Goal: Task Accomplishment & Management: Contribute content

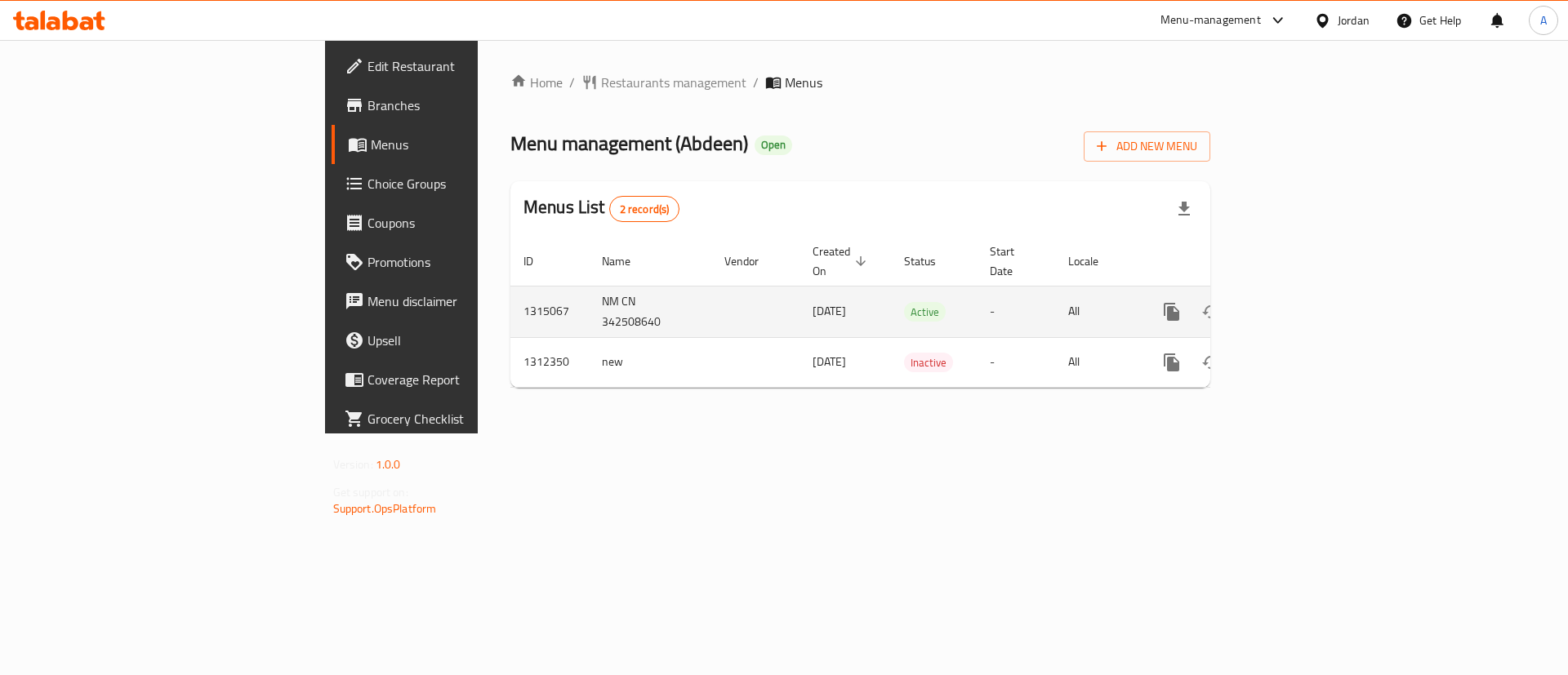
click at [1309, 292] on link "enhanced table" at bounding box center [1289, 312] width 39 height 39
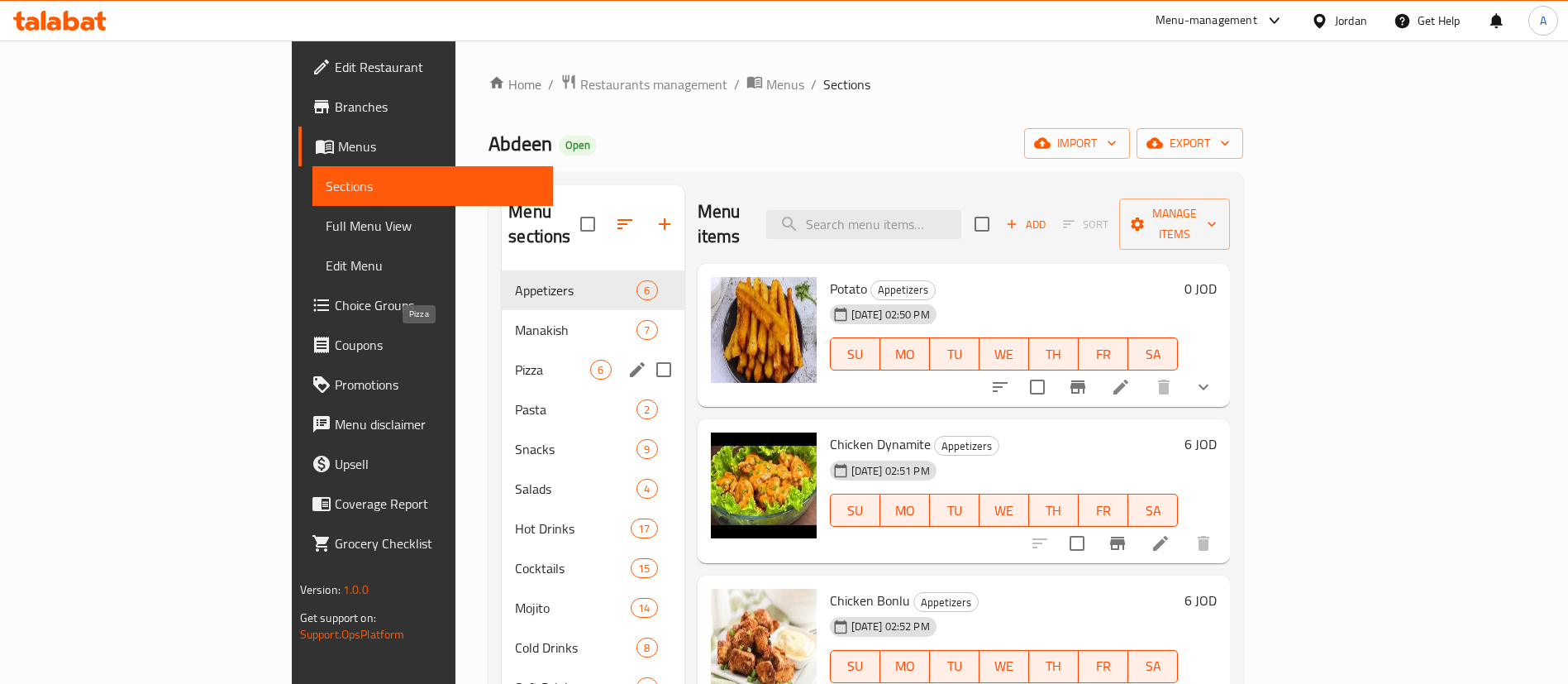
click at [515, 360] on span "Pizza" at bounding box center [552, 370] width 75 height 20
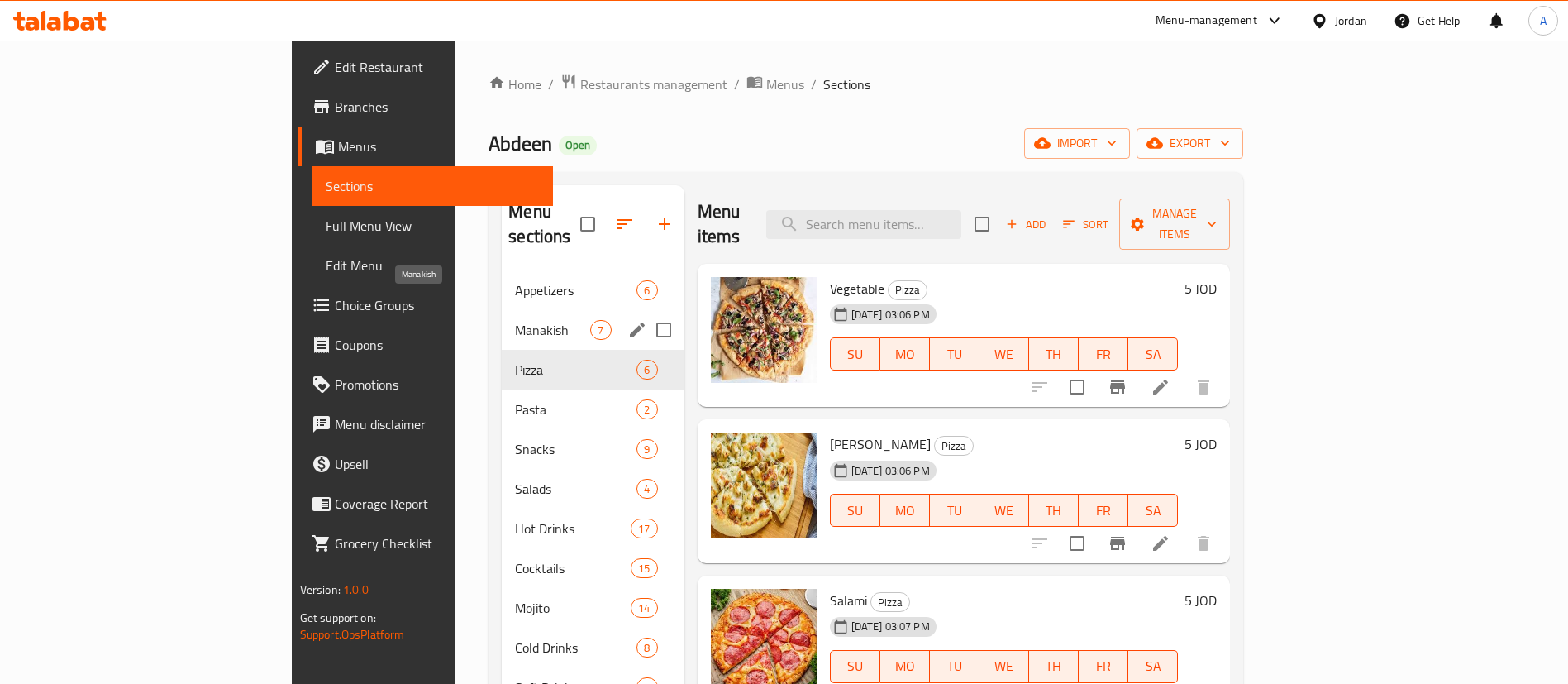
click at [515, 320] on span "Manakish" at bounding box center [552, 330] width 75 height 20
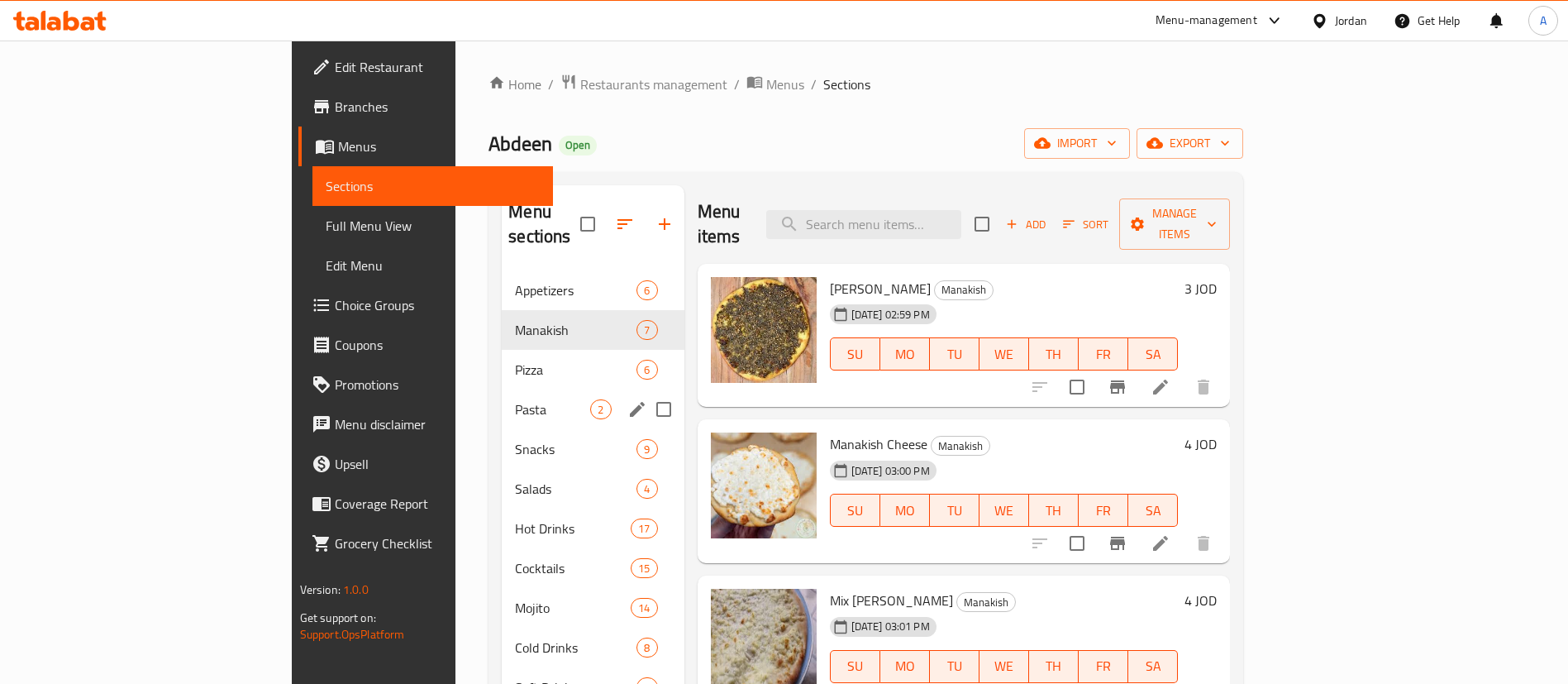
click at [502, 395] on div "Pasta 2" at bounding box center [593, 410] width 182 height 40
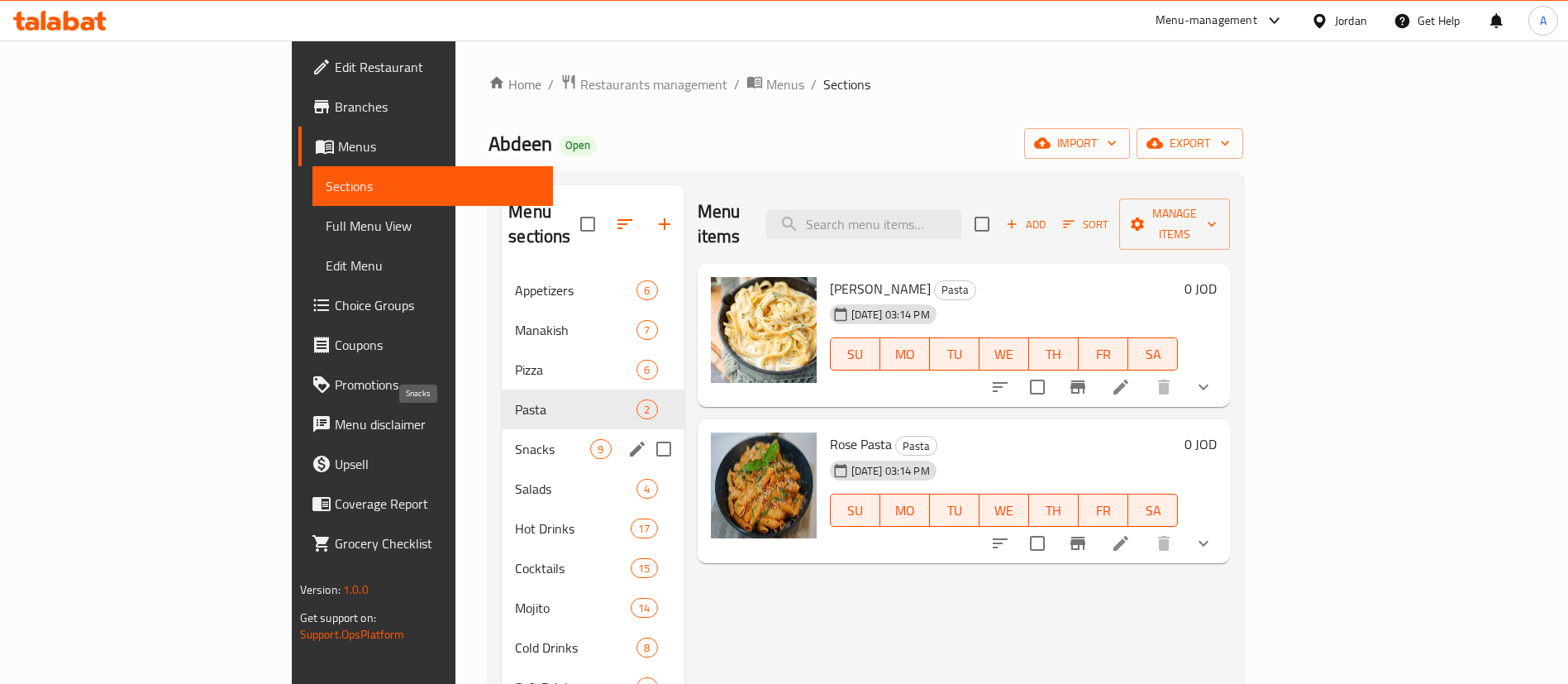
click at [502, 440] on div "Snacks 9" at bounding box center [593, 449] width 182 height 40
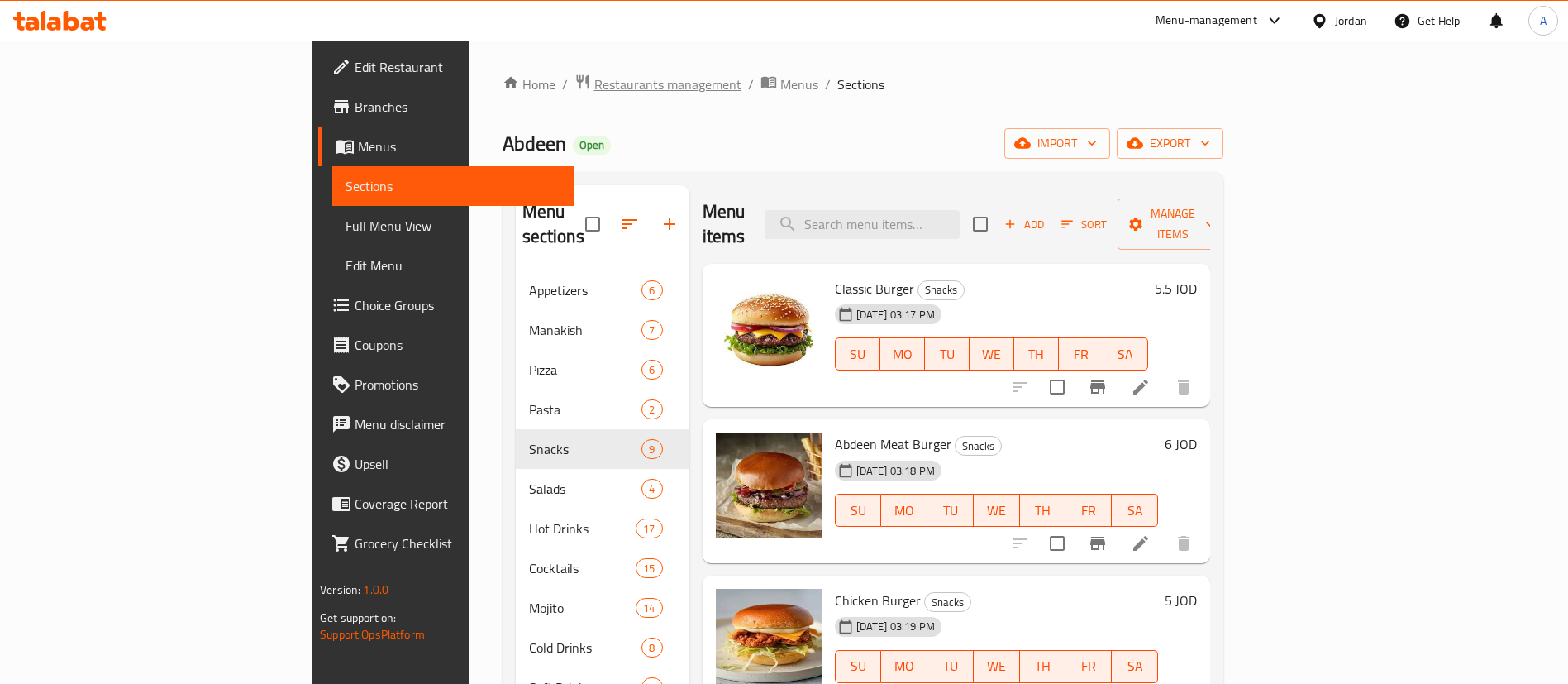
click at [595, 94] on span "Restaurants management" at bounding box center [668, 84] width 147 height 20
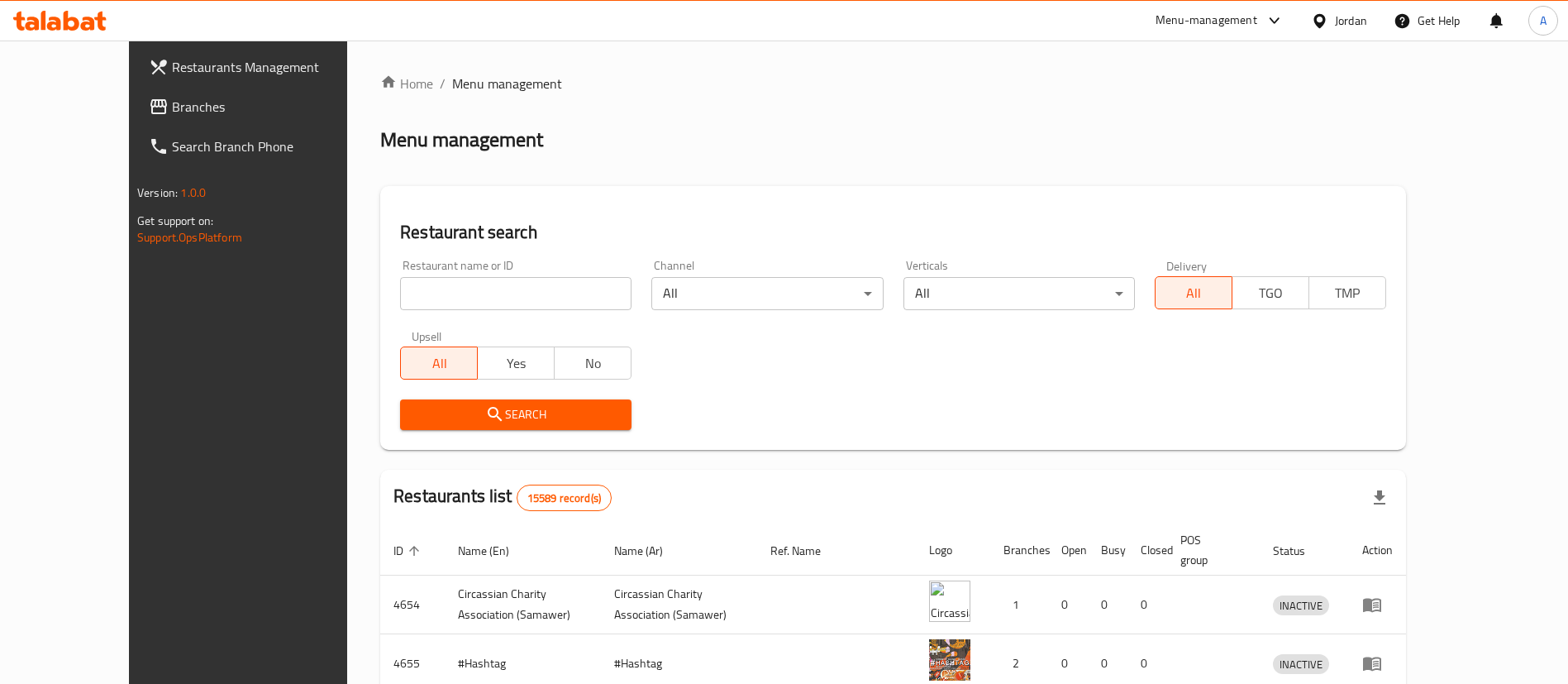
click at [404, 290] on div at bounding box center [784, 342] width 1568 height 684
click at [404, 290] on input "search" at bounding box center [516, 293] width 232 height 33
type input "acai wonders"
click button "Search" at bounding box center [516, 415] width 232 height 31
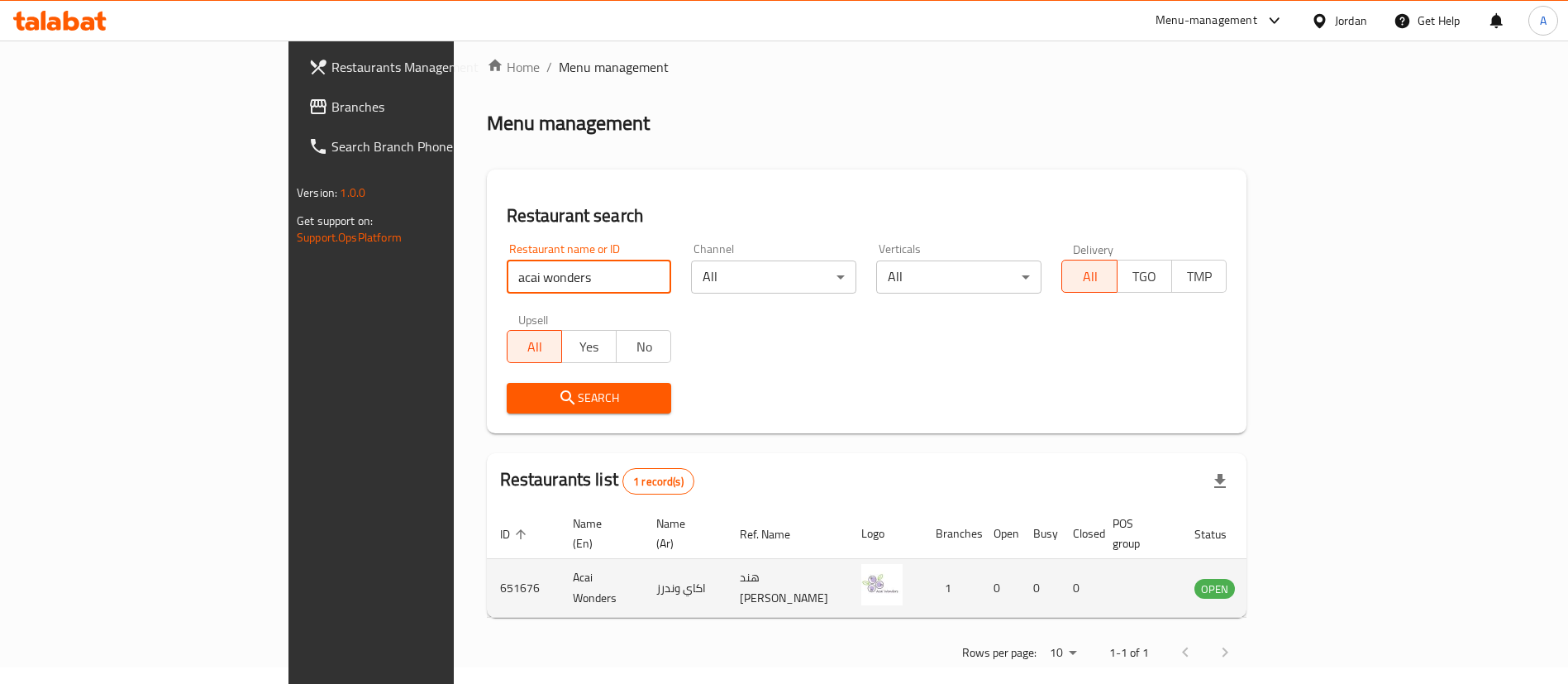
scroll to position [22, 0]
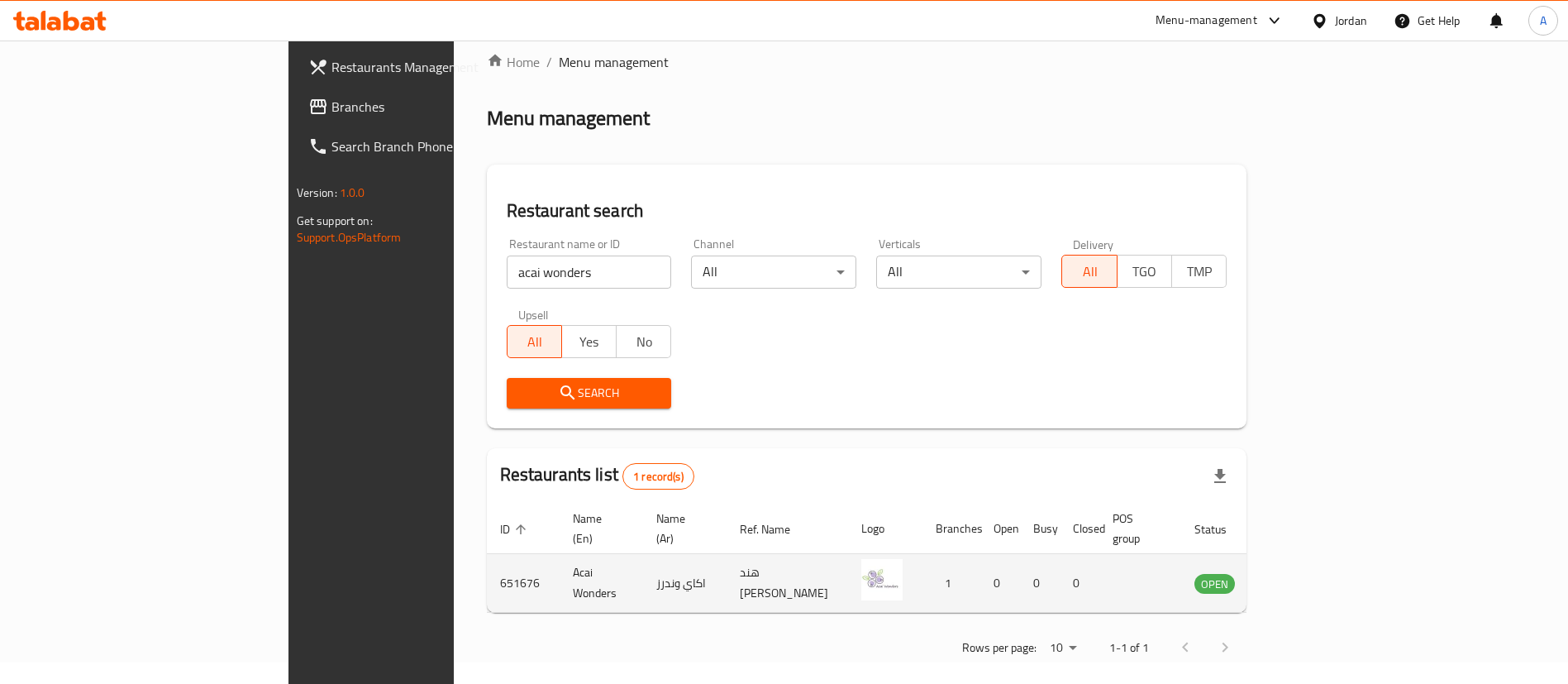
click at [1301, 573] on icon "enhanced table" at bounding box center [1291, 583] width 20 height 20
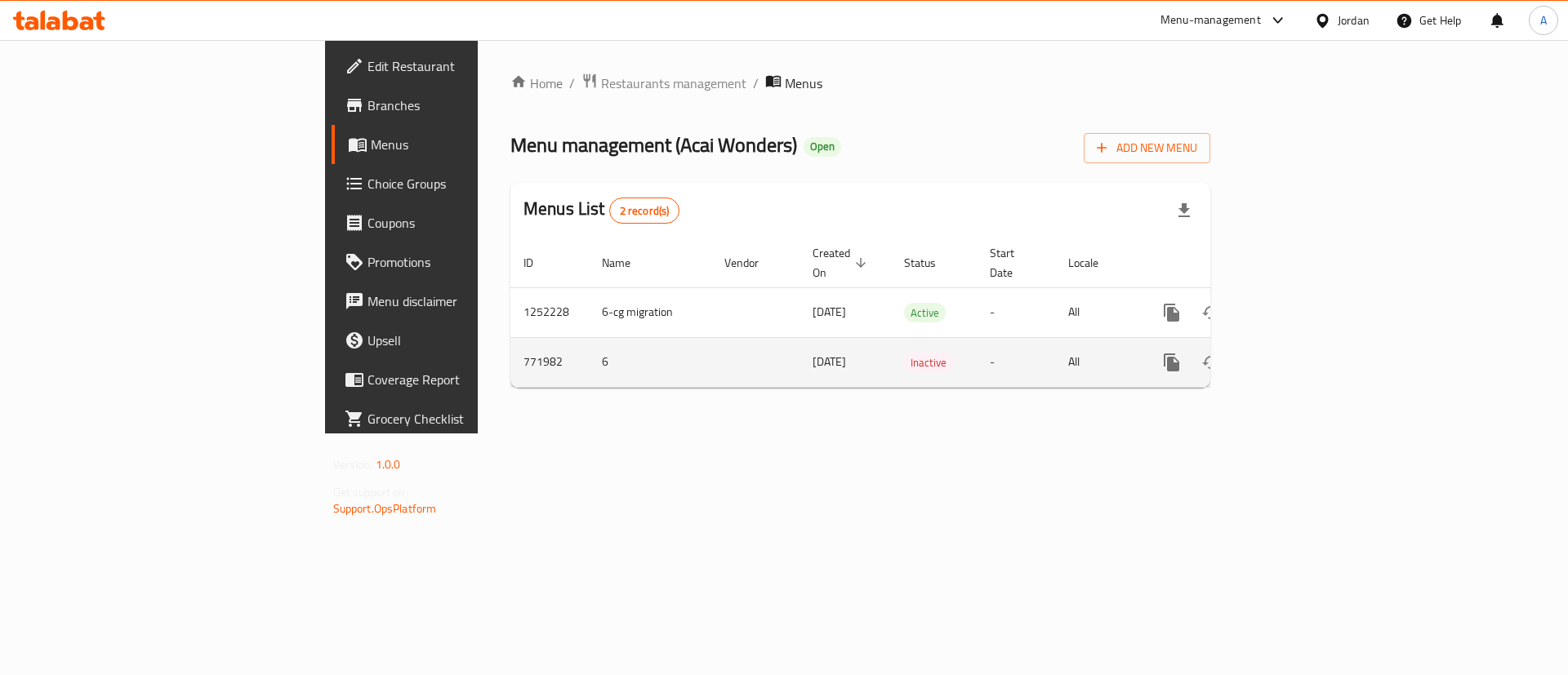
click at [1322, 337] on td "enhanced table" at bounding box center [1229, 362] width 183 height 50
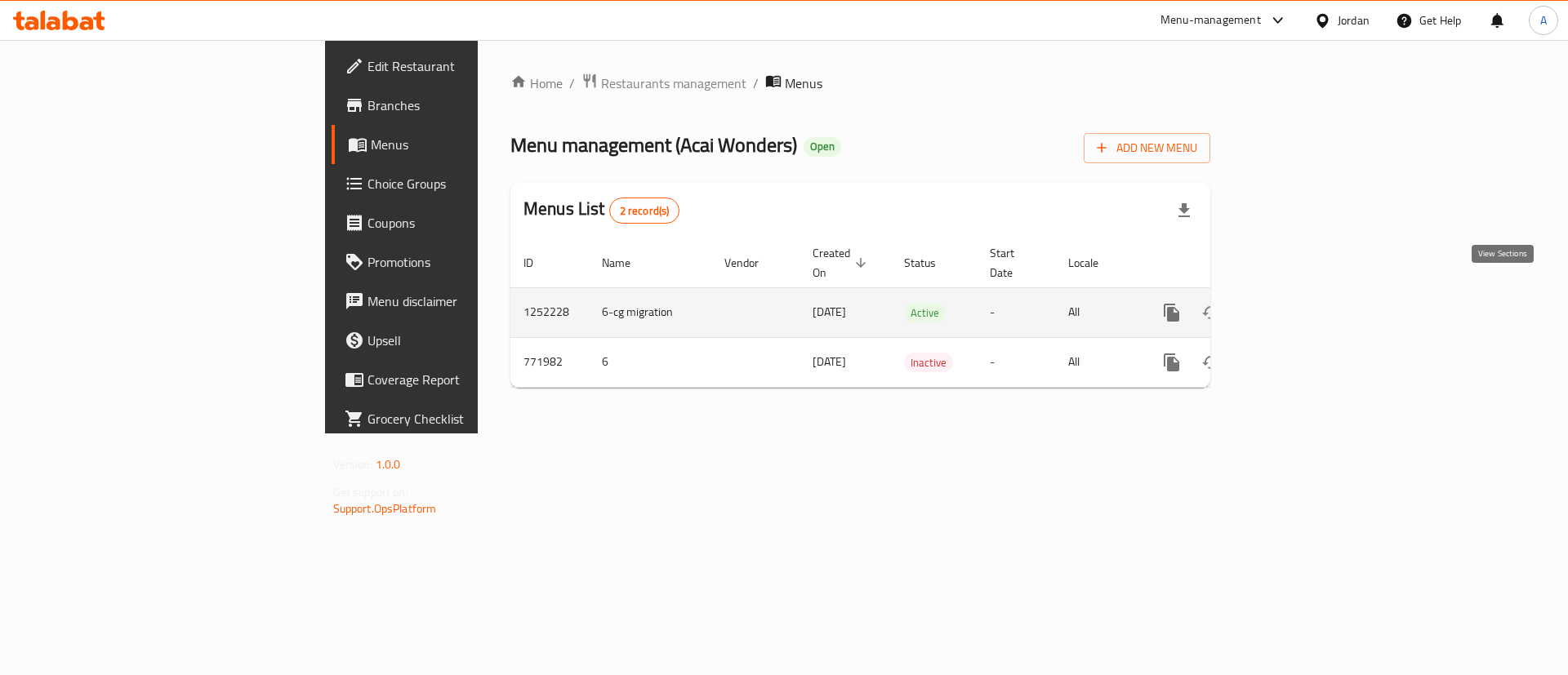
click at [1299, 303] on icon "enhanced table" at bounding box center [1289, 313] width 20 height 20
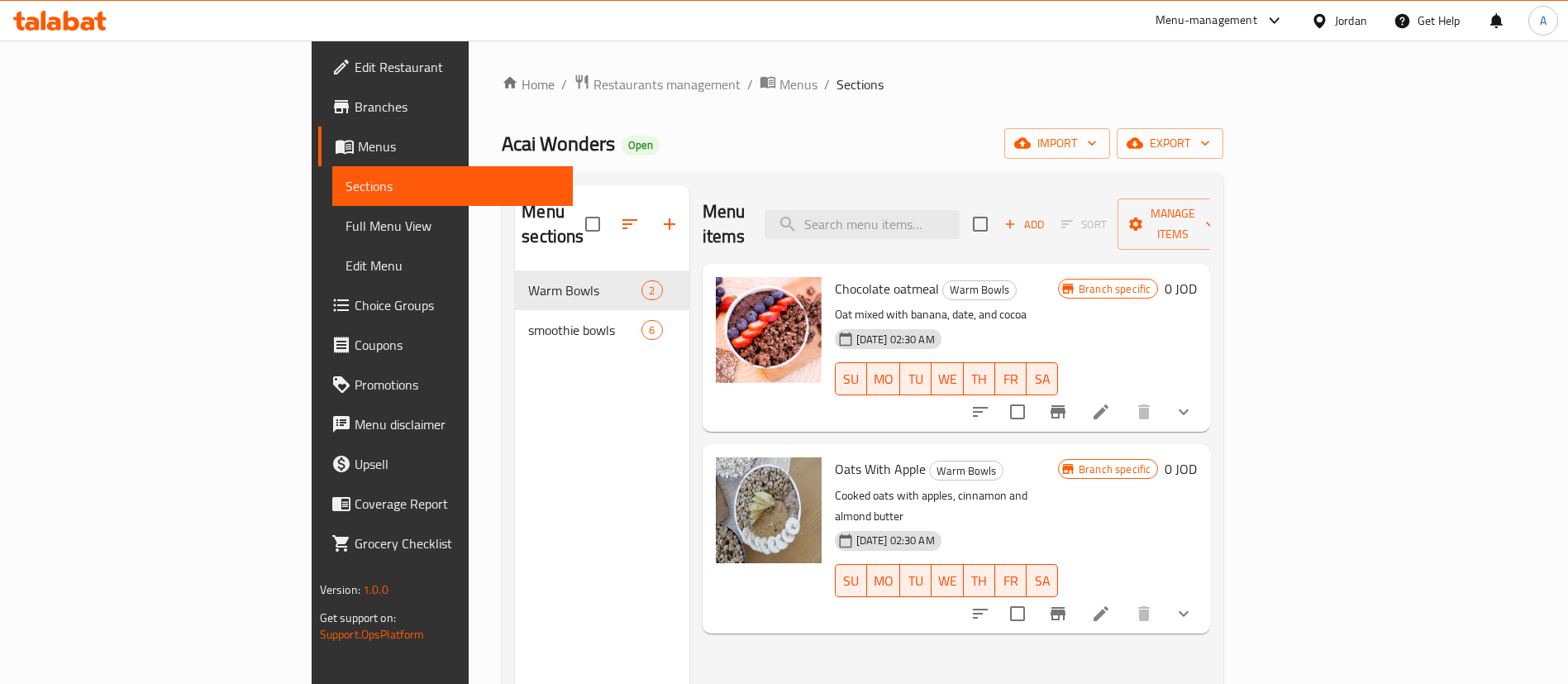
click at [1194, 402] on icon "show more" at bounding box center [1184, 411] width 20 height 20
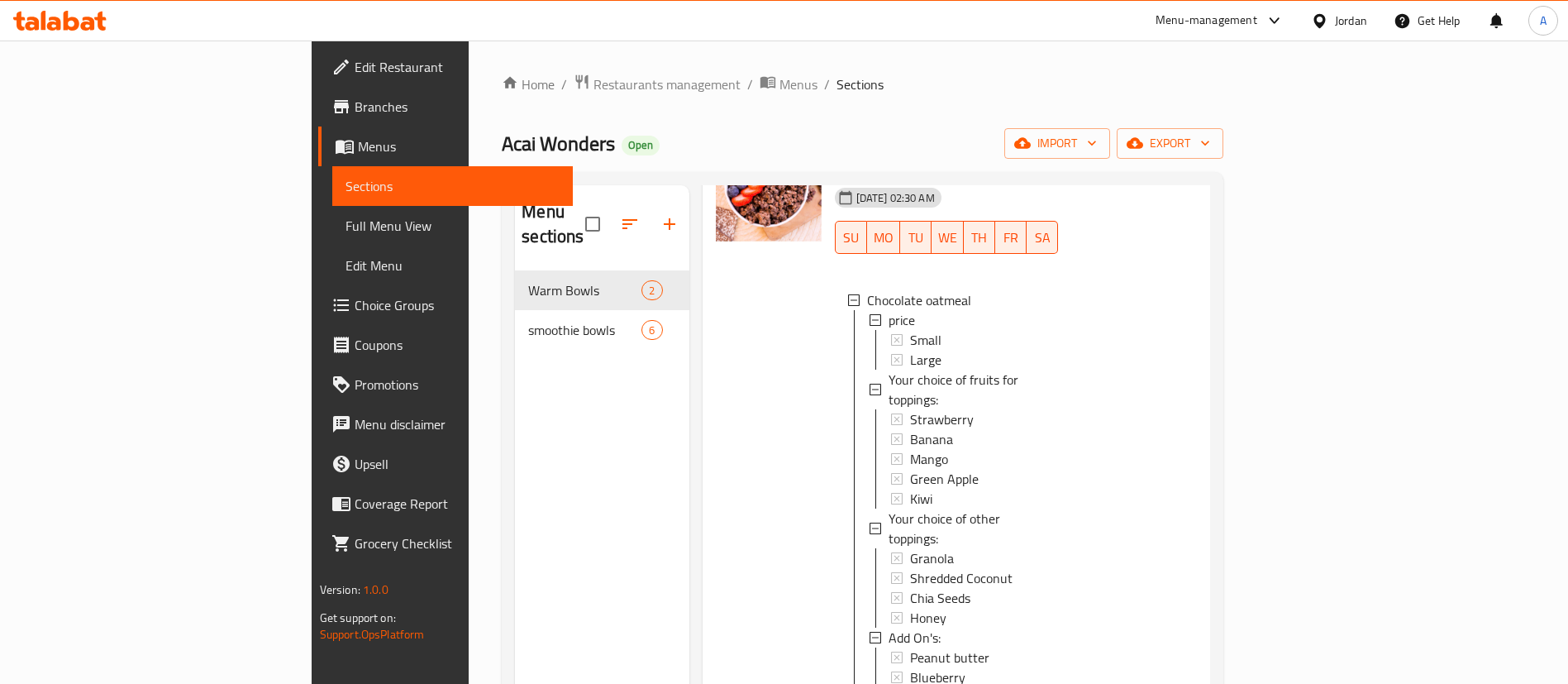
scroll to position [3, 0]
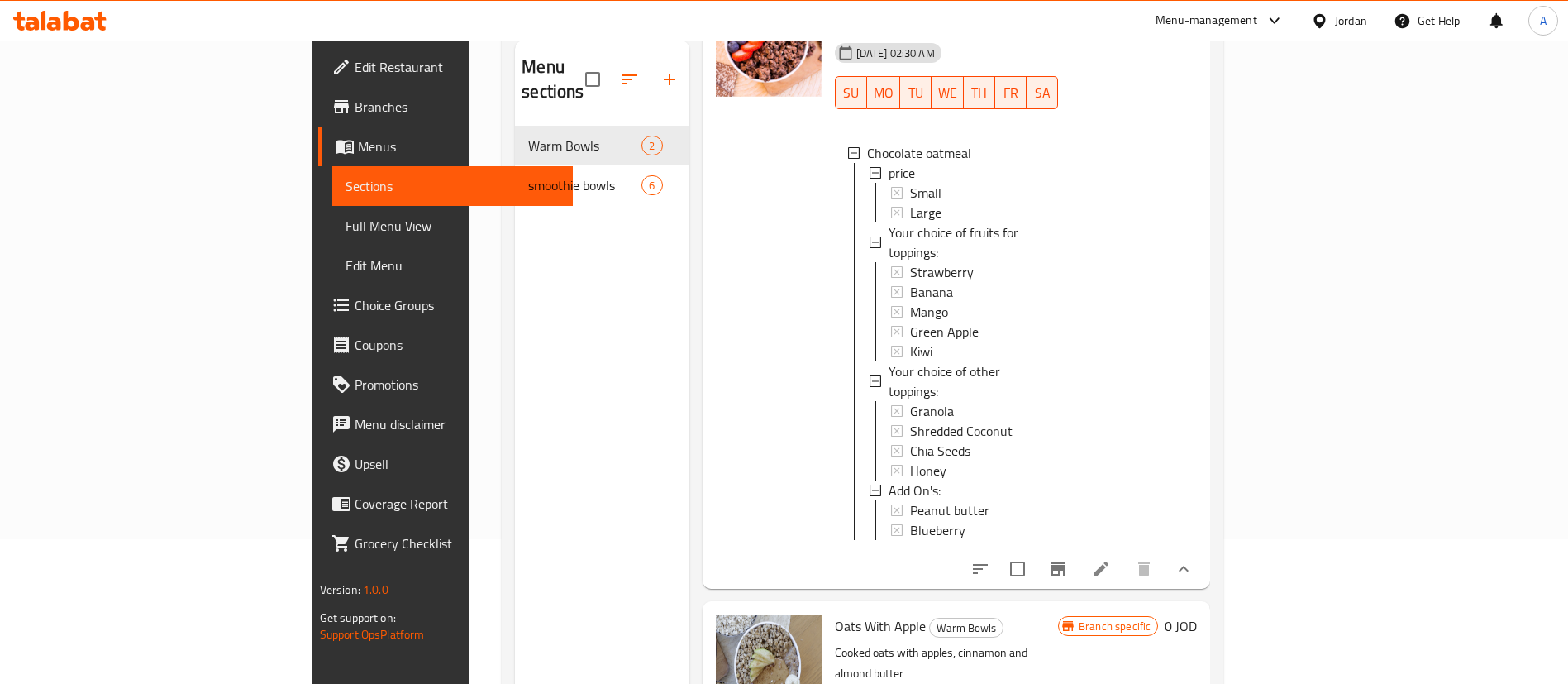
click at [709, 323] on div at bounding box center [769, 283] width 119 height 598
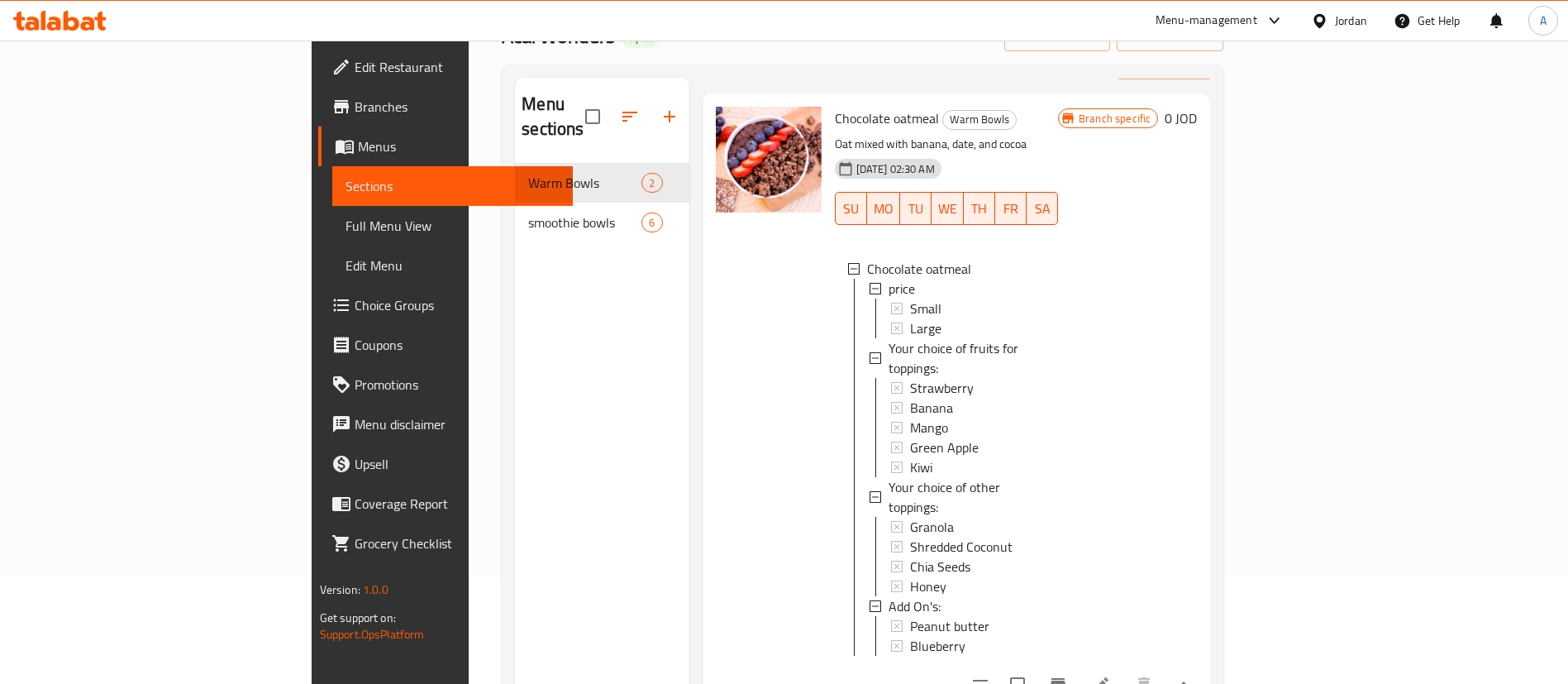
scroll to position [142, 0]
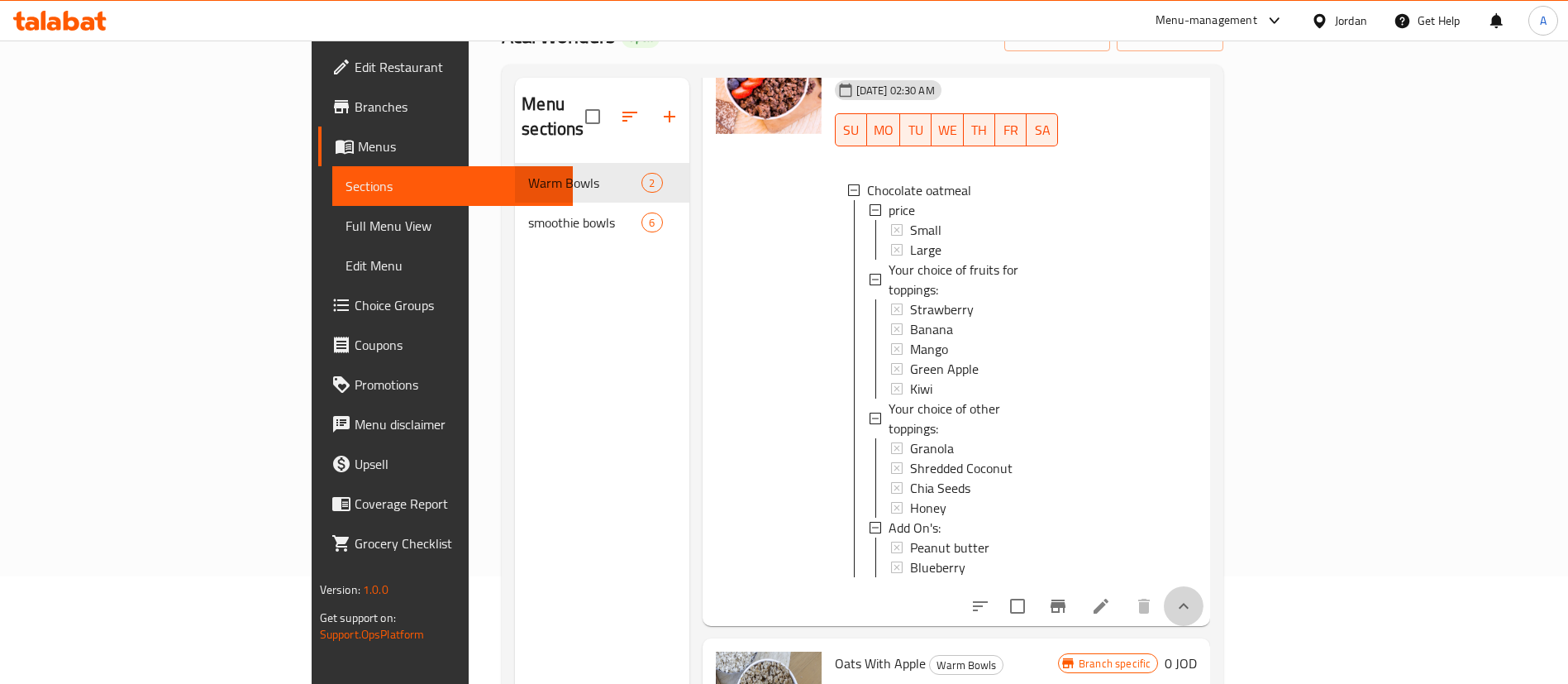
drag, startPoint x: 1480, startPoint y: 568, endPoint x: 1259, endPoint y: 497, distance: 232.1
click at [1194, 596] on icon "show more" at bounding box center [1184, 606] width 20 height 20
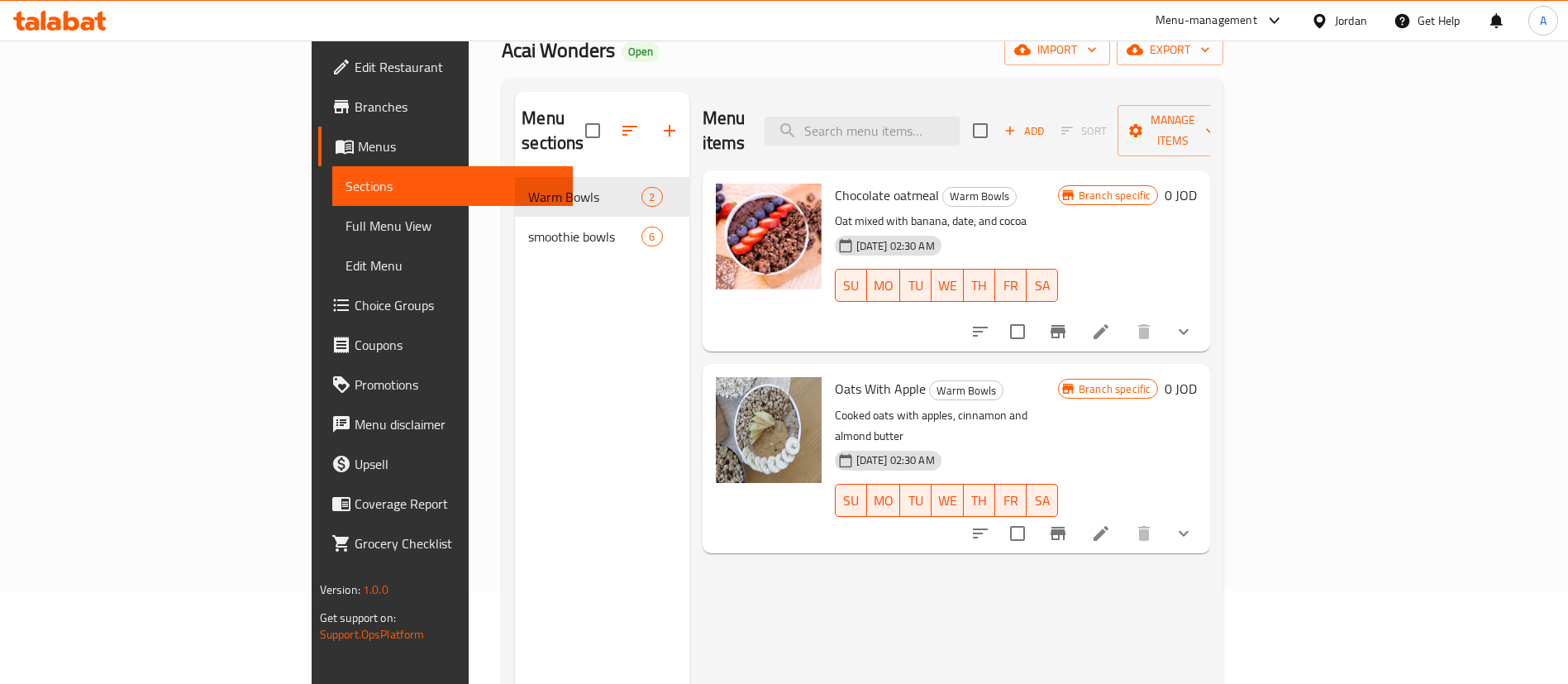
scroll to position [0, 0]
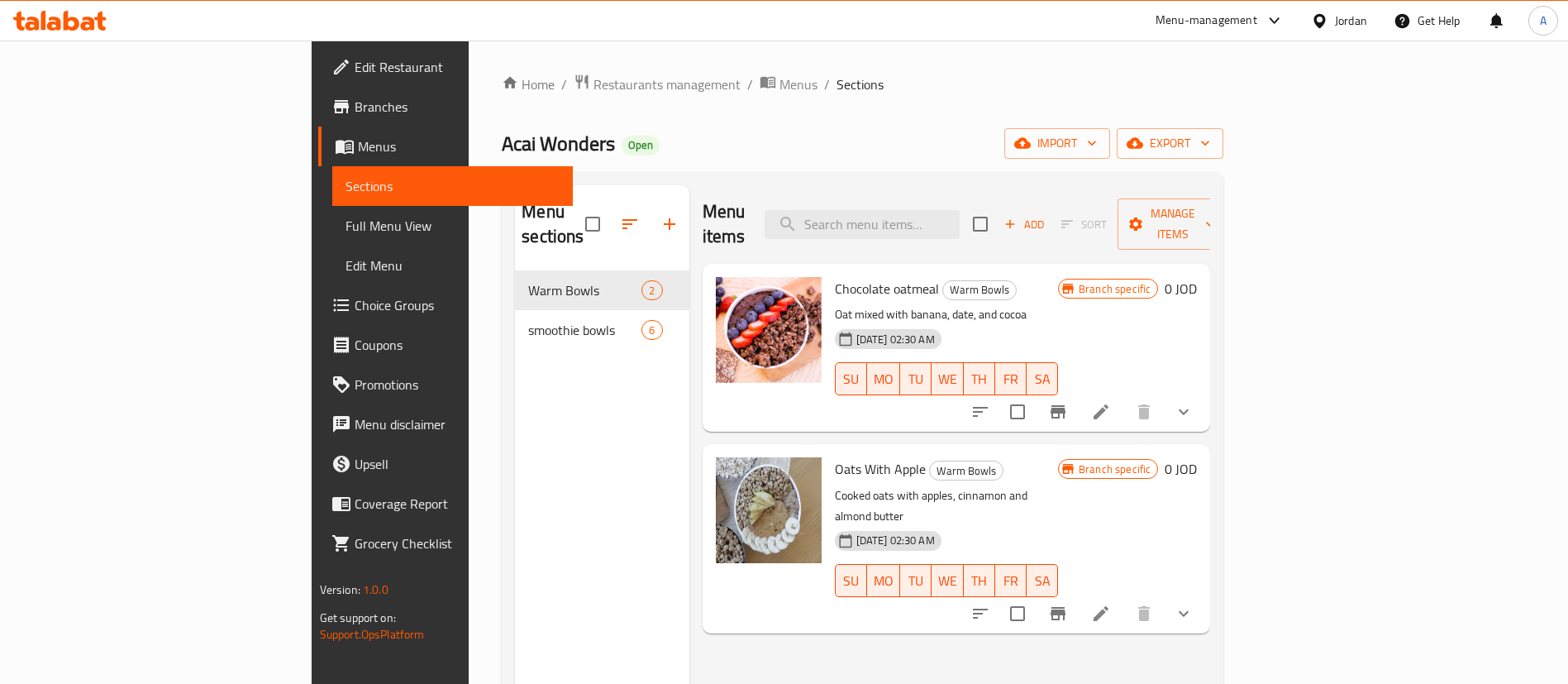
click at [1194, 604] on icon "show more" at bounding box center [1184, 614] width 20 height 20
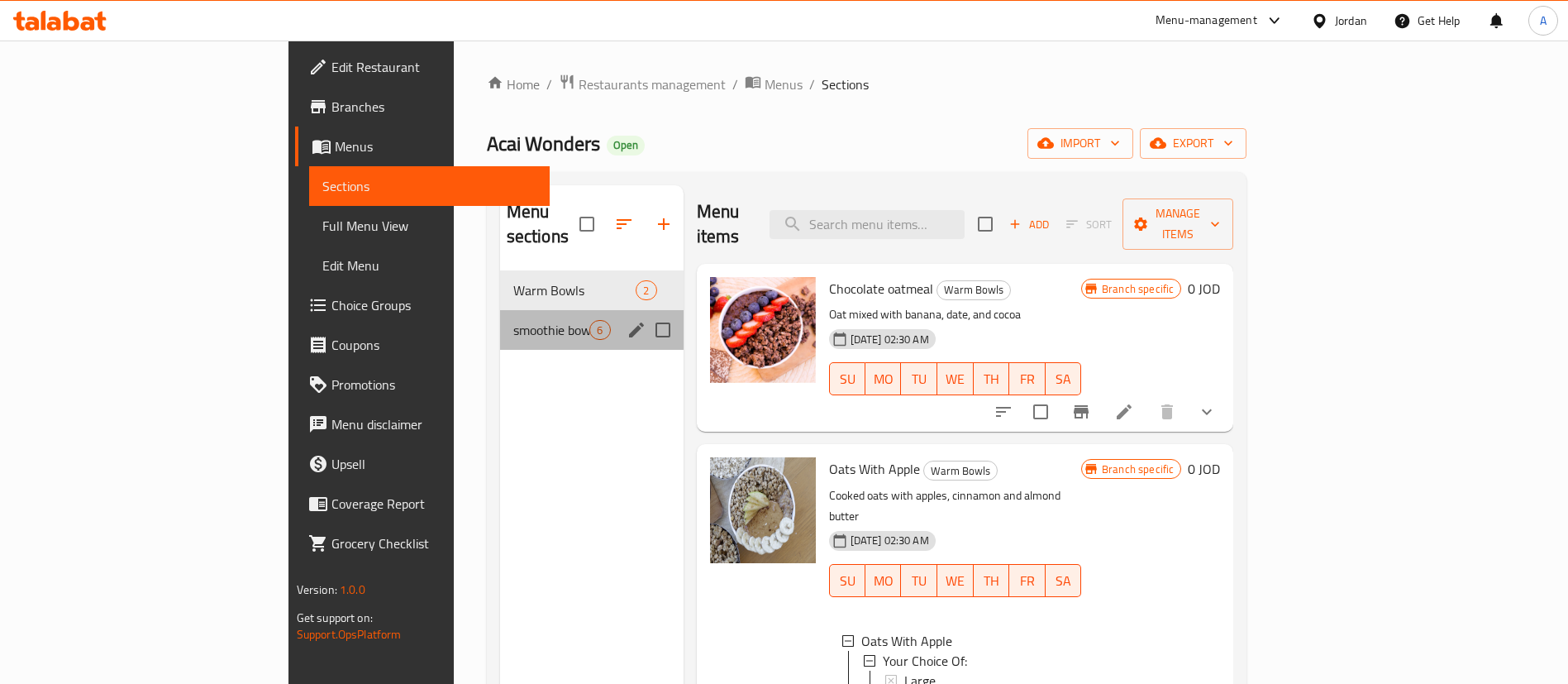
click at [500, 316] on div "smoothie bowls 6" at bounding box center [591, 330] width 183 height 40
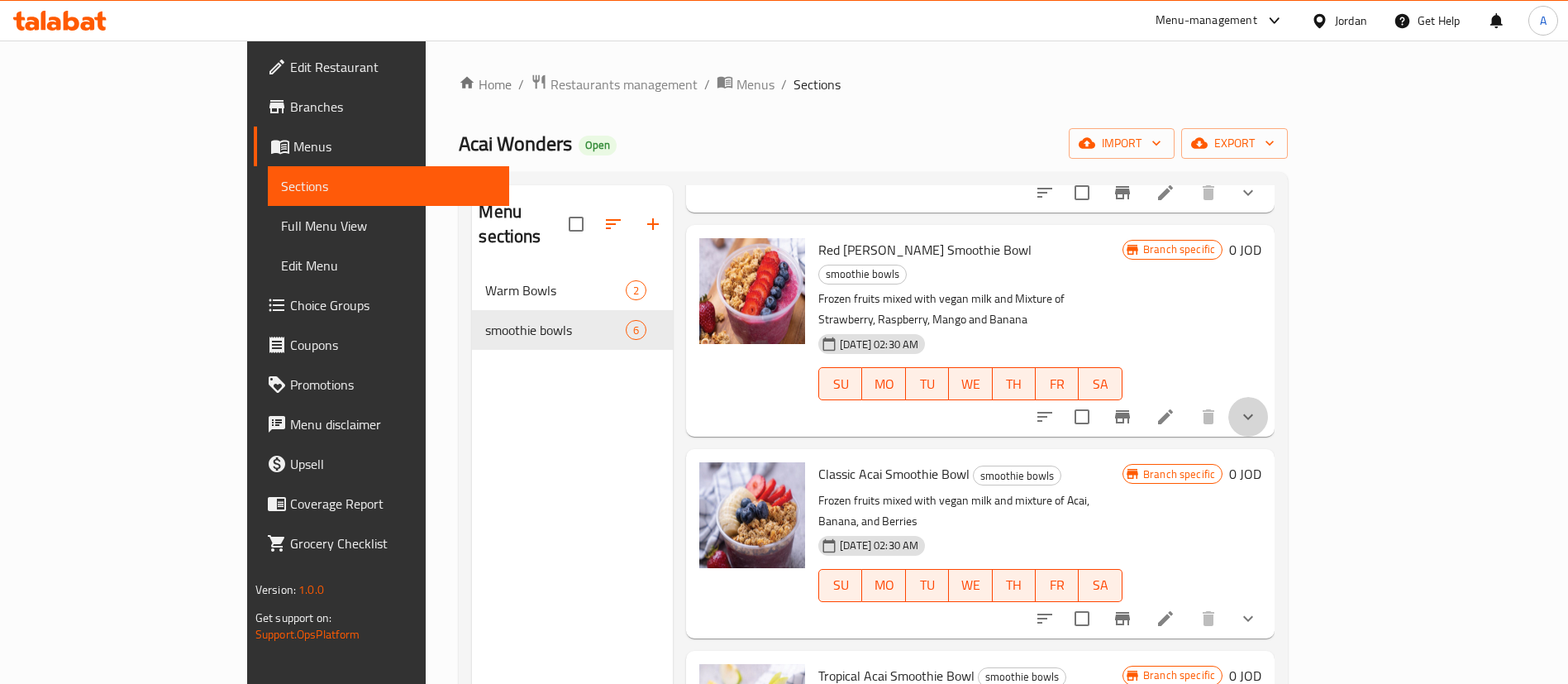
drag, startPoint x: 1490, startPoint y: 299, endPoint x: 1466, endPoint y: 305, distance: 24.7
click at [1268, 397] on button "show more" at bounding box center [1249, 417] width 40 height 40
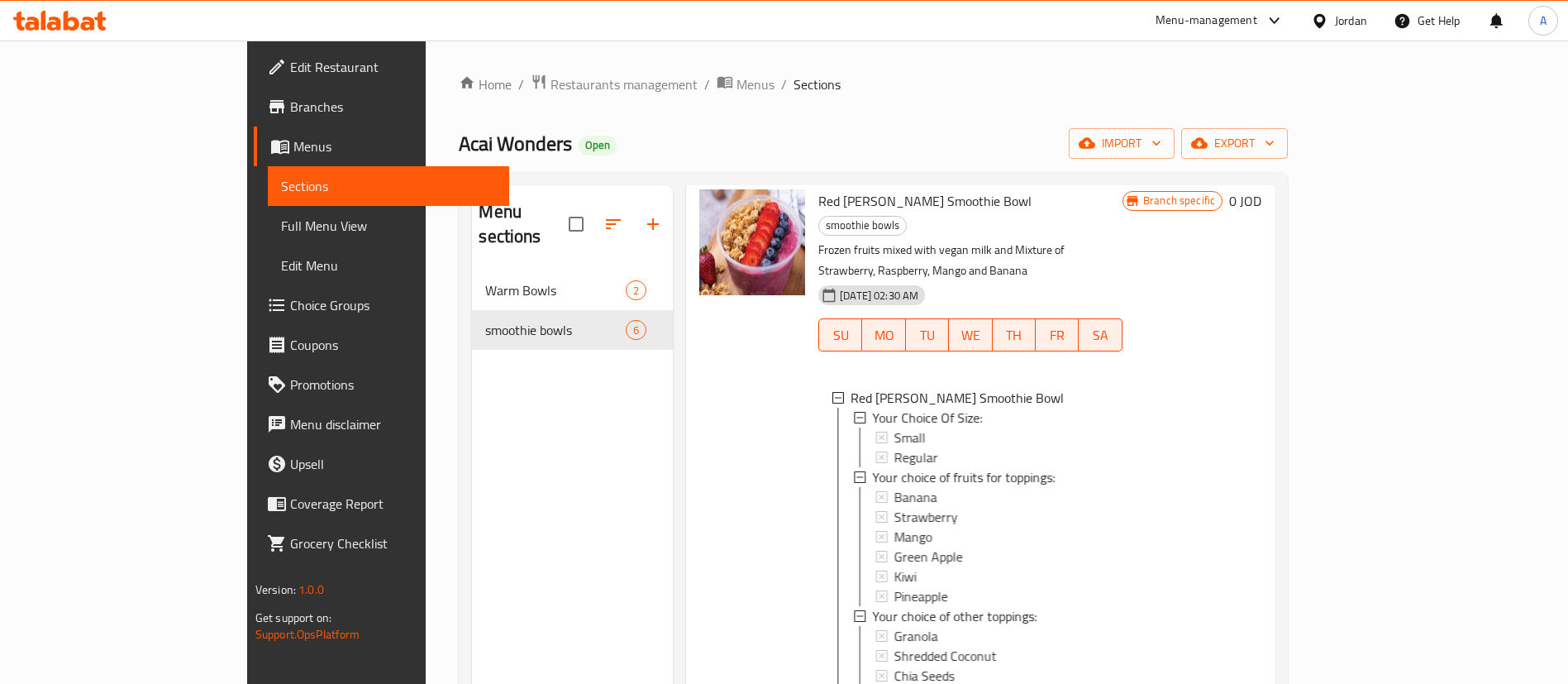
scroll to position [566, 0]
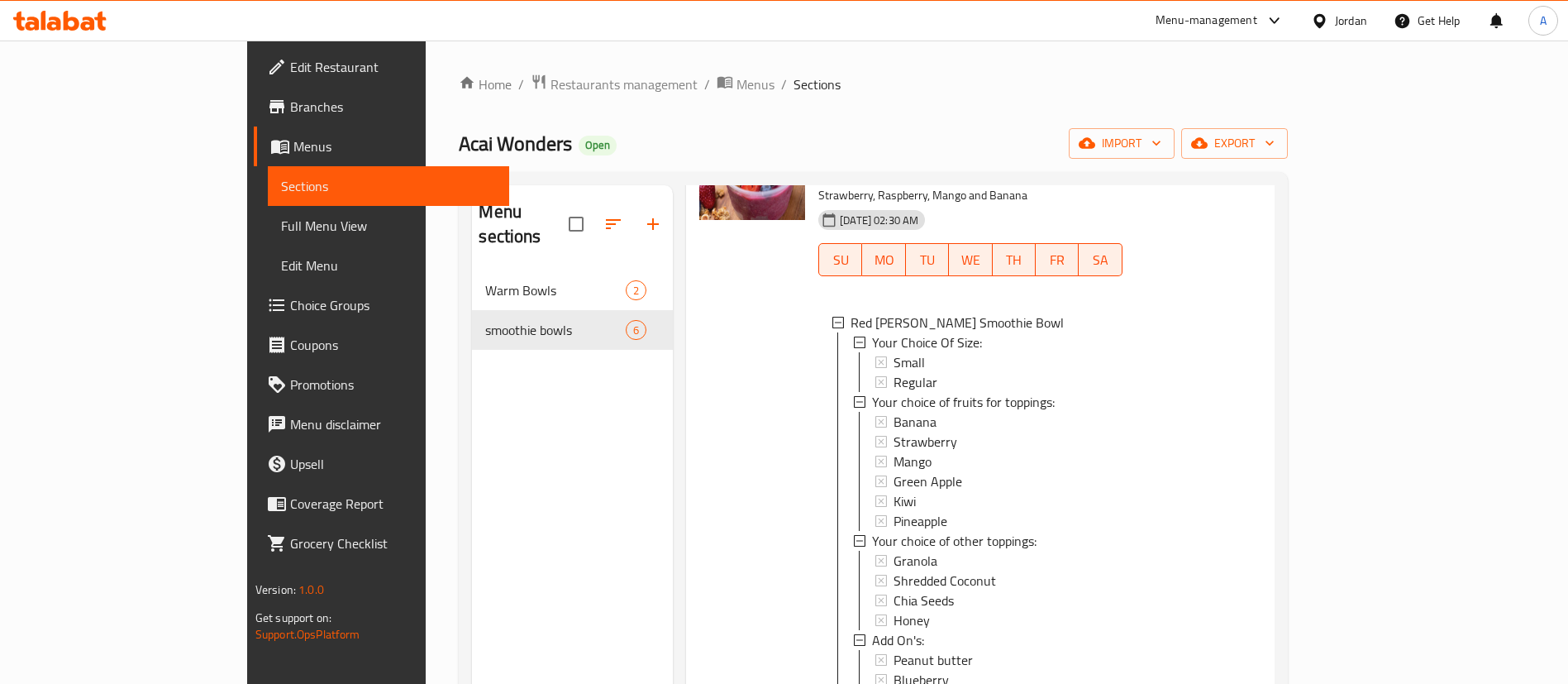
click at [530, 271] on div "Warm Bowls 2" at bounding box center [572, 291] width 201 height 40
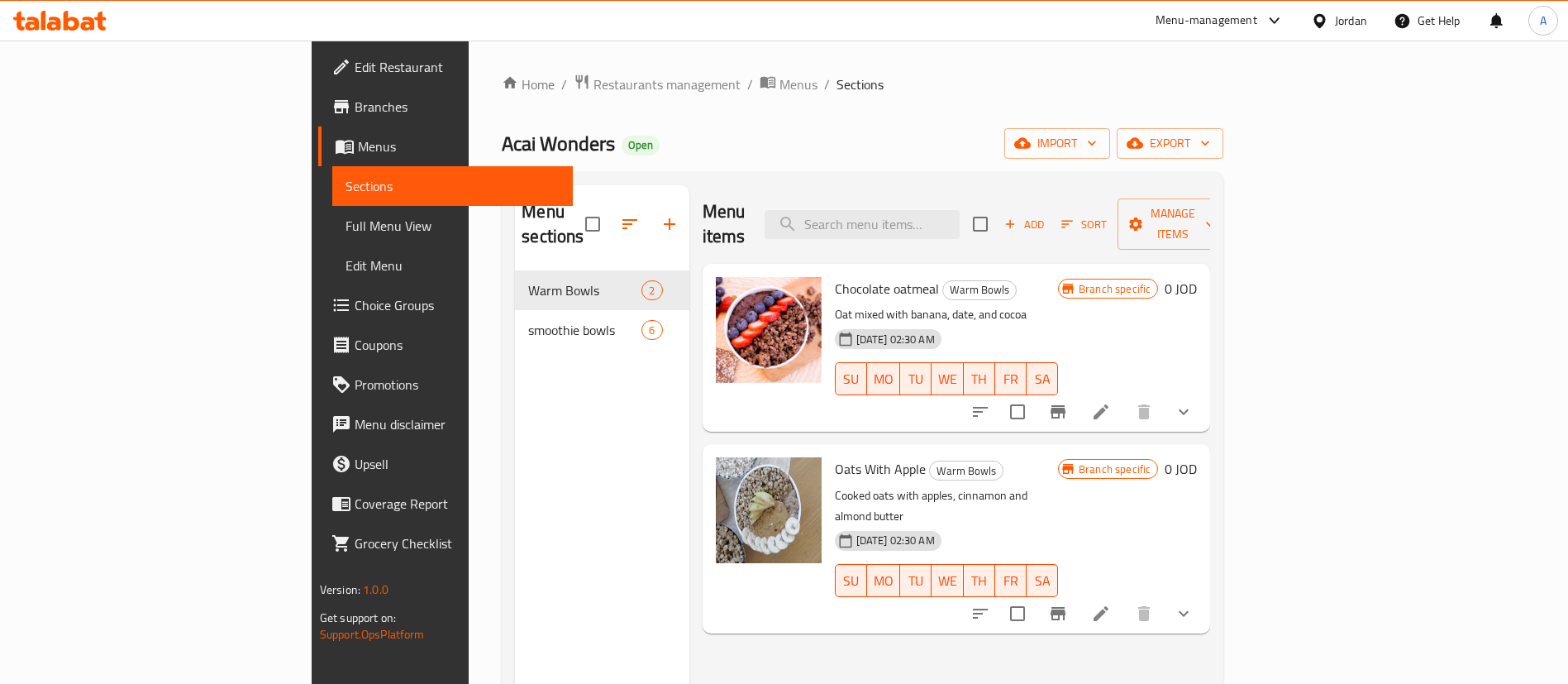
click at [1124, 397] on li at bounding box center [1101, 411] width 46 height 30
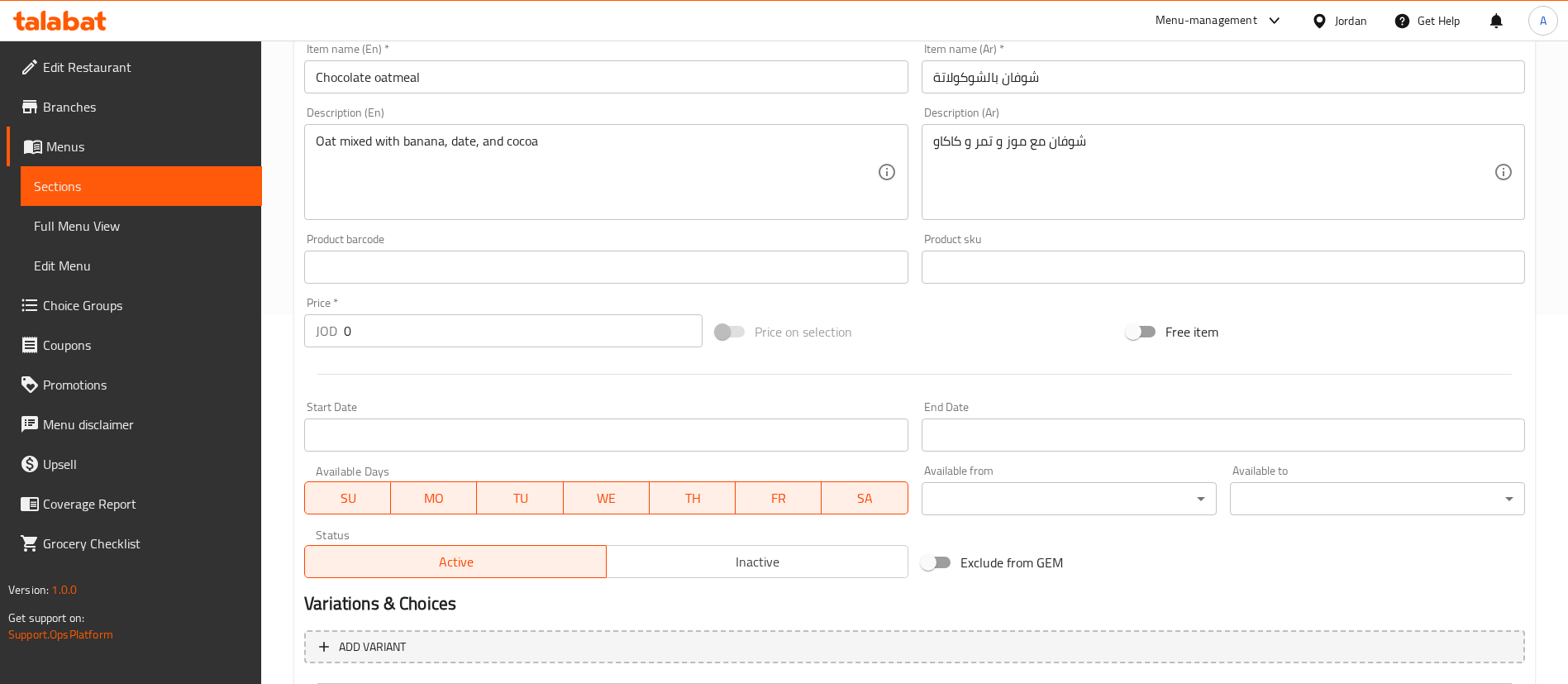
scroll to position [739, 0]
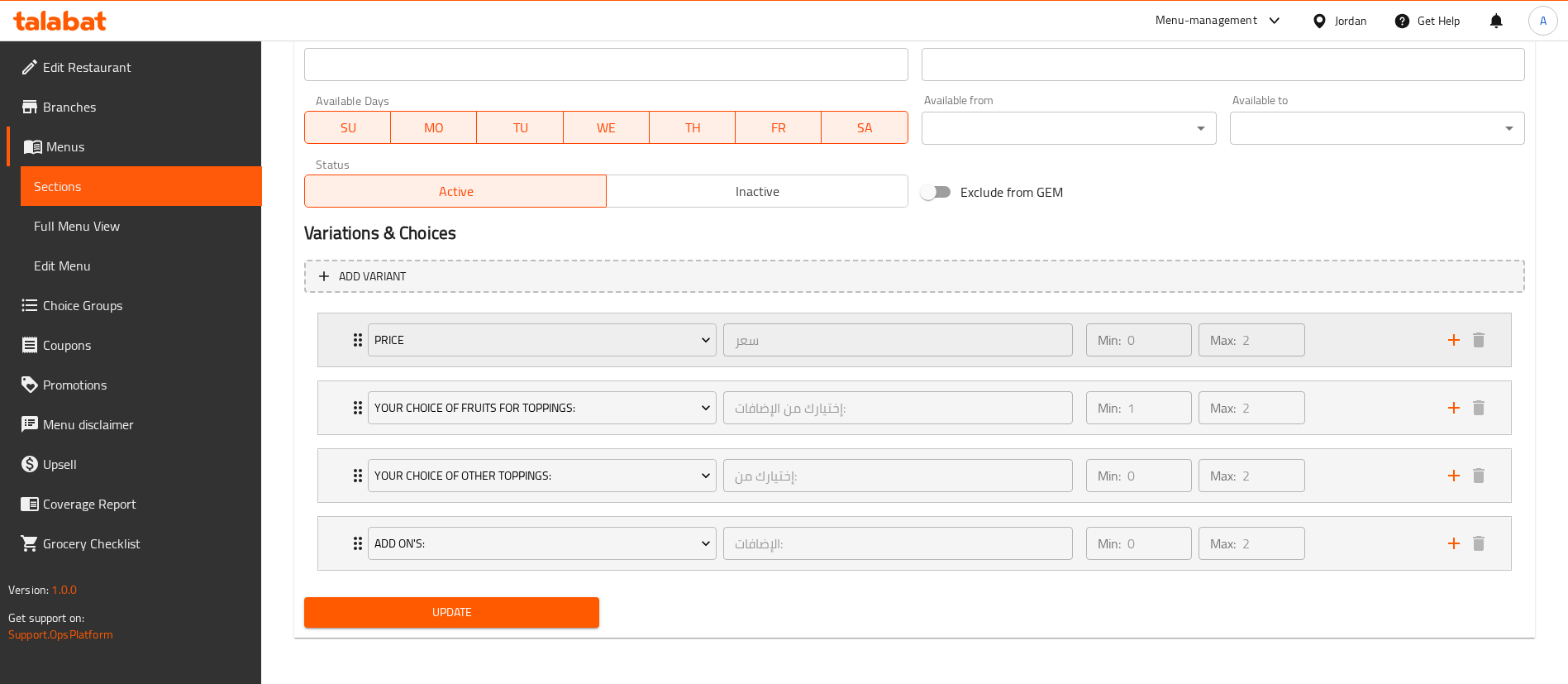
drag, startPoint x: 1365, startPoint y: 341, endPoint x: 1358, endPoint y: 346, distance: 8.6
click at [1360, 344] on div "Min: 0 ​ Max: 2 ​" at bounding box center [1257, 339] width 362 height 53
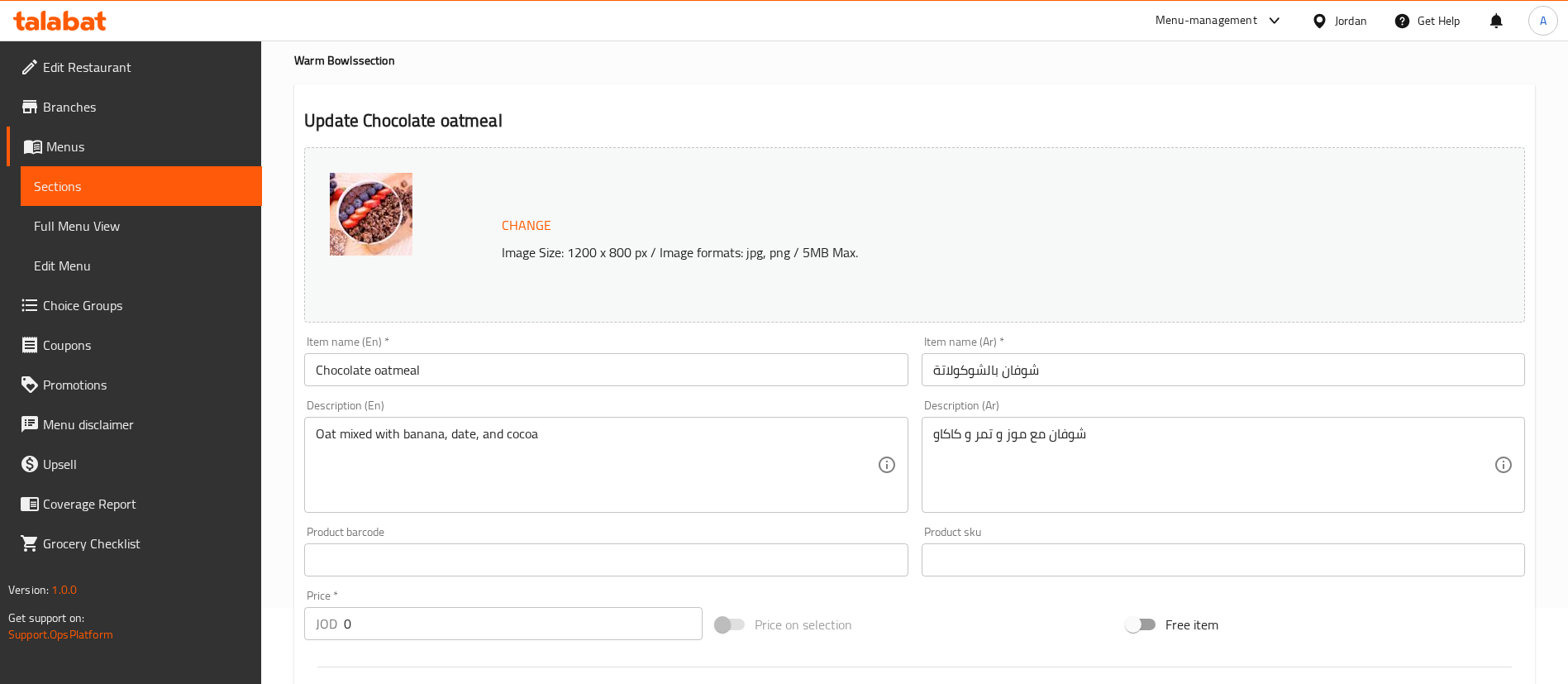
scroll to position [0, 0]
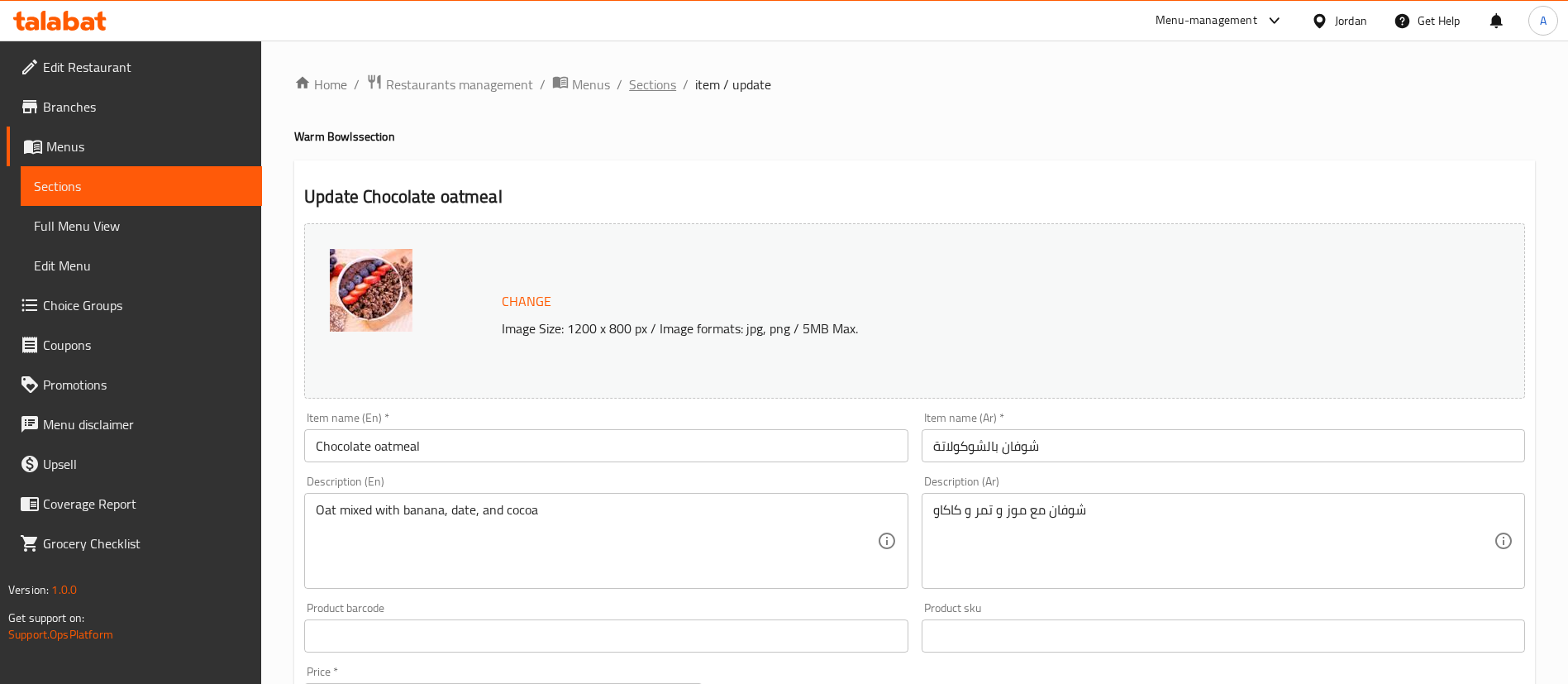
click at [661, 80] on span "Sections" at bounding box center [652, 84] width 47 height 20
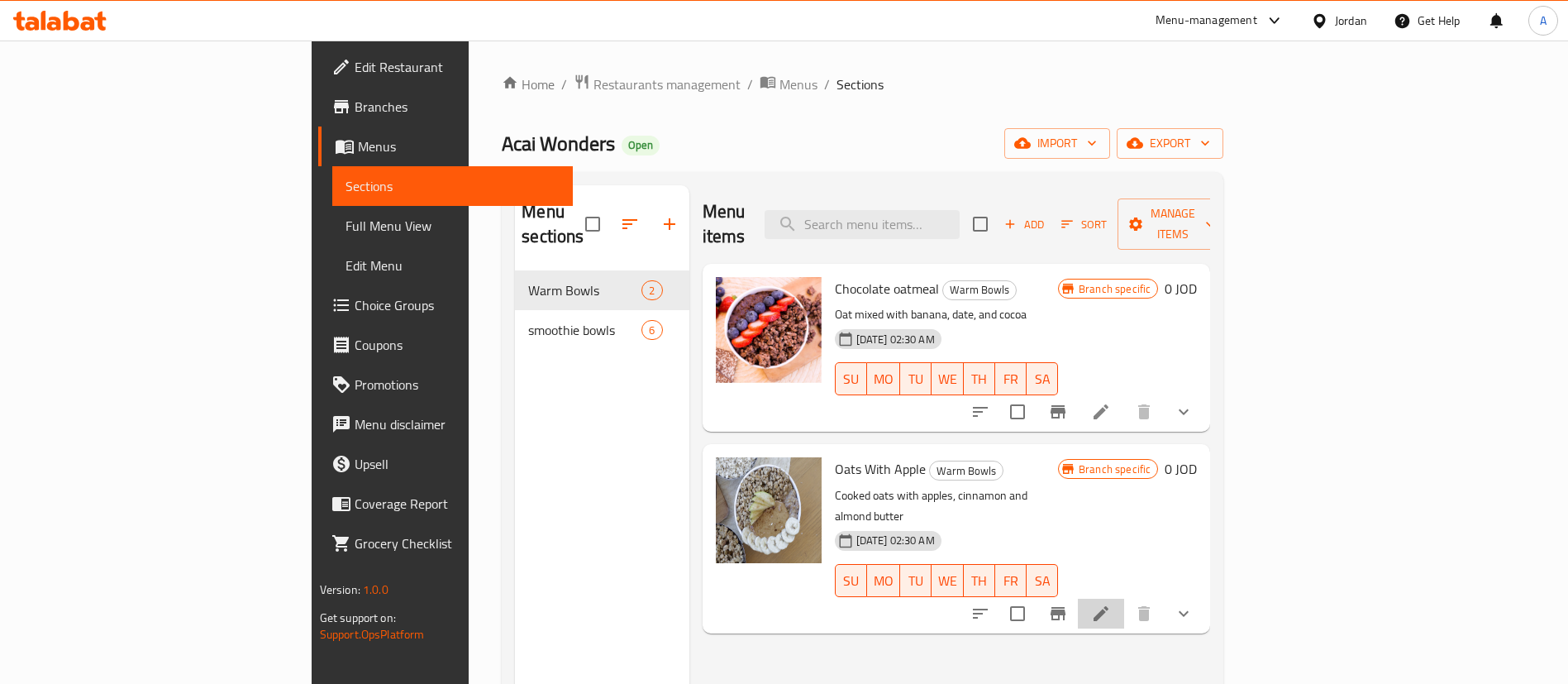
click at [1124, 598] on li at bounding box center [1101, 613] width 46 height 30
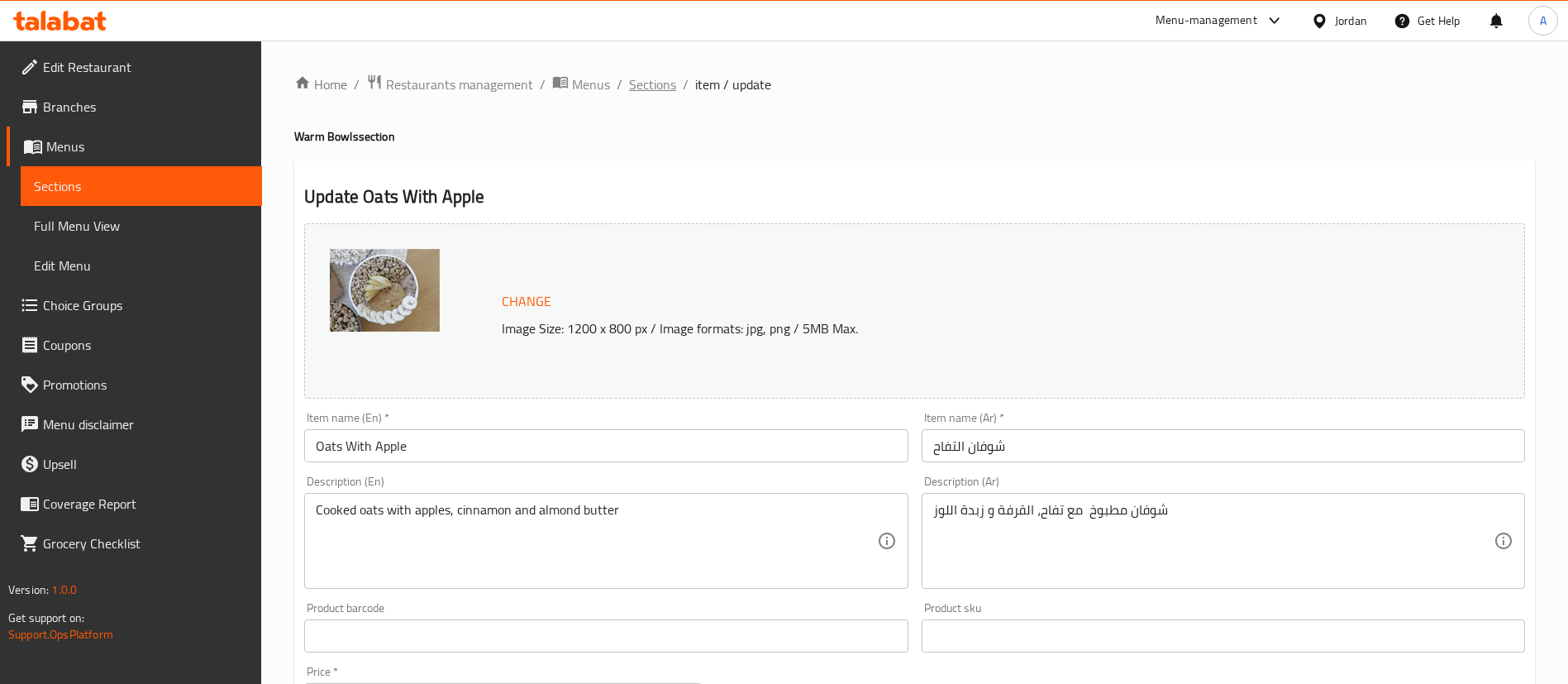
click at [648, 88] on span "Sections" at bounding box center [652, 84] width 47 height 20
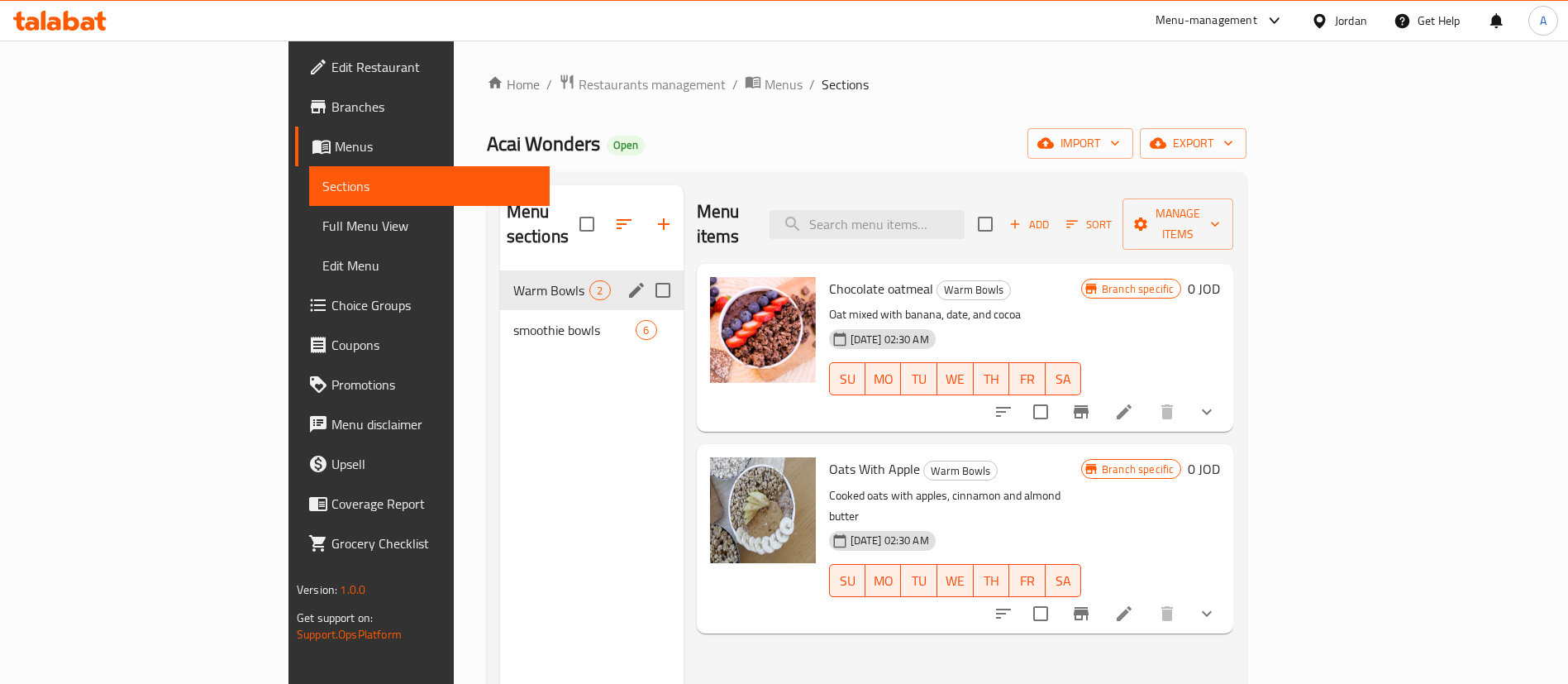
click at [500, 283] on div "Warm Bowls 2" at bounding box center [591, 291] width 183 height 40
click at [500, 310] on div "smoothie bowls 6" at bounding box center [591, 330] width 183 height 40
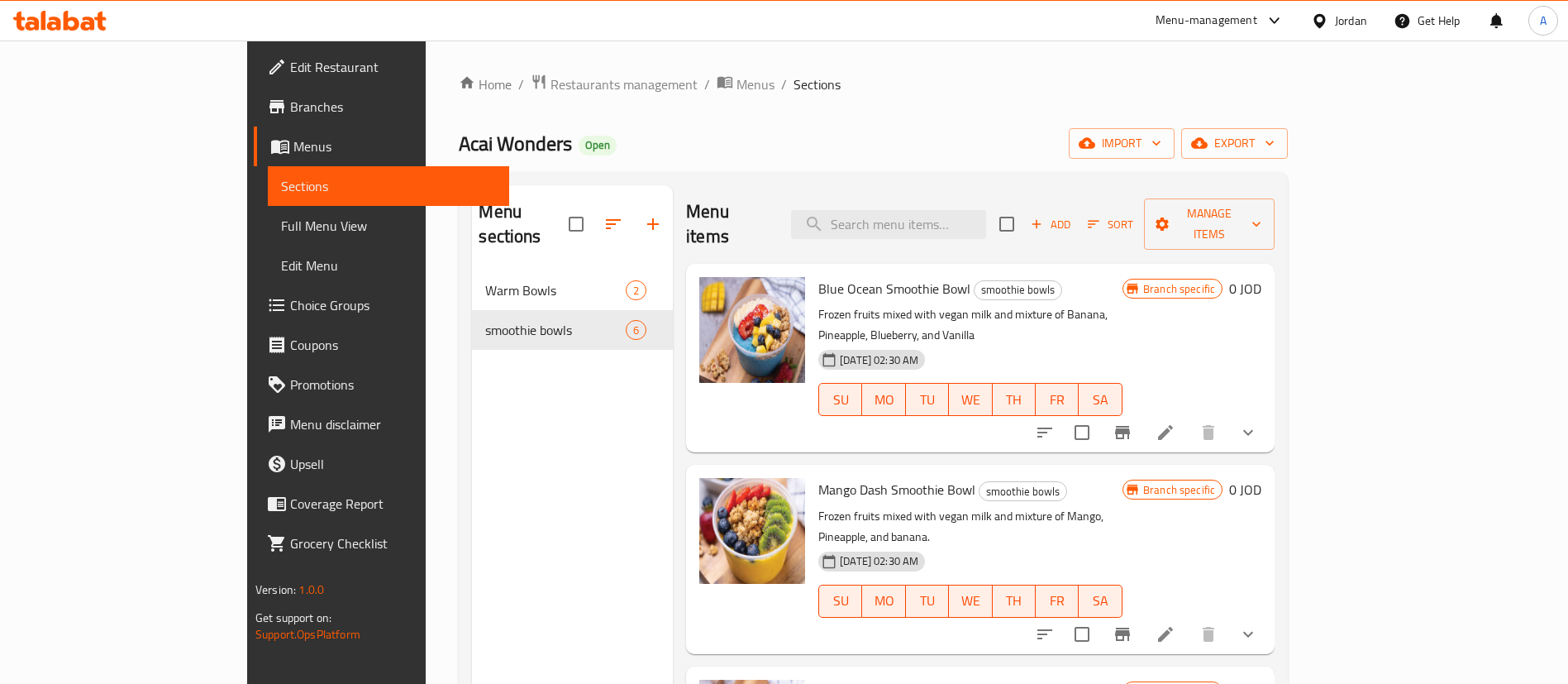
click at [1176, 422] on icon at bounding box center [1166, 432] width 20 height 20
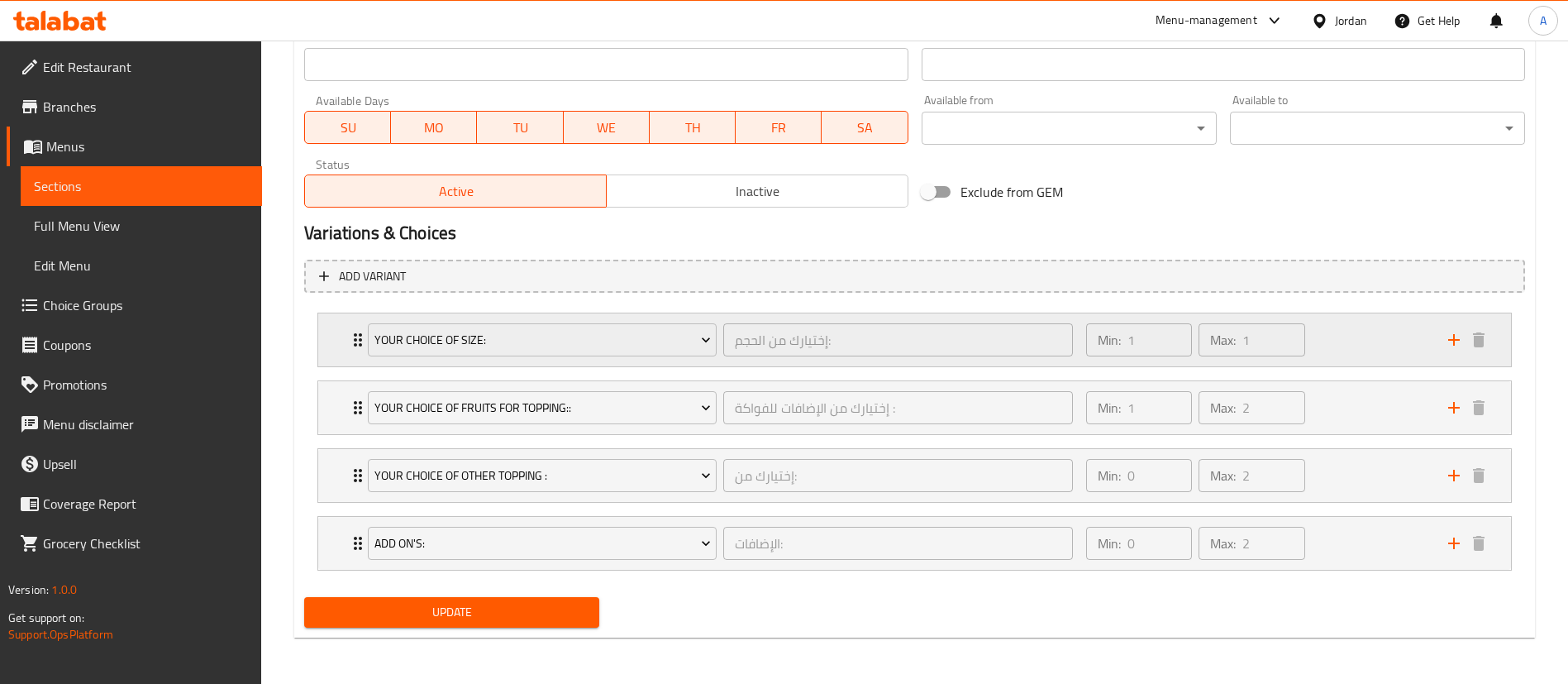
click at [1336, 347] on div "Min: 1 ​ Max: 1 ​" at bounding box center [1257, 339] width 362 height 53
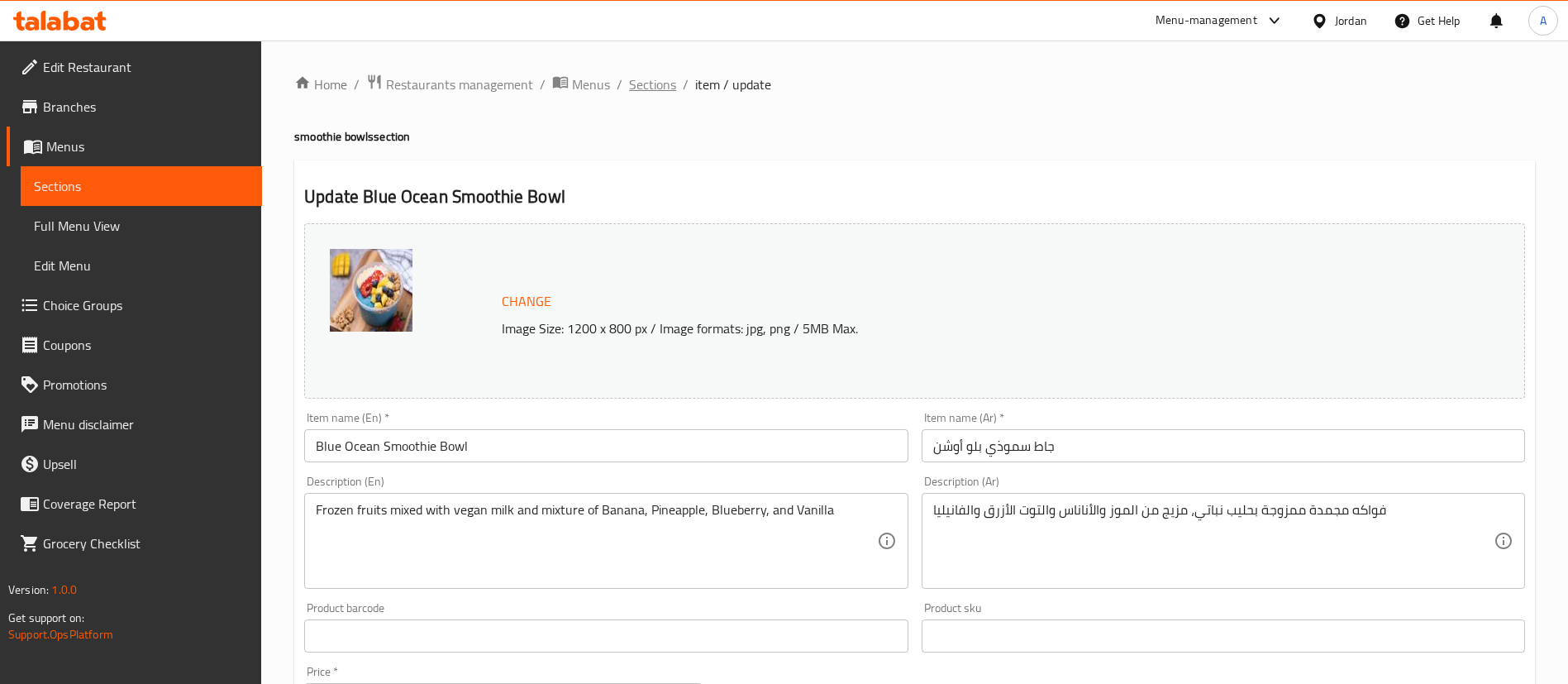
click at [643, 76] on span "Sections" at bounding box center [652, 84] width 47 height 20
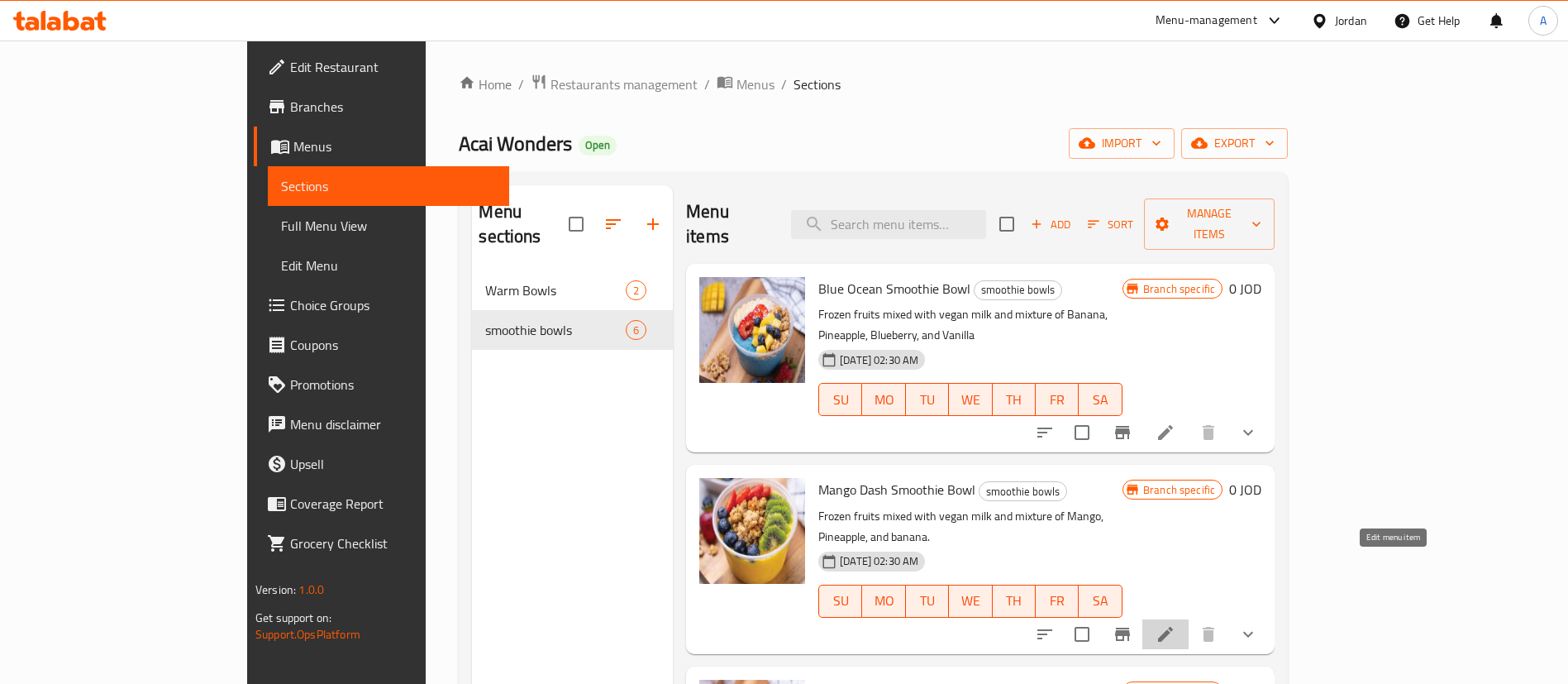
click at [1176, 624] on icon at bounding box center [1166, 634] width 20 height 20
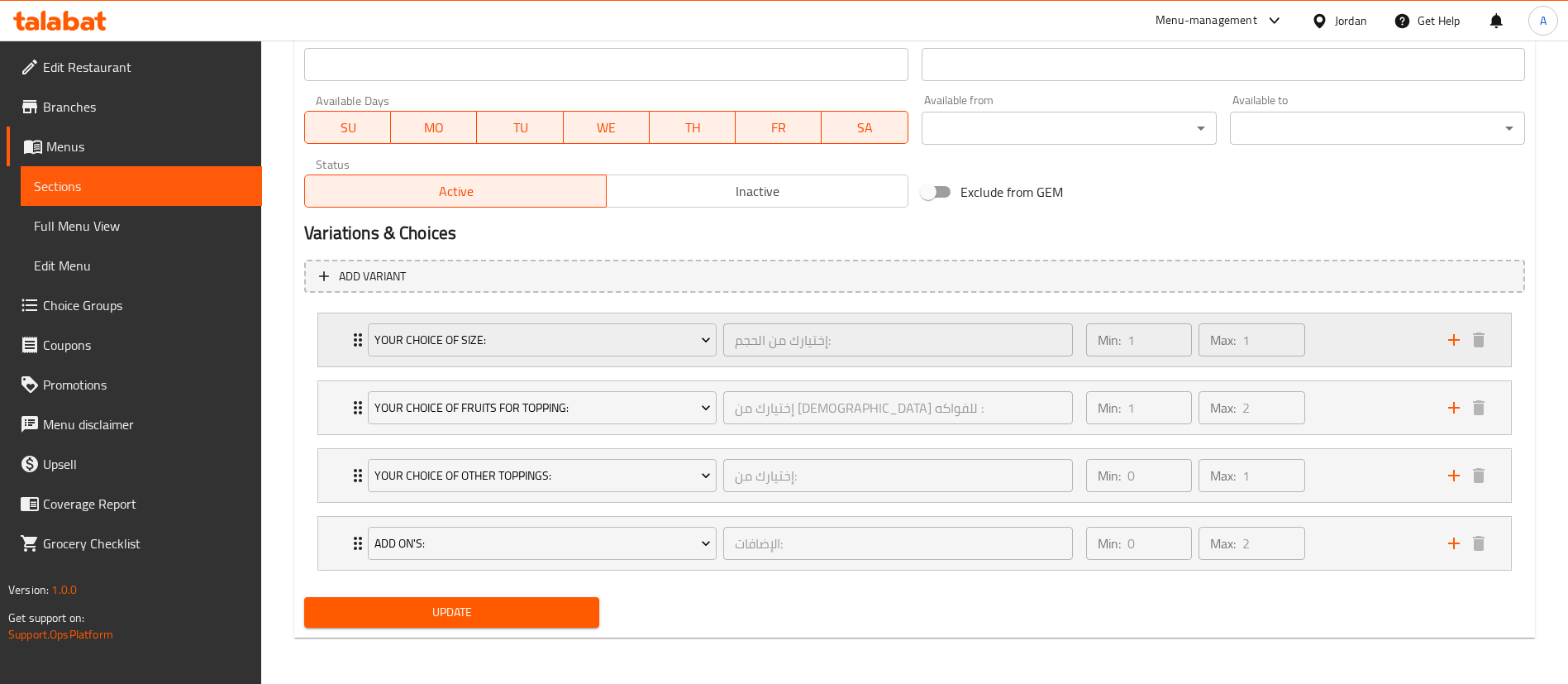
click at [1331, 337] on div "Min: 1 ​ Max: 1 ​" at bounding box center [1257, 339] width 362 height 53
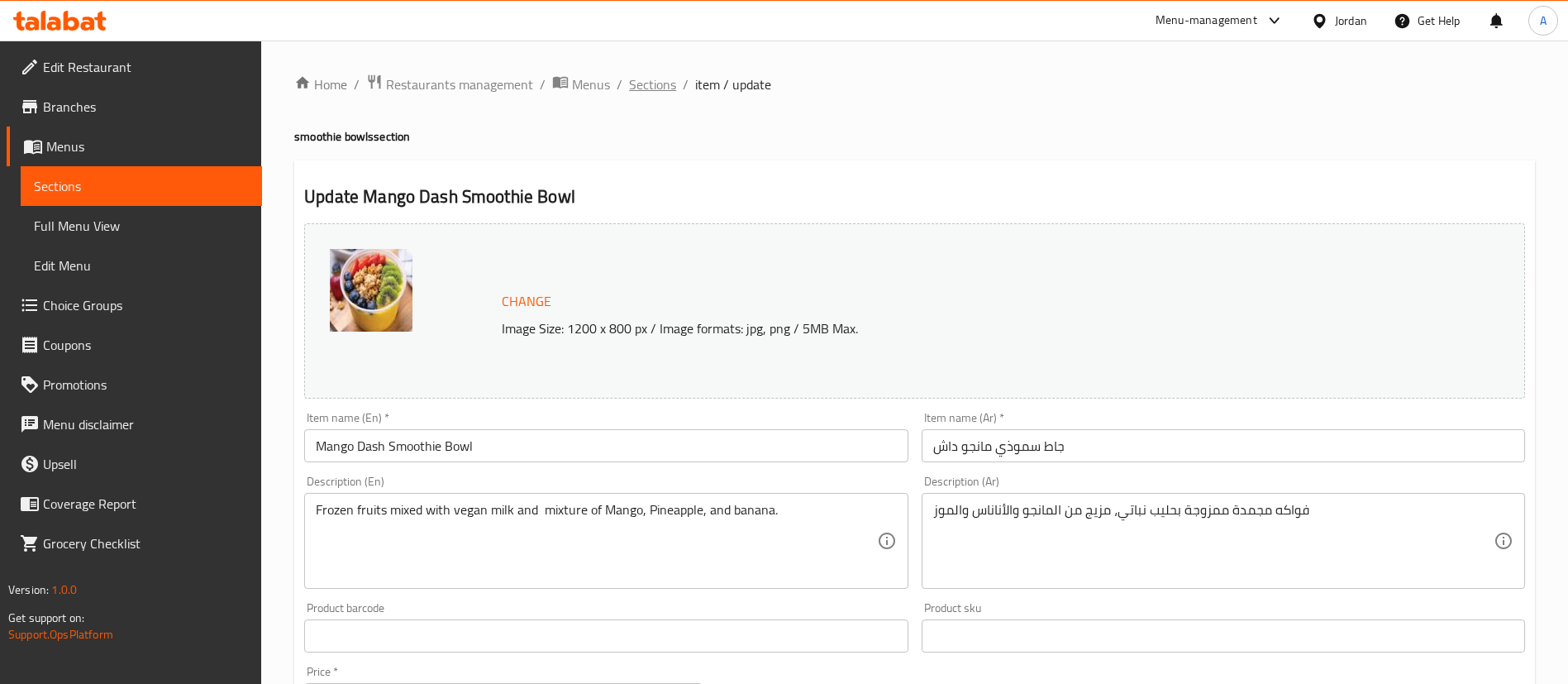
click at [668, 91] on span "Sections" at bounding box center [652, 84] width 47 height 20
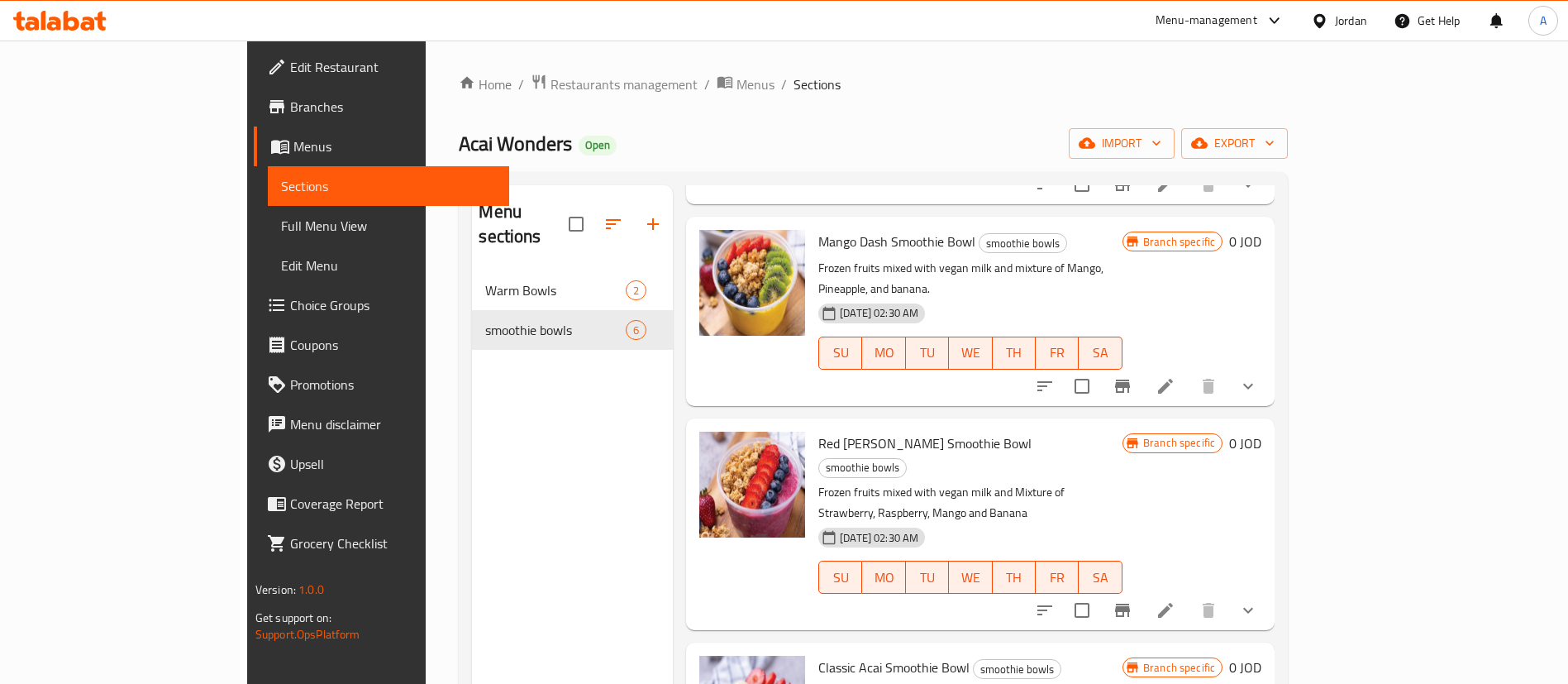
click at [1176, 600] on icon at bounding box center [1166, 610] width 20 height 20
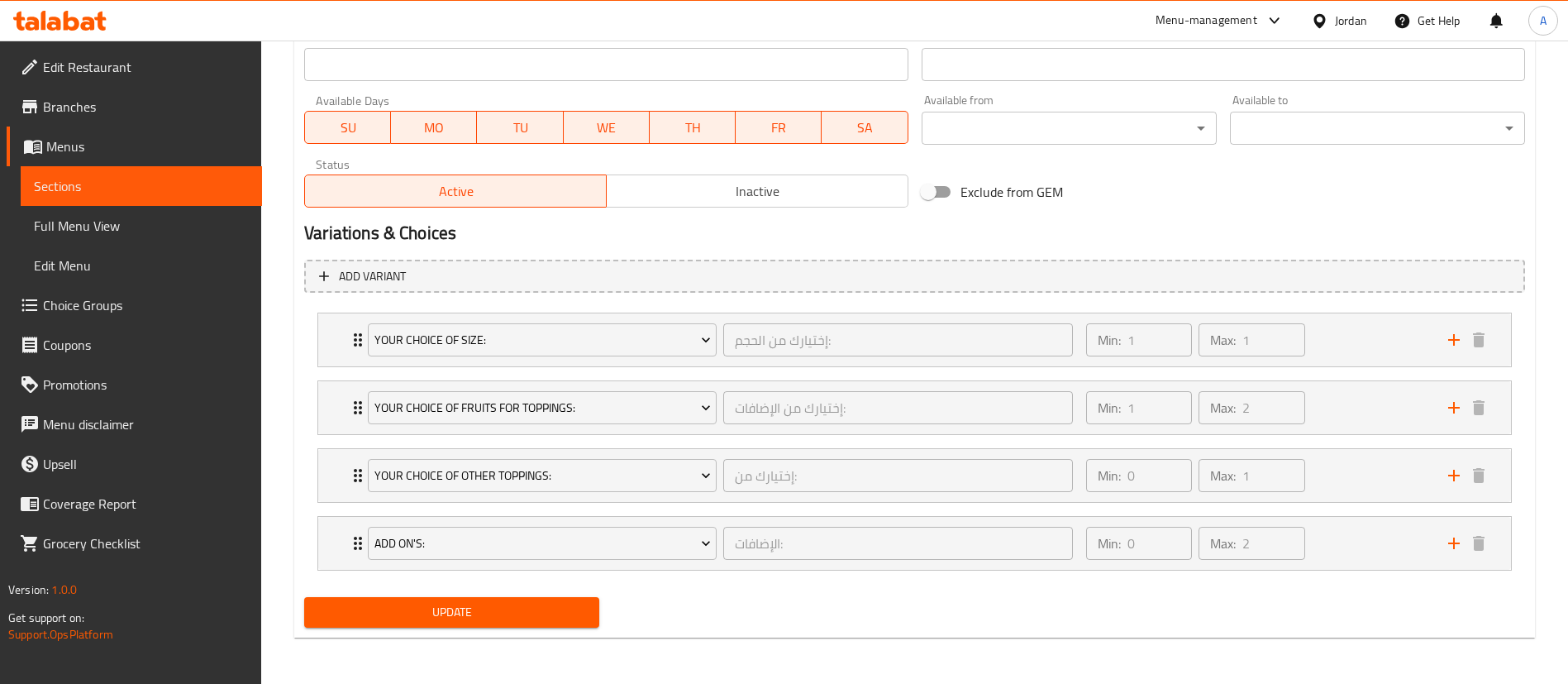
click at [1360, 311] on li "Your Choice Of Size: إختيارك من الحجم: ​ Min: 1 ​ Max: 1 ​ Small (ID: 530780044…" at bounding box center [915, 339] width 1222 height 68
click at [1357, 320] on div "Min: 1 ​ Max: 1 ​" at bounding box center [1257, 339] width 362 height 53
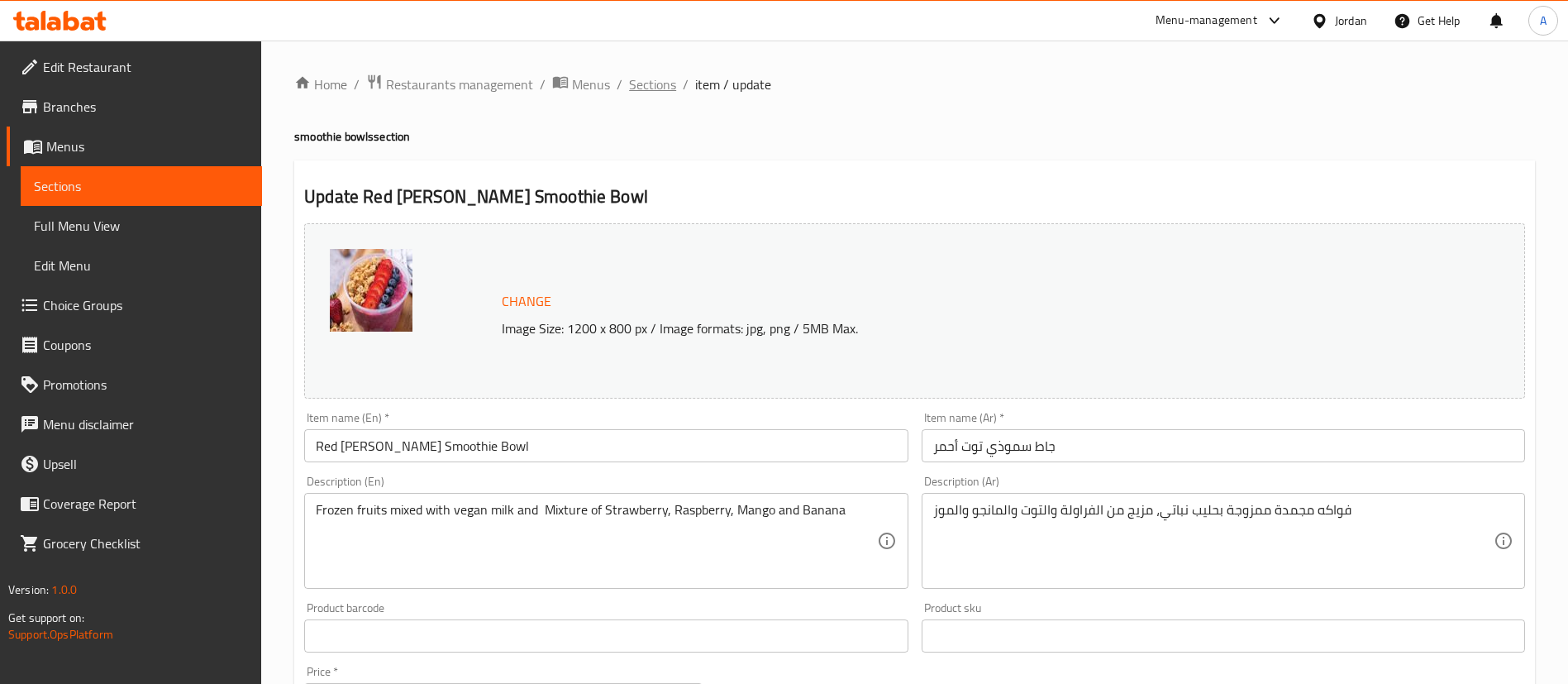
click at [648, 84] on span "Sections" at bounding box center [652, 84] width 47 height 20
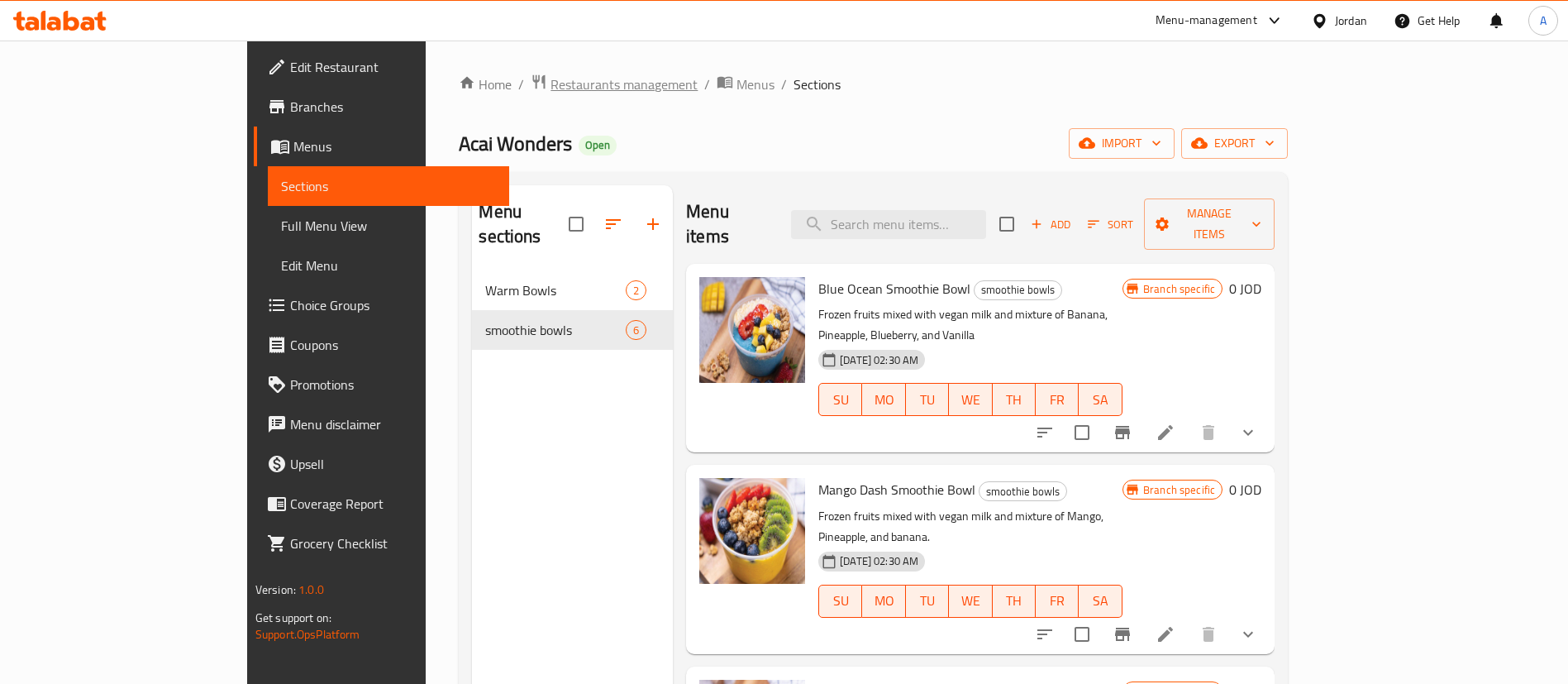
click at [550, 81] on span "Restaurants management" at bounding box center [623, 84] width 147 height 20
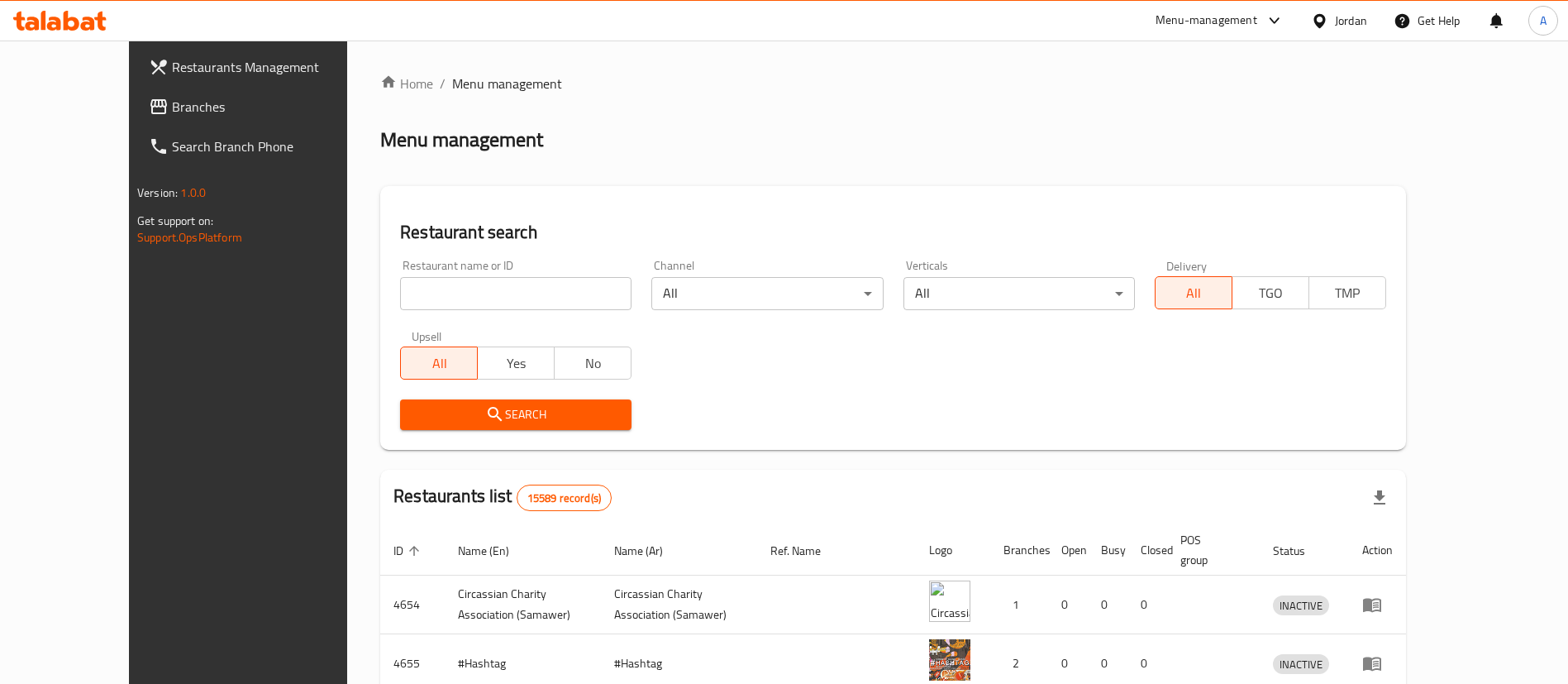
drag, startPoint x: 477, startPoint y: 271, endPoint x: 460, endPoint y: 286, distance: 22.7
click at [473, 274] on div "Restaurant name or ID Restaurant name or ID" at bounding box center [516, 285] width 232 height 51
click at [461, 286] on input "e" at bounding box center [516, 293] width 232 height 33
type input "eat clean jo"
click at [456, 423] on span "Search" at bounding box center [515, 414] width 205 height 21
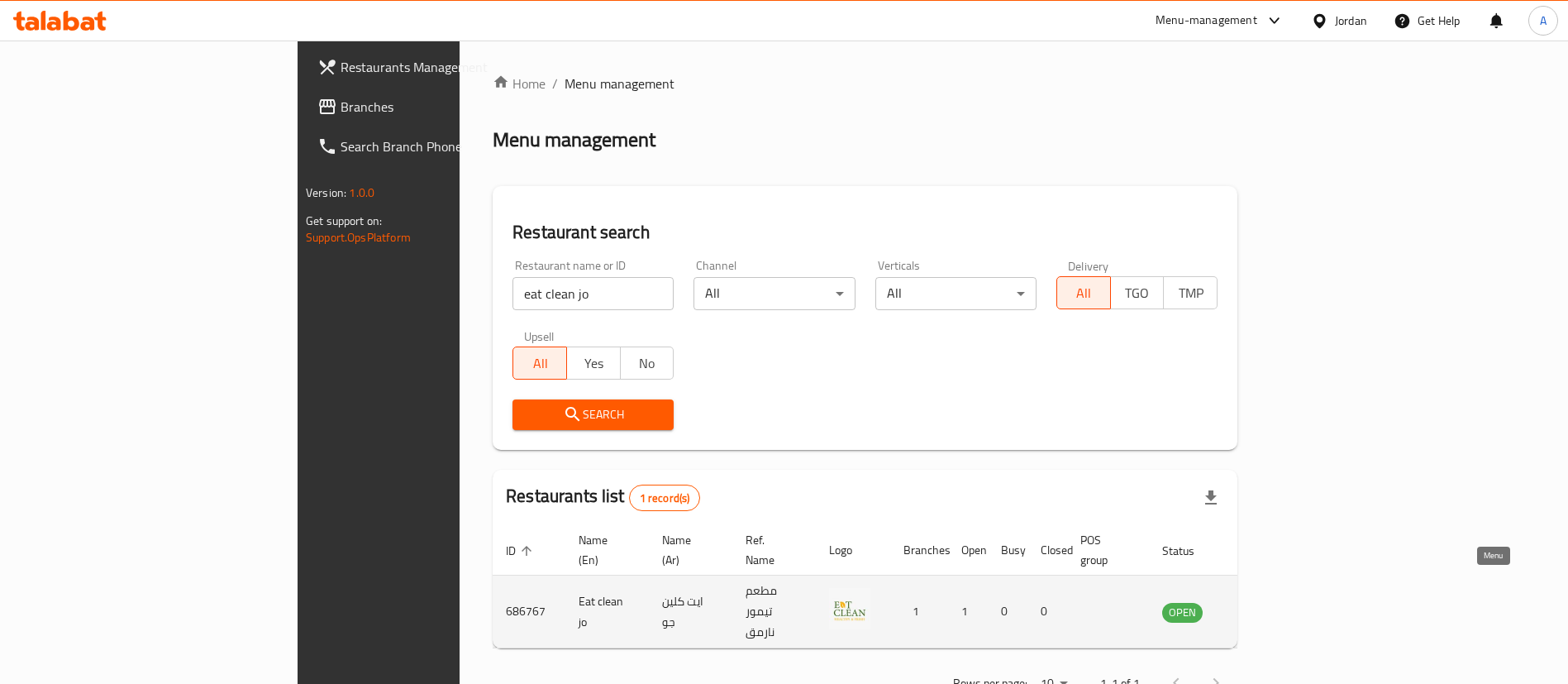
click at [1280, 602] on link "enhanced table" at bounding box center [1265, 612] width 31 height 20
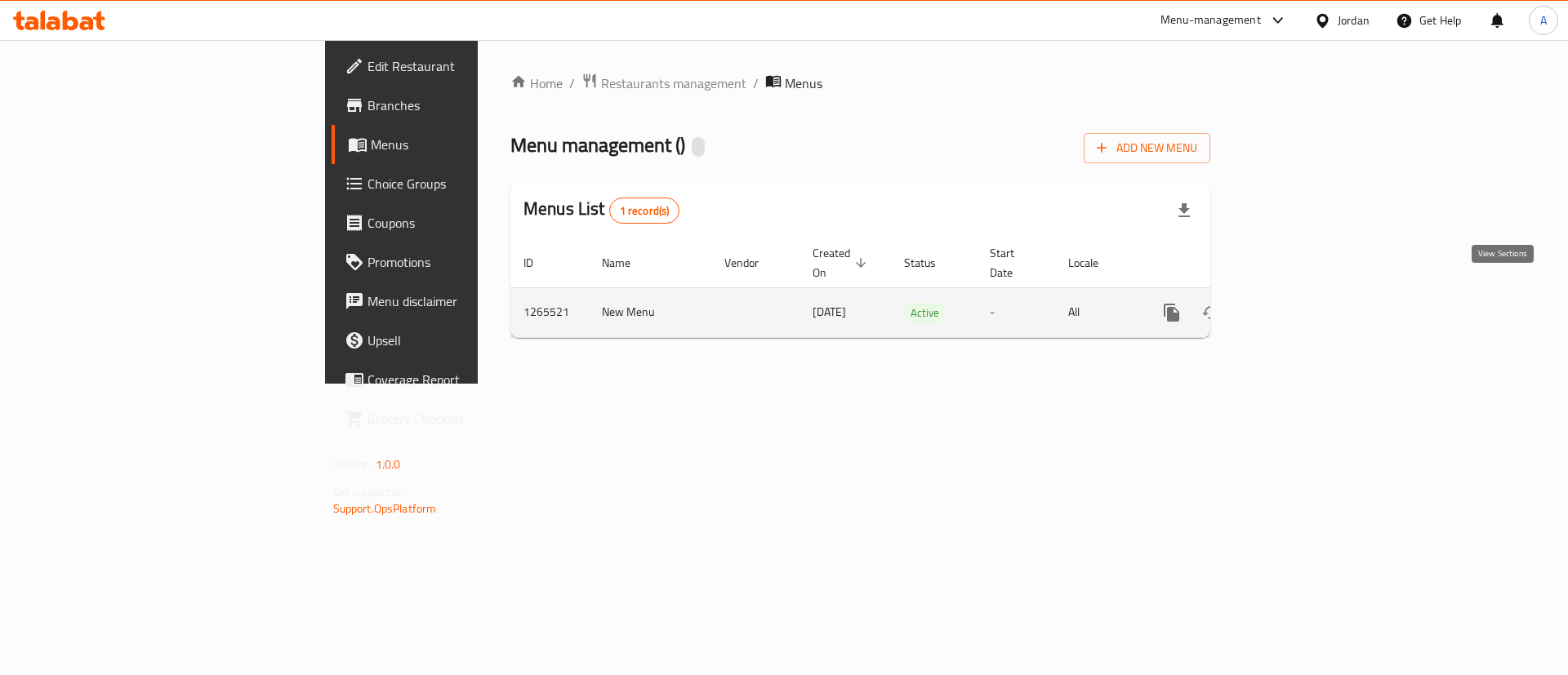
click at [1309, 309] on link "enhanced table" at bounding box center [1289, 313] width 39 height 39
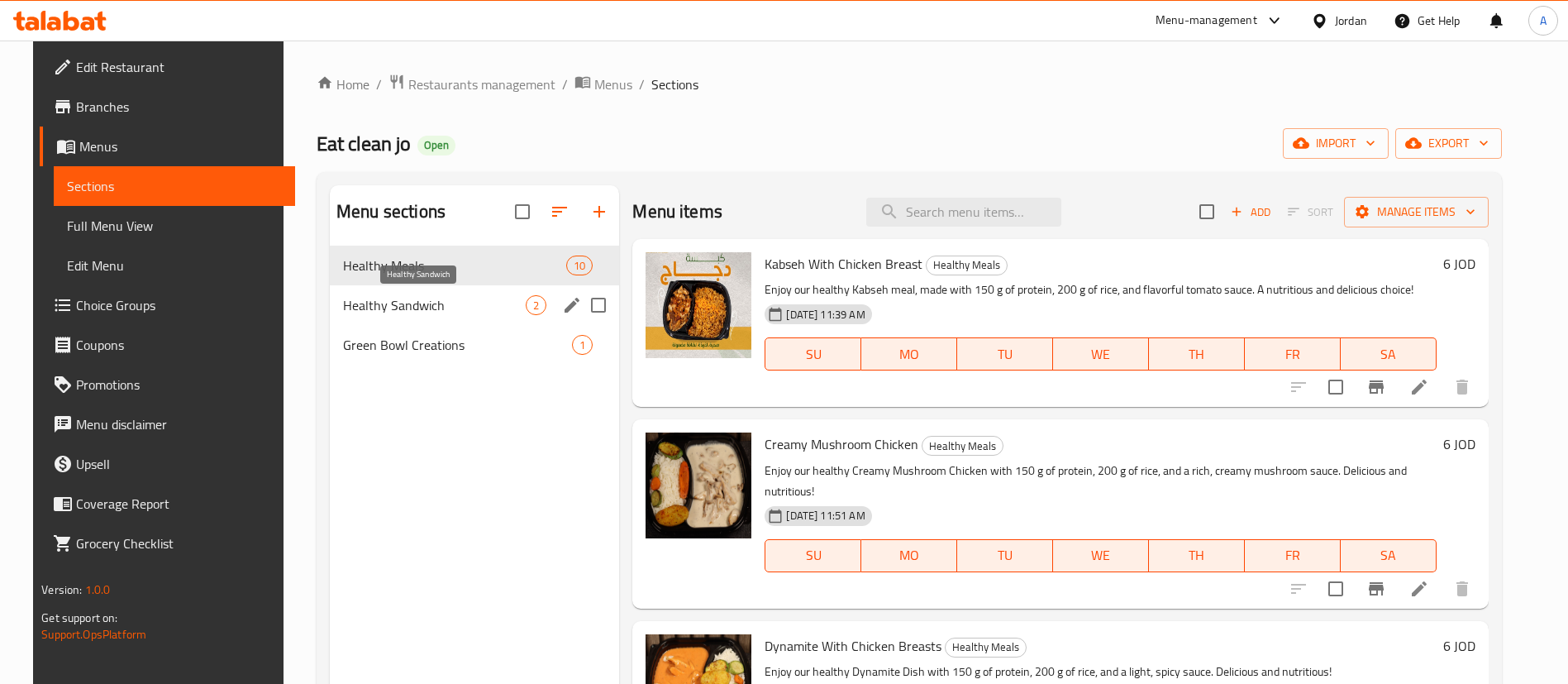
click at [472, 311] on span "Healthy Sandwich" at bounding box center [434, 305] width 183 height 20
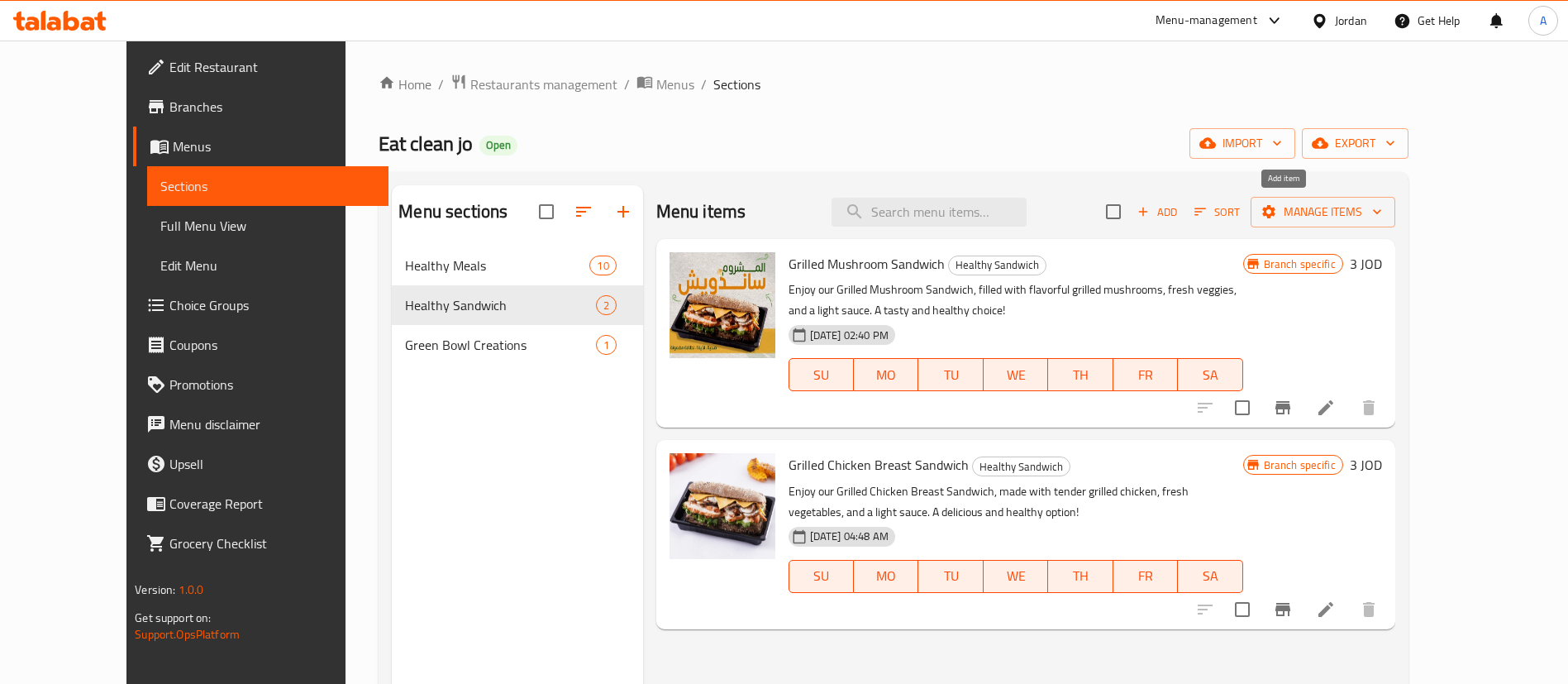
click at [1151, 216] on icon "button" at bounding box center [1143, 211] width 14 height 14
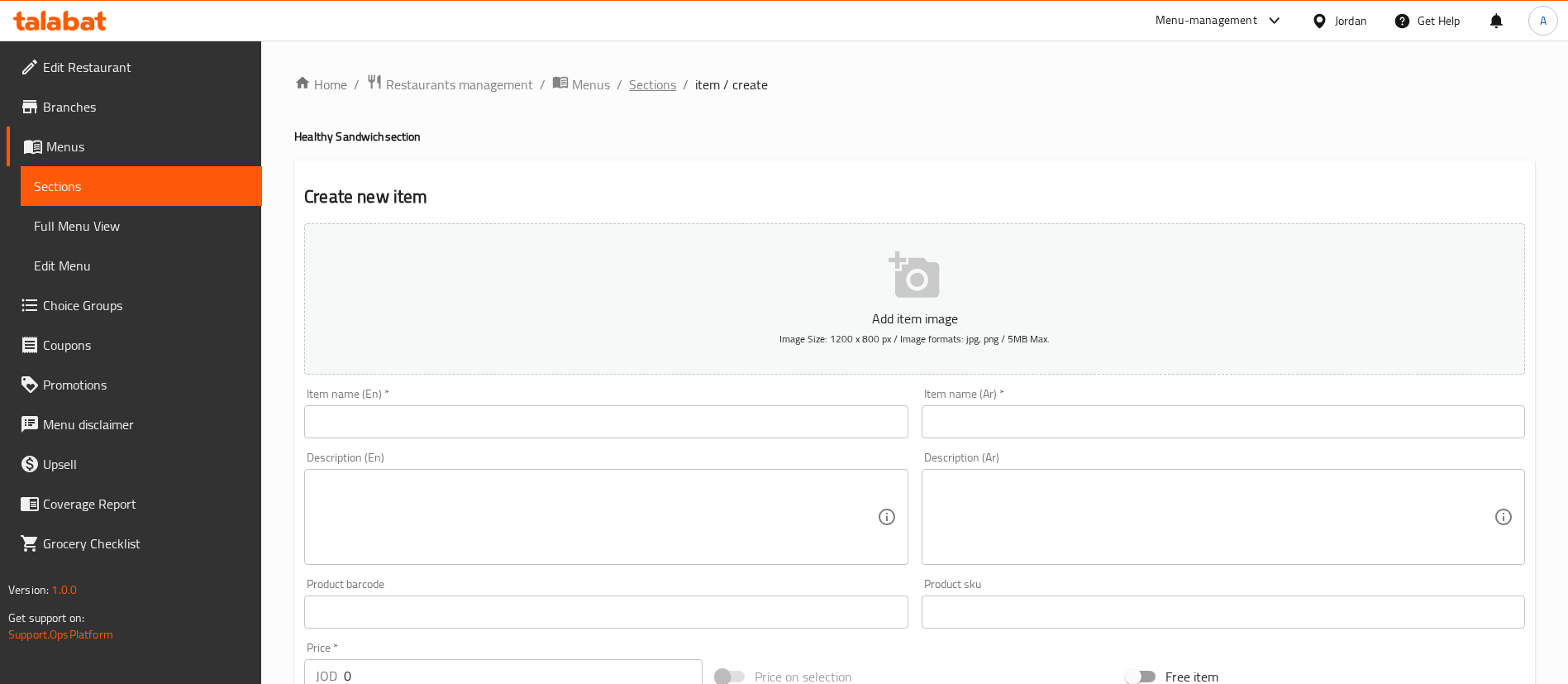
click at [660, 97] on div "Home / Restaurants management / Menus / Sections / item / create Healthy Sandwi…" at bounding box center [915, 605] width 1241 height 1062
drag, startPoint x: 660, startPoint y: 96, endPoint x: 648, endPoint y: 104, distance: 14.4
click at [660, 94] on span "Sections" at bounding box center [652, 84] width 47 height 20
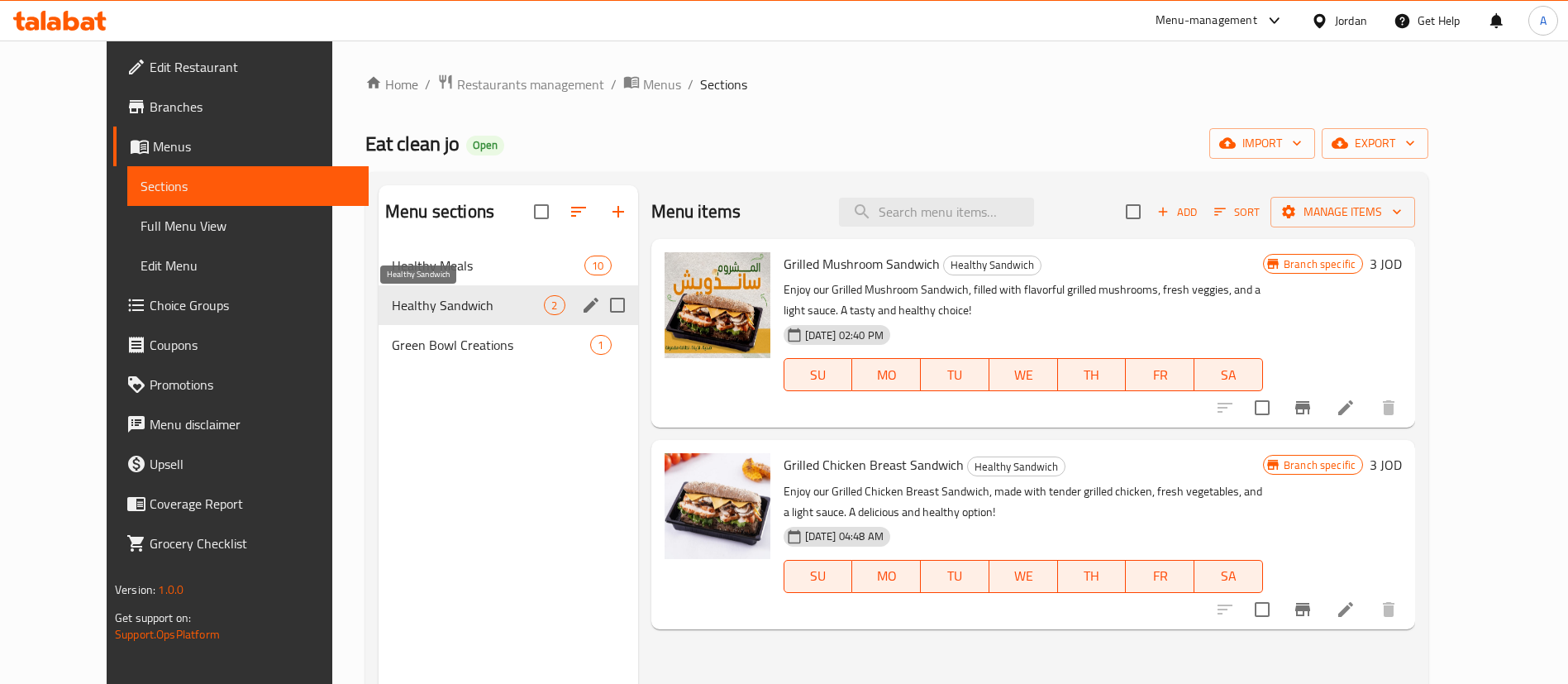
click at [379, 253] on div "Healthy Meals 10" at bounding box center [509, 265] width 260 height 40
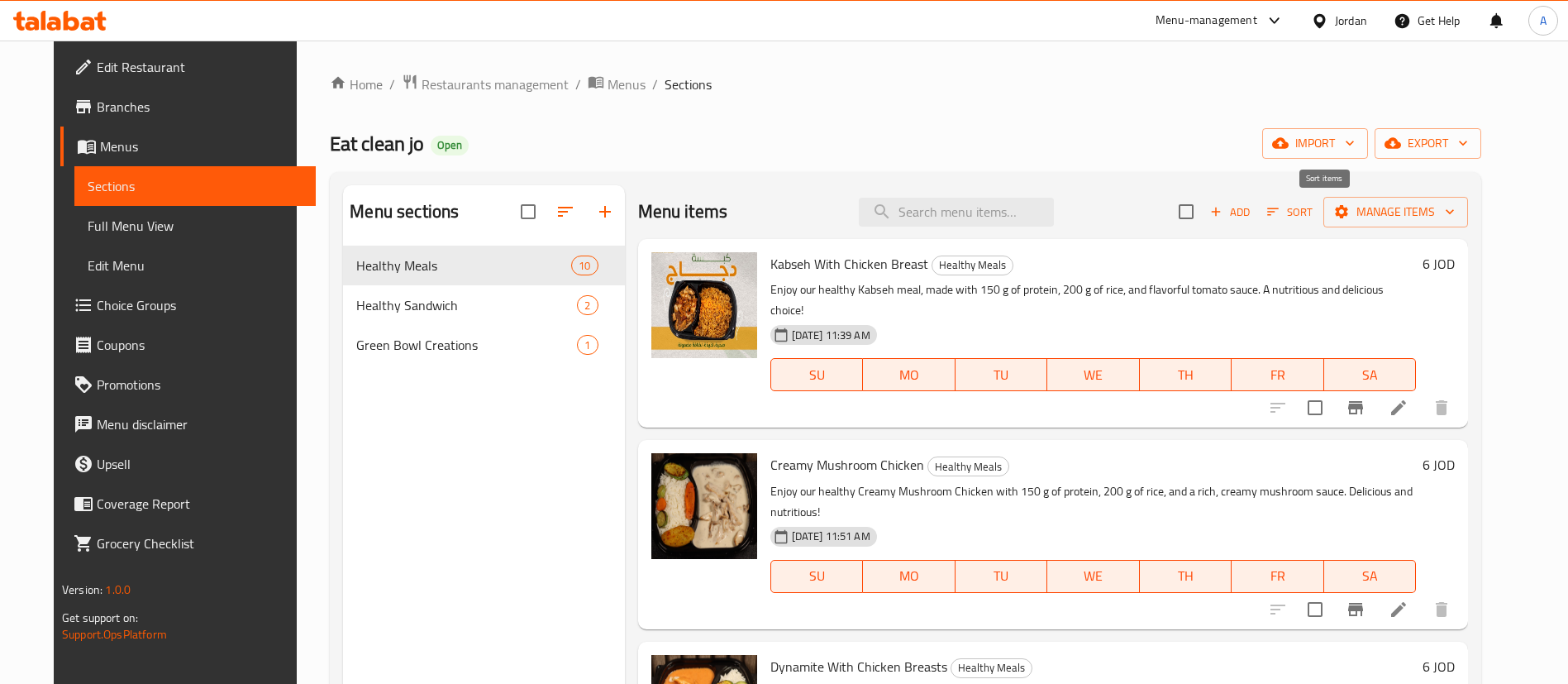
click at [1252, 209] on span "Add" at bounding box center [1230, 212] width 44 height 19
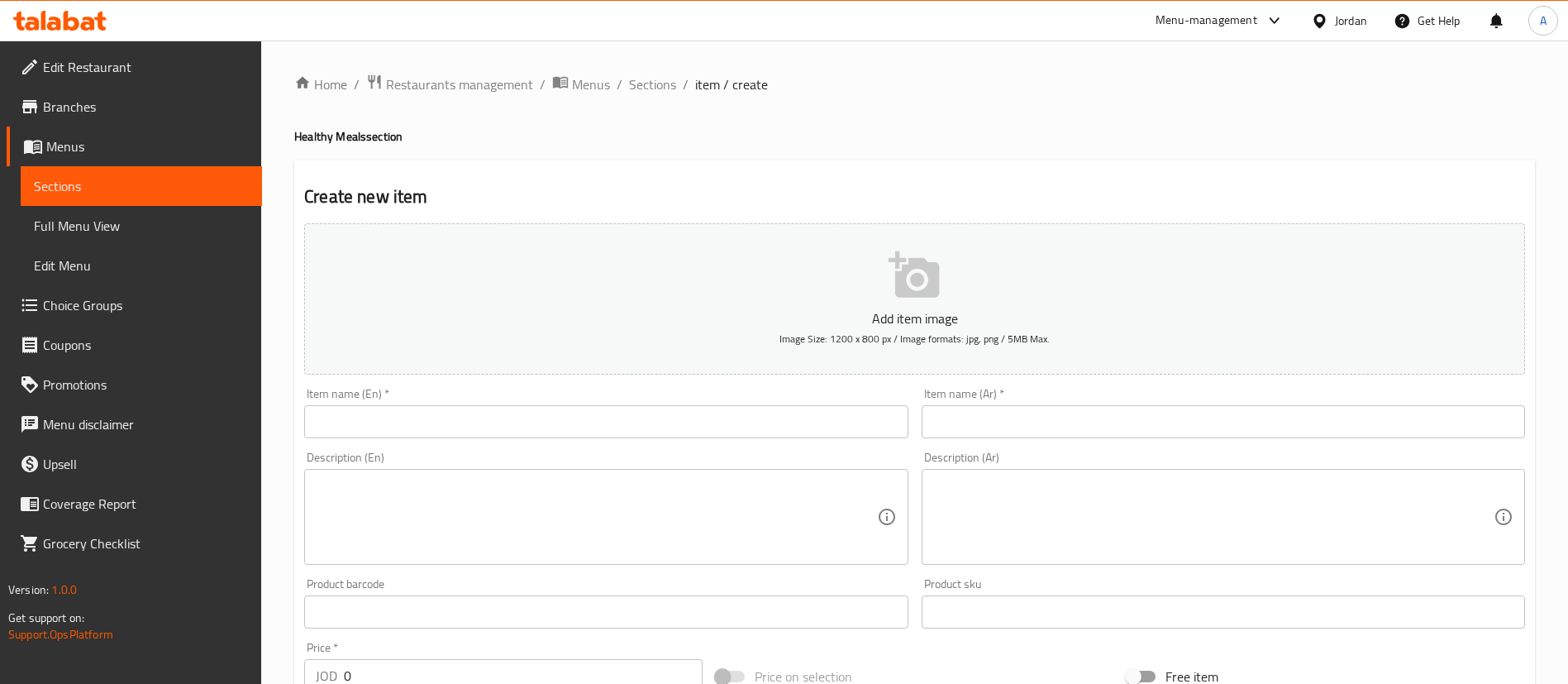
click at [672, 417] on input "text" at bounding box center [605, 421] width 604 height 33
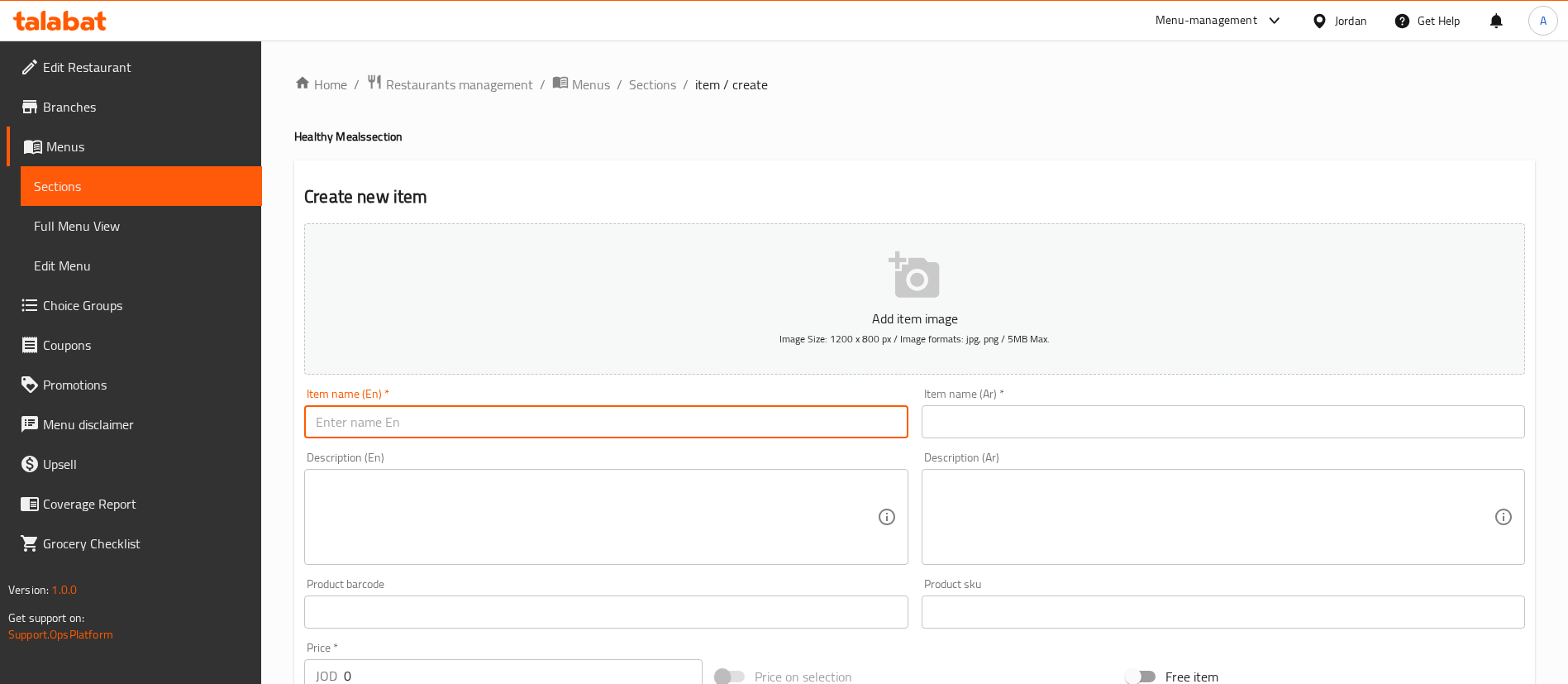
paste input "Honey Mustard Chicken"
type input "Honey Mustard Chicken"
click at [966, 428] on input "text" at bounding box center [1223, 421] width 604 height 33
click at [974, 417] on input "text" at bounding box center [1223, 421] width 604 height 33
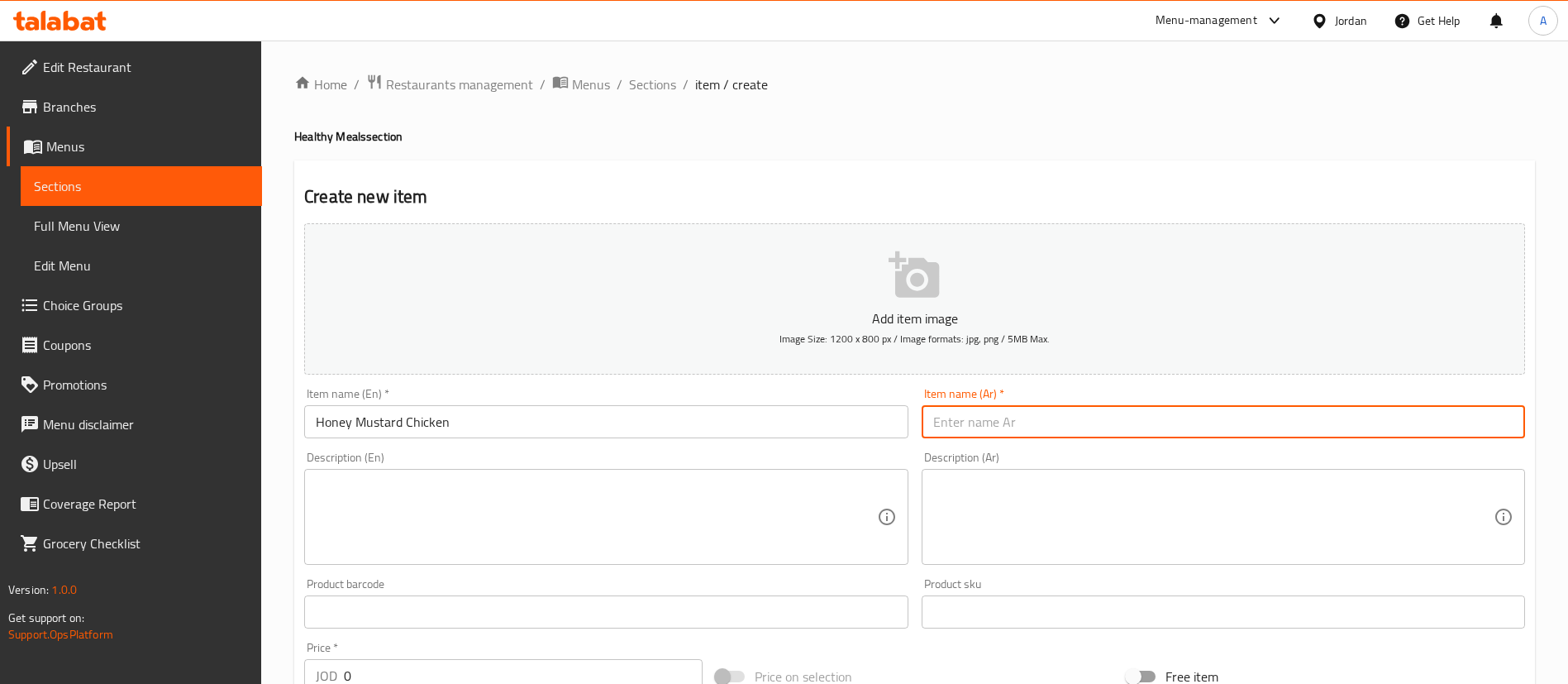
paste input "دجاج بالخردل والعسل"
type input "دجاج بالخردل والعسل"
click at [806, 502] on textarea at bounding box center [595, 517] width 560 height 79
paste textarea "Tender grilled chicken breast coated in a rich honey mustard sauce, perfectly b…"
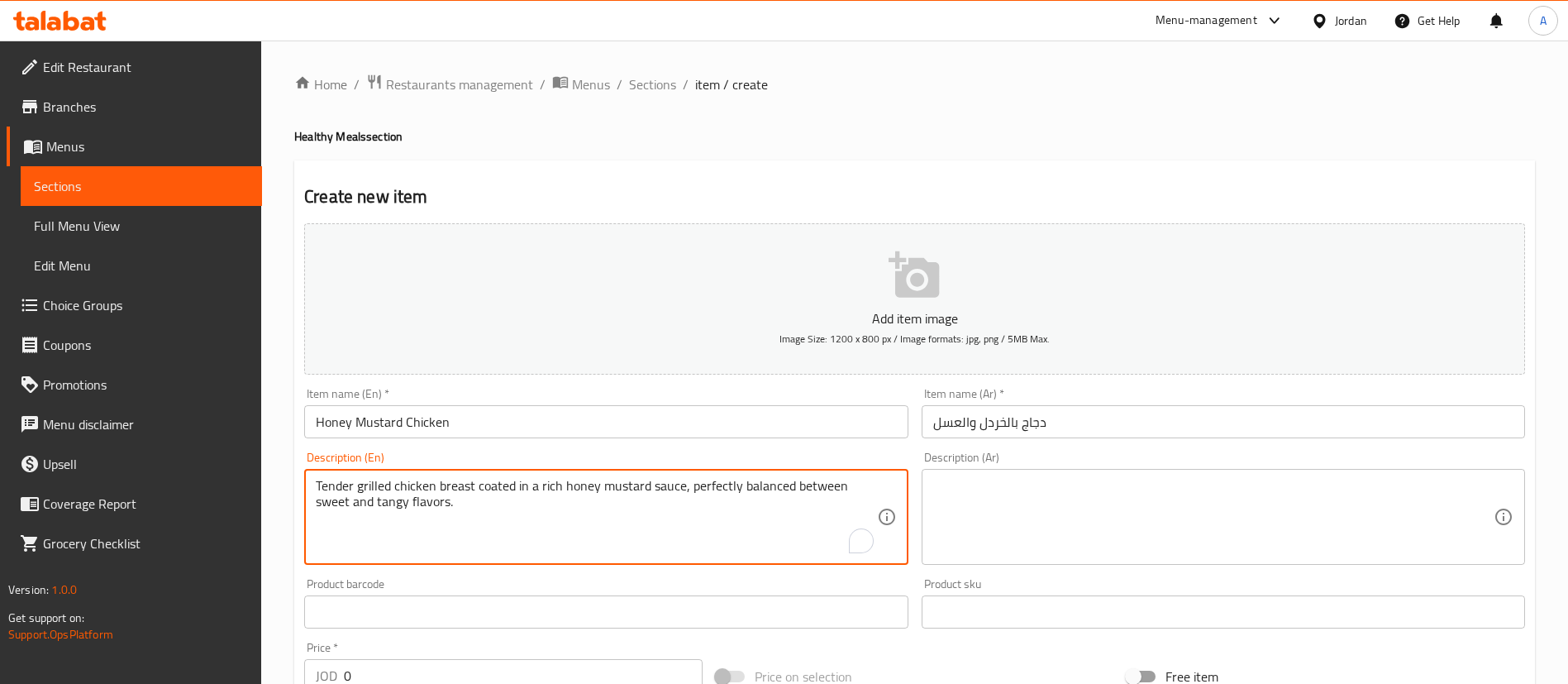
type textarea "Tender grilled chicken breast coated in a rich honey mustard sauce, perfectly b…"
click at [1028, 518] on textarea at bounding box center [1213, 517] width 560 height 79
paste textarea "جاج بالخردل والعسل صدر دجاج مشوي طري مغطى بصلصة العسل والخردل الغنية، بمذاق متو…"
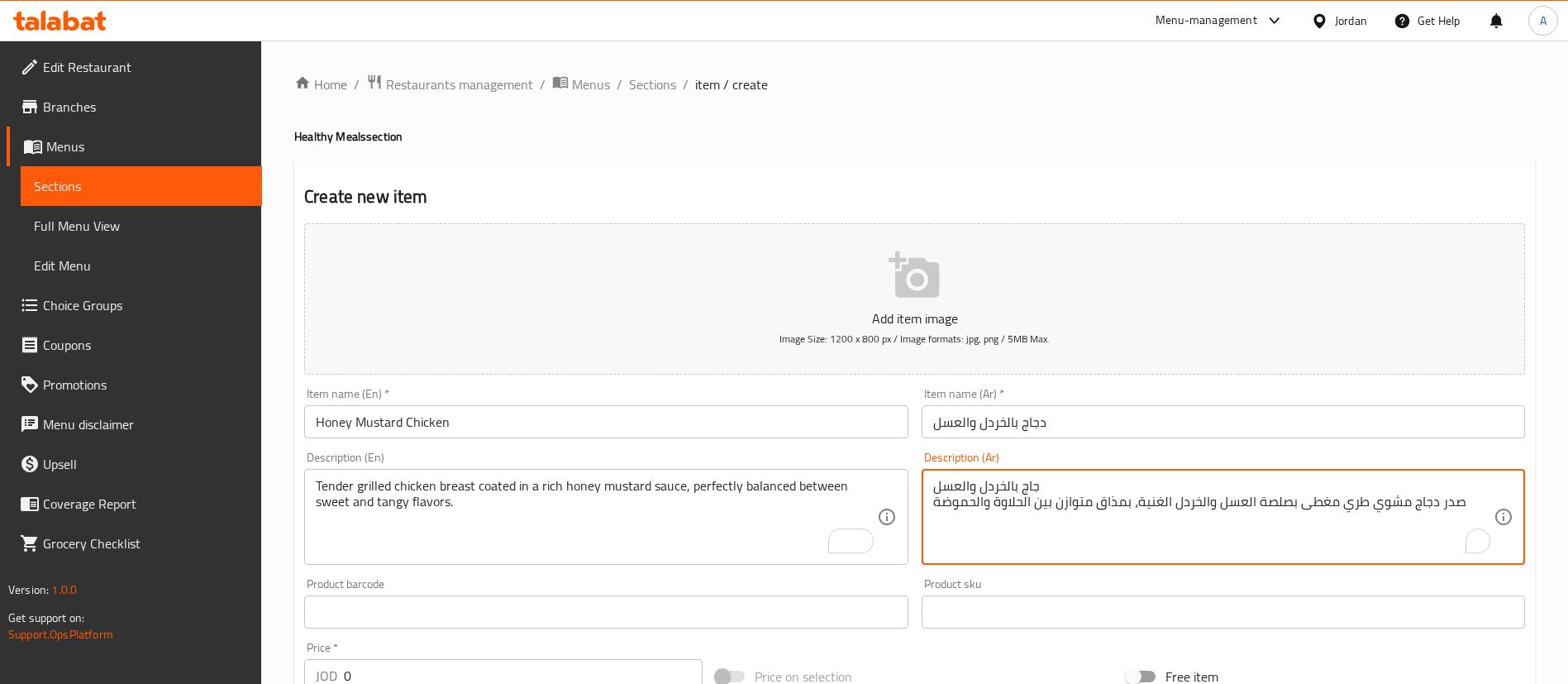
type textarea "جاج بالخردل والعسل صدر دجاج مشوي طري مغطى بصلصة العسل والخردل الغنية، بمذاق متو…"
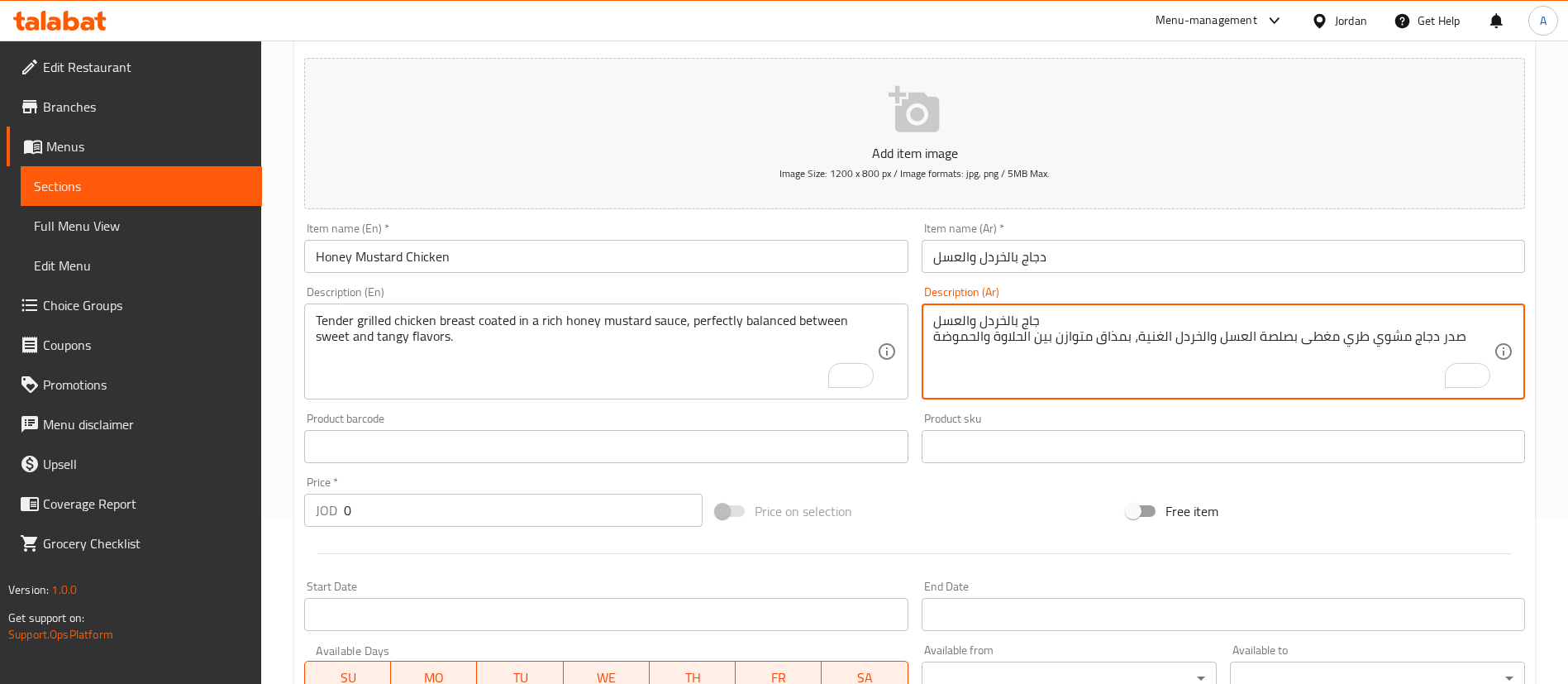
scroll to position [248, 0]
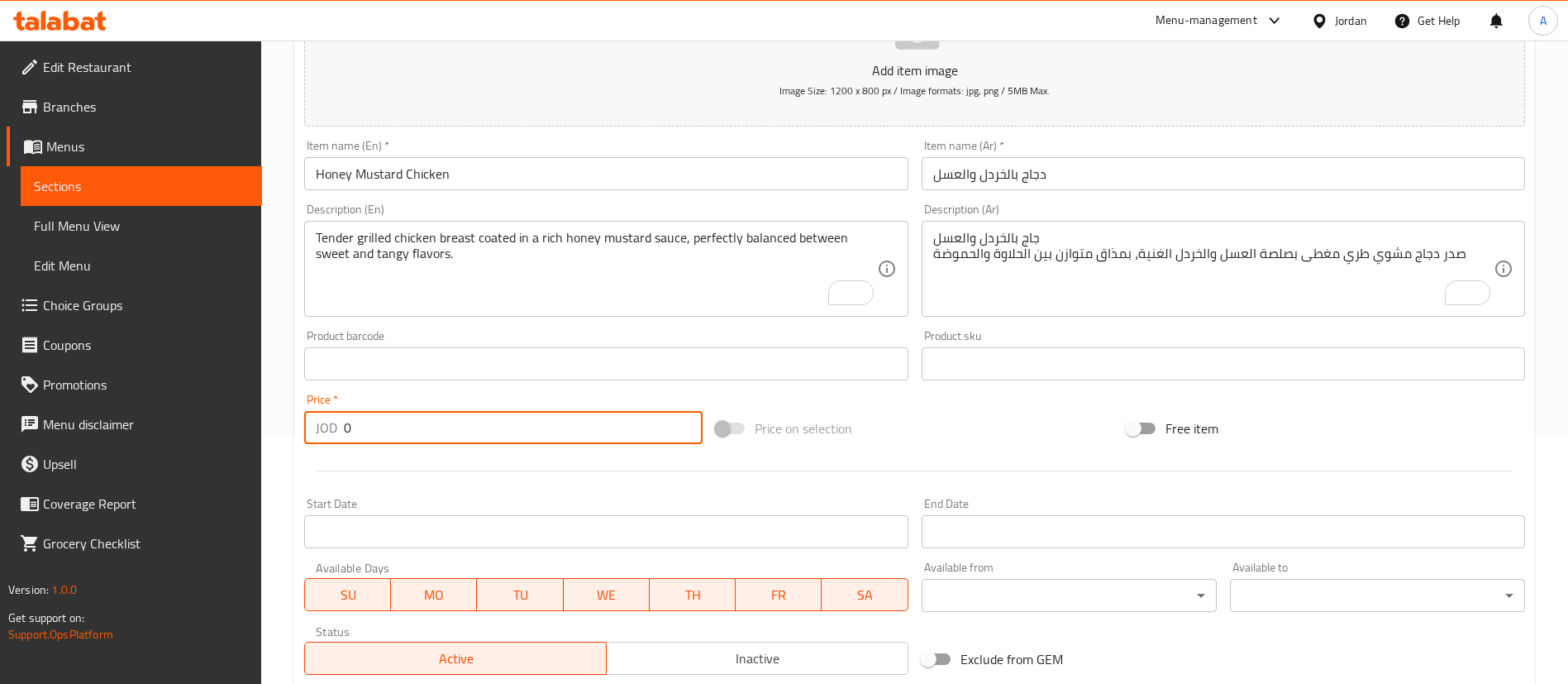
drag, startPoint x: 322, startPoint y: 439, endPoint x: 296, endPoint y: 439, distance: 26.0
click at [296, 439] on div "Create new item Add item image Image Size: 1200 x 800 px / Image formats: jpg, …" at bounding box center [915, 393] width 1241 height 963
type input "6"
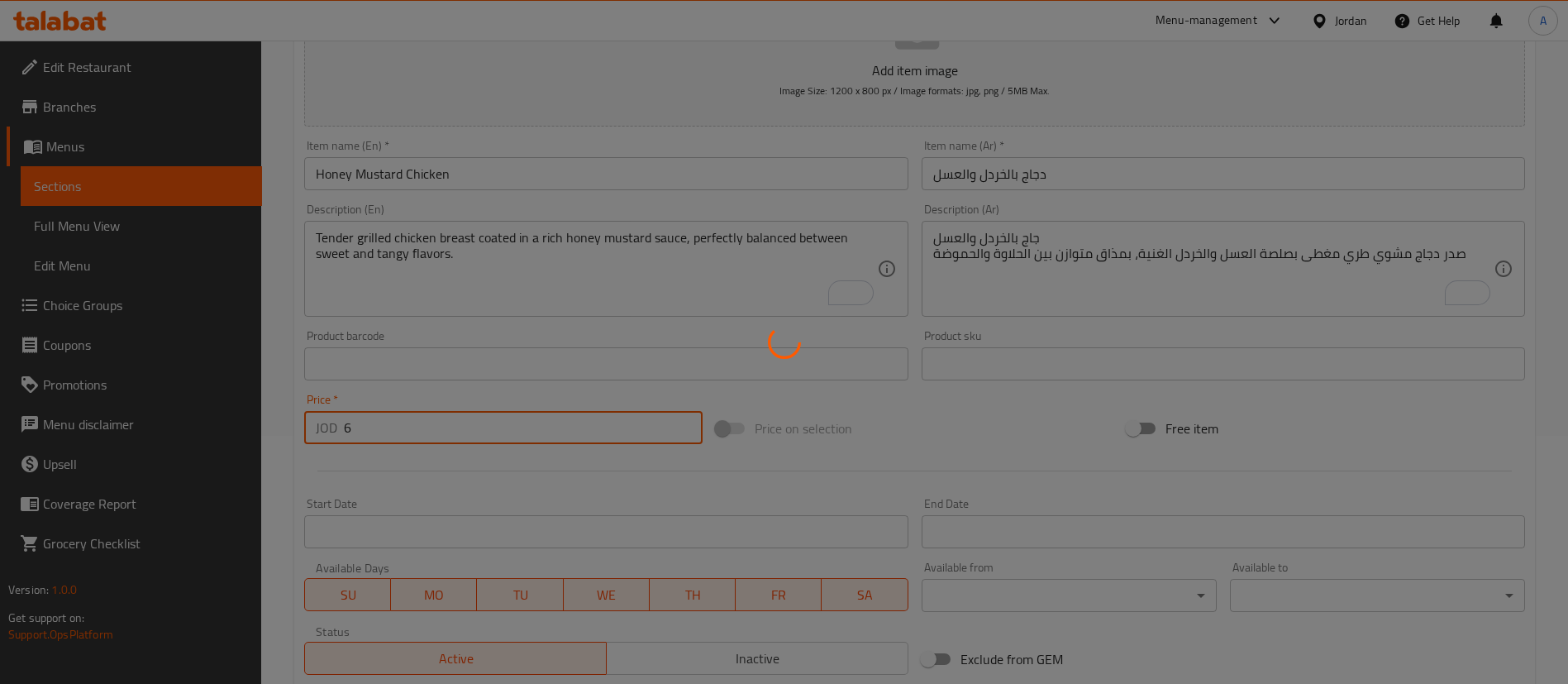
type input "0"
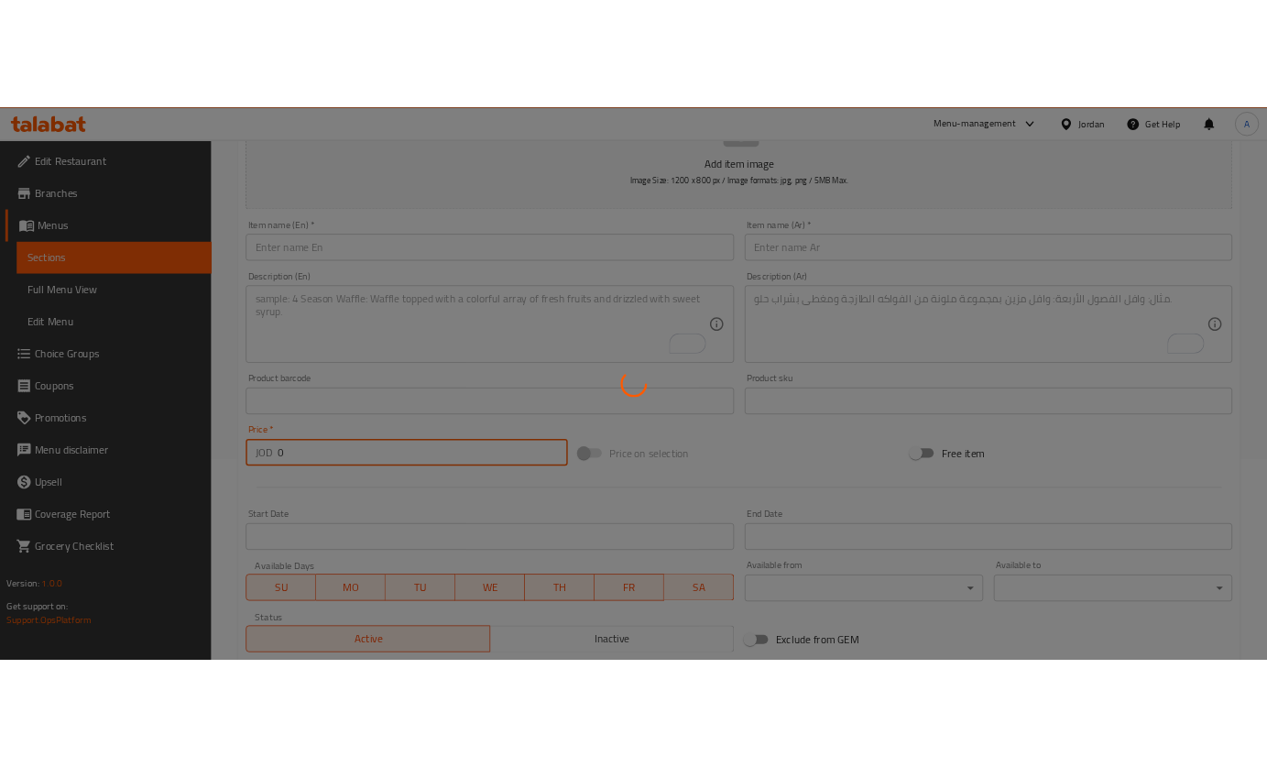
scroll to position [0, 0]
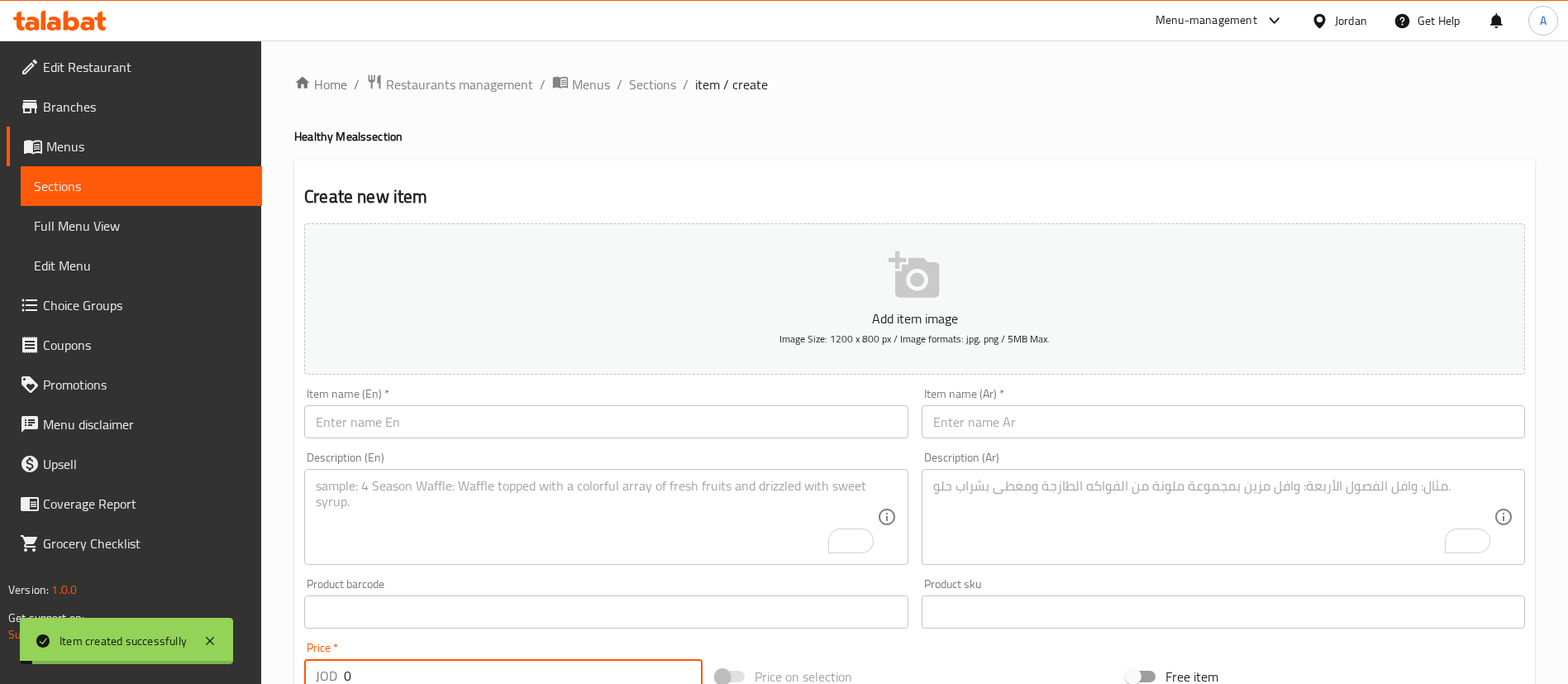
click at [649, 99] on div "Home / Restaurants management / Menus / Sections / item / create Healthy Meals …" at bounding box center [915, 605] width 1241 height 1062
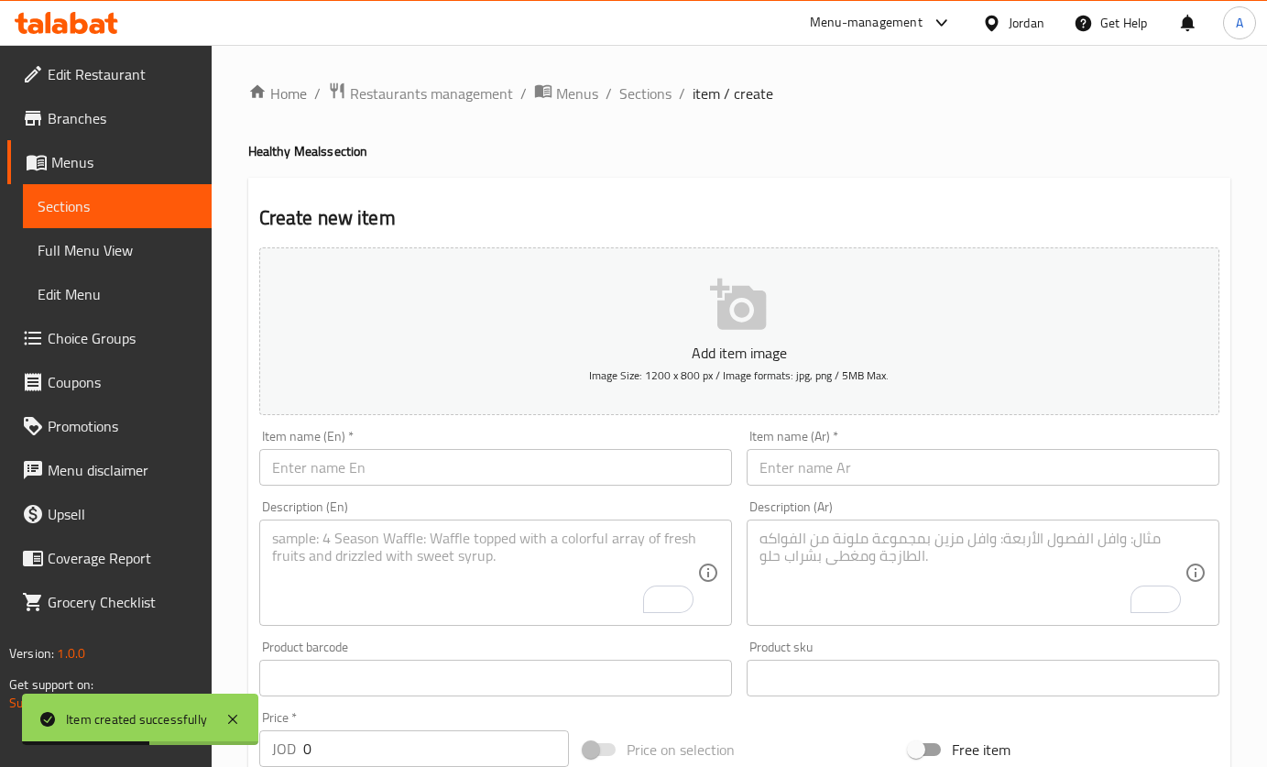
click at [663, 484] on div "Item name (En)   * Item name (En) *" at bounding box center [496, 457] width 488 height 71
click at [663, 468] on input "text" at bounding box center [495, 467] width 473 height 37
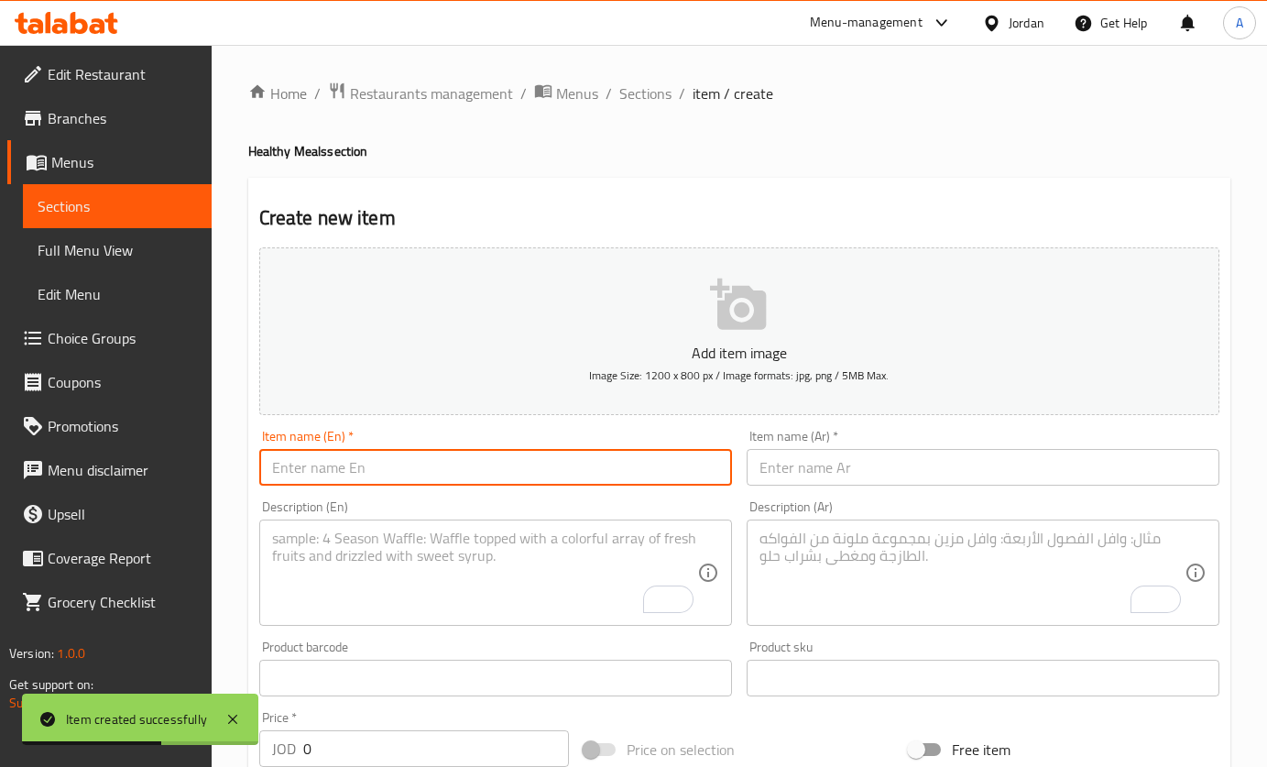
paste input "Cheese Chicken"
type input "Cheese Chicken"
click at [815, 431] on div "Item name (Ar)   * Item name (Ar) *" at bounding box center [983, 458] width 473 height 56
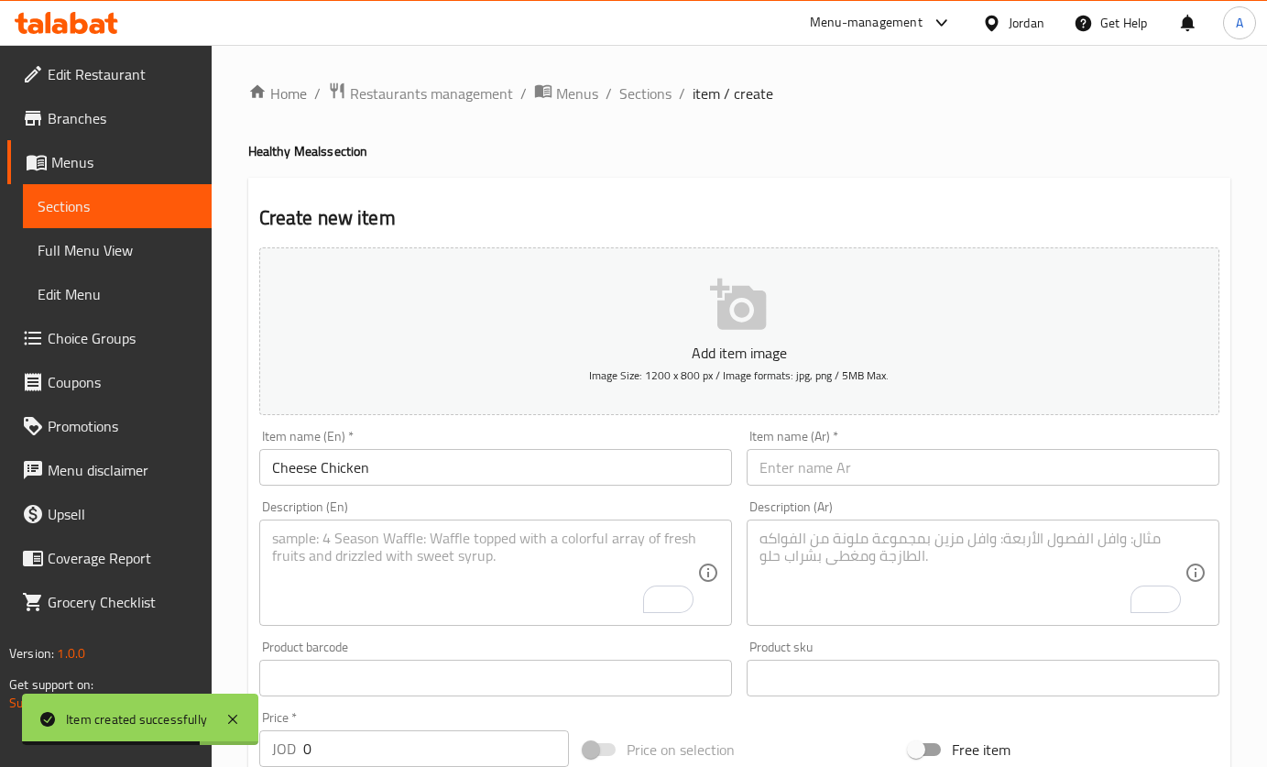
click at [812, 463] on input "text" at bounding box center [983, 467] width 473 height 37
paste input "دجاج بالجبنة"
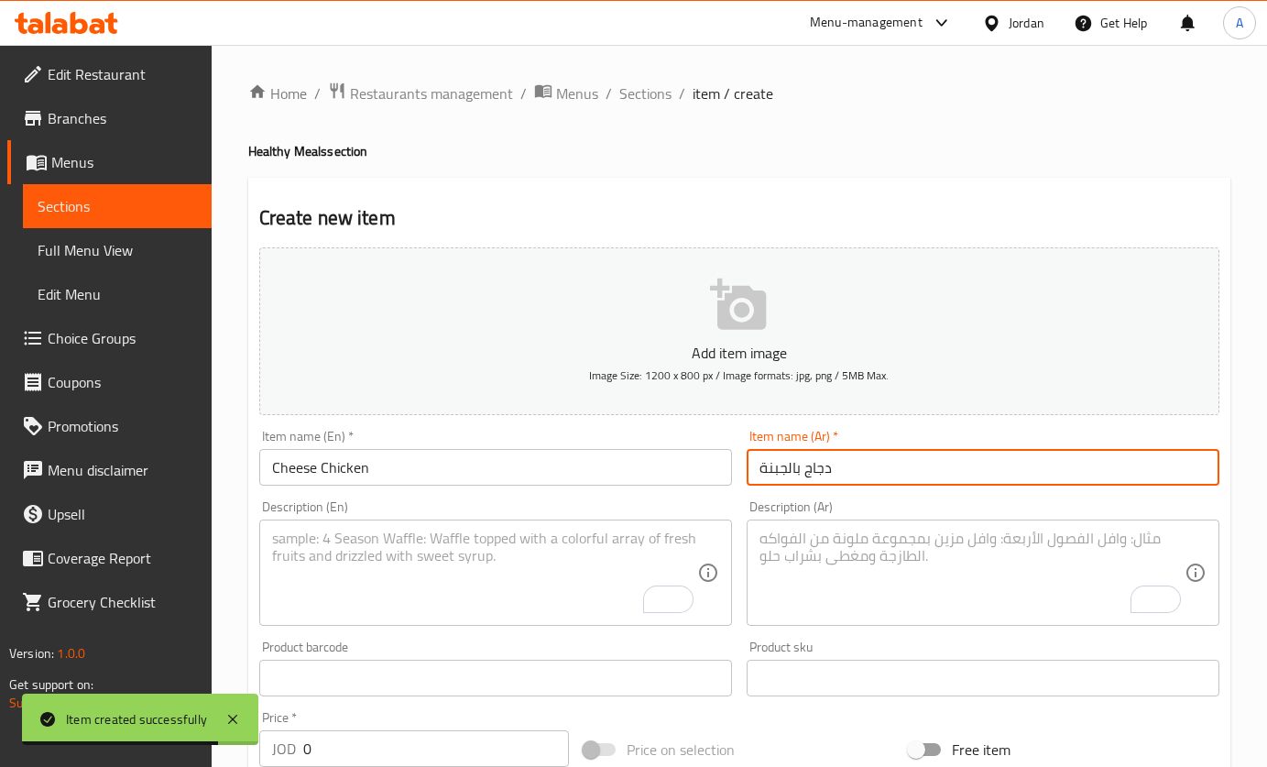
type input "دجاج بالجبنة"
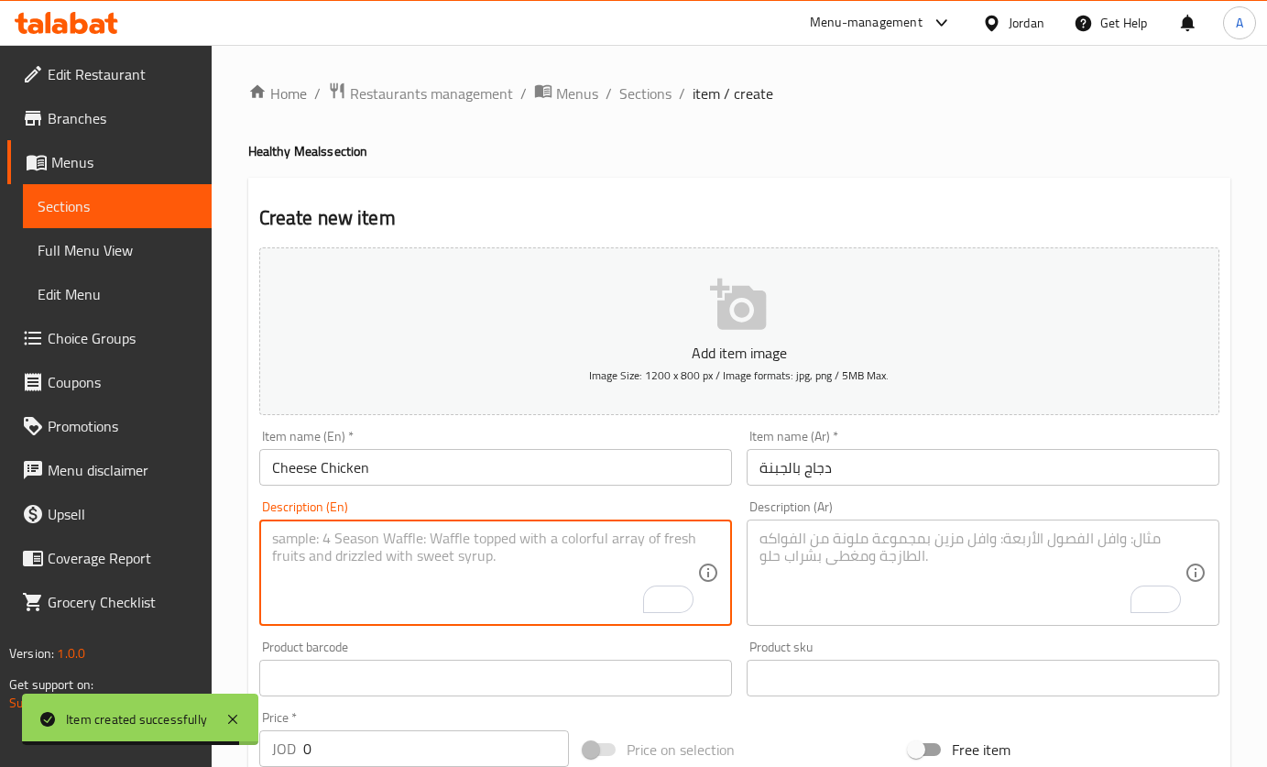
click at [525, 549] on textarea "To enrich screen reader interactions, please activate Accessibility in Grammarl…" at bounding box center [484, 573] width 425 height 87
paste textarea "Tender grilled chicken topped with melted cheese, creating a rich and savory fl…"
type textarea "Tender grilled chicken topped with melted cheese, creating a rich and savory fl…"
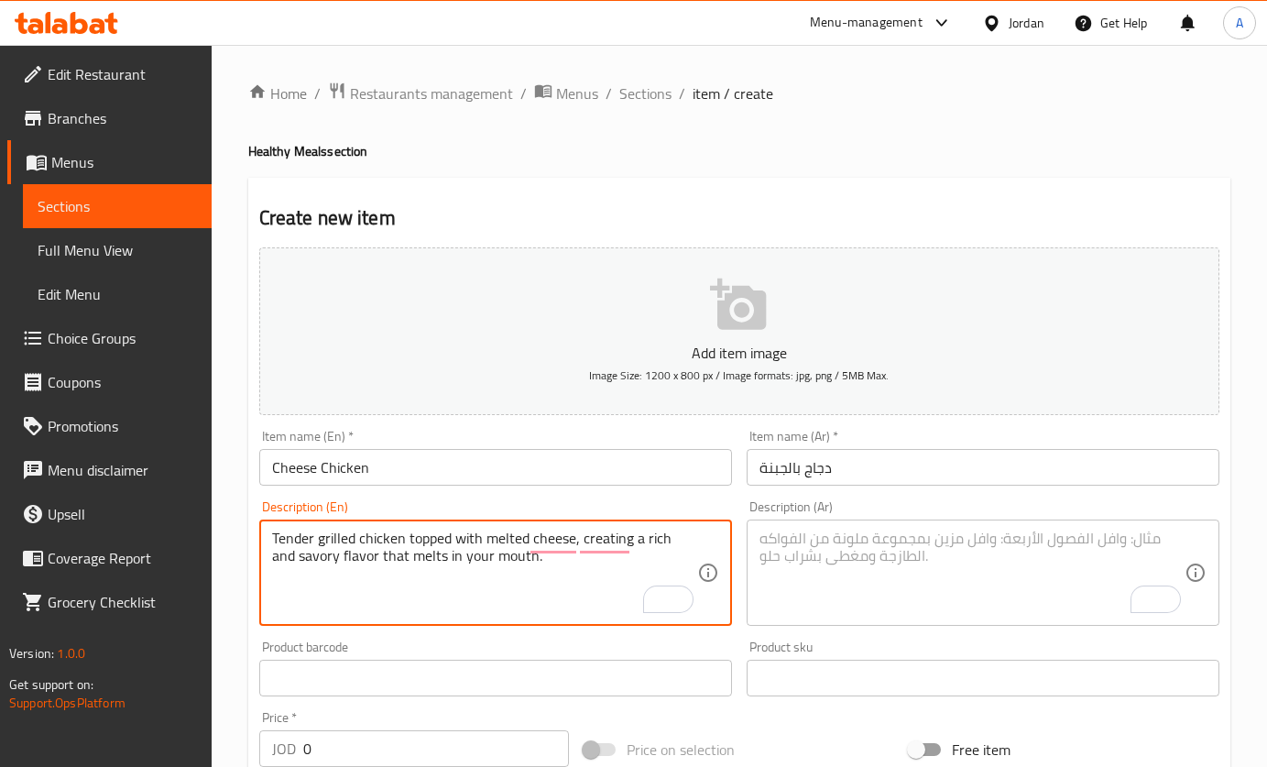
click at [828, 579] on textarea "To enrich screen reader interactions, please activate Accessibility in Grammarl…" at bounding box center [972, 573] width 425 height 87
paste textarea "جاج بالجبنة صدر دجاج مشوي طري مغطى بالجبنة المذابة، ليمنحك نكهة غنية ولذيذة تذو…"
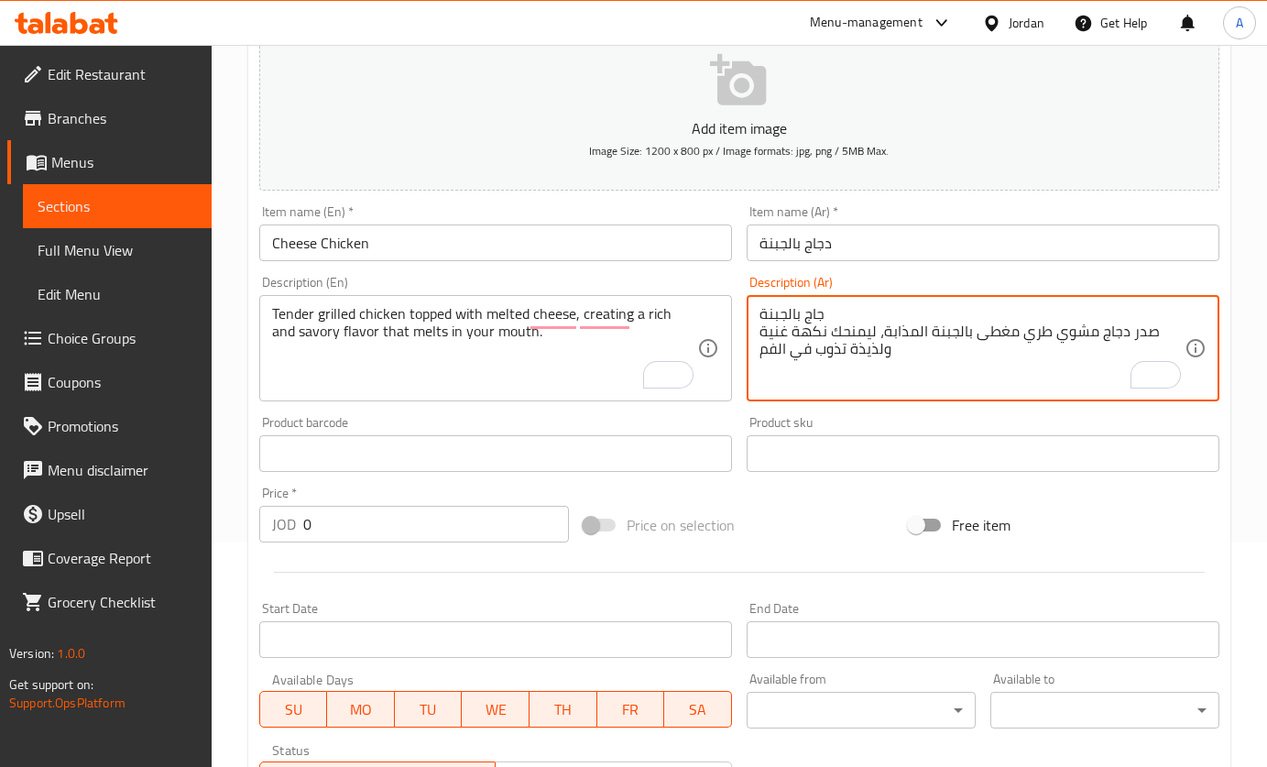
scroll to position [275, 0]
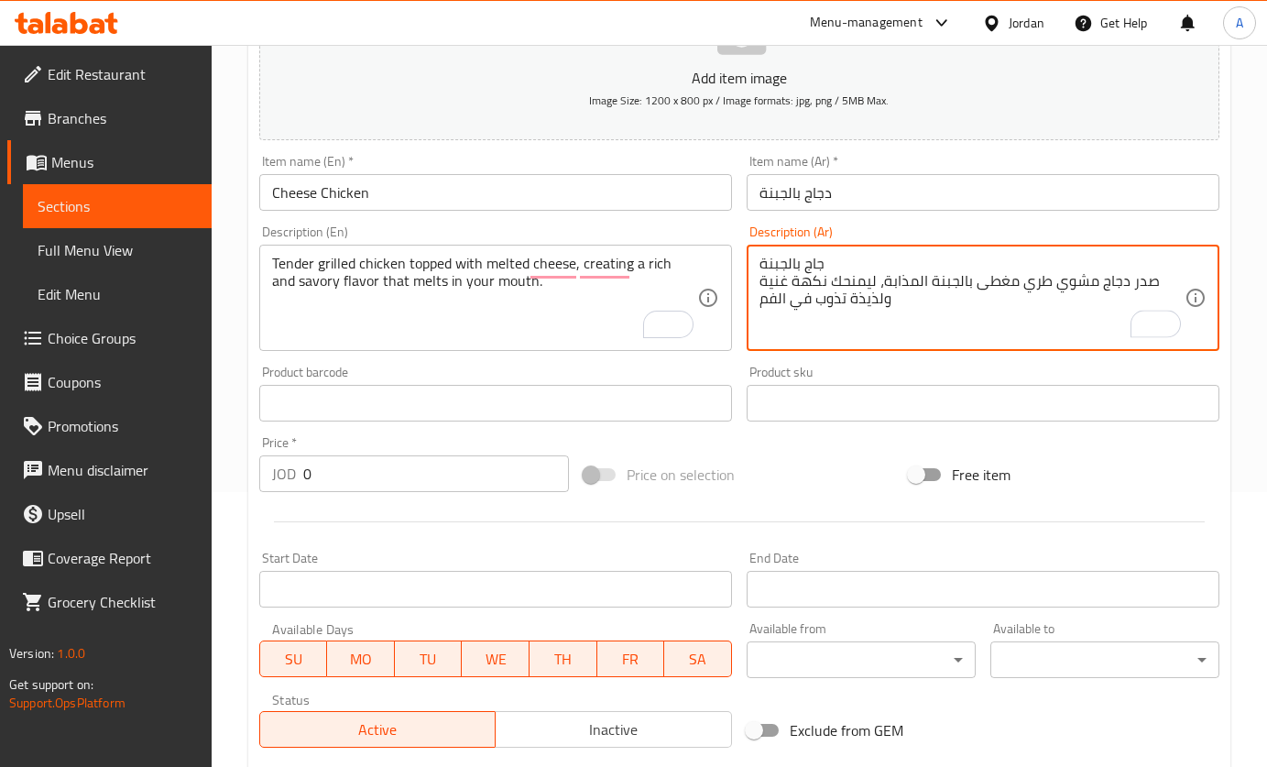
type textarea "جاج بالجبنة صدر دجاج مشوي طري مغطى بالجبنة المذابة، ليمنحك نكهة غنية ولذيذة تذو…"
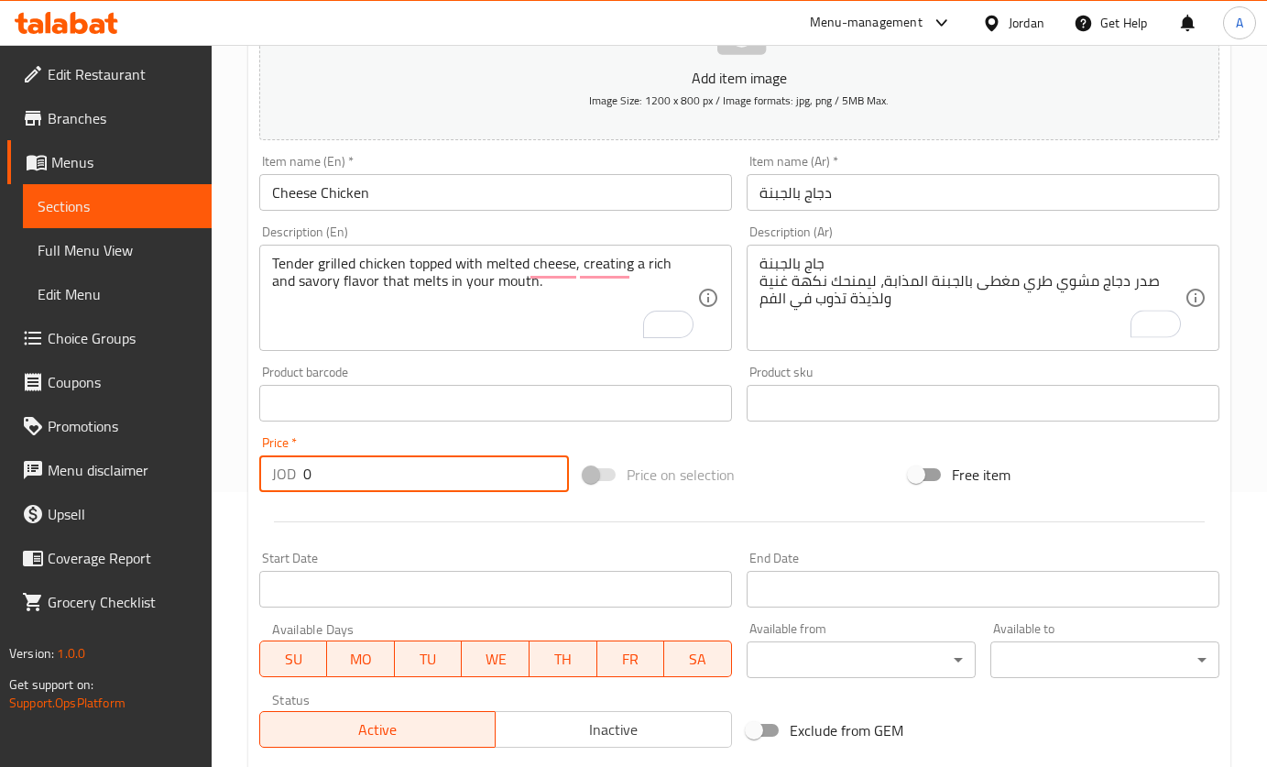
drag, startPoint x: 383, startPoint y: 490, endPoint x: 73, endPoint y: 500, distance: 309.9
click at [80, 506] on div "Edit Restaurant Branches Menus Sections Full Menu View Edit Menu Choice Groups …" at bounding box center [633, 395] width 1267 height 1250
type input "6"
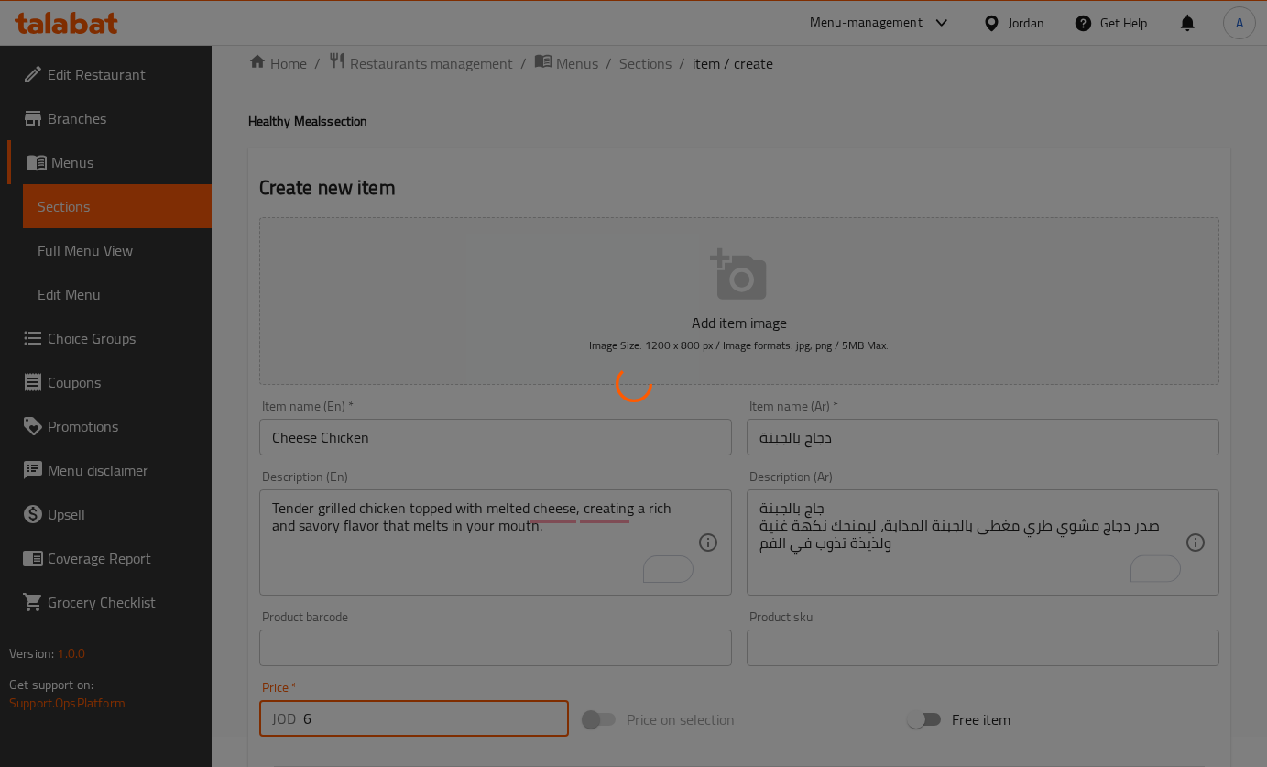
scroll to position [0, 0]
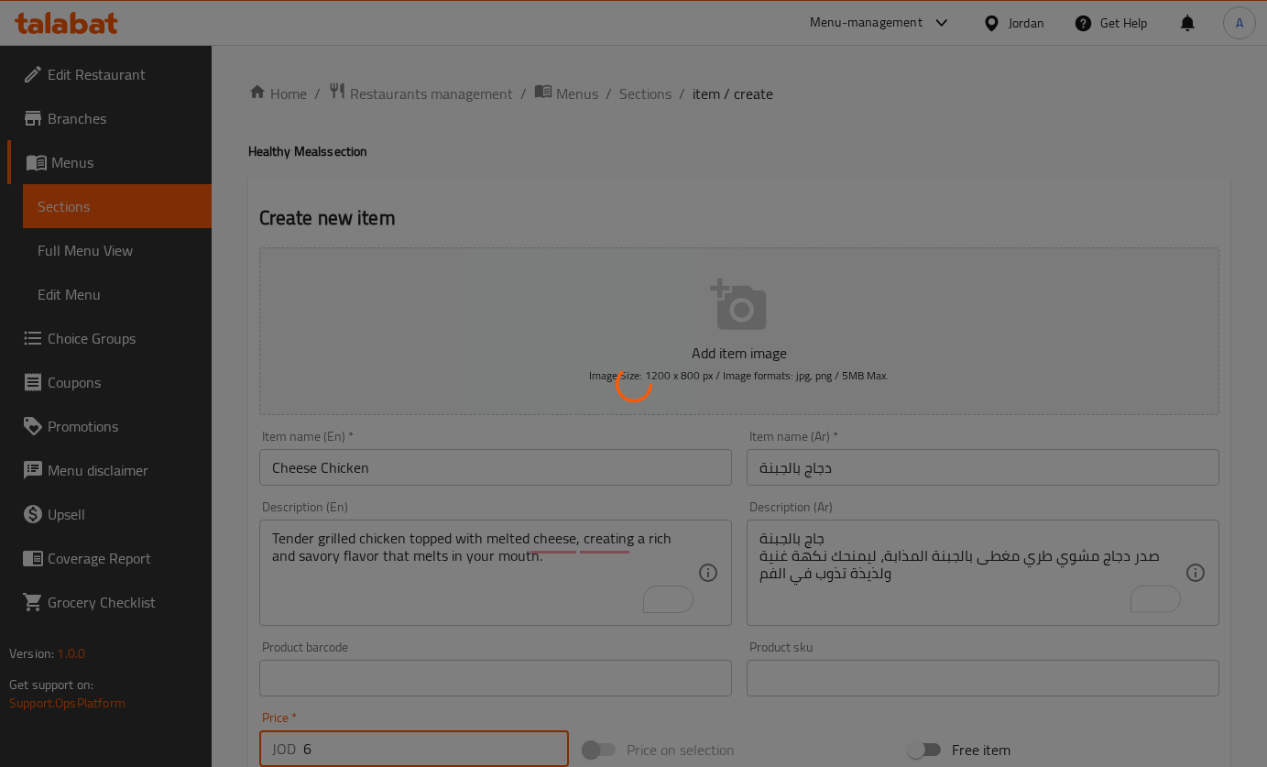
type input "0"
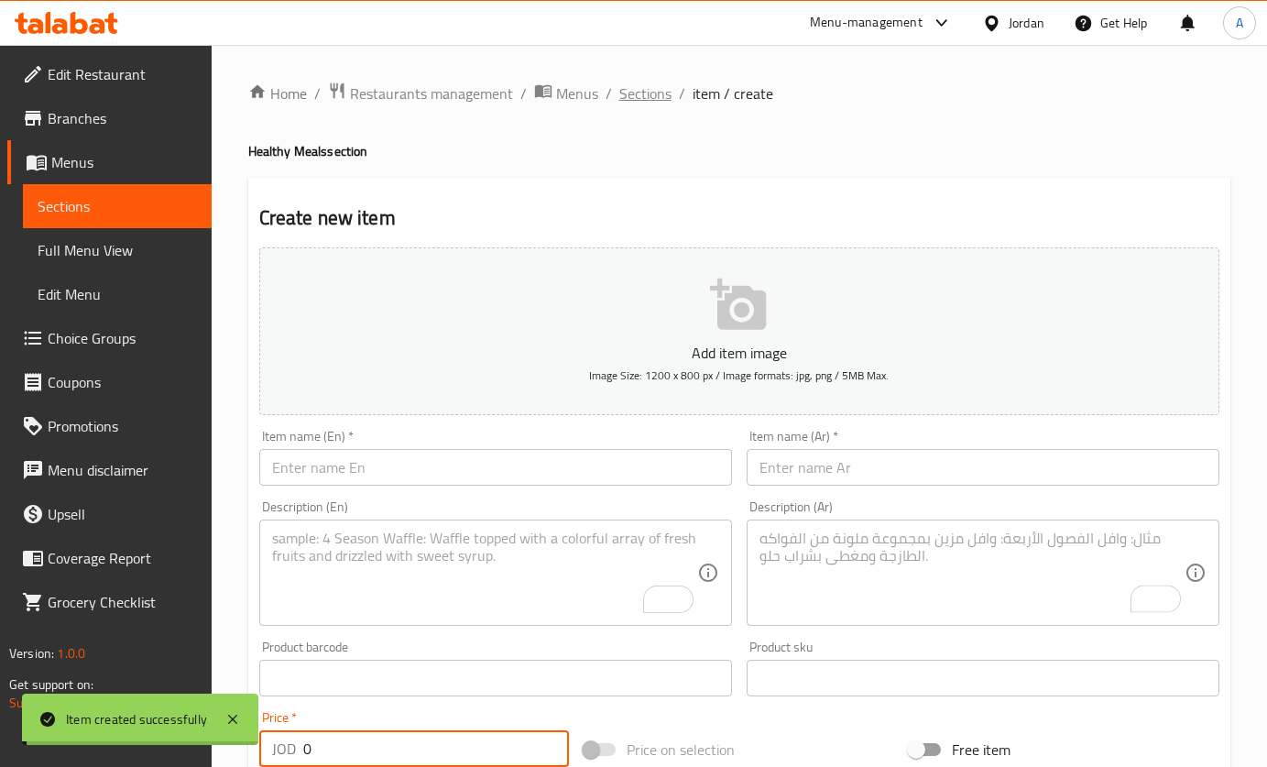
click at [642, 82] on span "Sections" at bounding box center [646, 93] width 52 height 22
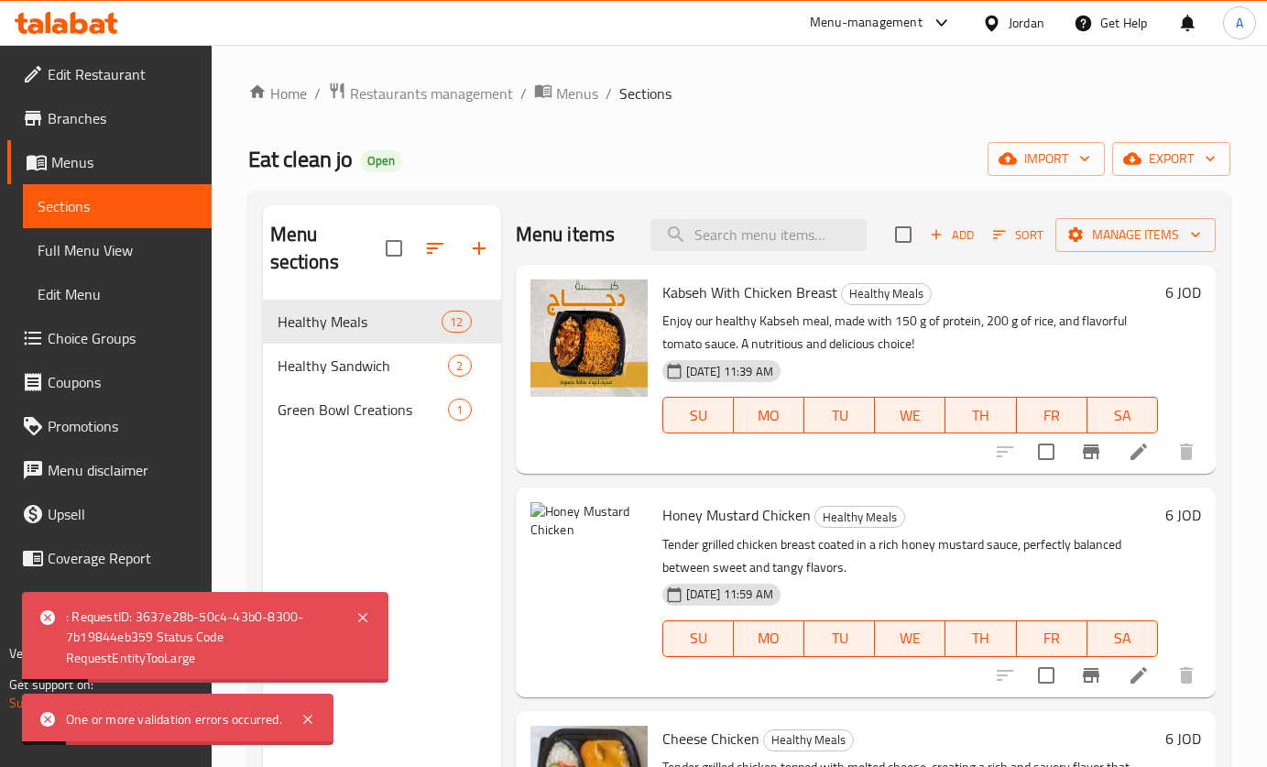
click at [644, 527] on img at bounding box center [589, 560] width 117 height 117
click at [632, 527] on icon "delete image" at bounding box center [622, 528] width 22 height 22
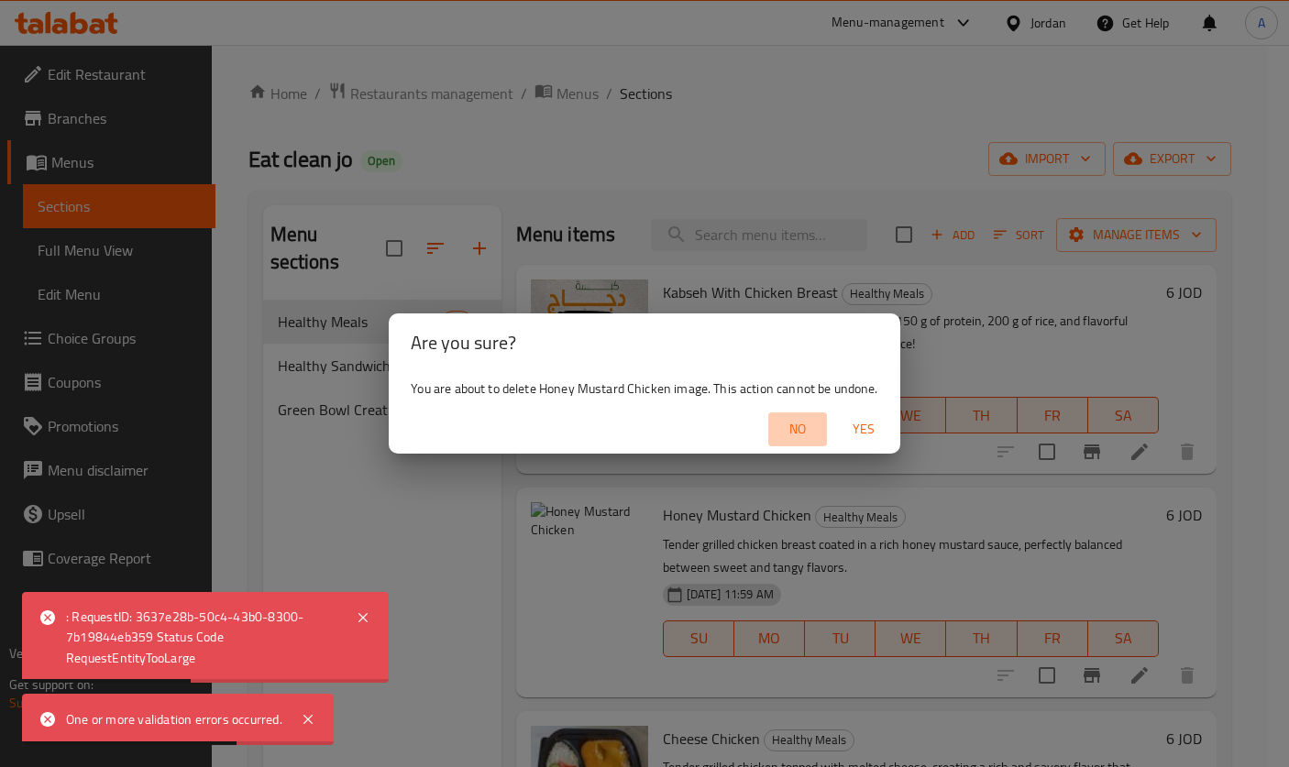
click at [821, 439] on button "No" at bounding box center [797, 429] width 59 height 34
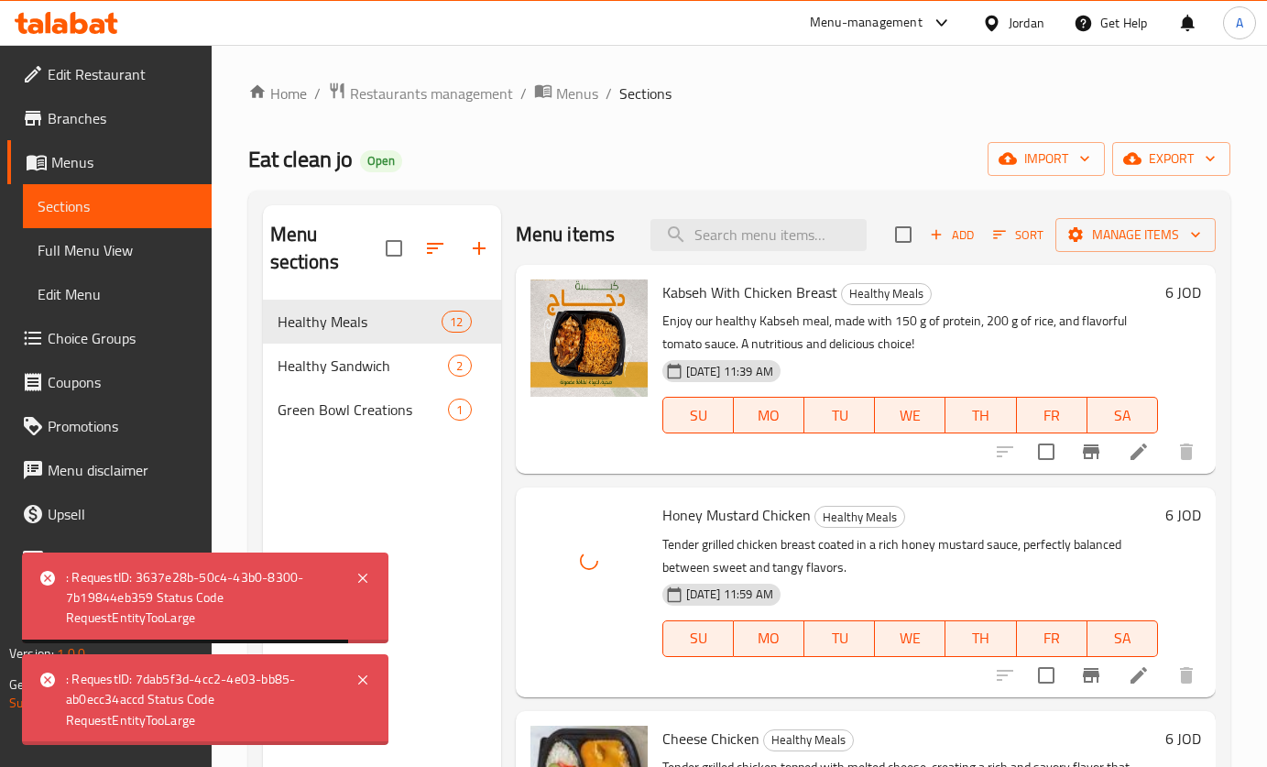
click at [355, 681] on div ": RequestID: 7dab5f3d-4cc2-4e03-bb85-ab0ecc34accd Status Code RequestEntityTooL…" at bounding box center [205, 699] width 367 height 91
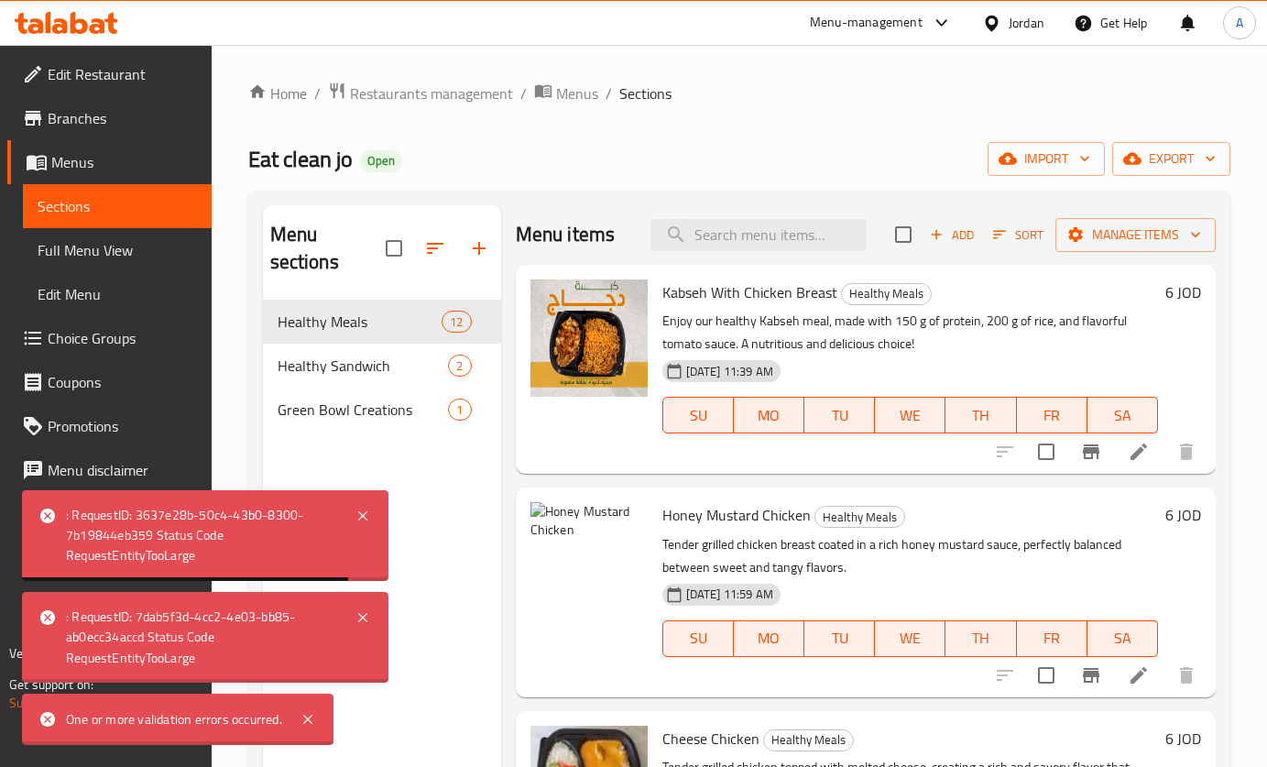
click at [367, 529] on div ": RequestID: 3637e28b-50c4-43b0-8300-7b19844eb359 Status Code RequestEntityTooL…" at bounding box center [205, 535] width 367 height 91
drag, startPoint x: 367, startPoint y: 521, endPoint x: 366, endPoint y: 544, distance: 22.9
click at [367, 523] on icon at bounding box center [363, 516] width 22 height 22
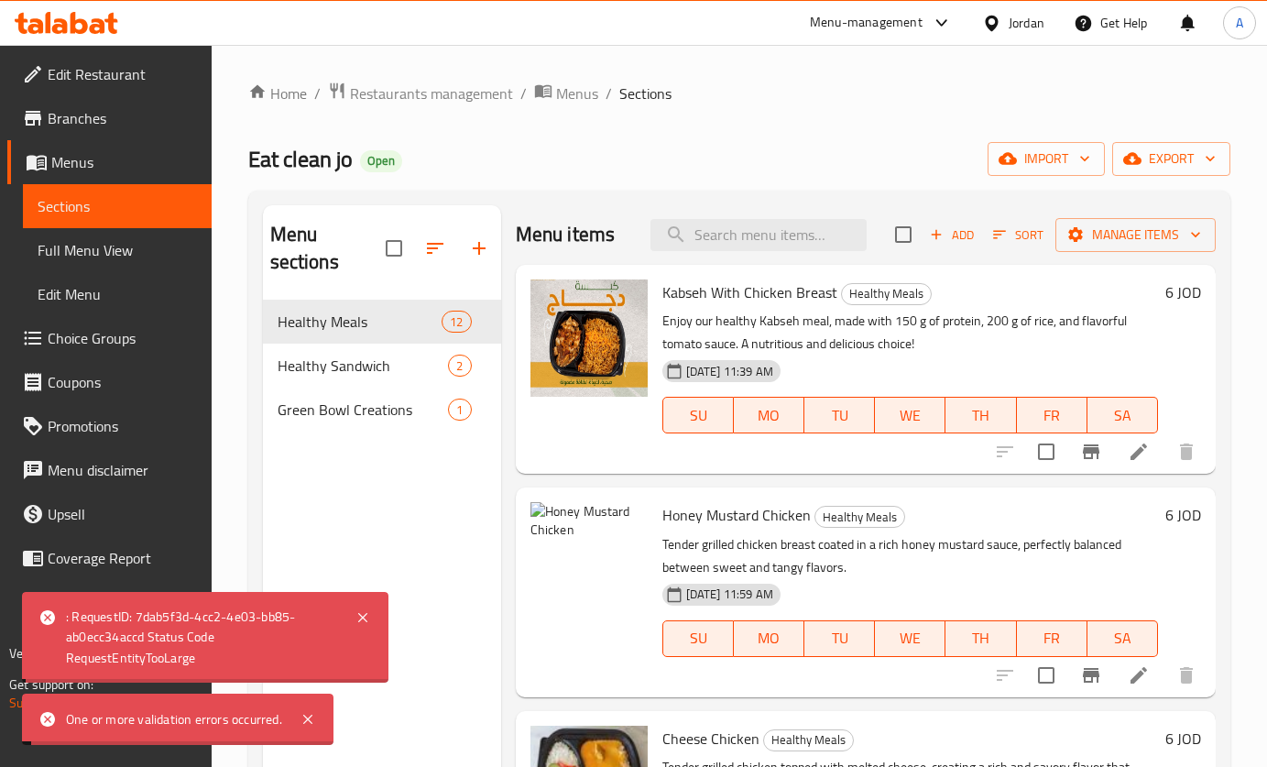
click at [369, 602] on div ": RequestID: 7dab5f3d-4cc2-4e03-bb85-ab0ecc34accd Status Code RequestEntityTooL…" at bounding box center [205, 637] width 367 height 91
click at [367, 609] on icon at bounding box center [363, 618] width 22 height 22
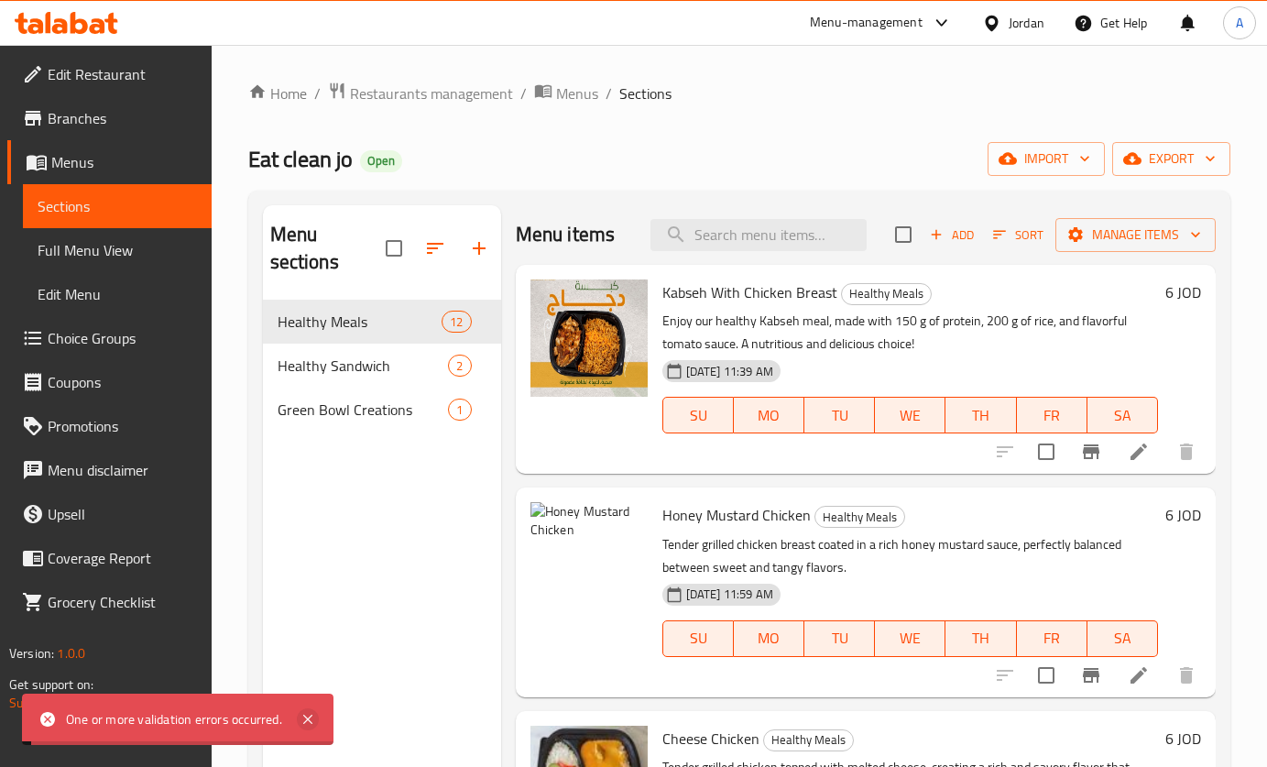
click at [307, 719] on icon at bounding box center [307, 719] width 9 height 9
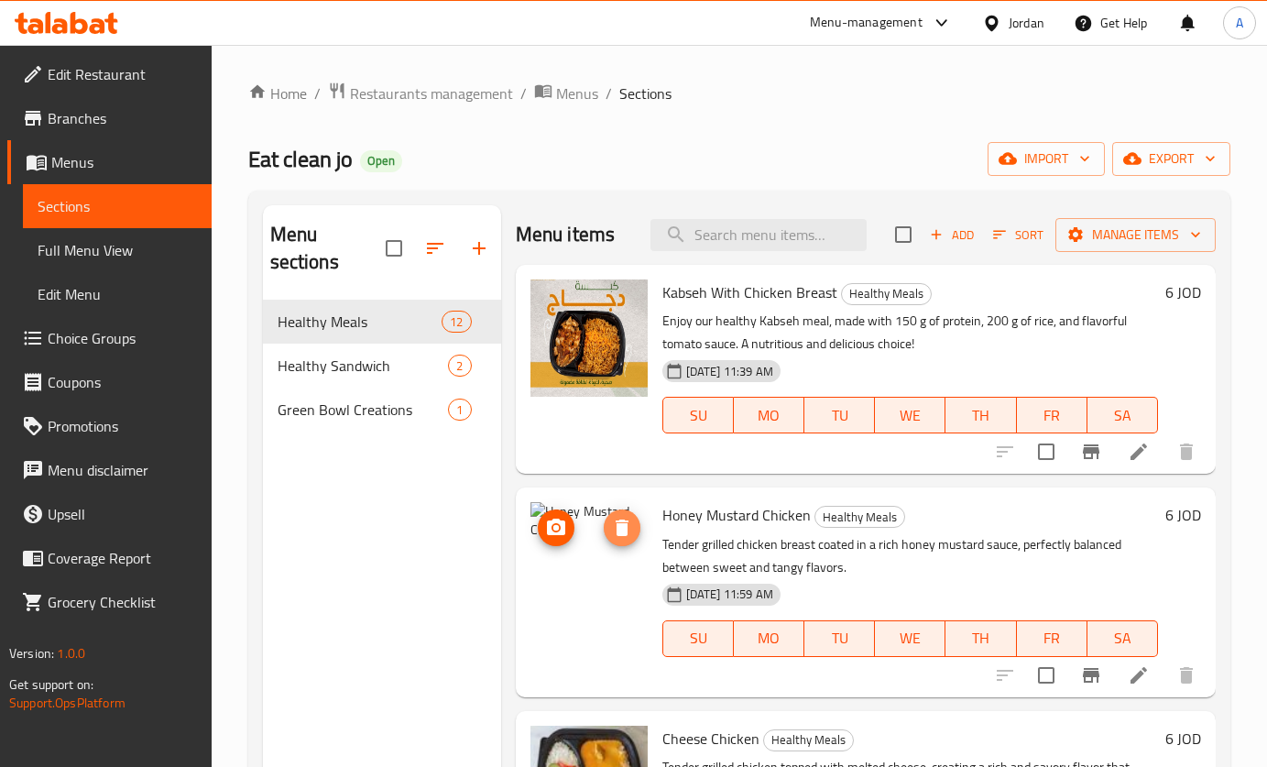
click at [613, 522] on icon "delete image" at bounding box center [622, 528] width 22 height 22
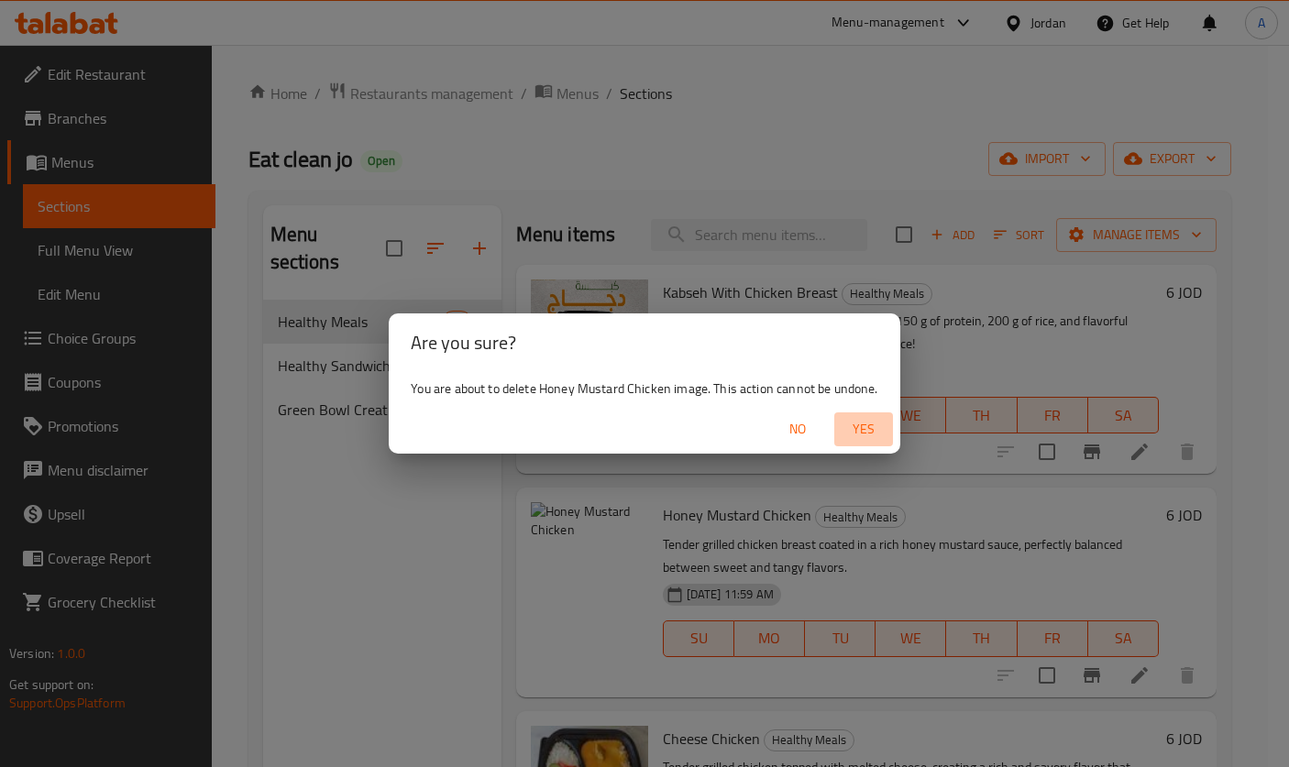
click at [863, 423] on span "Yes" at bounding box center [863, 429] width 44 height 23
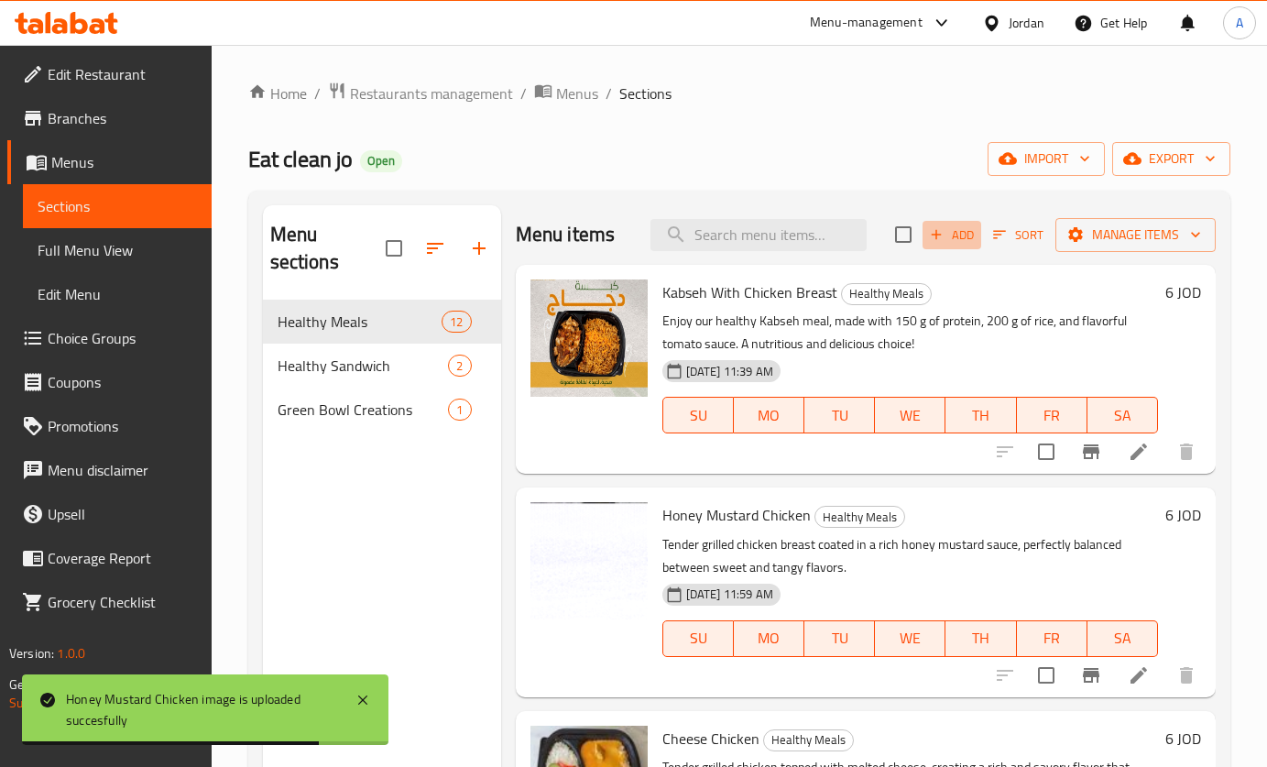
click at [950, 232] on span "Add" at bounding box center [951, 235] width 49 height 21
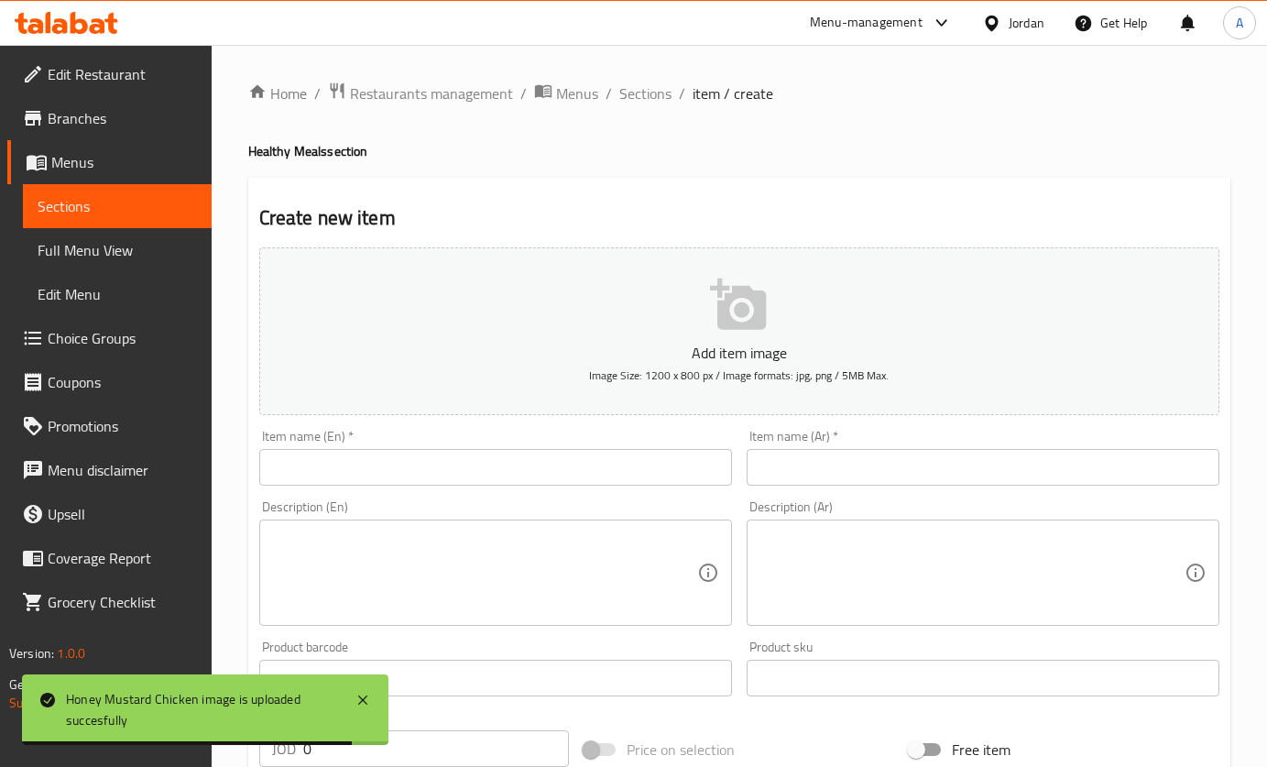
click at [652, 455] on input "text" at bounding box center [495, 467] width 473 height 37
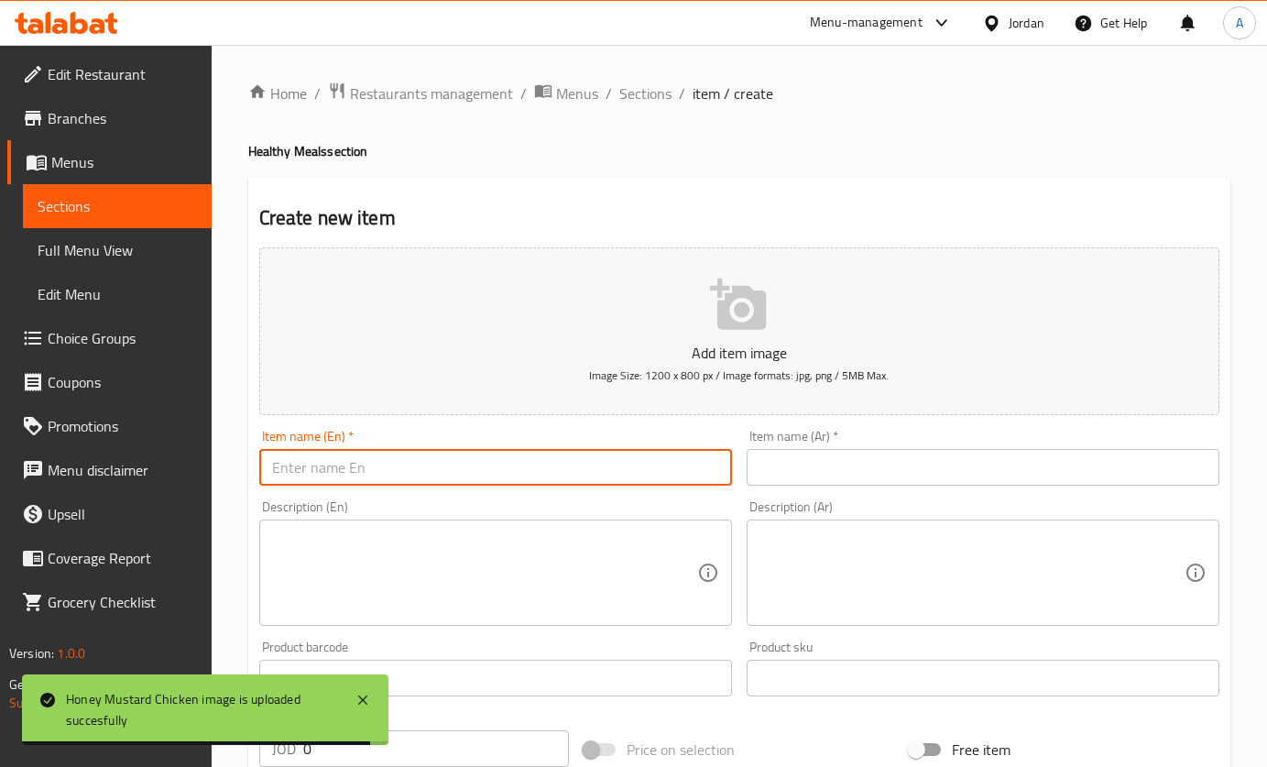
paste input "Chicken Curry"
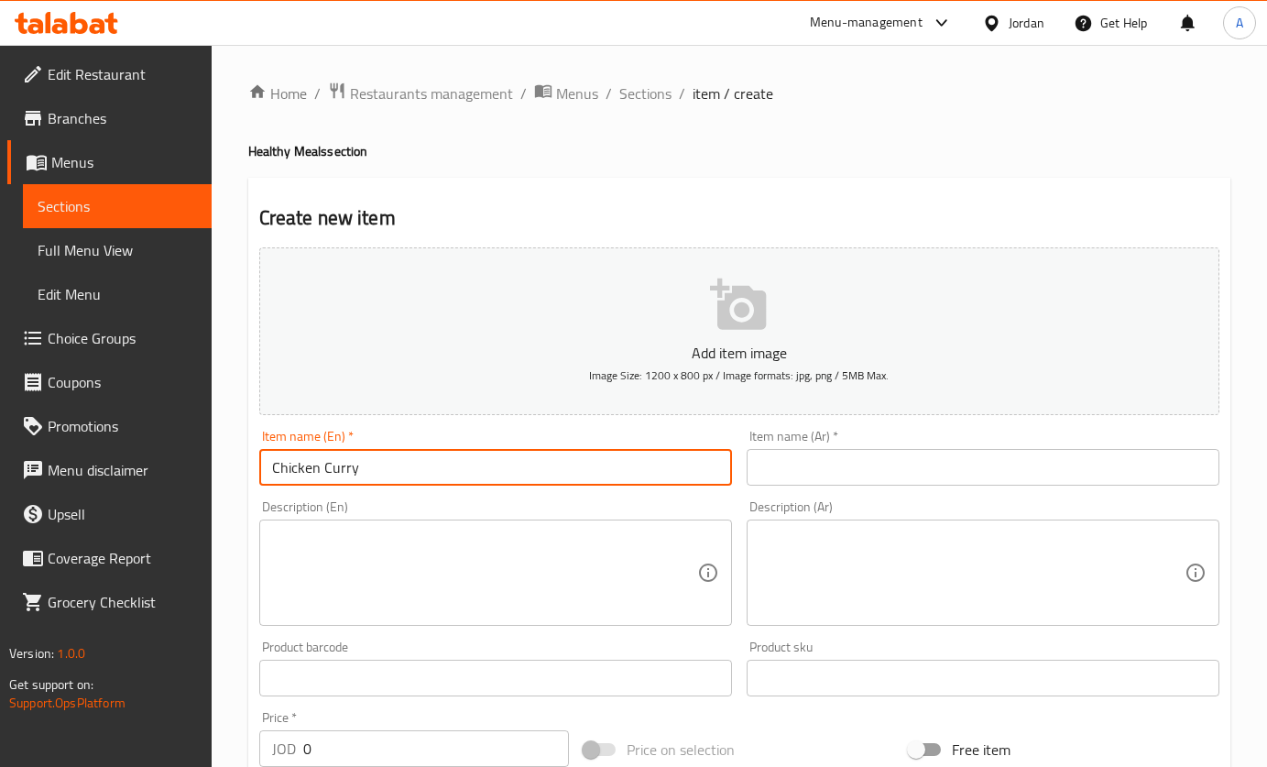
type input "Chicken Curry"
click at [777, 477] on input "text" at bounding box center [983, 467] width 473 height 37
paste input "كاري الدجاج"
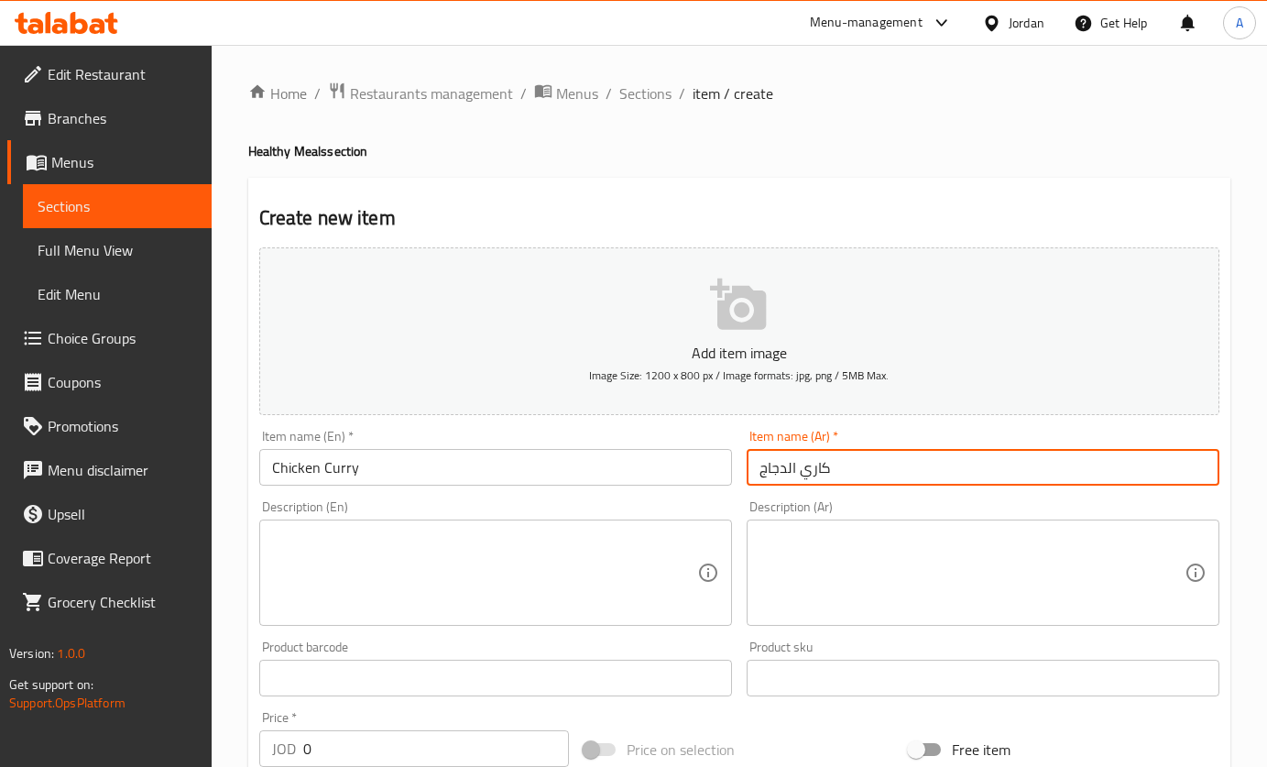
type input "كاري الدجاج"
click at [508, 565] on textarea at bounding box center [484, 573] width 425 height 87
paste textarea "Tender chicken pieces simmered in a flavorful curry sauce, perfectly balanced w…"
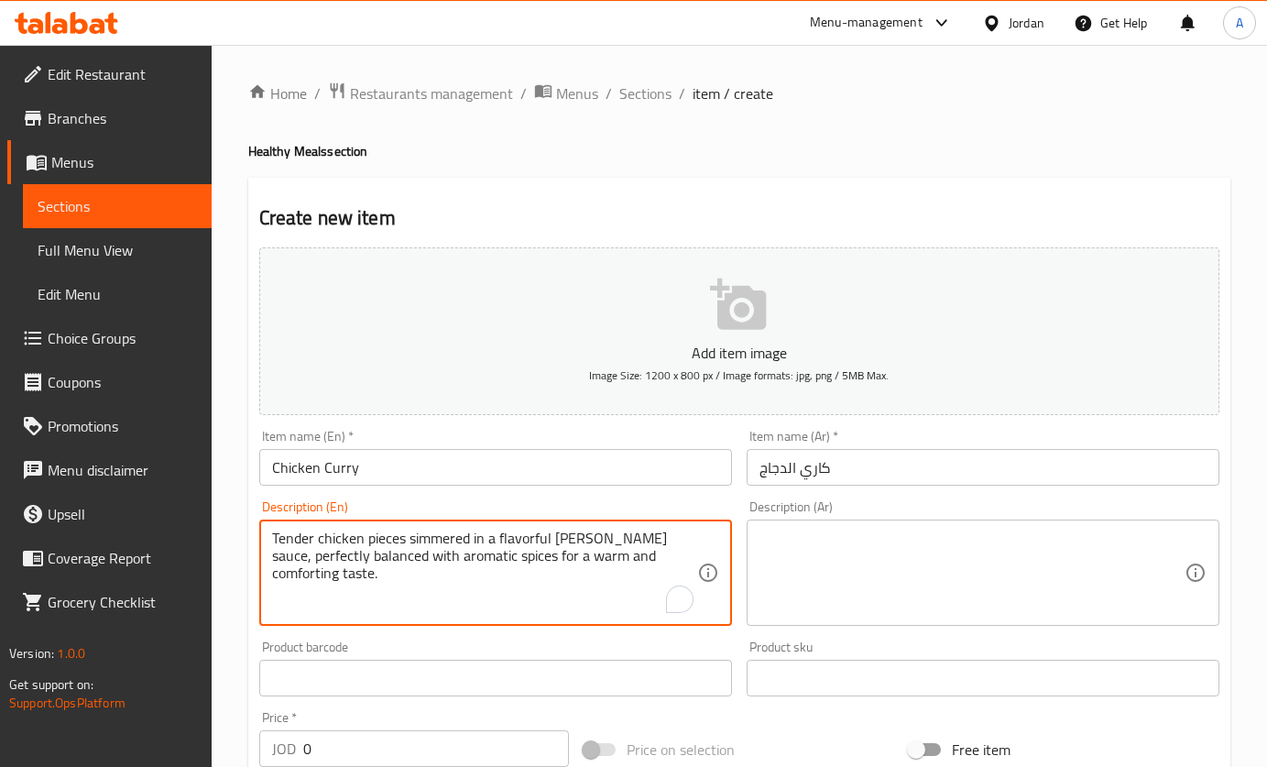
type textarea "Tender chicken pieces simmered in a flavorful curry sauce, perfectly balanced w…"
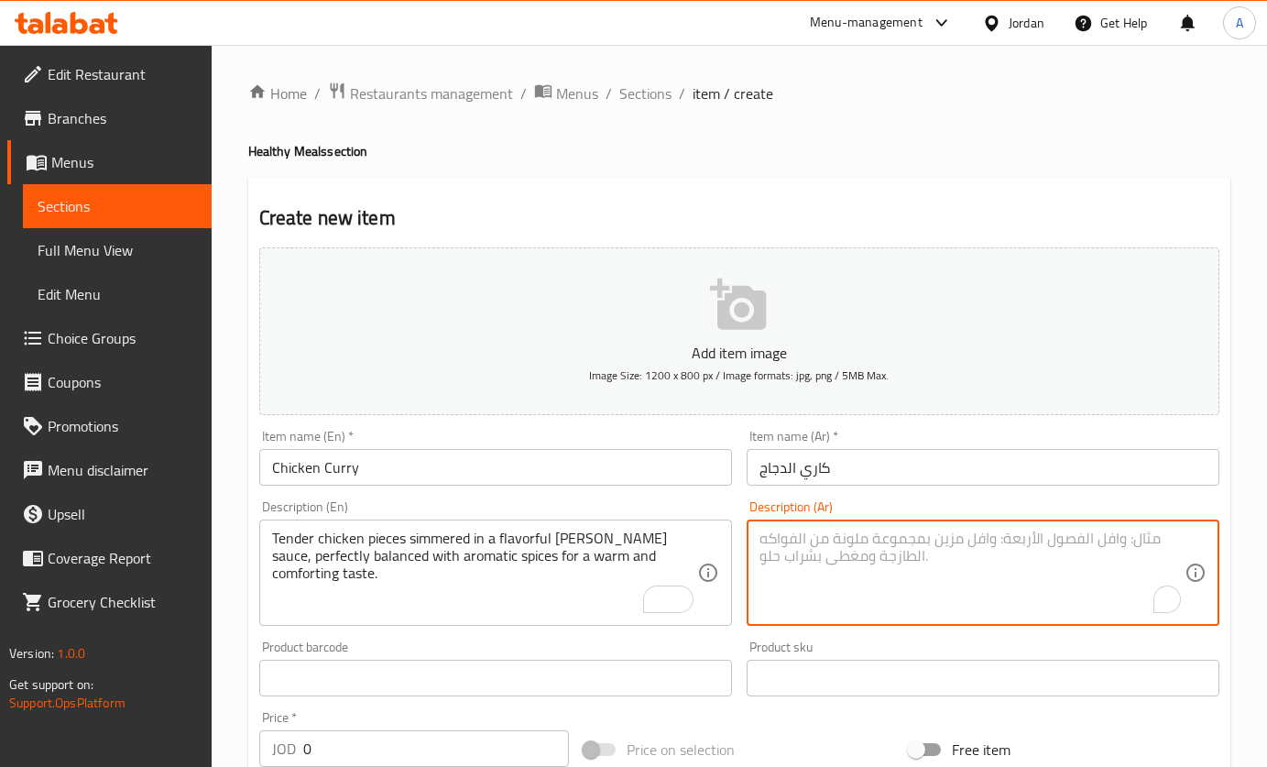
click at [876, 552] on textarea "To enrich screen reader interactions, please activate Accessibility in Grammarl…" at bounding box center [972, 573] width 425 height 87
paste textarea "دجاج بالكاري قطع دجاج طريّة مطهوة في صلصة كاري غنية بالنكهات، متوازنة تمامًا مع…"
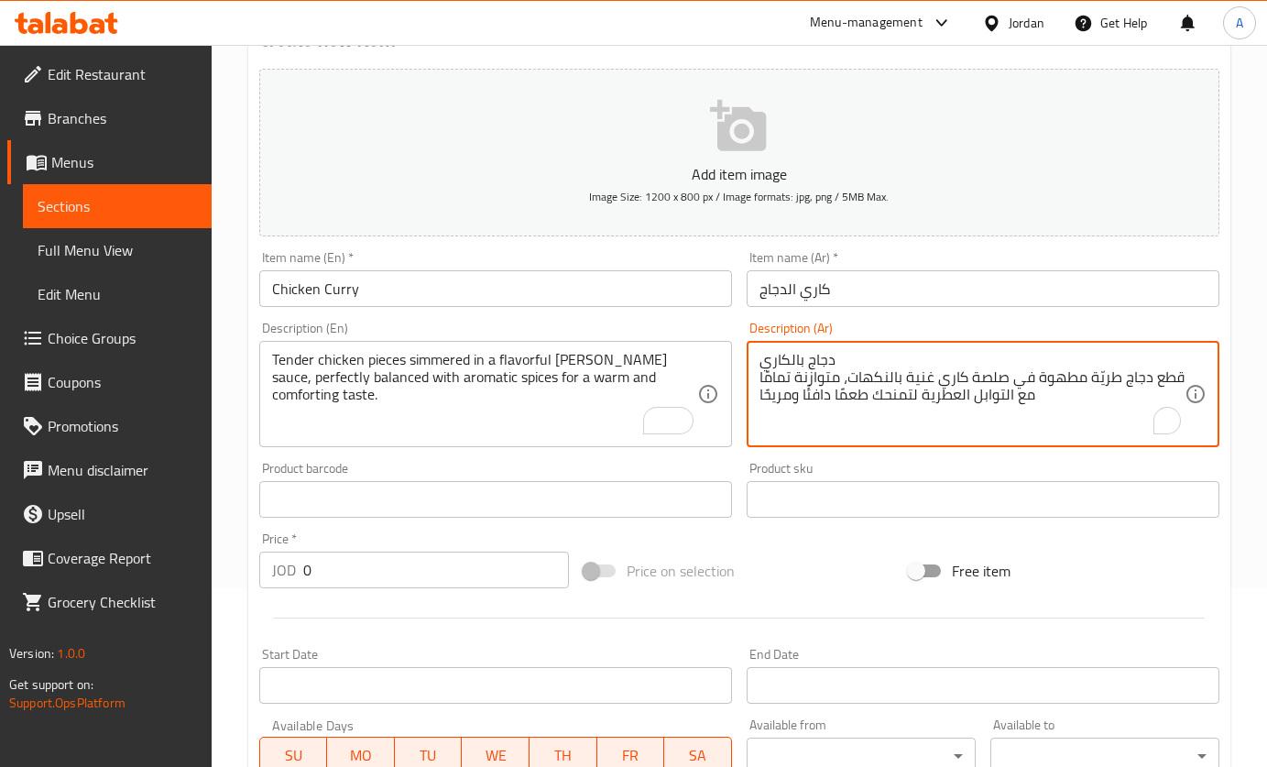
scroll to position [275, 0]
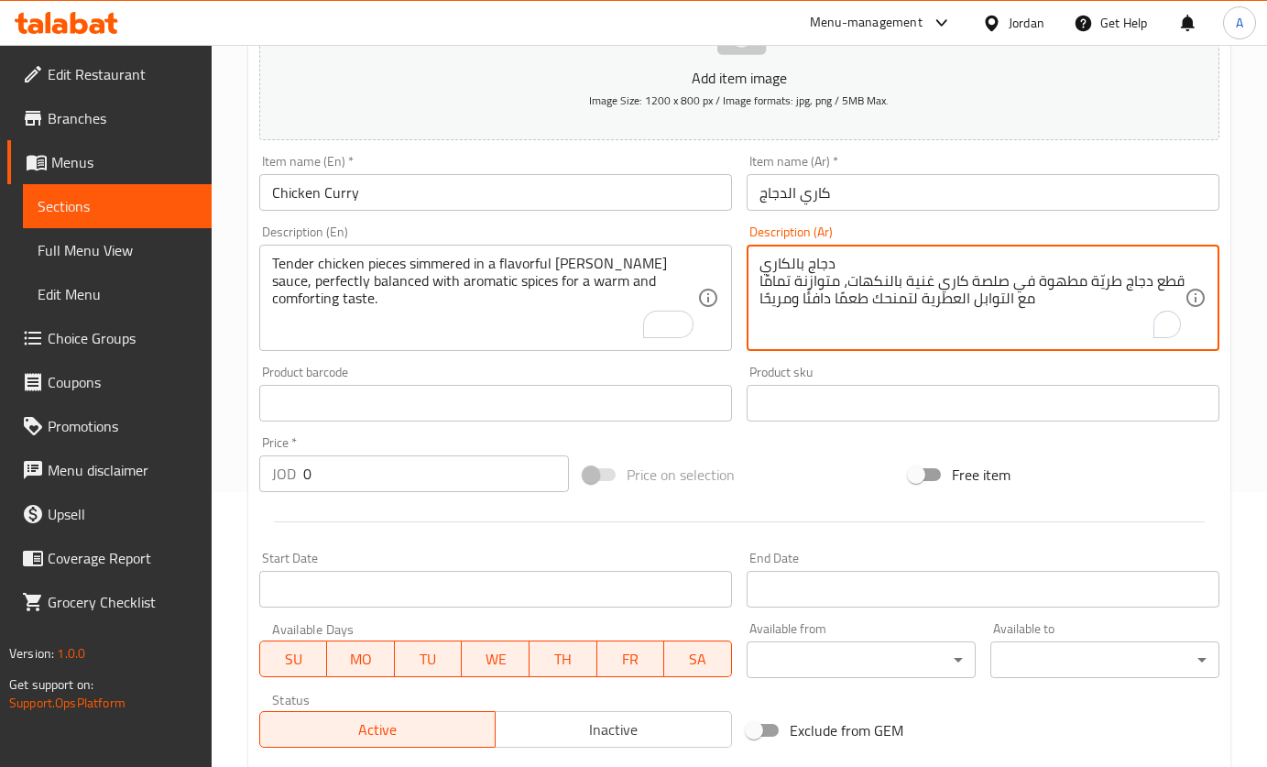
type textarea "دجاج بالكاري قطع دجاج طريّة مطهوة في صلصة كاري غنية بالنكهات، متوازنة تمامًا مع…"
drag, startPoint x: 367, startPoint y: 466, endPoint x: 23, endPoint y: 475, distance: 344.7
click at [80, 491] on div "Edit Restaurant Branches Menus Sections Full Menu View Edit Menu Choice Groups …" at bounding box center [633, 395] width 1267 height 1250
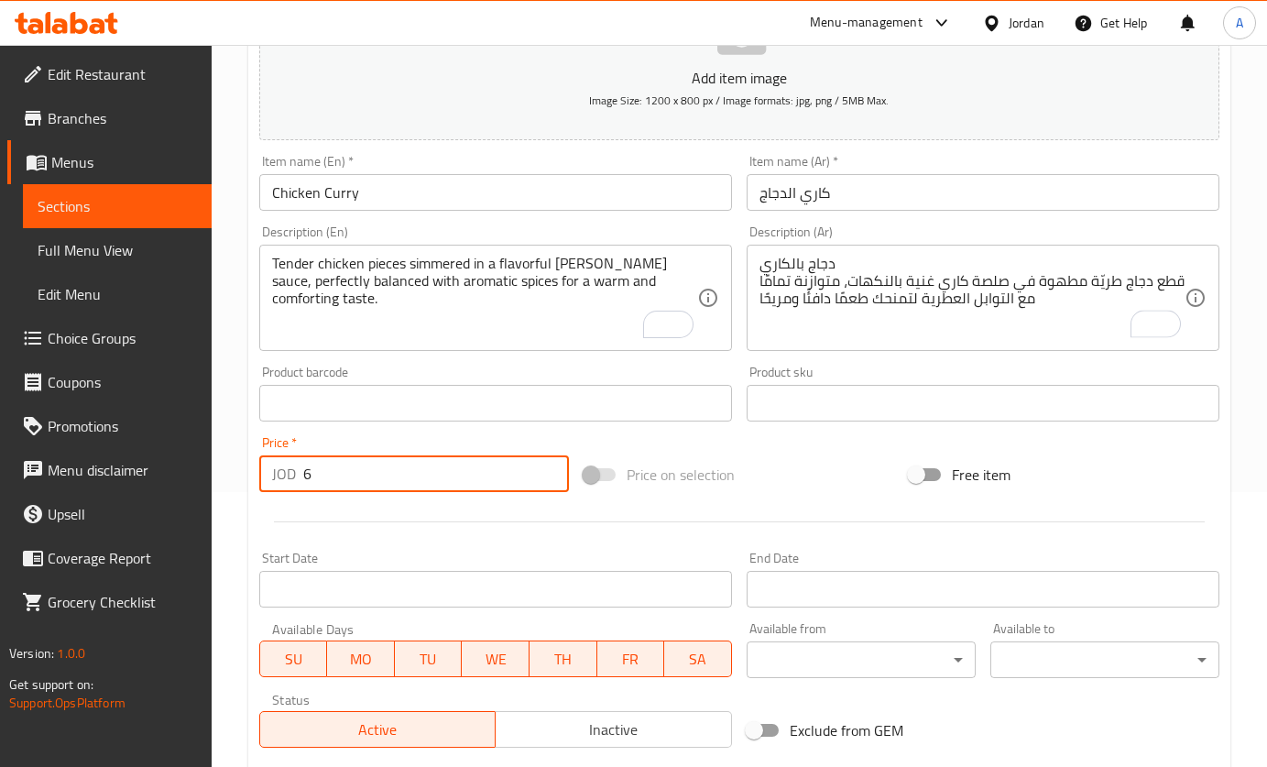
type input "6"
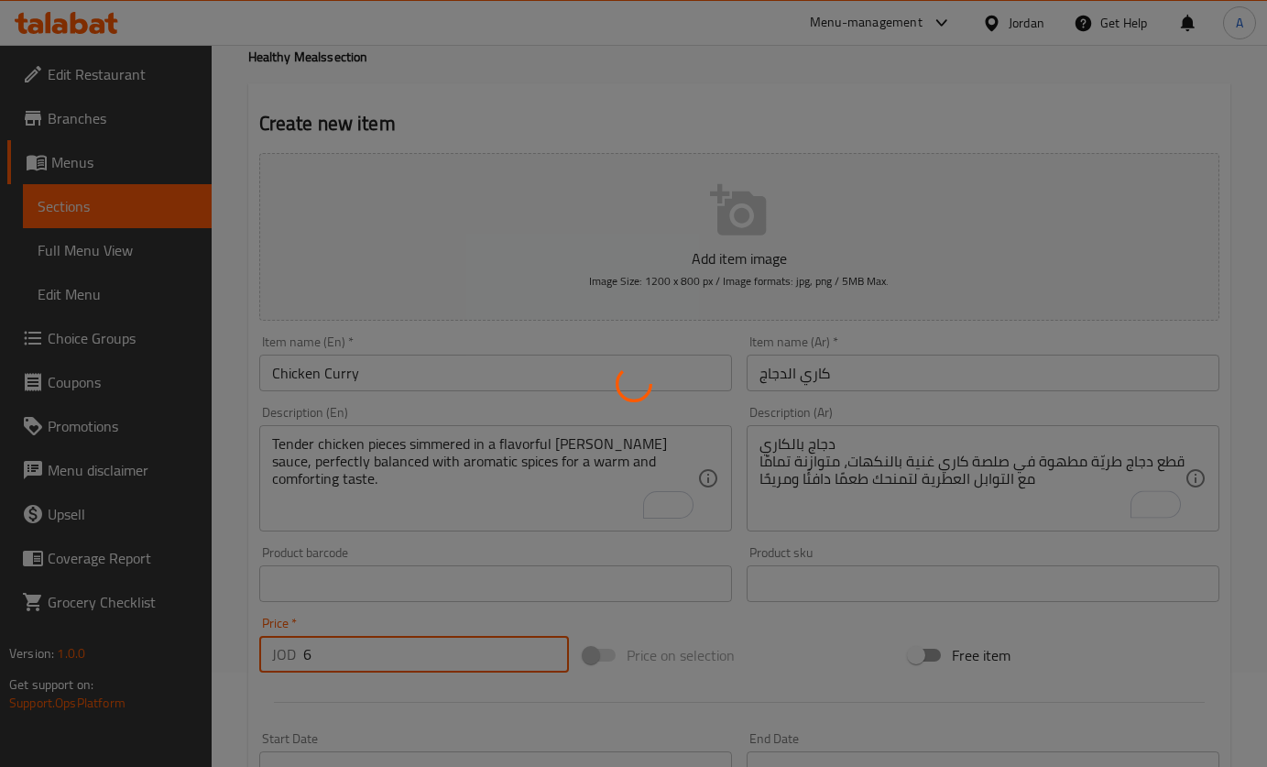
scroll to position [0, 0]
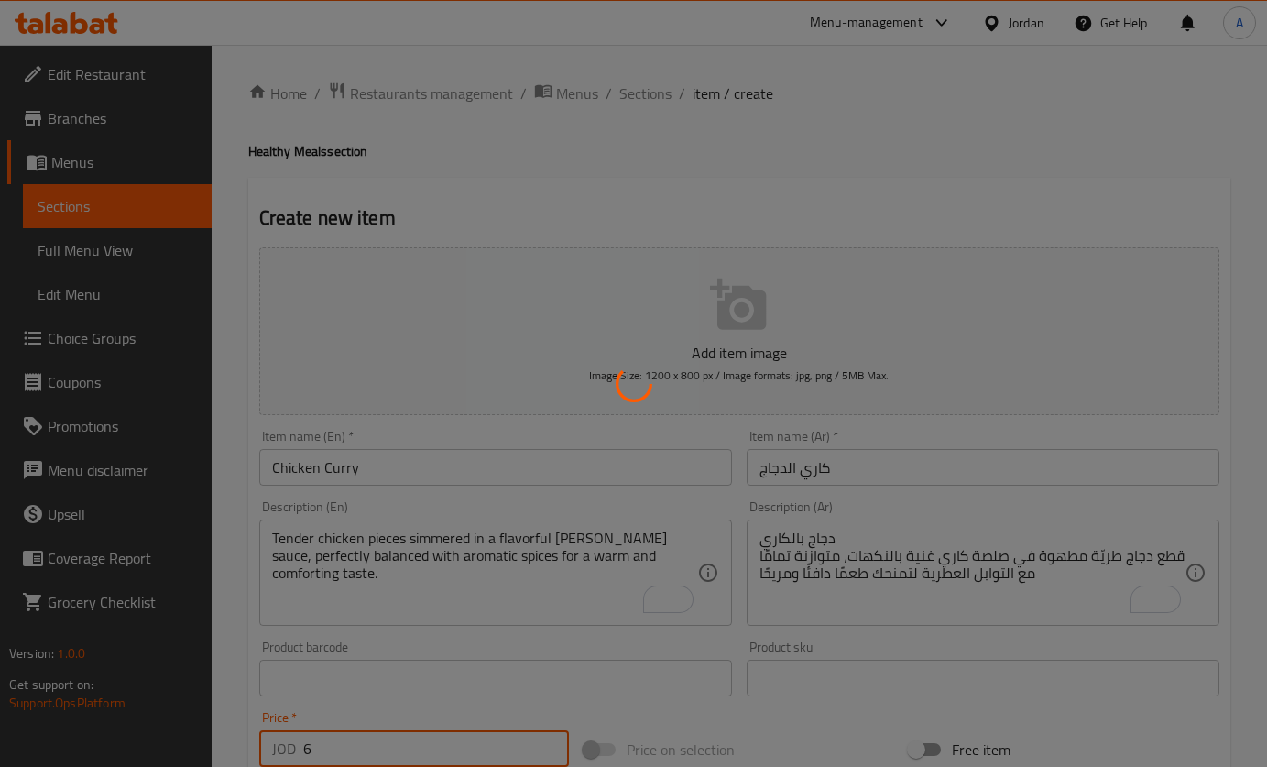
type input "0"
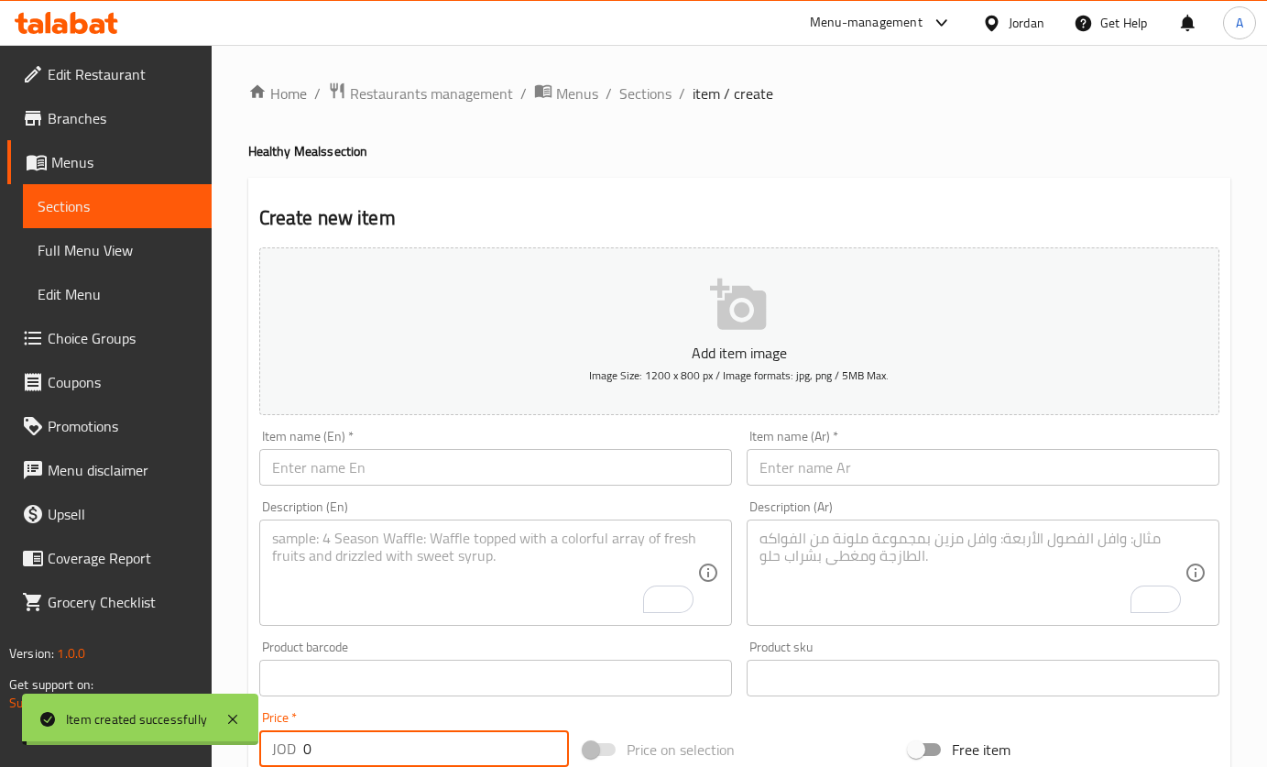
drag, startPoint x: 631, startPoint y: 93, endPoint x: 602, endPoint y: 16, distance: 82.4
click at [631, 93] on span "Sections" at bounding box center [646, 93] width 52 height 22
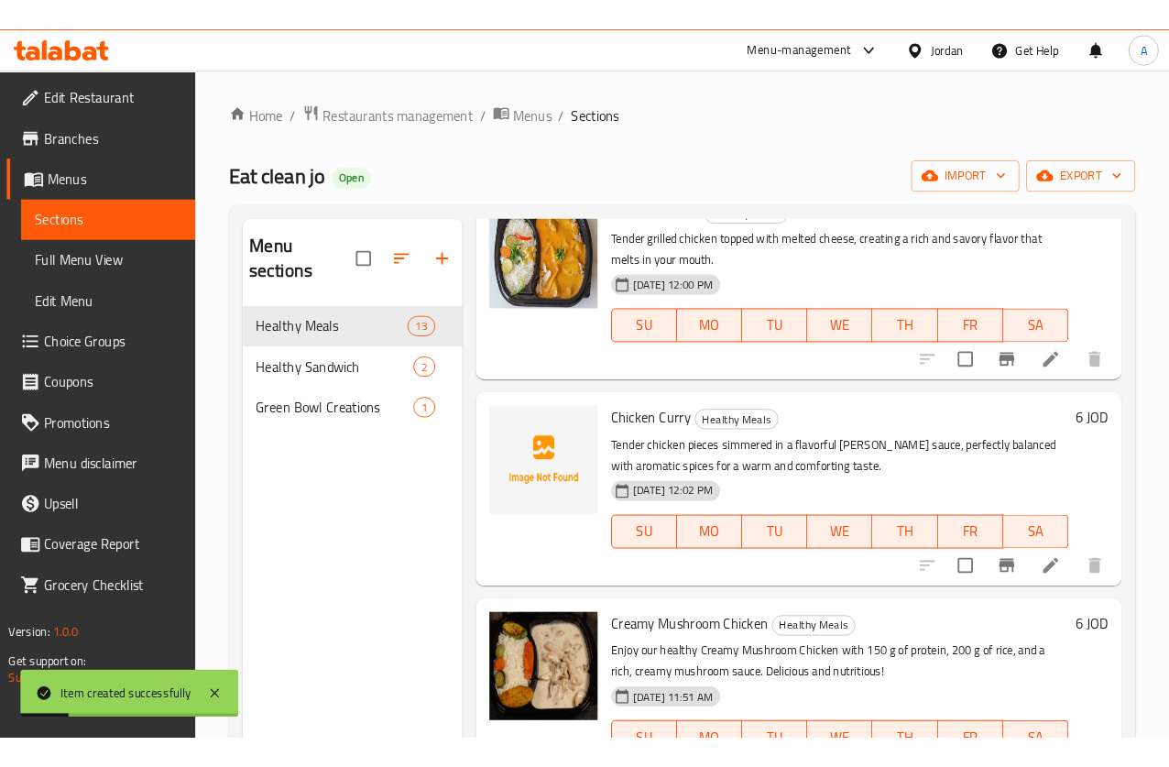
scroll to position [550, 0]
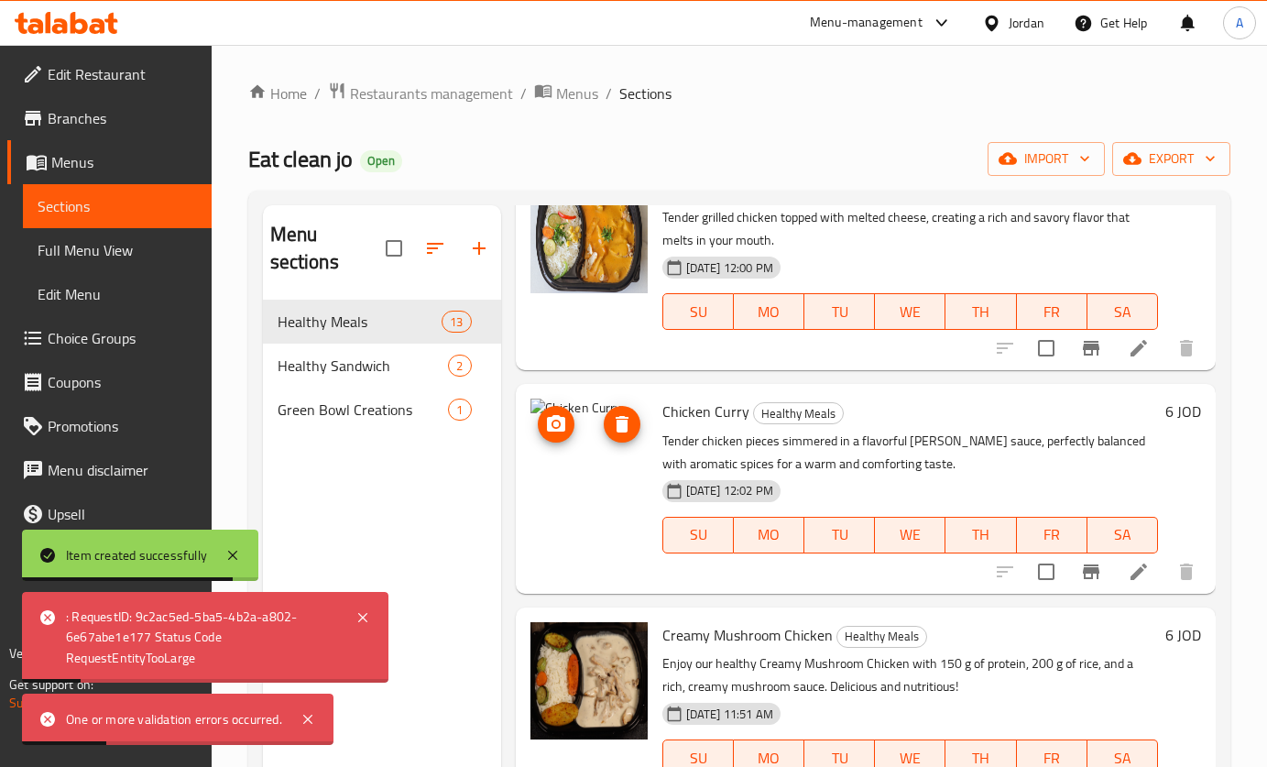
click at [617, 415] on icon "delete image" at bounding box center [622, 424] width 22 height 22
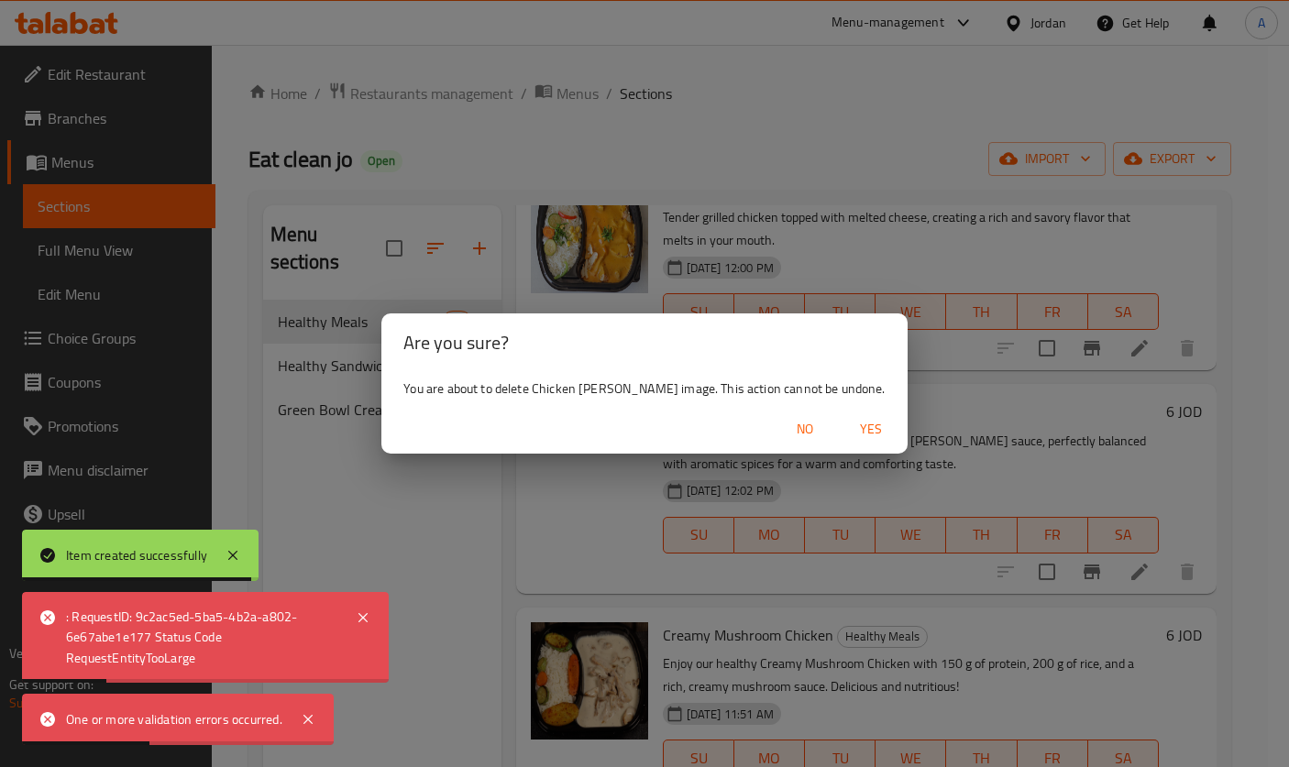
click at [841, 413] on button "Yes" at bounding box center [870, 429] width 59 height 34
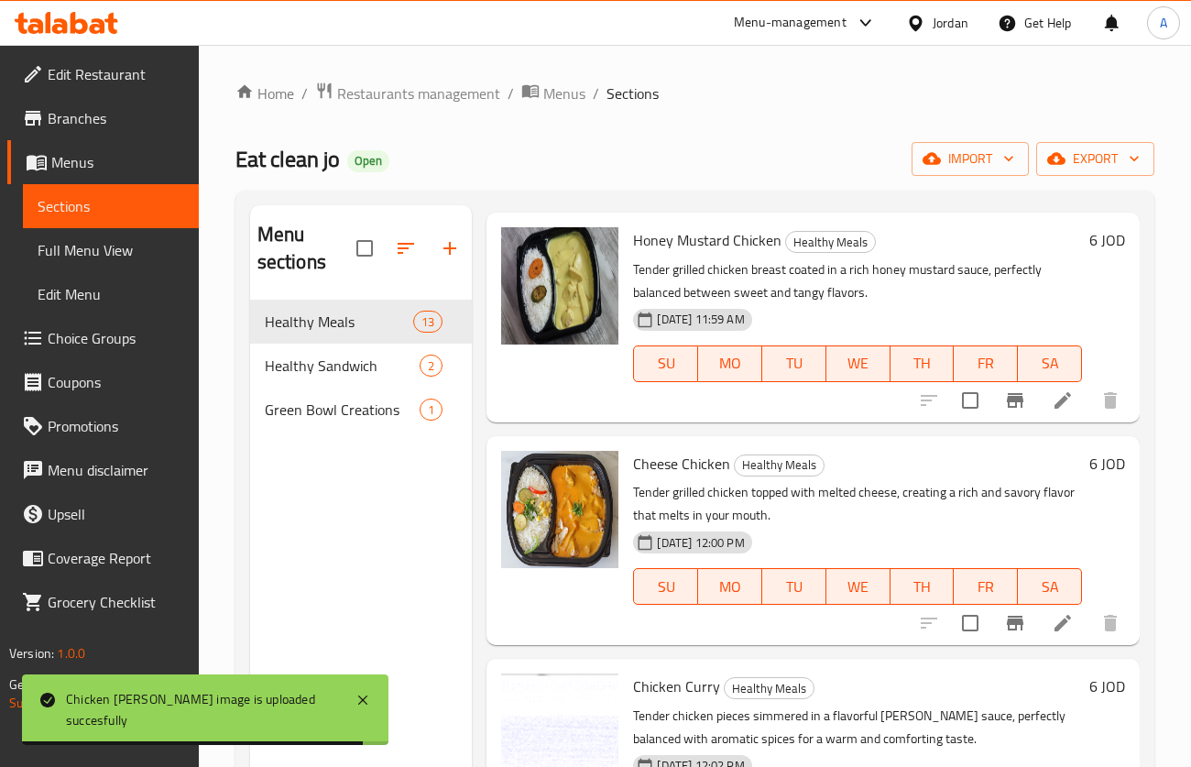
scroll to position [0, 0]
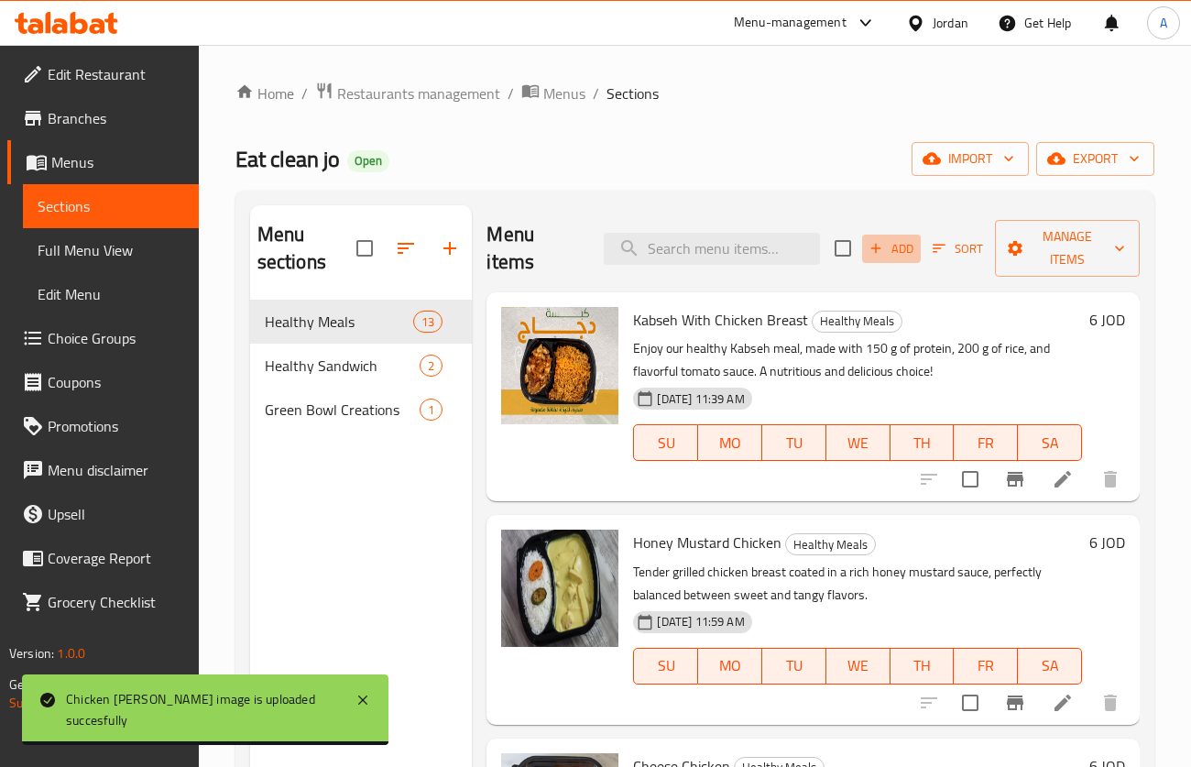
click at [868, 250] on icon "button" at bounding box center [876, 248] width 16 height 16
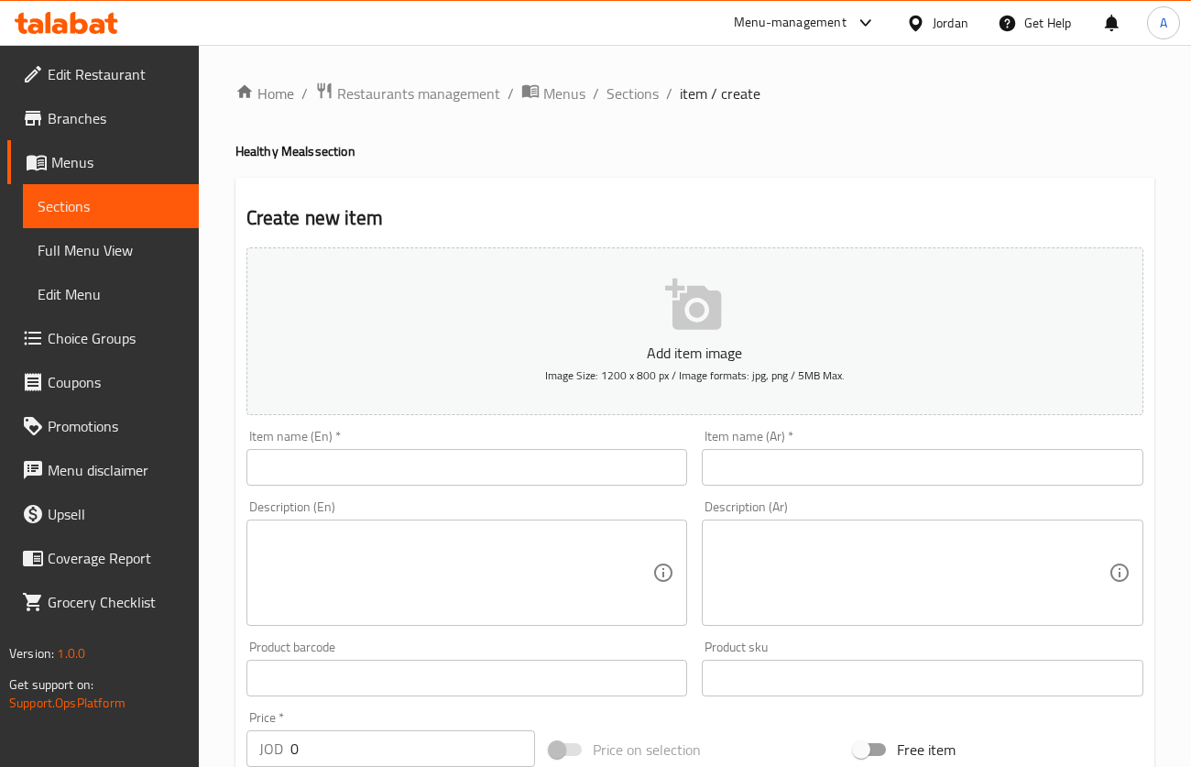
click at [572, 480] on input "text" at bounding box center [468, 467] width 442 height 37
paste input "Chicken Masala"
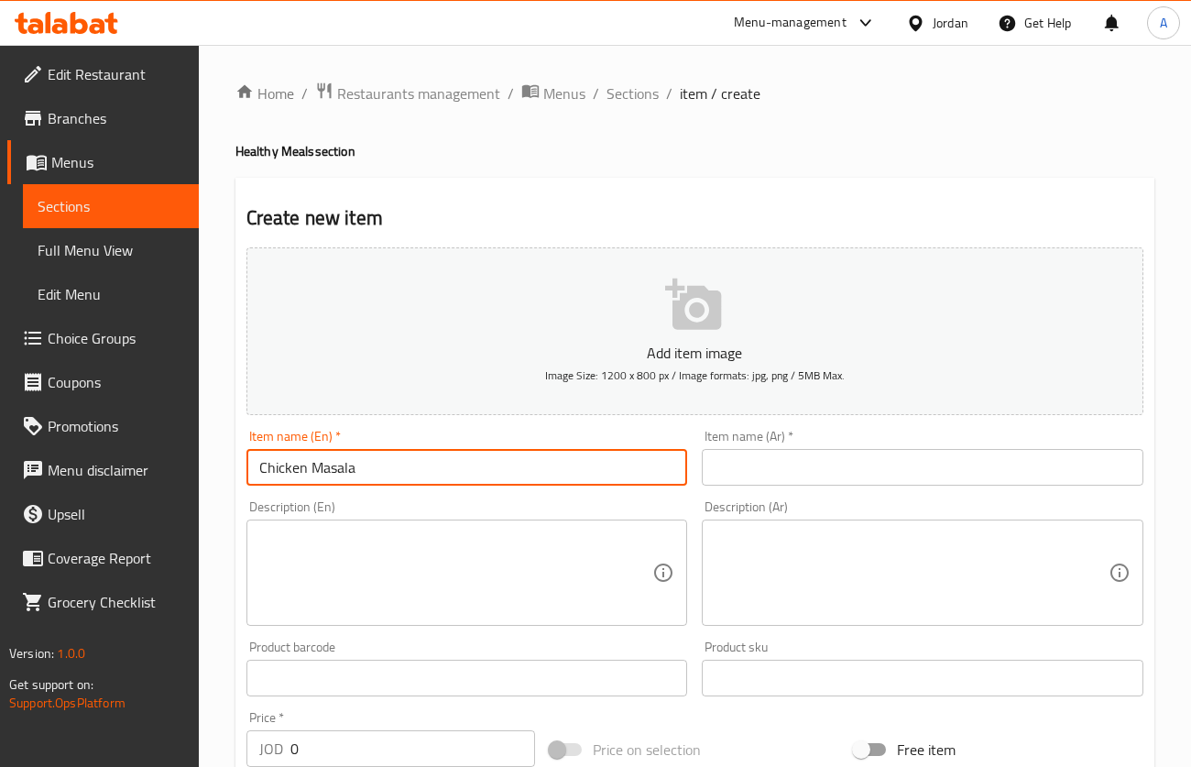
type input "Chicken Masala"
click at [990, 471] on input "text" at bounding box center [923, 467] width 442 height 37
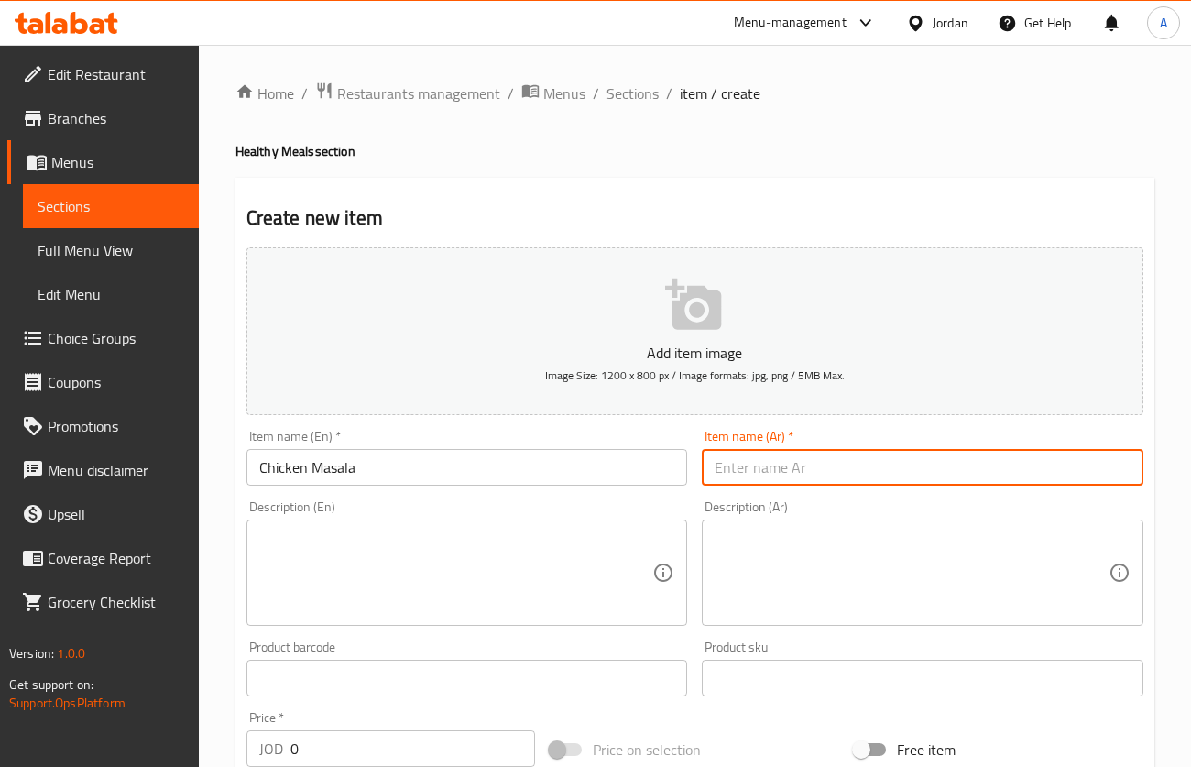
paste input "دجاج ماسالا"
type input "دجاج ماسالا"
click at [610, 561] on textarea at bounding box center [456, 573] width 394 height 87
paste textarea "Tender chicken cooked in a rich and aromatic masala sauce, perfectly blending s…"
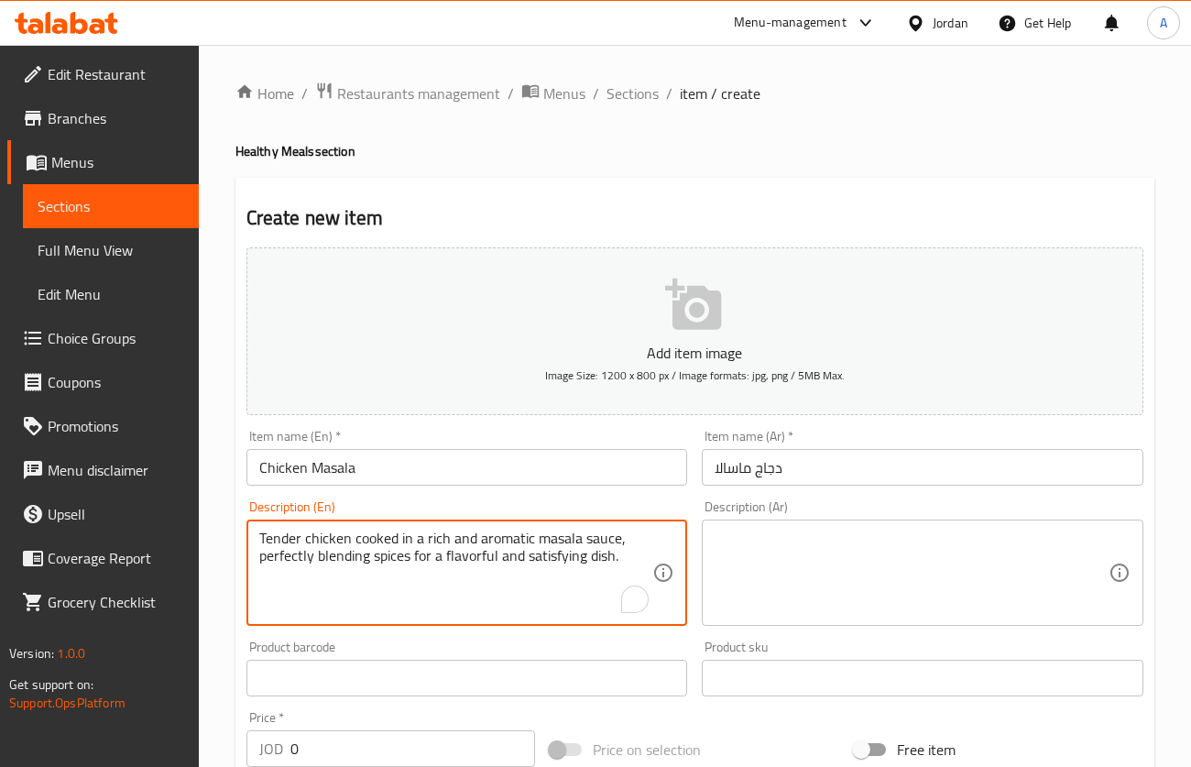
type textarea "Tender chicken cooked in a rich and aromatic masala sauce, perfectly blending s…"
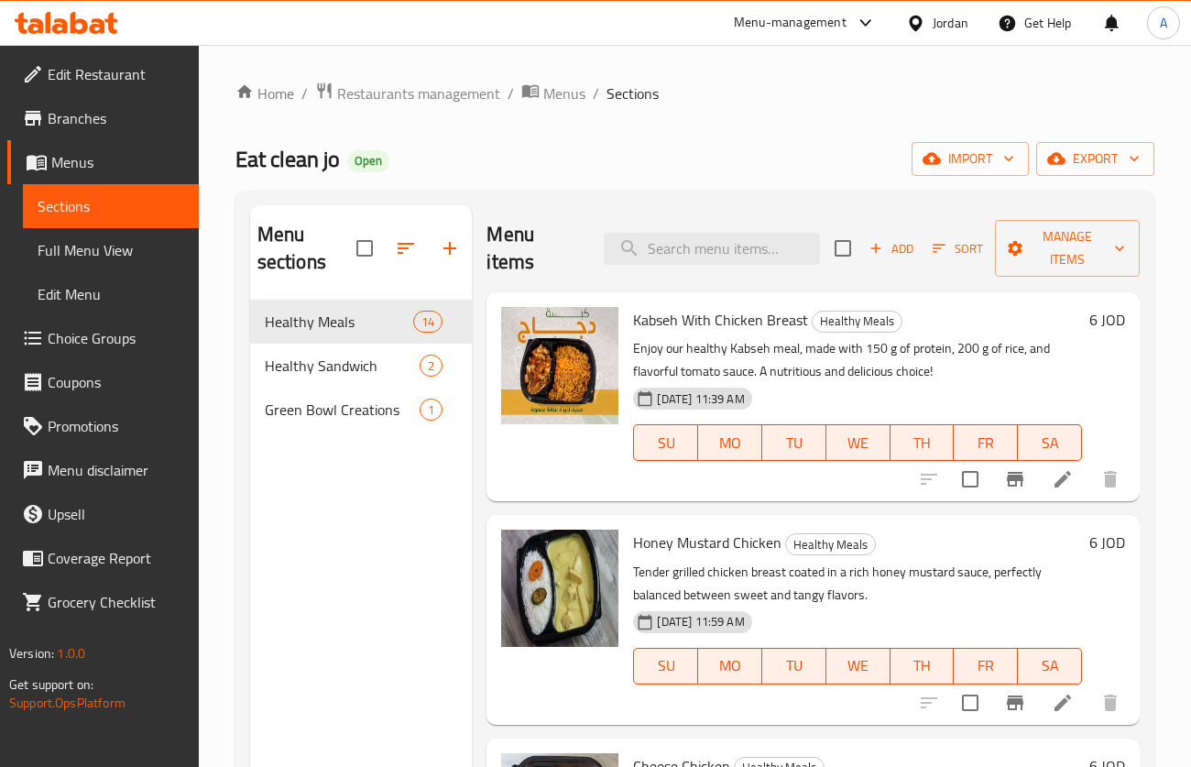
click at [881, 252] on span "Add" at bounding box center [891, 248] width 49 height 21
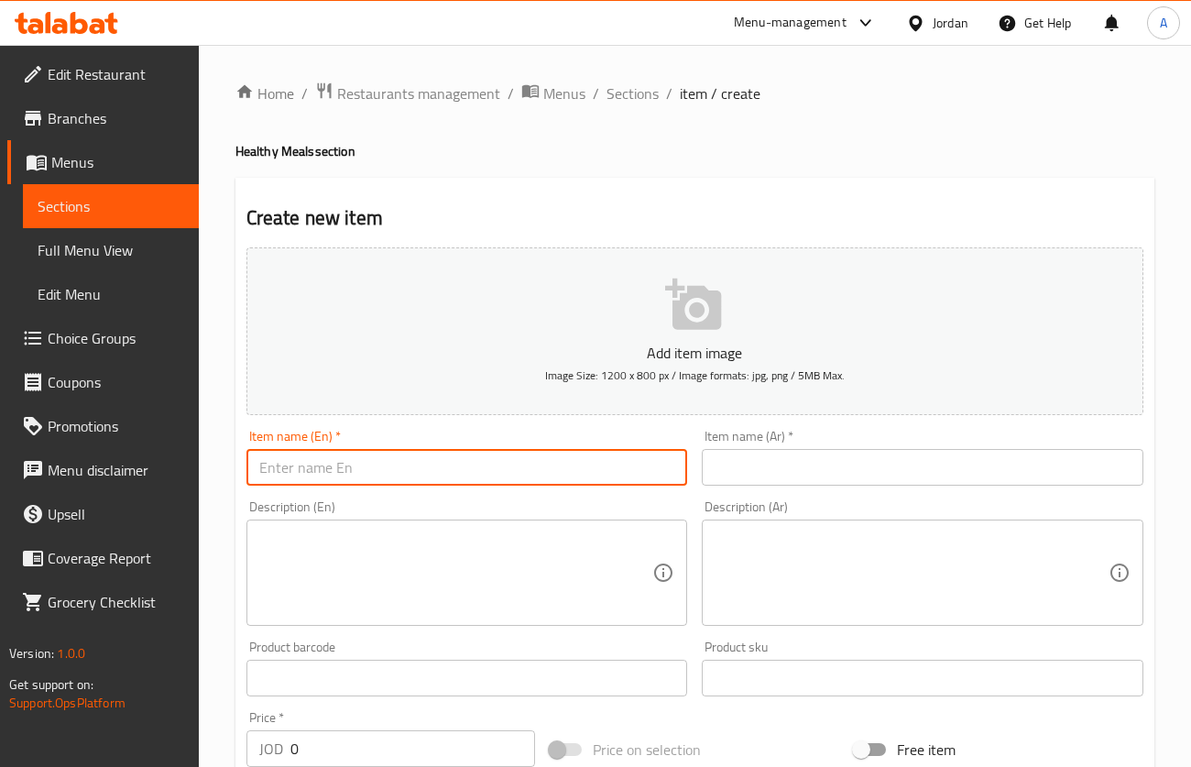
click at [657, 451] on input "text" at bounding box center [468, 467] width 442 height 37
paste input "Chicken Korma"
type input "Chicken Korma"
click at [903, 450] on input "text" at bounding box center [923, 467] width 442 height 37
paste input "دجاج كورما"
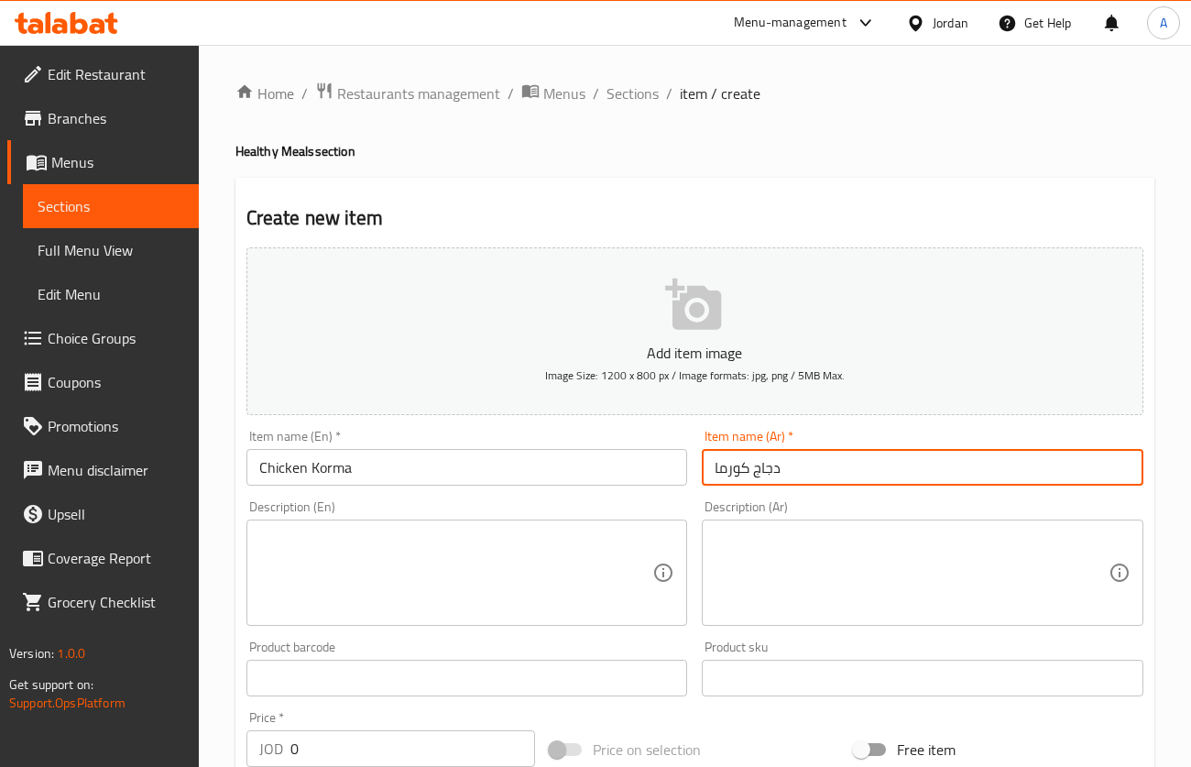
type input "دجاج كورما"
drag, startPoint x: 543, startPoint y: 570, endPoint x: 552, endPoint y: 565, distance: 10.7
click at [542, 570] on textarea at bounding box center [456, 573] width 394 height 87
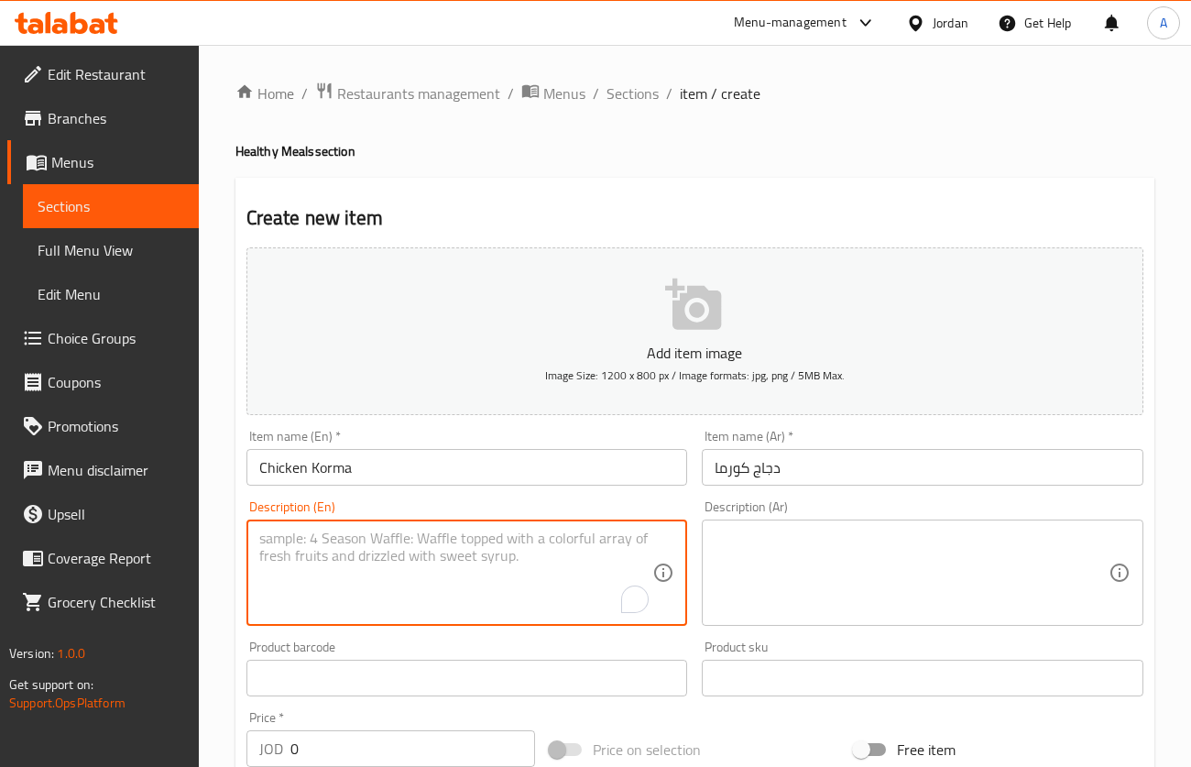
click at [441, 534] on textarea "To enrich screen reader interactions, please activate Accessibility in Grammarl…" at bounding box center [456, 573] width 394 height 87
paste textarea "Tender chicken simmered in a creamy, mildly spiced korma sauce, offering a rich…"
type textarea "Tender chicken simmered in a creamy, mildly spiced korma sauce, offering a rich…"
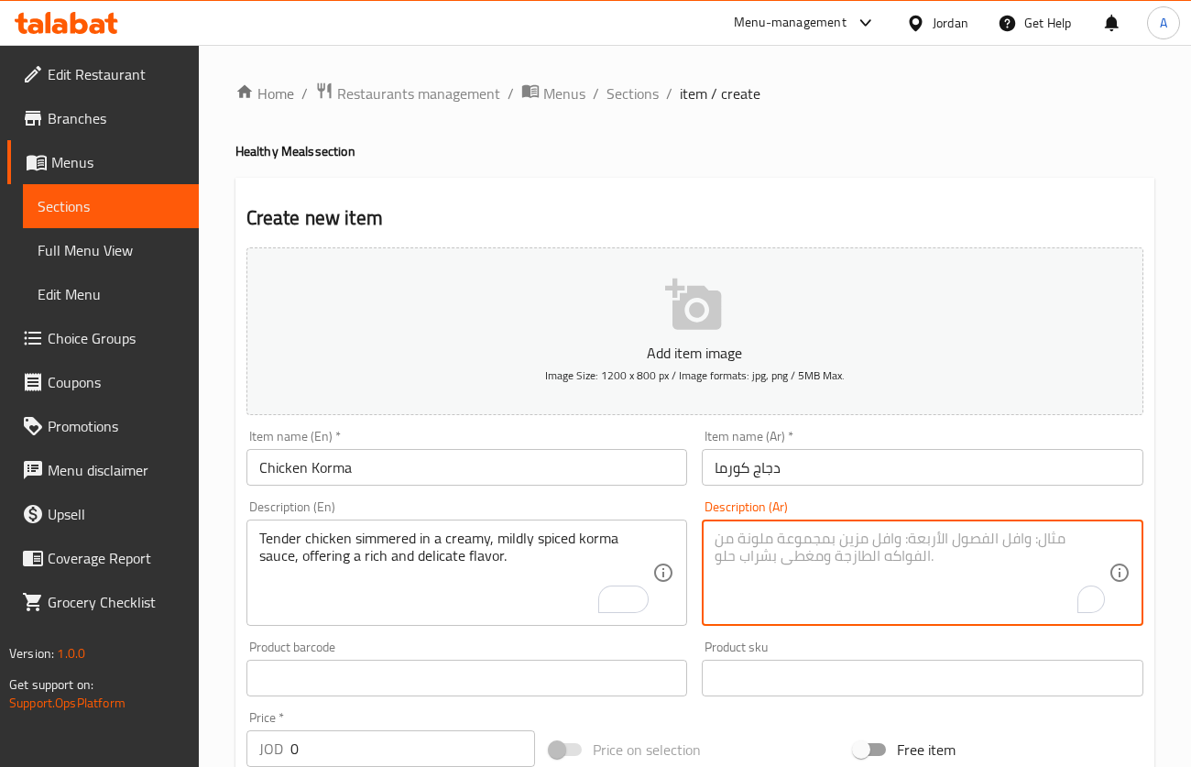
click at [896, 539] on textarea "To enrich screen reader interactions, please activate Accessibility in Grammarl…" at bounding box center [912, 573] width 394 height 87
paste textarea "دجاج بالكورما قطع دجاج طريّة مطهوة في صلصة كورما كريمية ومعتدلة التوابل، لتمنحك…"
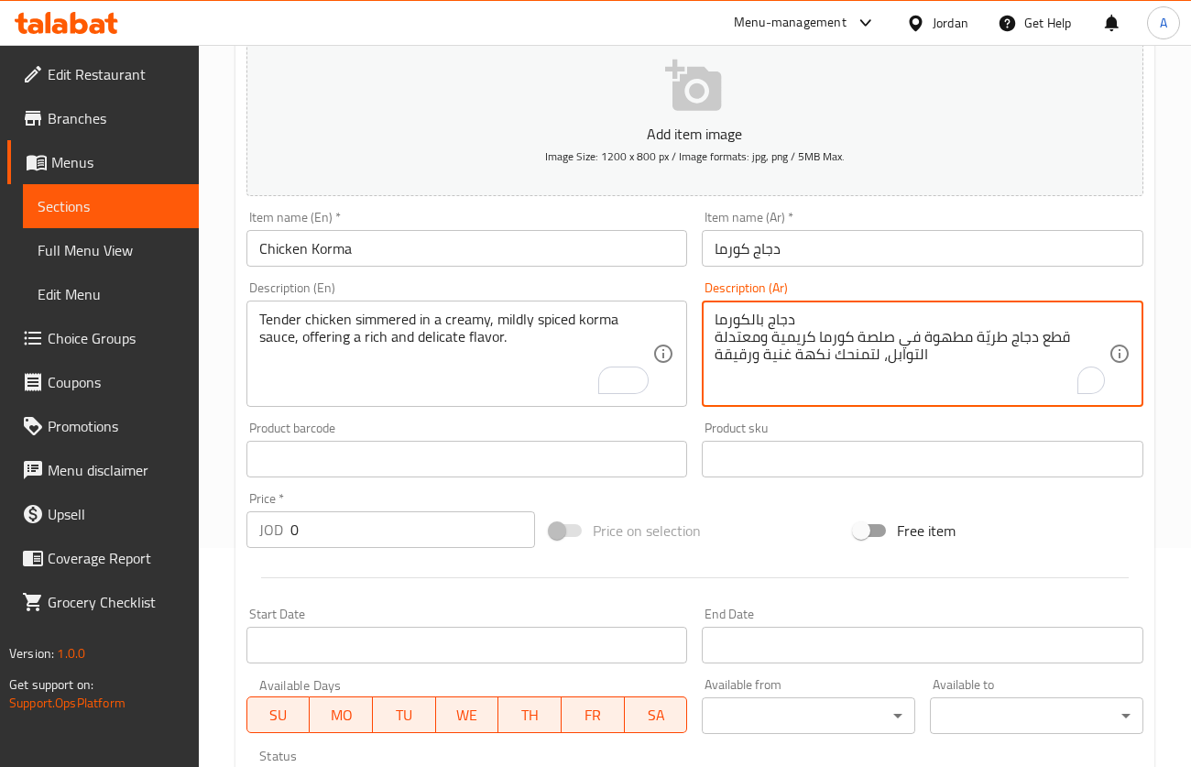
scroll to position [275, 0]
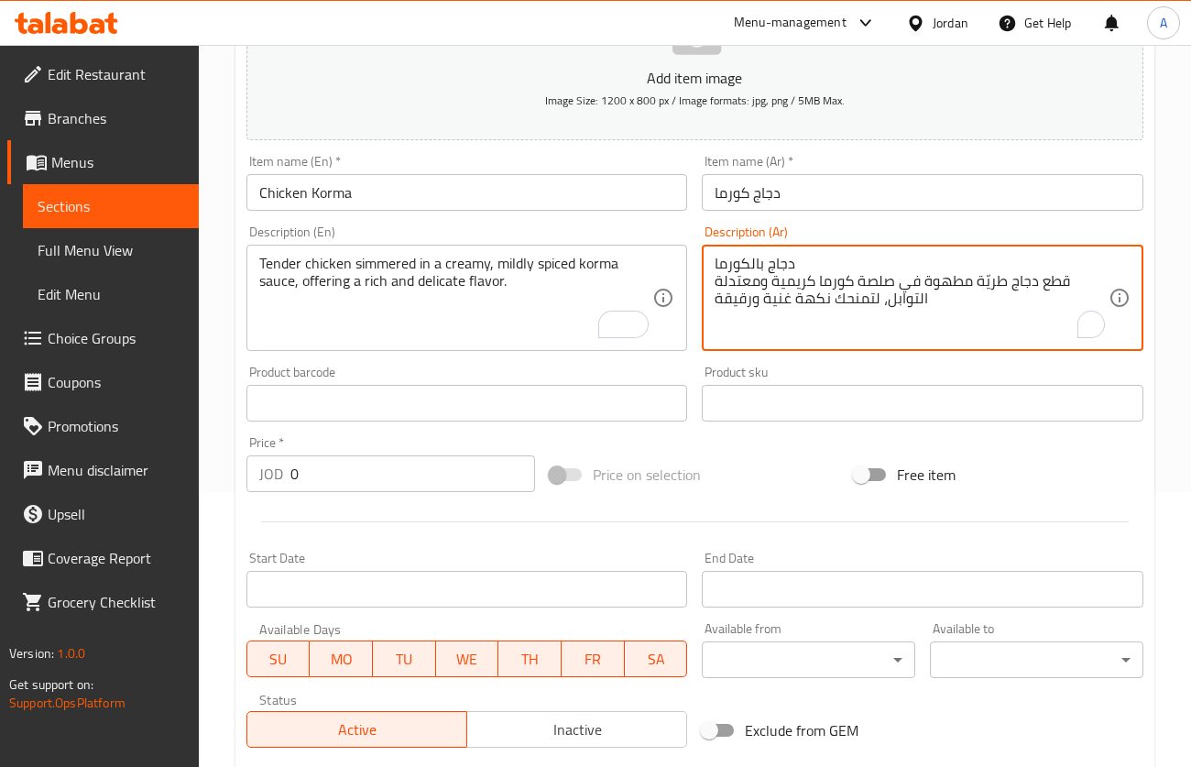
type textarea "دجاج بالكورما قطع دجاج طريّة مطهوة في صلصة كورما كريمية ومعتدلة التوابل، لتمنحك…"
drag, startPoint x: 332, startPoint y: 498, endPoint x: 91, endPoint y: 534, distance: 243.8
click at [91, 539] on div "Edit Restaurant Branches Menus Sections Full Menu View Edit Menu Choice Groups …" at bounding box center [595, 395] width 1191 height 1250
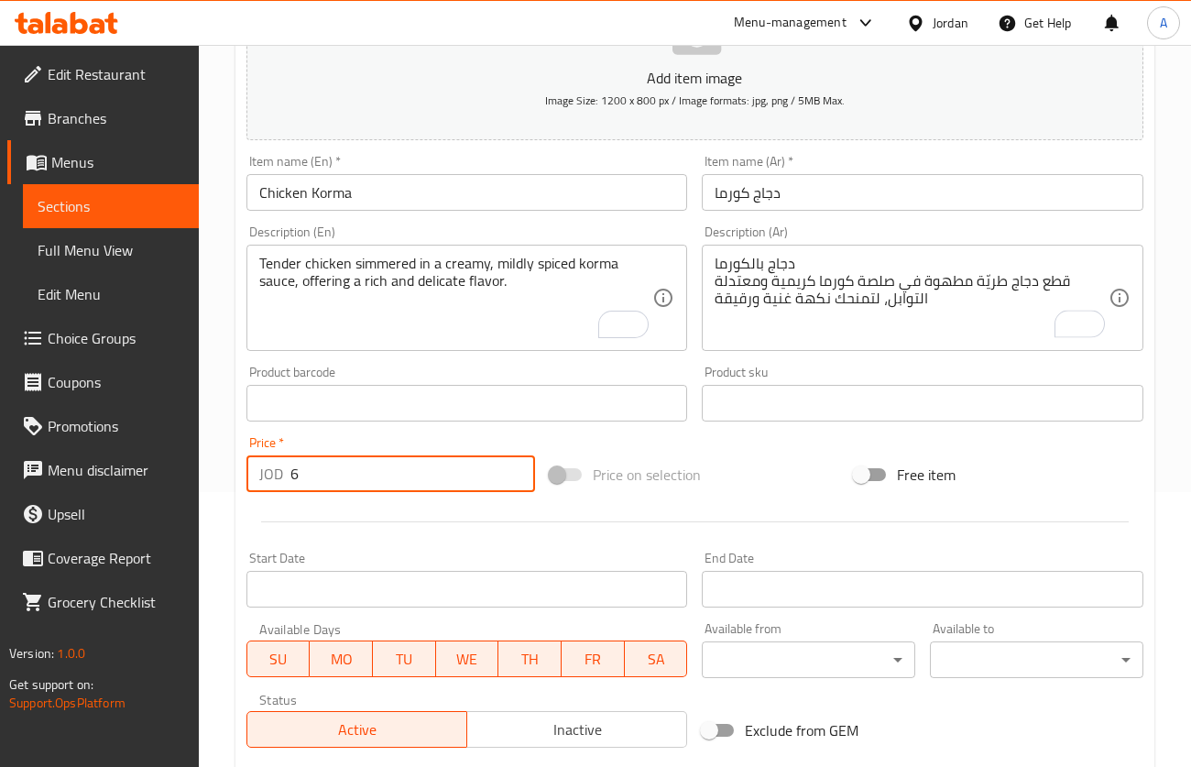
type input "6"
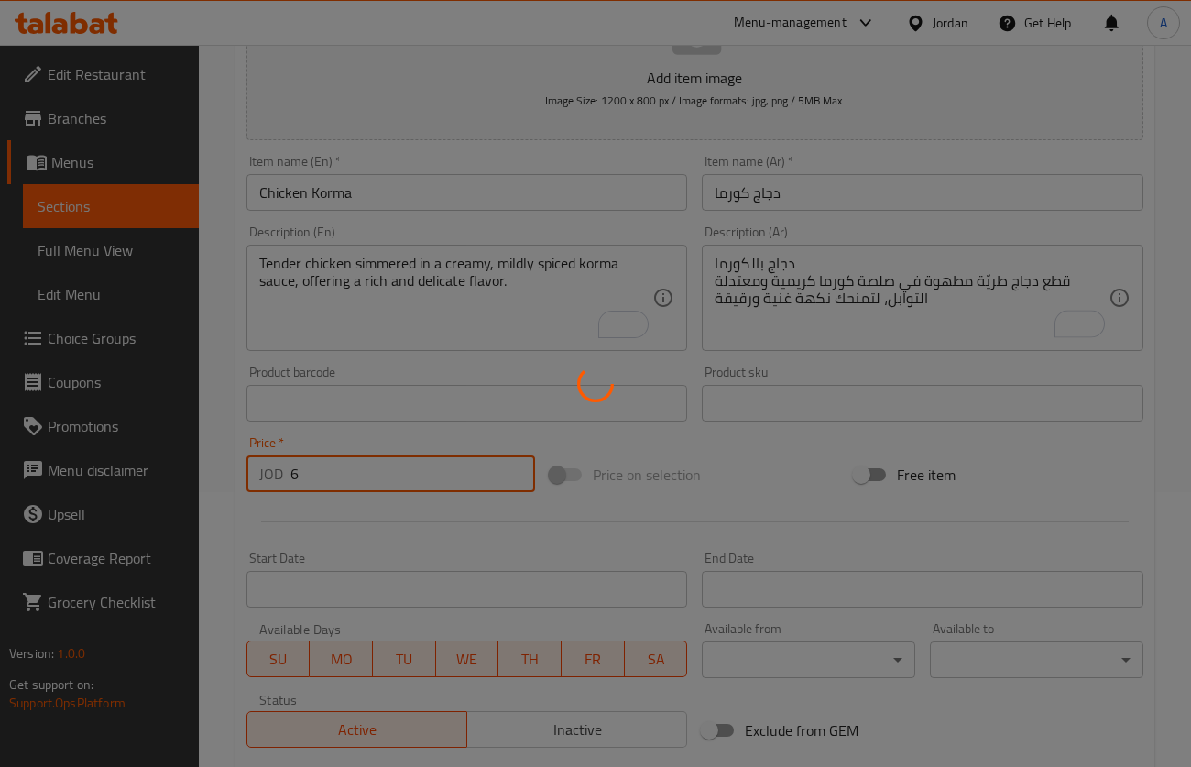
scroll to position [0, 0]
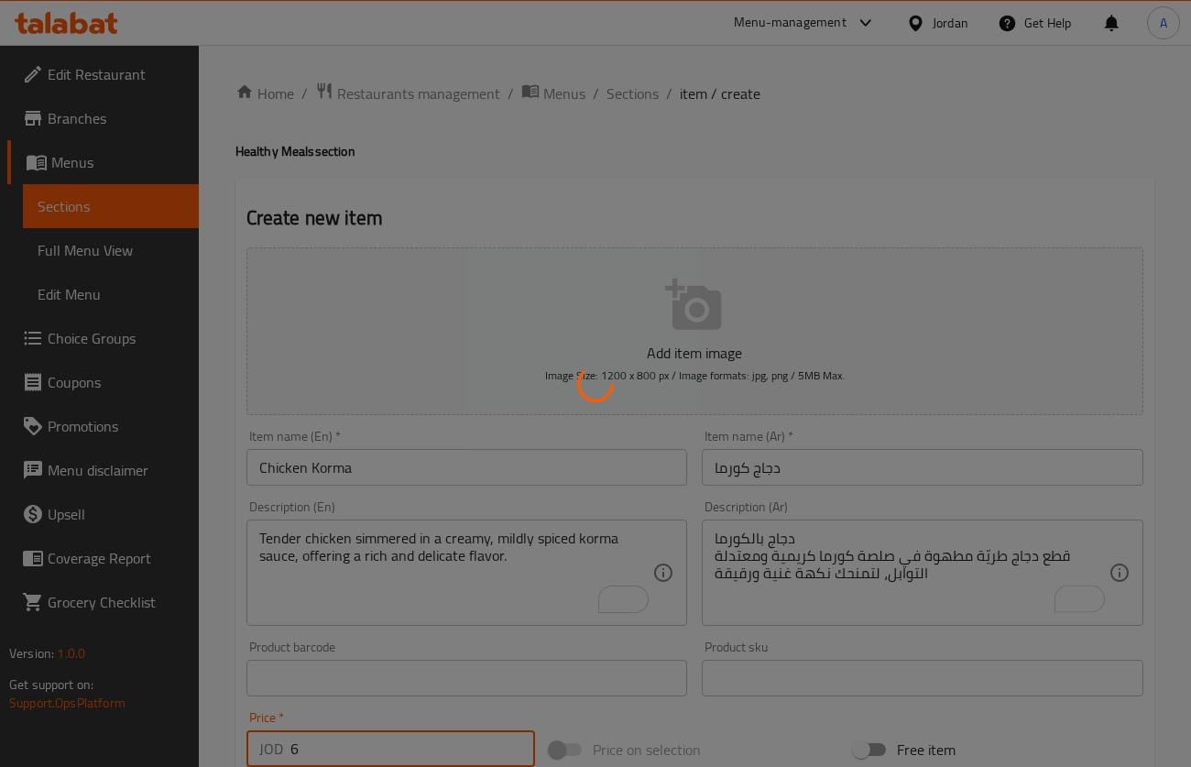
type input "0"
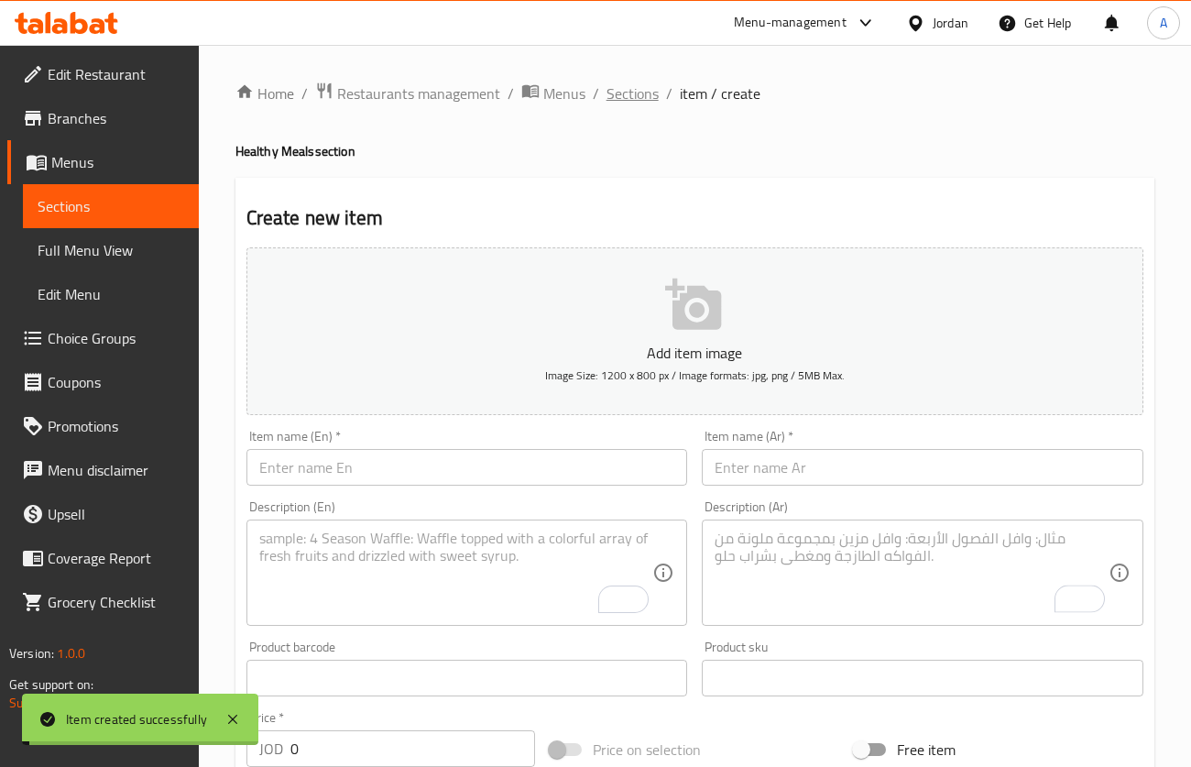
click at [632, 82] on span "Sections" at bounding box center [633, 93] width 52 height 22
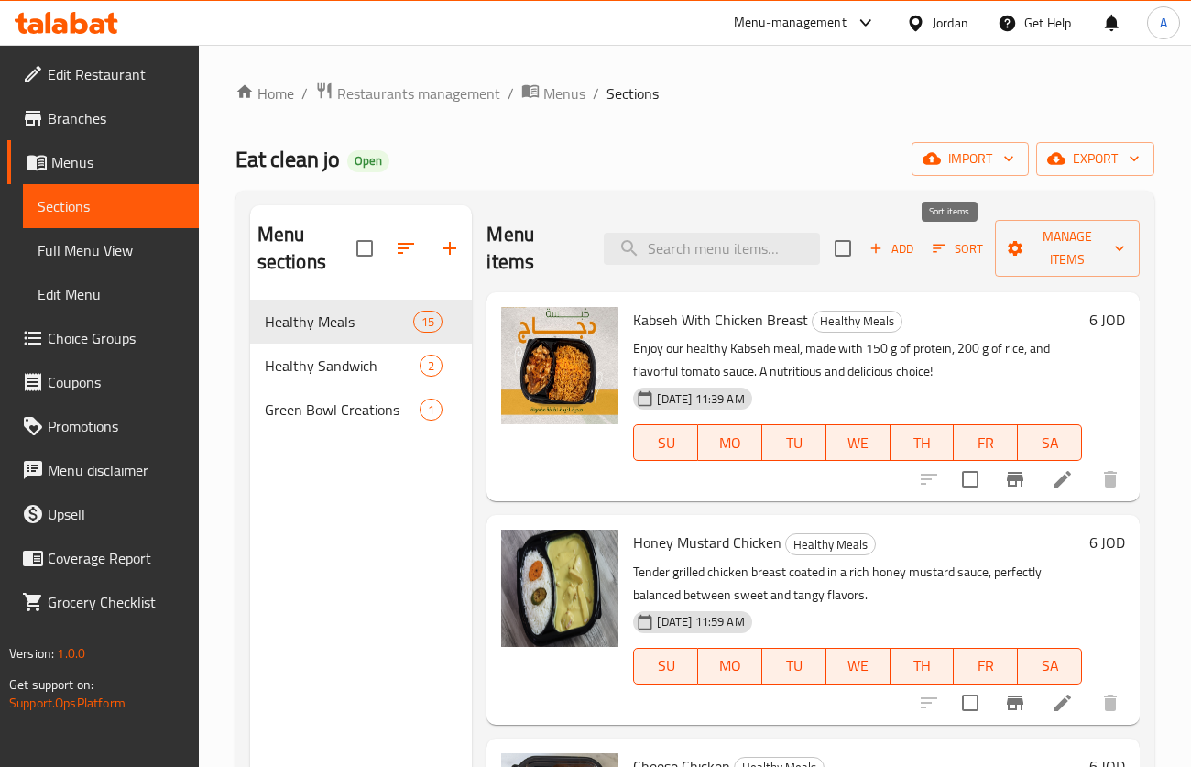
click at [881, 264] on div "Add Sort Manage items" at bounding box center [987, 248] width 305 height 57
click at [888, 238] on span "Add" at bounding box center [891, 248] width 49 height 21
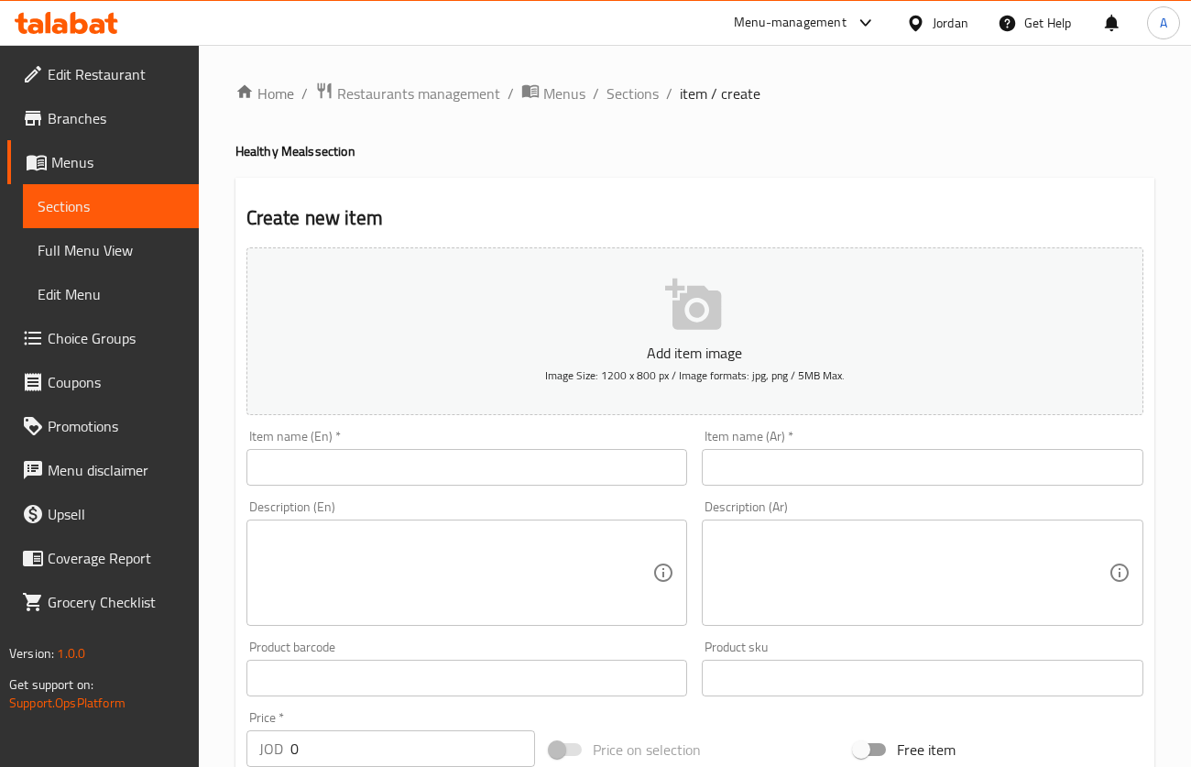
click at [634, 481] on input "text" at bounding box center [468, 467] width 442 height 37
paste input "Shish Tawook"
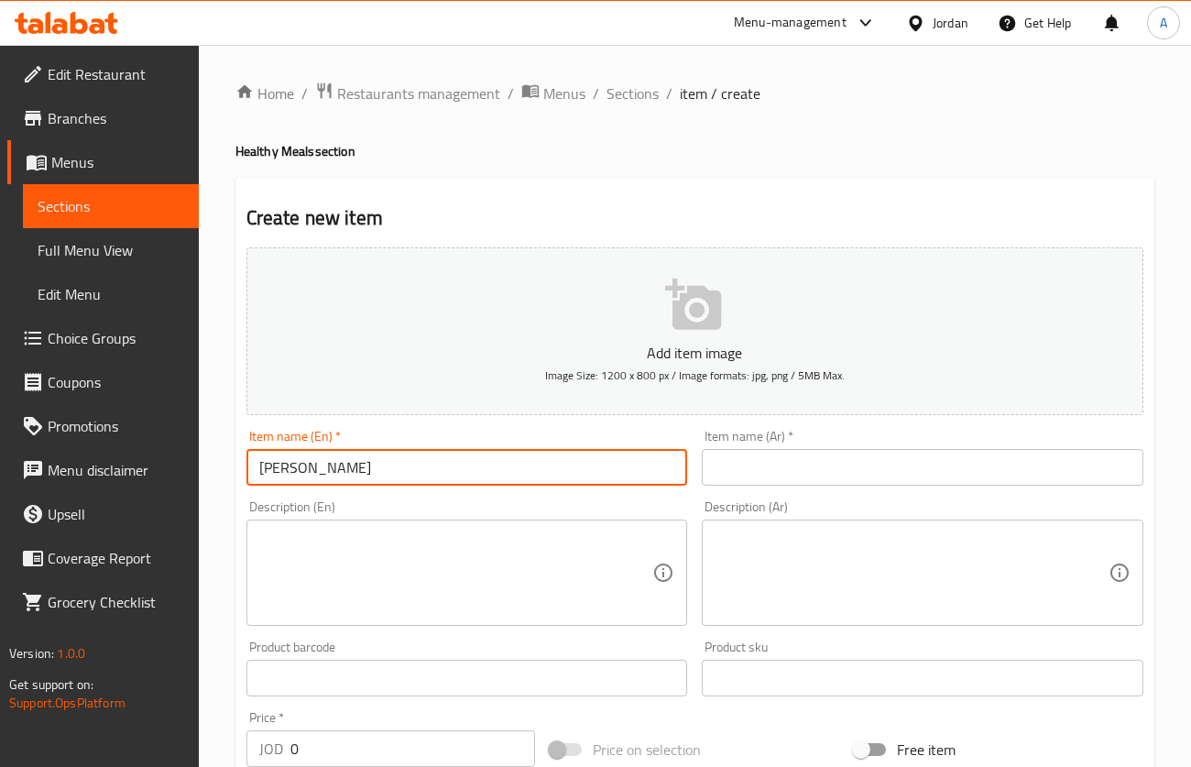
type input "Shish Tawook"
drag, startPoint x: 788, startPoint y: 461, endPoint x: 788, endPoint y: 378, distance: 82.5
click at [787, 461] on input "text" at bounding box center [923, 467] width 442 height 37
paste input "شيش طاووق"
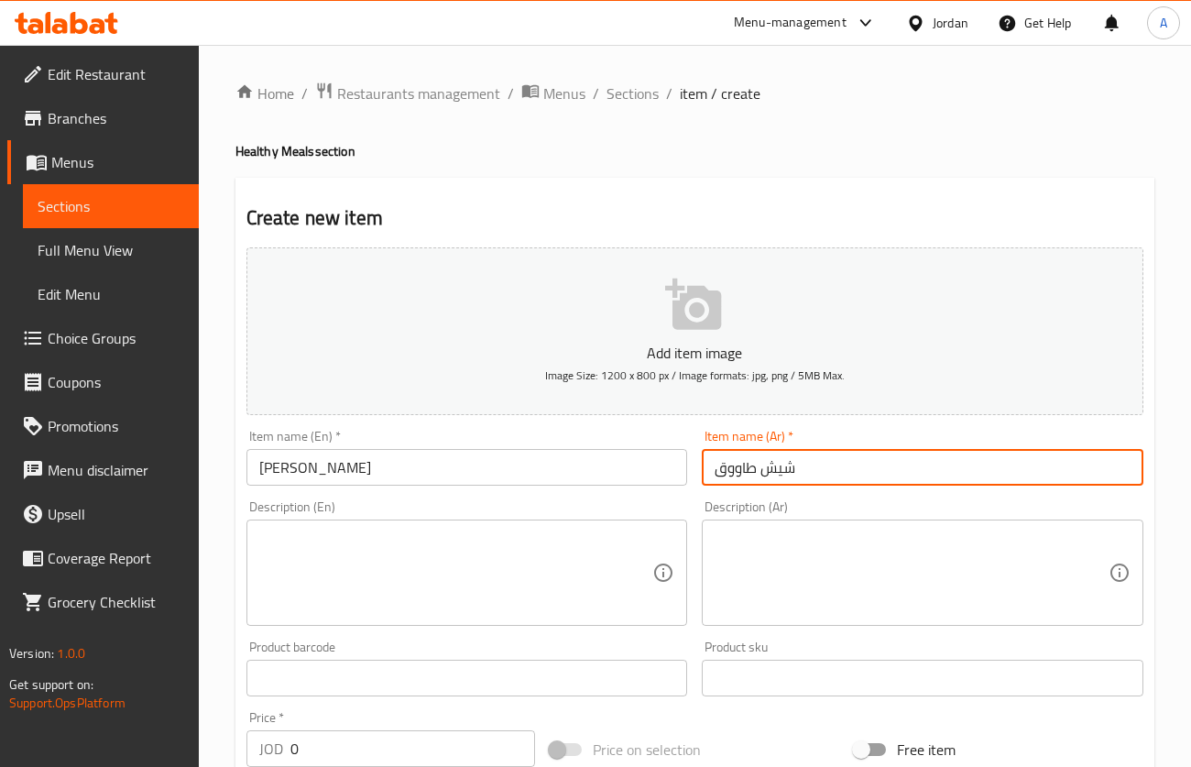
type input "شيش طاووق"
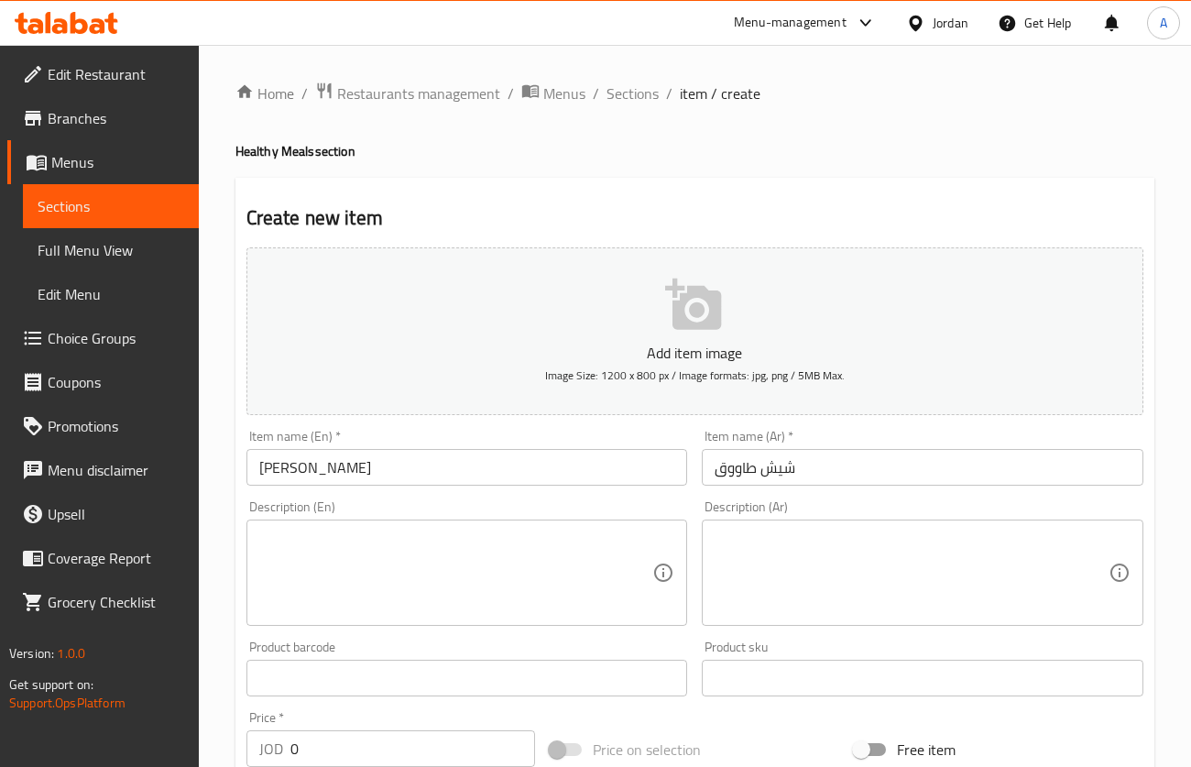
click at [566, 631] on div "Description (En) Description (En)" at bounding box center [467, 563] width 456 height 140
paste textarea "Juicy marinated chicken skewers grilled to perfection, served with a hint of ga…"
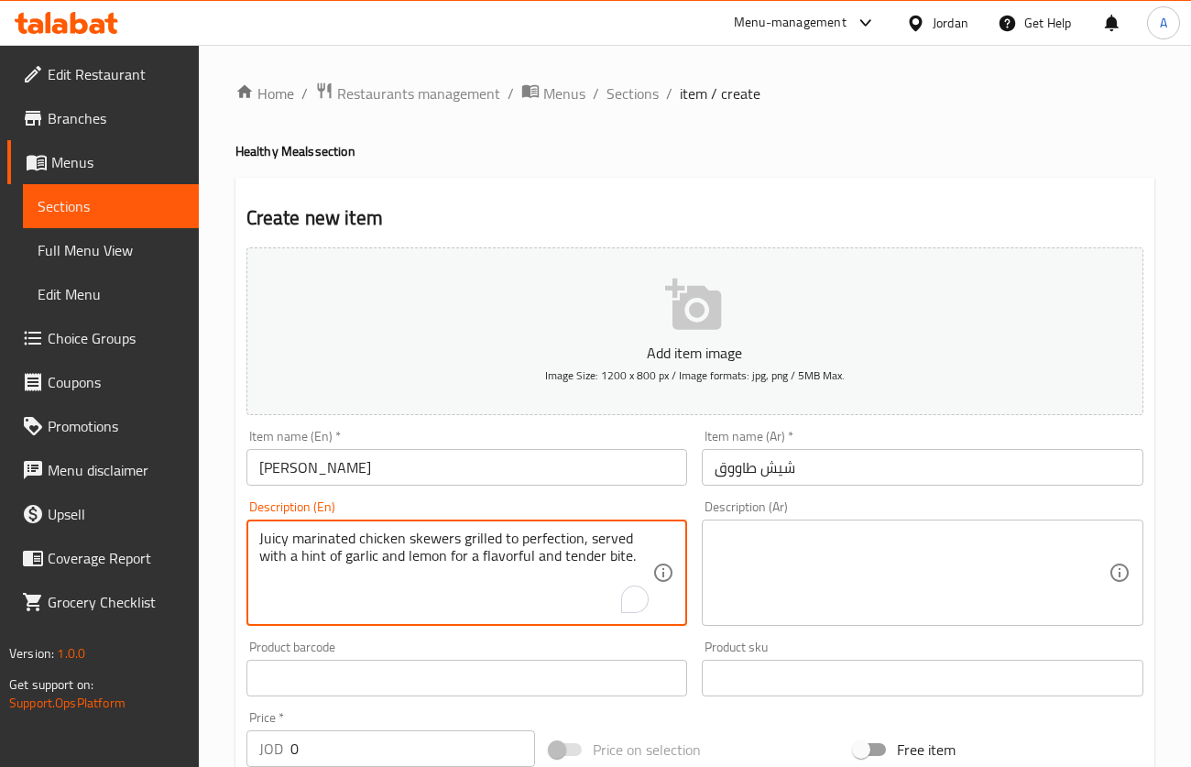
type textarea "Juicy marinated chicken skewers grilled to perfection, served with a hint of ga…"
click at [813, 562] on textarea at bounding box center [912, 573] width 394 height 87
paste textarea "شيش طاووق أسياخ دجاج متبلة وطريّة مشوية على درجة الكمال، تقدم مع لمسة من الثوم …"
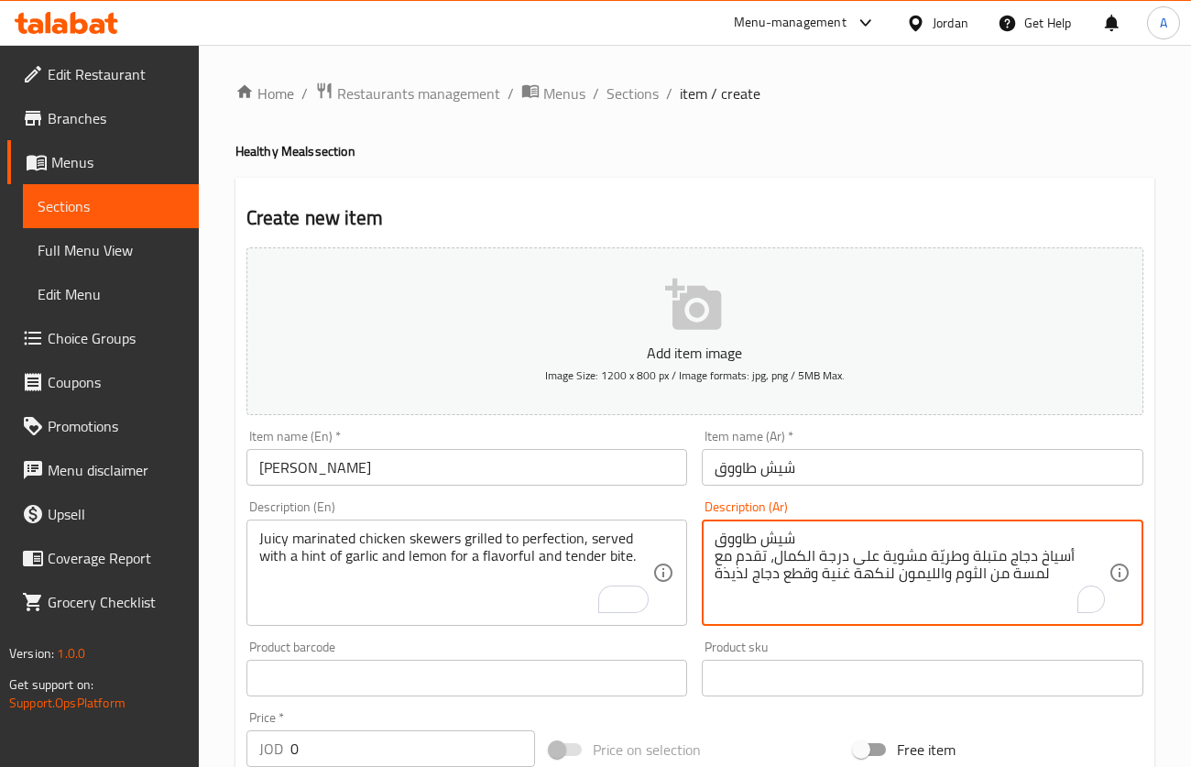
type textarea "شيش طاووق أسياخ دجاج متبلة وطريّة مشوية على درجة الكمال، تقدم مع لمسة من الثوم …"
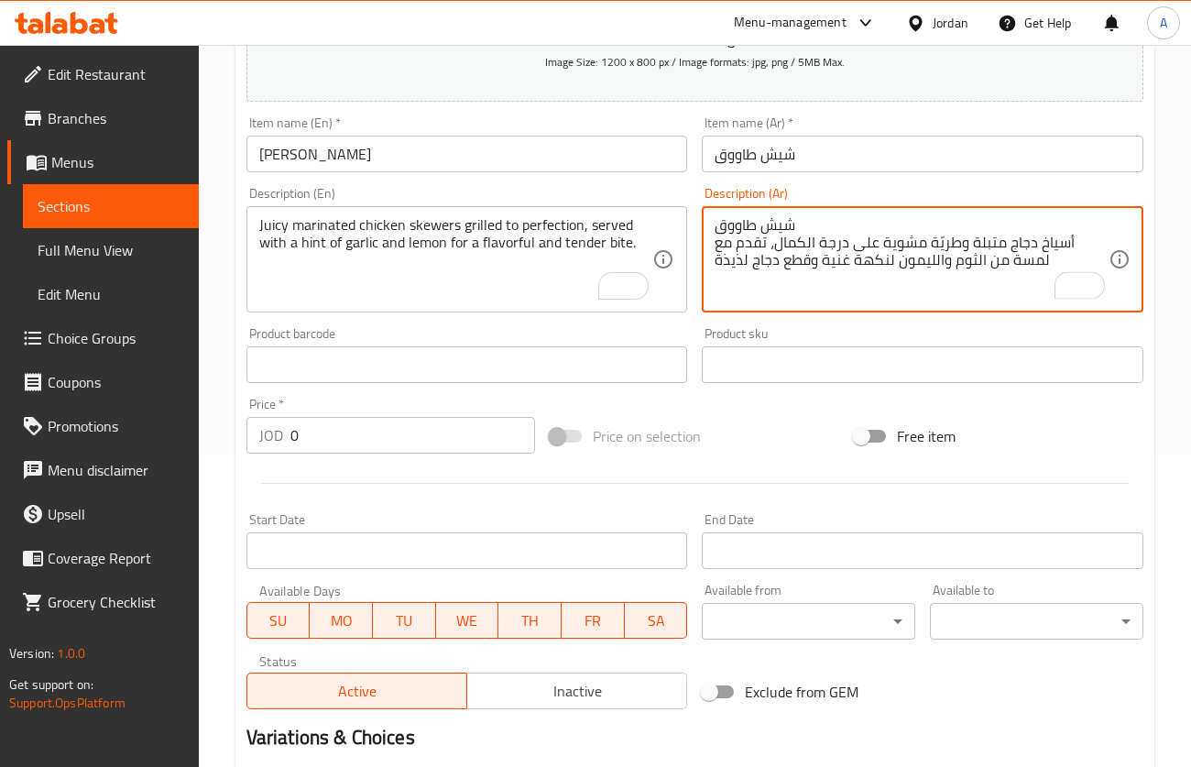
scroll to position [412, 0]
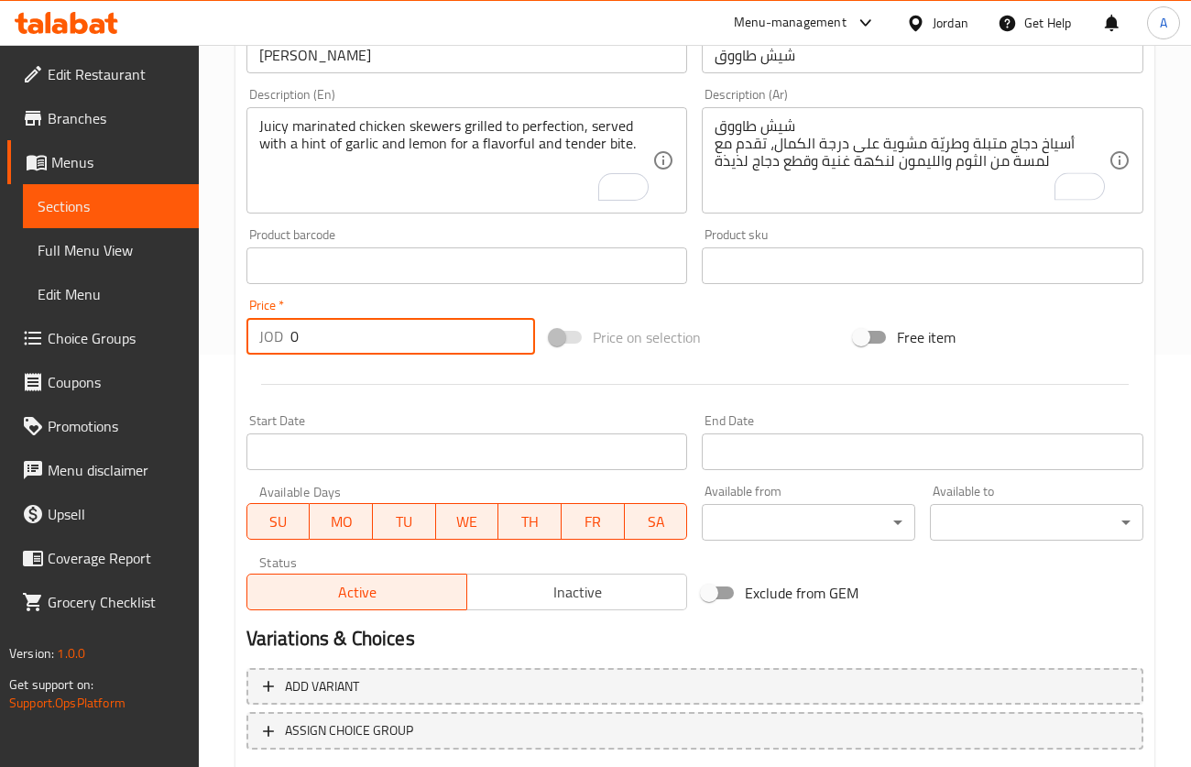
drag, startPoint x: 344, startPoint y: 329, endPoint x: 91, endPoint y: 383, distance: 258.6
click at [150, 378] on div "Edit Restaurant Branches Menus Sections Full Menu View Edit Menu Choice Groups …" at bounding box center [595, 258] width 1191 height 1250
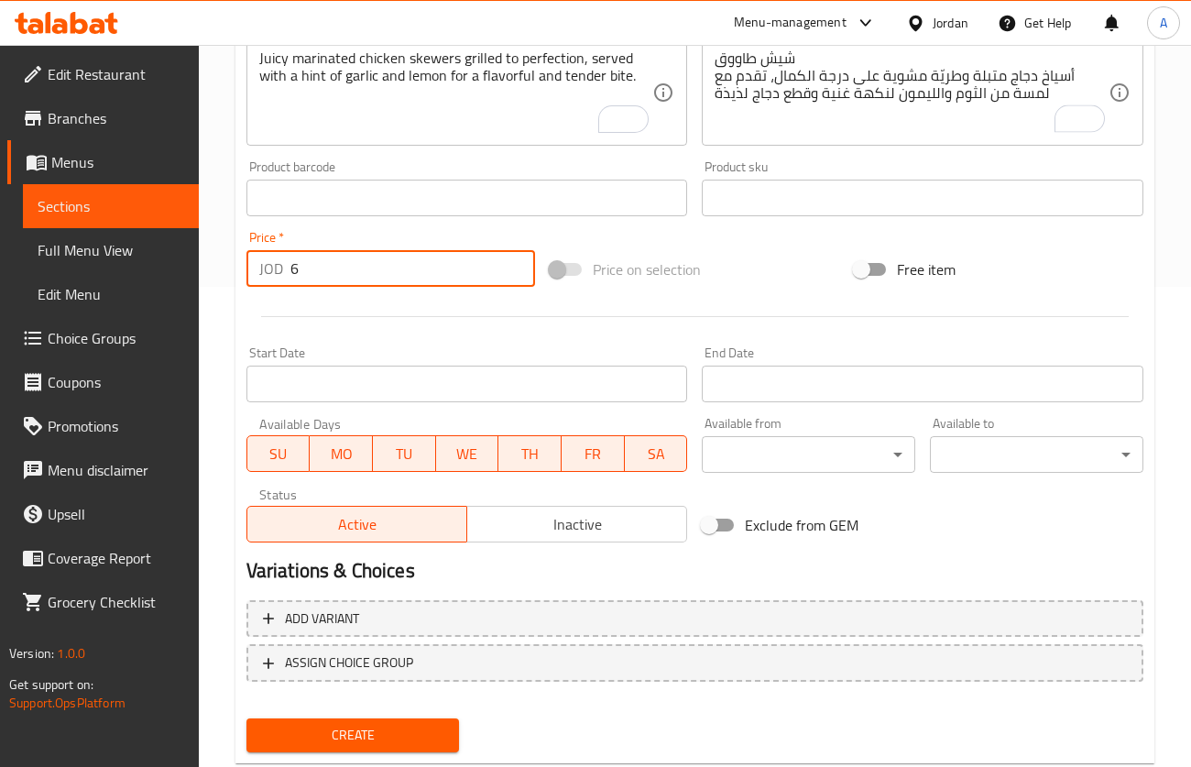
scroll to position [528, 0]
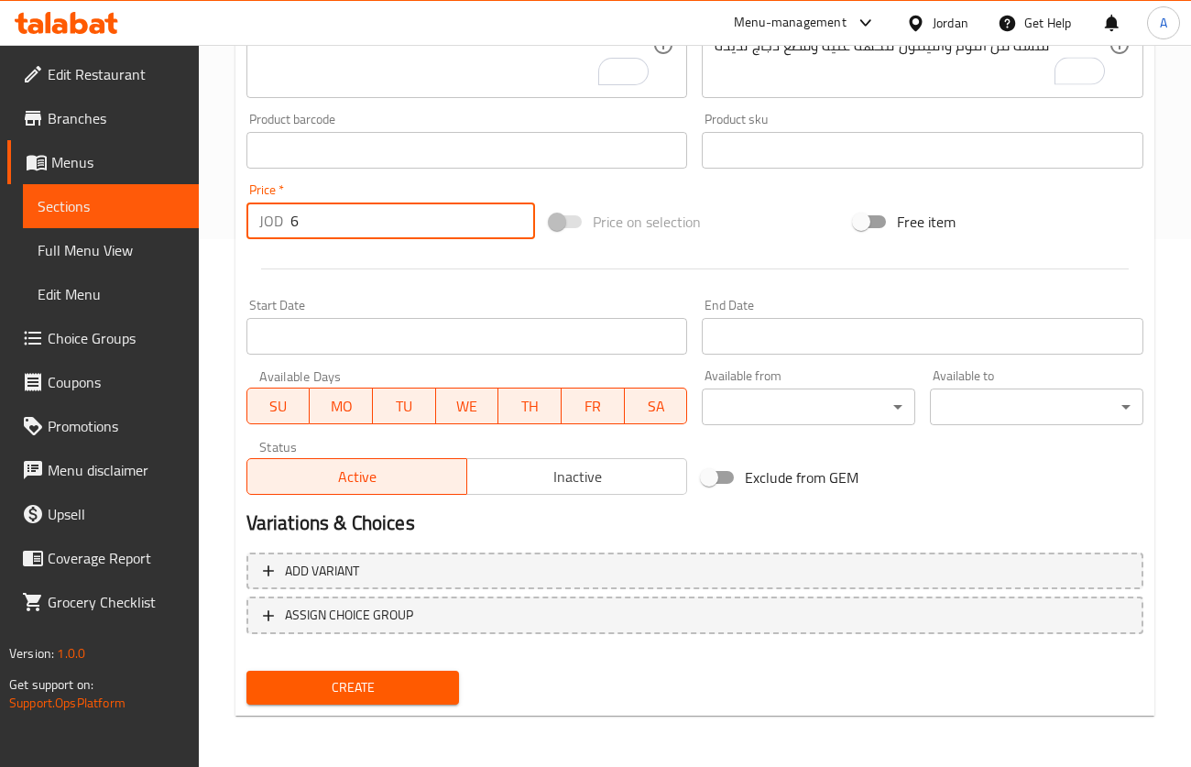
type input "6"
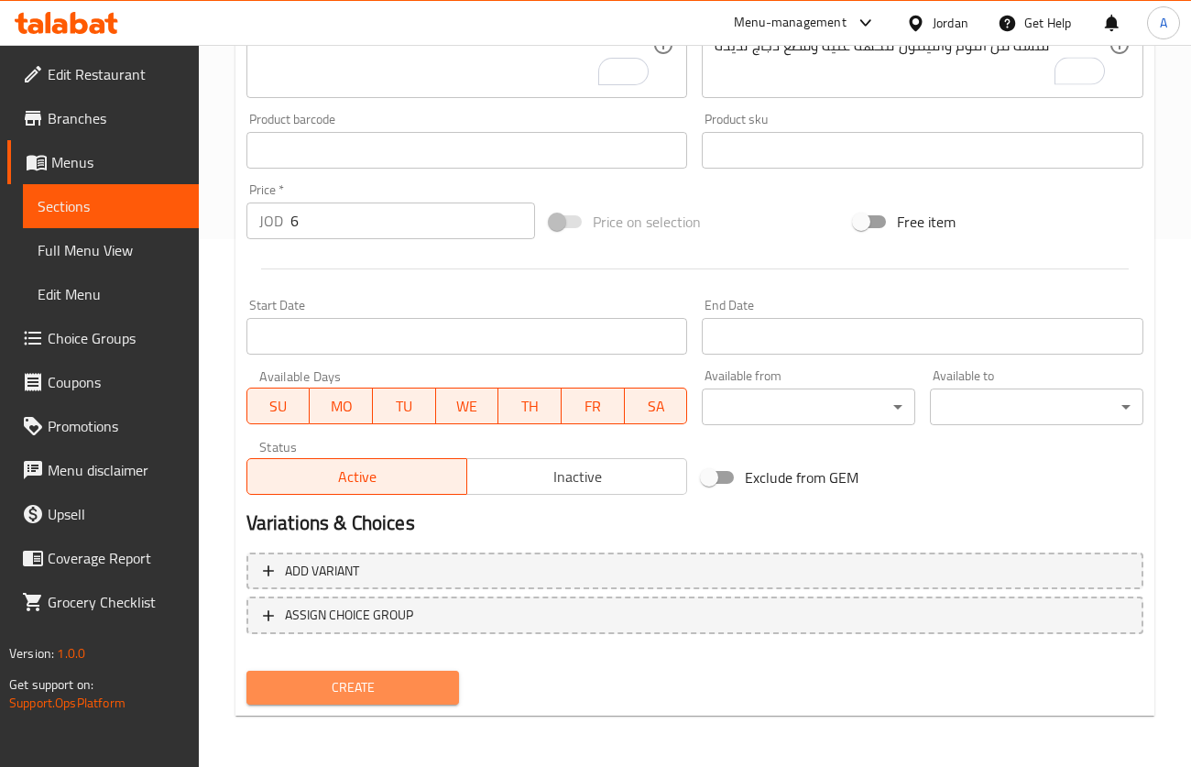
click at [420, 674] on button "Create" at bounding box center [354, 688] width 214 height 34
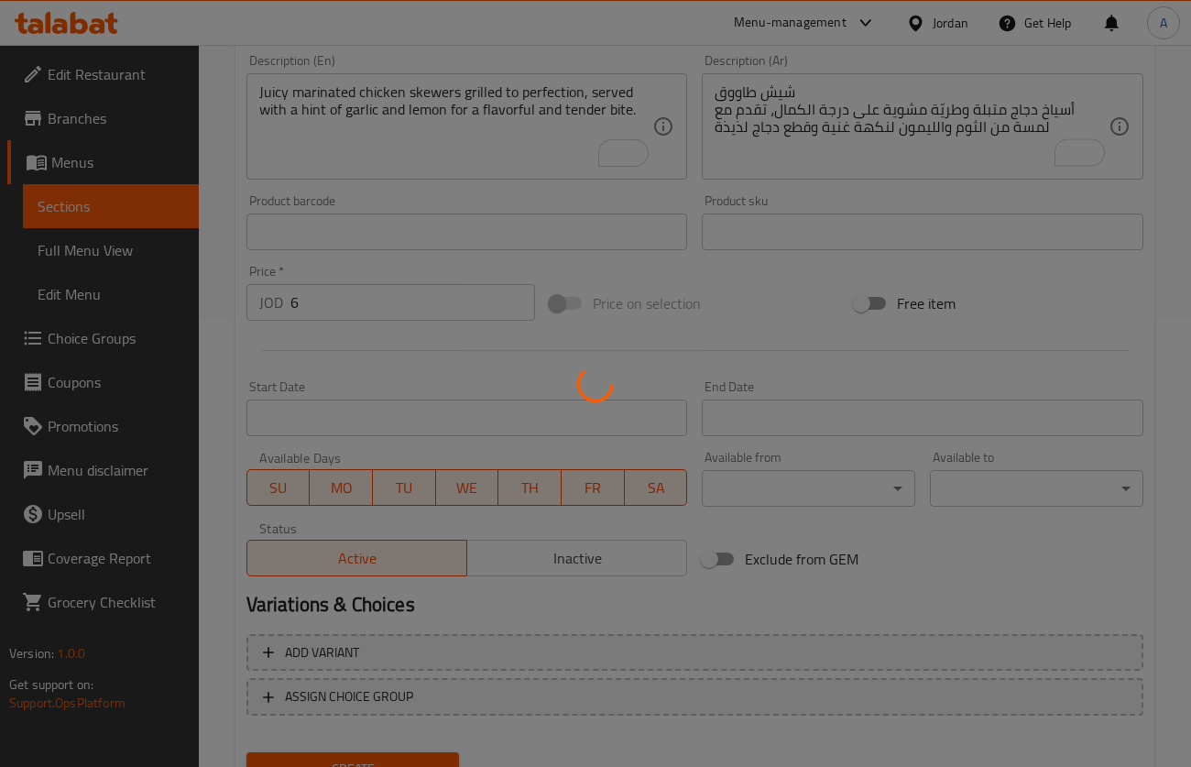
scroll to position [0, 0]
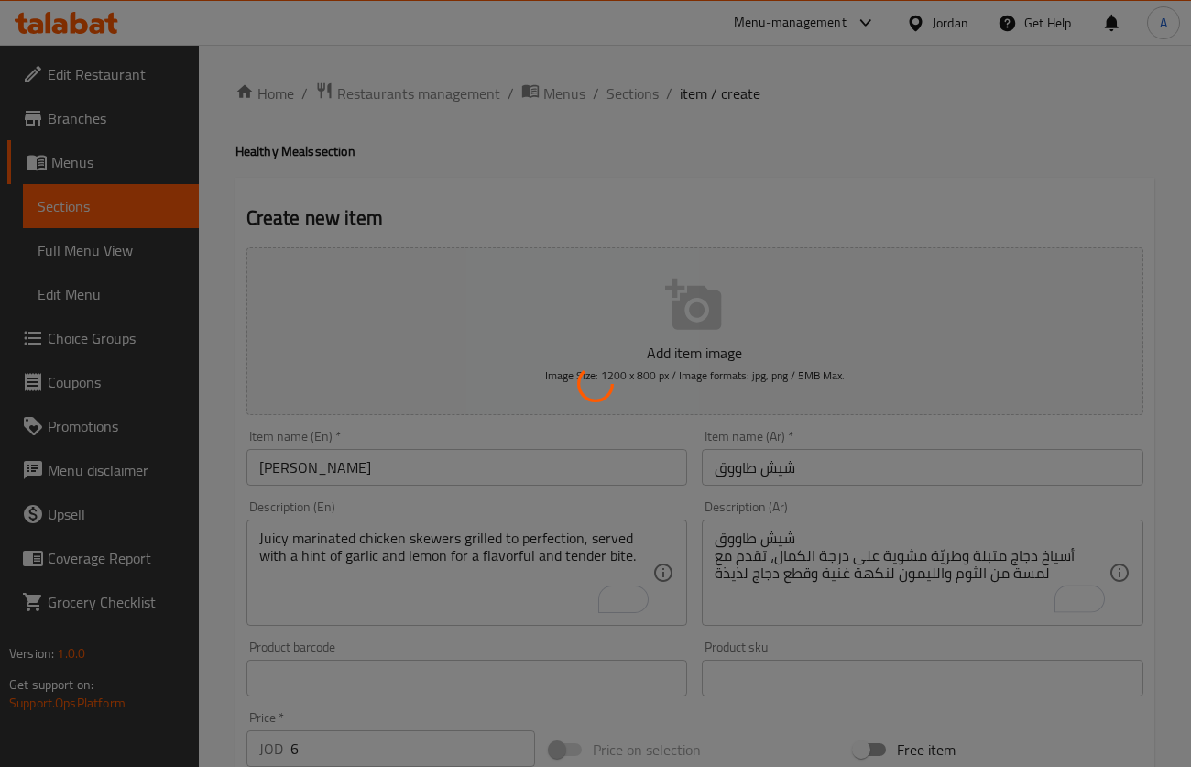
type input "0"
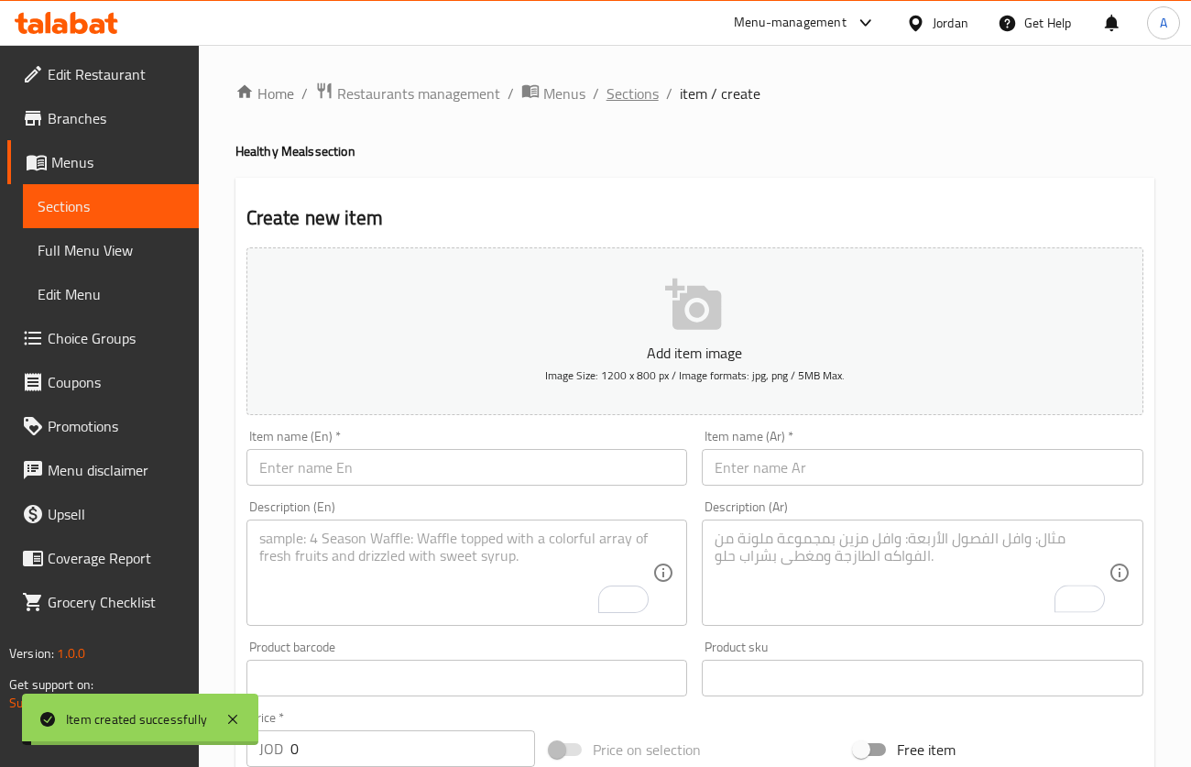
click at [634, 92] on span "Sections" at bounding box center [633, 93] width 52 height 22
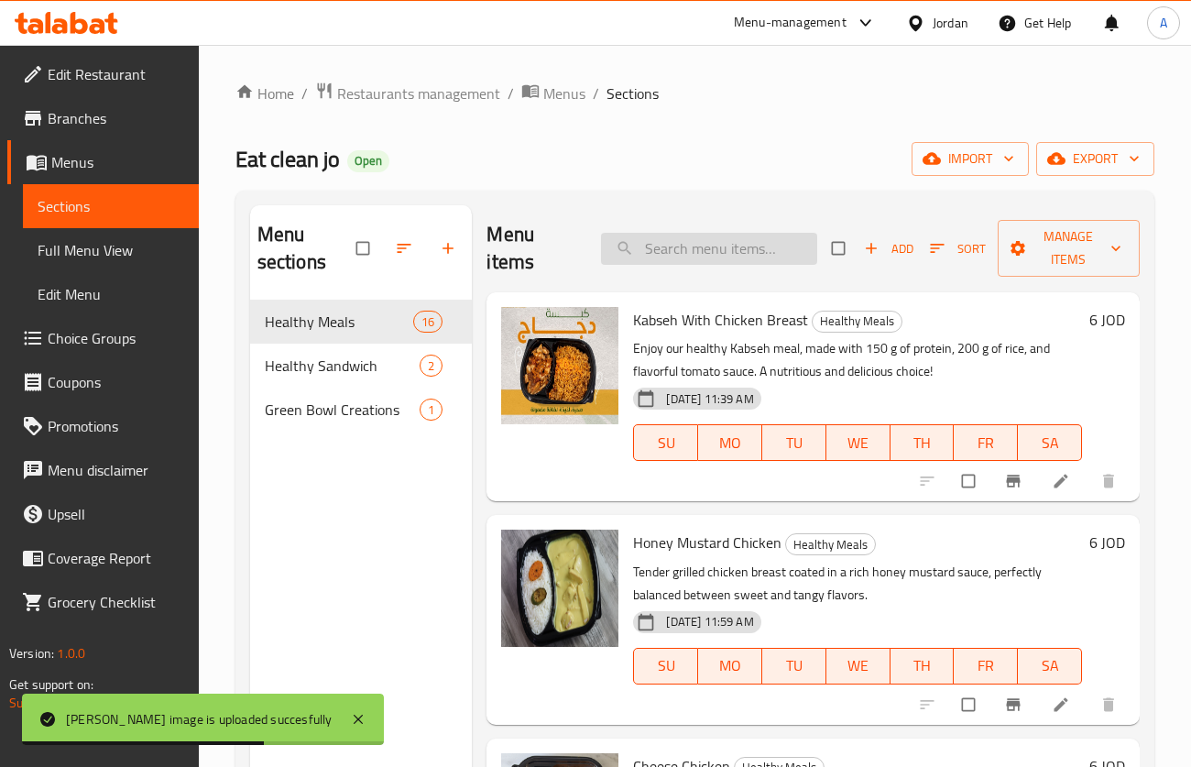
click at [775, 258] on input "search" at bounding box center [709, 249] width 216 height 32
paste input "Chicken with Parmesan Sauce"
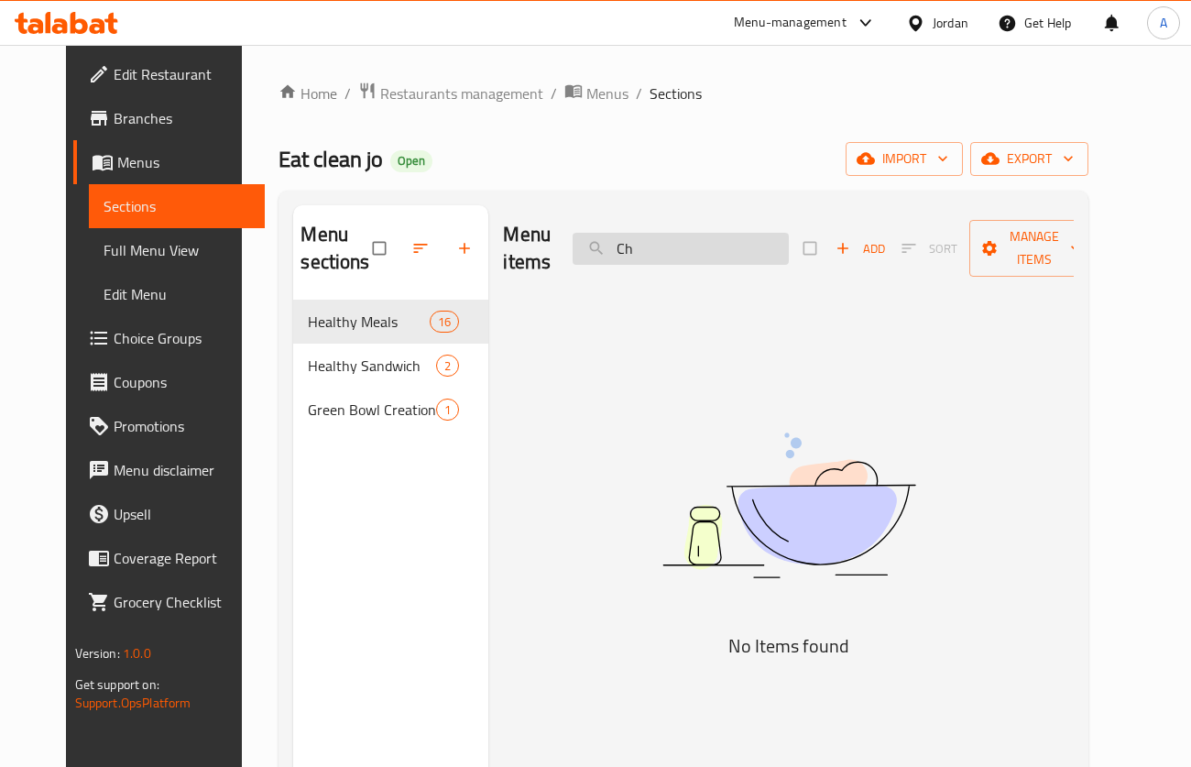
type input "C"
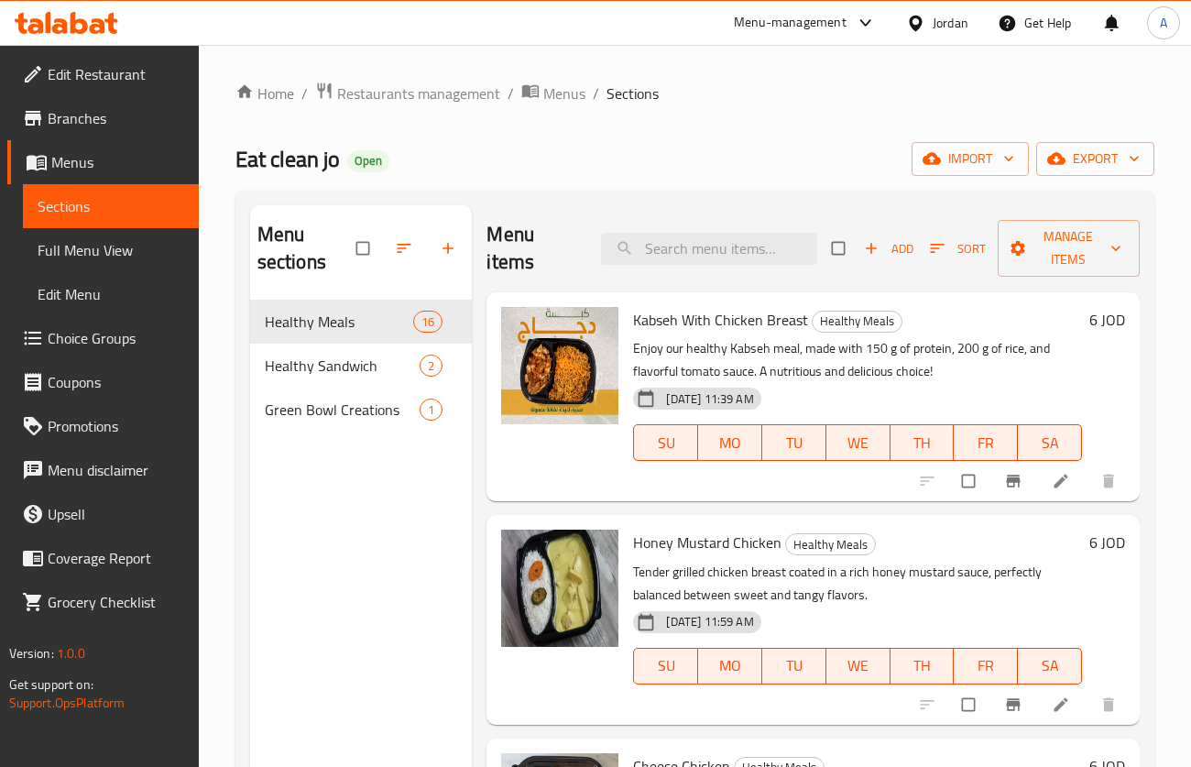
click at [838, 238] on input "checkbox" at bounding box center [840, 248] width 38 height 35
checkbox input "true"
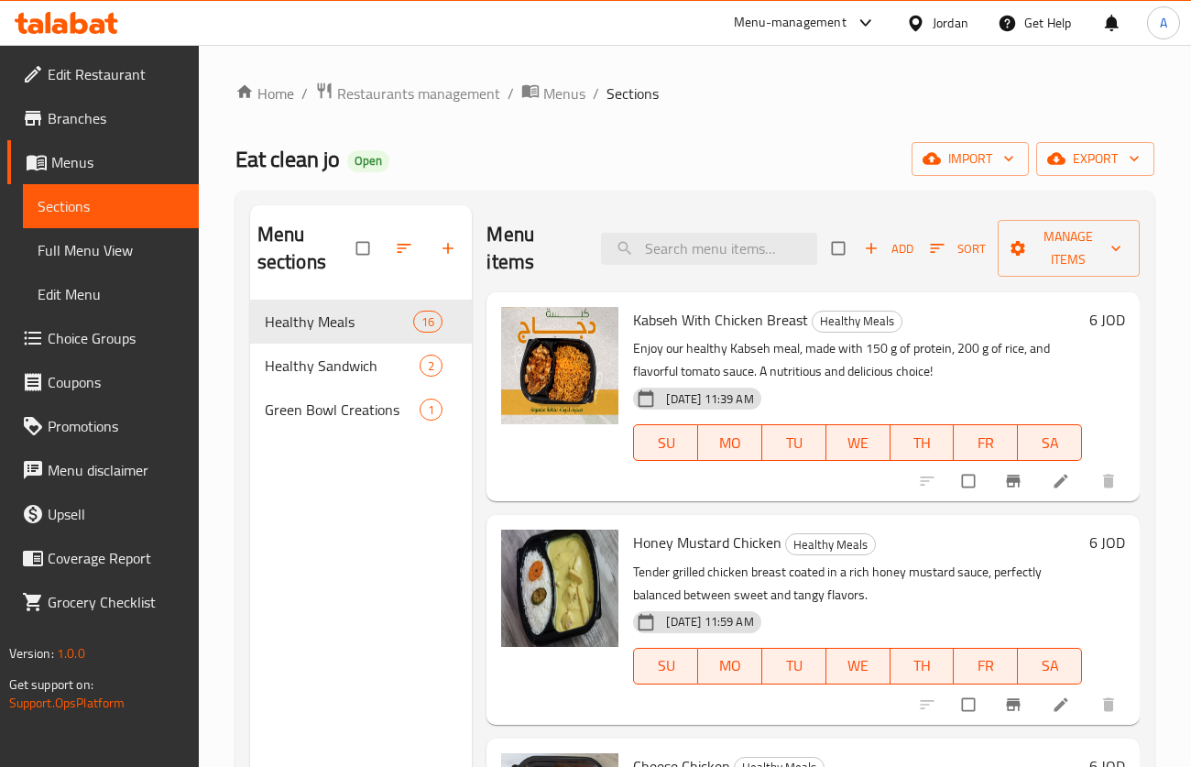
checkbox input "true"
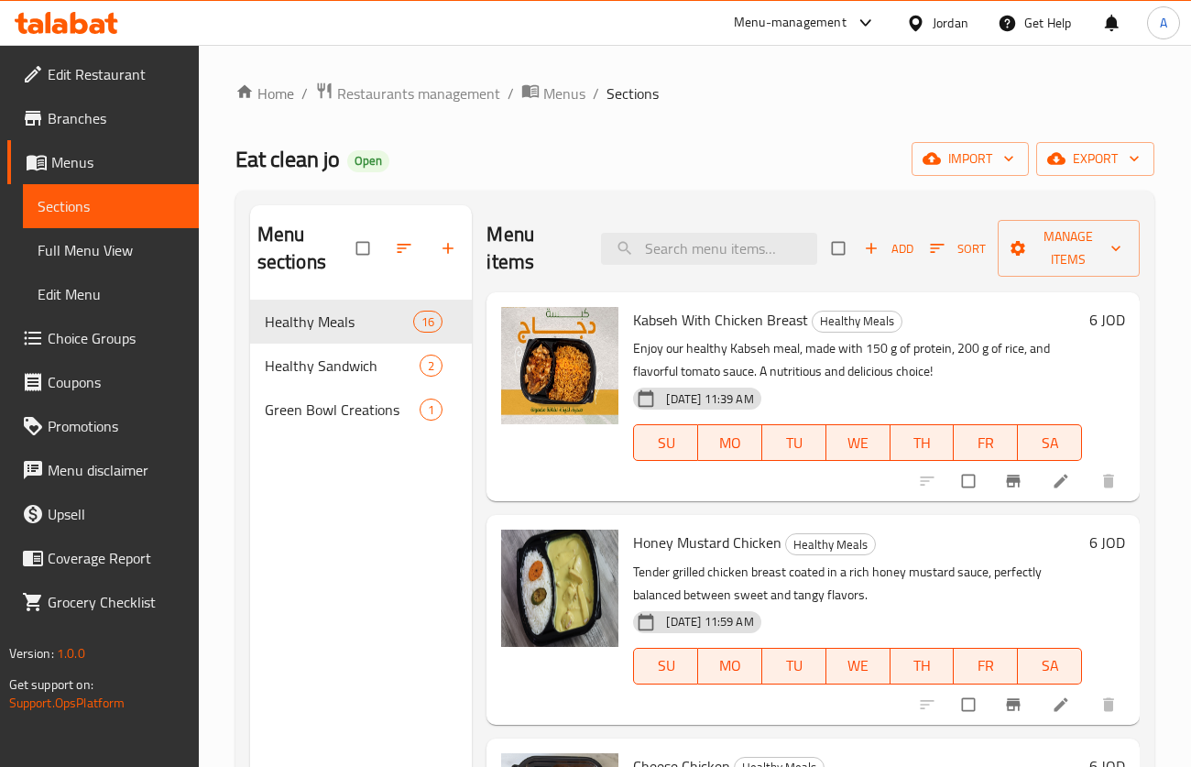
checkbox input "true"
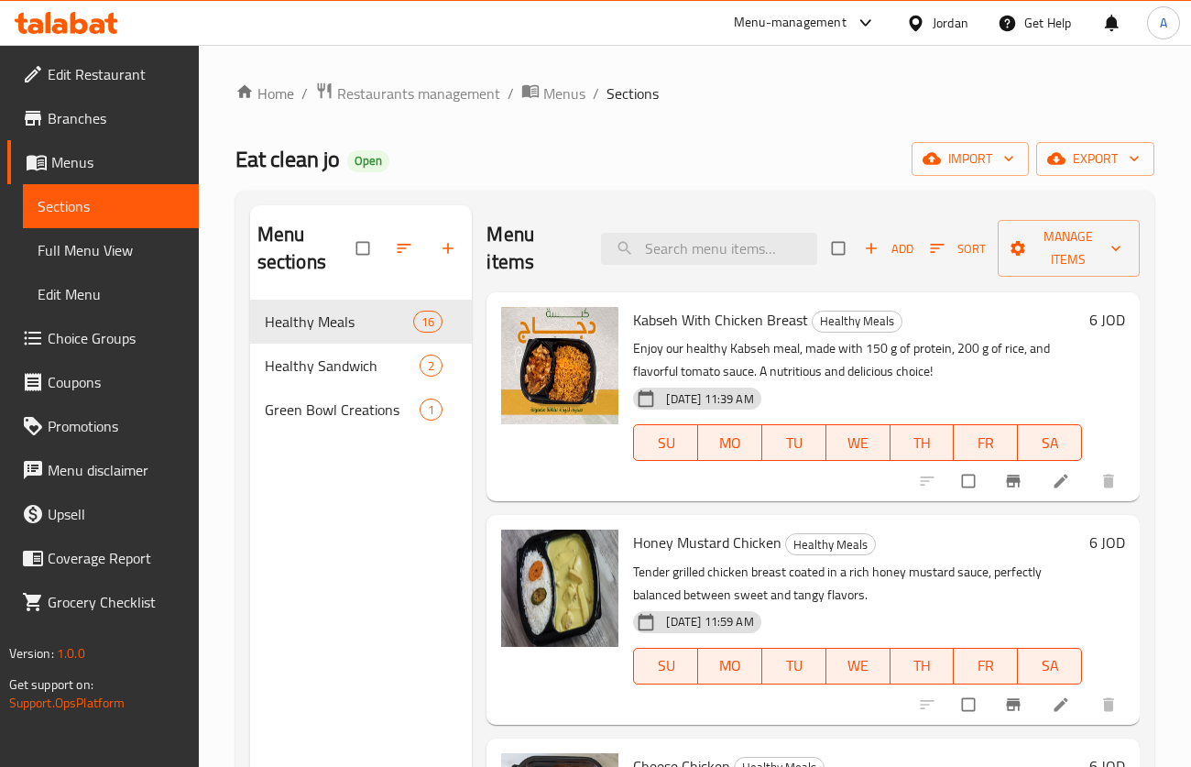
checkbox input "true"
click at [837, 244] on input "checkbox" at bounding box center [840, 248] width 38 height 35
checkbox input "false"
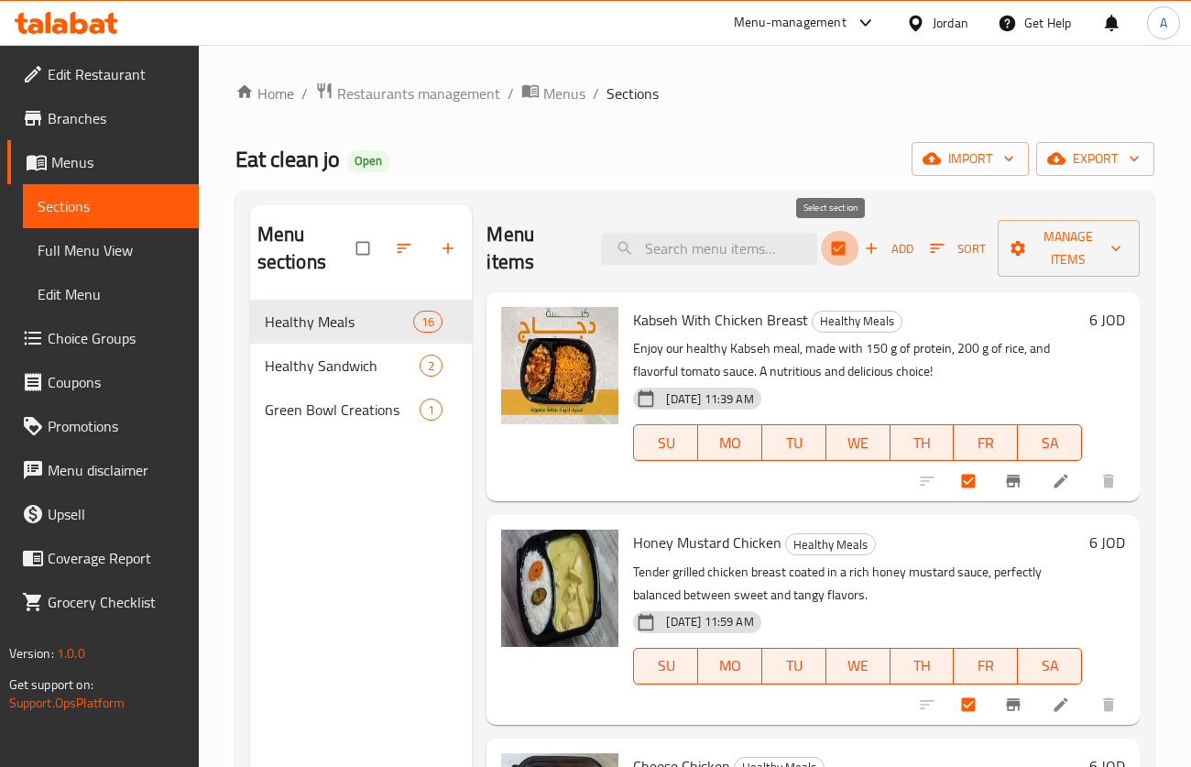
checkbox input "false"
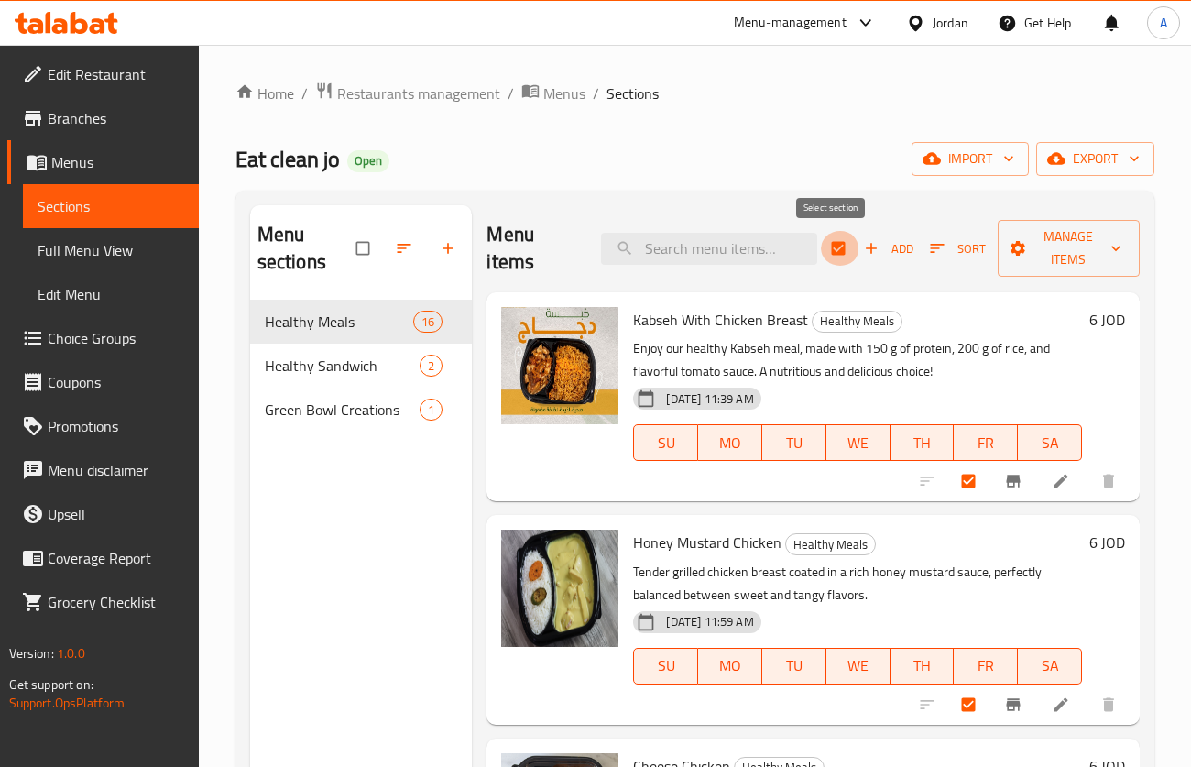
checkbox input "false"
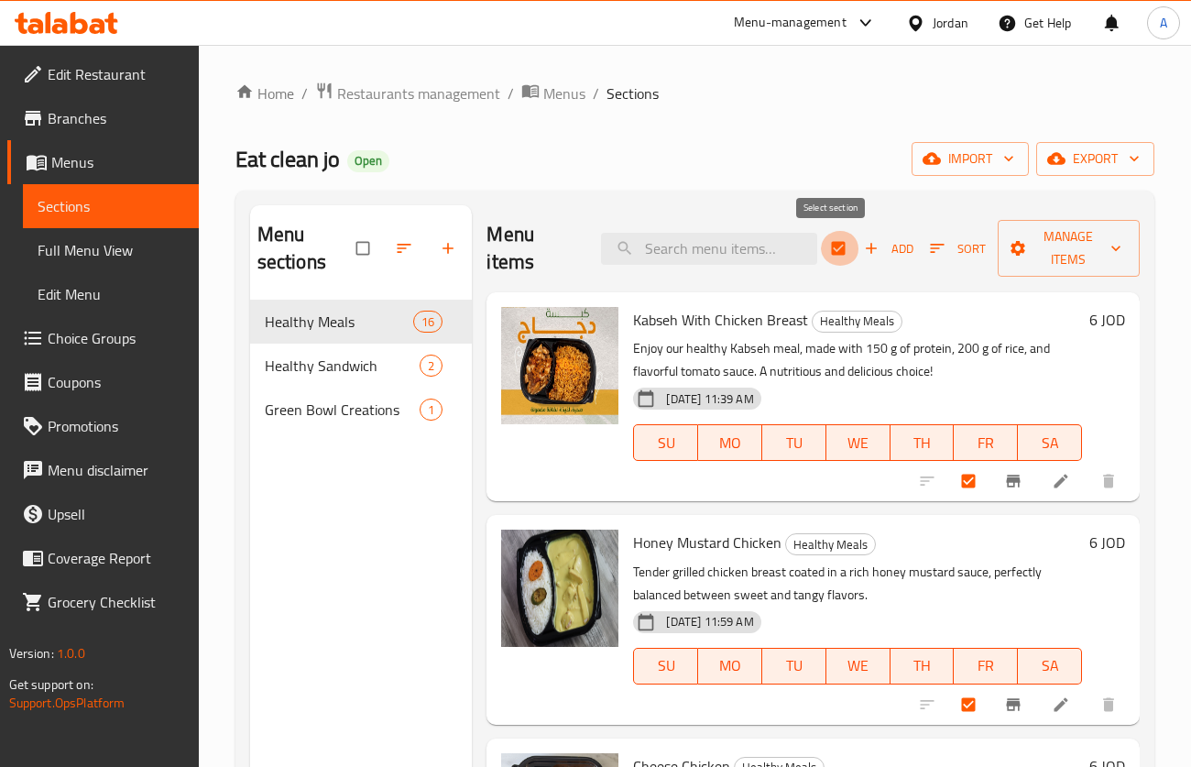
checkbox input "false"
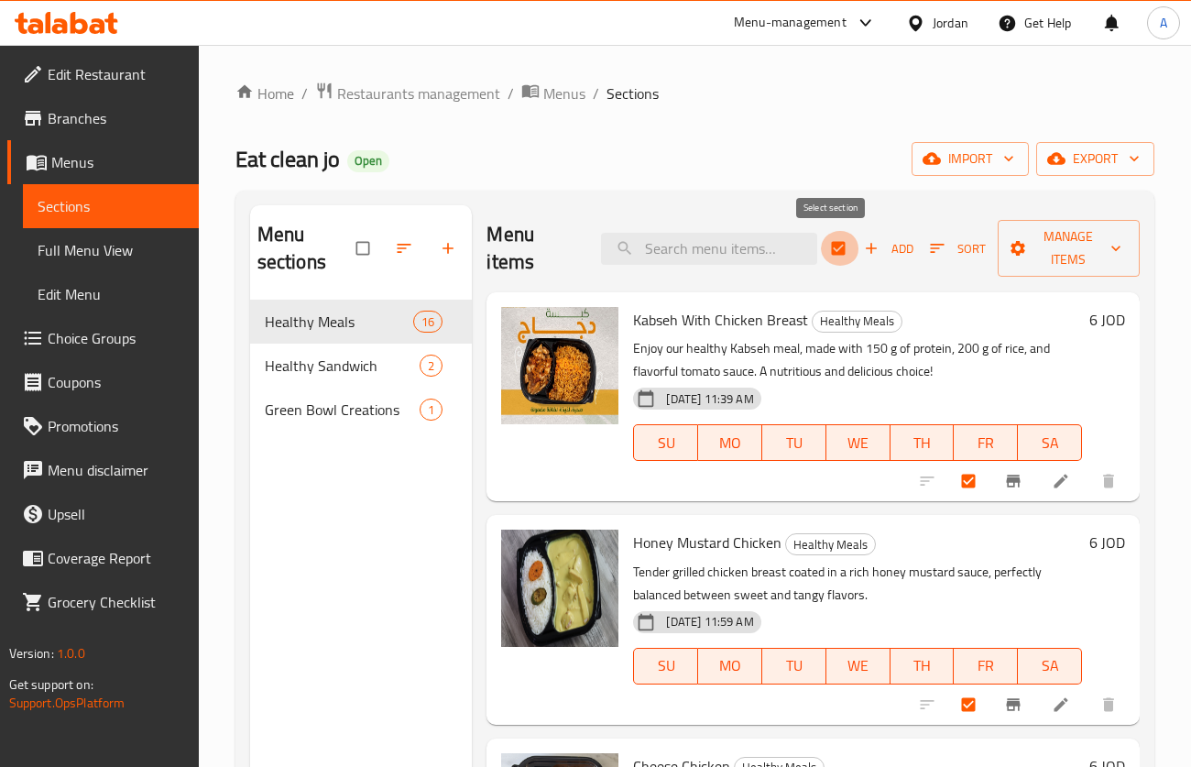
checkbox input "false"
click at [883, 244] on span "Add" at bounding box center [888, 248] width 49 height 21
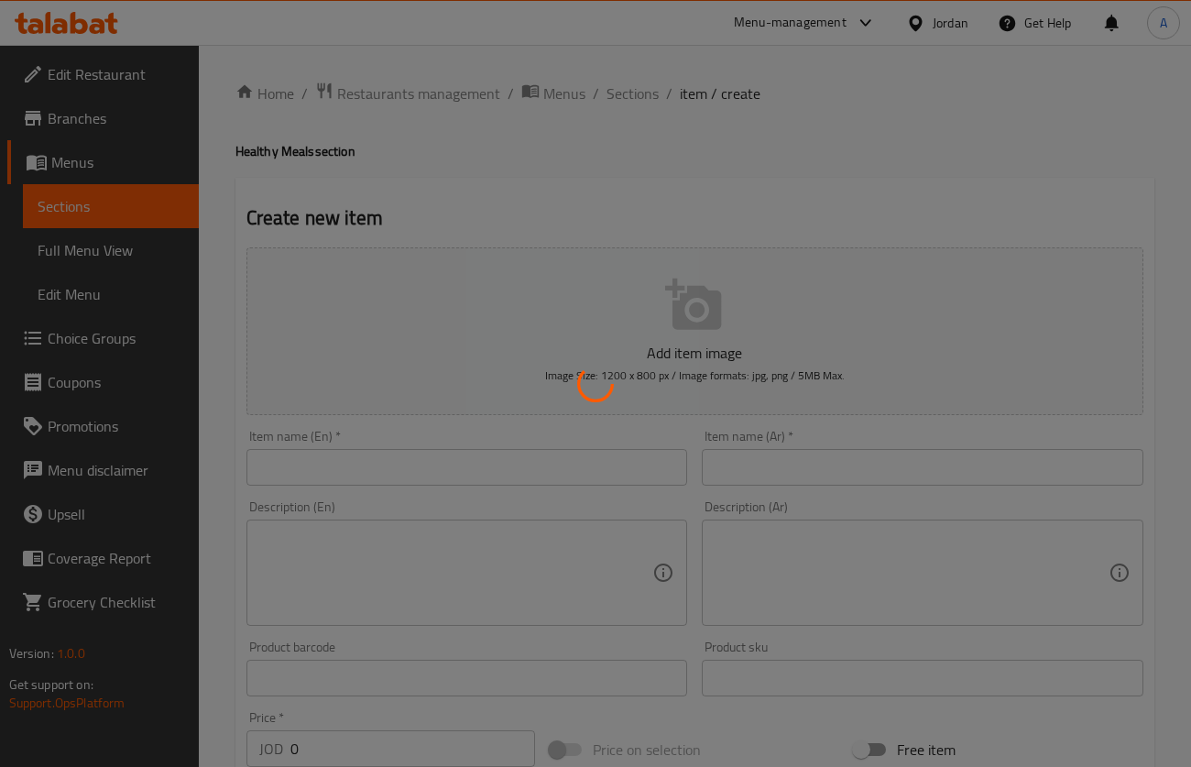
click at [590, 444] on div at bounding box center [595, 383] width 1191 height 767
click at [588, 462] on div at bounding box center [595, 383] width 1191 height 767
click at [589, 458] on div at bounding box center [595, 383] width 1191 height 767
click at [570, 457] on div at bounding box center [595, 383] width 1191 height 767
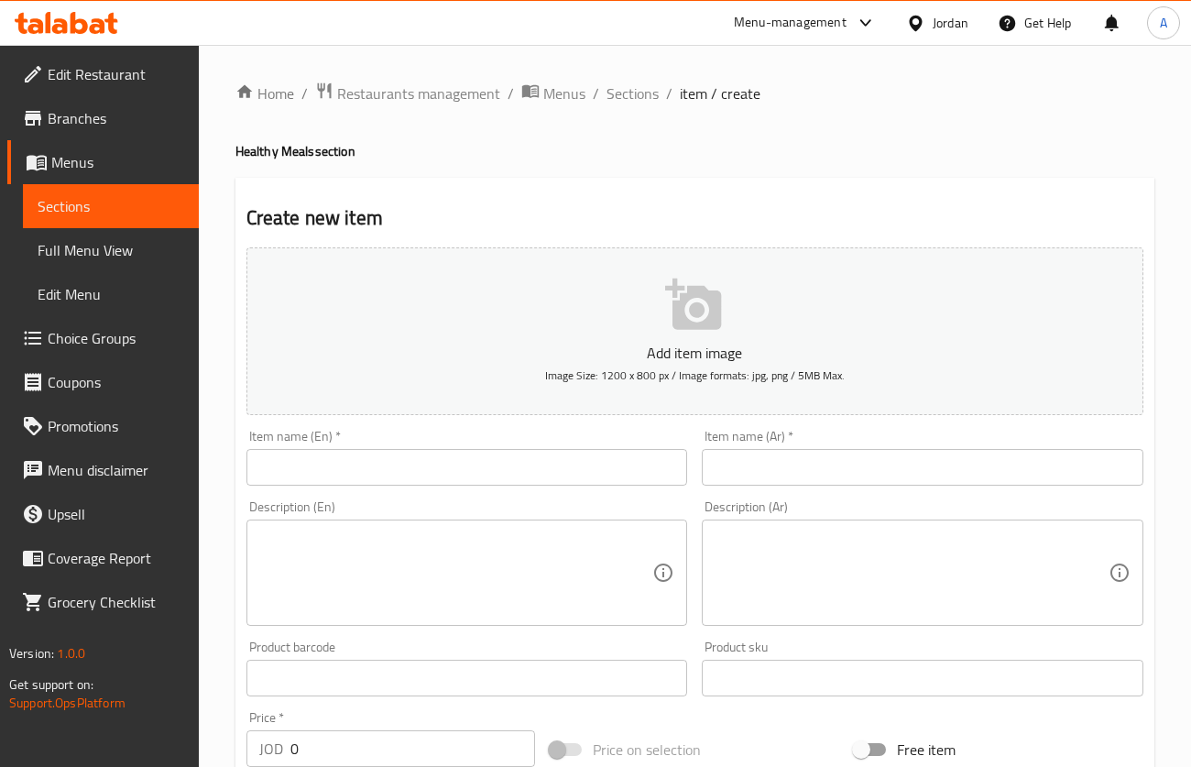
click at [422, 451] on input "text" at bounding box center [468, 467] width 442 height 37
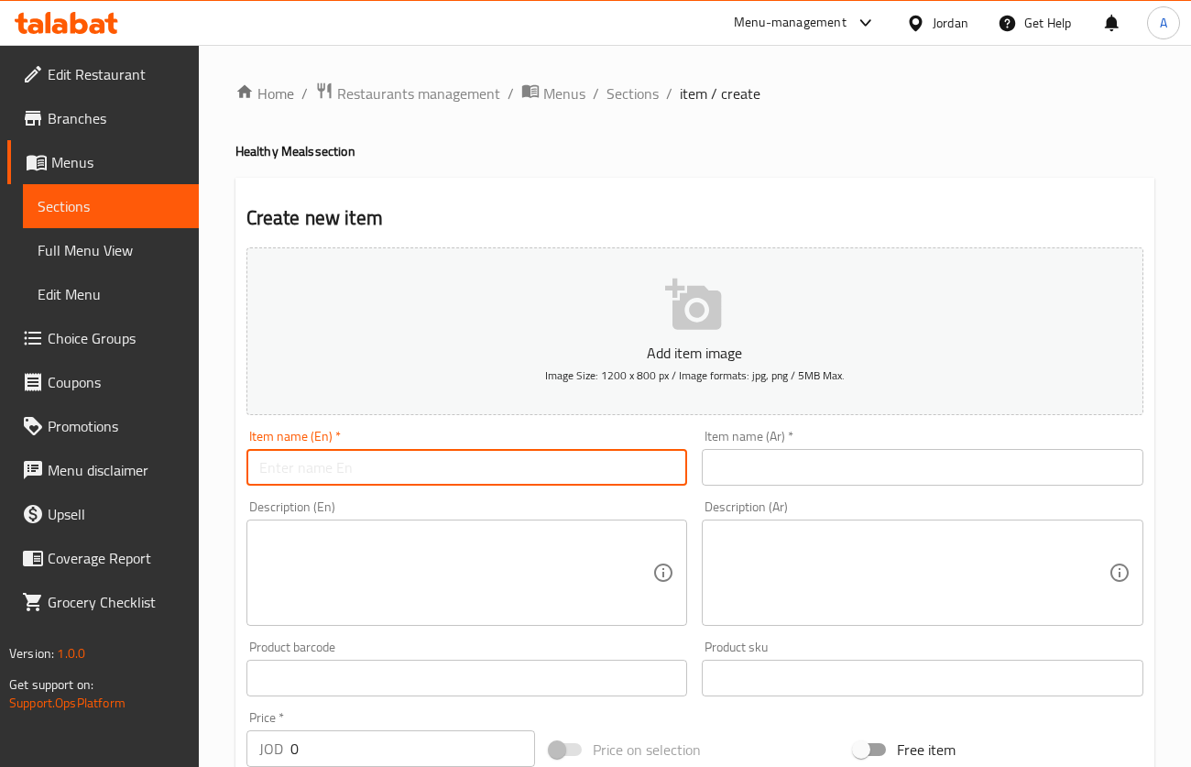
paste input "Chicken with Parmesan Sauce"
type input "Chicken with Parmesan Sauce"
drag, startPoint x: 822, startPoint y: 497, endPoint x: 822, endPoint y: 477, distance: 20.2
click at [822, 477] on div "Add item image Image Size: 1200 x 800 px / Image formats: jpg, png / 5MB Max. I…" at bounding box center [695, 635] width 912 height 790
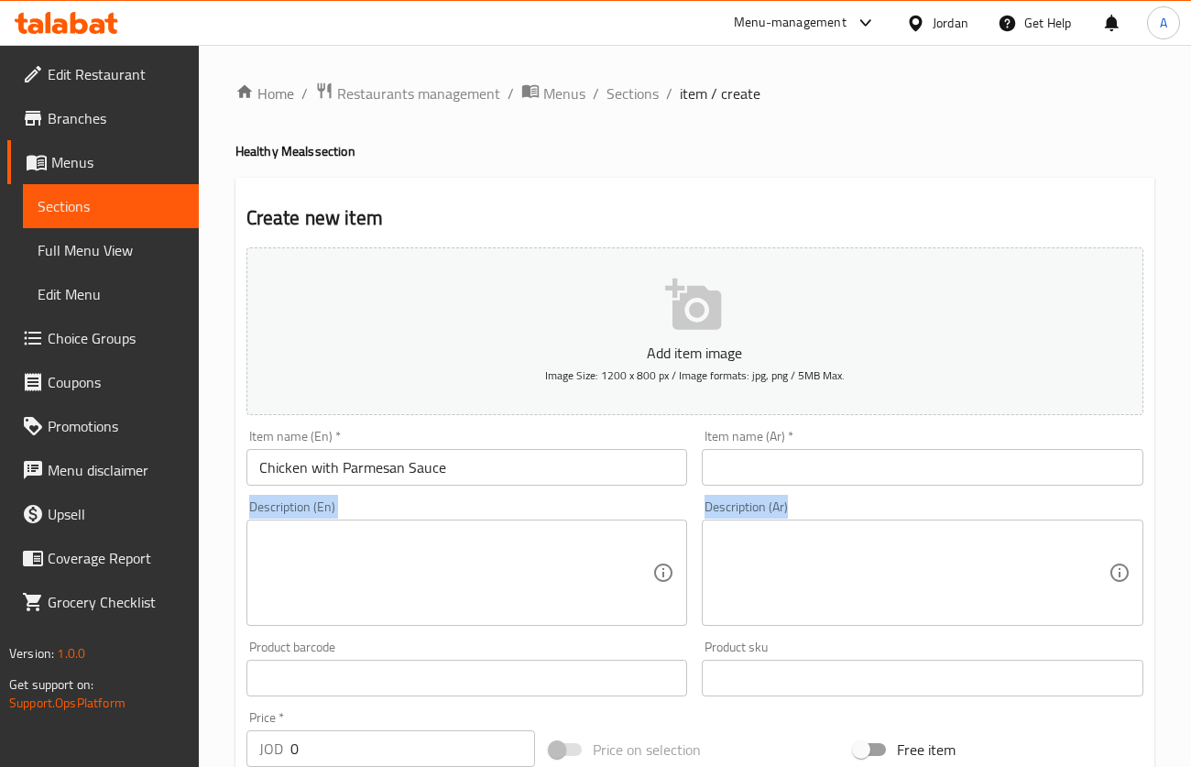
click at [822, 477] on input "text" at bounding box center [923, 467] width 442 height 37
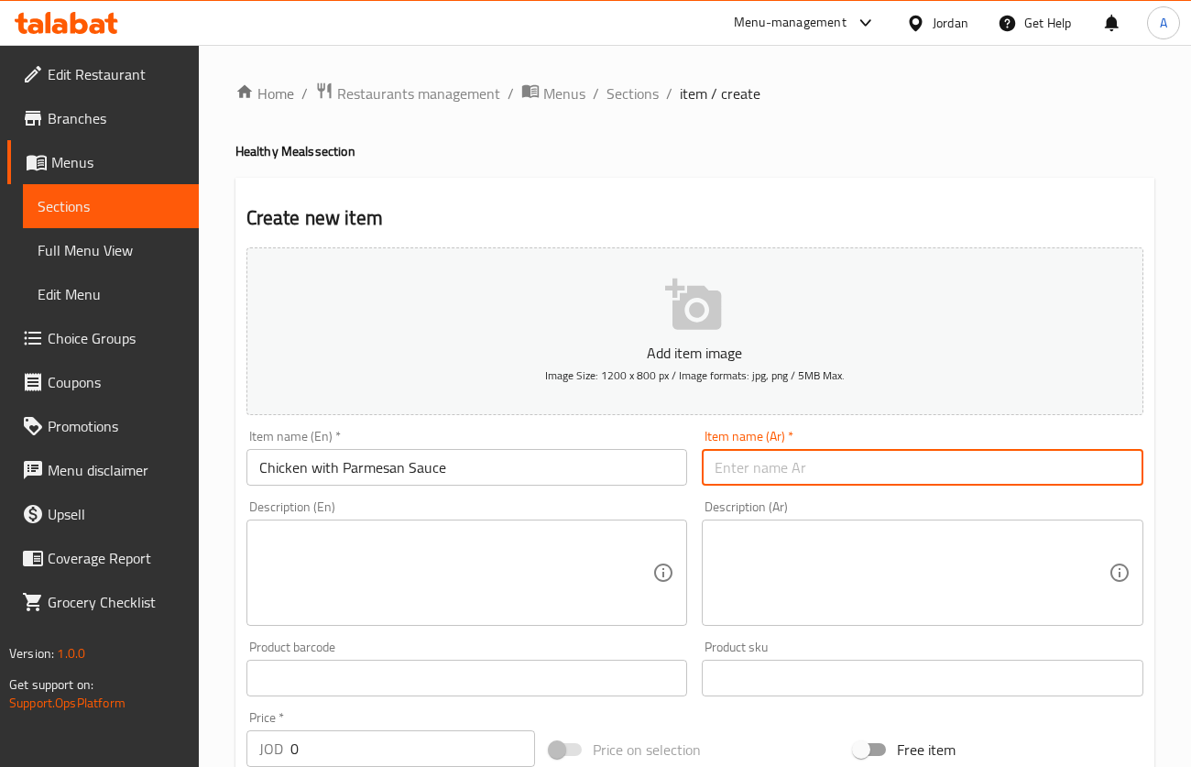
paste input "دجاج مع صلصة البارميزان"
type input "دجاج مع صلصة البارميزان"
drag, startPoint x: 488, startPoint y: 586, endPoint x: 543, endPoint y: 162, distance: 426.9
click at [487, 586] on textarea at bounding box center [456, 573] width 394 height 87
paste textarea "Tender grilled chicken topped with a creamy Parmesan sauce, delivering a rich a…"
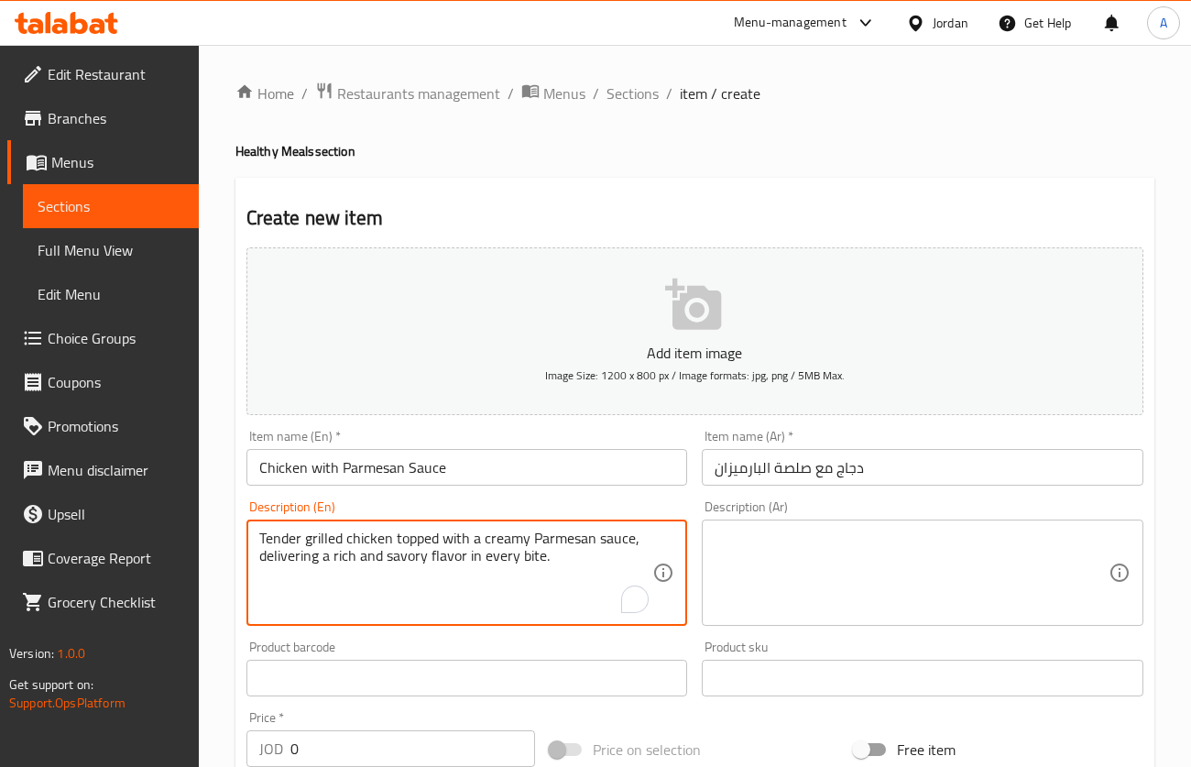
type textarea "Tender grilled chicken topped with a creamy Parmesan sauce, delivering a rich a…"
click at [909, 578] on textarea at bounding box center [912, 573] width 394 height 87
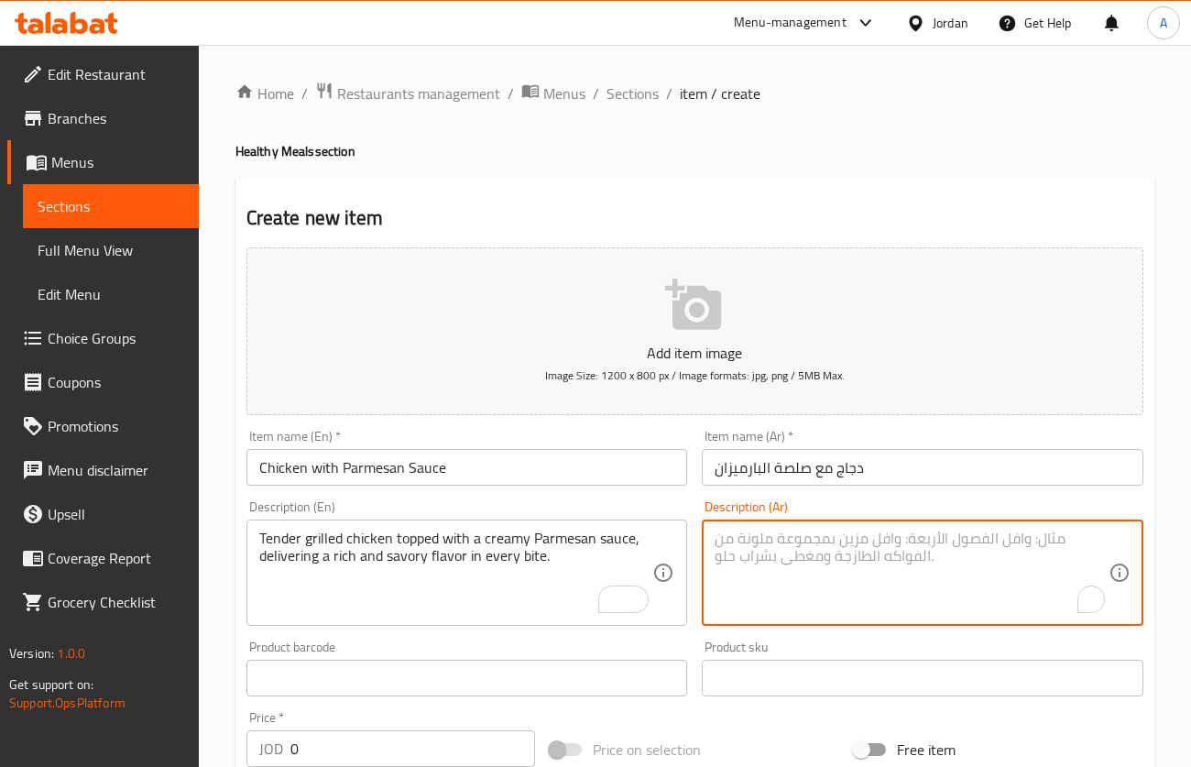
paste textarea "دجاج مع صوص بارمزان صدر دجاج مشوي طري مغطى بصلصة بارمزان كريمية، ليمنحك نكهة غن…"
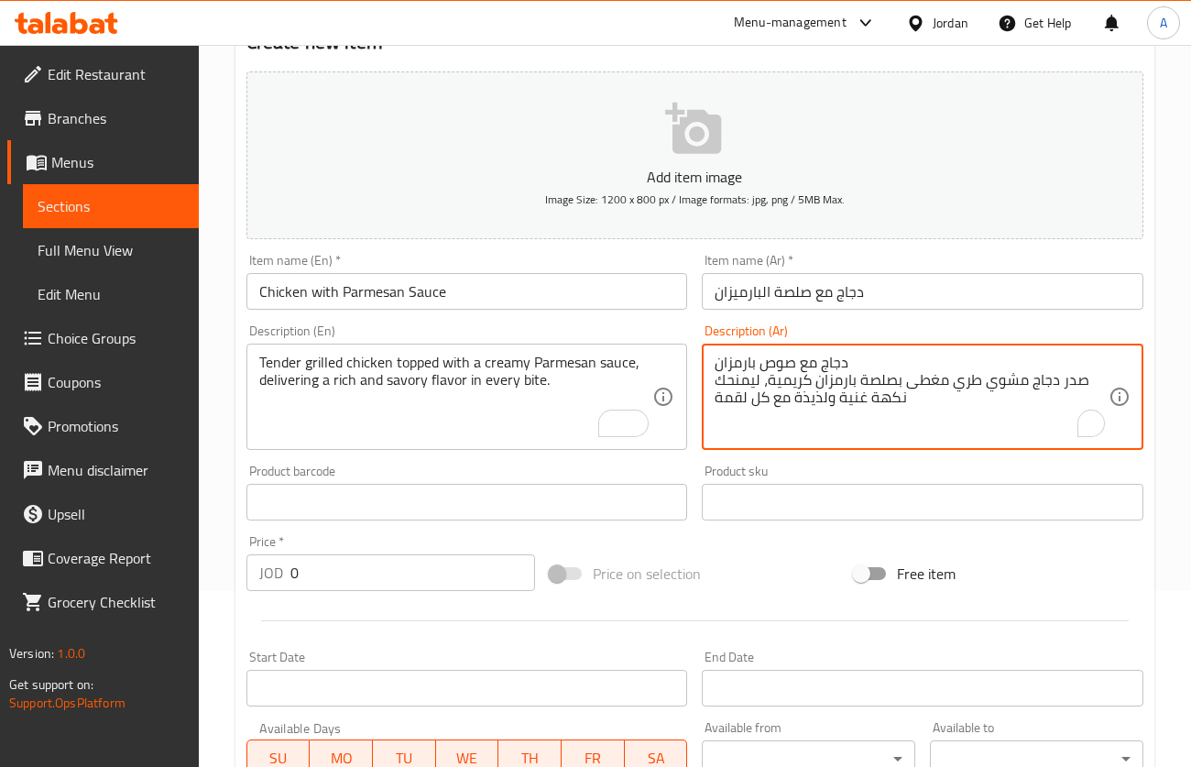
scroll to position [275, 0]
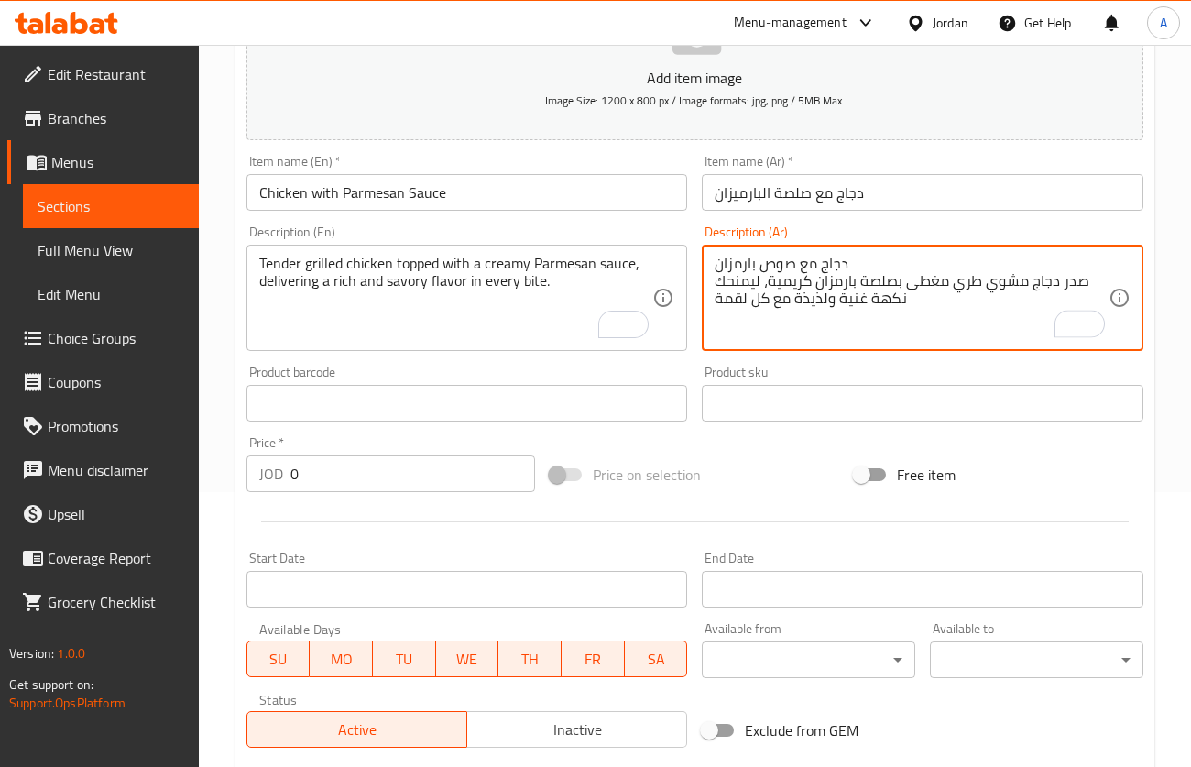
type textarea "دجاج مع صوص بارمزان صدر دجاج مشوي طري مغطى بصلصة بارمزان كريمية، ليمنحك نكهة غن…"
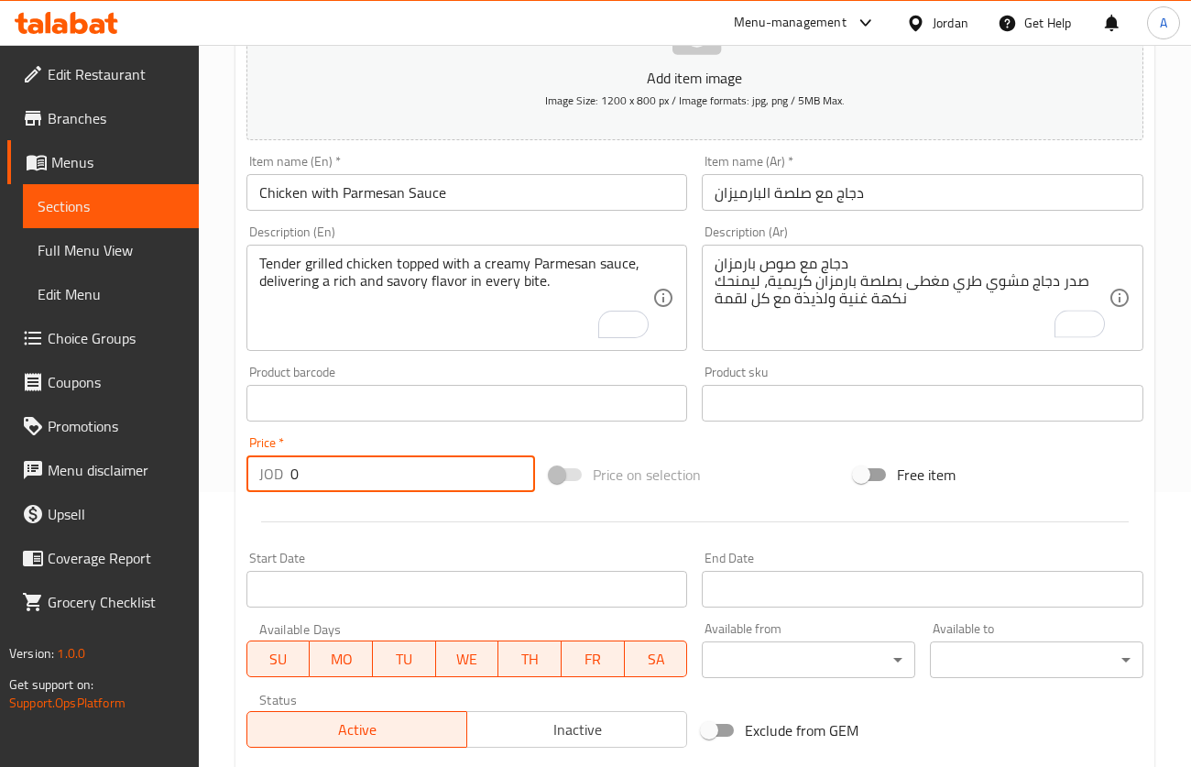
drag, startPoint x: 377, startPoint y: 472, endPoint x: 277, endPoint y: 482, distance: 100.4
click at [281, 482] on div "JOD 0 Price *" at bounding box center [392, 473] width 290 height 37
type input "6"
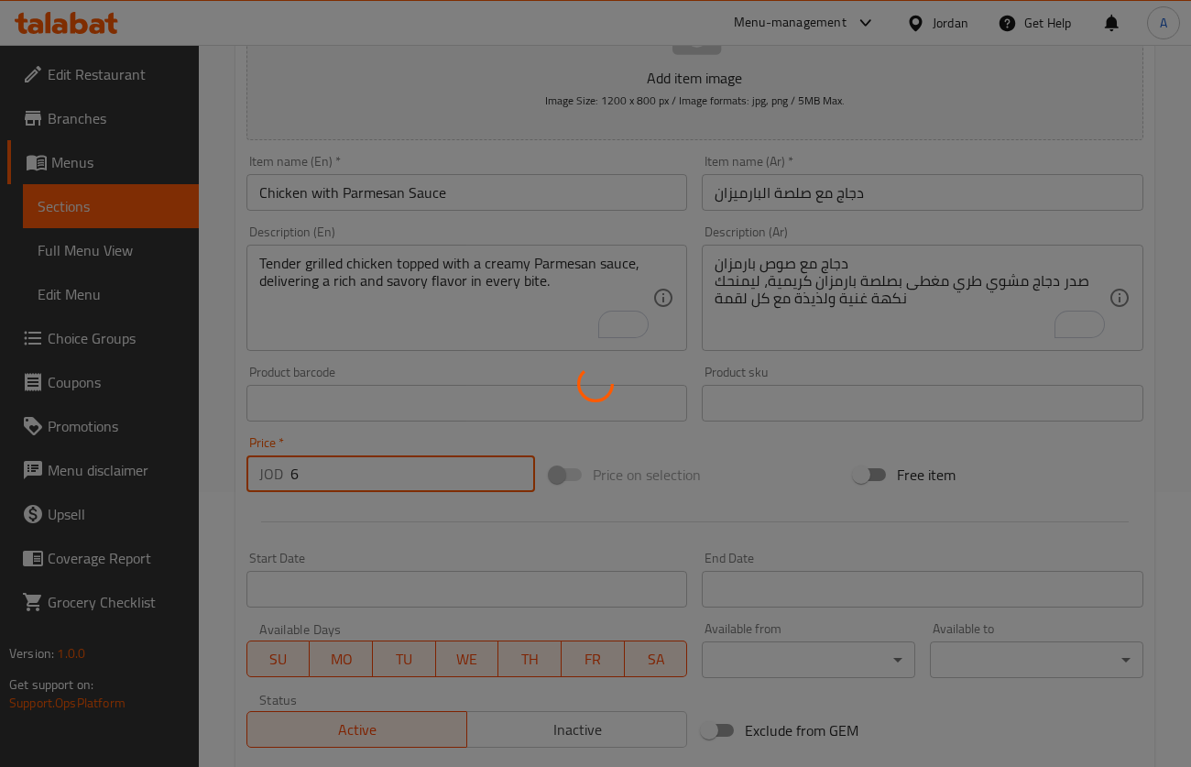
type input "0"
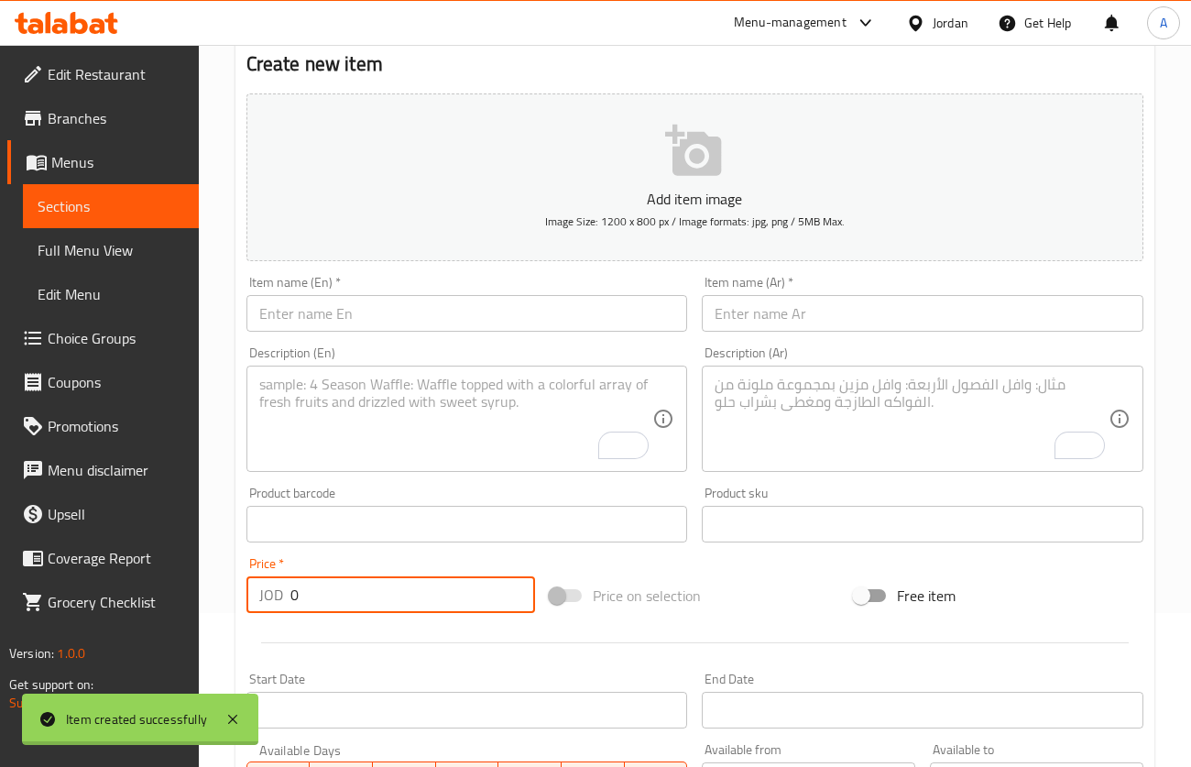
scroll to position [0, 0]
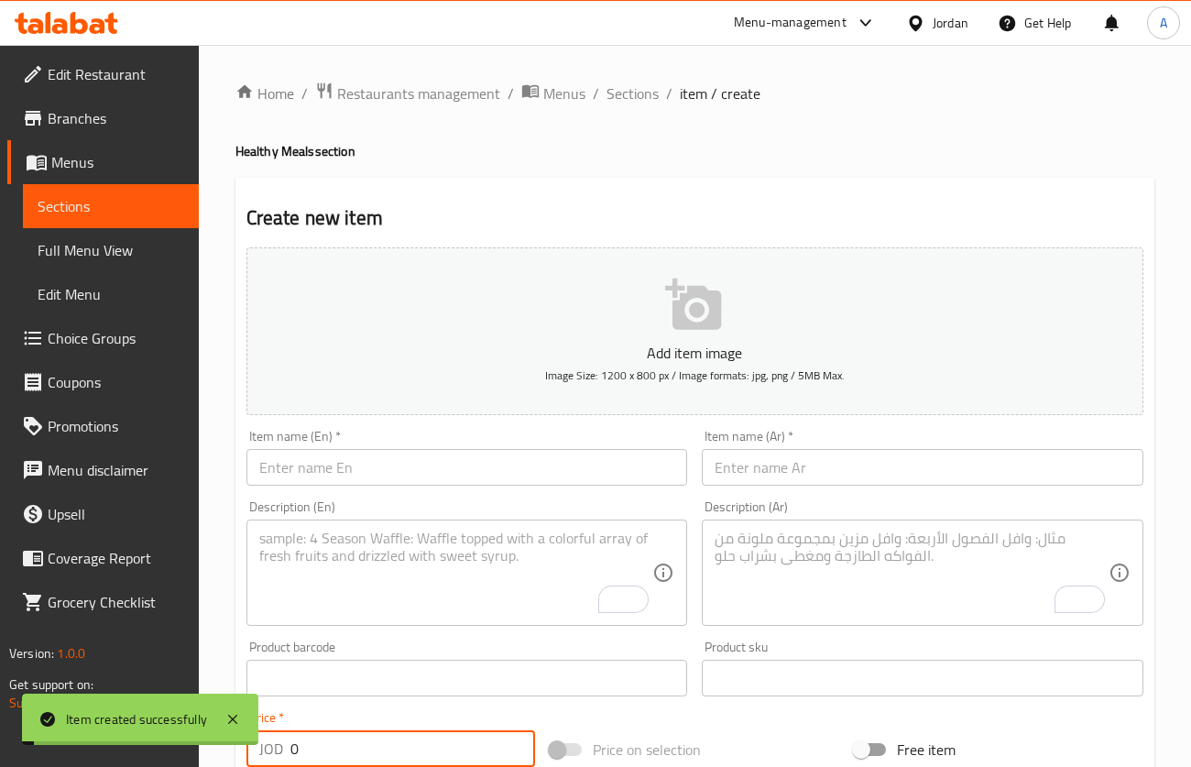
drag, startPoint x: 650, startPoint y: 93, endPoint x: 696, endPoint y: 111, distance: 50.2
click at [648, 92] on span "Sections" at bounding box center [633, 93] width 52 height 22
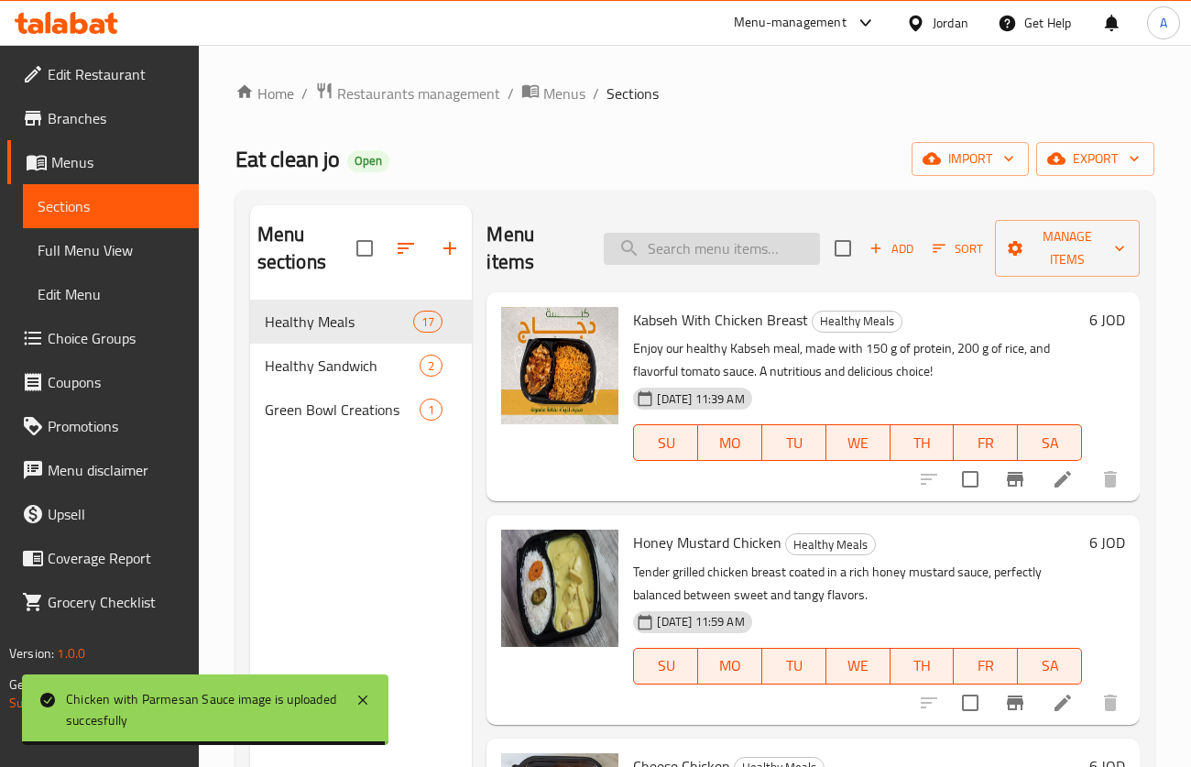
click at [719, 243] on input "search" at bounding box center [712, 249] width 216 height 32
paste input "BBQ Chicken"
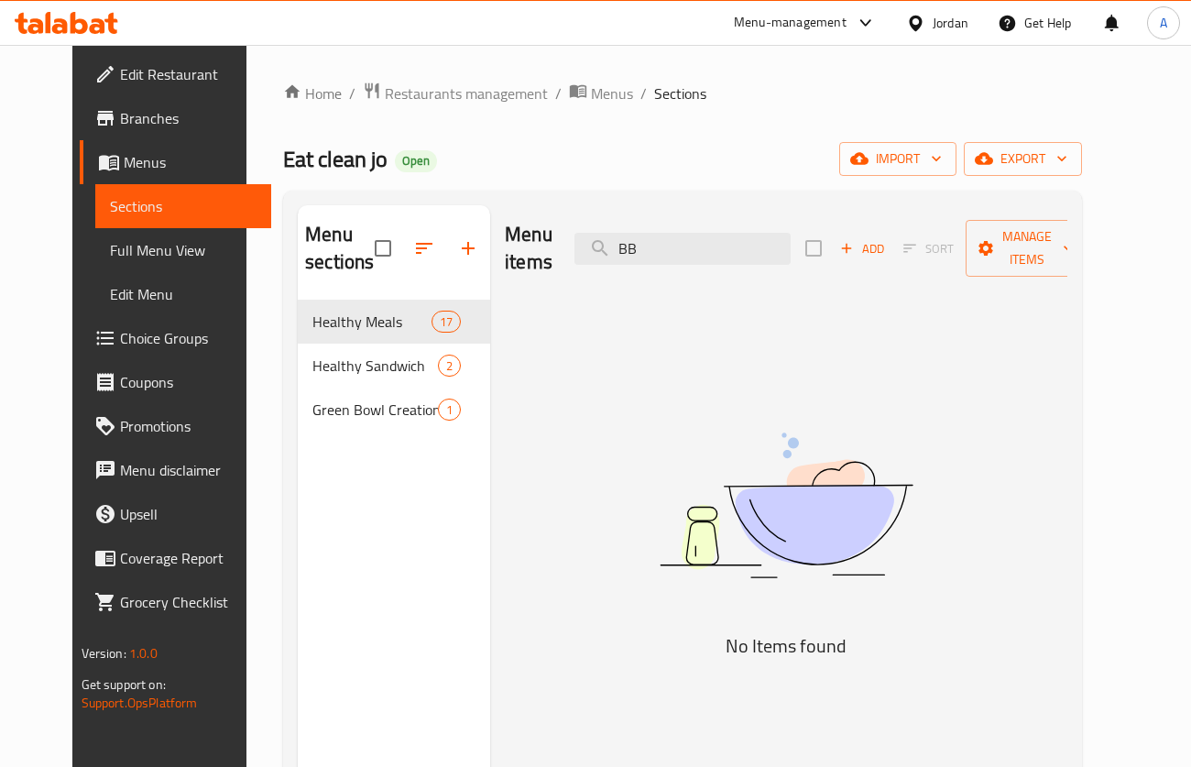
type input "B"
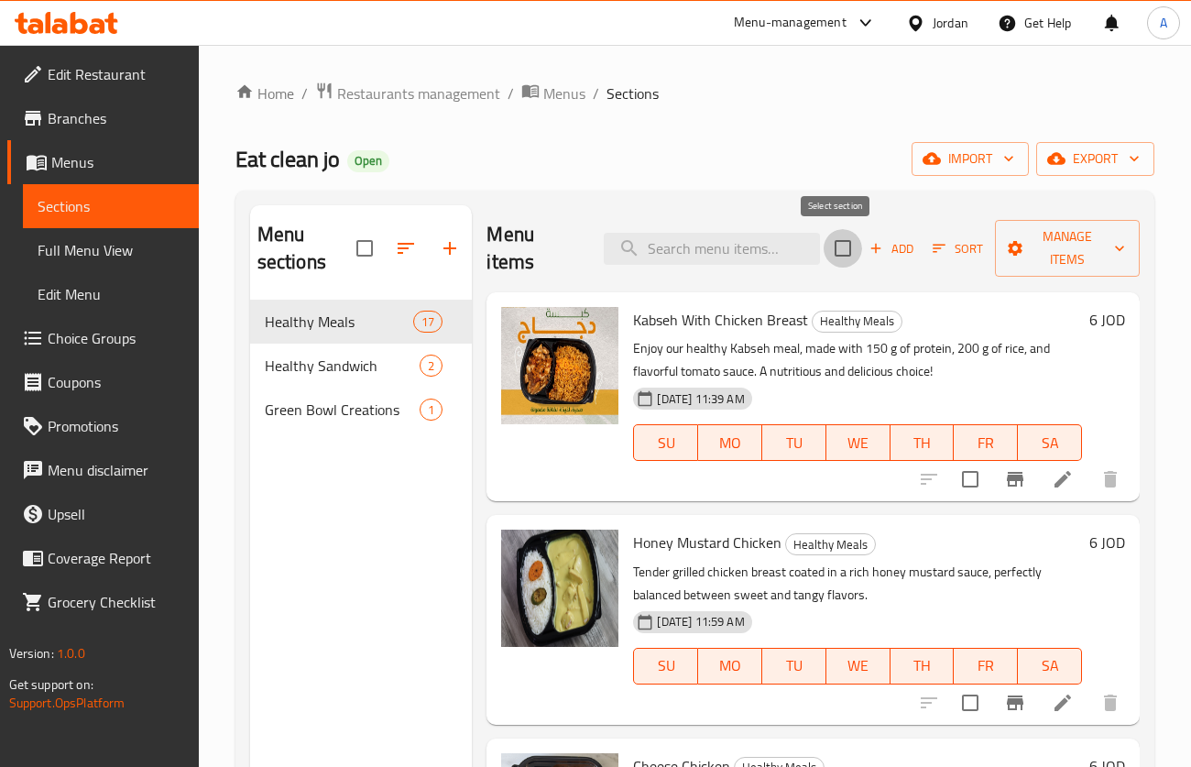
click at [854, 247] on input "checkbox" at bounding box center [843, 248] width 38 height 38
checkbox input "true"
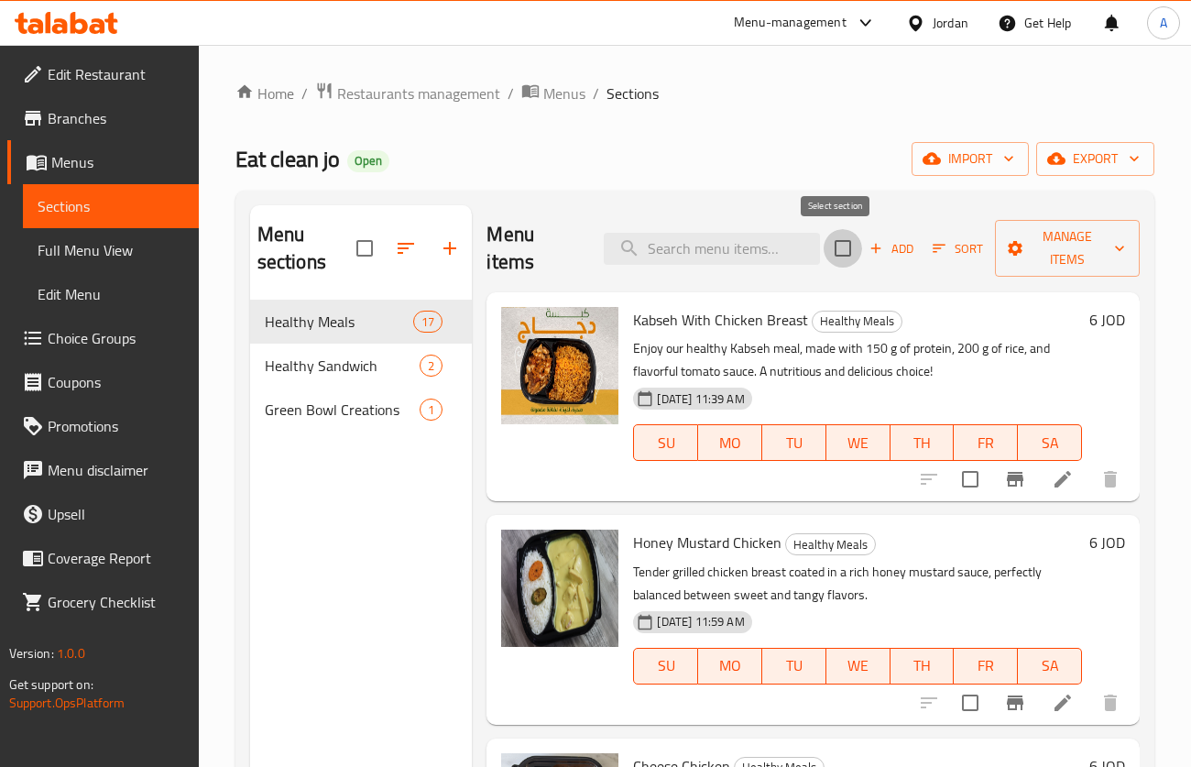
checkbox input "true"
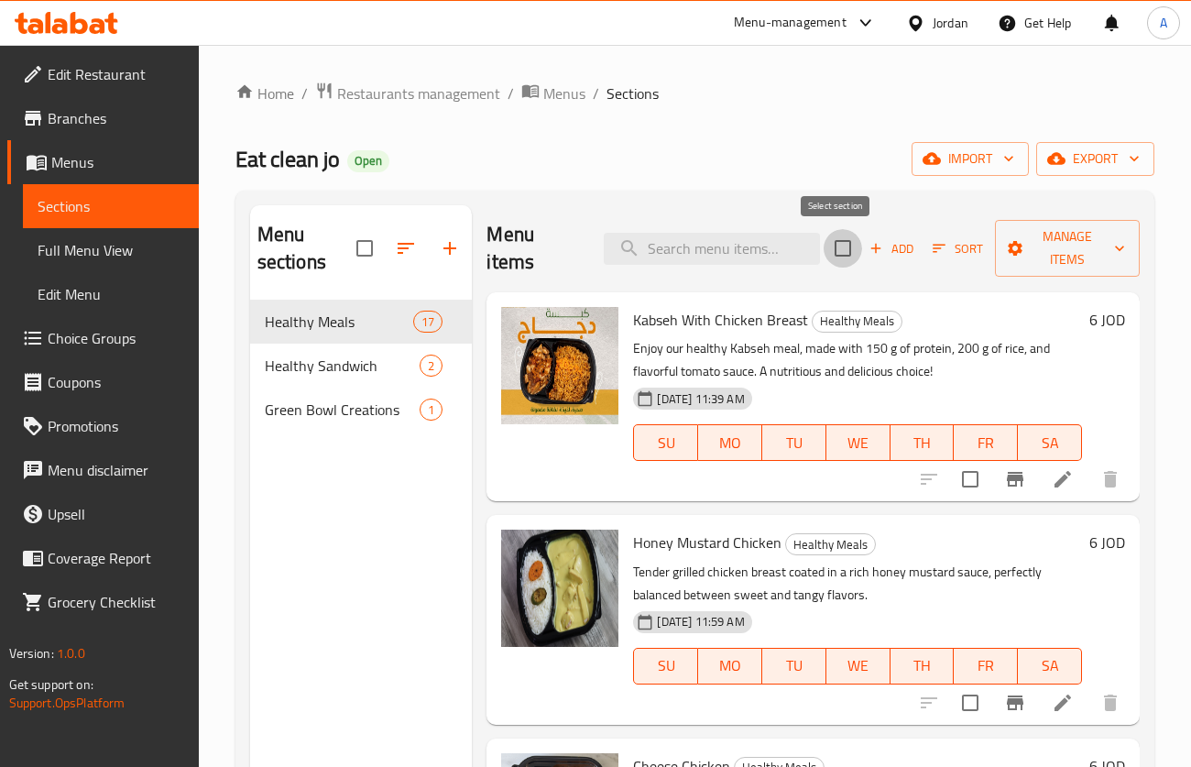
checkbox input "true"
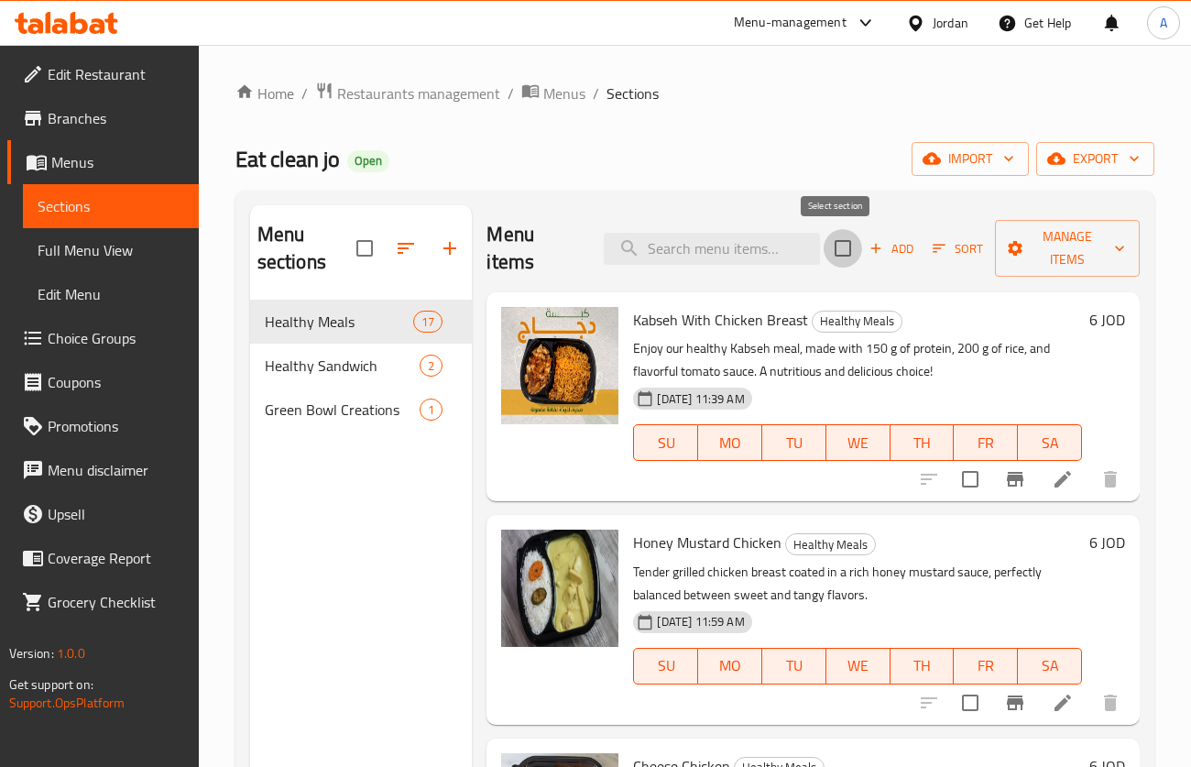
checkbox input "true"
click at [851, 247] on input "checkbox" at bounding box center [843, 248] width 38 height 38
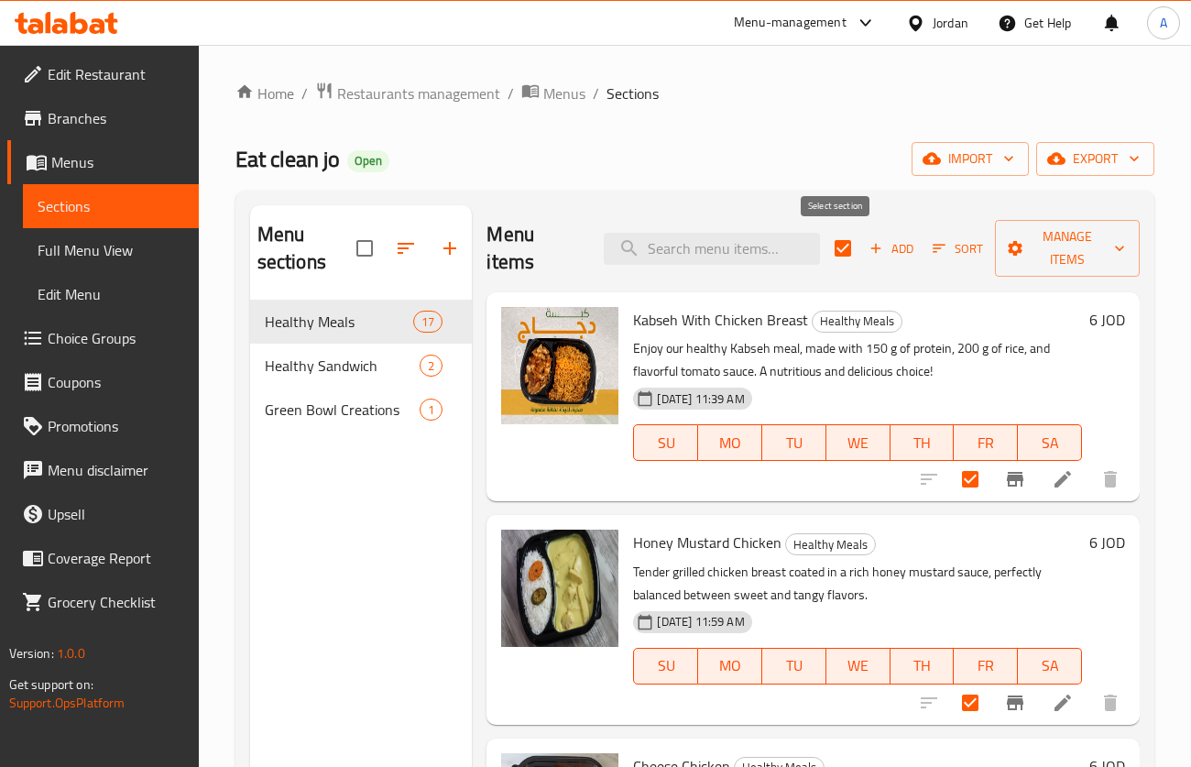
checkbox input "false"
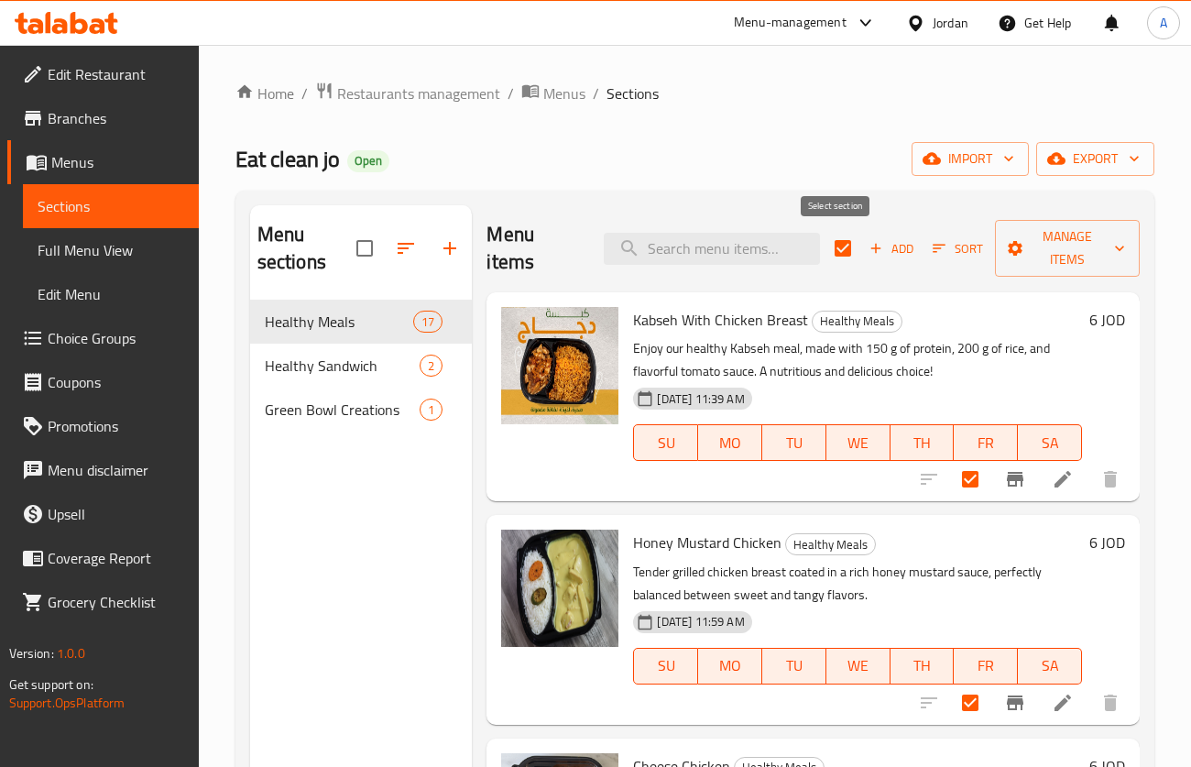
checkbox input "false"
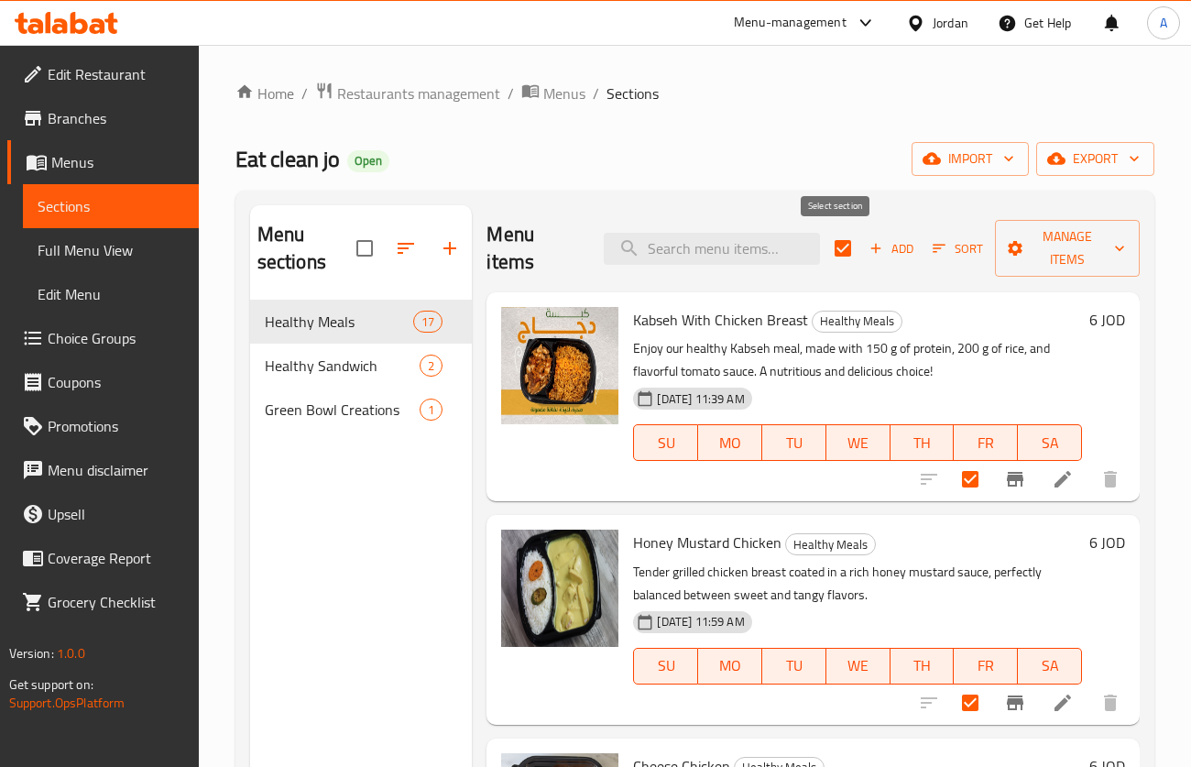
checkbox input "false"
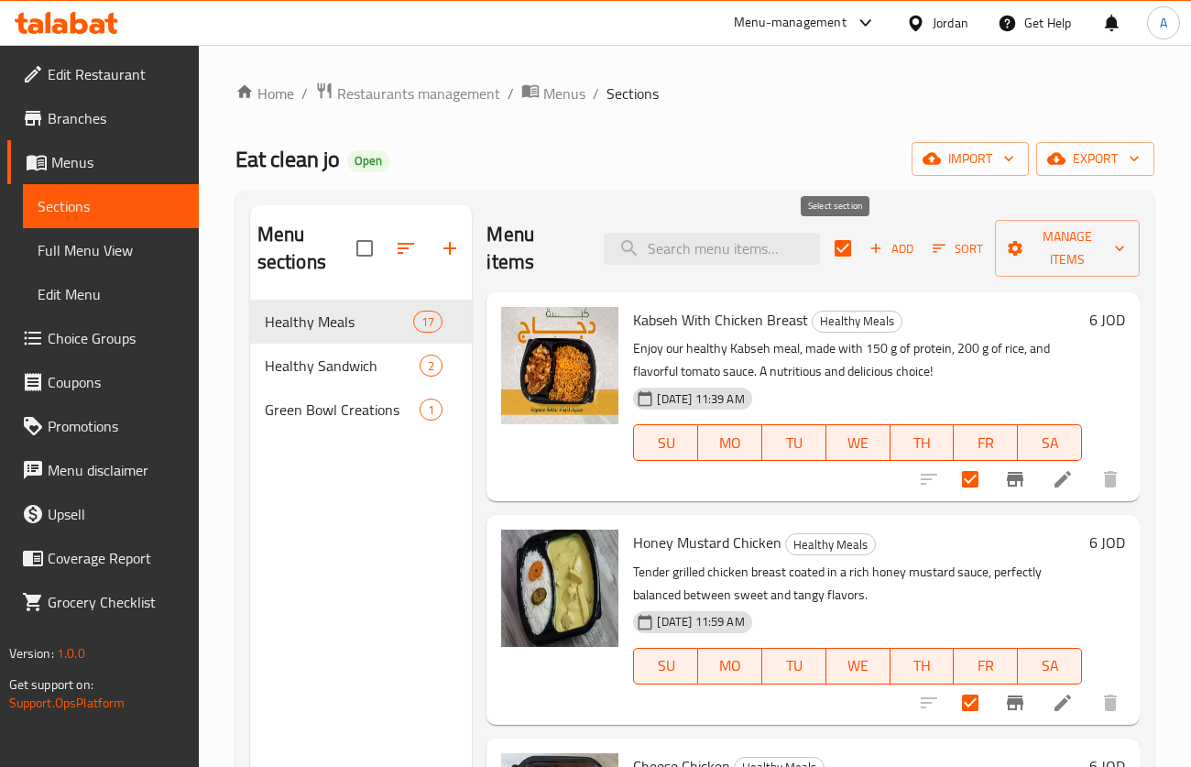
checkbox input "false"
click at [875, 262] on button "Add" at bounding box center [891, 249] width 59 height 28
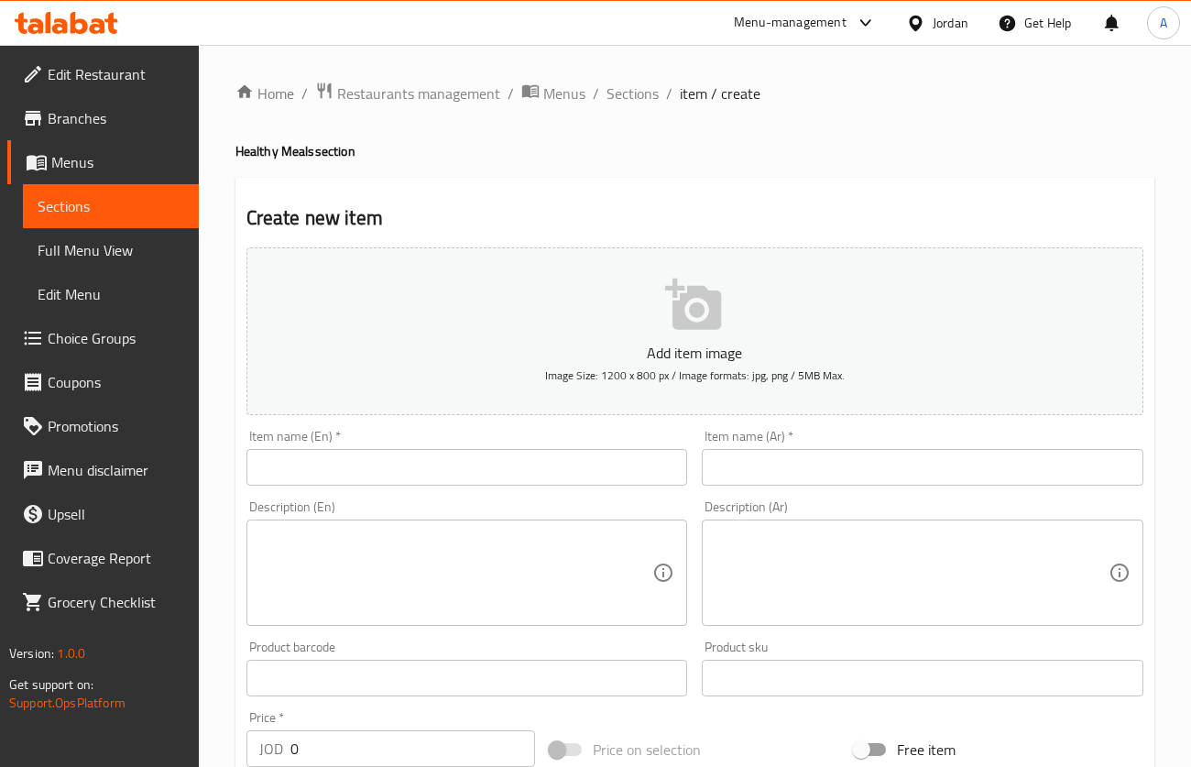
click at [391, 503] on div "Description (En) Description (En)" at bounding box center [468, 563] width 442 height 126
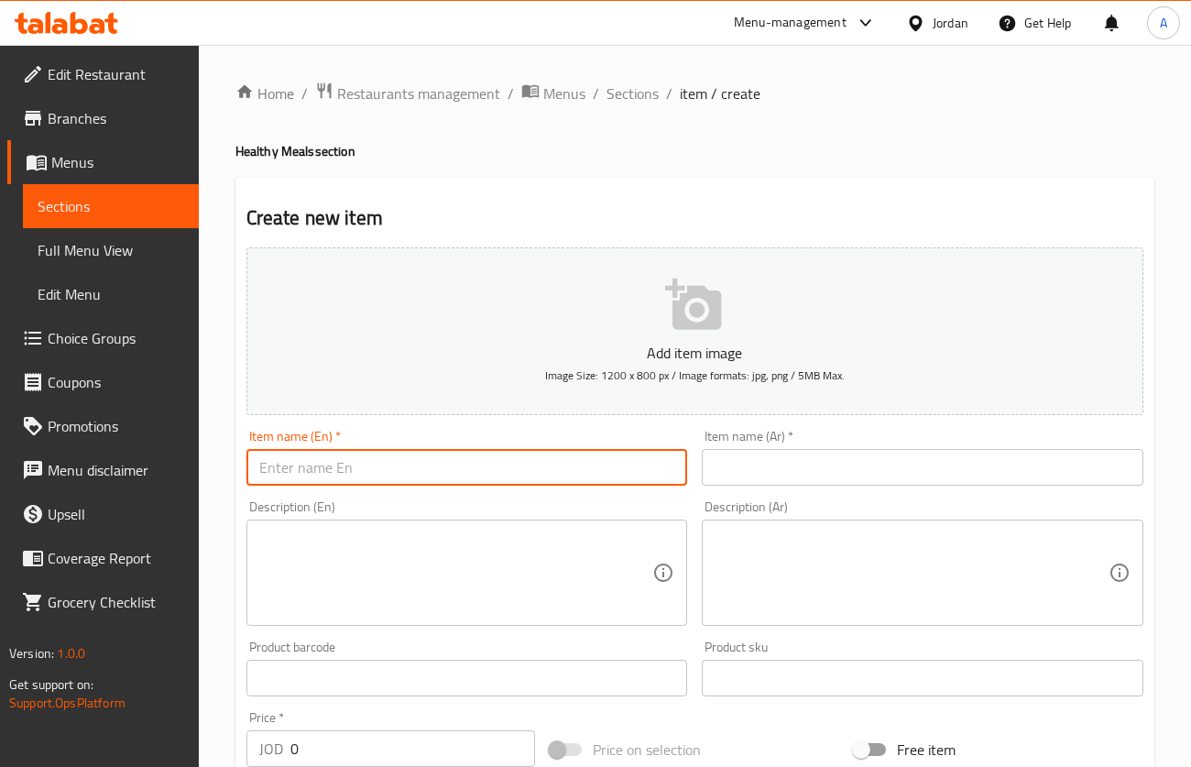
click at [400, 475] on input "text" at bounding box center [468, 467] width 442 height 37
paste input "BBQ Chicken"
type input "BBQ Chicken"
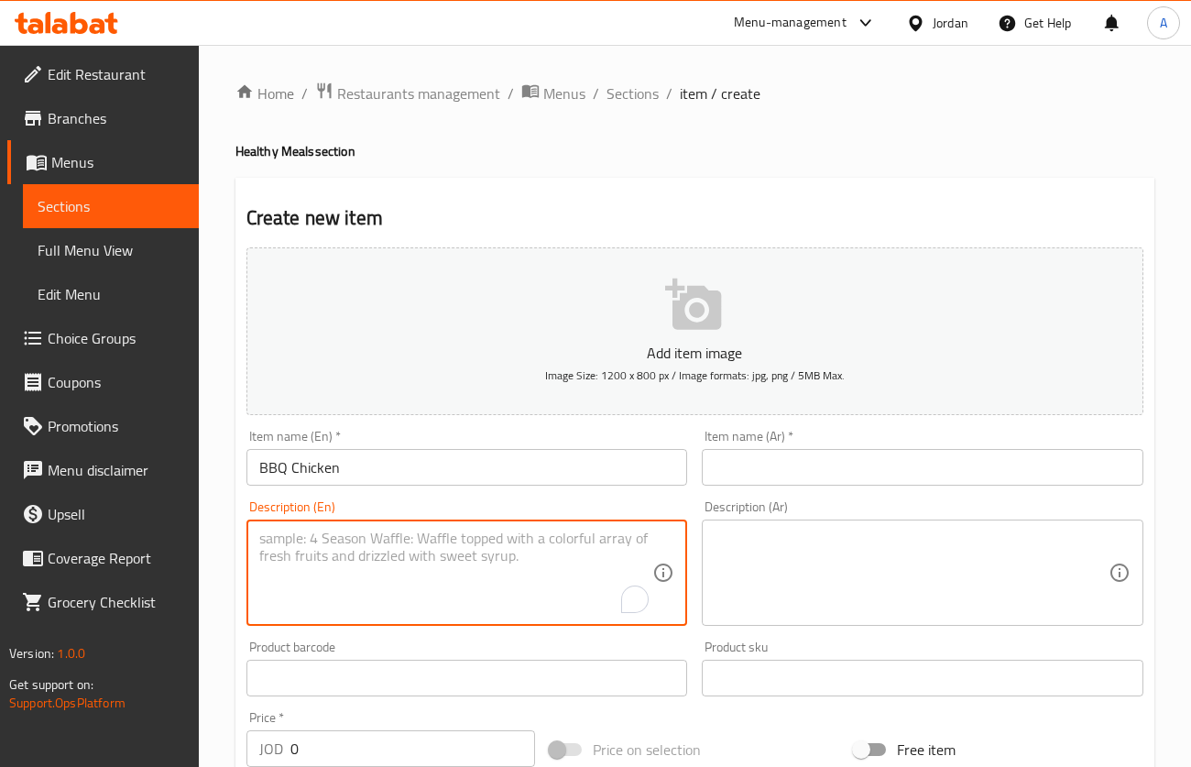
click at [586, 581] on textarea "To enrich screen reader interactions, please activate Accessibility in Grammarl…" at bounding box center [456, 573] width 394 height 87
paste textarea "Juicy grilled chicken smothered in a smoky barbecue sauce, offering a sweet, ta…"
type textarea "Juicy grilled chicken smothered in a smoky barbecue sauce, offering a sweet, ta…"
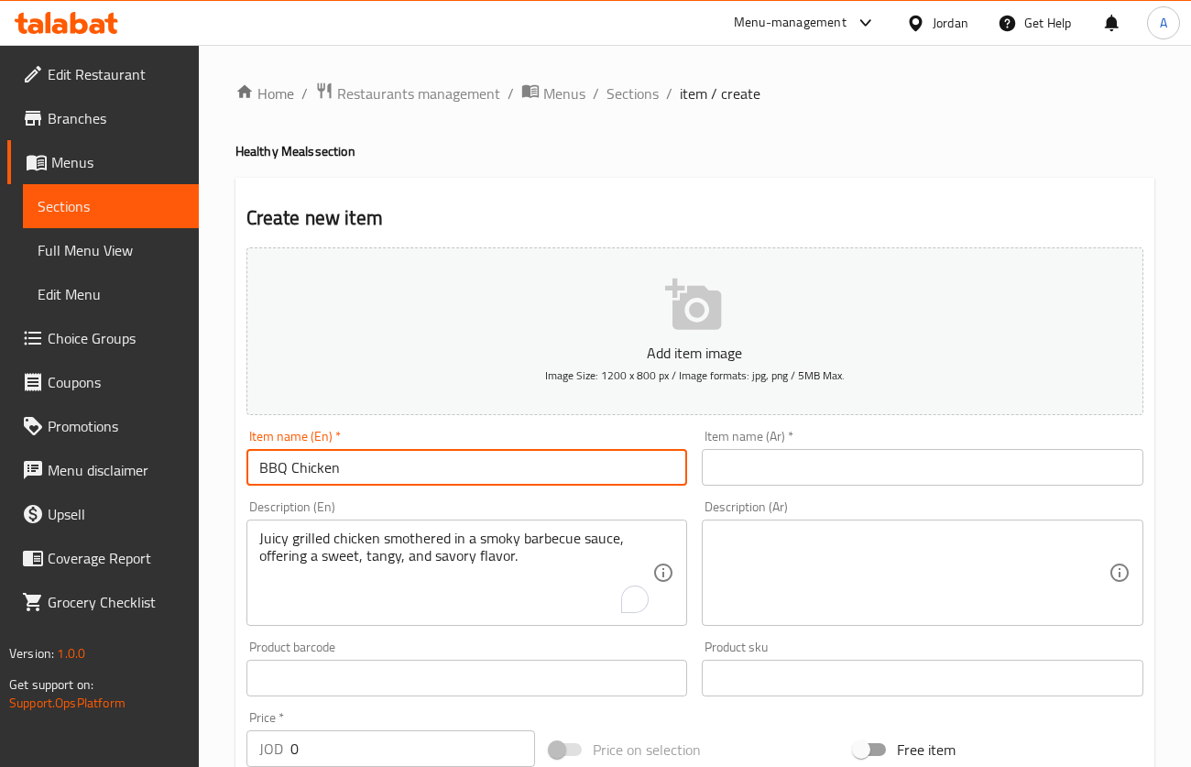
drag, startPoint x: 408, startPoint y: 469, endPoint x: 41, endPoint y: 460, distance: 366.7
click at [81, 469] on div "Edit Restaurant Branches Menus Sections Full Menu View Edit Menu Choice Groups …" at bounding box center [595, 670] width 1191 height 1250
drag, startPoint x: 754, startPoint y: 463, endPoint x: 751, endPoint y: 448, distance: 14.9
click at [753, 461] on input "text" at bounding box center [923, 467] width 442 height 37
paste input "دجاج باربيكيو"
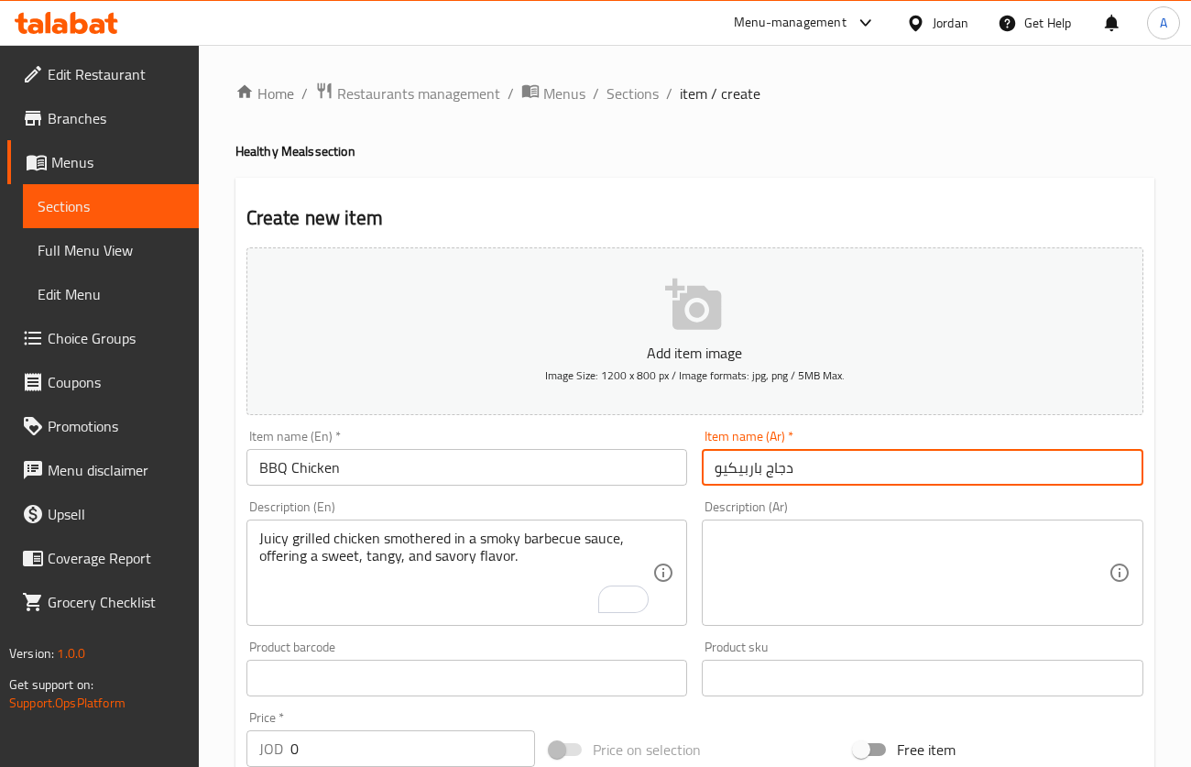
type input "دجاج باربيكيو"
click at [839, 628] on div "Description (Ar) Description (Ar)" at bounding box center [923, 563] width 456 height 140
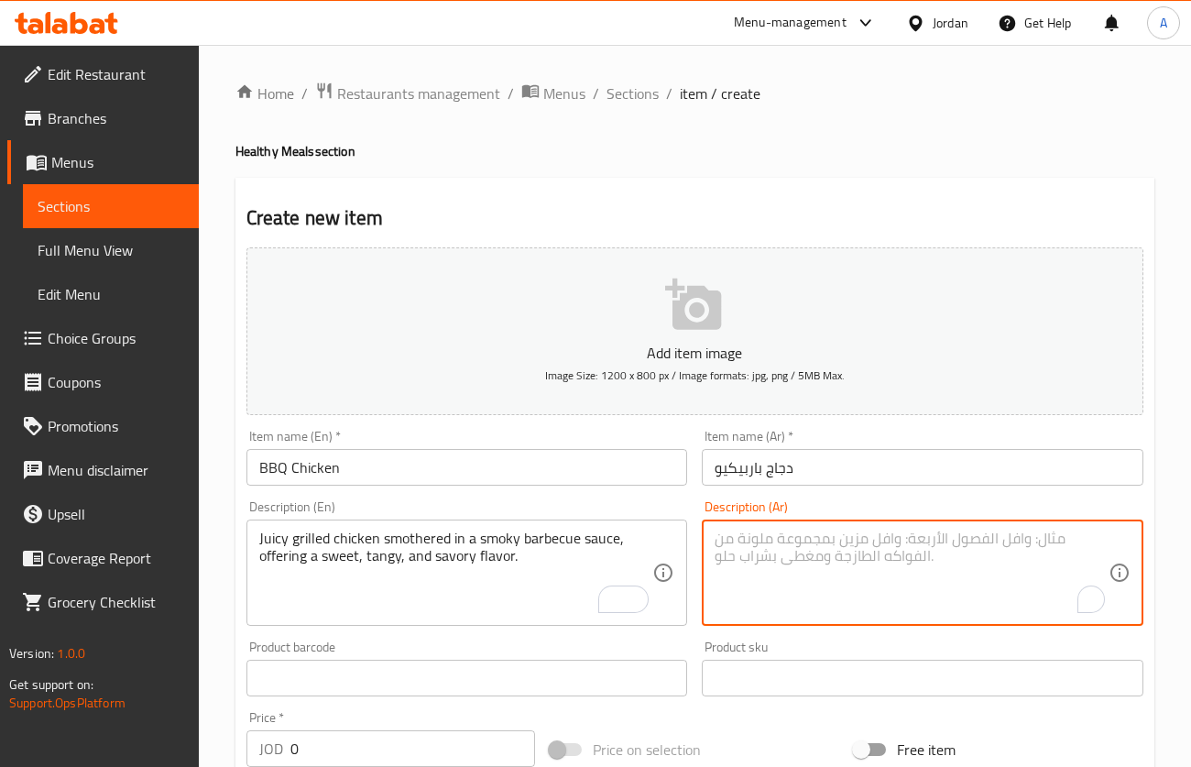
click at [836, 592] on textarea "To enrich screen reader interactions, please activate Accessibility in Grammarl…" at bounding box center [912, 573] width 394 height 87
paste textarea "دجاج الباربكيو قطع دجاج مشوية طريّة مغطاة بصلصة باربكيو مدخنة، لتمنحك نكهة حلوة…"
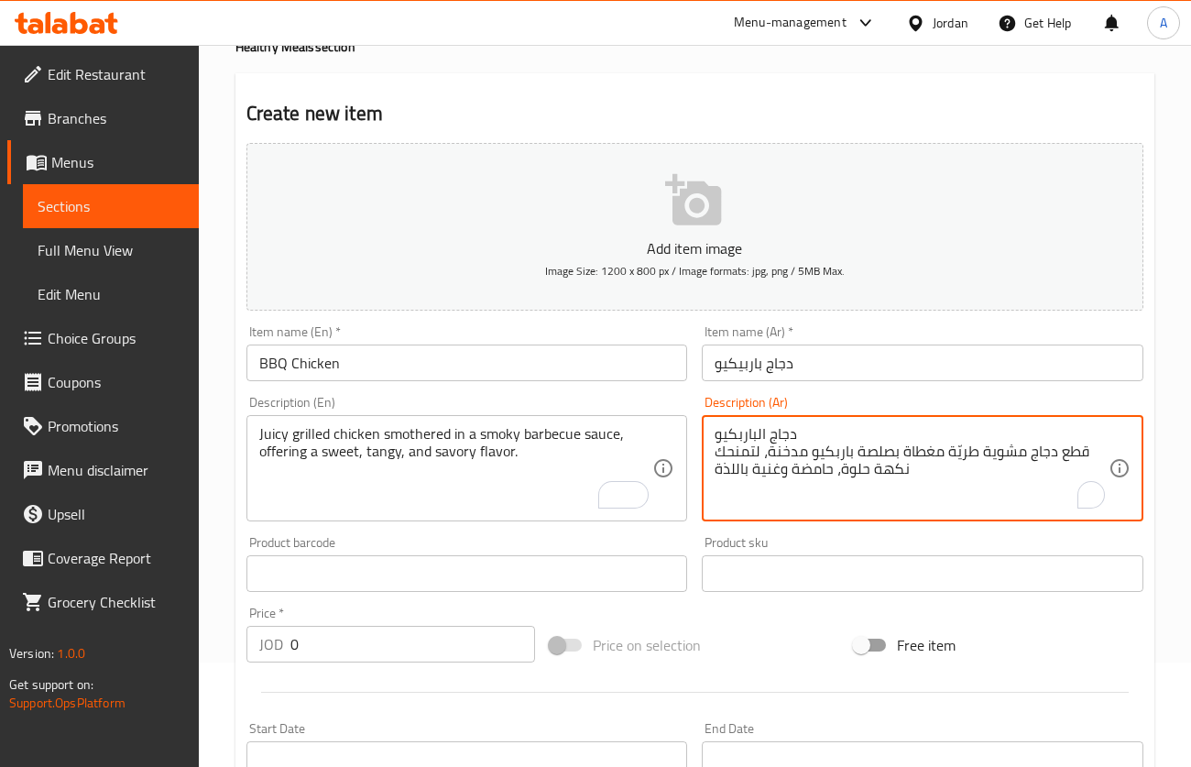
scroll to position [137, 0]
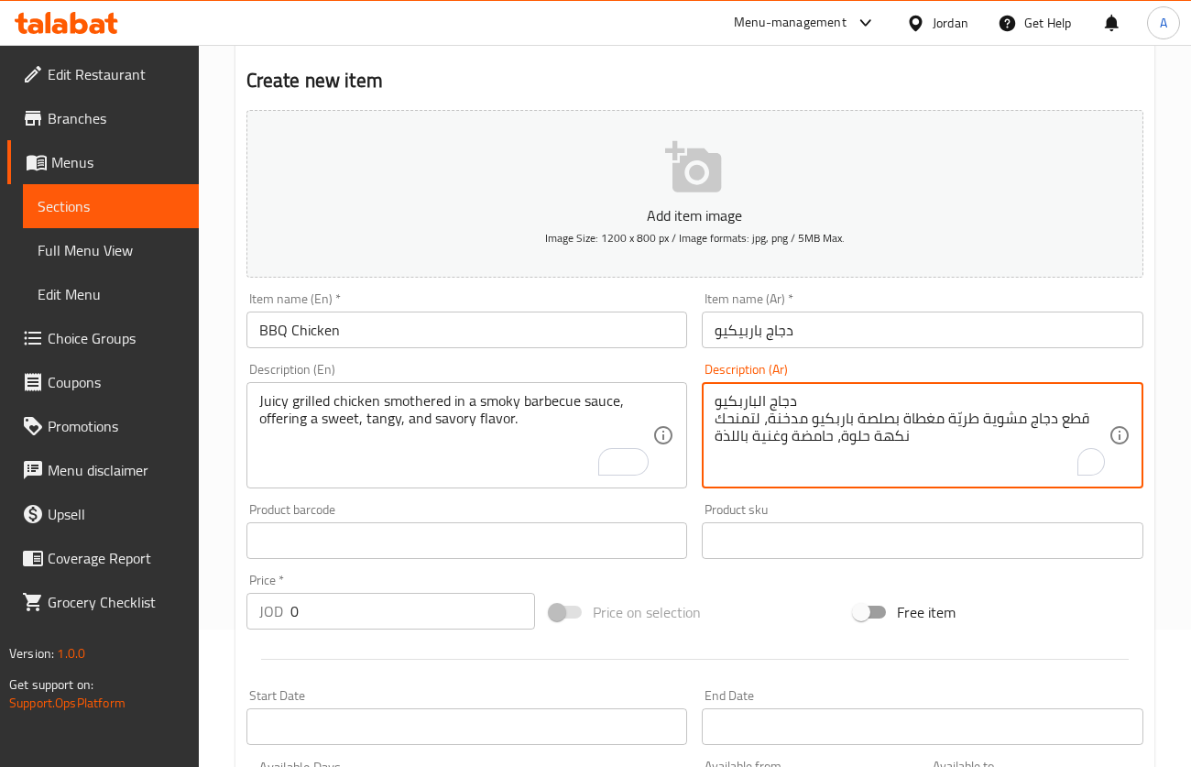
type textarea "دجاج الباربكيو قطع دجاج مشوية طريّة مغطاة بصلصة باربكيو مدخنة، لتمنحك نكهة حلوة…"
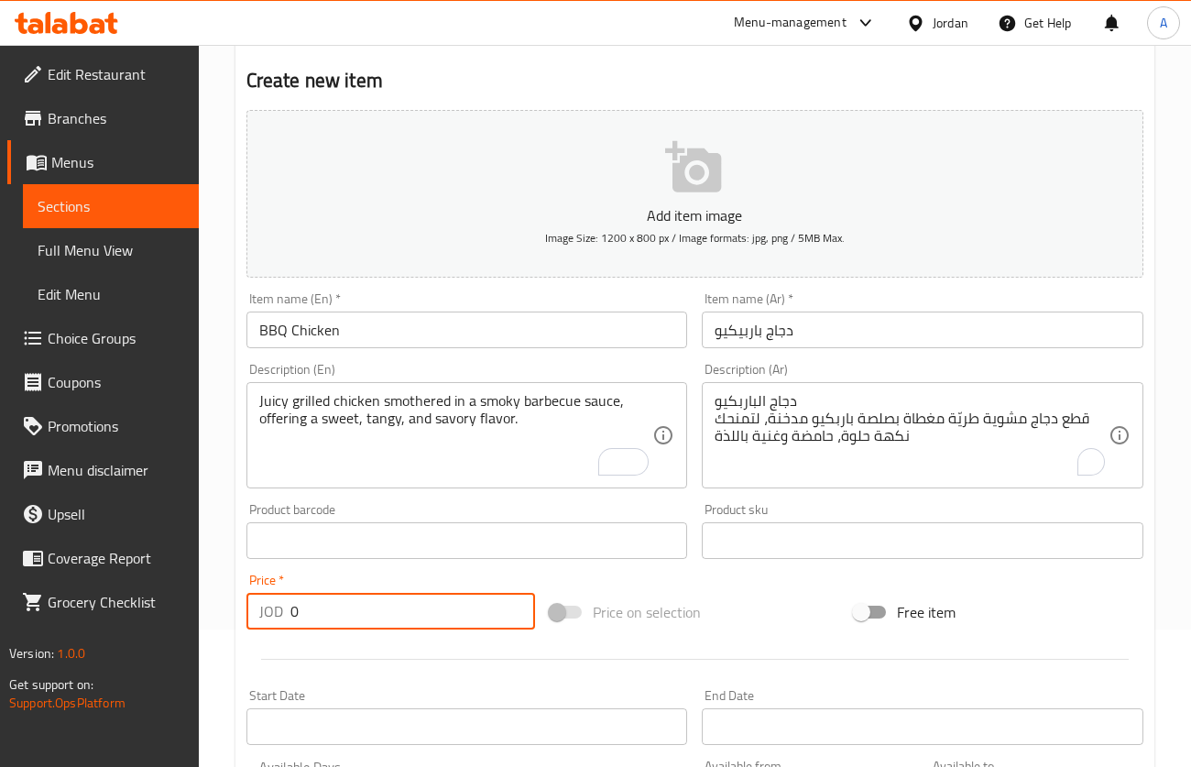
type input "05"
drag, startPoint x: 389, startPoint y: 602, endPoint x: 264, endPoint y: 622, distance: 127.2
click at [268, 622] on div "JOD 05 Price *" at bounding box center [392, 611] width 290 height 37
type input "6"
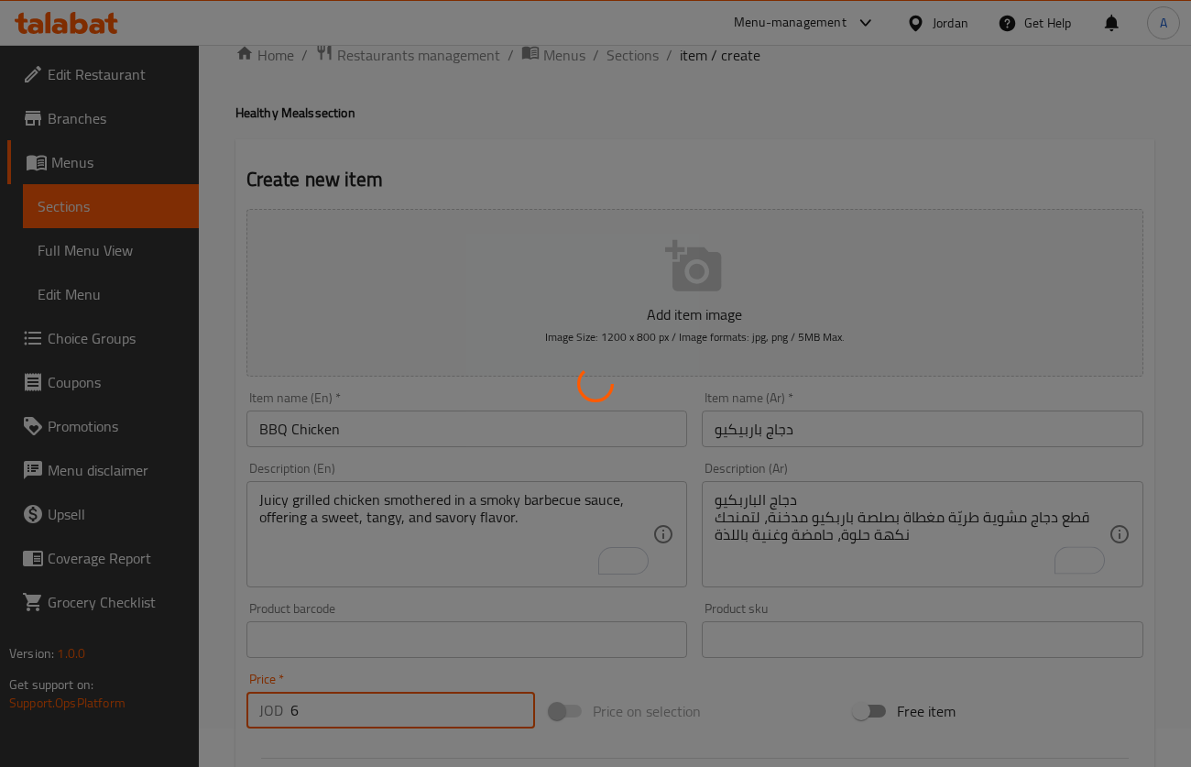
scroll to position [0, 0]
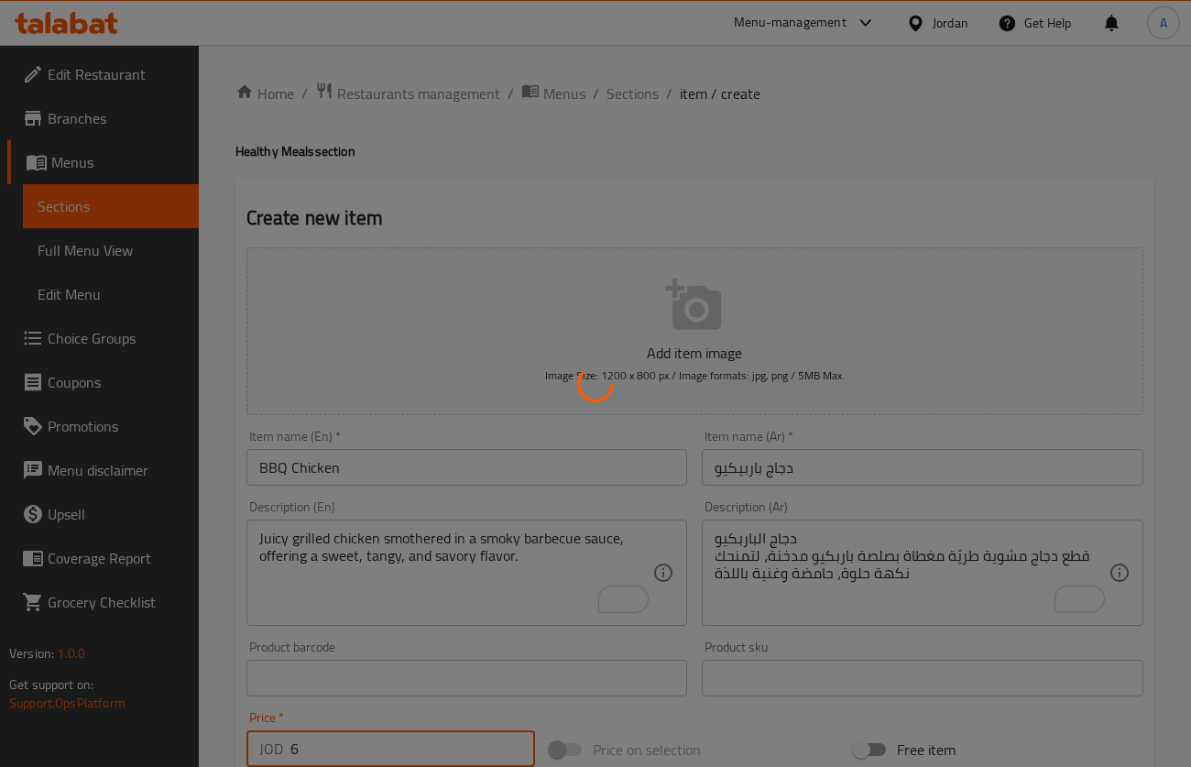
type input "0"
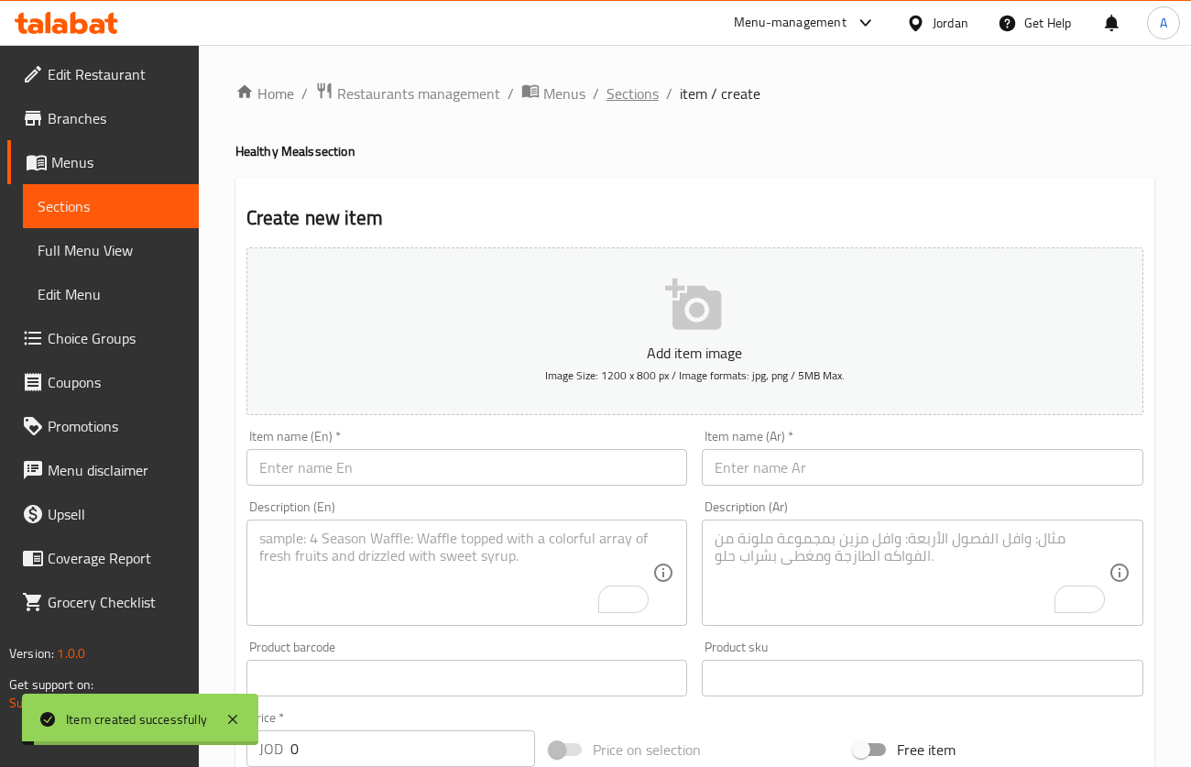
click at [635, 90] on span "Sections" at bounding box center [633, 93] width 52 height 22
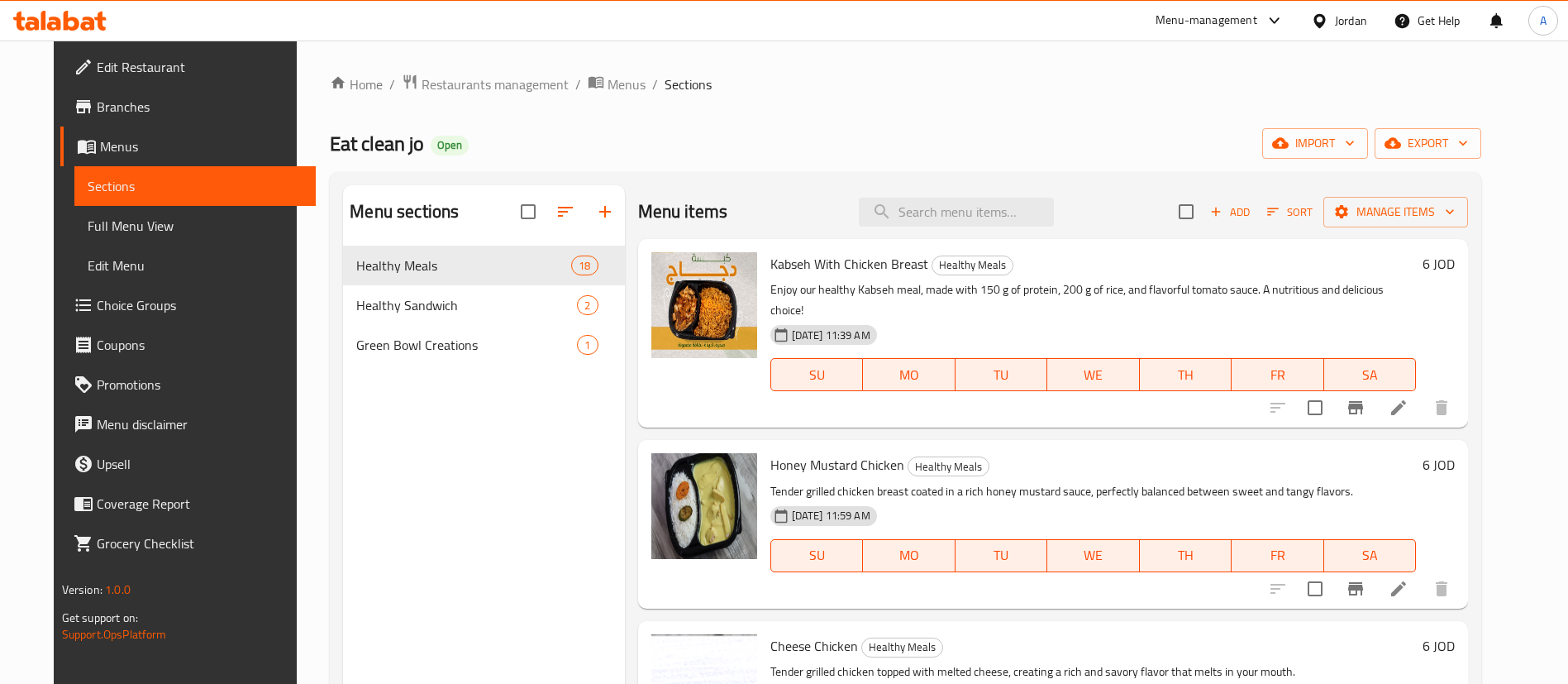
click at [1093, 211] on span "Sort" at bounding box center [1290, 212] width 45 height 19
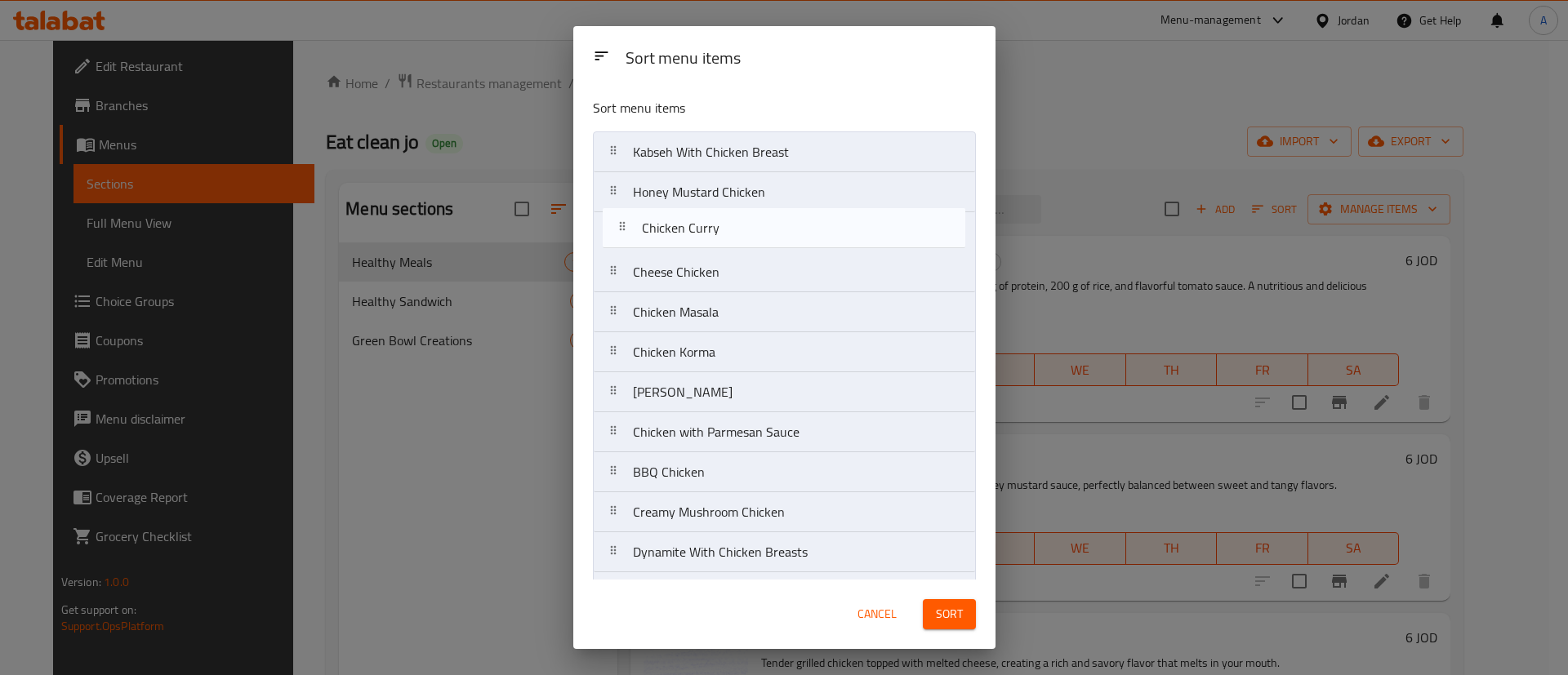
drag, startPoint x: 754, startPoint y: 281, endPoint x: 762, endPoint y: 230, distance: 51.6
click at [758, 262] on nav "Kabseh With Chicken Breast Honey Mustard Chicken Cheese Chicken Chicken Curry C…" at bounding box center [784, 492] width 383 height 721
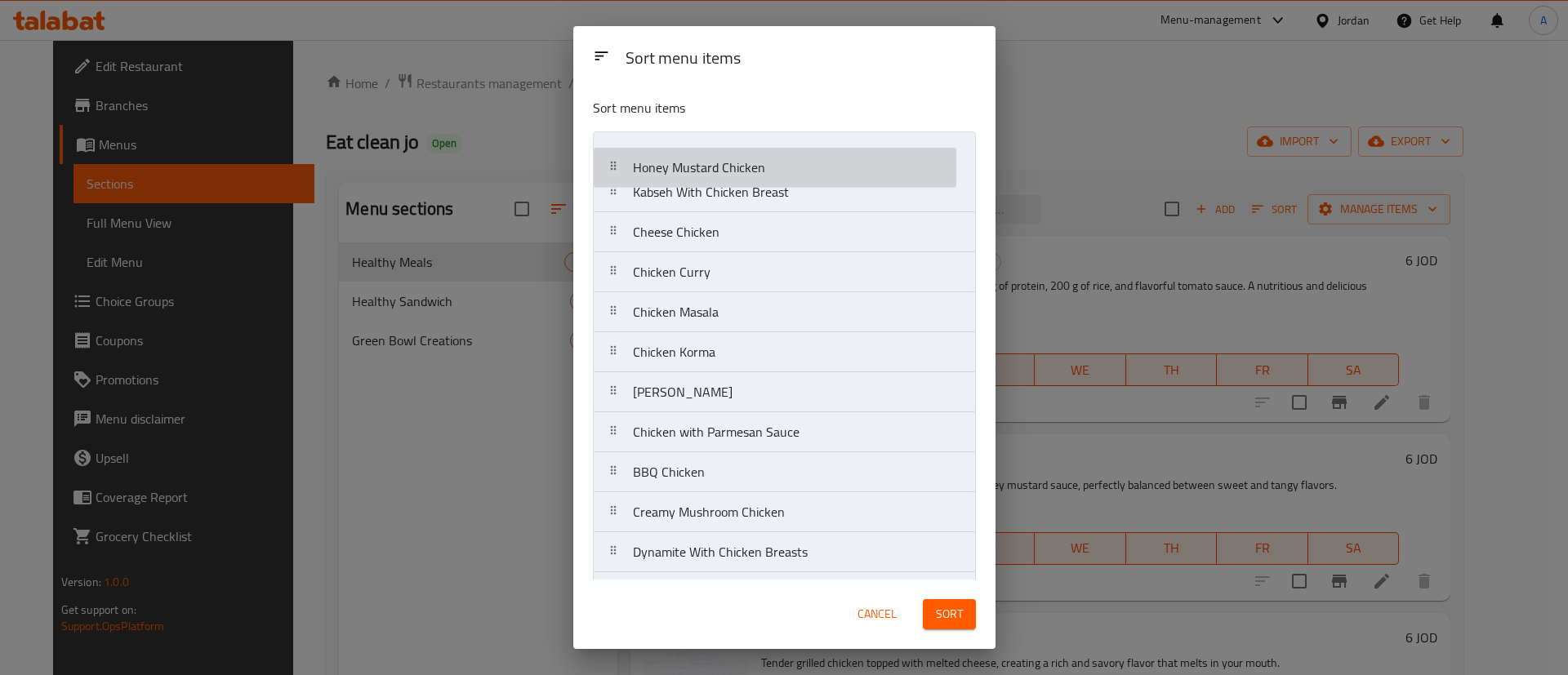
drag, startPoint x: 764, startPoint y: 200, endPoint x: 765, endPoint y: 147, distance: 53.0
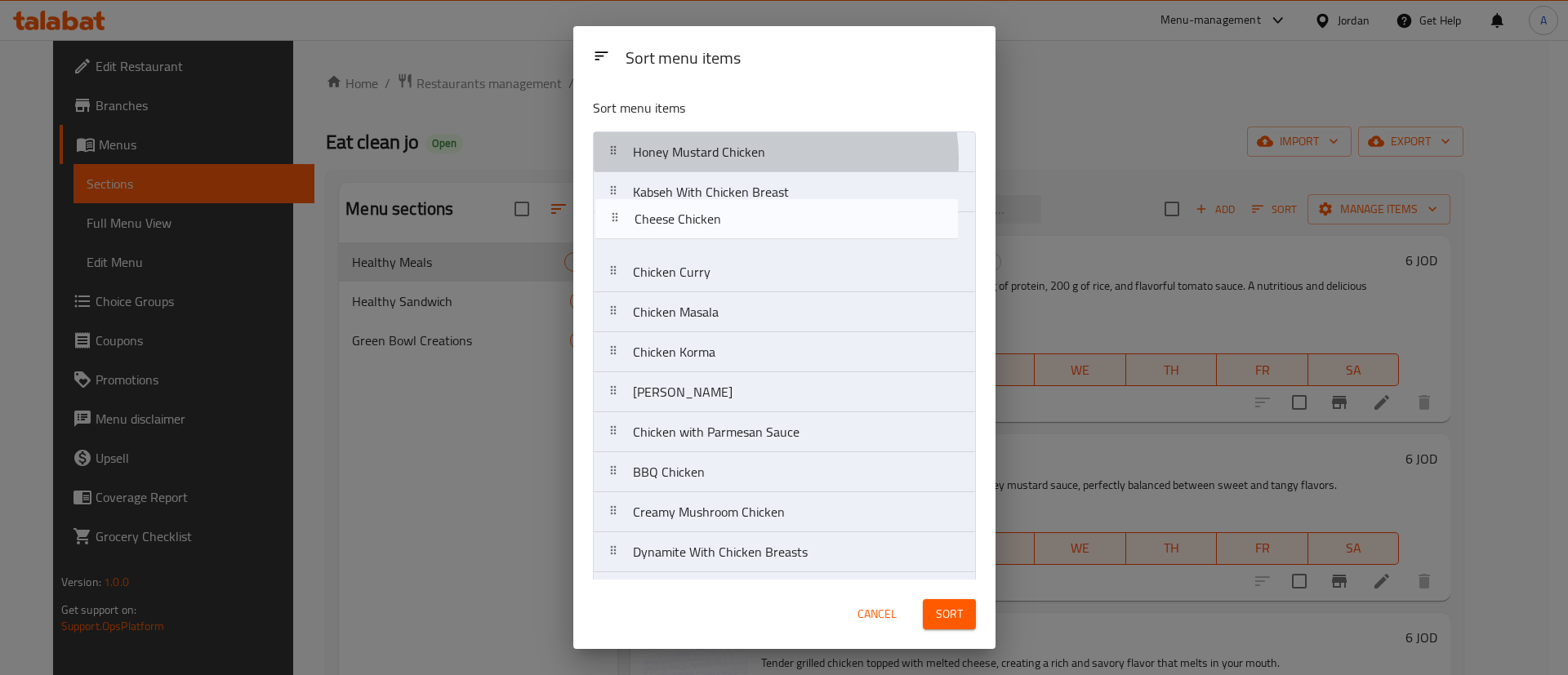
drag, startPoint x: 746, startPoint y: 242, endPoint x: 750, endPoint y: 206, distance: 36.2
click at [750, 206] on nav "Honey Mustard Chicken Kabseh With Chicken Breast Cheese Chicken Chicken Curry C…" at bounding box center [784, 492] width 383 height 721
click at [747, 202] on nav "Honey Mustard Chicken Cheese Chicken Kabseh With Chicken Breast Chicken Curry C…" at bounding box center [784, 492] width 383 height 721
click at [742, 211] on nav "Honey Mustard Chicken Chicken Curry Cheese Chicken Kabseh With Chicken Breast C…" at bounding box center [784, 492] width 383 height 721
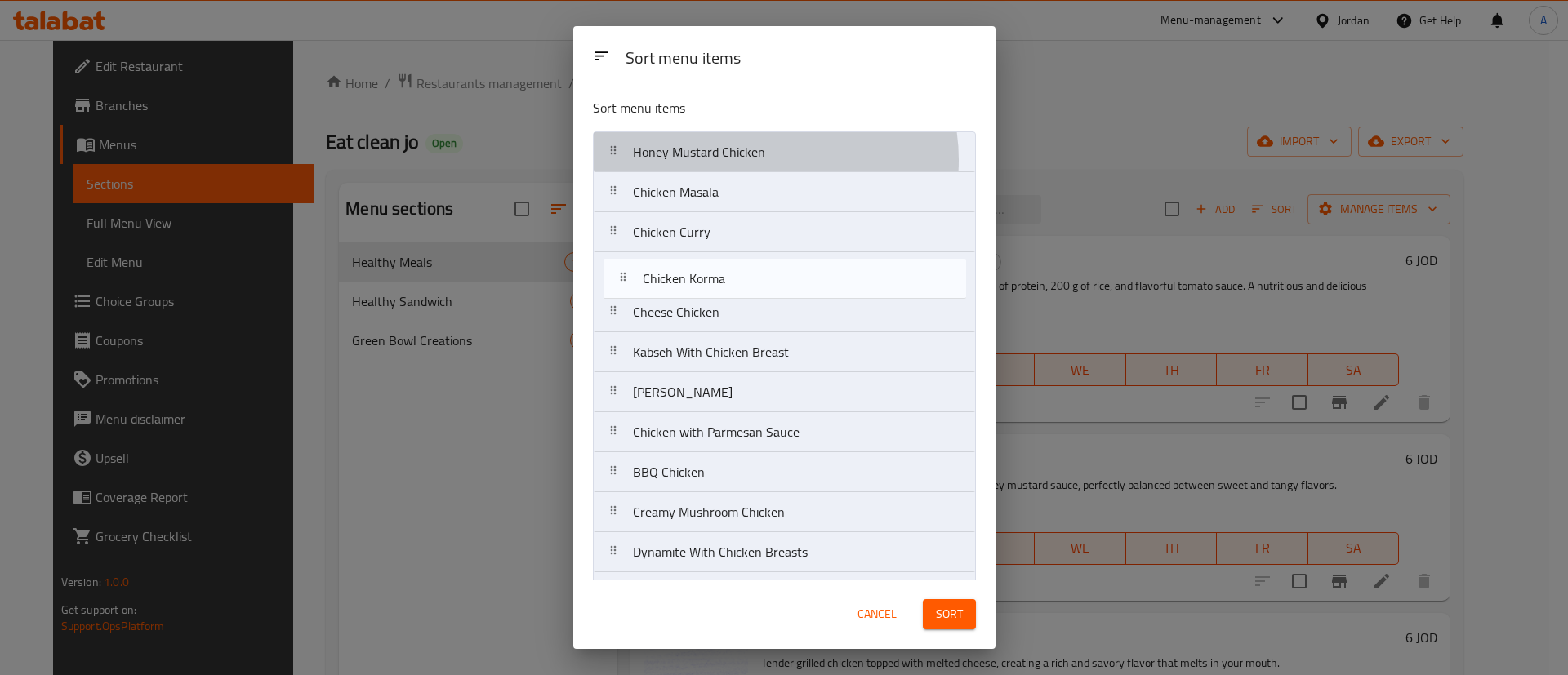
drag, startPoint x: 728, startPoint y: 358, endPoint x: 739, endPoint y: 273, distance: 85.7
click at [739, 273] on nav "Honey Mustard Chicken Chicken Masala Chicken Curry Cheese Chicken Kabseh With C…" at bounding box center [784, 492] width 383 height 721
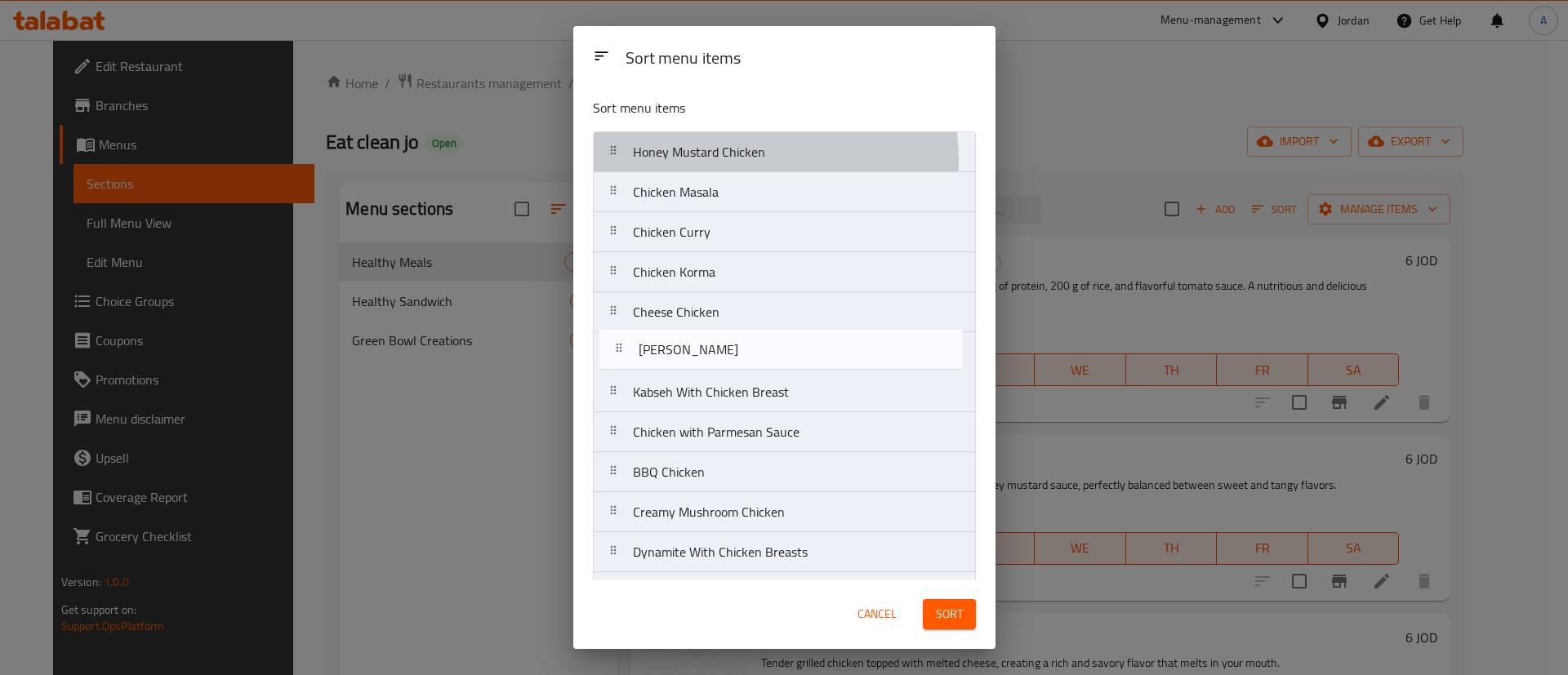
drag, startPoint x: 727, startPoint y: 399, endPoint x: 733, endPoint y: 352, distance: 47.4
click at [733, 352] on nav "Honey Mustard Chicken Chicken Masala Chicken Curry Chicken Korma Cheese Chicken…" at bounding box center [784, 492] width 383 height 721
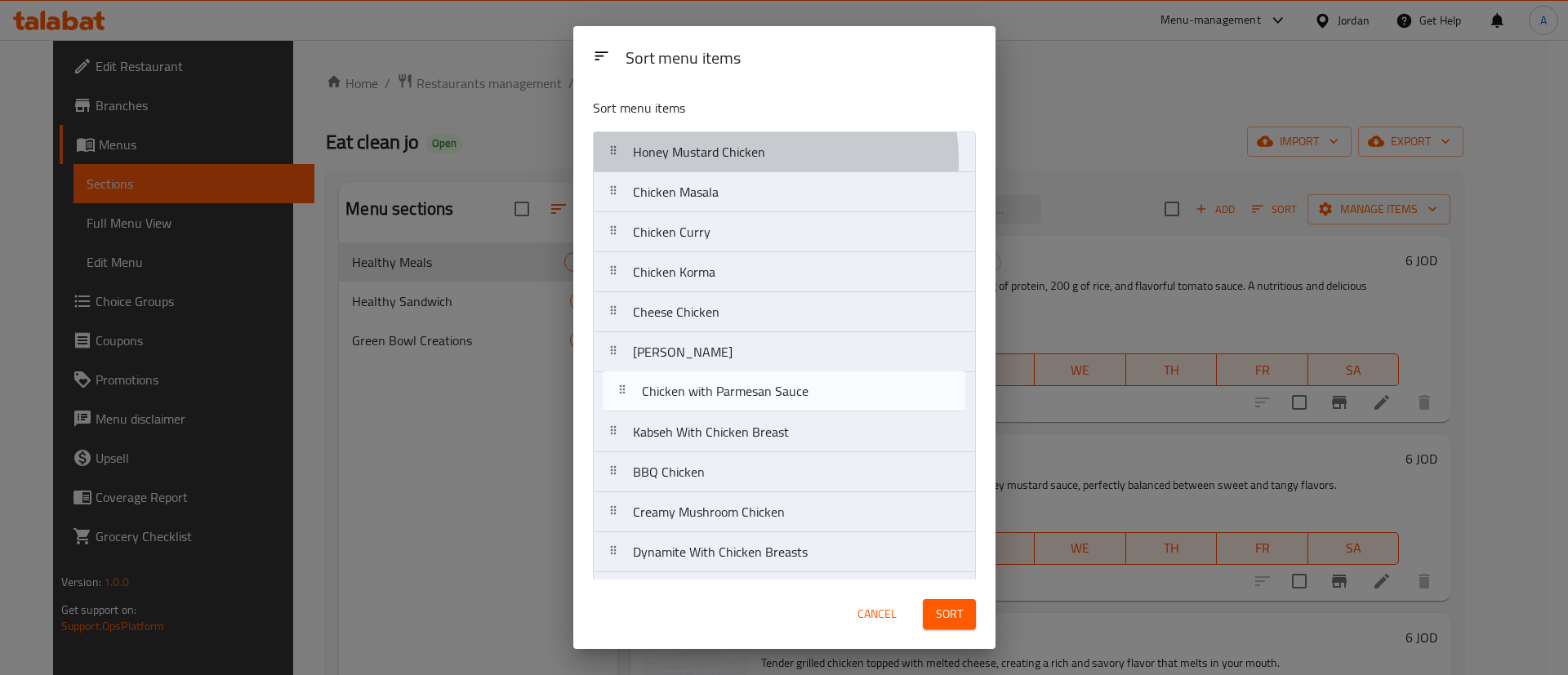
drag, startPoint x: 734, startPoint y: 428, endPoint x: 747, endPoint y: 374, distance: 55.5
click at [747, 374] on nav "Honey Mustard Chicken Chicken Masala Chicken Curry Chicken Korma Cheese Chicken…" at bounding box center [784, 492] width 383 height 721
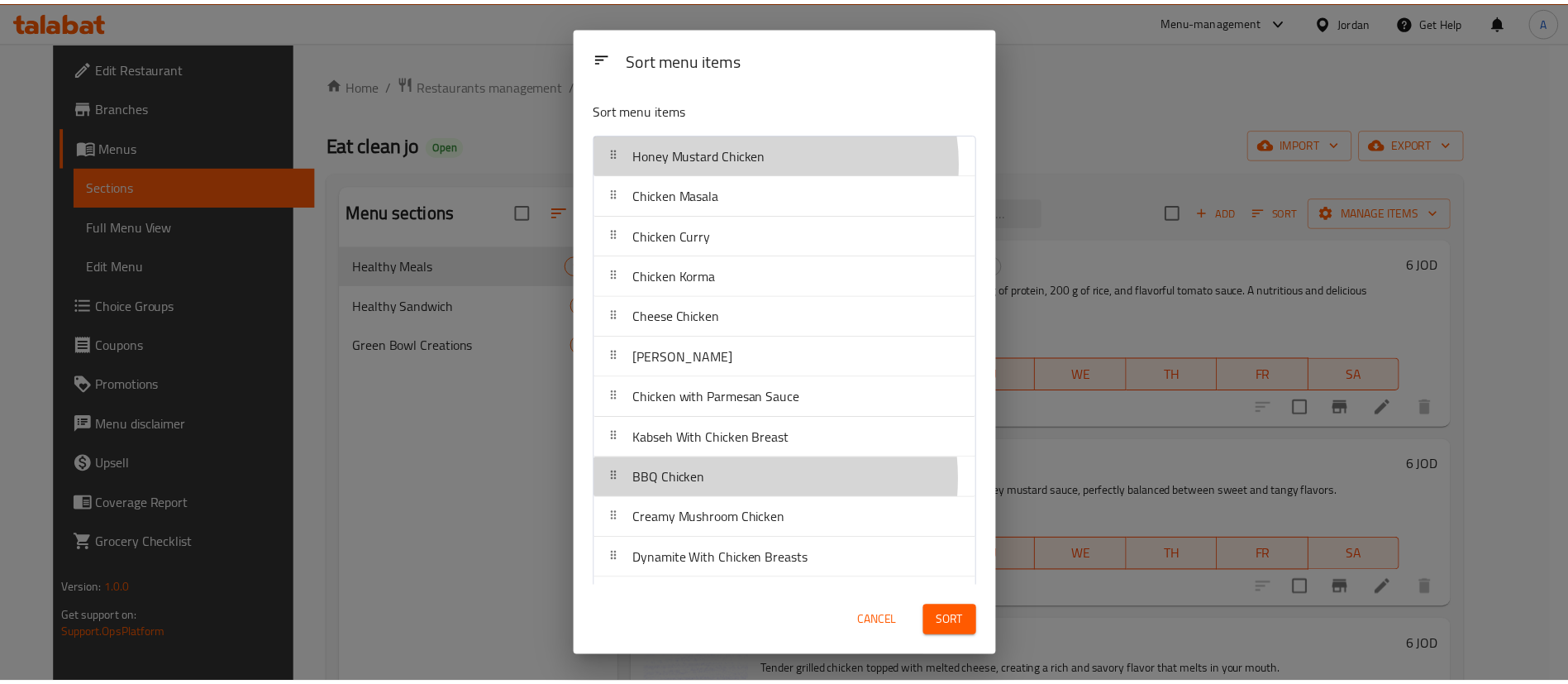
scroll to position [2, 0]
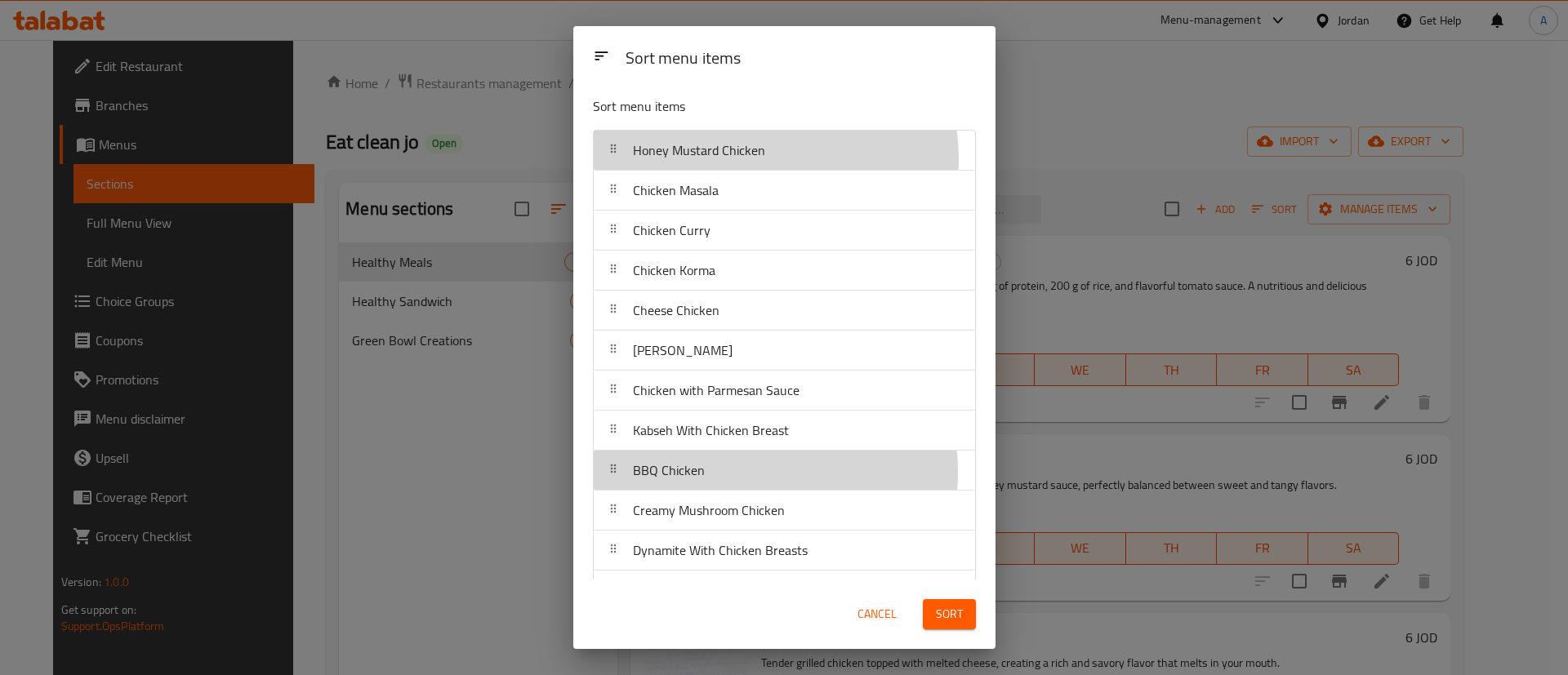
drag, startPoint x: 733, startPoint y: 474, endPoint x: 742, endPoint y: 427, distance: 47.9
click at [742, 427] on nav "Honey Mustard Chicken Chicken Masala Chicken Curry Chicken Korma Cheese Chicken…" at bounding box center [784, 491] width 383 height 721
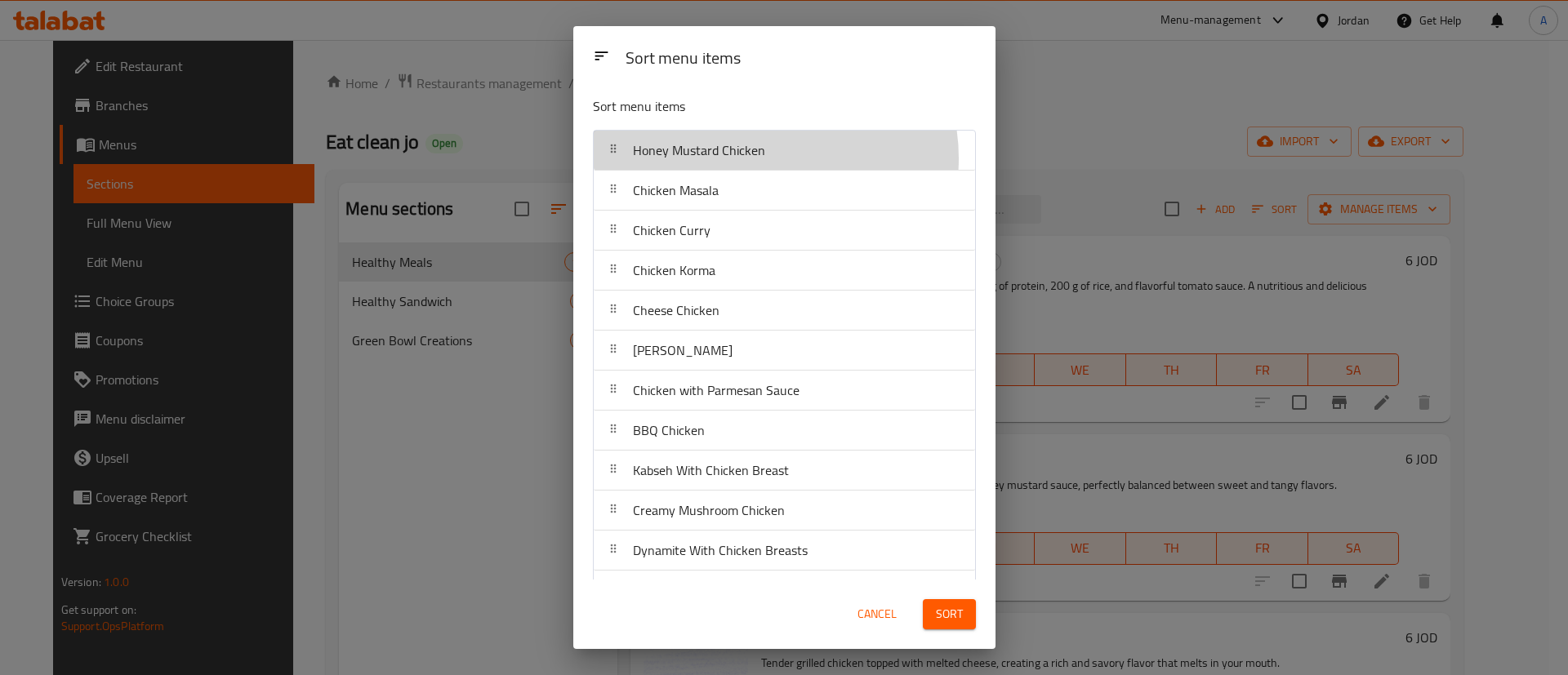
click at [943, 598] on div "Sort" at bounding box center [950, 614] width 73 height 50
click at [942, 616] on span "Sort" at bounding box center [949, 614] width 27 height 20
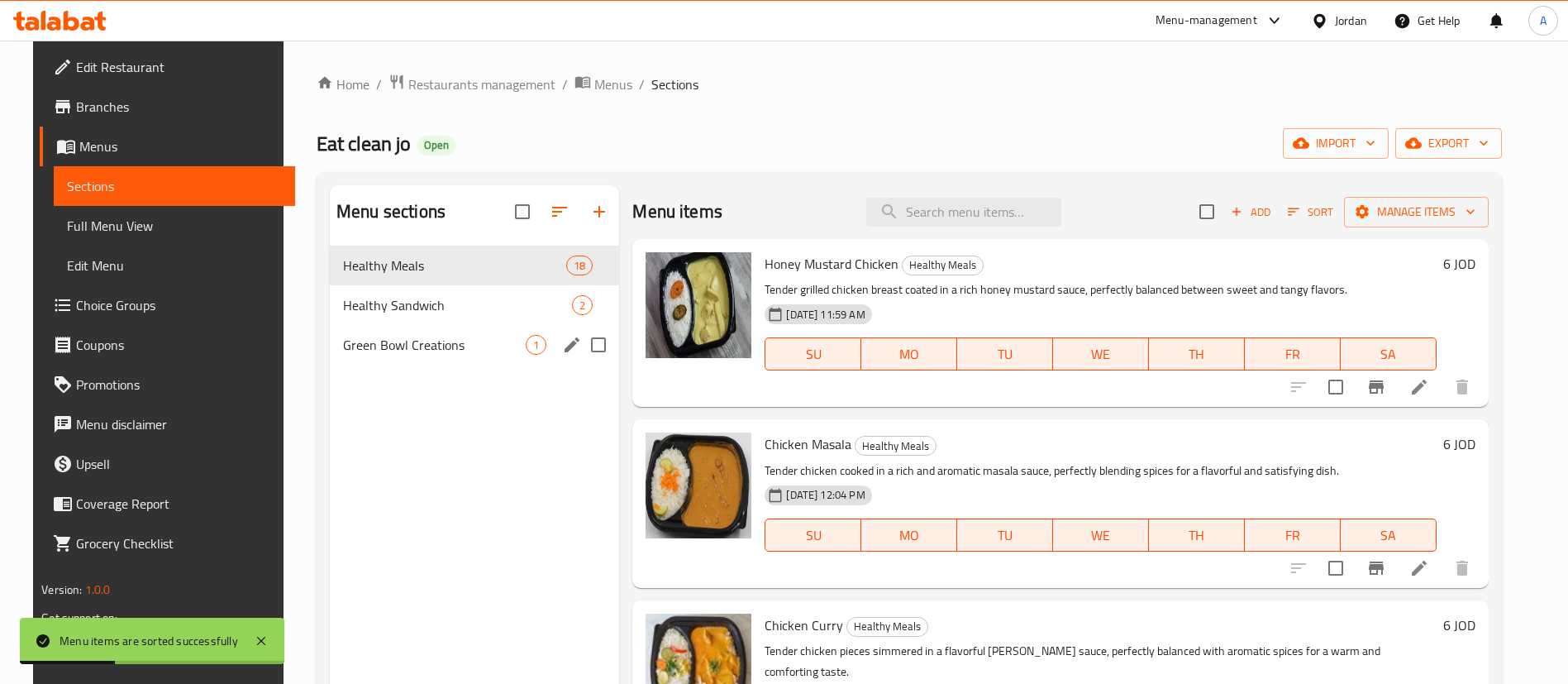
drag, startPoint x: 496, startPoint y: 328, endPoint x: 509, endPoint y: 313, distance: 19.8
click at [499, 319] on div "Healthy Meals 18 Healthy Sandwich 2 Green Bowl Creations 1" at bounding box center [475, 305] width 290 height 119
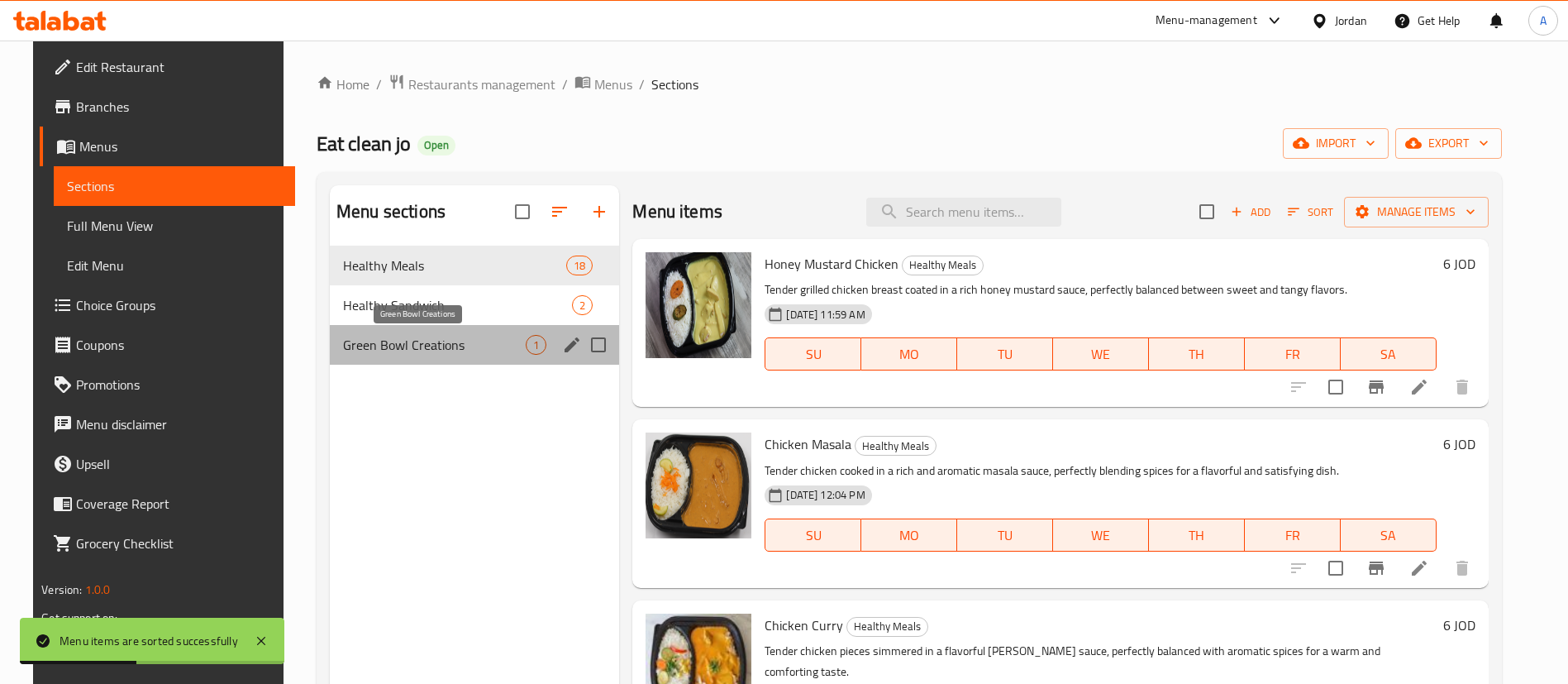
click at [498, 350] on span "Green Bowl Creations" at bounding box center [434, 345] width 183 height 20
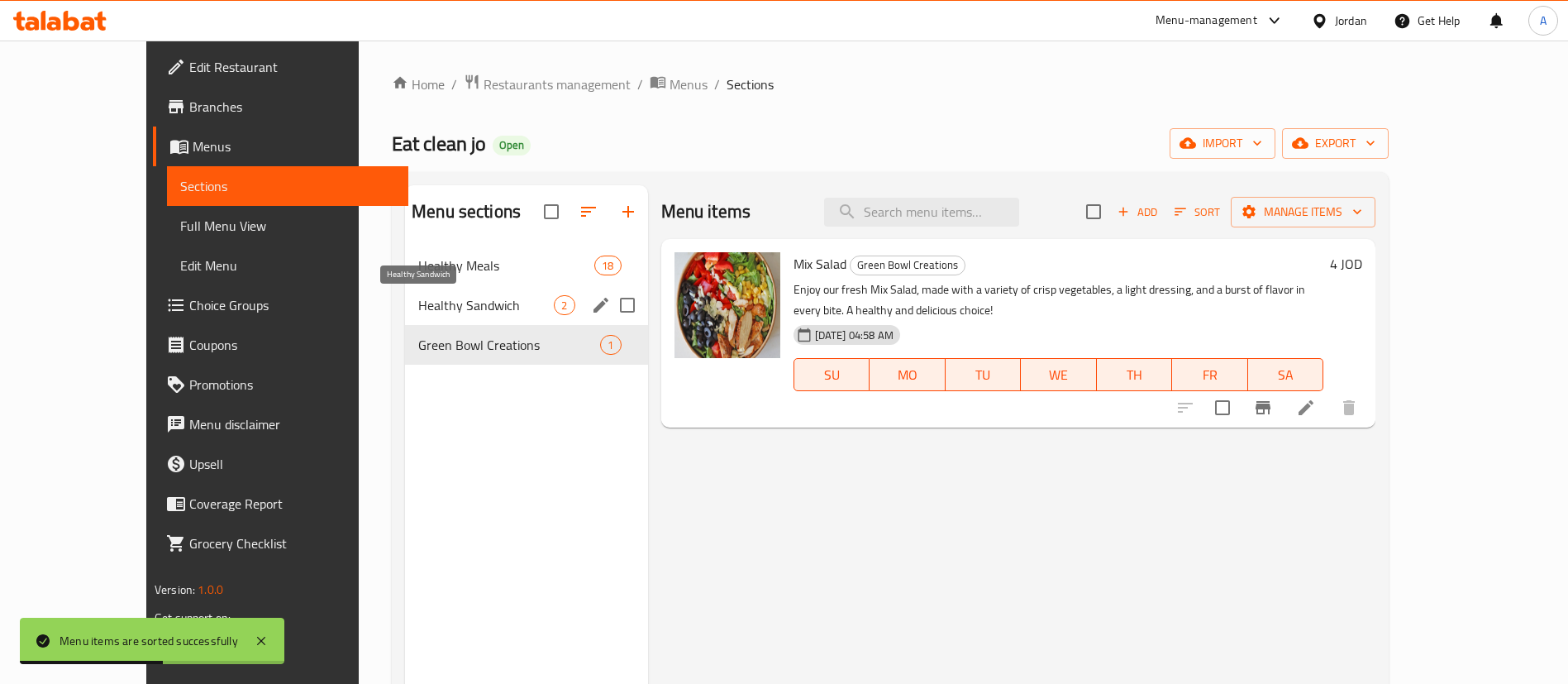
click at [455, 310] on span "Healthy Sandwich" at bounding box center [486, 305] width 135 height 20
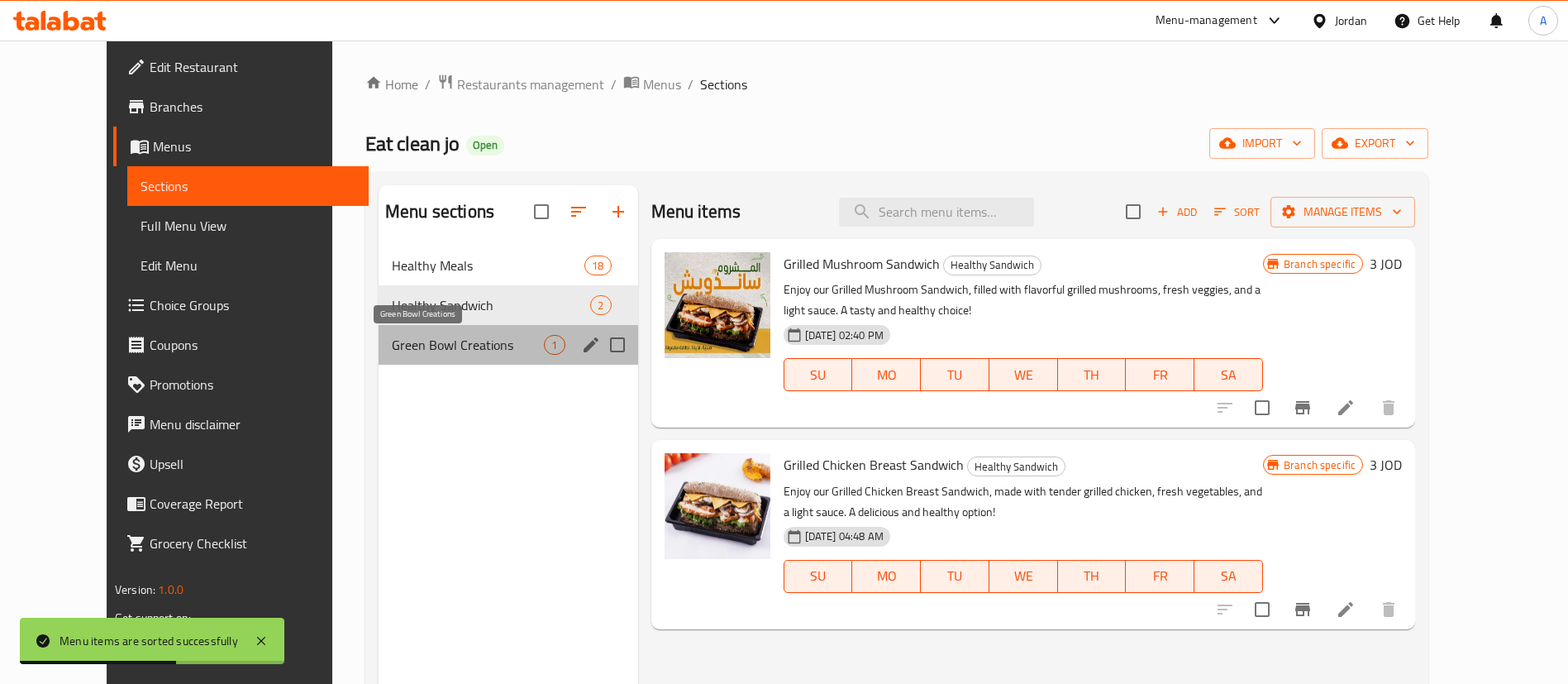
click at [435, 349] on span "Green Bowl Creations" at bounding box center [467, 345] width 152 height 20
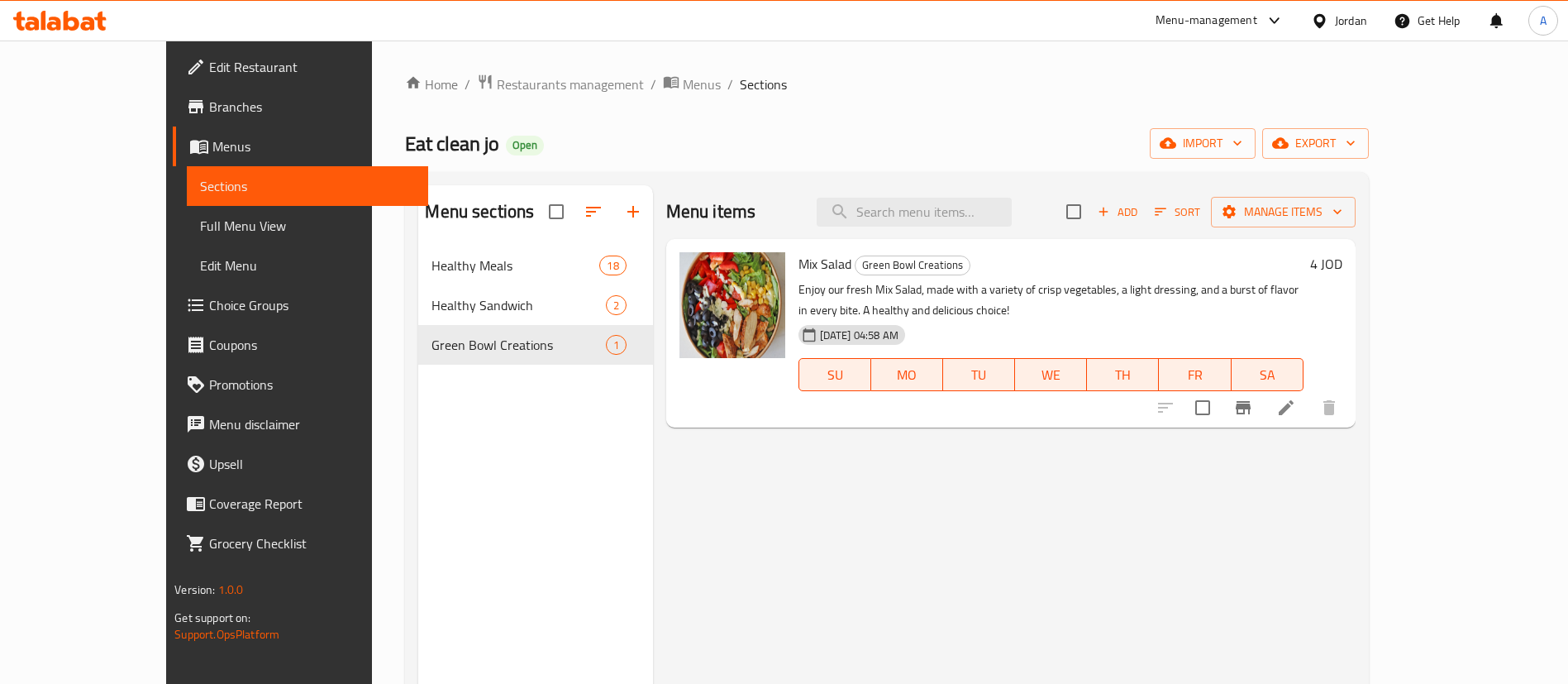
click at [623, 218] on icon "button" at bounding box center [633, 212] width 20 height 20
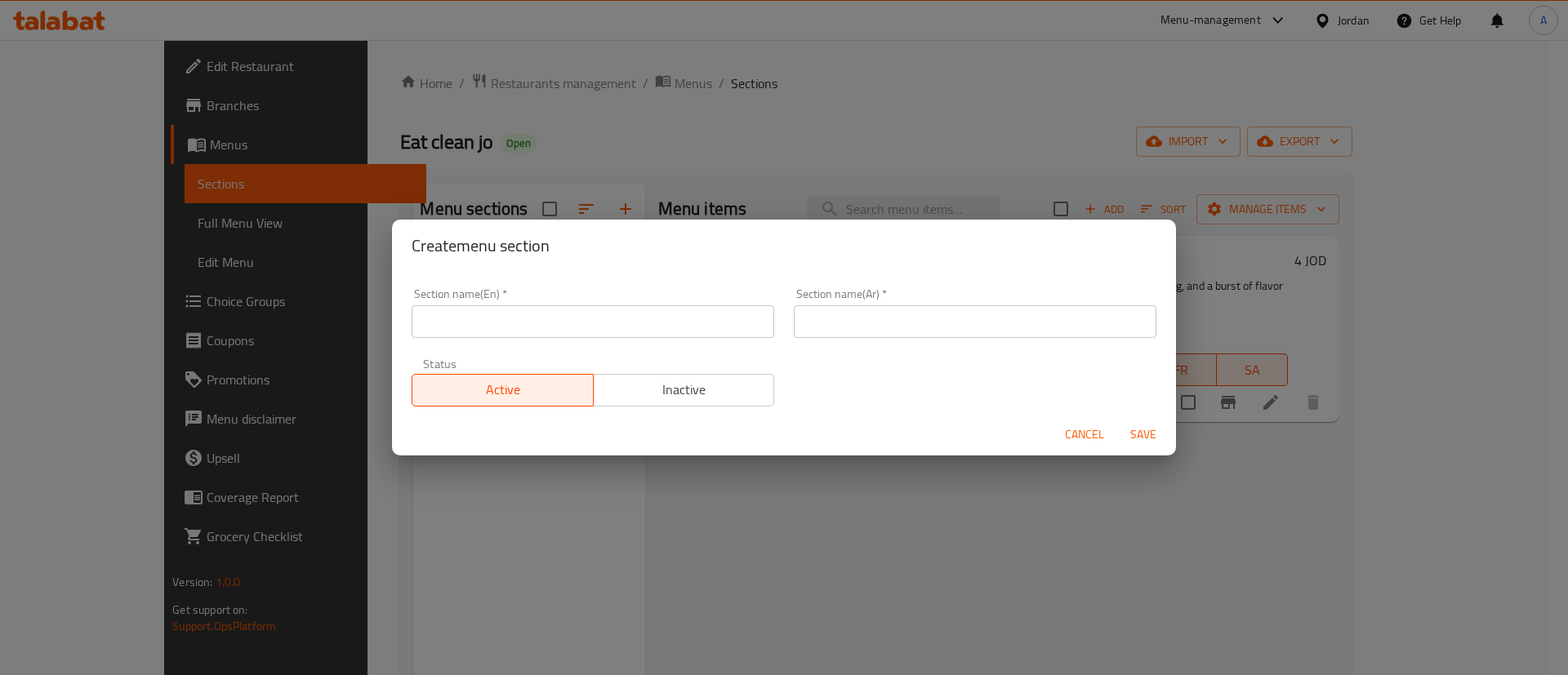
click at [470, 317] on input "text" at bounding box center [592, 321] width 363 height 33
type input "ا"
drag, startPoint x: 536, startPoint y: 313, endPoint x: 240, endPoint y: 298, distance: 296.4
click at [240, 298] on div "Create menu section Section name(En)   * Healthy Pudding Section name(En) * Sec…" at bounding box center [784, 338] width 1568 height 675
type input "Healthy Pudding"
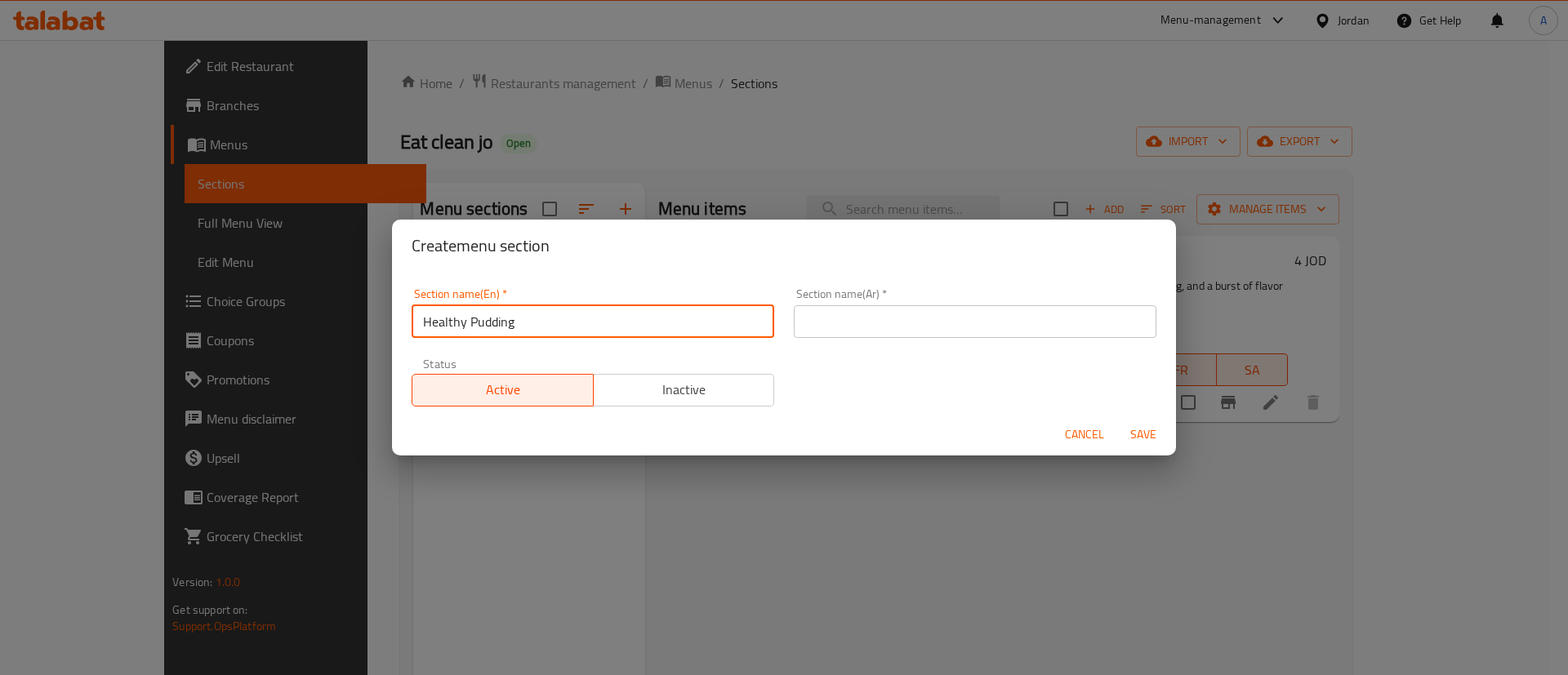
click at [952, 311] on input "text" at bounding box center [975, 321] width 363 height 33
paste input "بودنغ صحي"
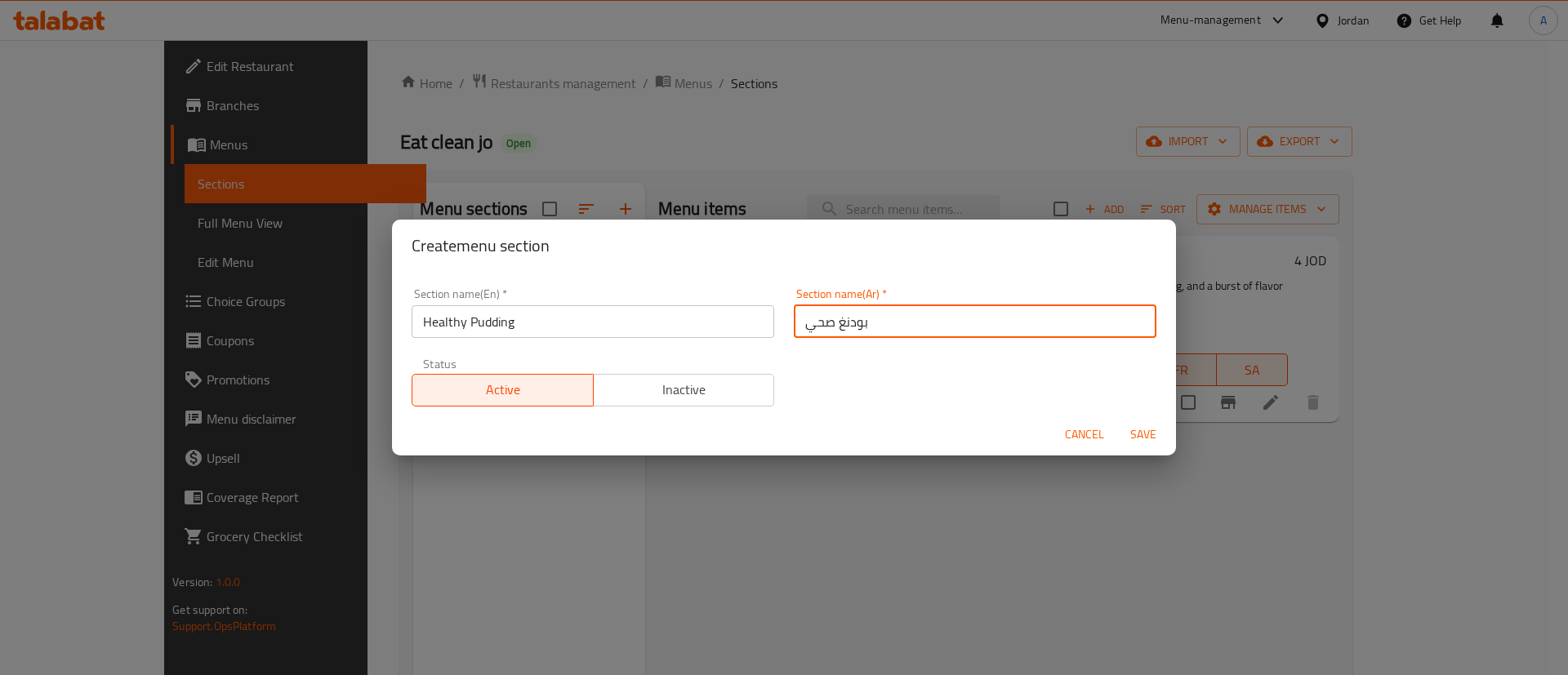
type input "بودنغ صحي"
click at [1080, 429] on span "Save" at bounding box center [1143, 435] width 39 height 20
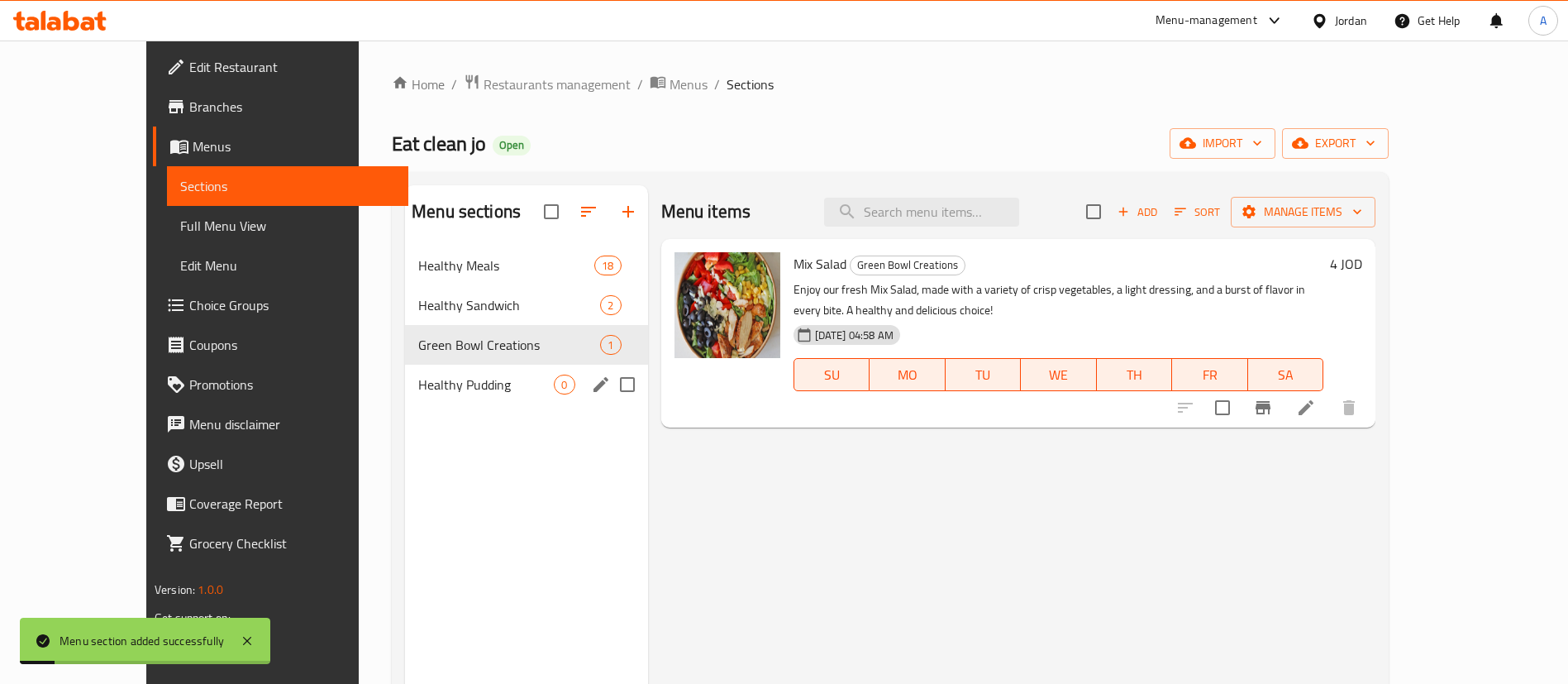
click at [521, 392] on div "Healthy Pudding 0" at bounding box center [526, 384] width 243 height 40
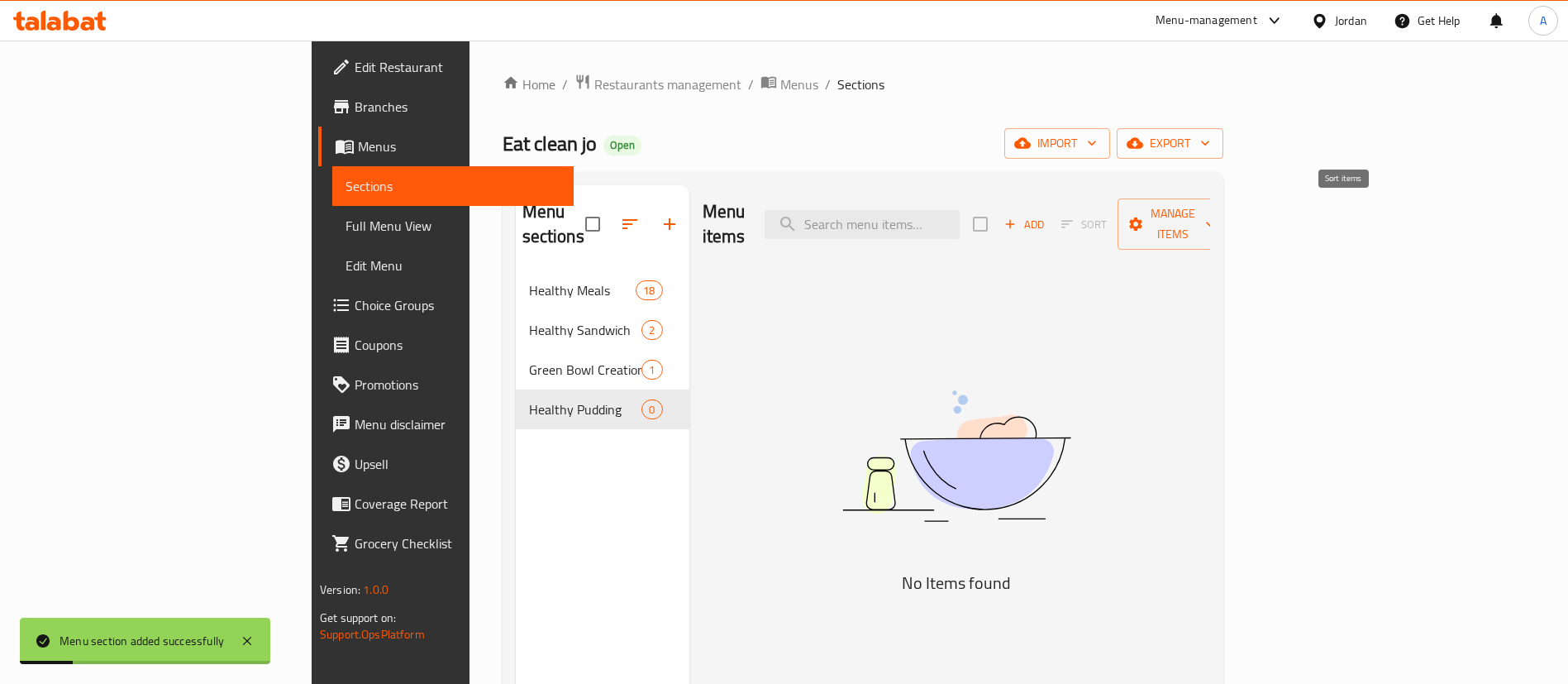
click at [1047, 215] on span "Add" at bounding box center [1024, 224] width 44 height 19
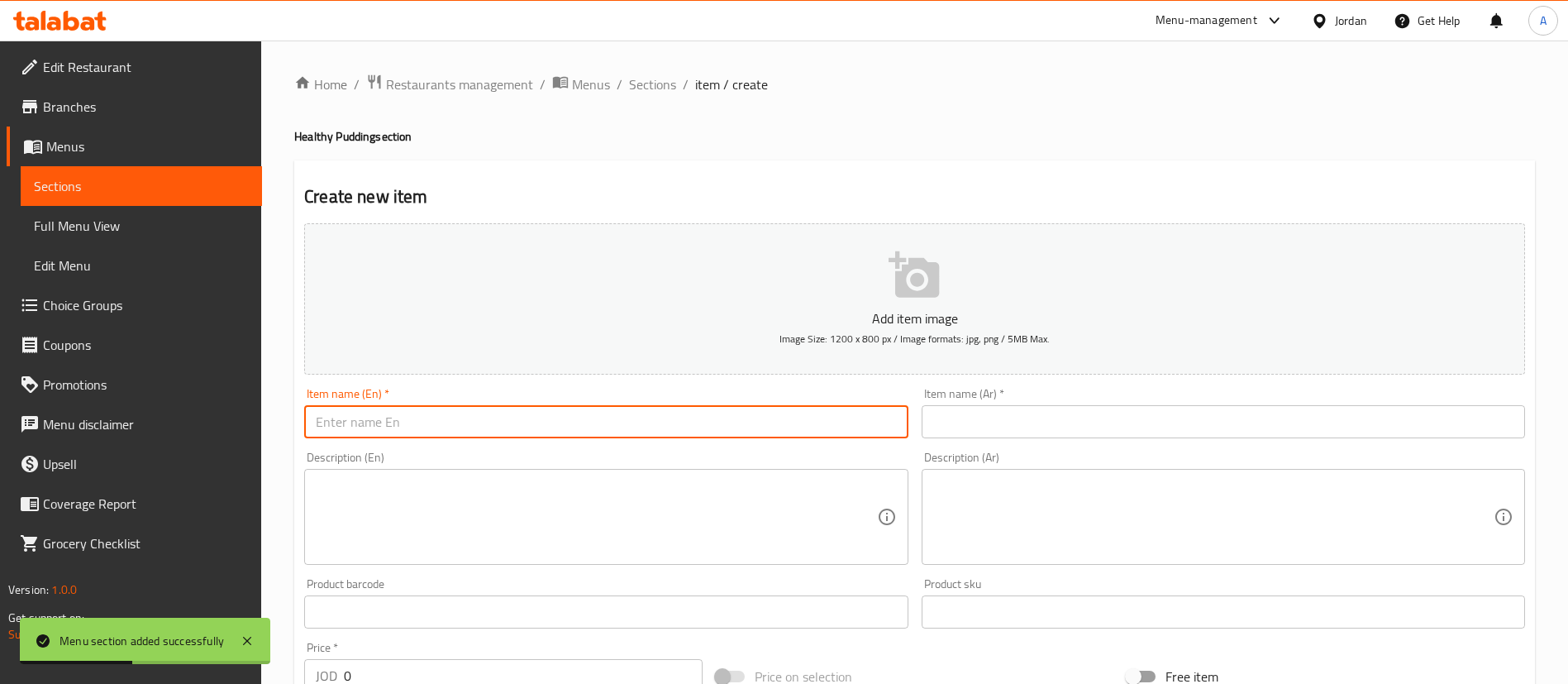
click at [509, 423] on input "text" at bounding box center [605, 421] width 604 height 33
paste input "Healthy Nutella Pudding"
type input "Healthy Nutella Pudding"
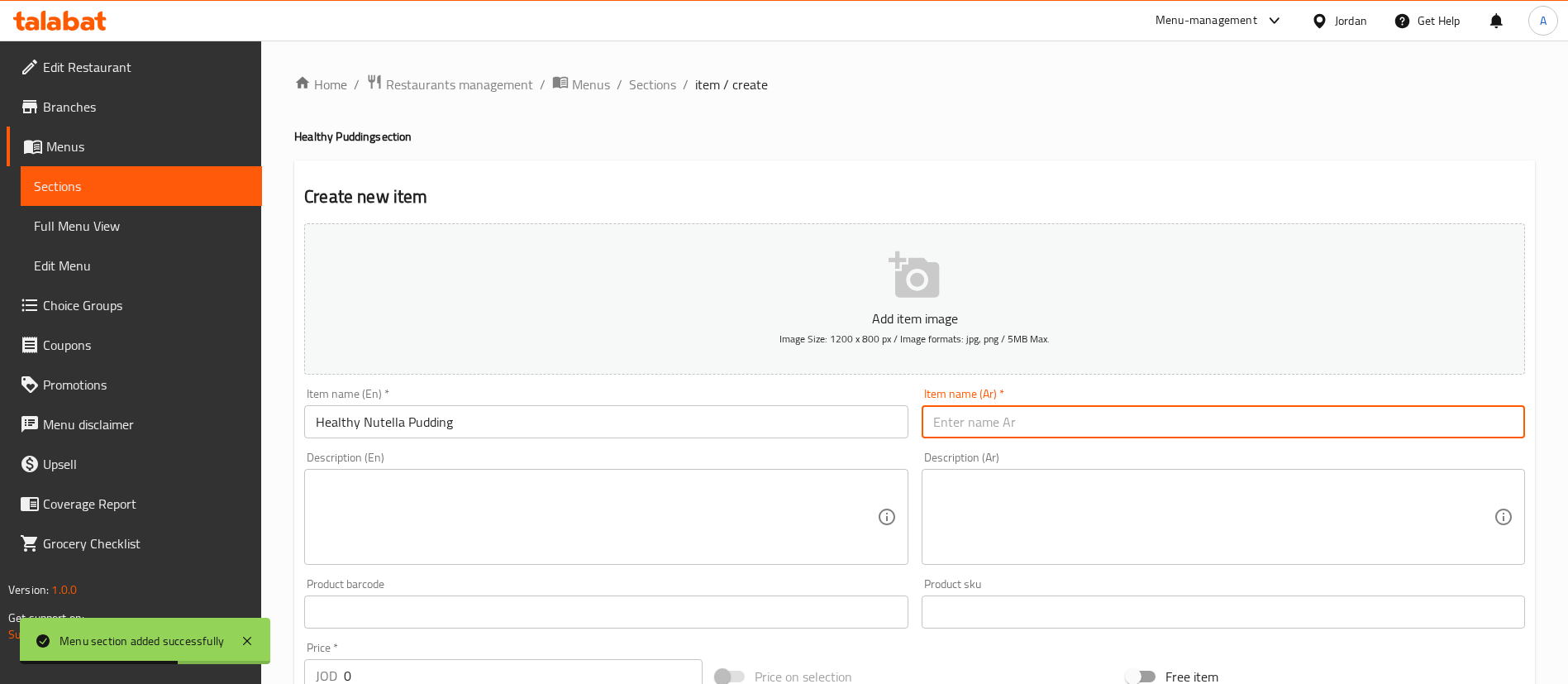
click at [945, 419] on input "text" at bounding box center [1223, 421] width 604 height 33
paste input "بودنغ النوتيلا الصحي"
type input "بودنغ النوتيلا الصحي"
drag, startPoint x: 717, startPoint y: 517, endPoint x: 721, endPoint y: 488, distance: 29.3
click at [716, 517] on textarea at bounding box center [595, 517] width 560 height 79
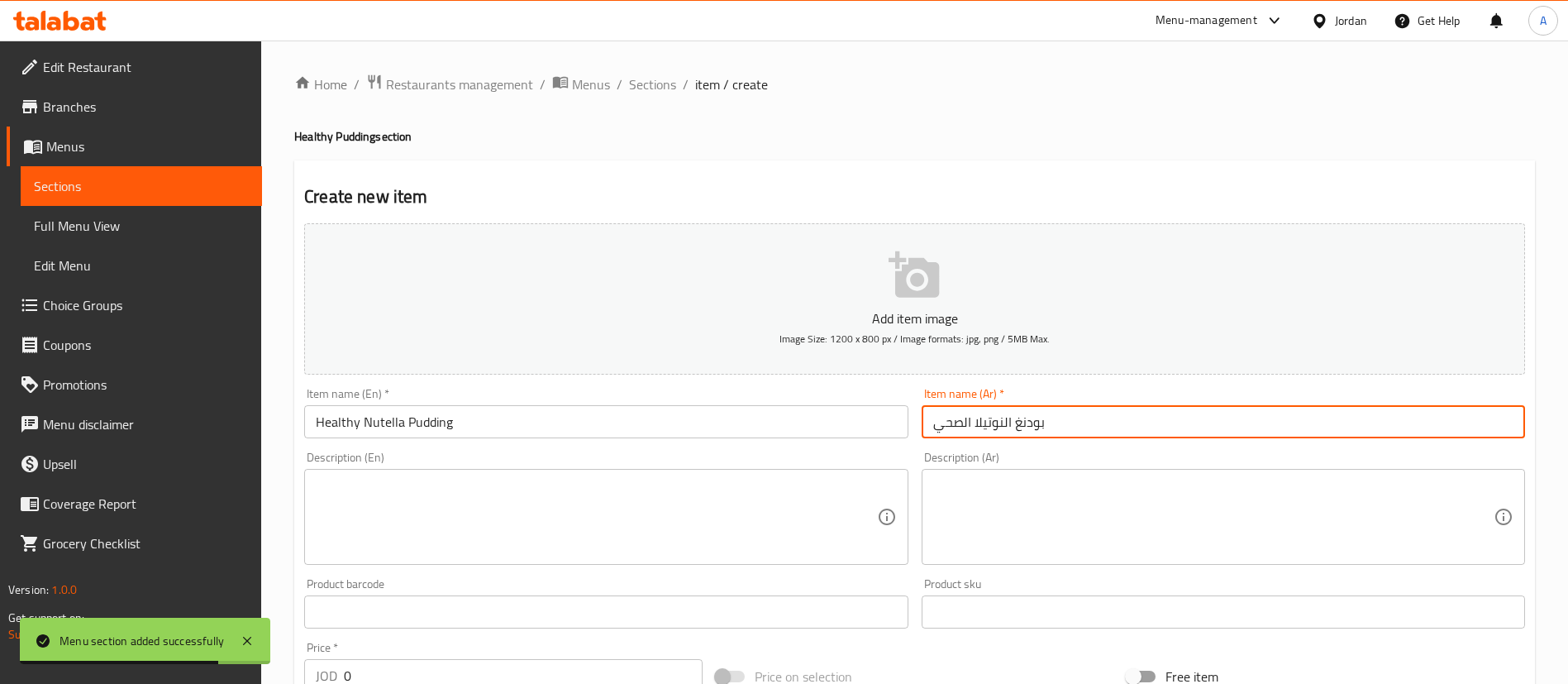
paste textarea "A creamy and nutritious pudding made with wholesome ingredients and a hint of N…"
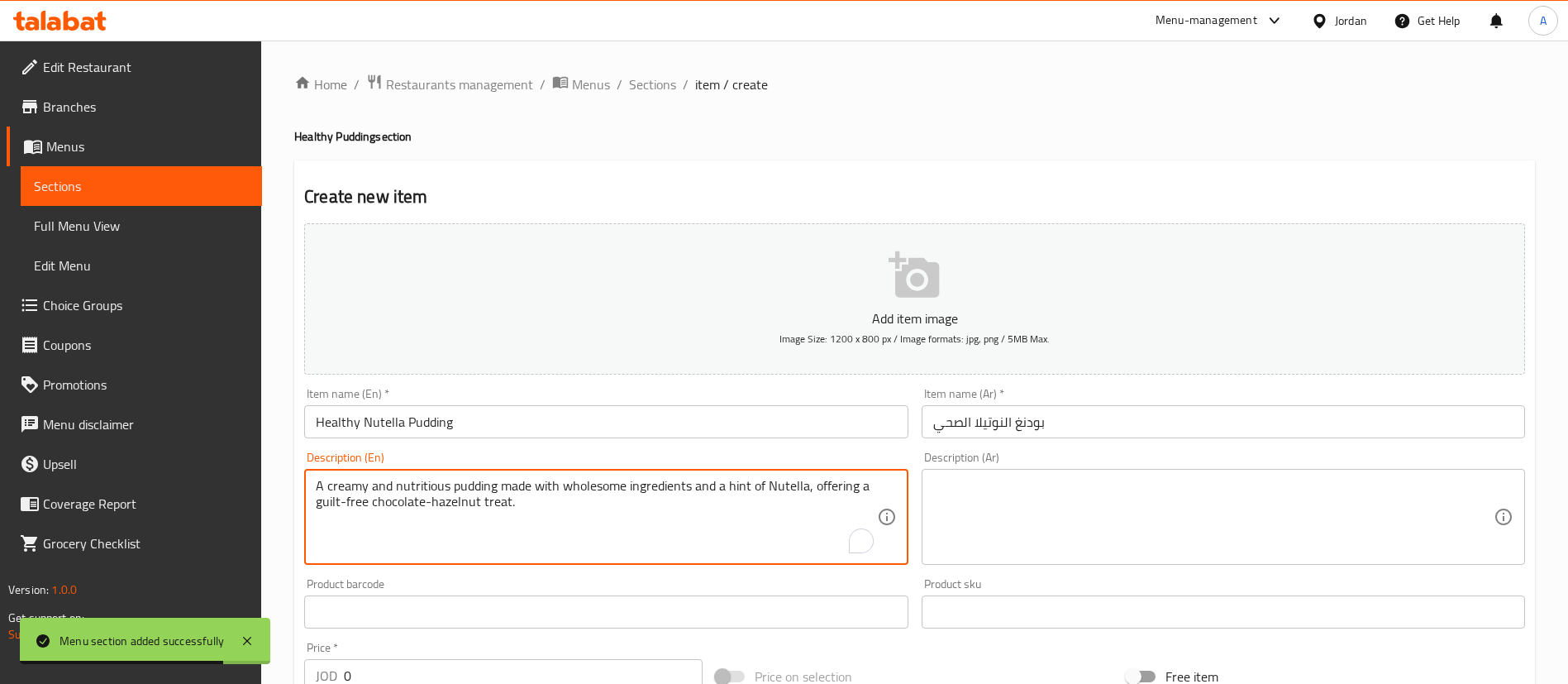
type textarea "A creamy and nutritious pudding made with wholesome ingredients and a hint of N…"
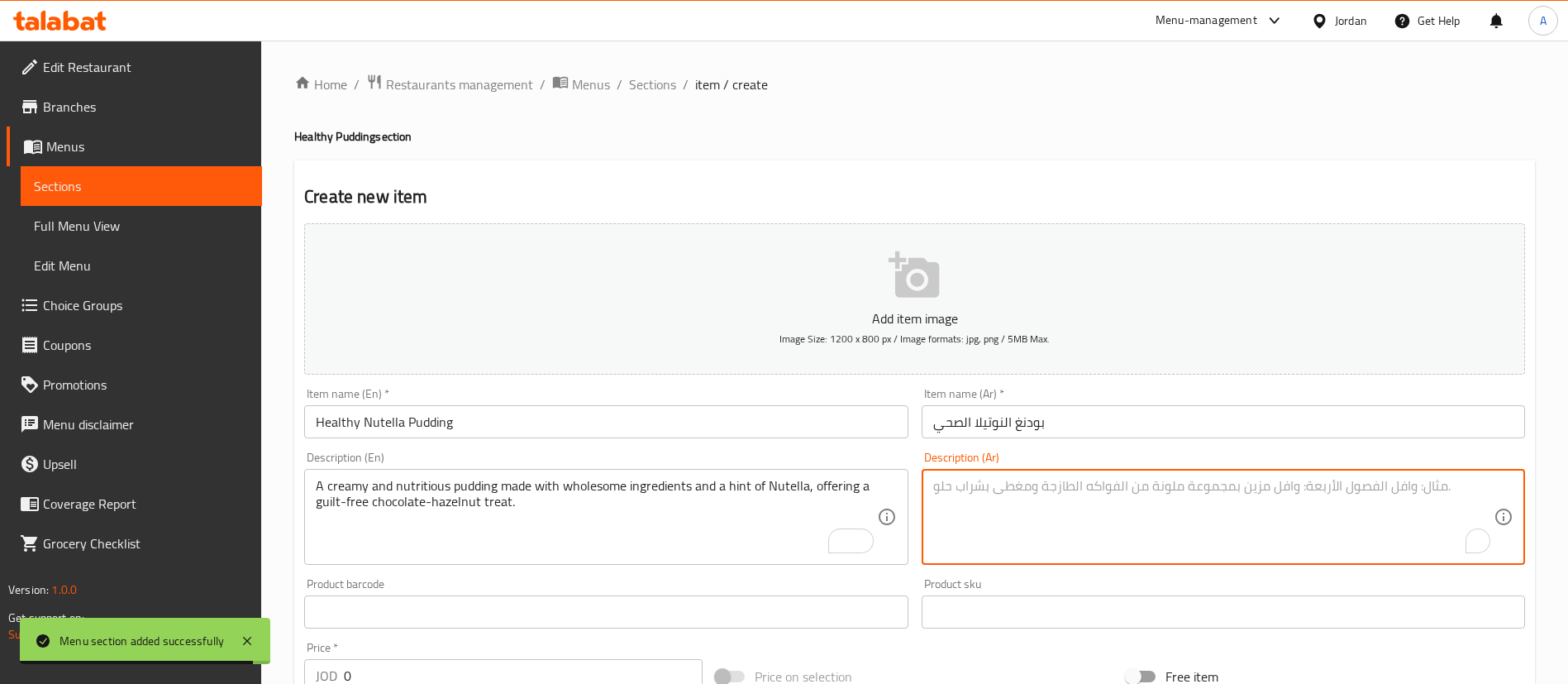
click at [1030, 520] on textarea "To enrich screen reader interactions, please activate Accessibility in Grammarl…" at bounding box center [1213, 517] width 560 height 79
paste textarea "بودينغ نوتيلا صحي بودينغ كريمي ومغذي مصنوع من مكونات طبيعية وصحية مع لمسة من ال…"
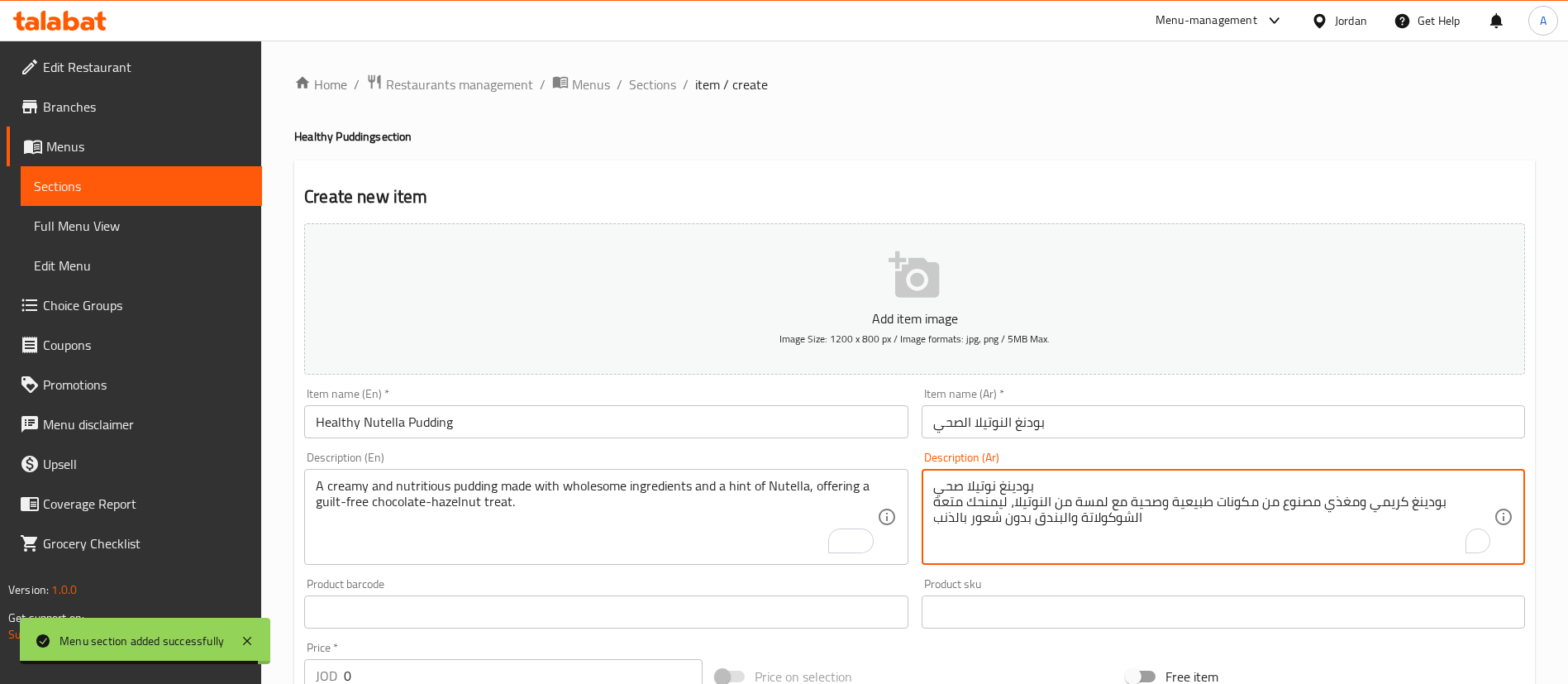
type textarea "بودينغ نوتيلا صحي بودينغ كريمي ومغذي مصنوع من مكونات طبيعية وصحية مع لمسة من ال…"
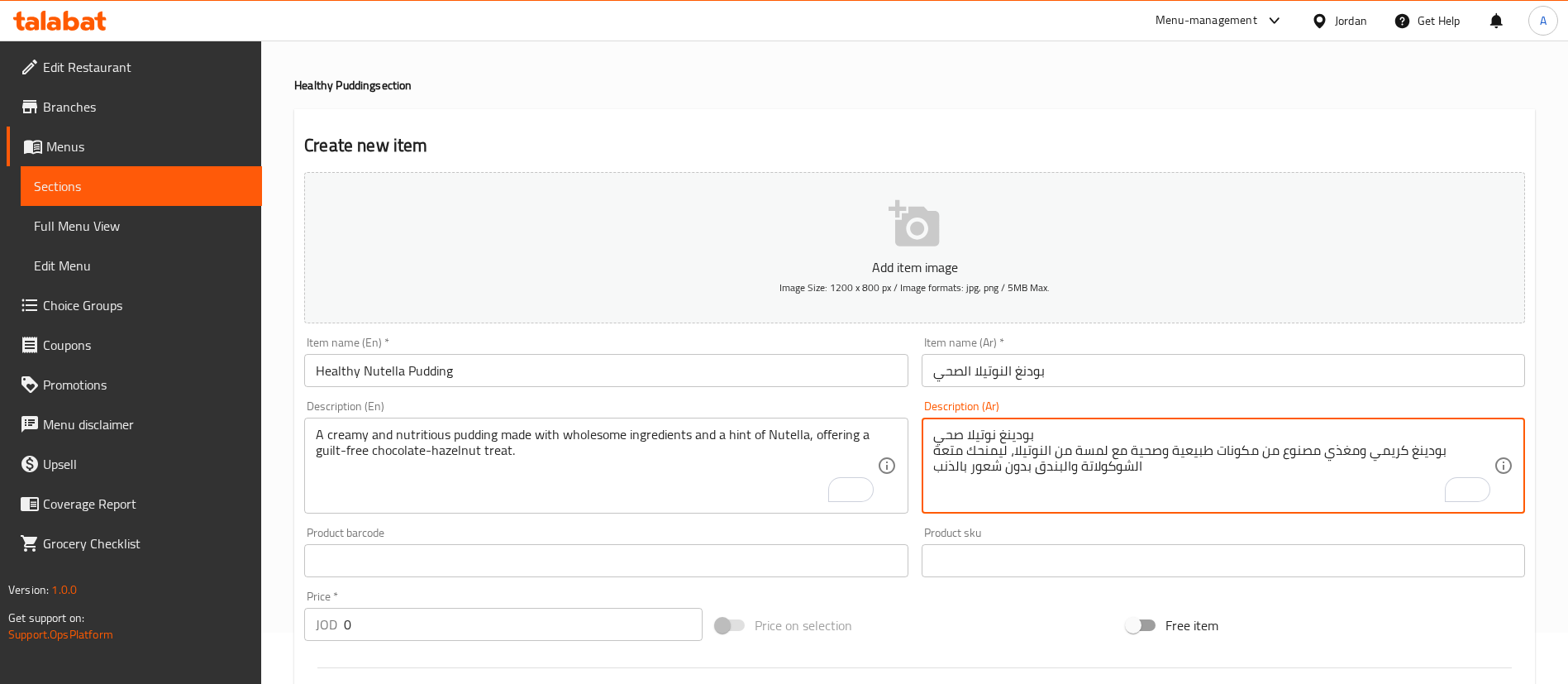
scroll to position [124, 0]
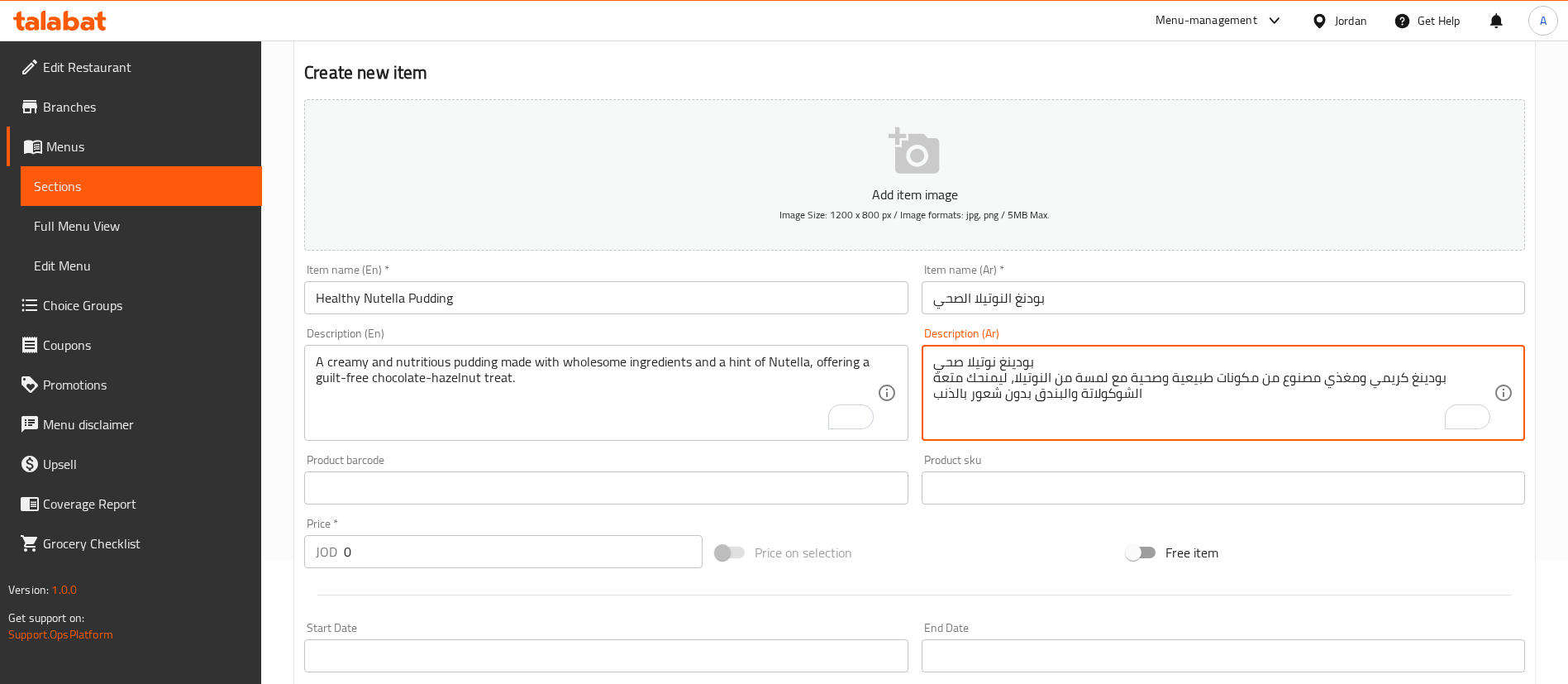
drag, startPoint x: 431, startPoint y: 546, endPoint x: 296, endPoint y: 551, distance: 135.1
click at [307, 555] on div "JOD 0 Price *" at bounding box center [503, 551] width 399 height 33
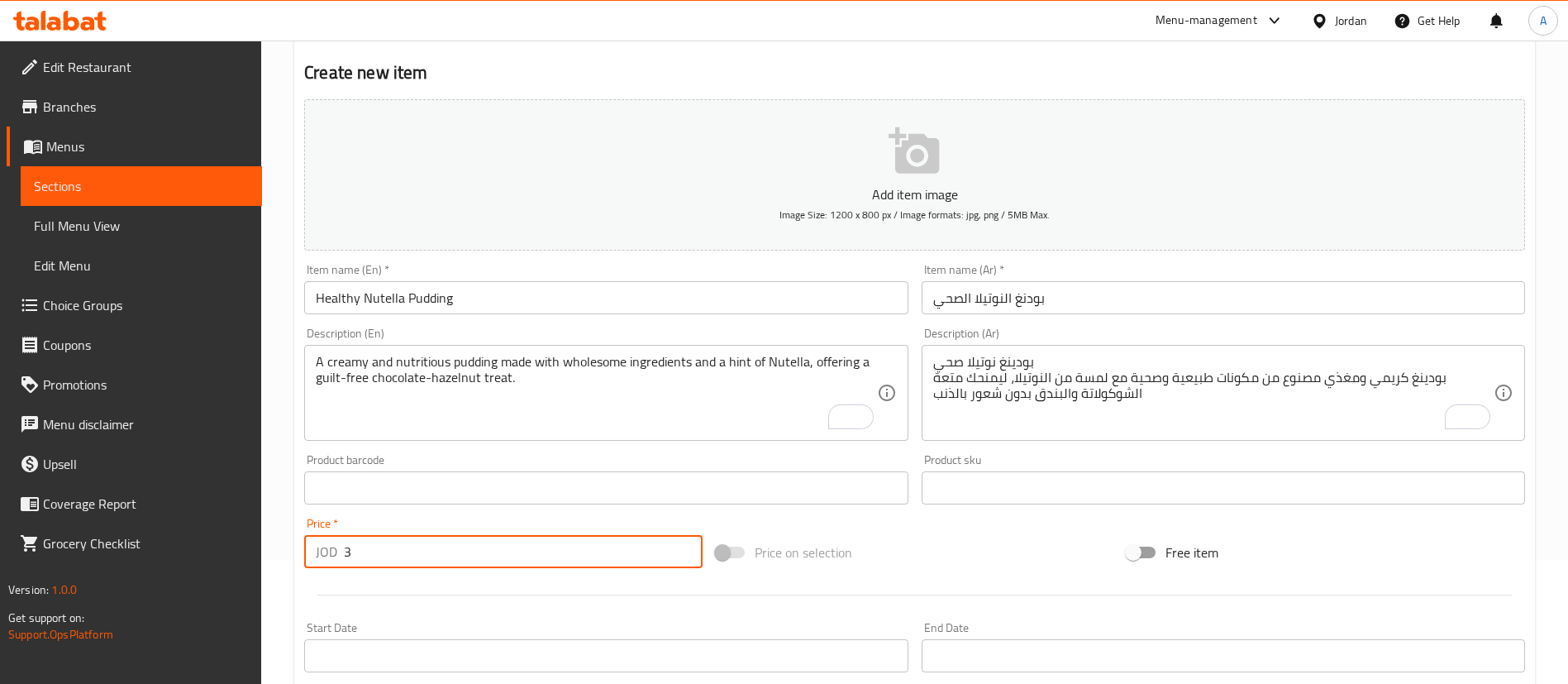
type input "3"
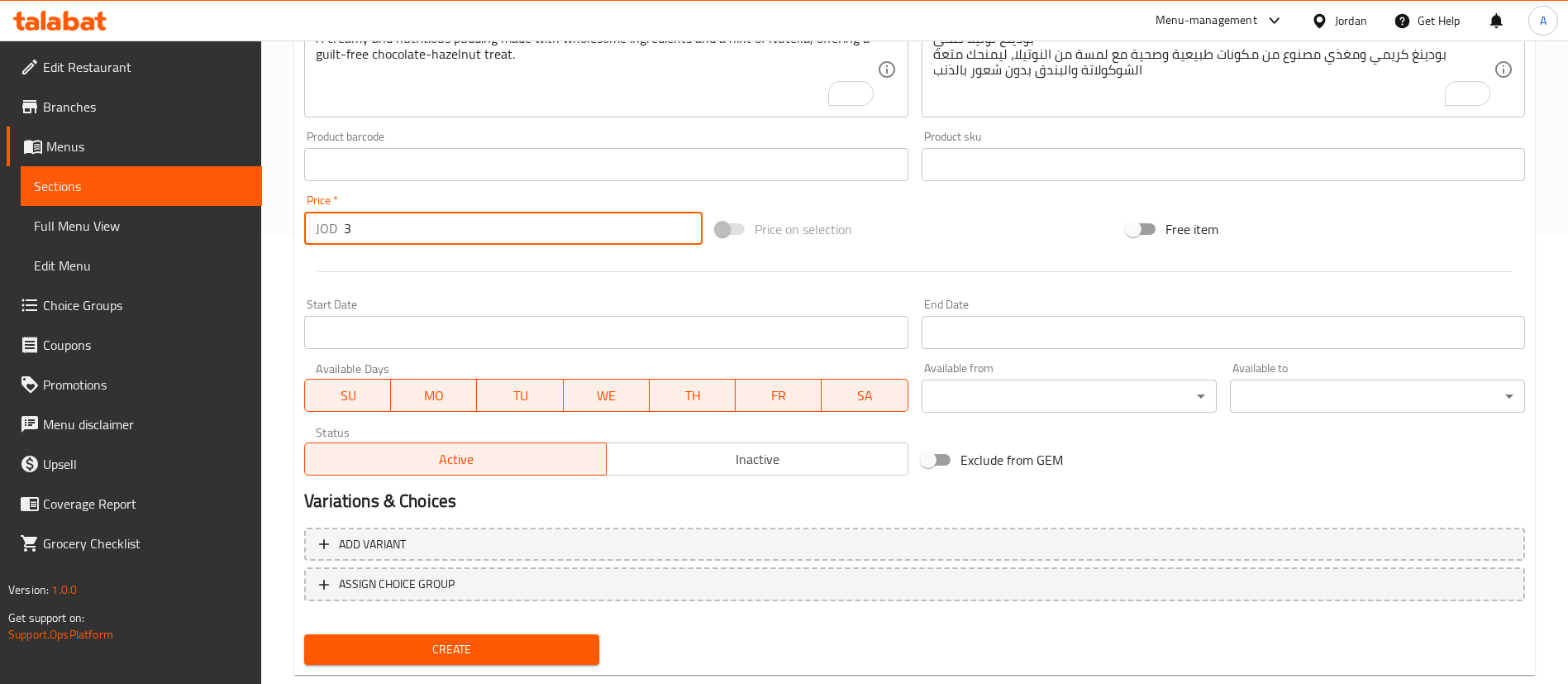
scroll to position [485, 0]
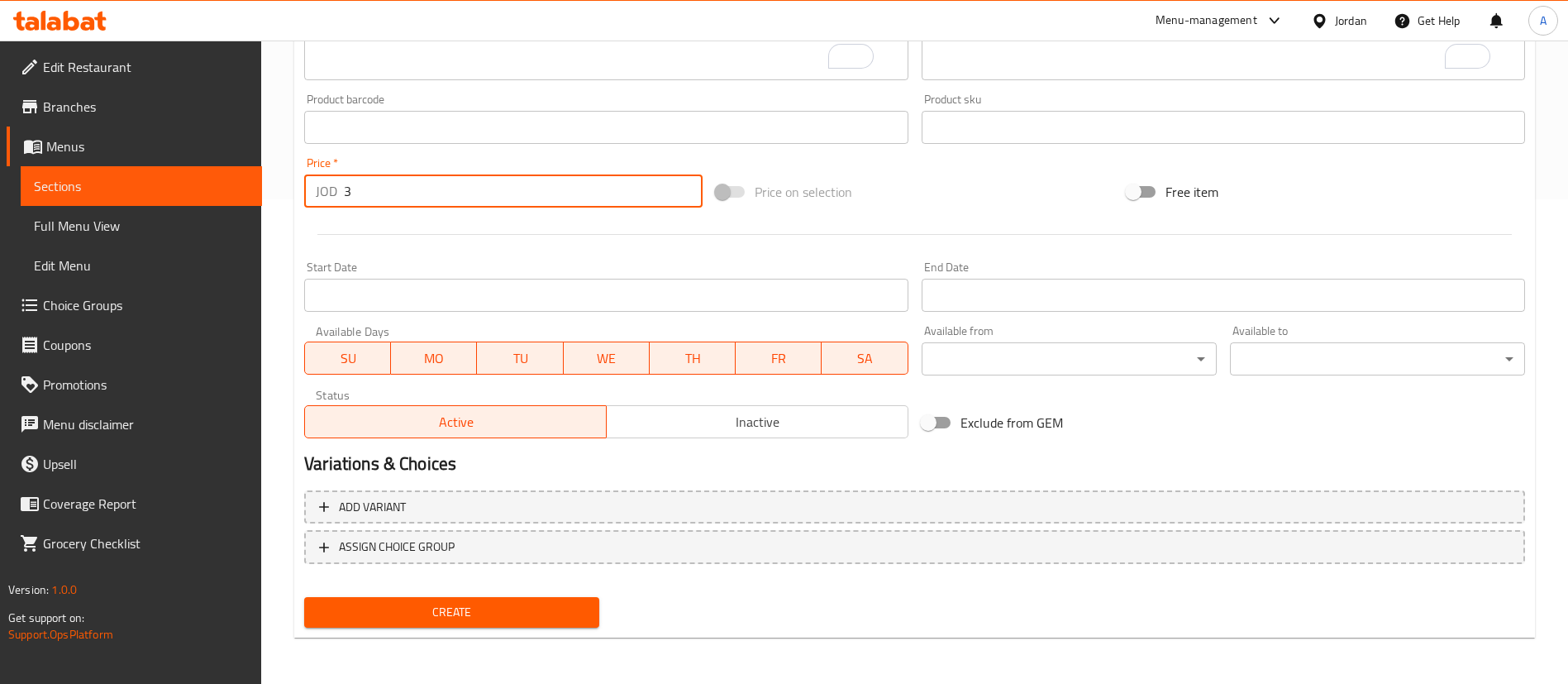
click at [569, 612] on span "Create" at bounding box center [452, 612] width 269 height 21
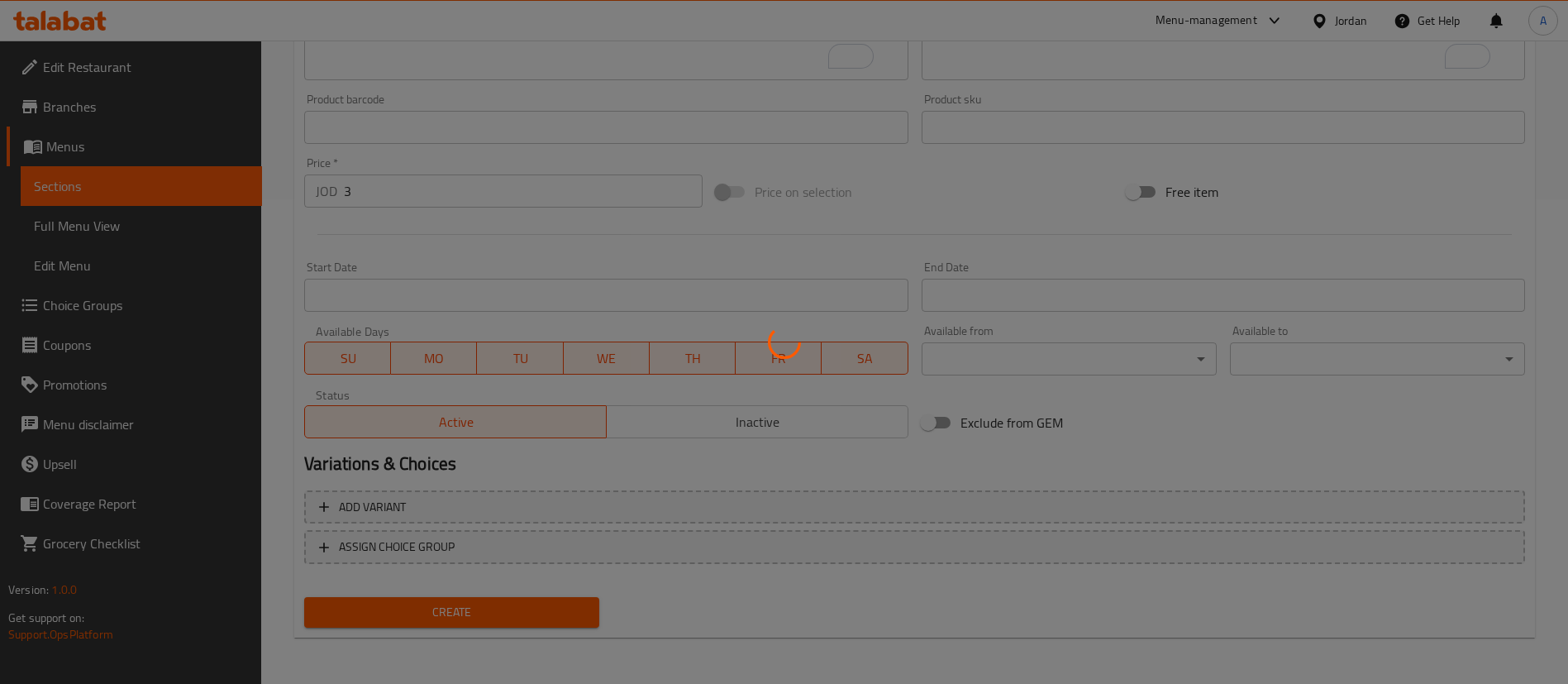
type input "0"
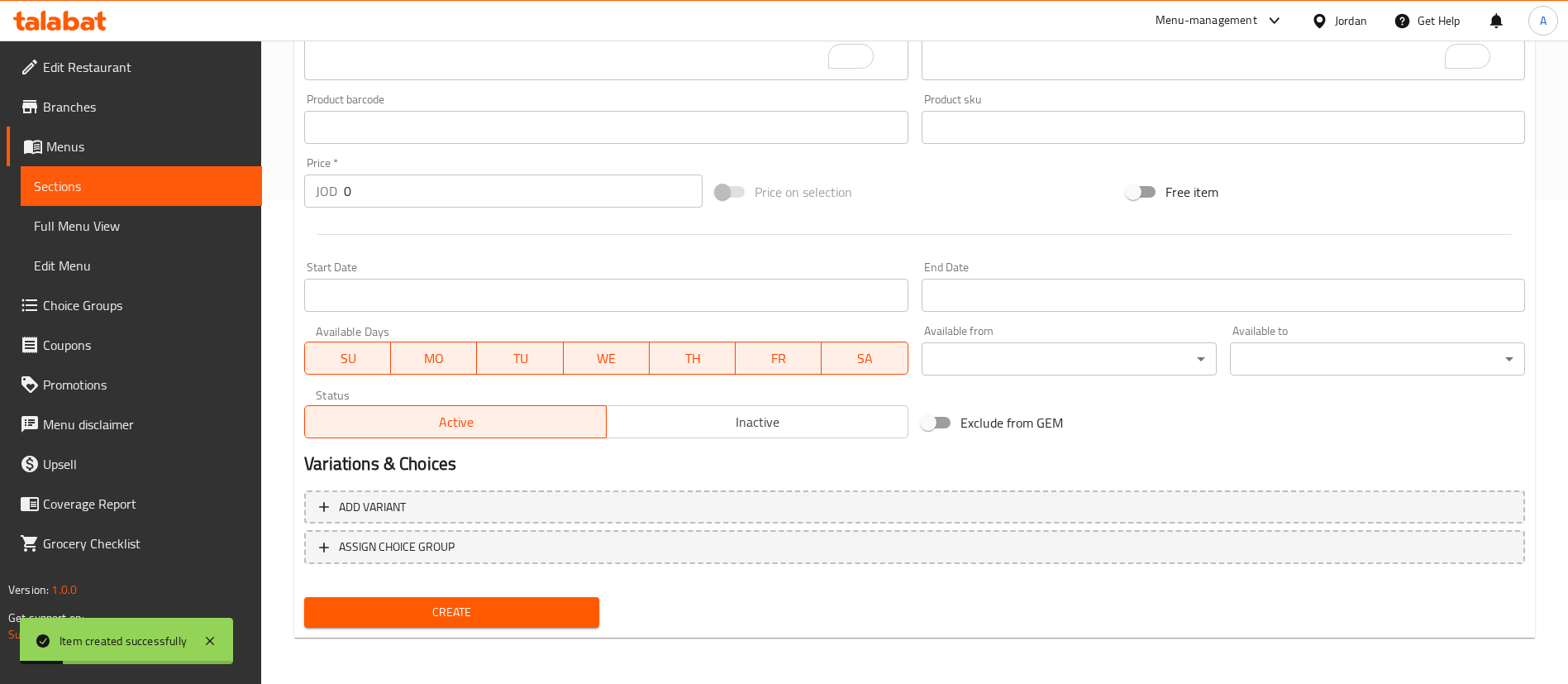
scroll to position [0, 0]
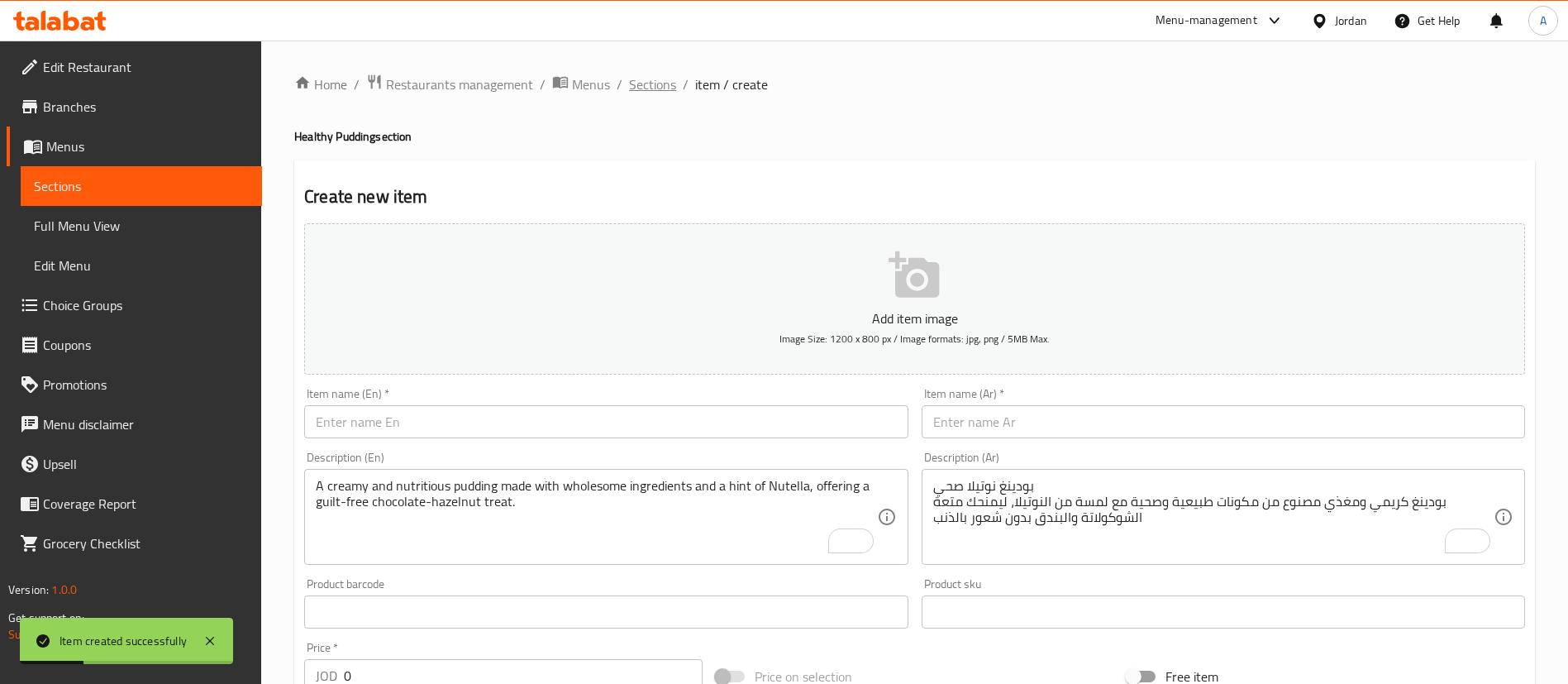
drag, startPoint x: 666, startPoint y: 90, endPoint x: 777, endPoint y: 10, distance: 136.8
click at [666, 88] on span "Sections" at bounding box center [652, 84] width 47 height 20
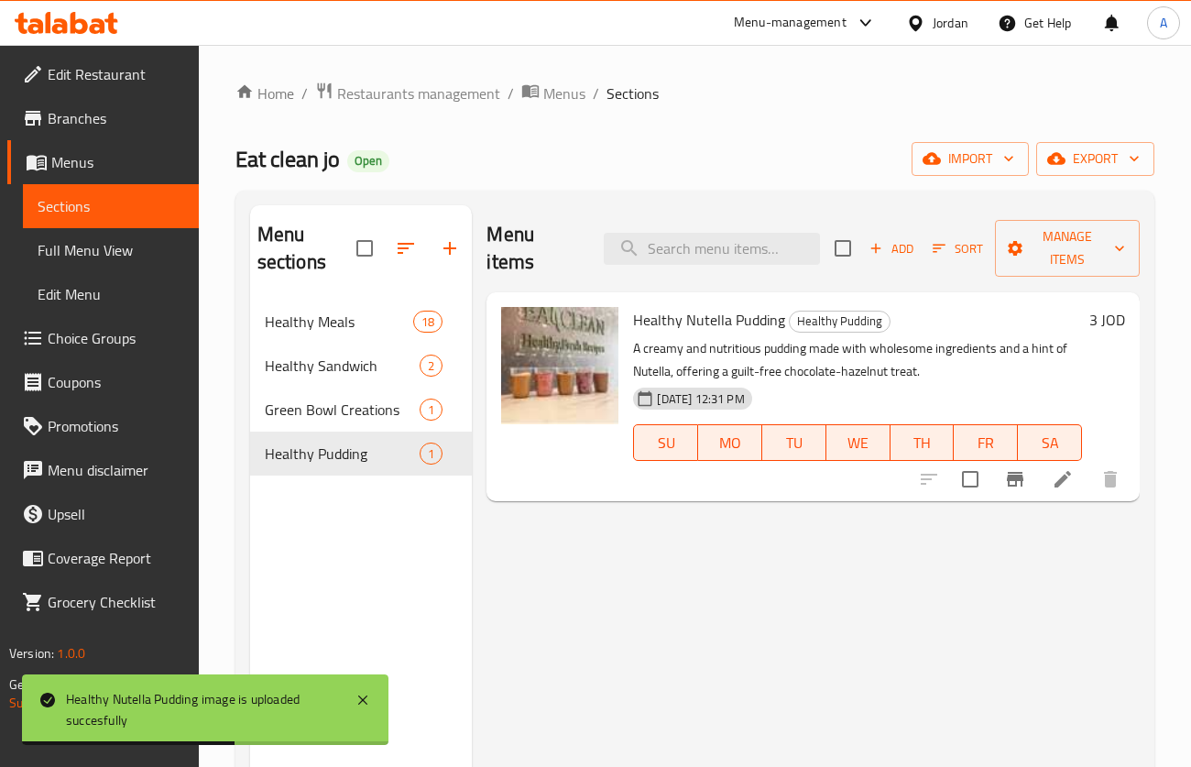
click at [899, 269] on div "Add Sort Manage items" at bounding box center [987, 248] width 305 height 57
click at [896, 256] on span "Add" at bounding box center [891, 248] width 49 height 21
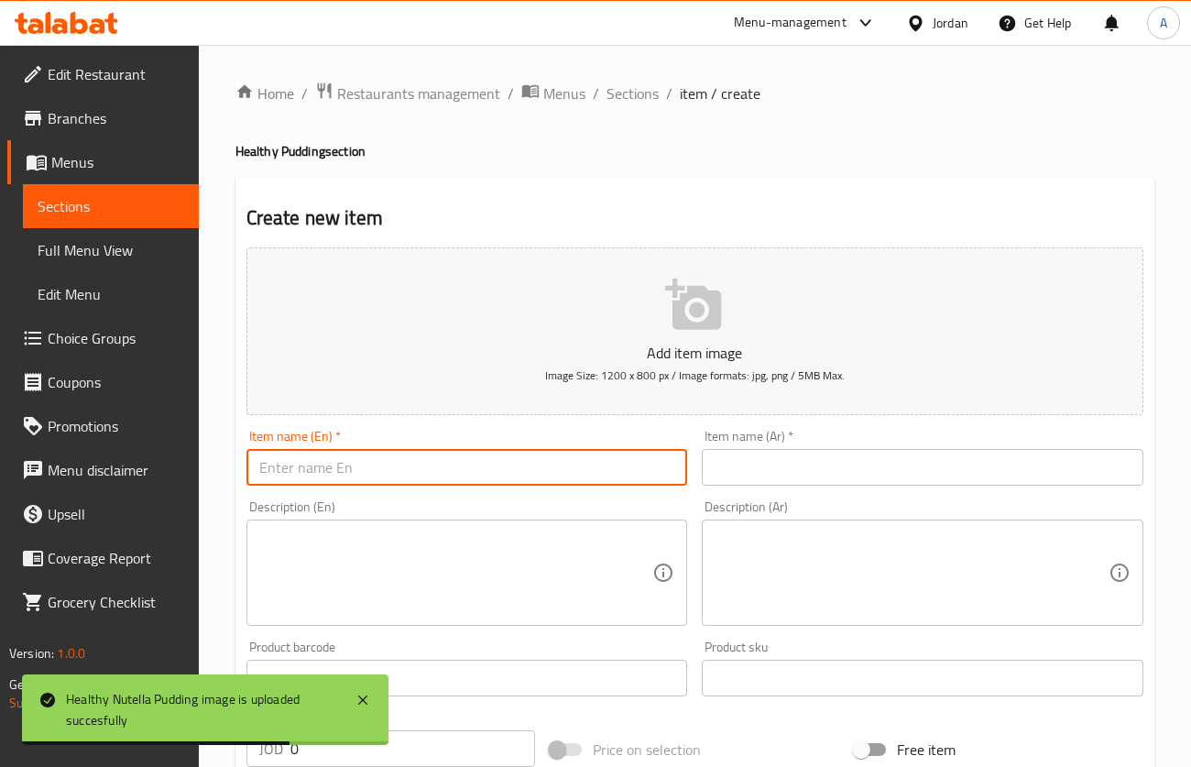
click at [444, 475] on input "text" at bounding box center [468, 467] width 442 height 37
paste input "Healthy Kinder Pudding"
type input "Healthy Kinder Pudding"
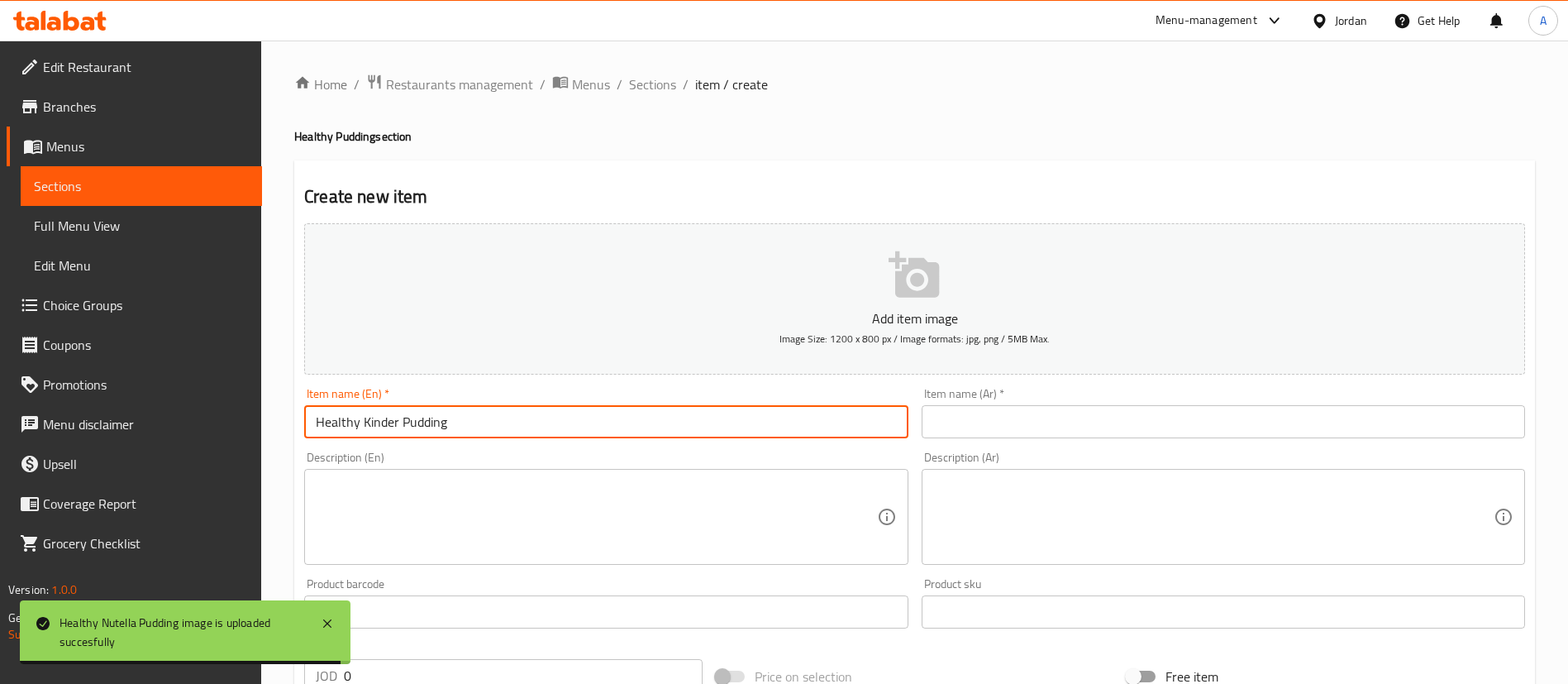
click at [1048, 417] on input "text" at bounding box center [1223, 421] width 604 height 33
paste input "بودنغ كيندر الصحي"
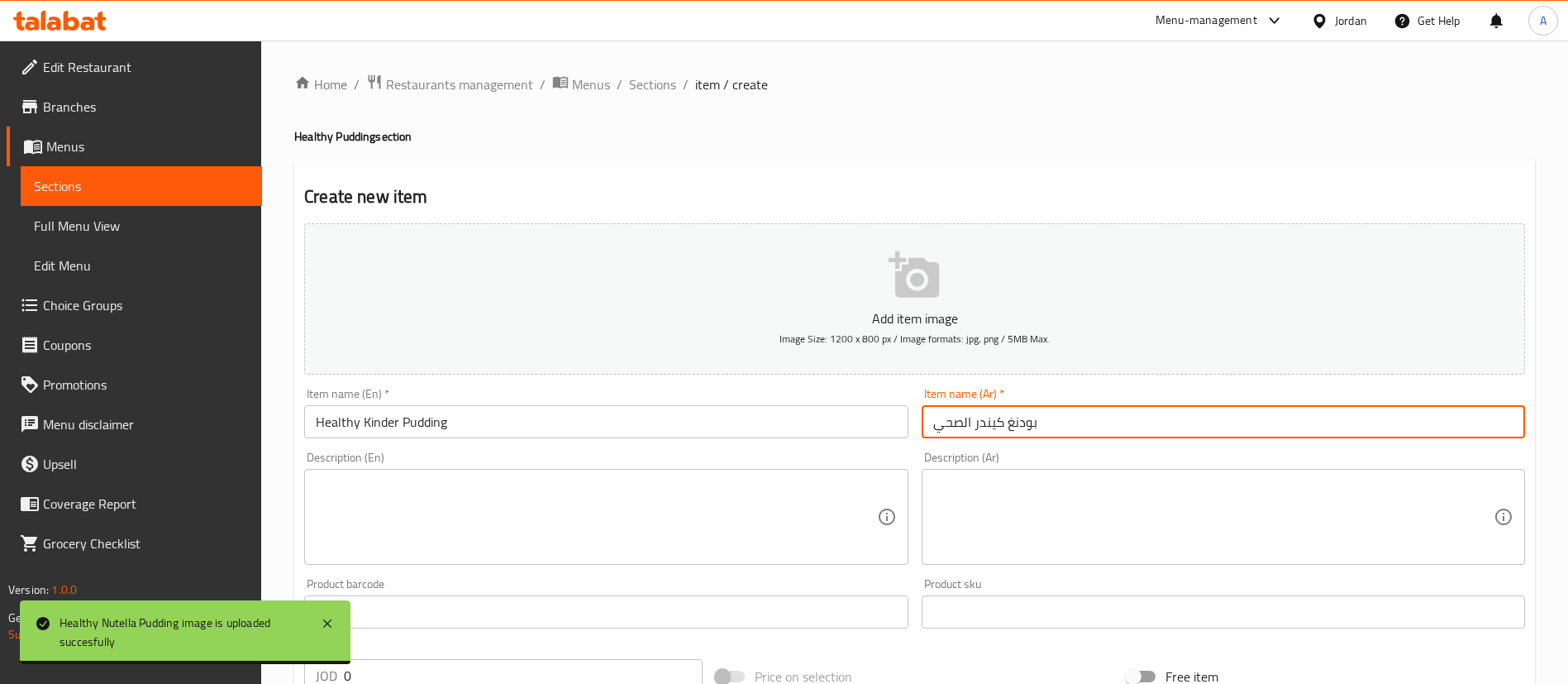
type input "بودنغ كيندر الصحي"
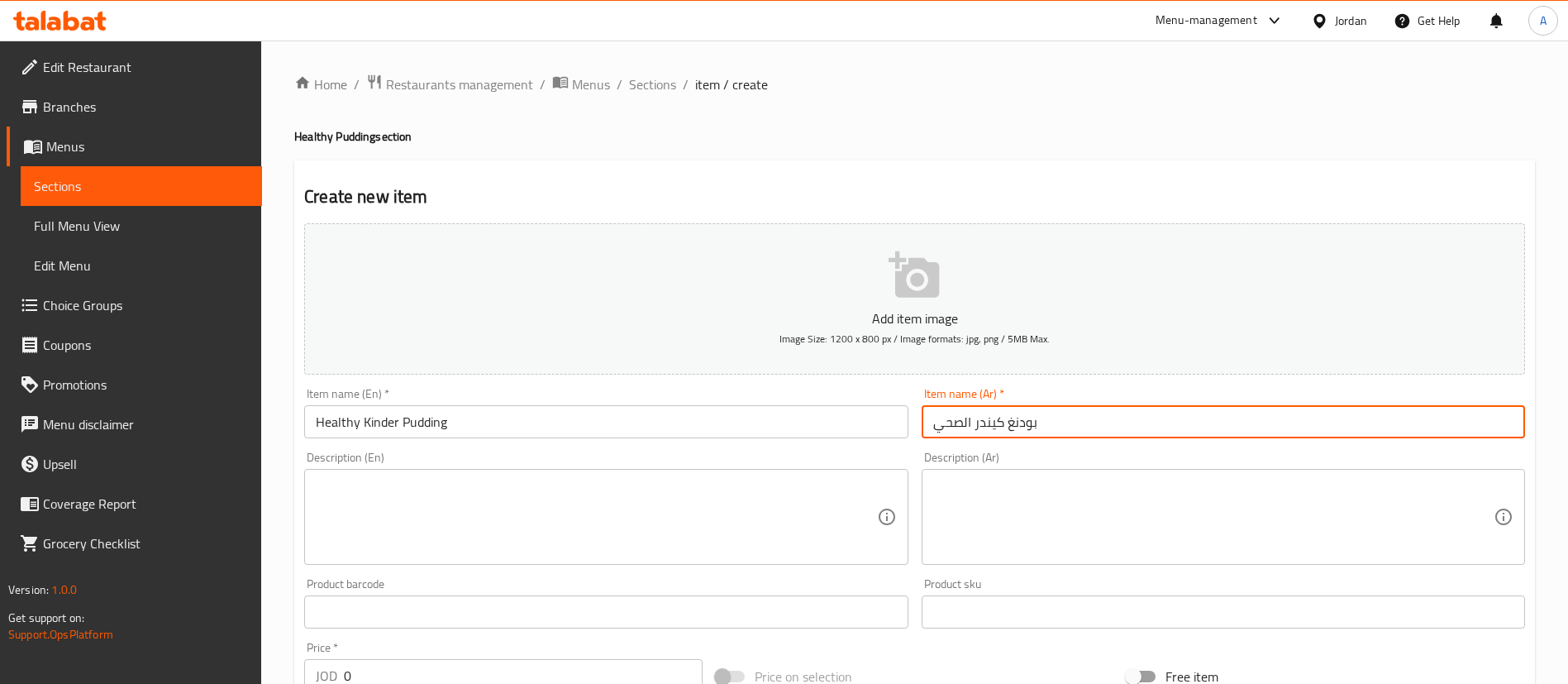
click at [555, 529] on textarea at bounding box center [595, 517] width 560 height 79
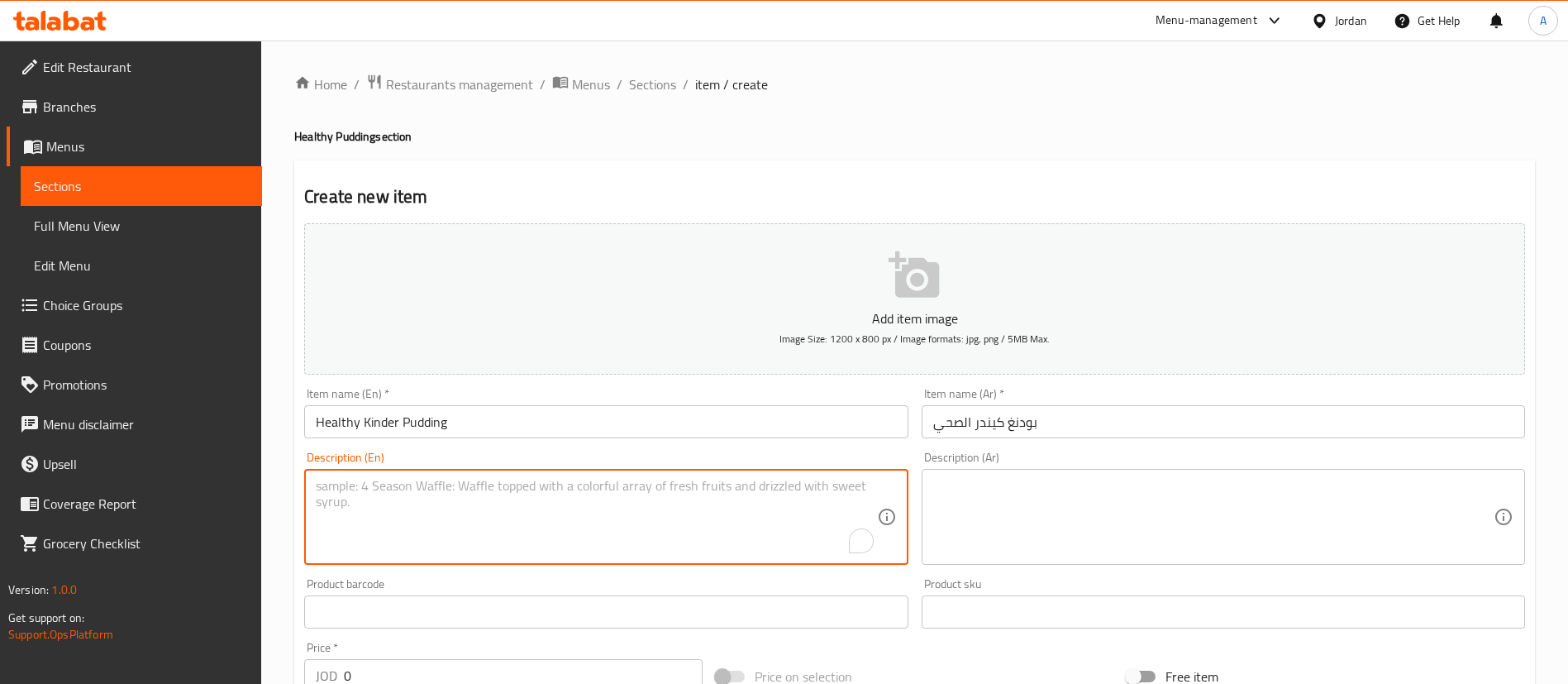
paste textarea "A creamy and nutritious pudding made with wholesome ingredients and a touch of …"
type textarea "A creamy and nutritious pudding made with wholesome ingredients and a touch of …"
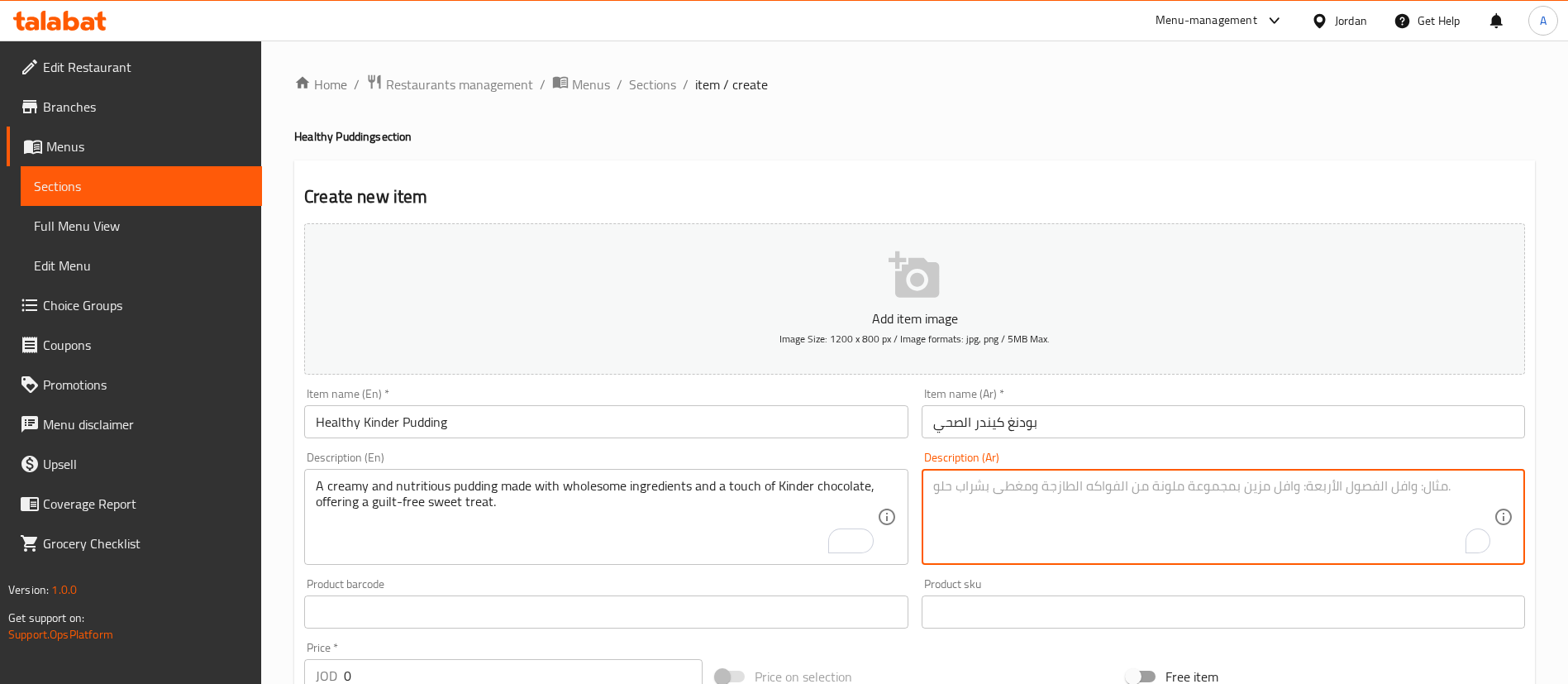
click at [1025, 509] on textarea "To enrich screen reader interactions, please activate Accessibility in Grammarl…" at bounding box center [1213, 517] width 560 height 79
paste textarea "بودينغ كيندر صحي بودينغ كريمي ومغذي مصنوع من مكونات طبيعية وصحية مع لمسة من شوك…"
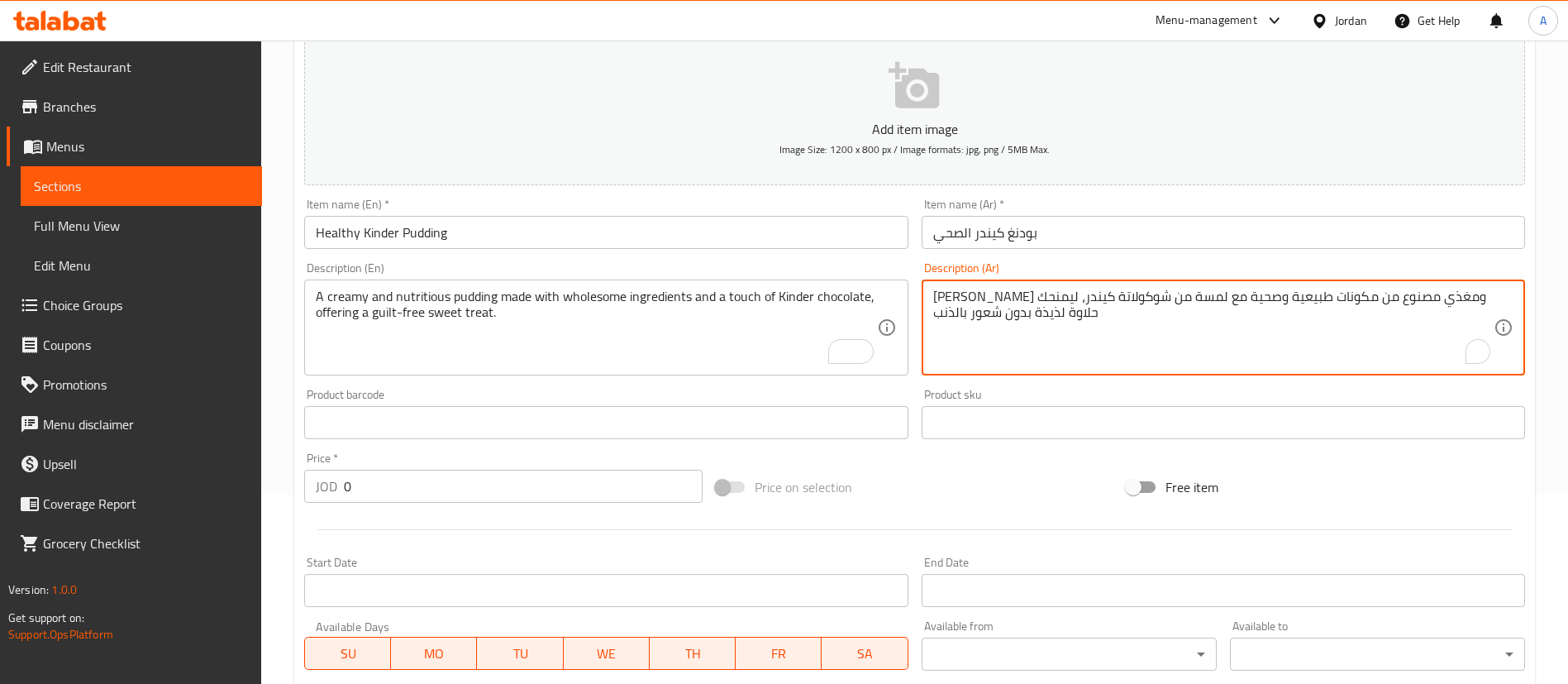
scroll to position [372, 0]
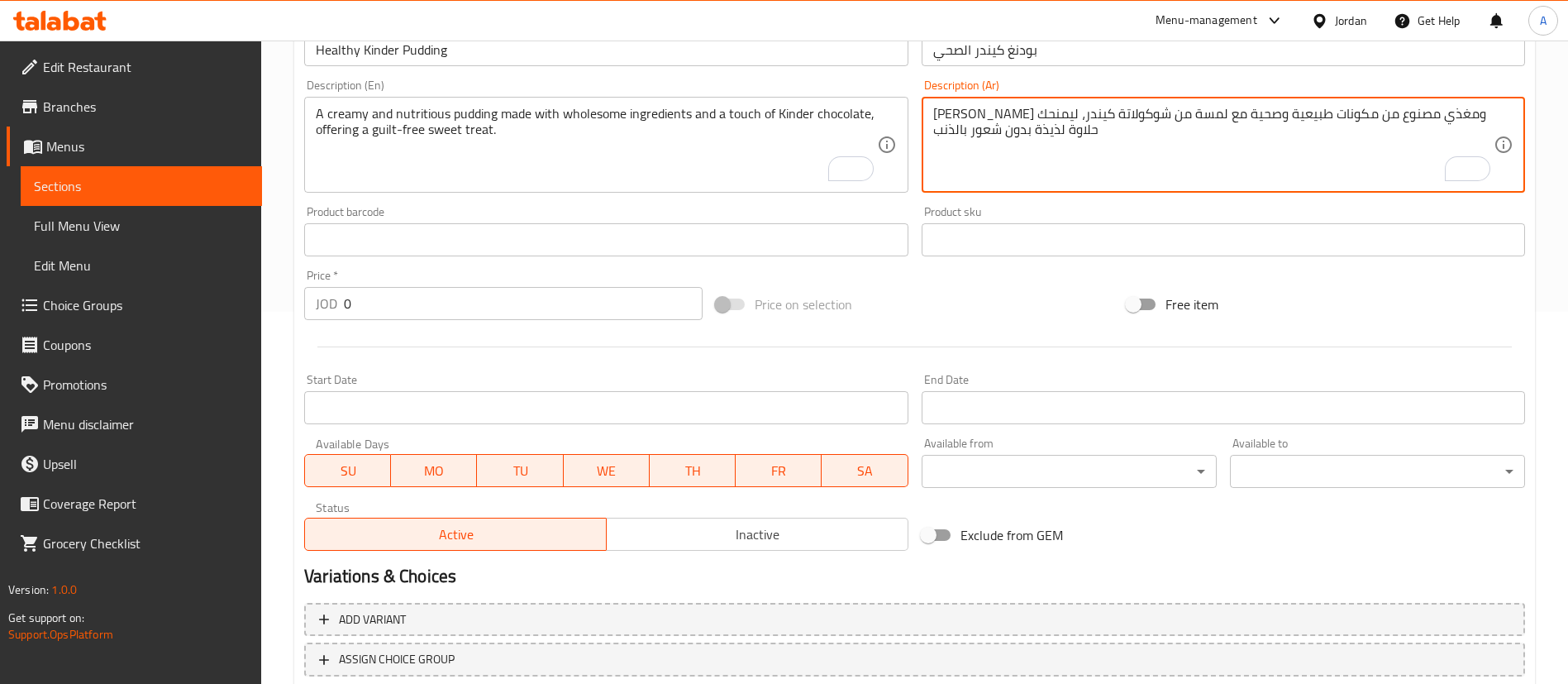
type textarea "بودينغ كيندر صحي بودينغ كريمي ومغذي مصنوع من مكونات طبيعية وصحية مع لمسة من شوك…"
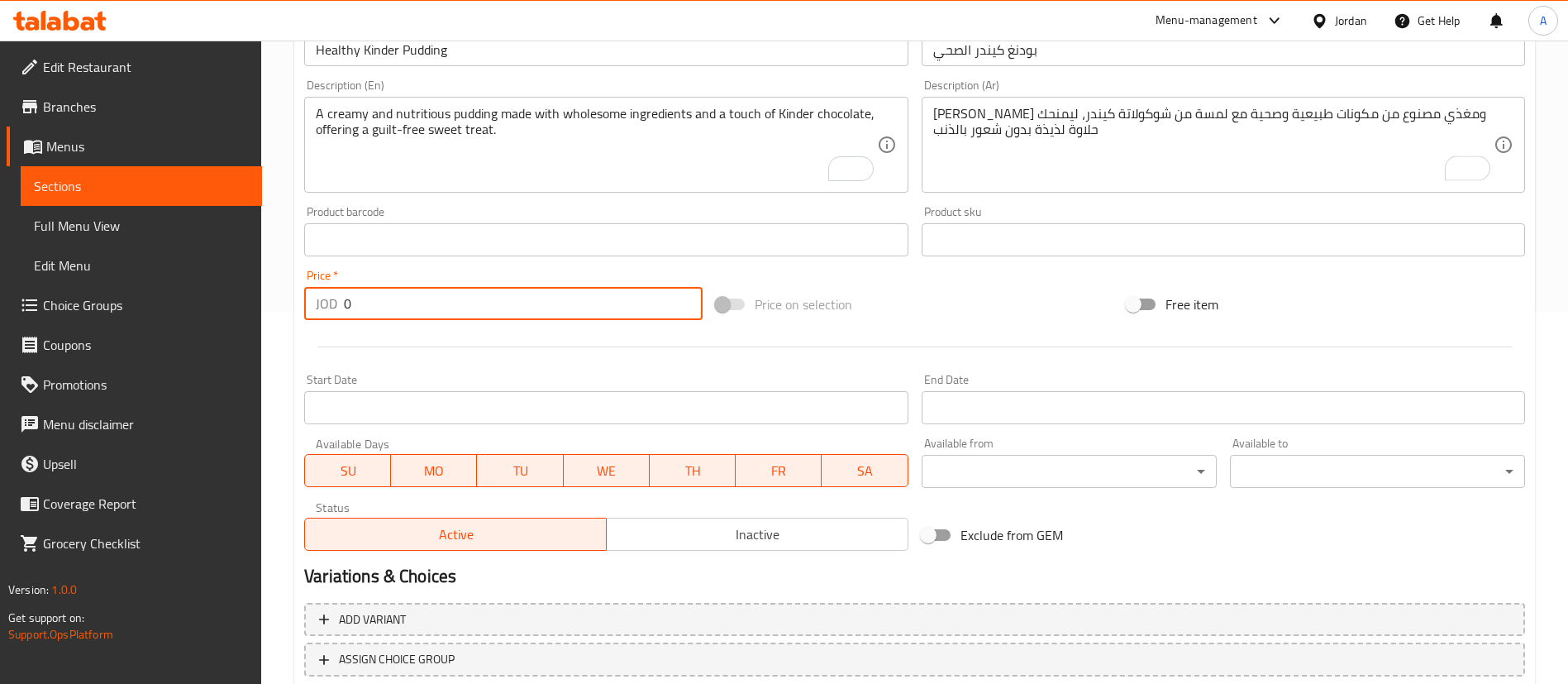
drag, startPoint x: 417, startPoint y: 306, endPoint x: 258, endPoint y: 317, distance: 159.4
click at [270, 319] on div "Home / Restaurants management / Menus / Sections / item / create Healthy Puddin…" at bounding box center [915, 233] width 1307 height 1128
type input "3"
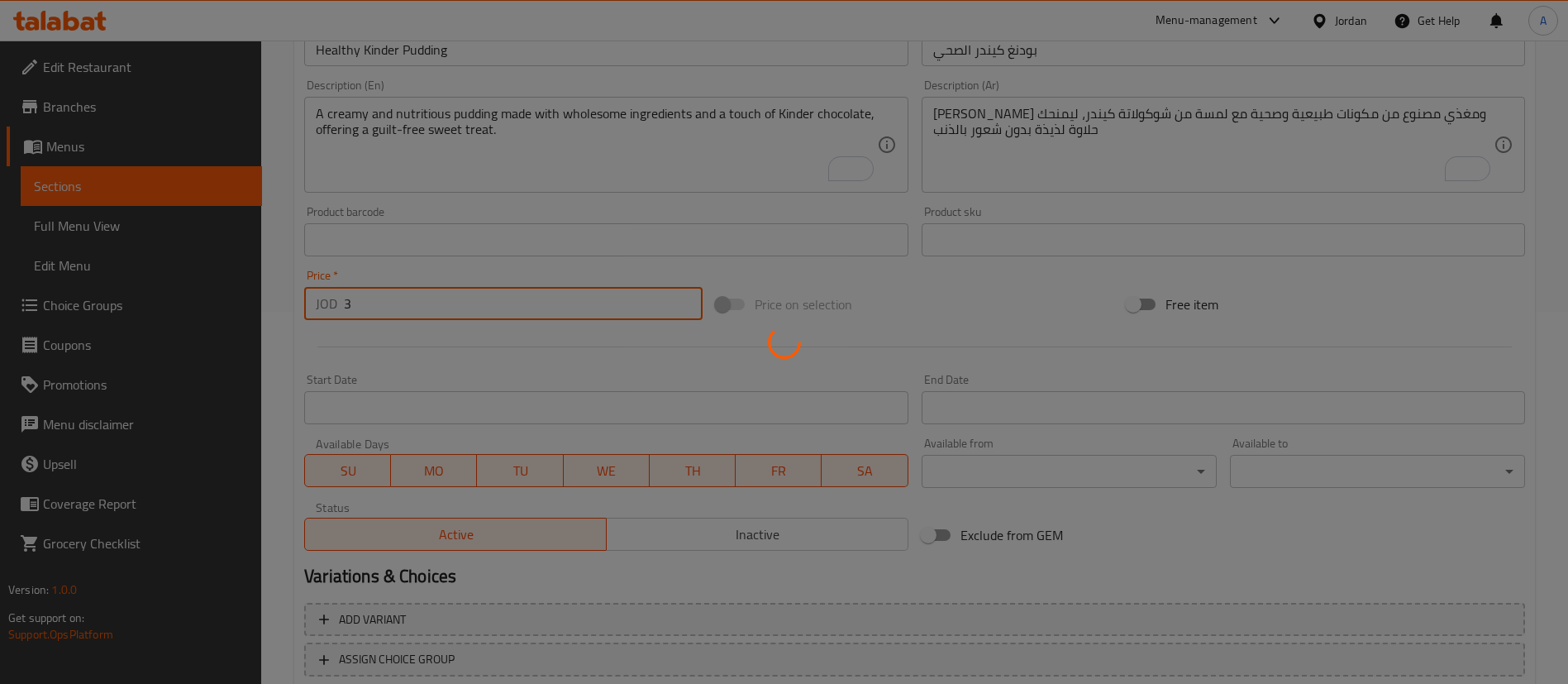
type input "0"
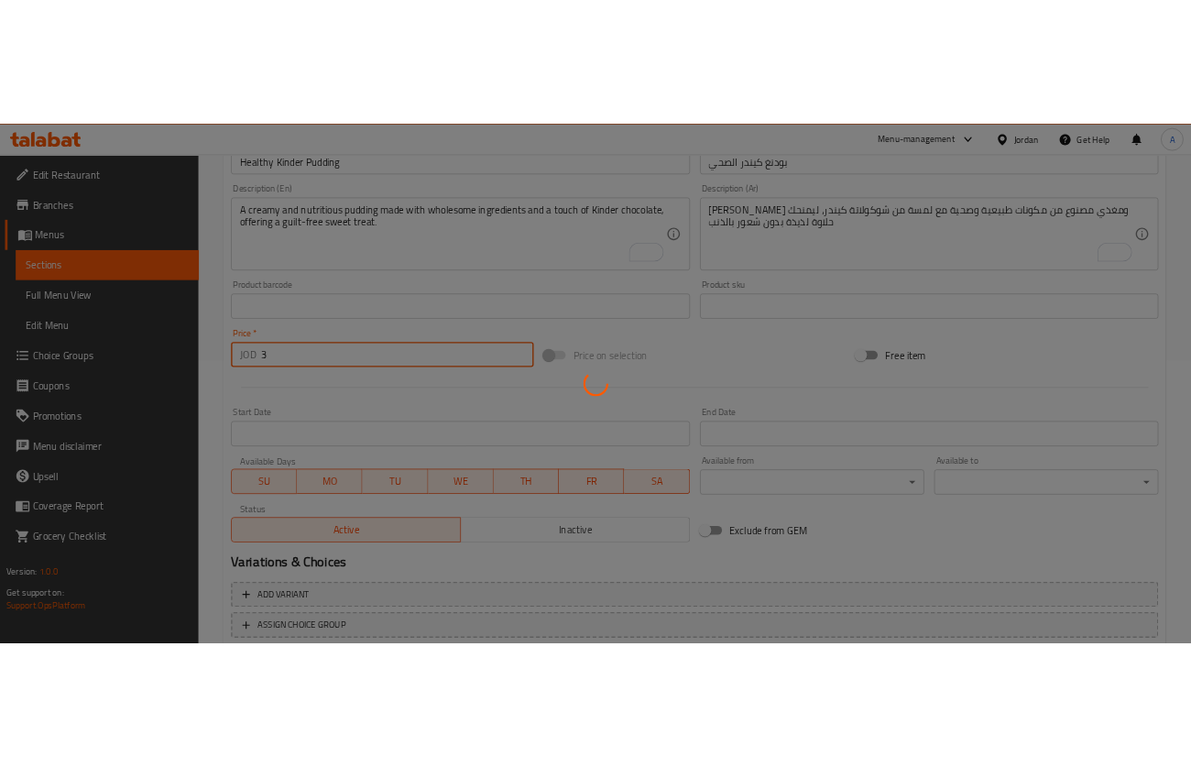
scroll to position [0, 0]
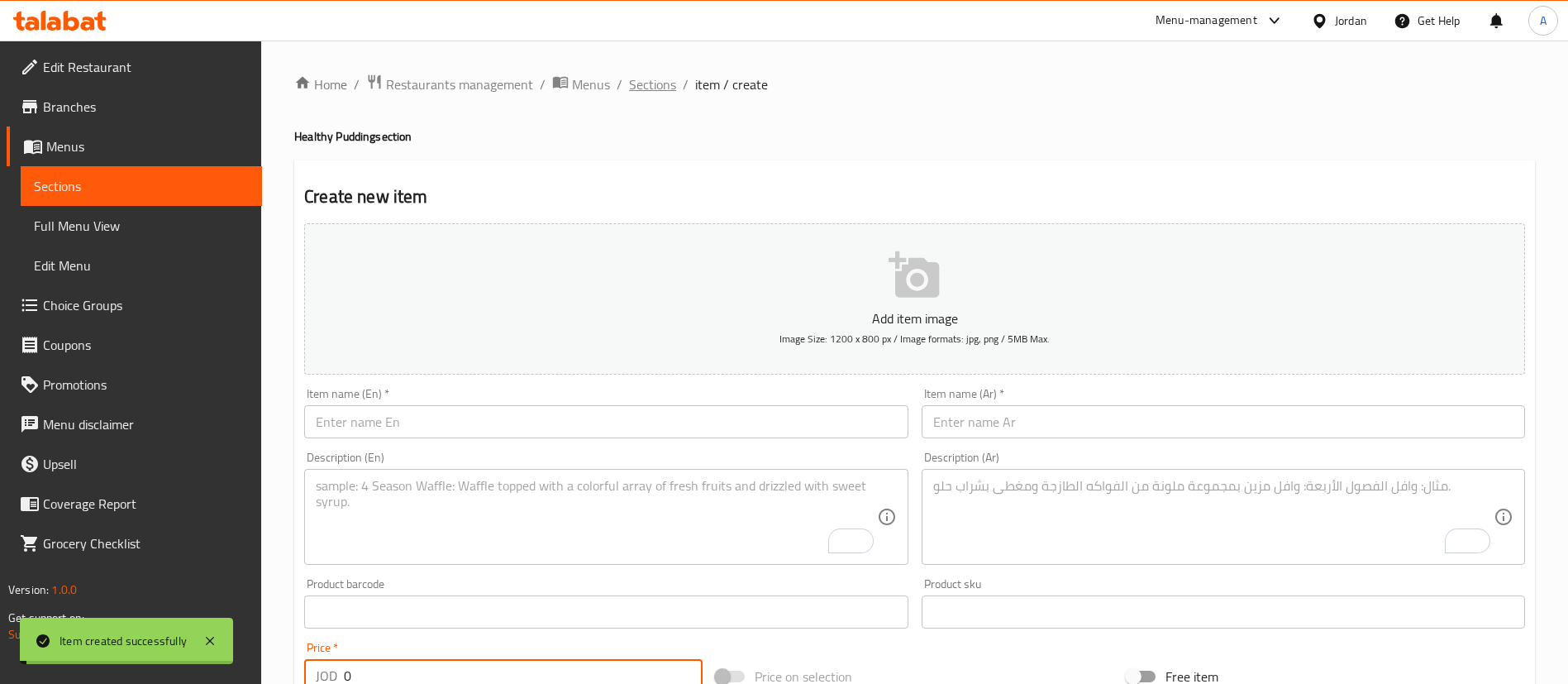
click at [635, 79] on span "Sections" at bounding box center [652, 84] width 47 height 20
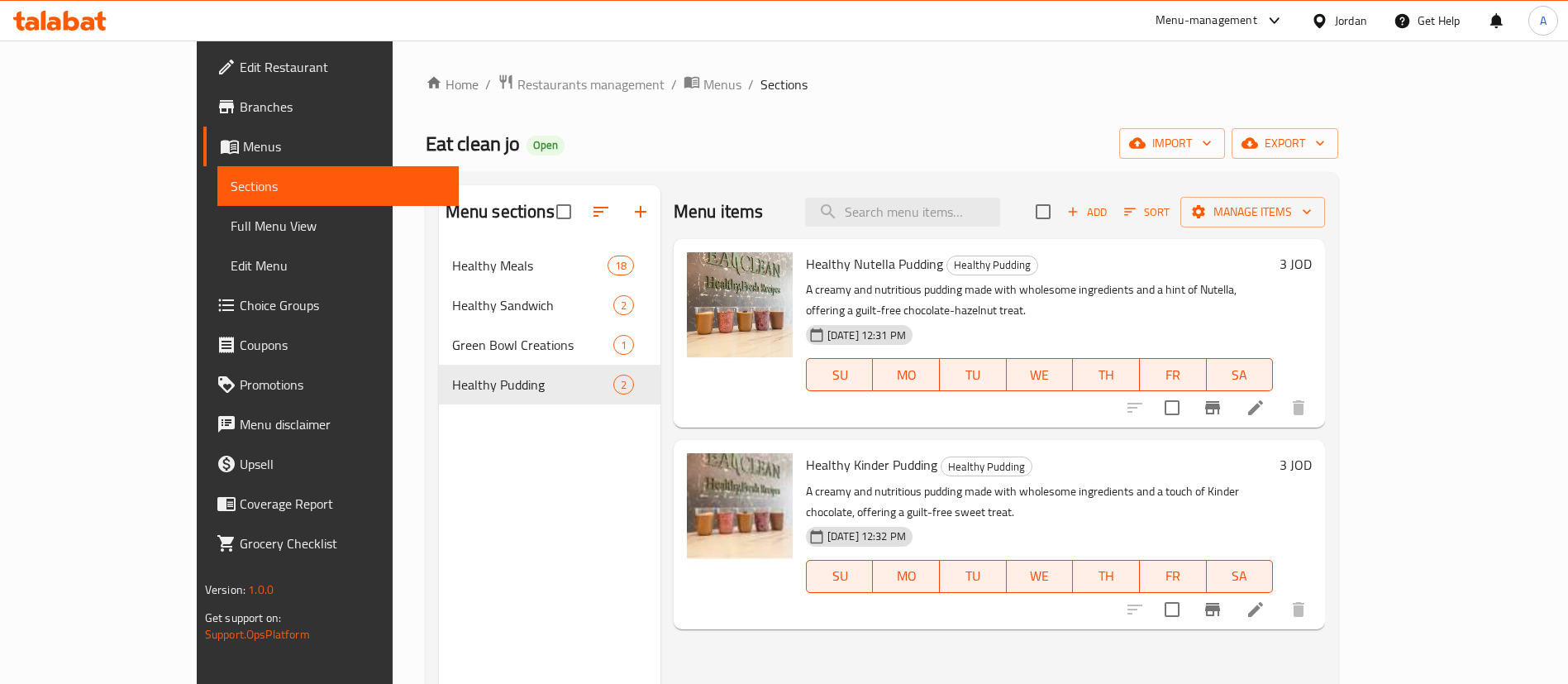
click at [1110, 209] on span "Add" at bounding box center [1086, 212] width 44 height 19
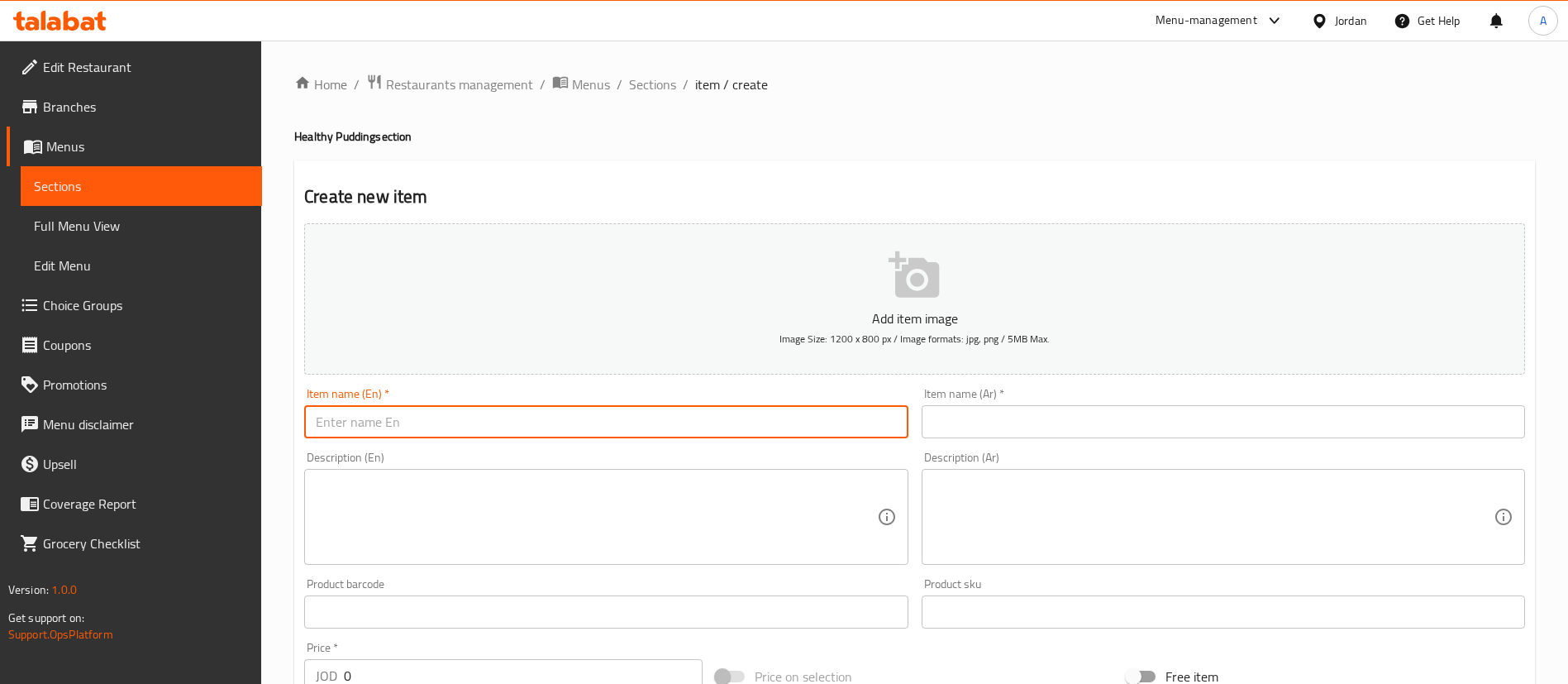
click at [753, 418] on input "text" at bounding box center [605, 421] width 604 height 33
paste input "Italian Dream Pudding (Snickers & Tiramisu)"
type input "Italian Dream Pudding (Snickers & Tiramisu)"
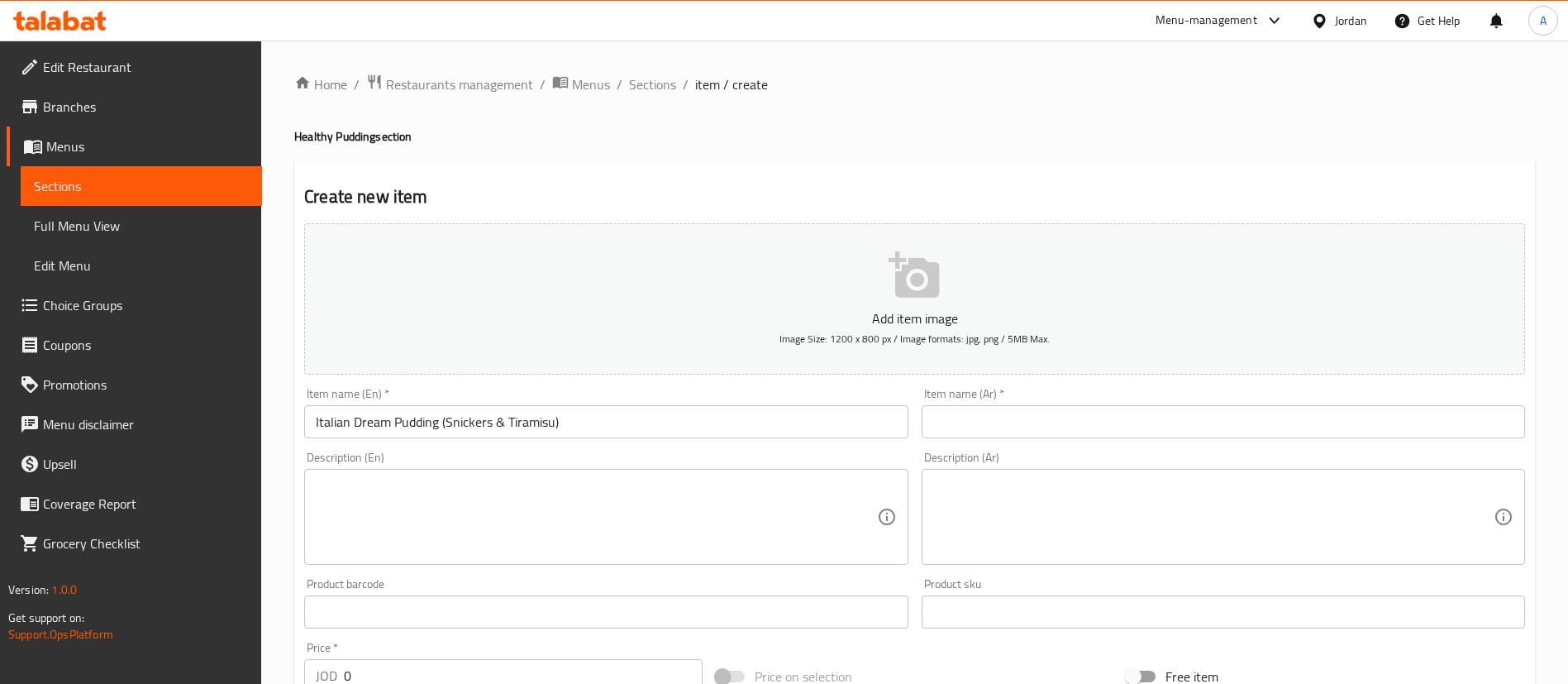
click at [987, 403] on div "Item name (Ar)   * Item name (Ar) *" at bounding box center [1223, 413] width 604 height 51
click at [989, 435] on input "text" at bounding box center [1223, 421] width 604 height 33
paste input "بودنغ الحلم الإيطالي (سنيكرز وتيراميسو)"
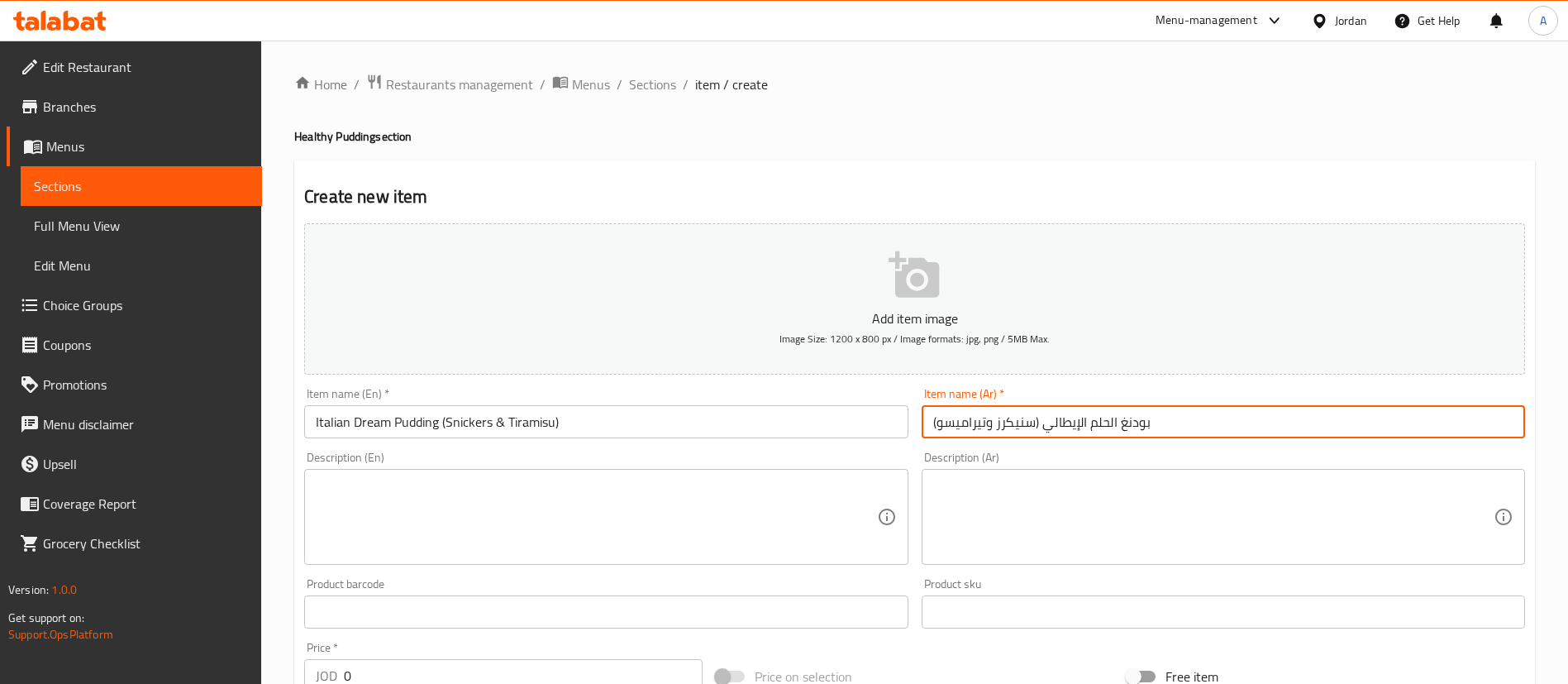
type input "بودنغ الحلم الإيطالي (سنيكرز وتيراميسو)"
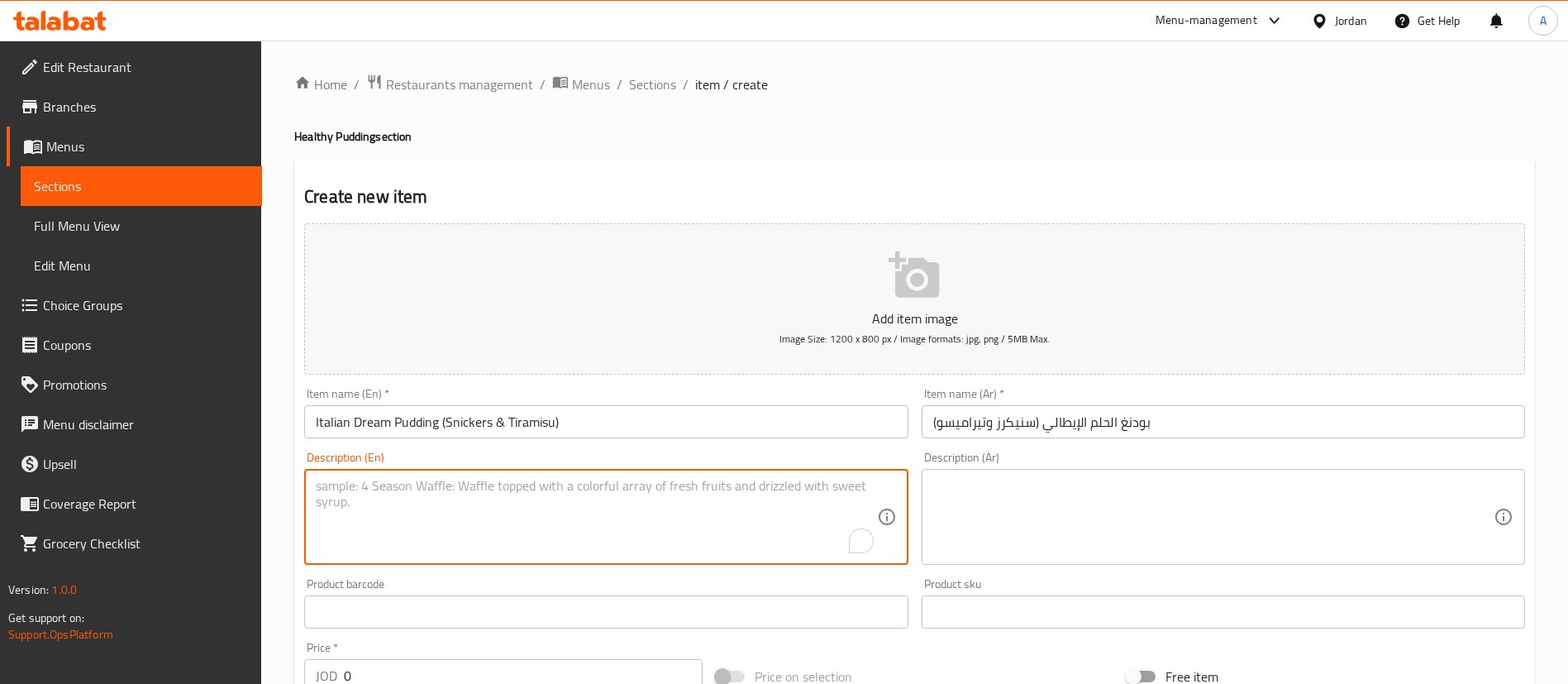
click at [608, 495] on textarea "To enrich screen reader interactions, please activate Accessibility in Grammarl…" at bounding box center [595, 517] width 560 height 79
paste textarea "A decadent pudding combining layers of Snickers and Tiramisu flavors, offering …"
type textarea "A decadent pudding combining layers of Snickers and Tiramisu flavors, offering …"
paste textarea "بودينغ الحلم الإيطالي (سنيكرز وتيرماسو) بودينغ فاخر يجمع بين طبقات نكهات السنيك…"
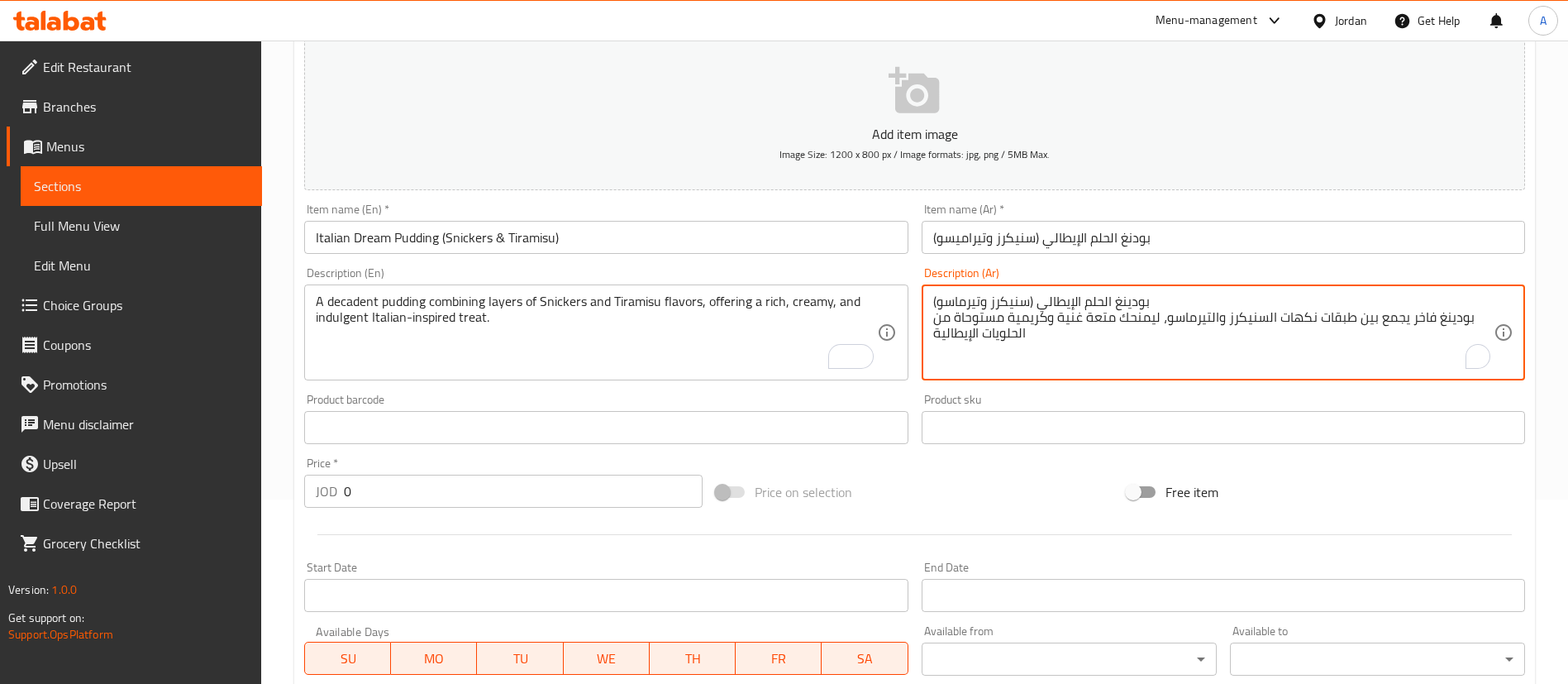
scroll to position [248, 0]
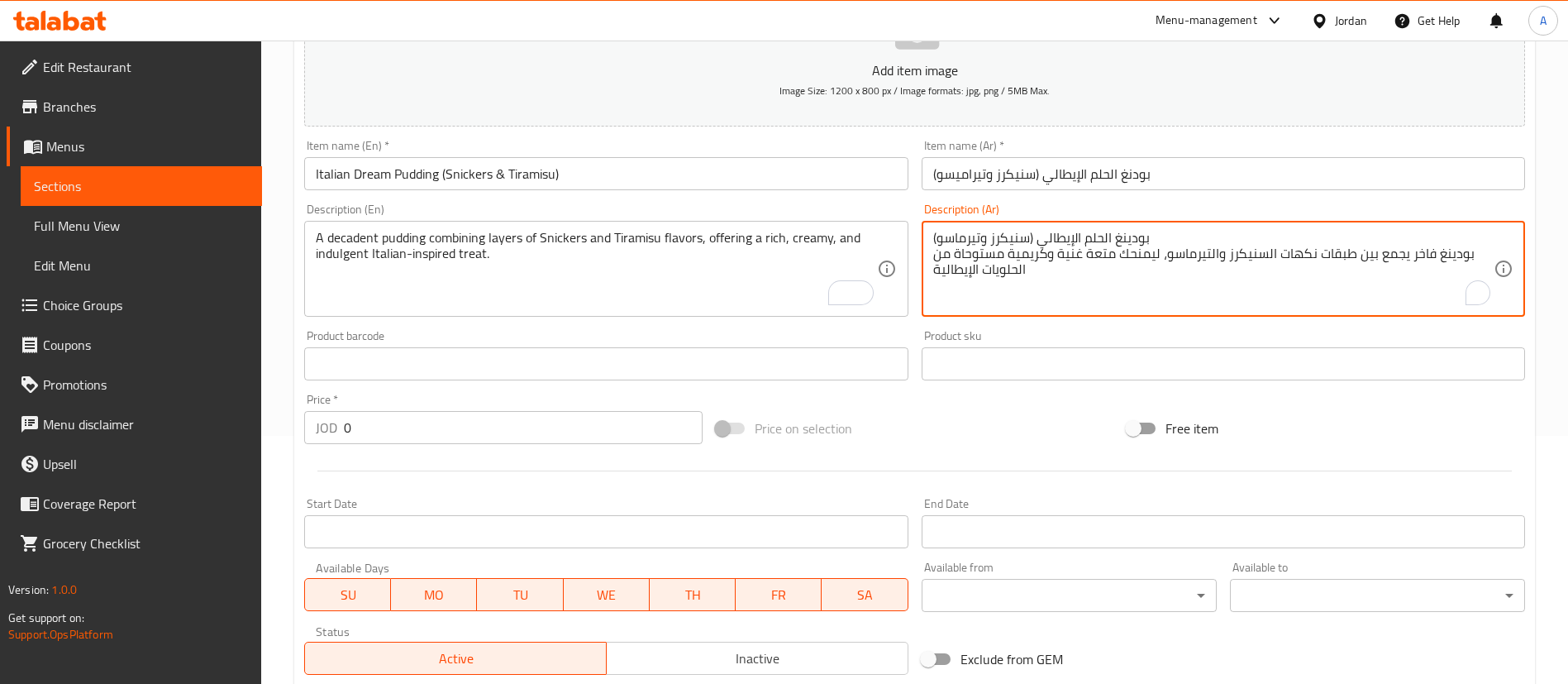
type textarea "بودينغ الحلم الإيطالي (سنيكرز وتيرماسو) بودينغ فاخر يجمع بين طبقات نكهات السنيك…"
drag, startPoint x: 367, startPoint y: 434, endPoint x: 238, endPoint y: 461, distance: 131.8
click at [280, 459] on div "Home / Restaurants management / Menus / Sections / item / create Healthy Puddin…" at bounding box center [915, 356] width 1307 height 1128
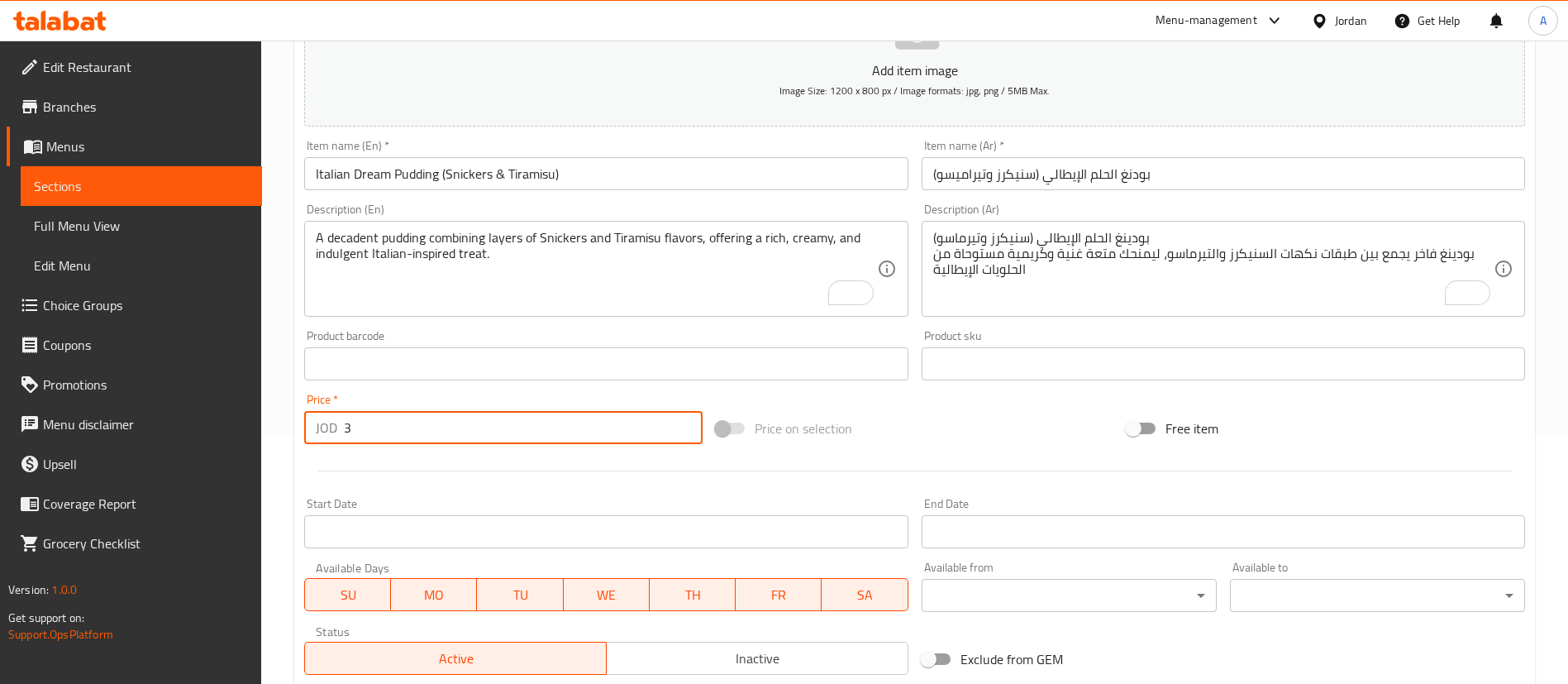
type input "3"
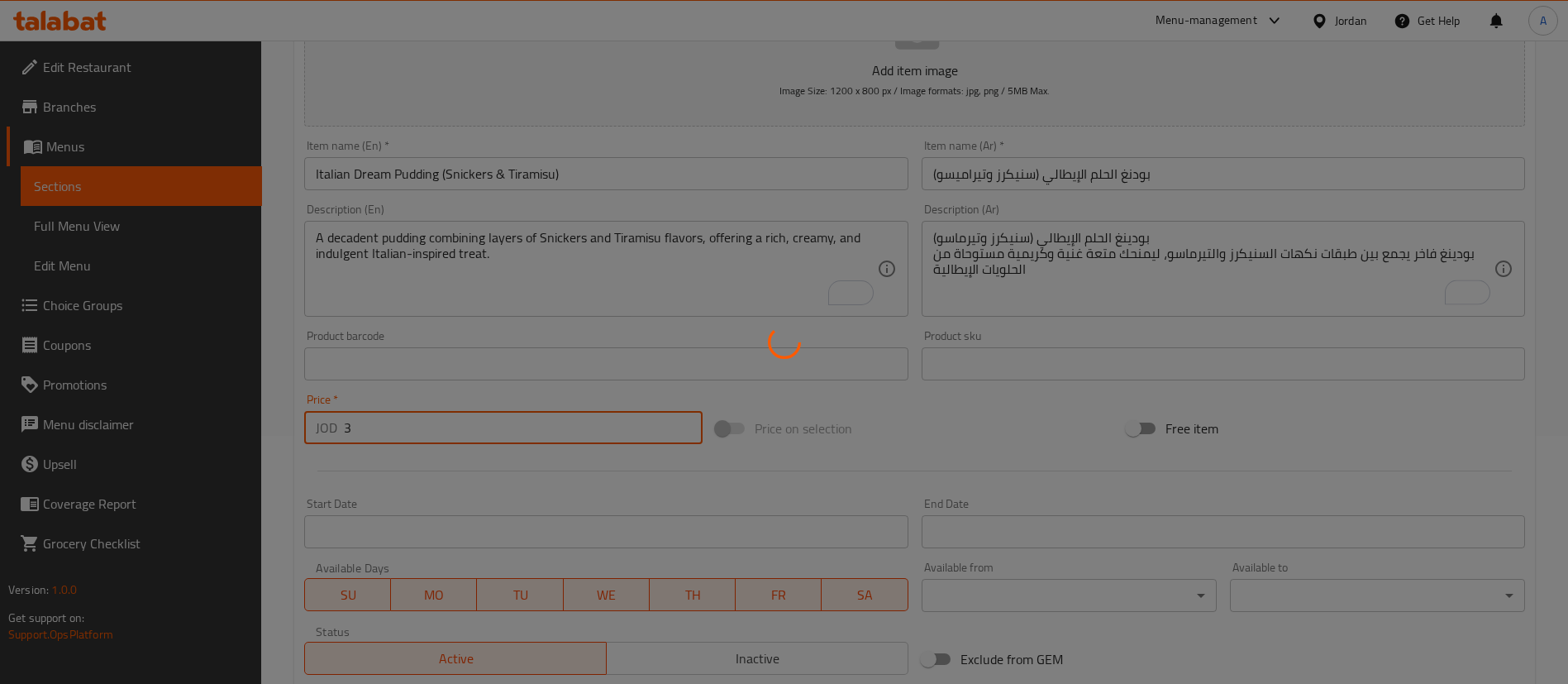
scroll to position [18, 0]
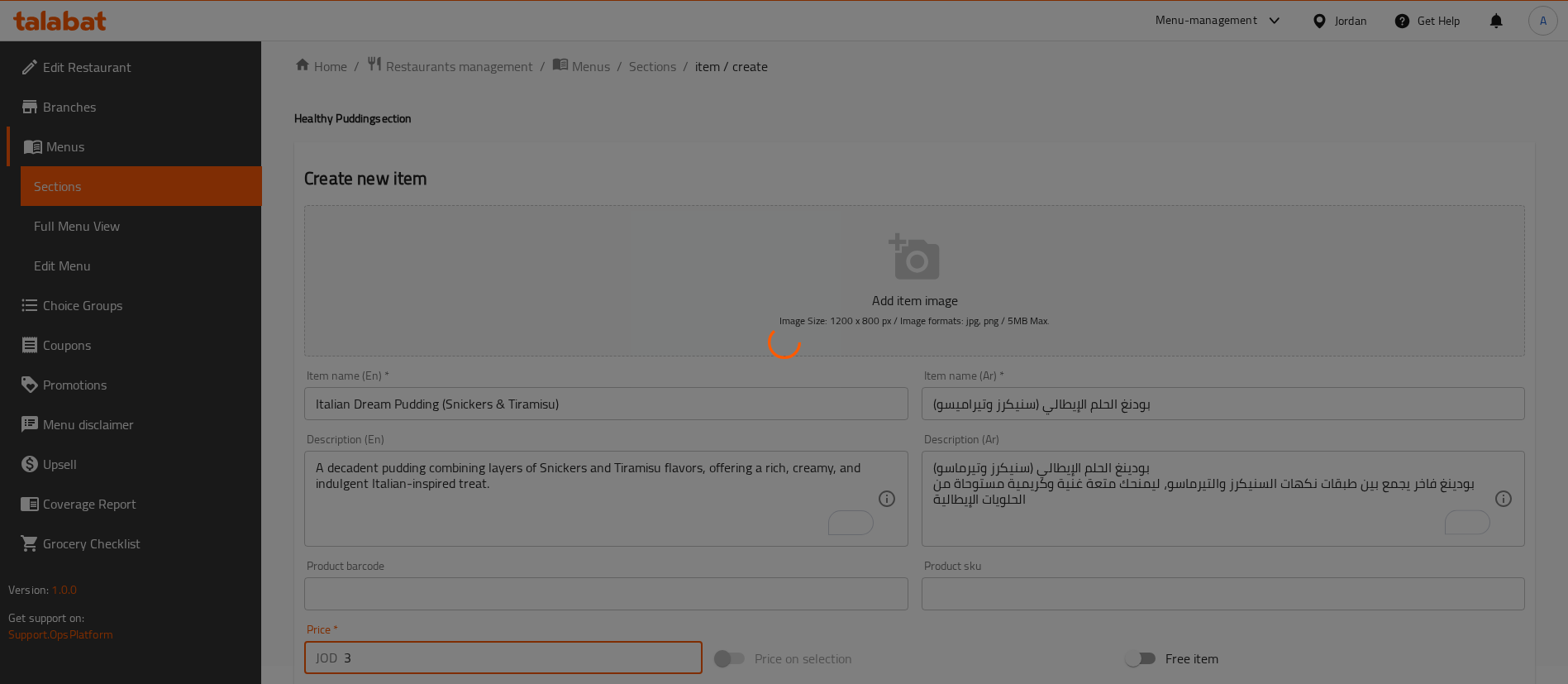
type input "0"
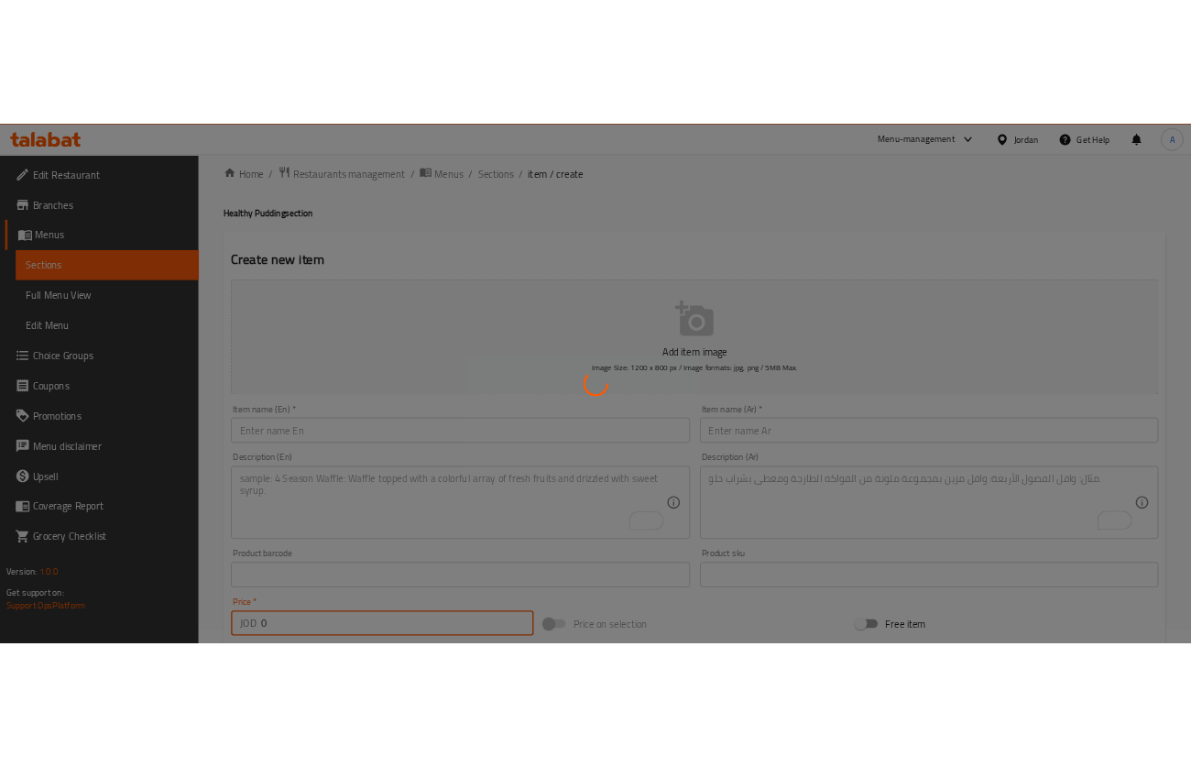
scroll to position [0, 0]
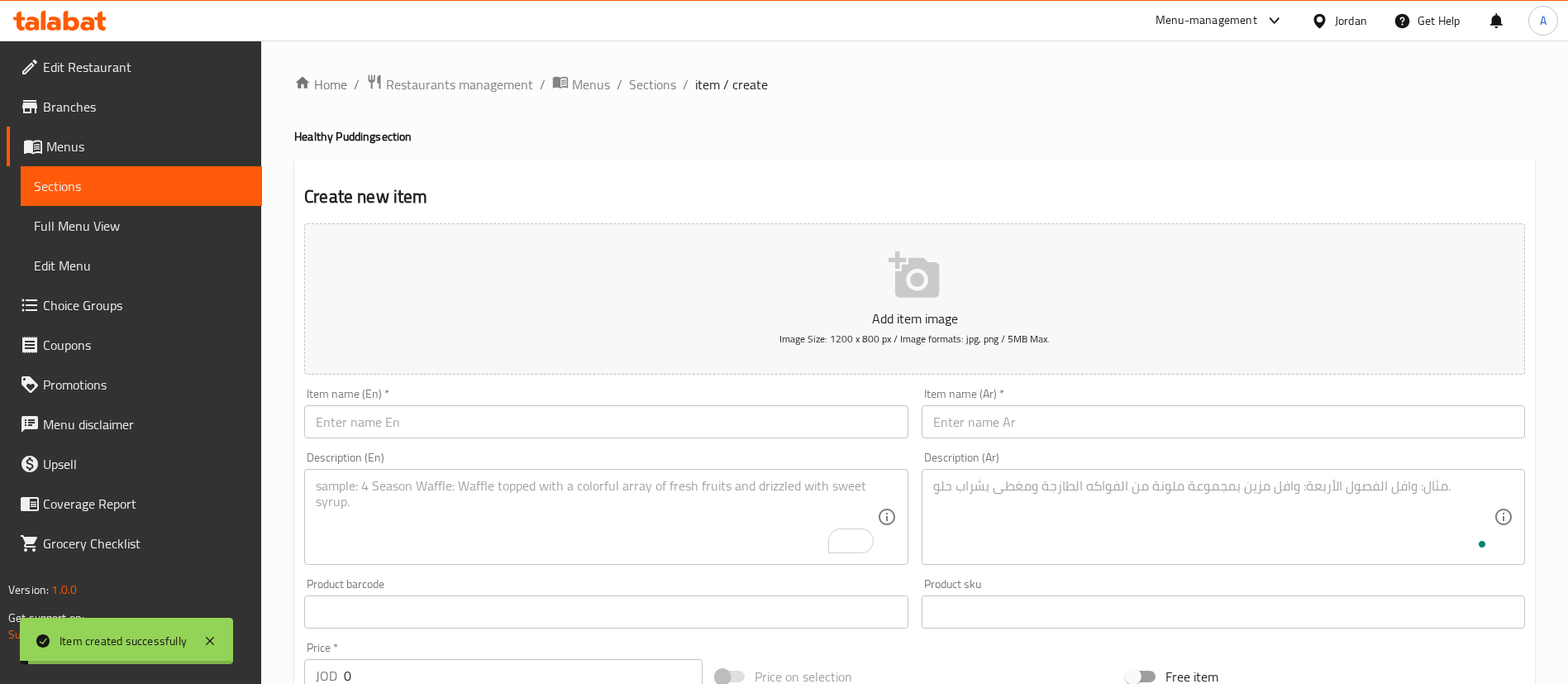
drag, startPoint x: 658, startPoint y: 78, endPoint x: 668, endPoint y: 60, distance: 20.6
click at [658, 78] on span "Sections" at bounding box center [652, 84] width 47 height 20
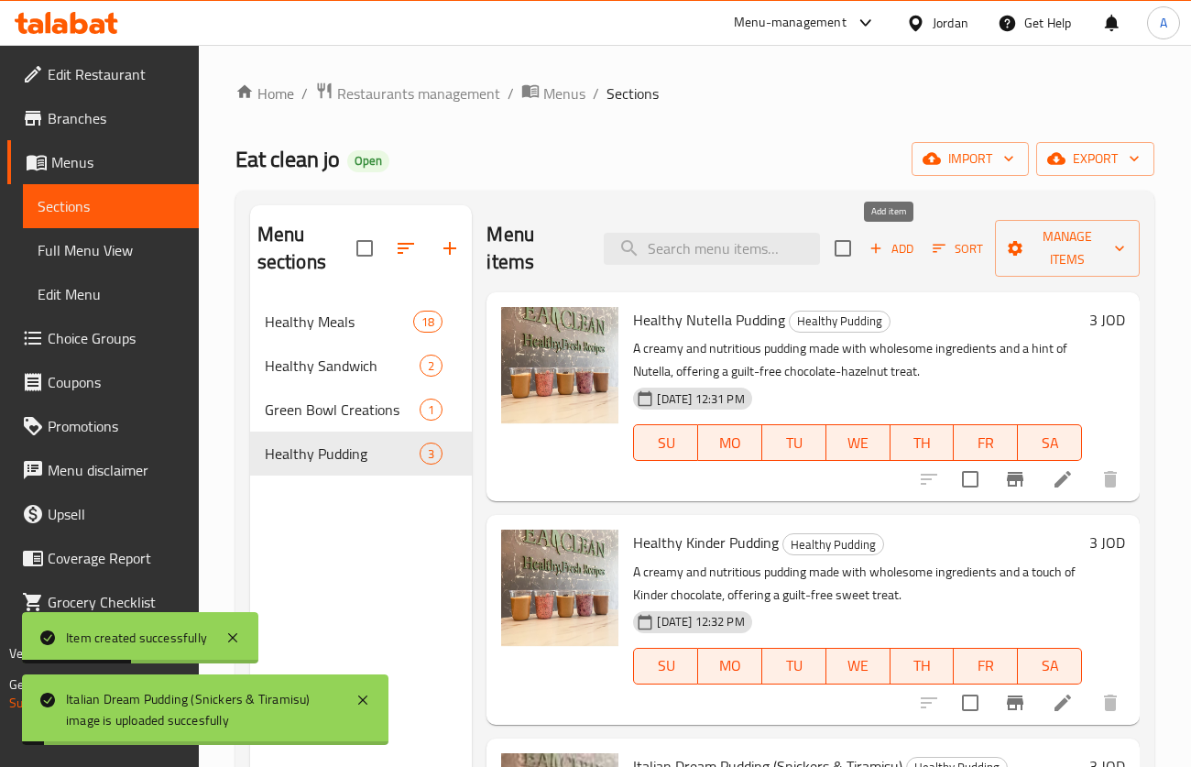
click at [903, 249] on span "Add" at bounding box center [891, 248] width 49 height 21
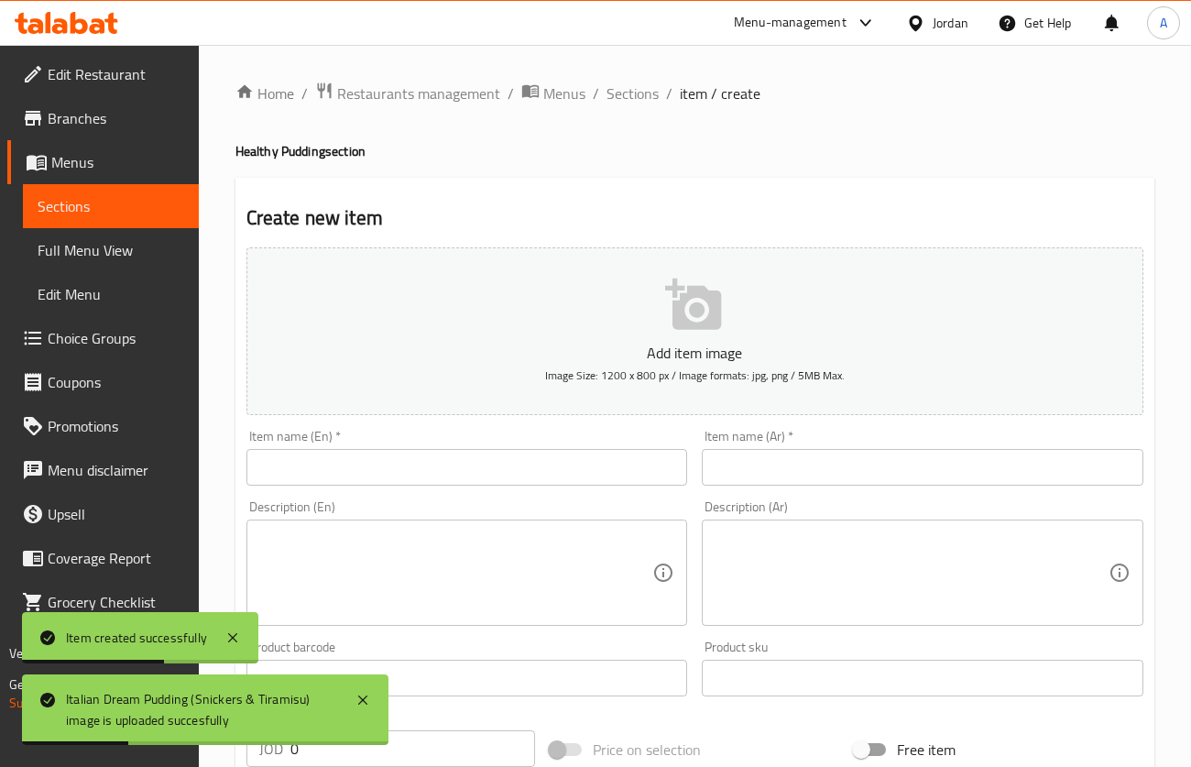
click at [488, 485] on input "text" at bounding box center [468, 467] width 442 height 37
paste input "Lotus Pudding"
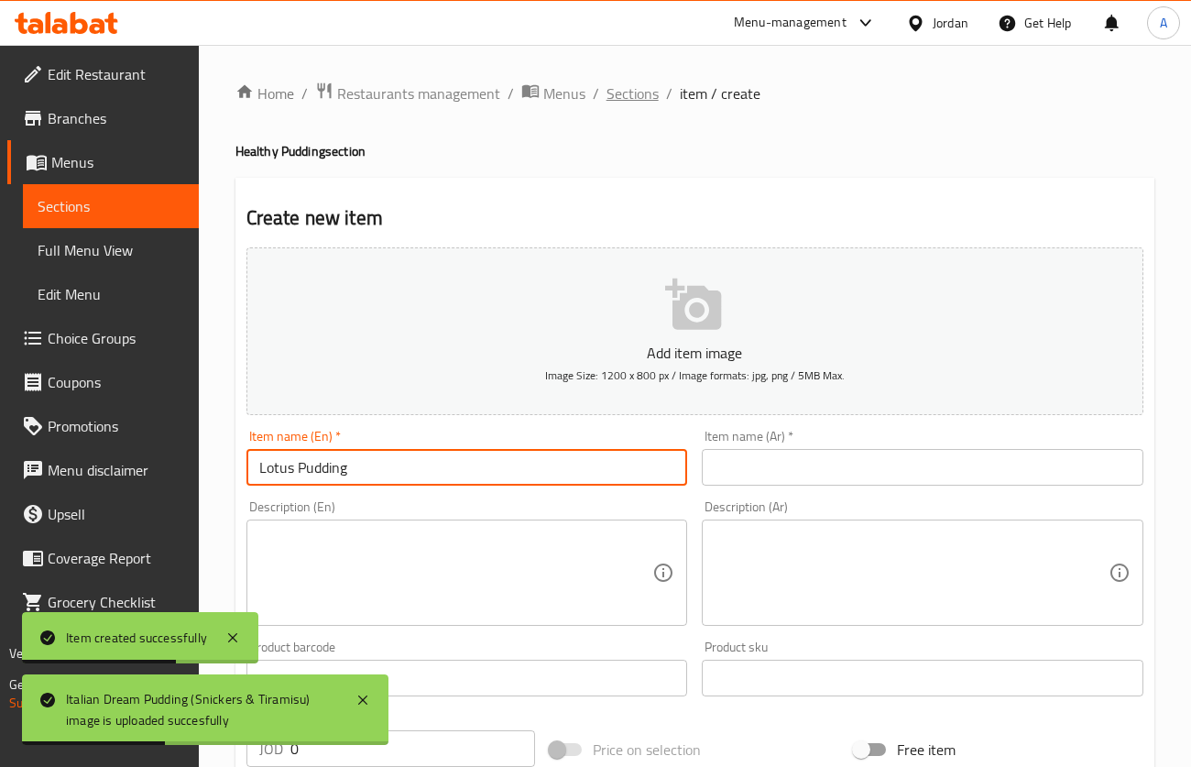
type input "Lotus Pudding"
click at [821, 459] on input "text" at bounding box center [923, 467] width 442 height 37
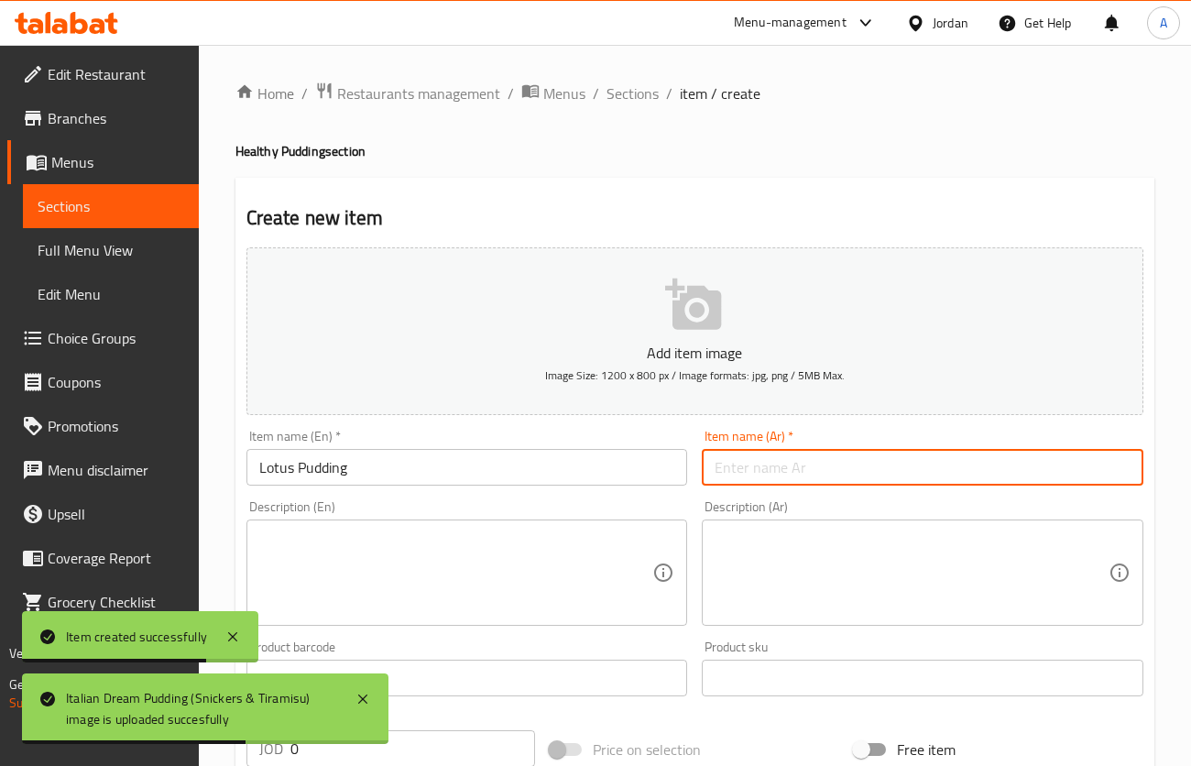
paste input "بودينج اللوتس"
type input "بودينج اللوتس"
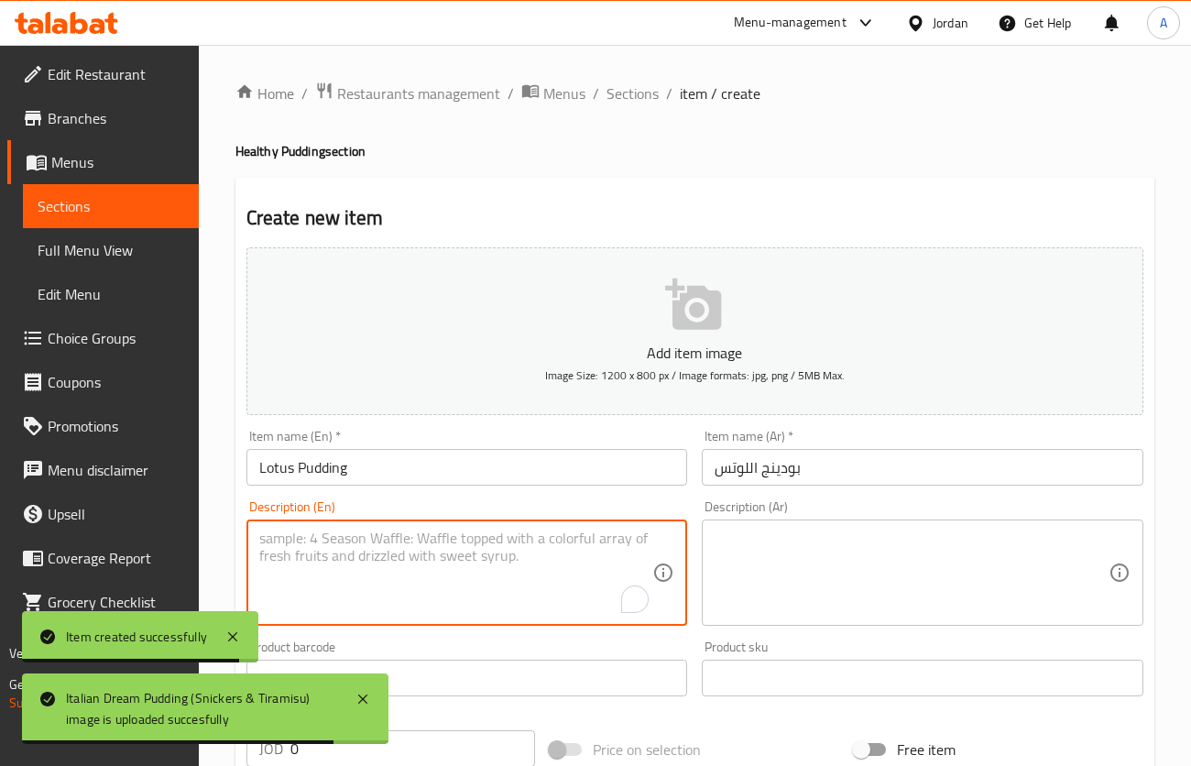
click at [511, 598] on textarea "To enrich screen reader interactions, please activate Accessibility in Grammarl…" at bounding box center [456, 573] width 394 height 87
paste textarea "Creamy pudding layered with rich Lotus Biscoff spread, offering a sweet, spiced…"
type textarea "Creamy pudding layered with rich Lotus Biscoff spread, offering a sweet, spiced…"
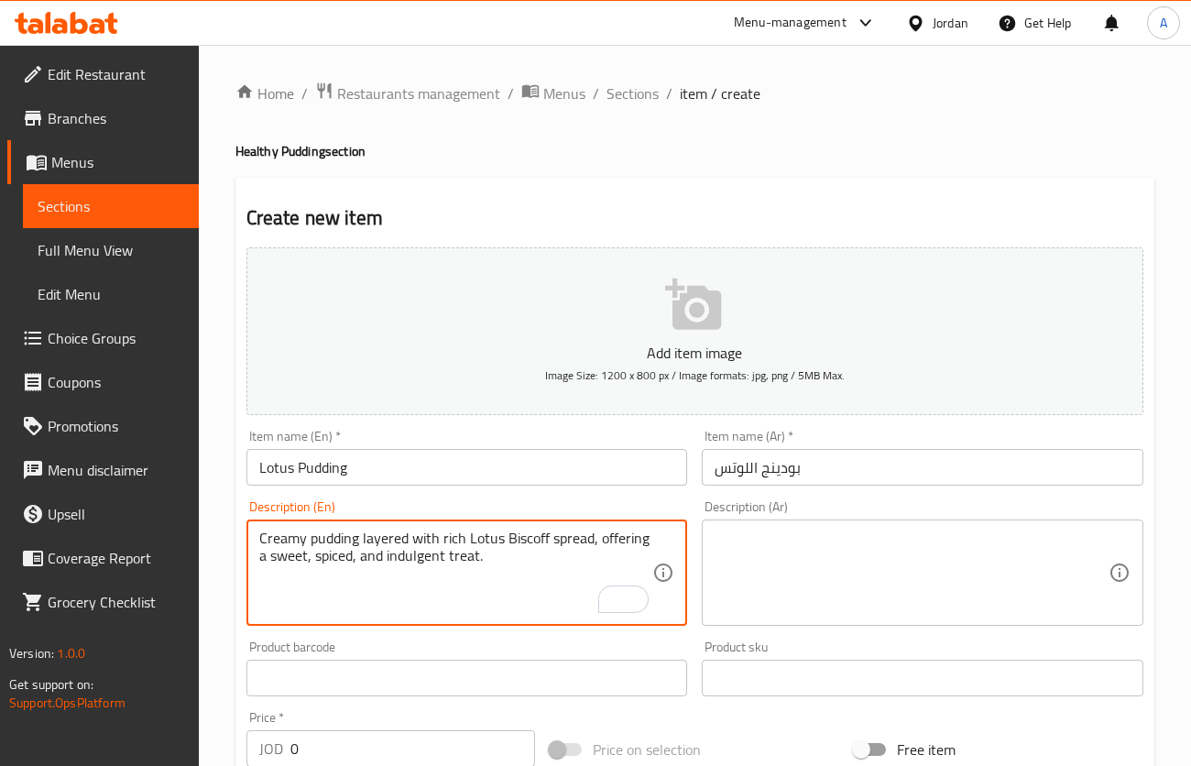
paste textarea "[PERSON_NAME] مع طبقات غنية من [PERSON_NAME]، ليمنحك حلاوة مميزة مع لمسة من الت…"
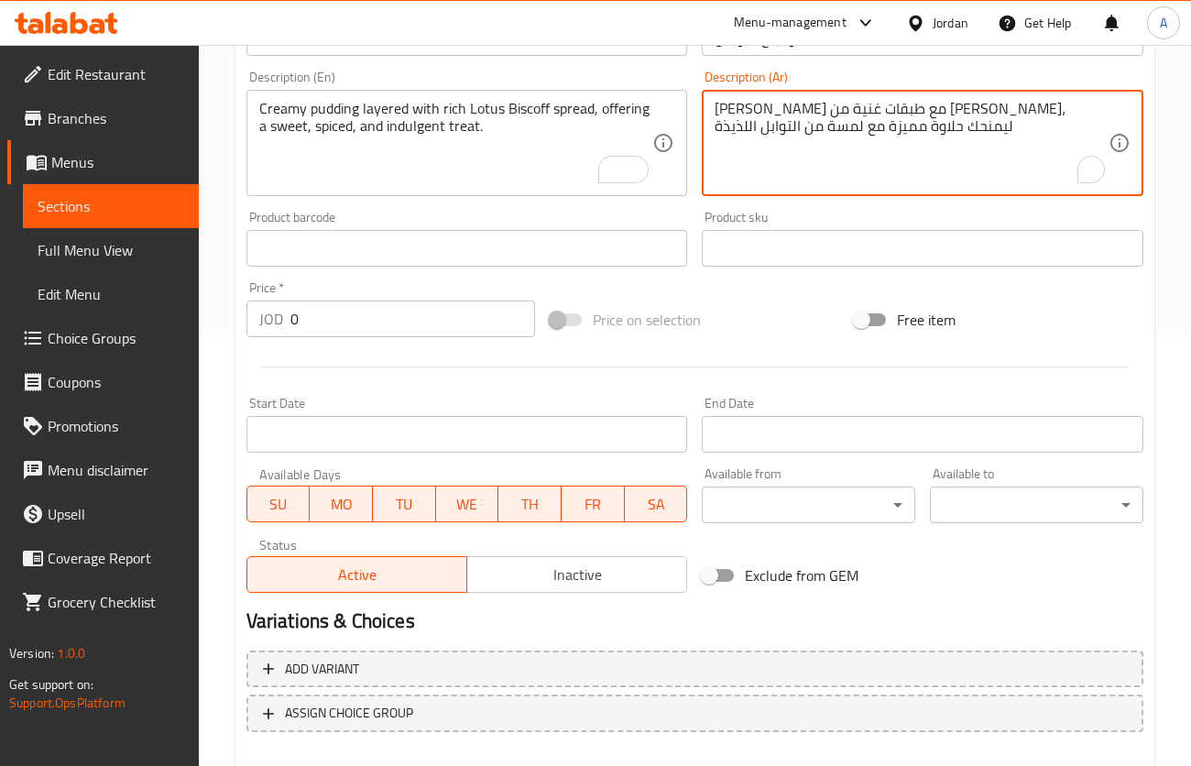
scroll to position [529, 0]
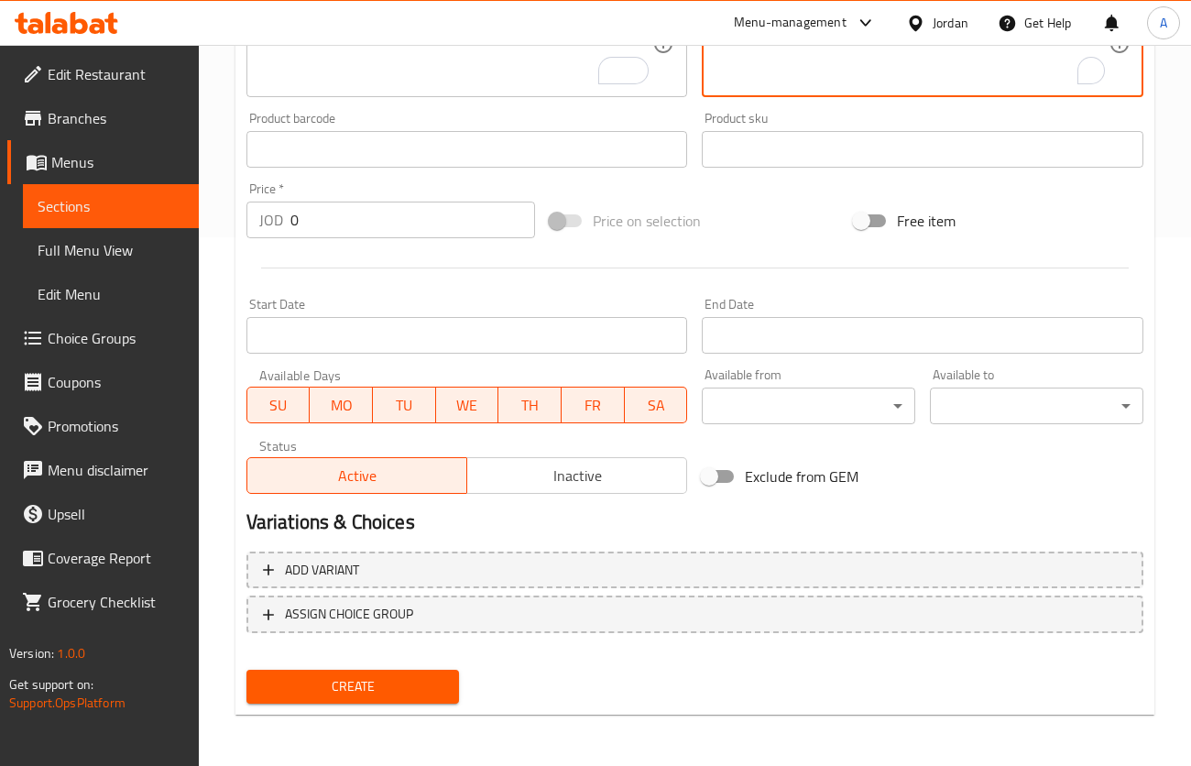
type textarea "[PERSON_NAME] مع طبقات غنية من [PERSON_NAME]، ليمنحك حلاوة مميزة مع لمسة من الت…"
drag, startPoint x: 316, startPoint y: 225, endPoint x: 99, endPoint y: 241, distance: 217.8
click at [140, 244] on div "Edit Restaurant Branches Menus Sections Full Menu View Edit Menu Choice Groups …" at bounding box center [595, 141] width 1191 height 1250
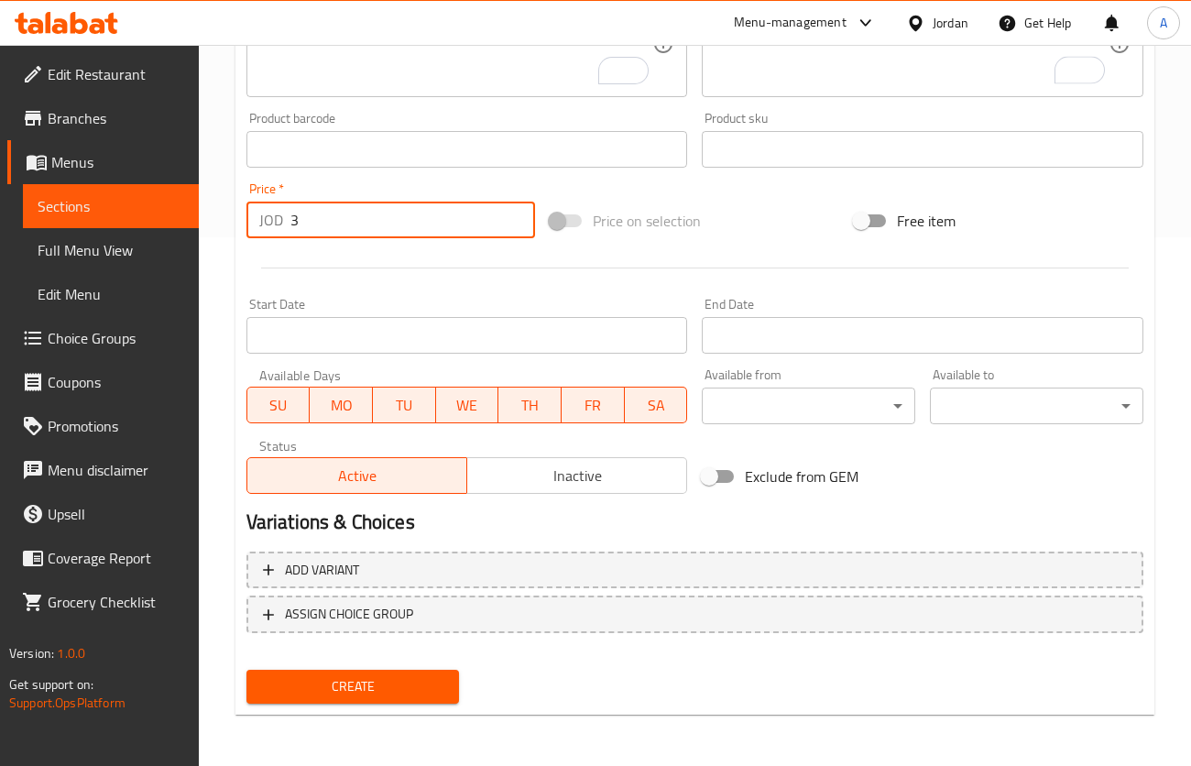
type input "3"
click at [247, 670] on button "Create" at bounding box center [354, 687] width 214 height 34
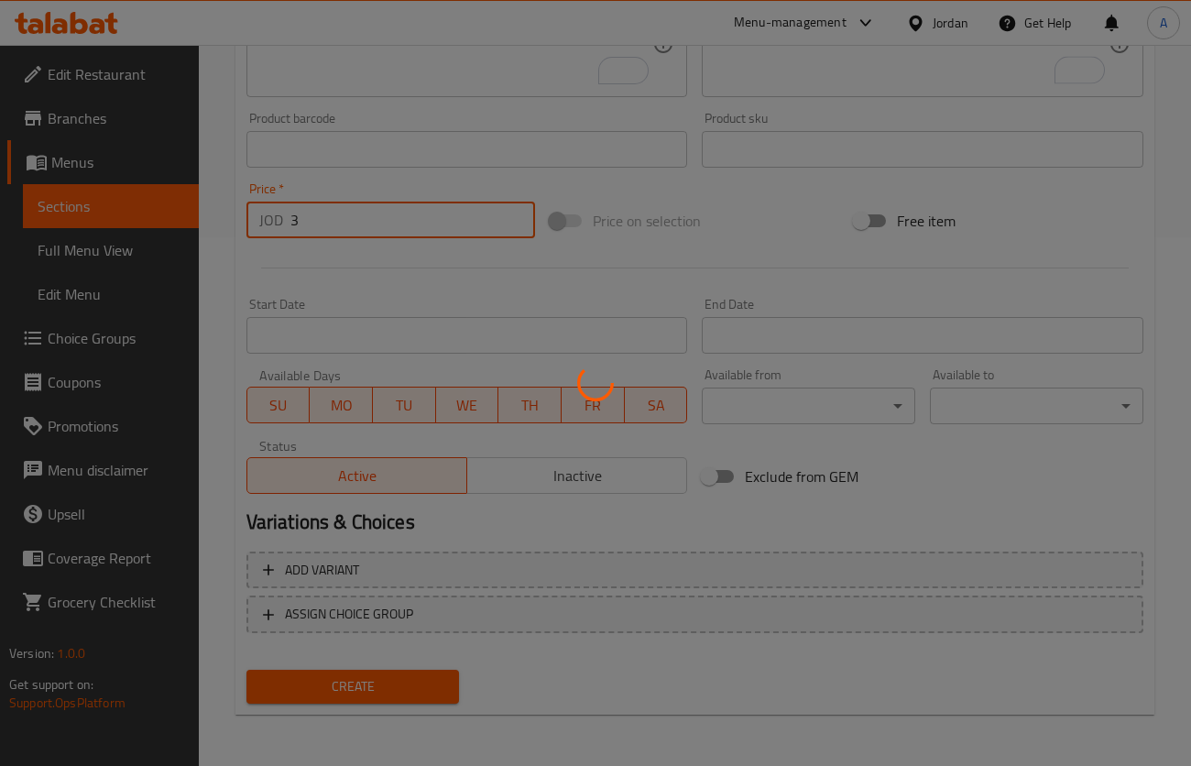
type input "0"
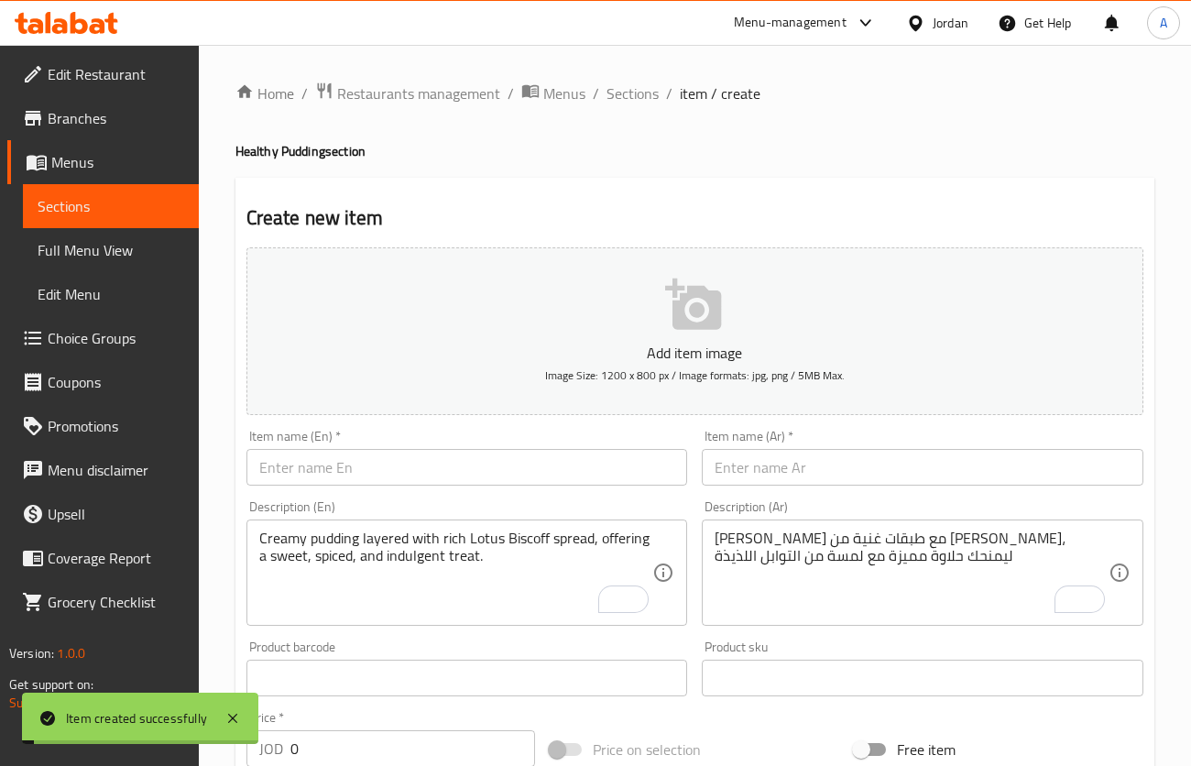
click at [657, 99] on ol "Home / Restaurants management / Menus / Sections / item / create" at bounding box center [695, 94] width 919 height 24
click at [652, 99] on span "Sections" at bounding box center [633, 93] width 52 height 22
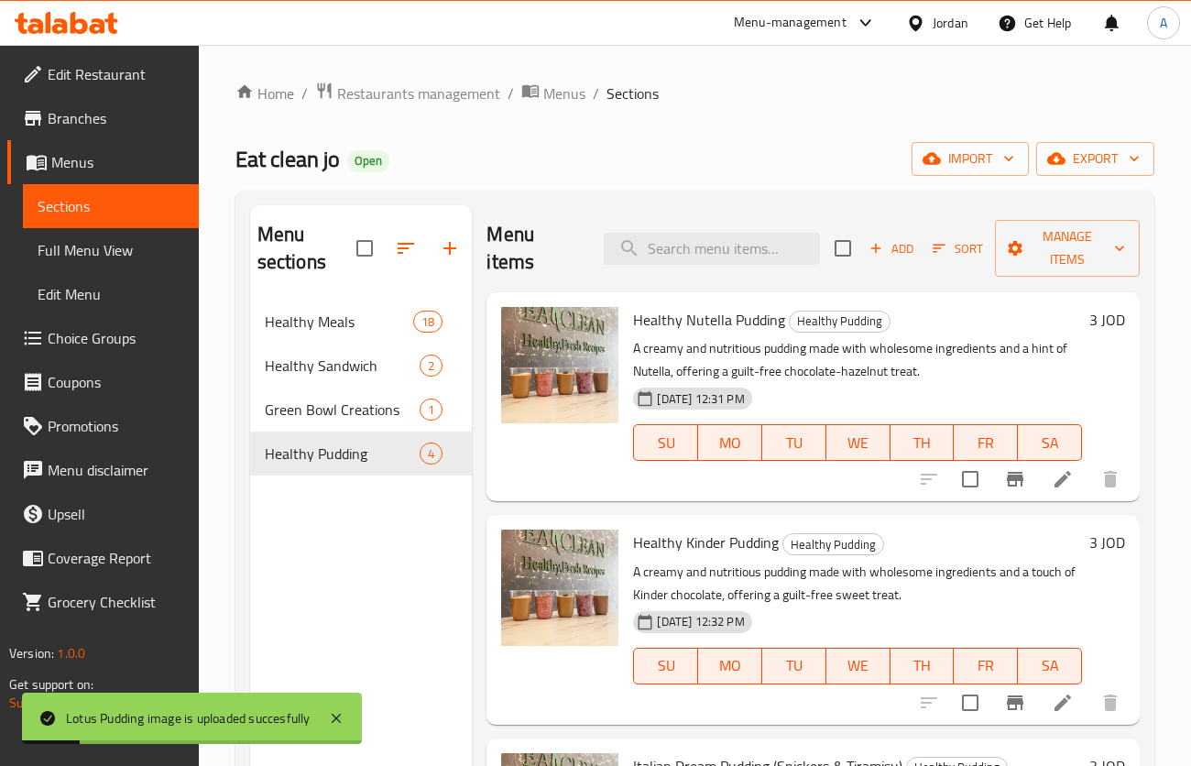
click at [866, 266] on div "Add Sort Manage items" at bounding box center [987, 248] width 305 height 57
click at [869, 255] on icon "button" at bounding box center [876, 248] width 16 height 16
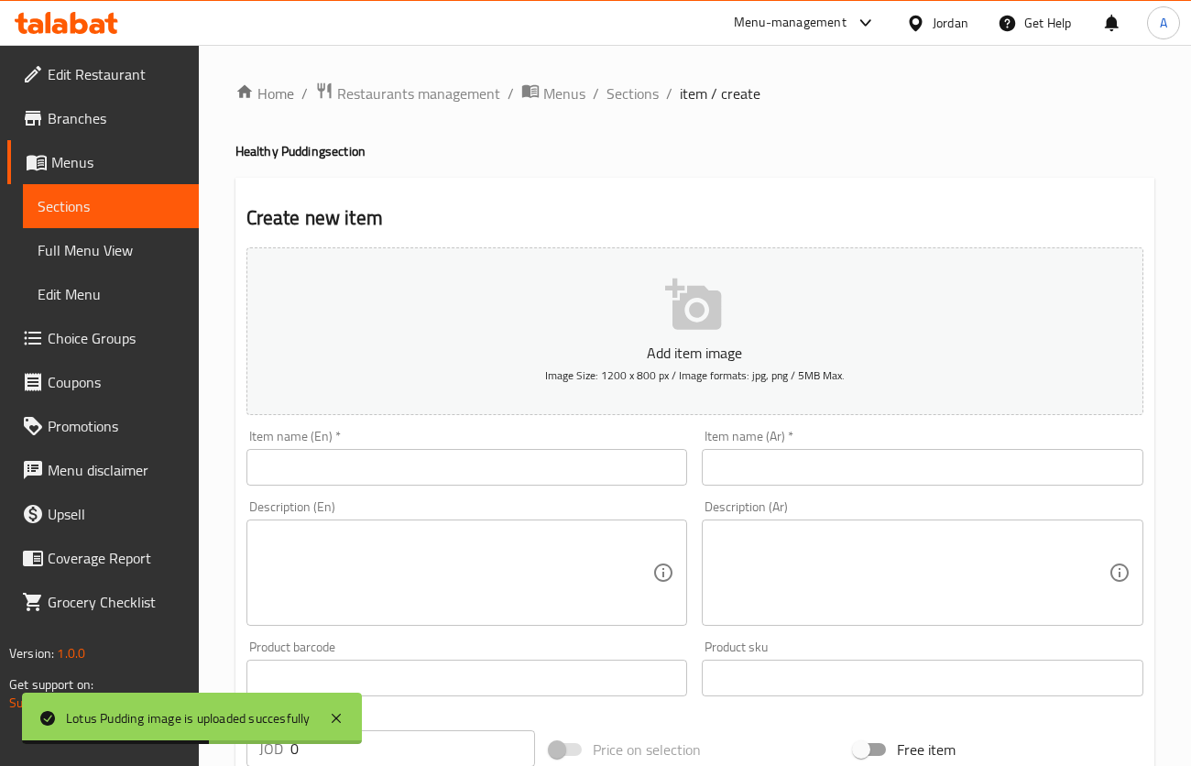
click at [572, 467] on input "text" at bounding box center [468, 467] width 442 height 37
paste input "Healthy Oreo Pudding"
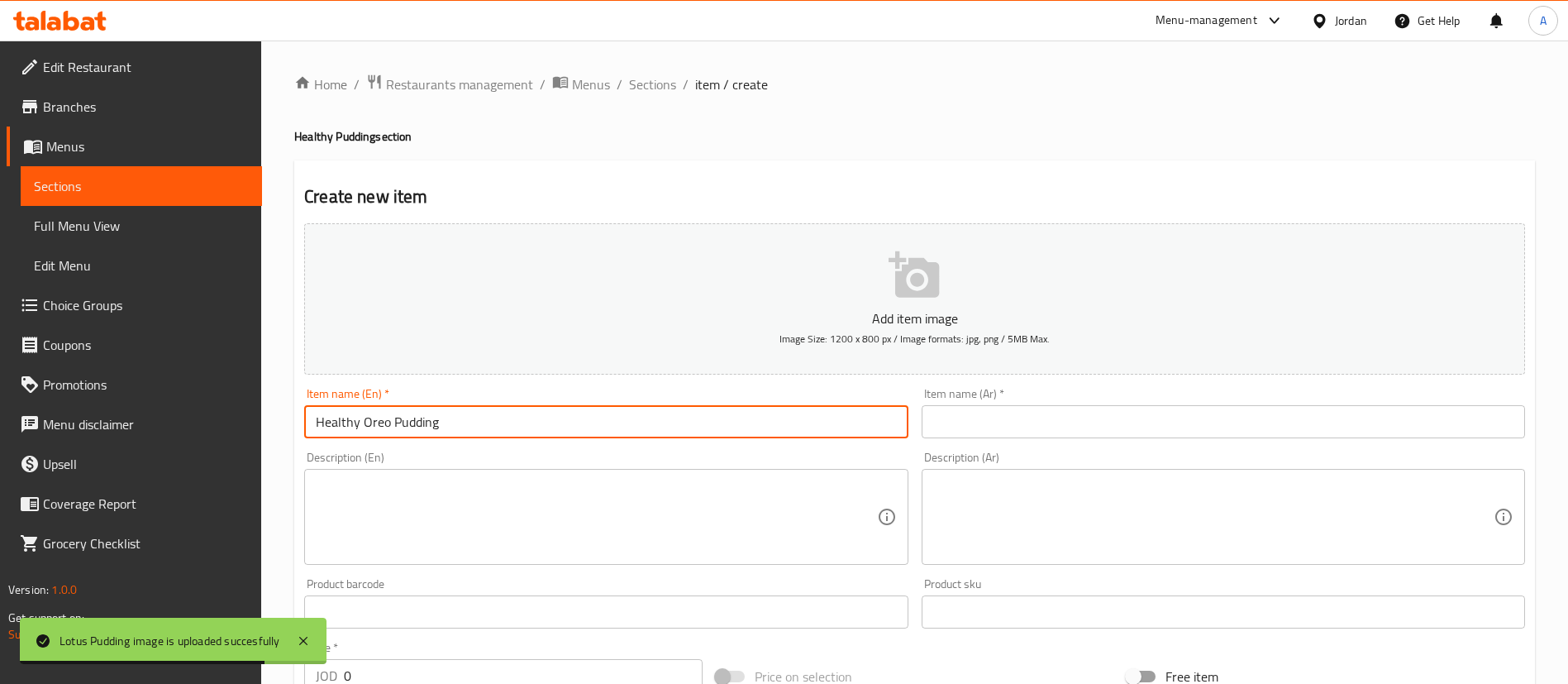
type input "Healthy Oreo Pudding"
click at [995, 430] on input "text" at bounding box center [1223, 421] width 604 height 33
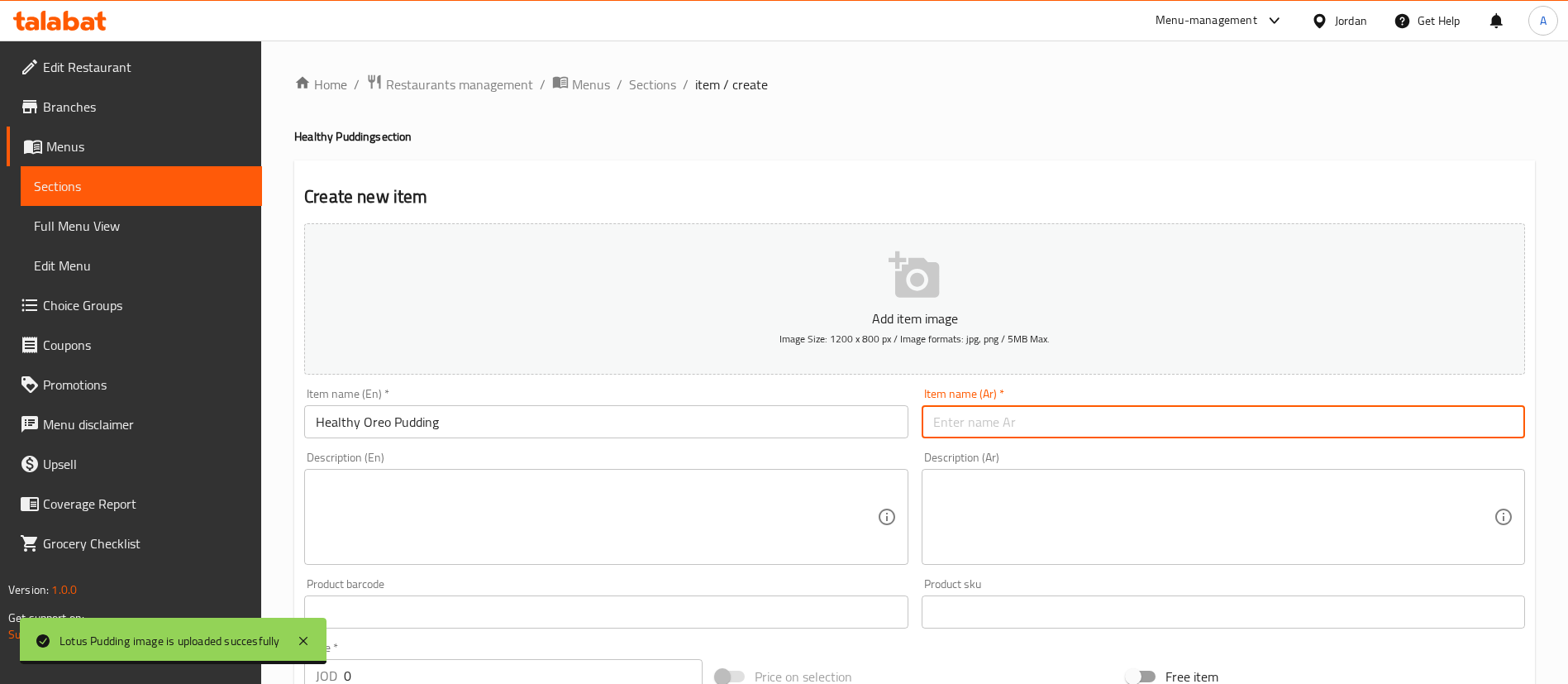
paste input "بودنغ أوريو الصحي"
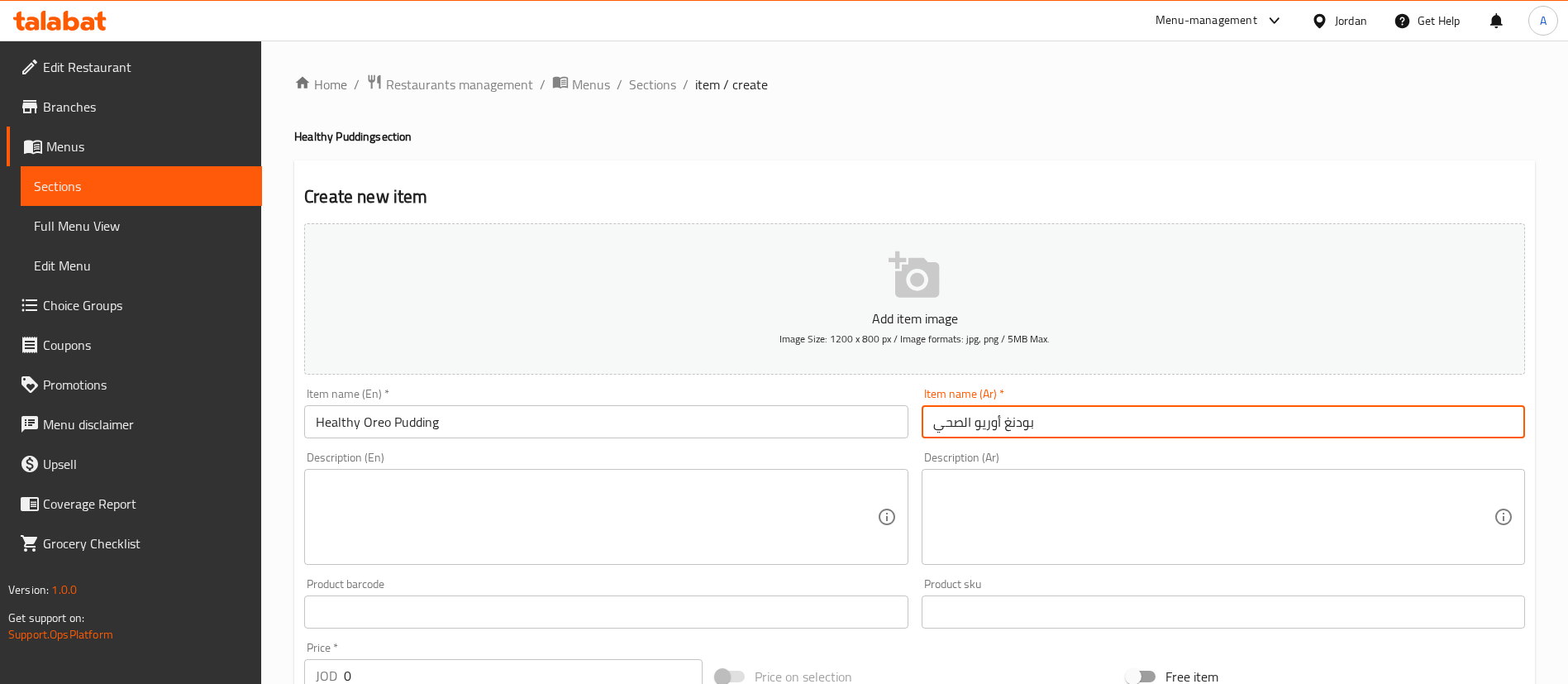
type input "بودنغ أوريو الصحي"
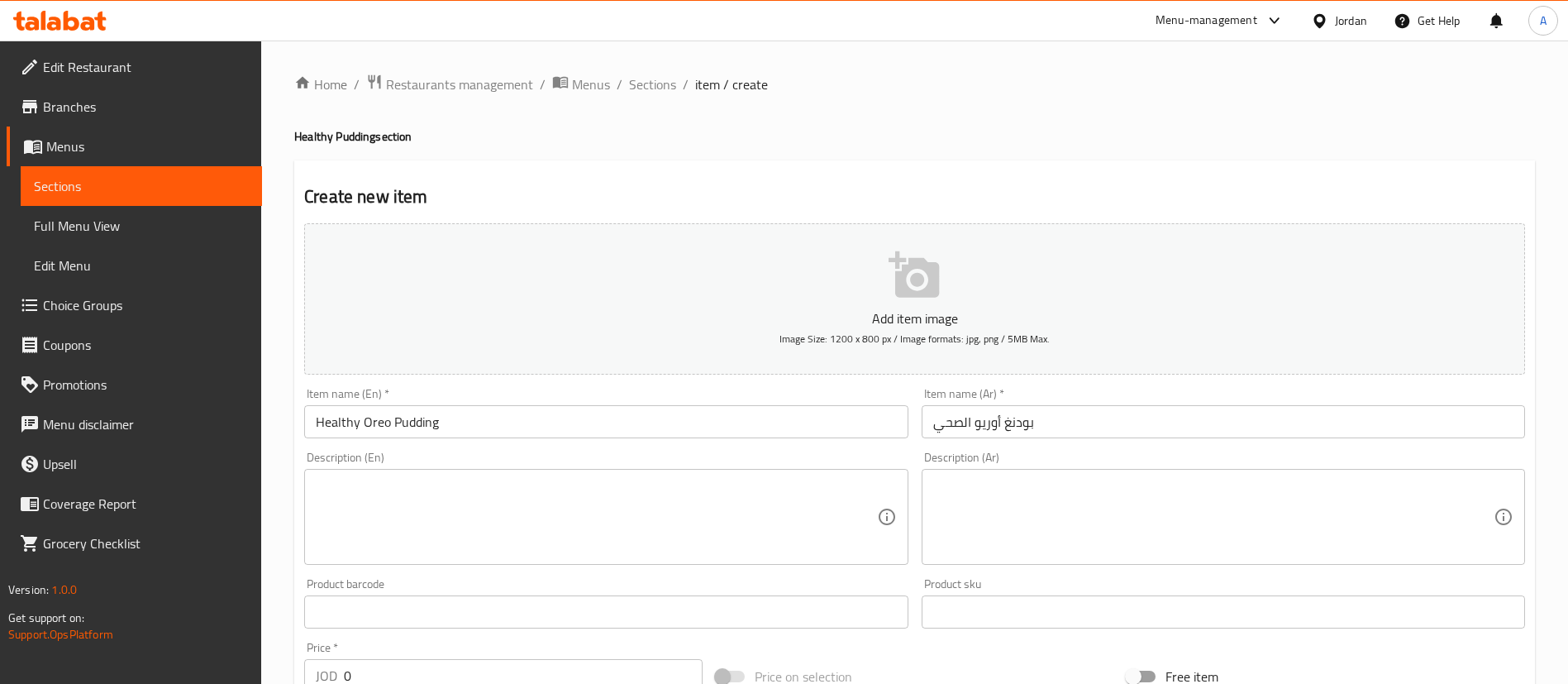
click at [425, 571] on div "Product barcode Product barcode" at bounding box center [606, 603] width 617 height 64
click at [429, 541] on textarea at bounding box center [595, 517] width 560 height 79
paste textarea "A creamy and nutritious pudding made with wholesome ingredients and Oreo pieces…"
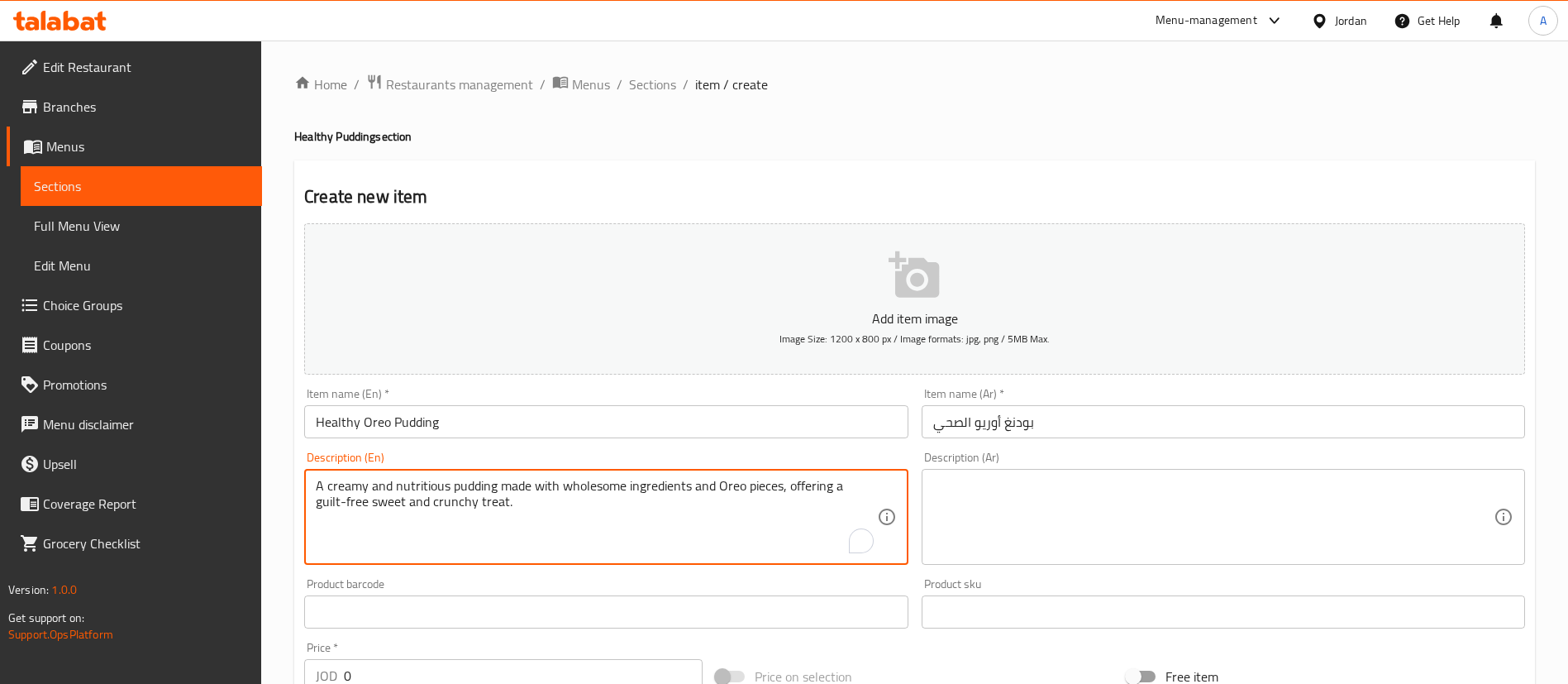
type textarea "A creamy and nutritious pudding made with wholesome ingredients and Oreo pieces…"
click at [1074, 564] on div "Description (Ar)" at bounding box center [1223, 517] width 604 height 96
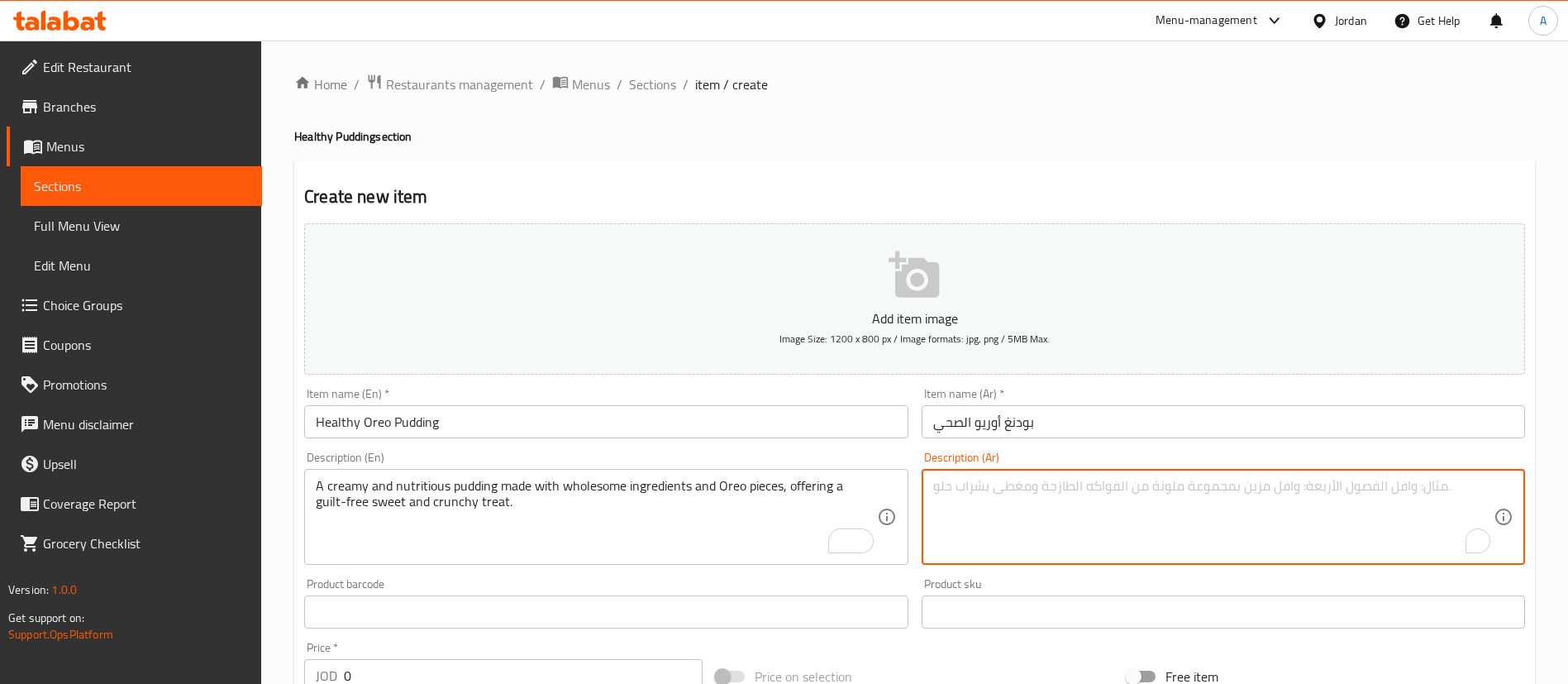
paste textarea "بودينغ أوريو صحي بودينغ كريمي ومغذي مصنوع من مكونات طبيعية وصحية مع قطع أوريو، …"
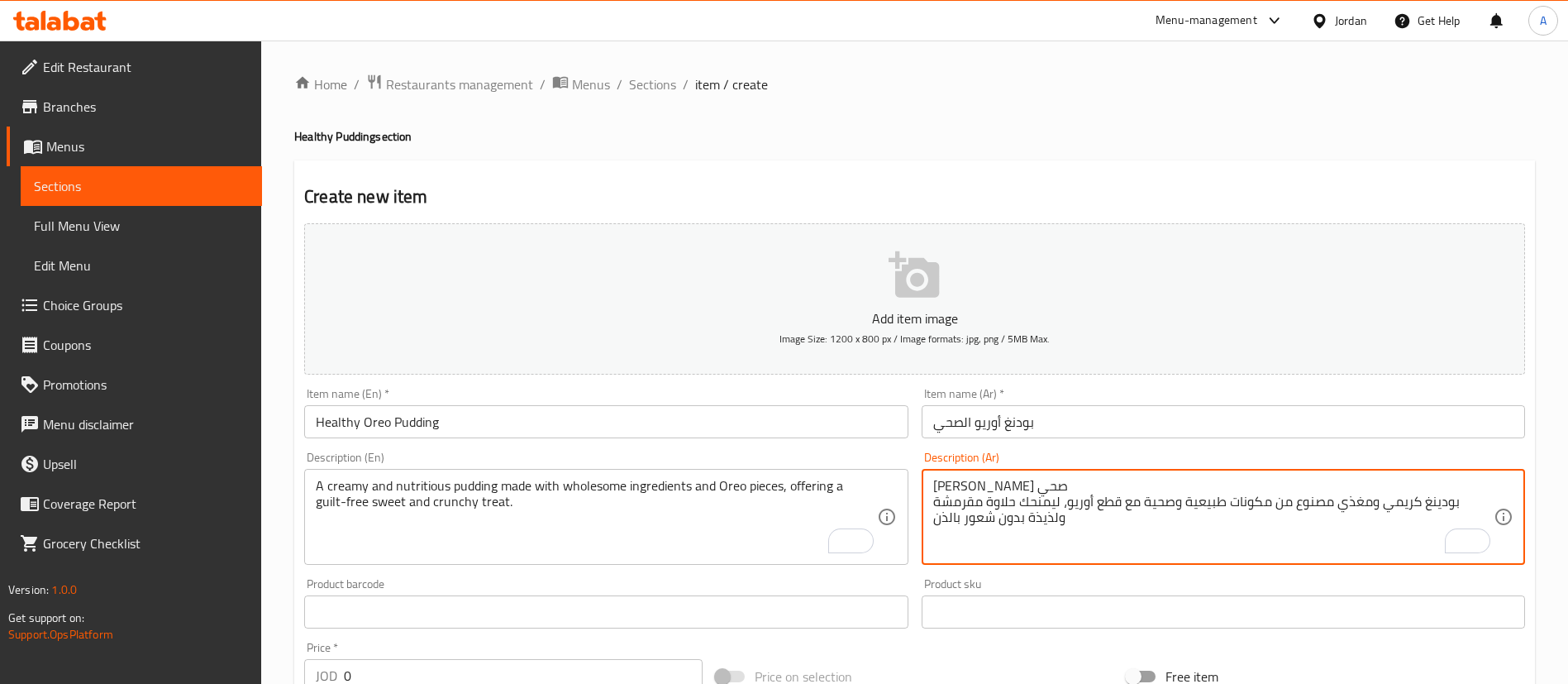
drag, startPoint x: 1111, startPoint y: 524, endPoint x: 937, endPoint y: 423, distance: 201.2
click at [937, 423] on div "Add item image Image Size: 1200 x 800 px / Image formats: jpg, png / 5MB Max. I…" at bounding box center [915, 573] width 1234 height 713
paste textarea "ب"
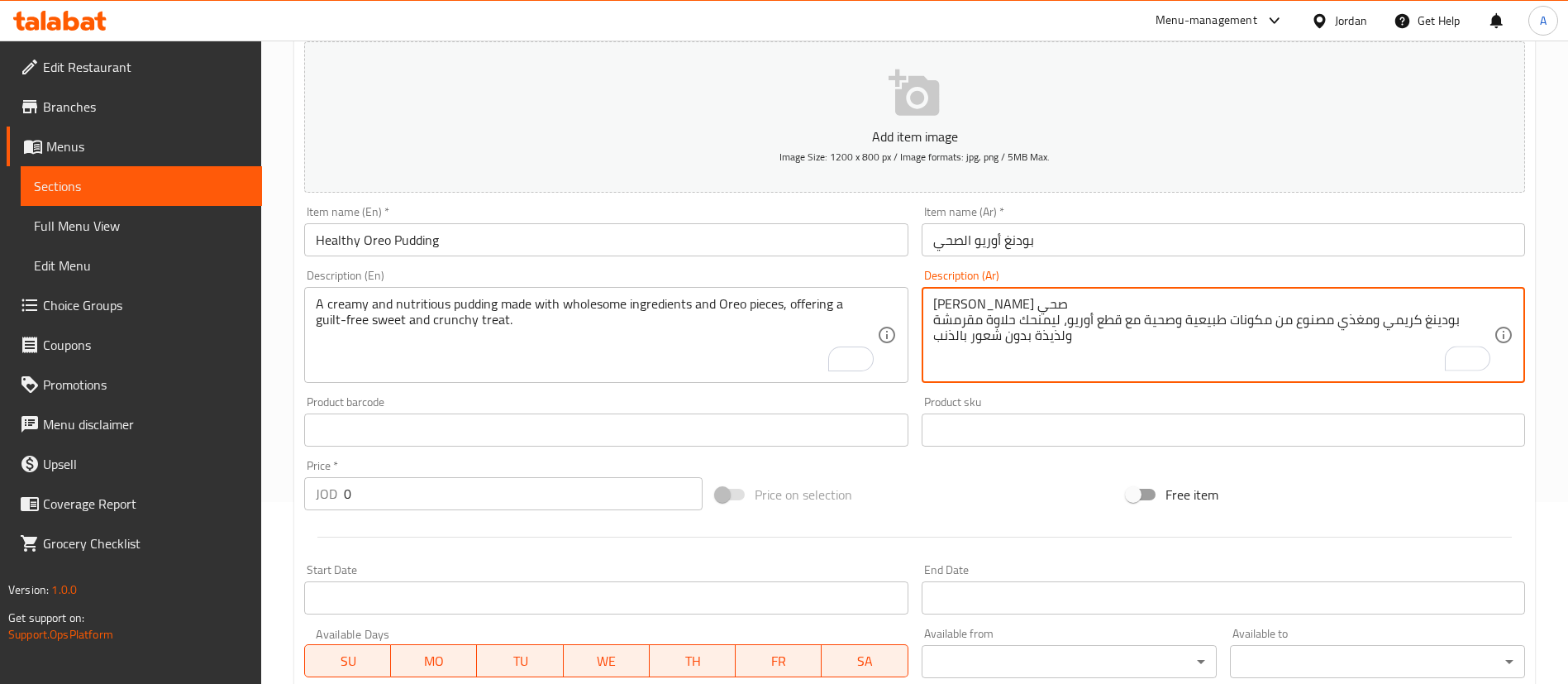
scroll to position [248, 0]
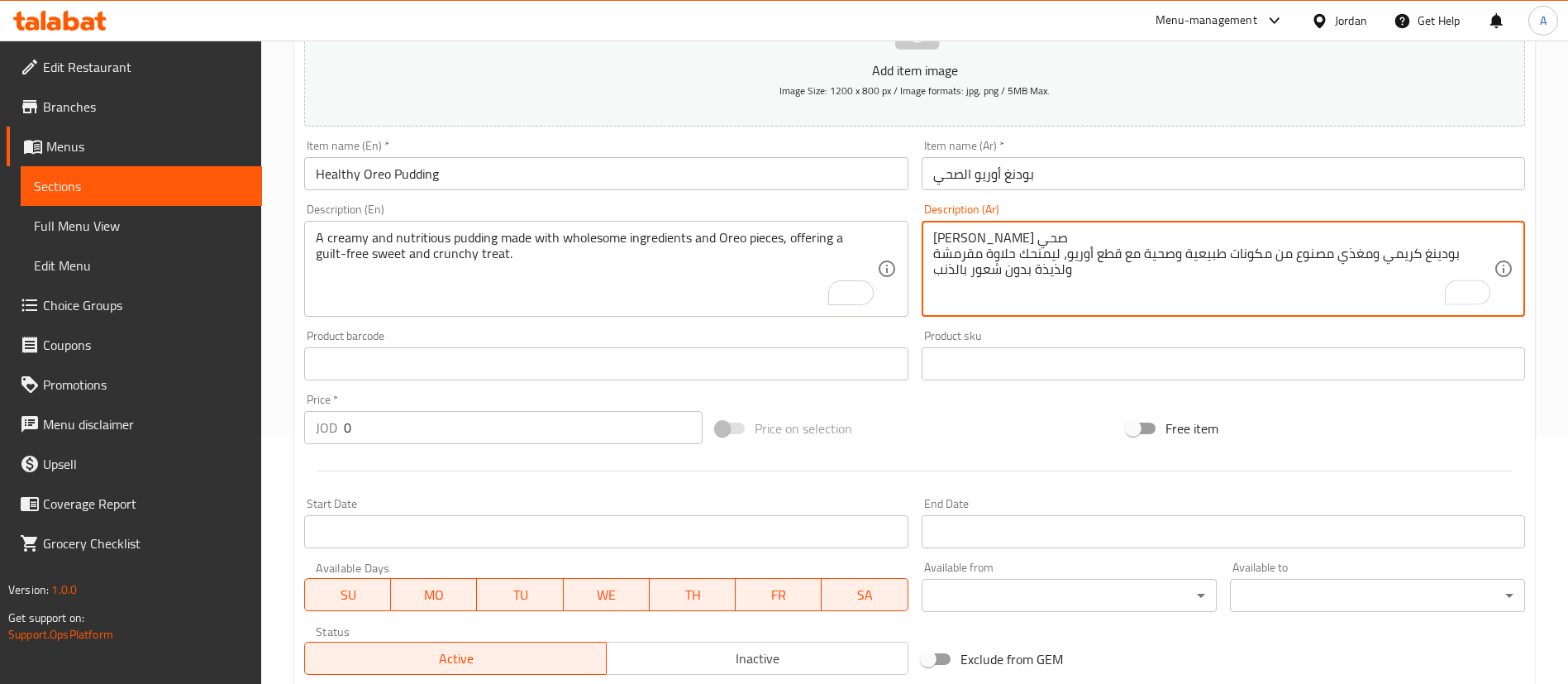
type textarea "بودينغ أوريو صحي بودينغ كريمي ومغذي مصنوع من مكونات طبيعية وصحية مع قطع أوريو، …"
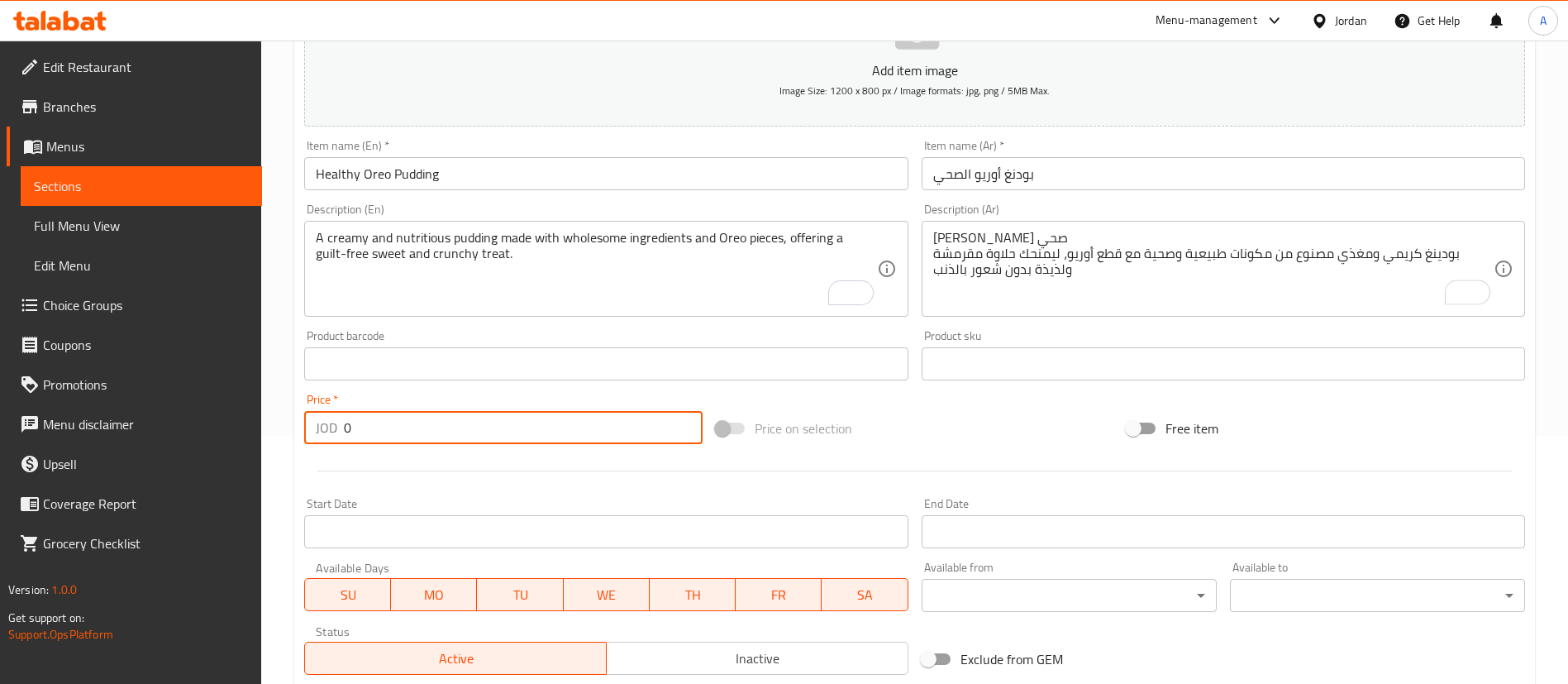
drag, startPoint x: 418, startPoint y: 415, endPoint x: 235, endPoint y: 418, distance: 183.0
click at [265, 435] on div "Home / Restaurants management / Menus / Sections / item / create Healthy Puddin…" at bounding box center [915, 356] width 1307 height 1128
type input "3"
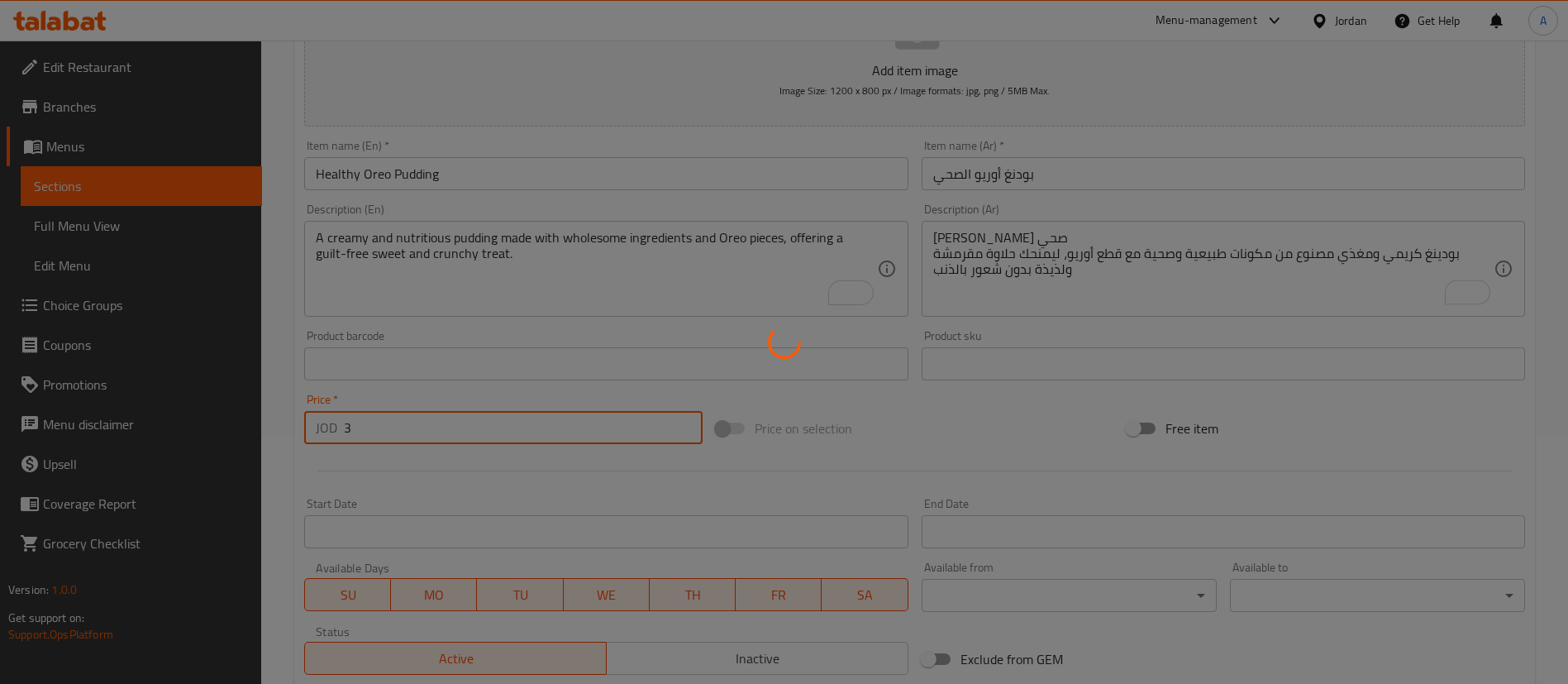
scroll to position [59, 0]
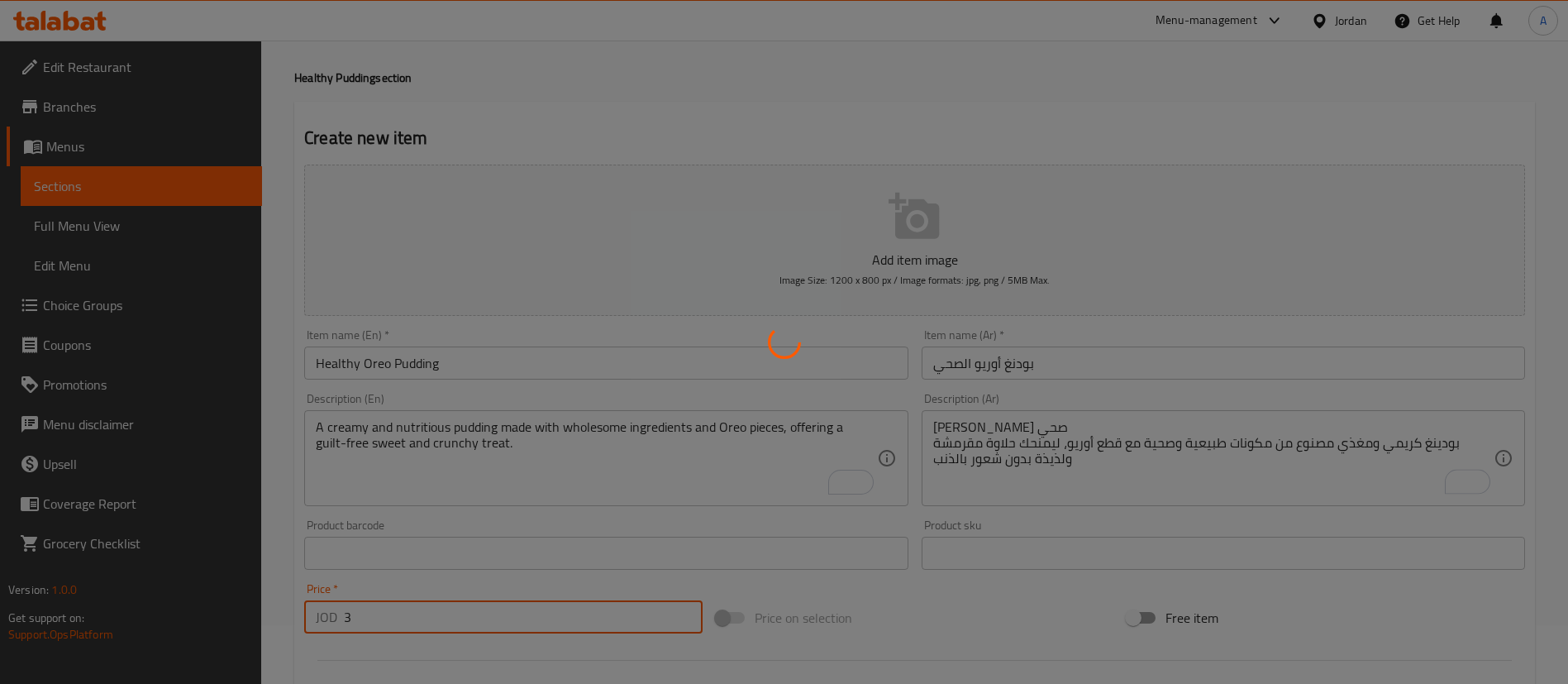
type input "0"
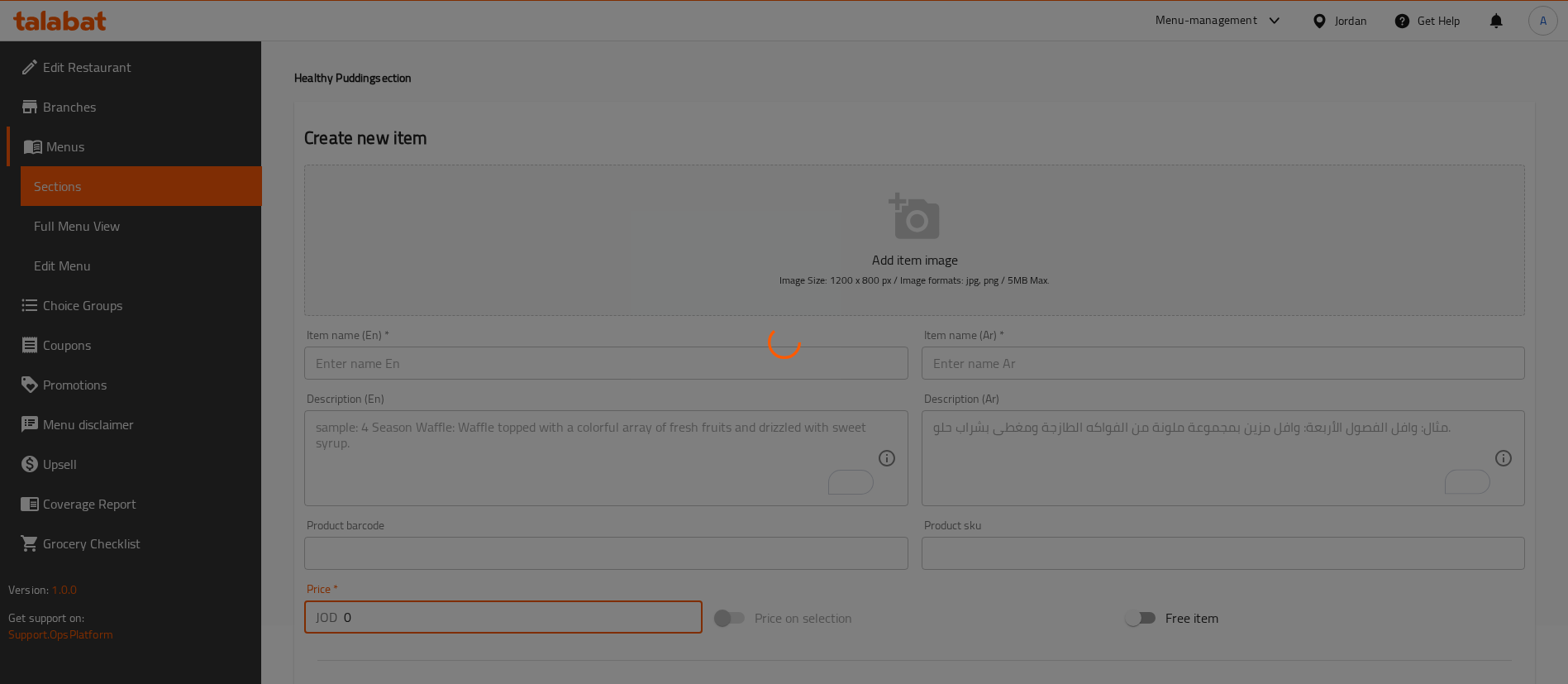
scroll to position [0, 0]
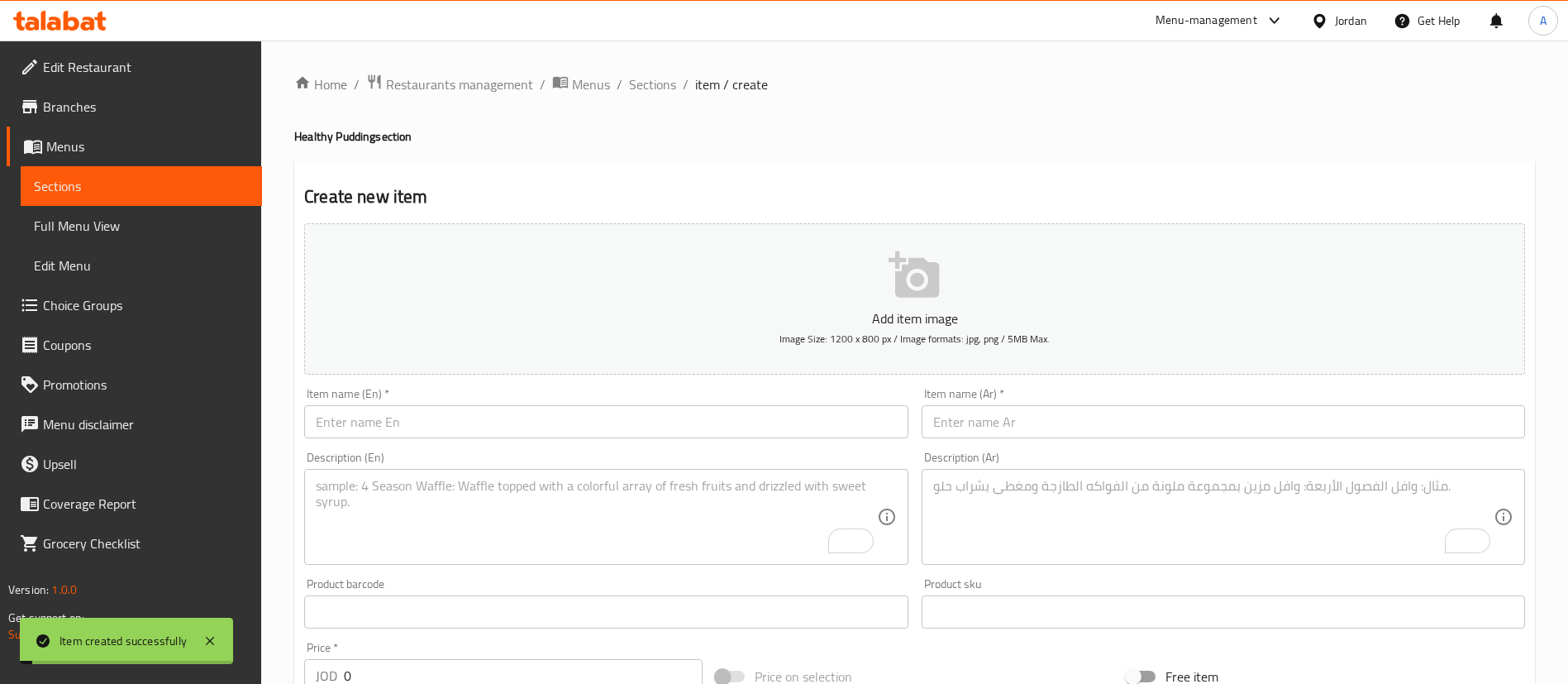
click at [638, 97] on div "Home / Restaurants management / Menus / Sections / item / create Healthy Puddin…" at bounding box center [915, 605] width 1241 height 1062
click at [644, 91] on span "Sections" at bounding box center [652, 84] width 47 height 20
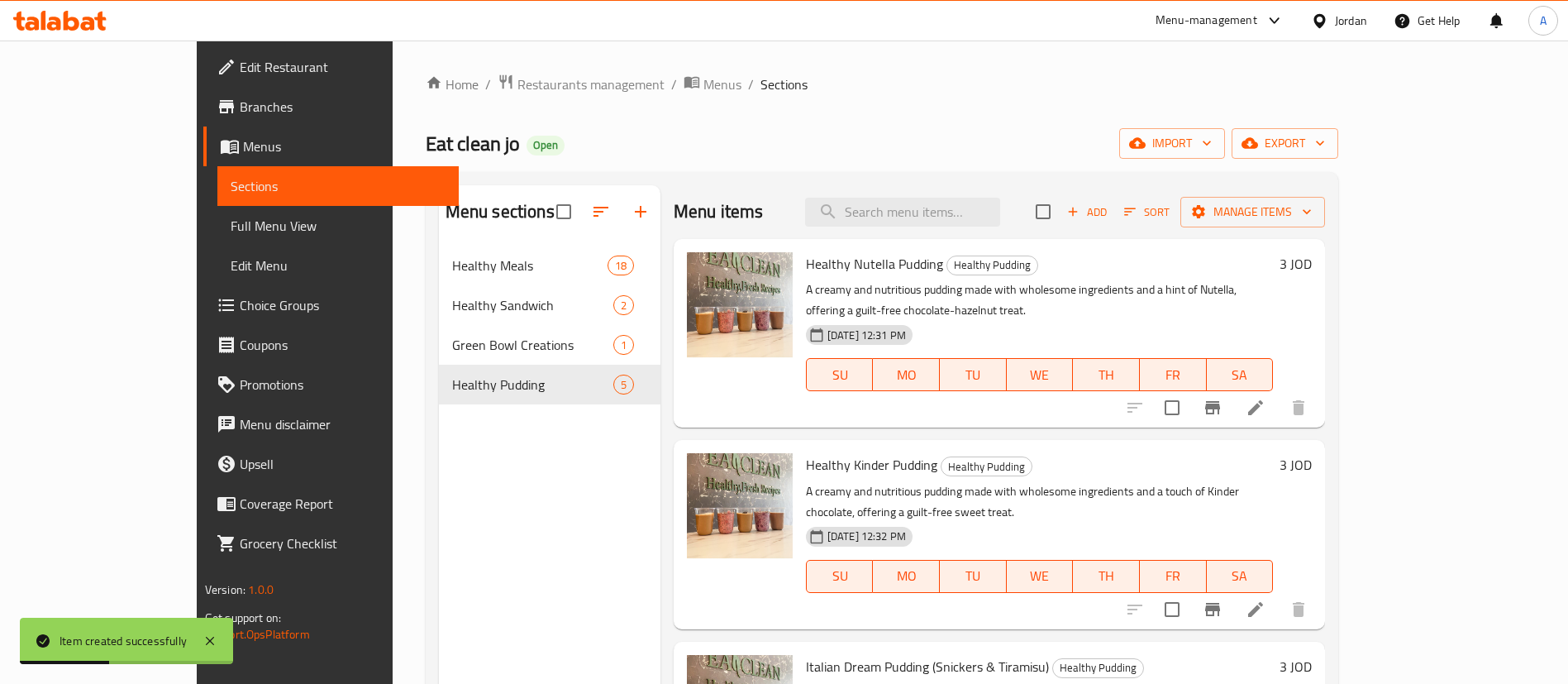
click at [1074, 209] on span "Add" at bounding box center [1086, 212] width 44 height 19
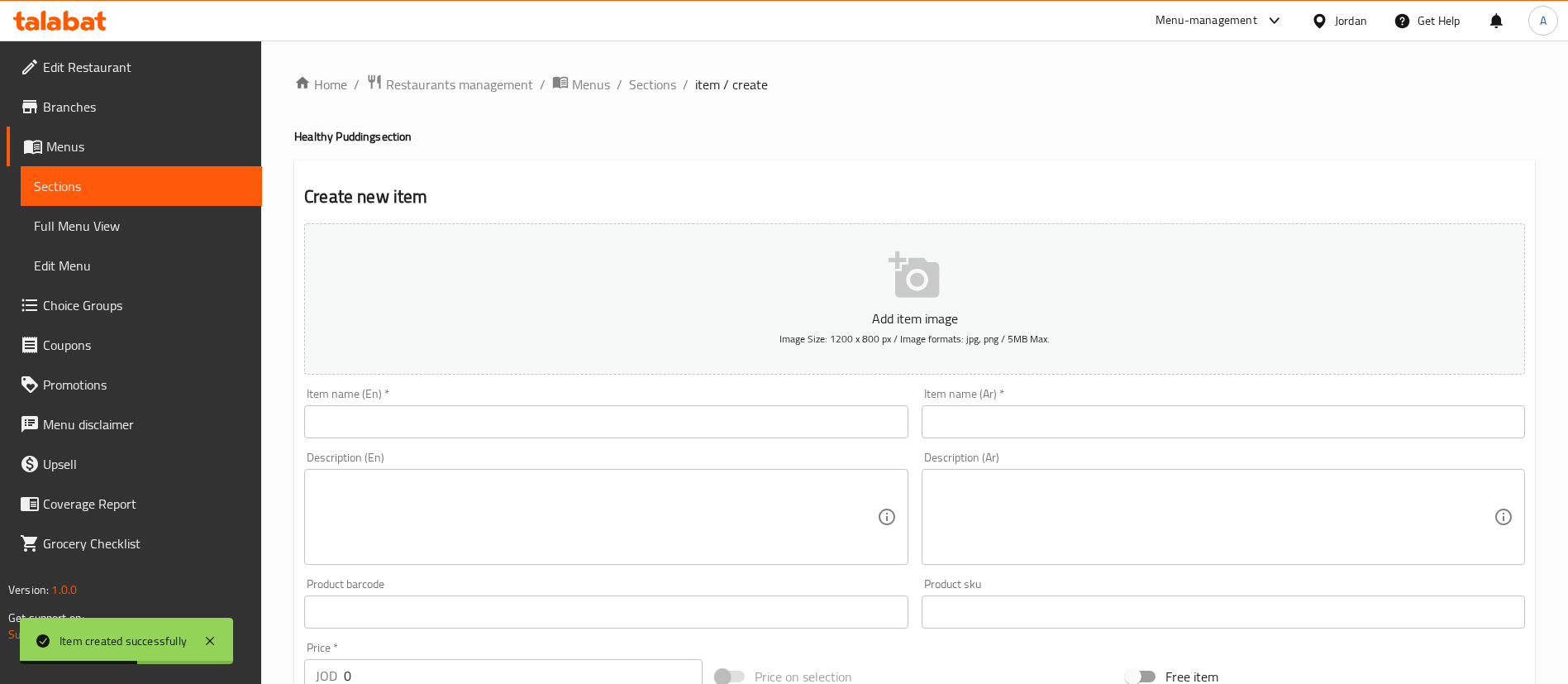
click at [619, 392] on div "Item name (En)   * Item name (En) *" at bounding box center [605, 413] width 604 height 51
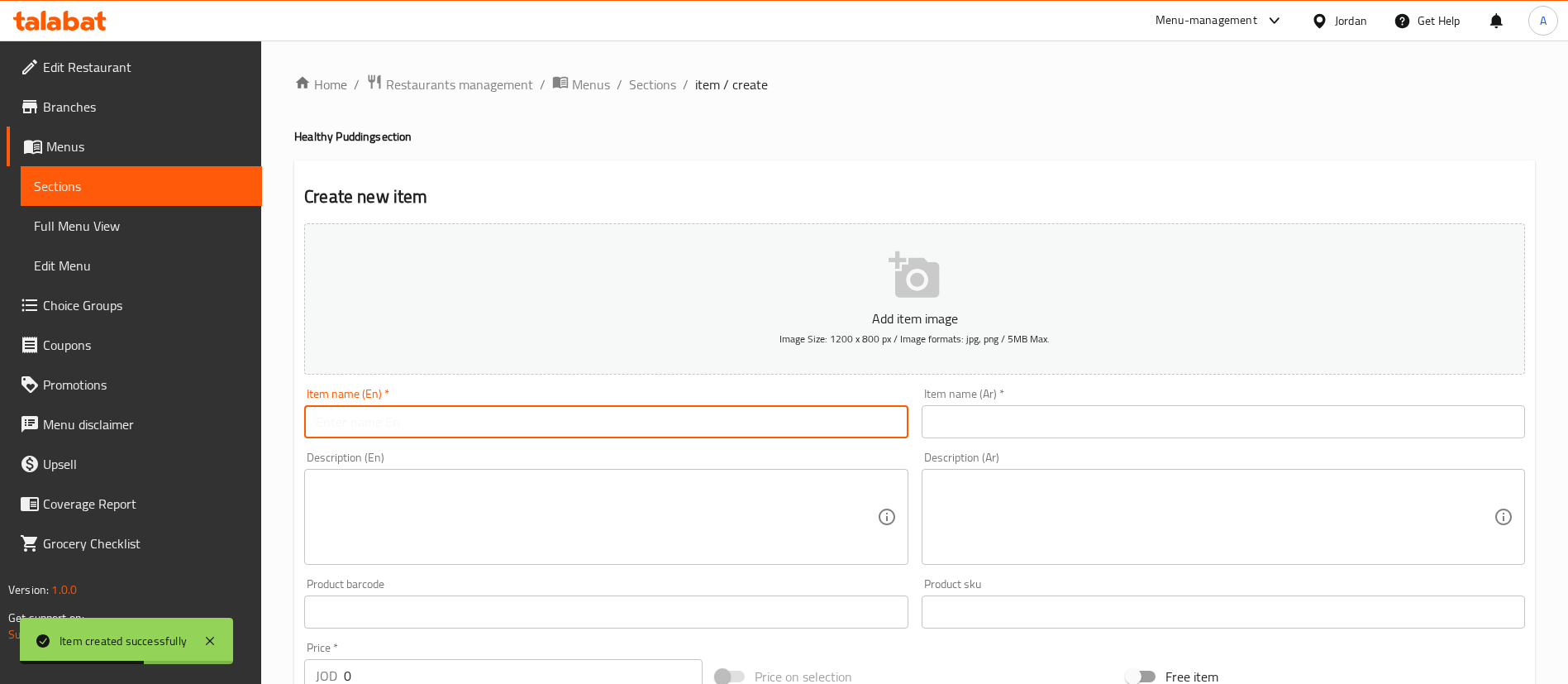
paste input "Healthy Lotus Pudding"
click at [617, 412] on input "text" at bounding box center [605, 421] width 604 height 33
type input "Healthy Lotus Pudding"
click at [952, 425] on input "text" at bounding box center [1223, 421] width 604 height 33
paste input "بودينج اللوتس الصحي"
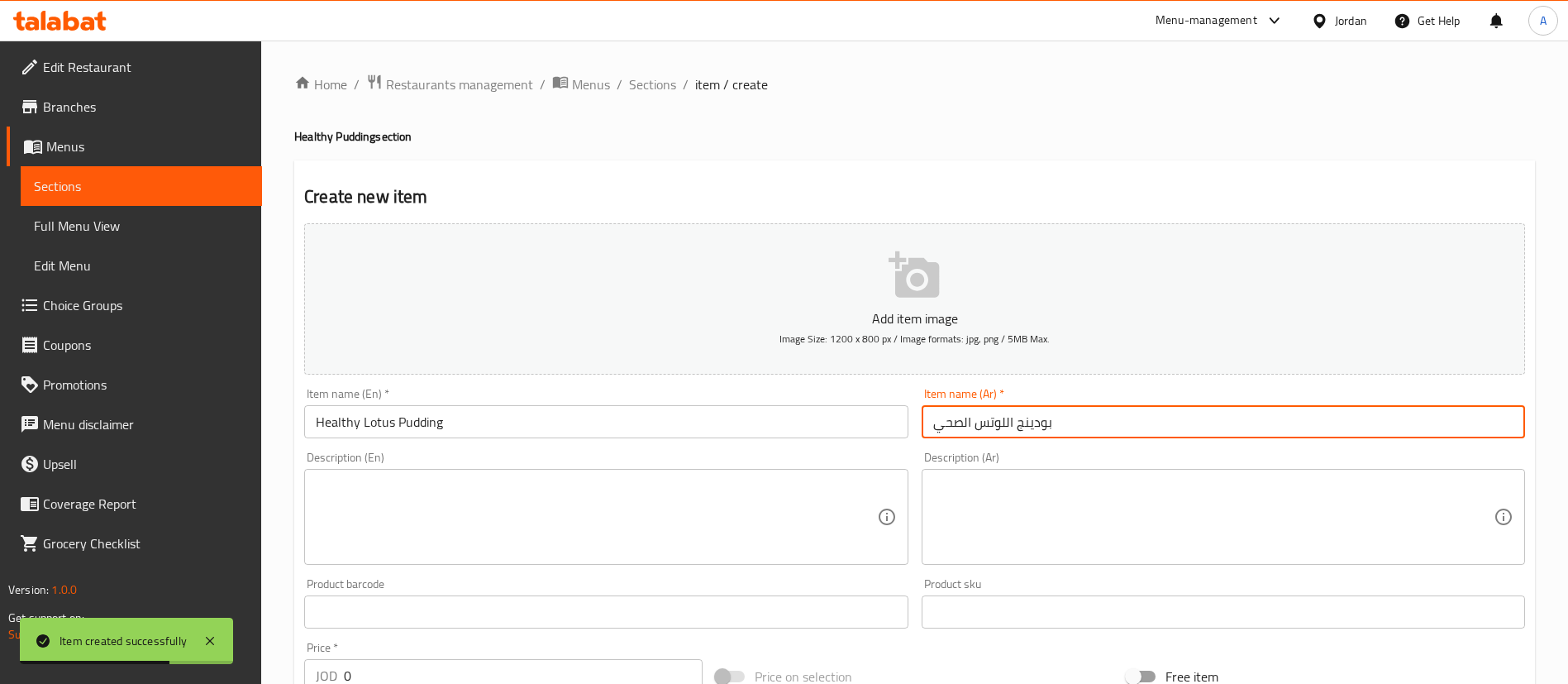
type input "بودينج اللوتس الصحي"
click at [531, 522] on textarea at bounding box center [595, 517] width 560 height 79
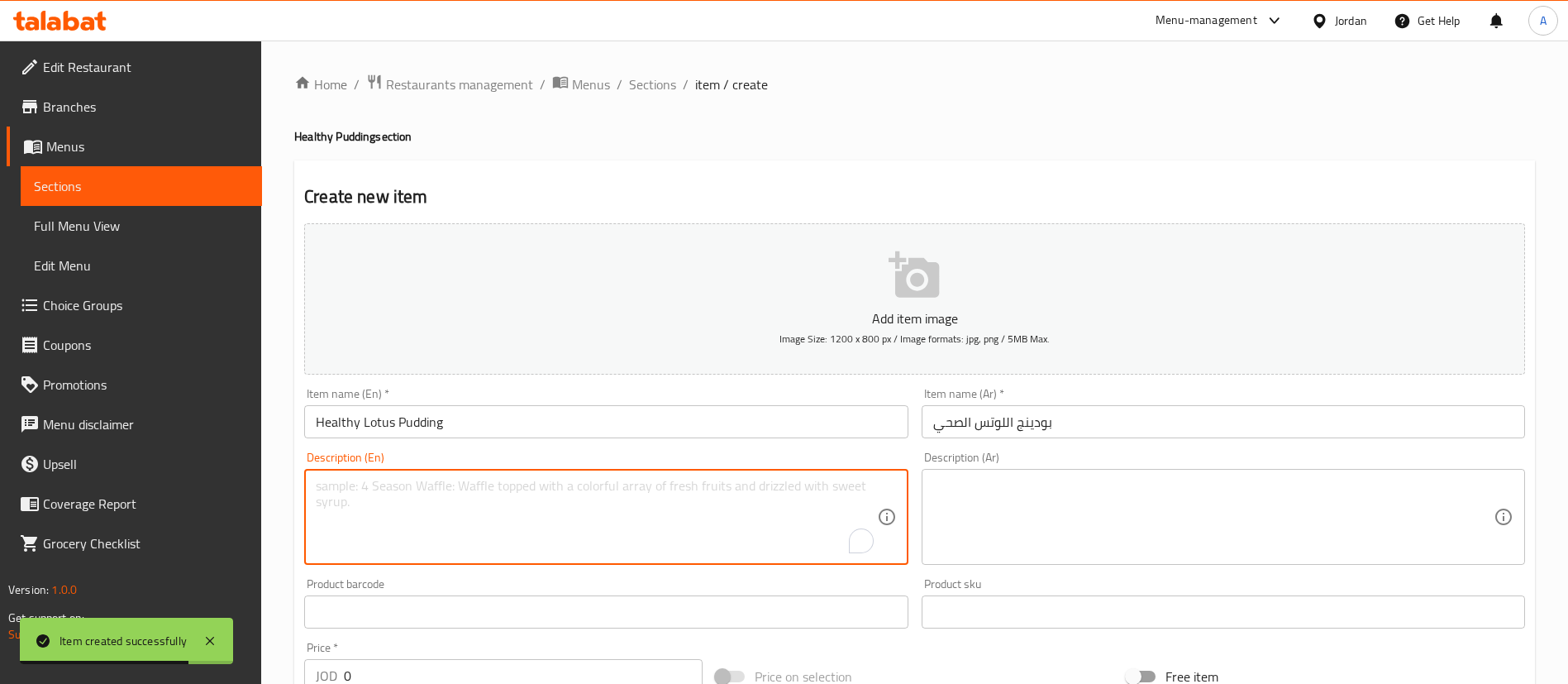
paste textarea "A creamy and nutritious pudding made with wholesome ingredients and a hint of L…"
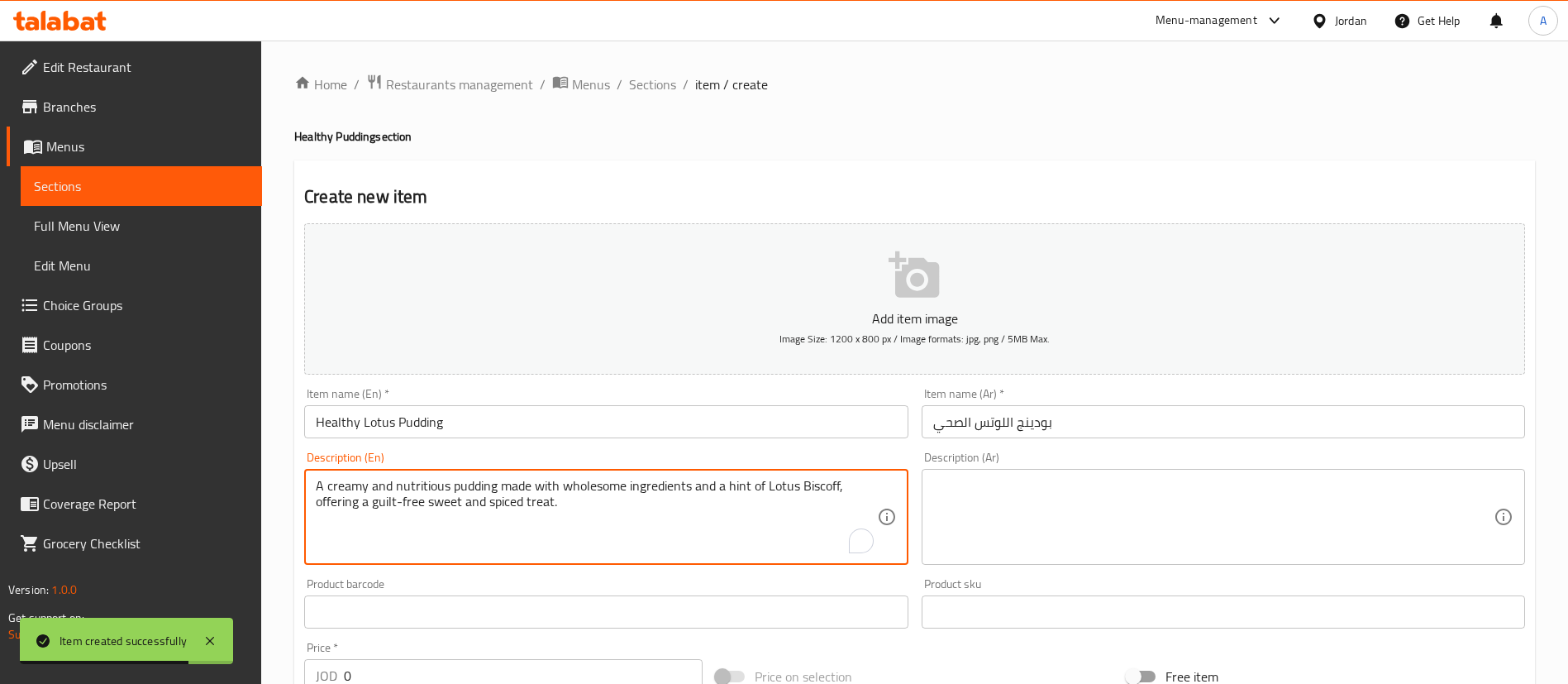
type textarea "A creamy and nutritious pudding made with wholesome ingredients and a hint of L…"
click at [1074, 482] on textarea at bounding box center [1213, 517] width 560 height 79
paste textarea "بودينغ كريمي ومغذي مصنوع من مكونات طبيعية وصحية مع لمسة من بسكويت لوتس، ليمنحك …"
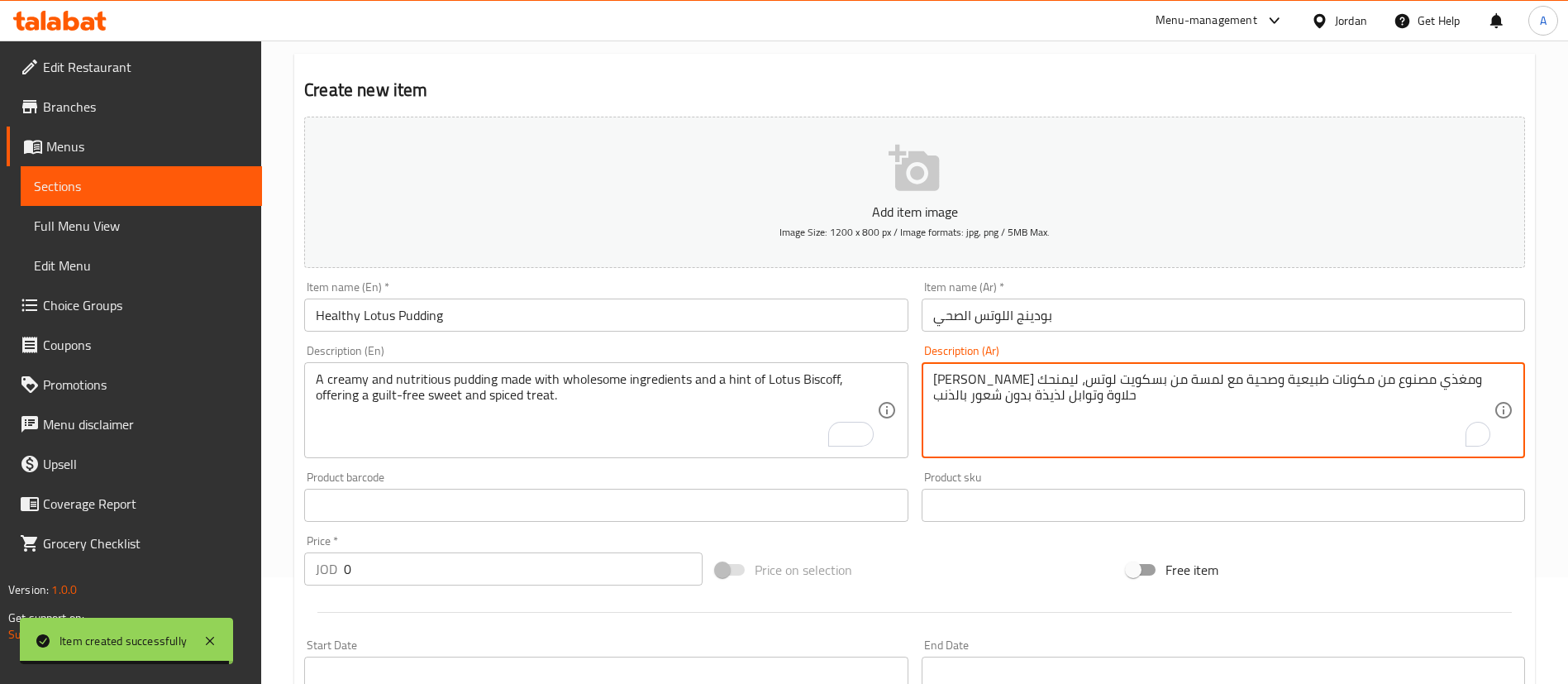
scroll to position [124, 0]
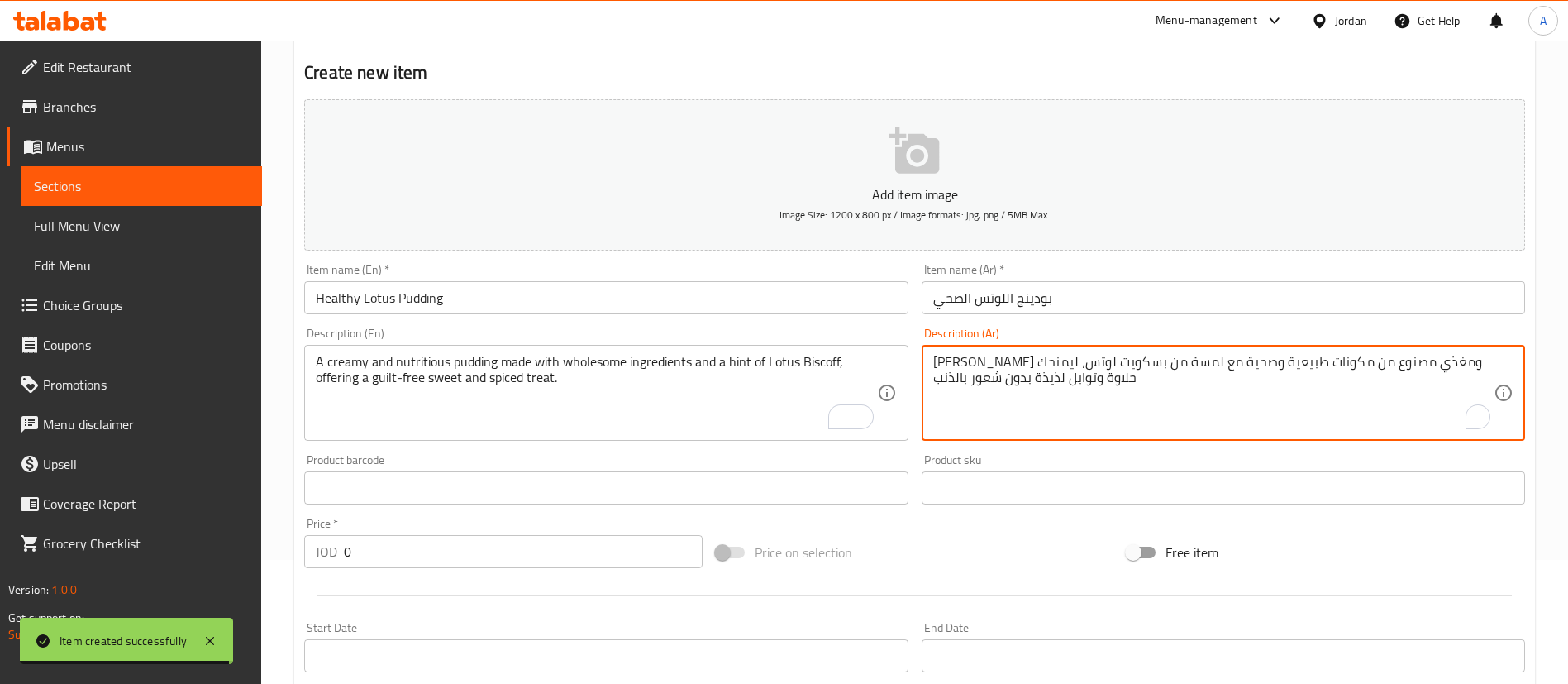
type textarea "بودينغ كريمي ومغذي مصنوع من مكونات طبيعية وصحية مع لمسة من بسكويت لوتس، ليمنحك …"
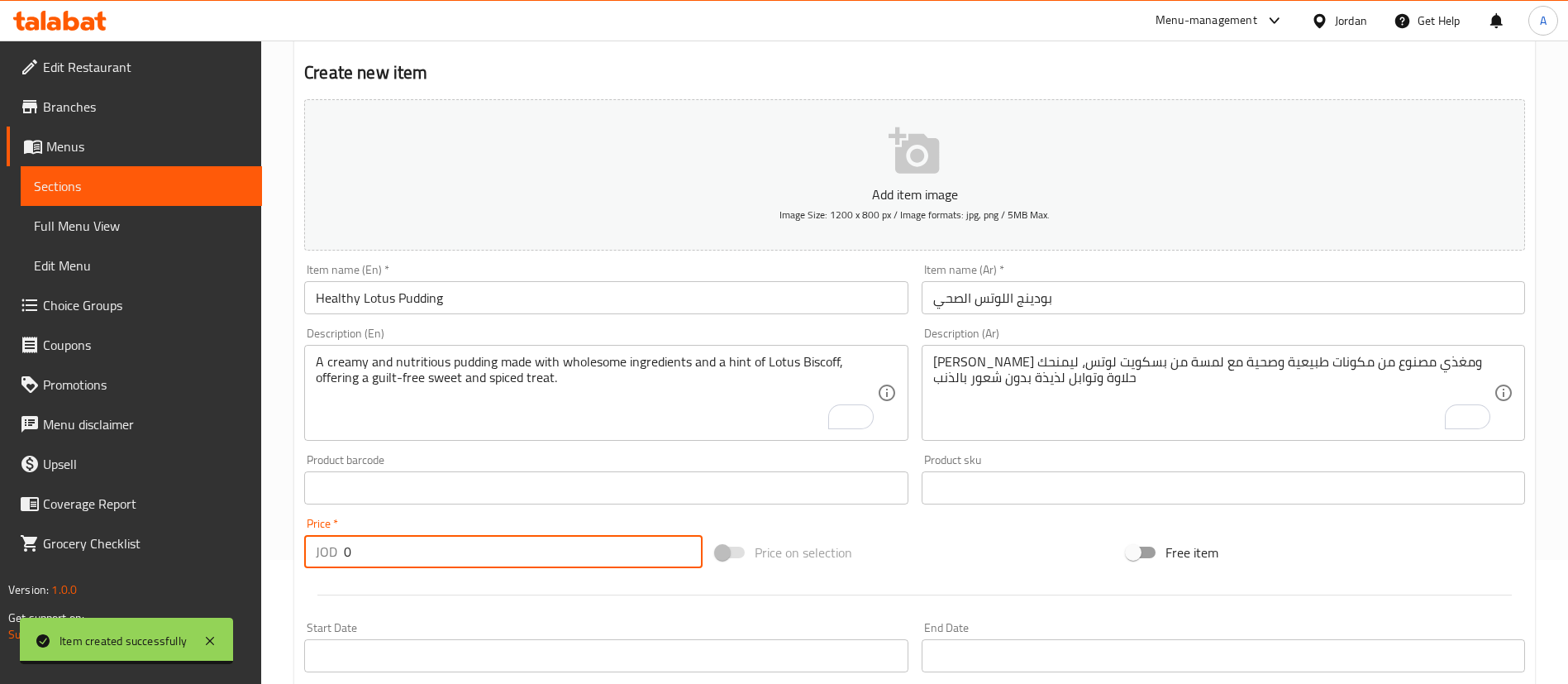
drag, startPoint x: 350, startPoint y: 550, endPoint x: 301, endPoint y: 536, distance: 51.0
click at [295, 552] on div "Create new item Add item image Image Size: 1200 x 800 px / Image formats: jpg, …" at bounding box center [915, 517] width 1241 height 963
type input "3"
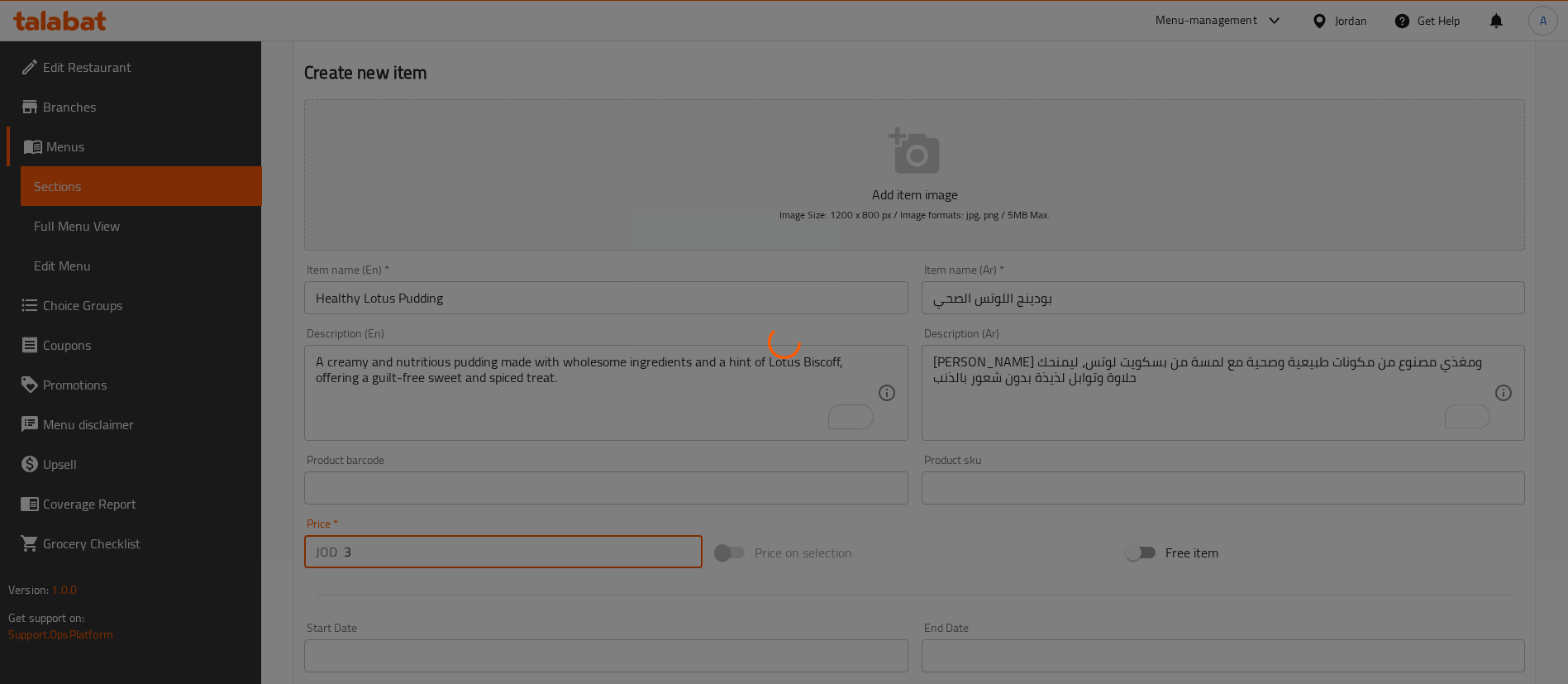
scroll to position [38, 0]
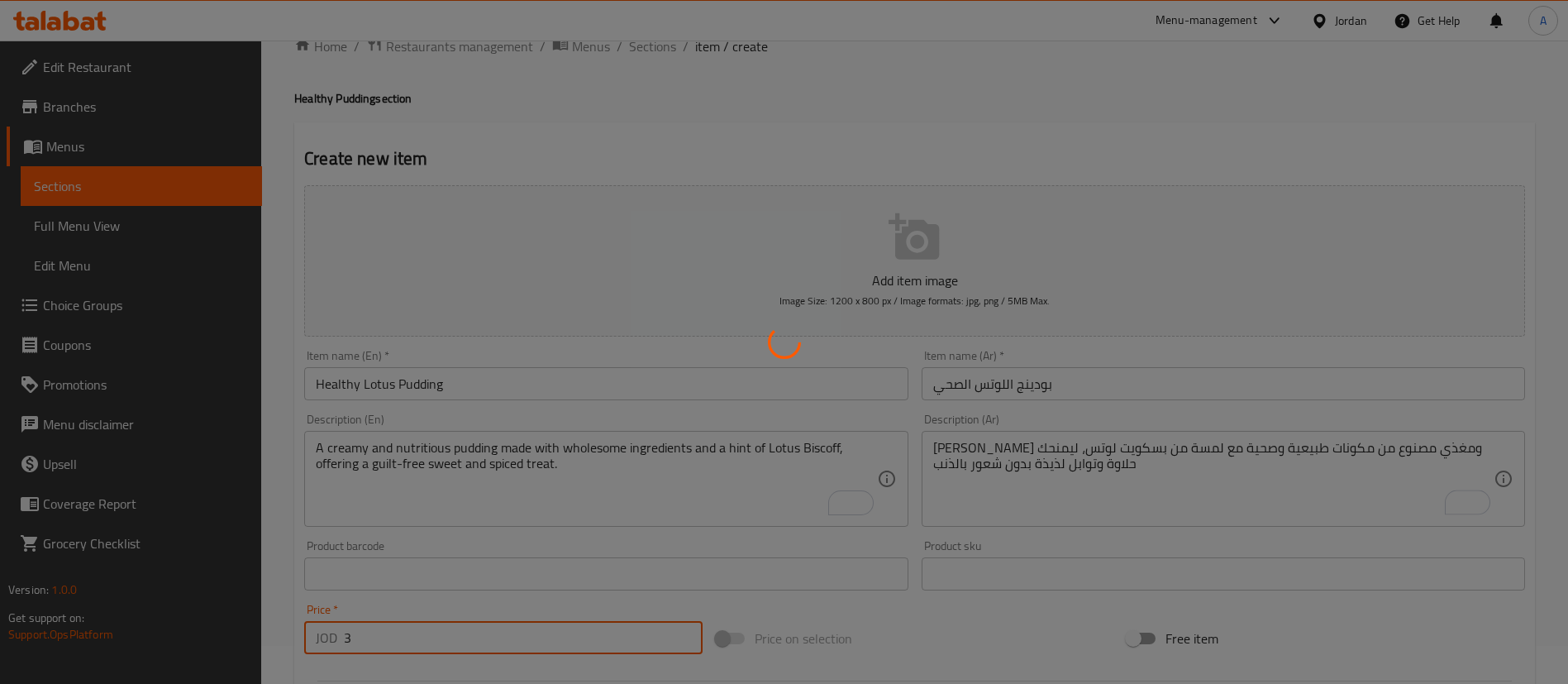
type input "0"
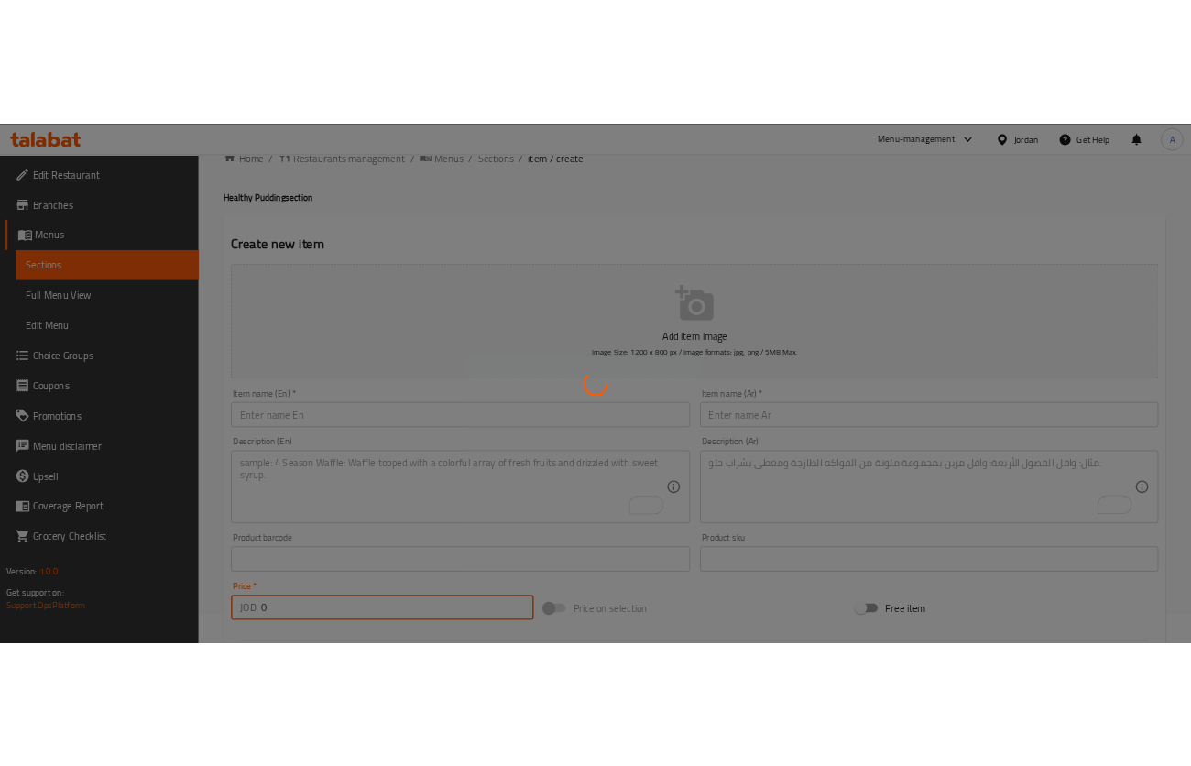
scroll to position [0, 0]
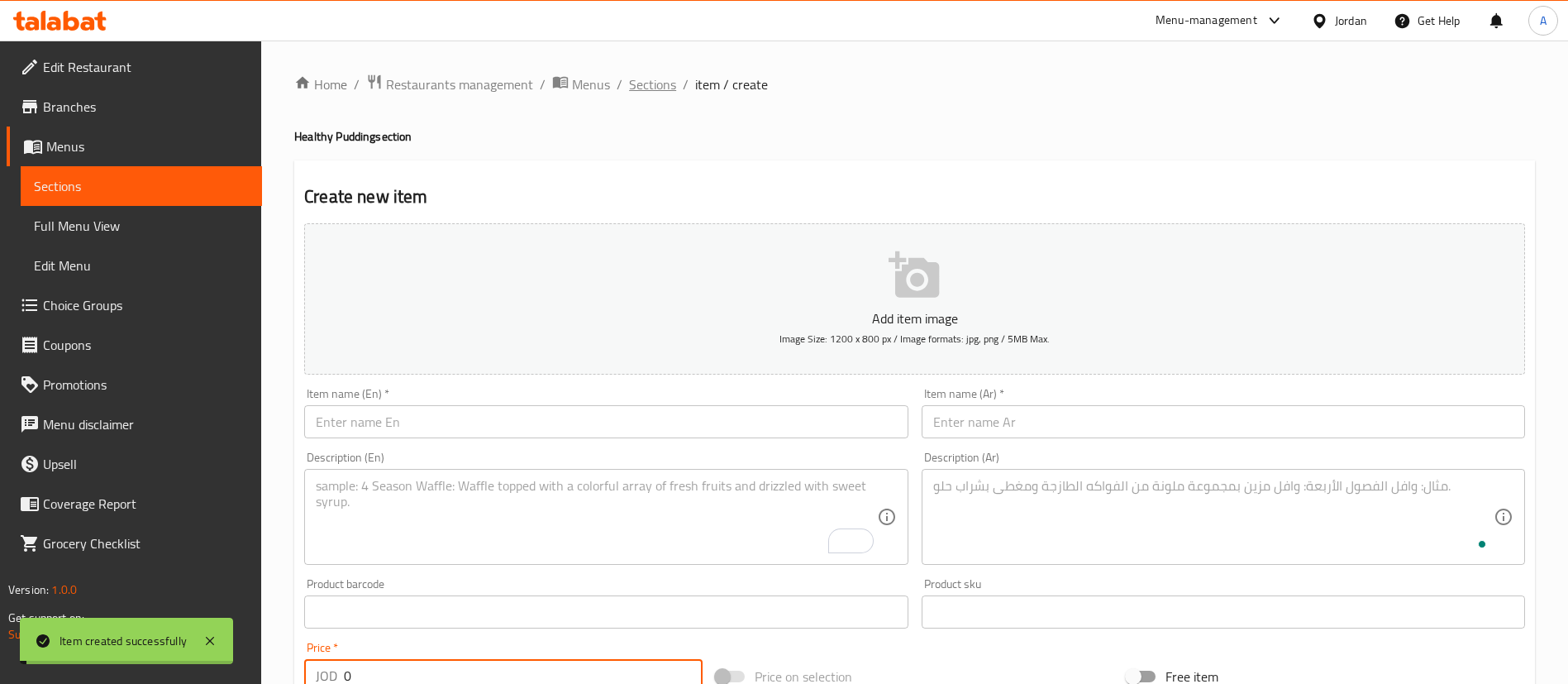
click at [640, 84] on span "Sections" at bounding box center [652, 84] width 47 height 20
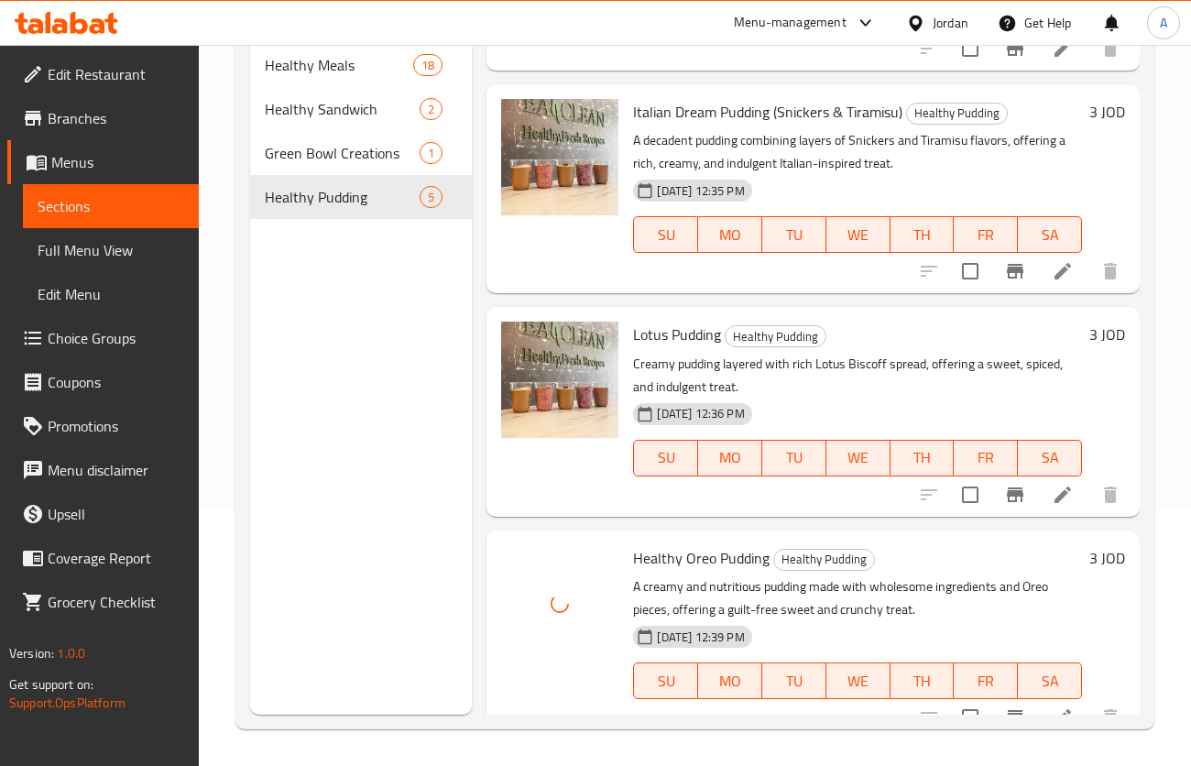
scroll to position [422, 0]
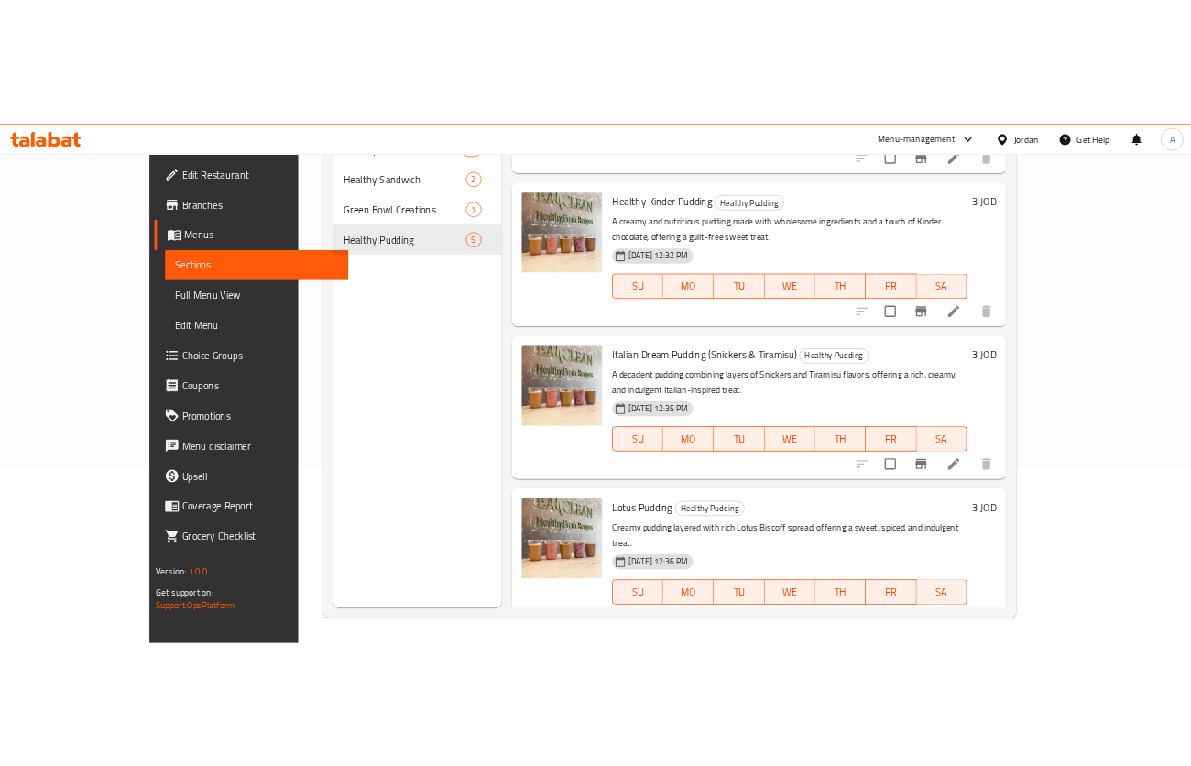
scroll to position [289, 0]
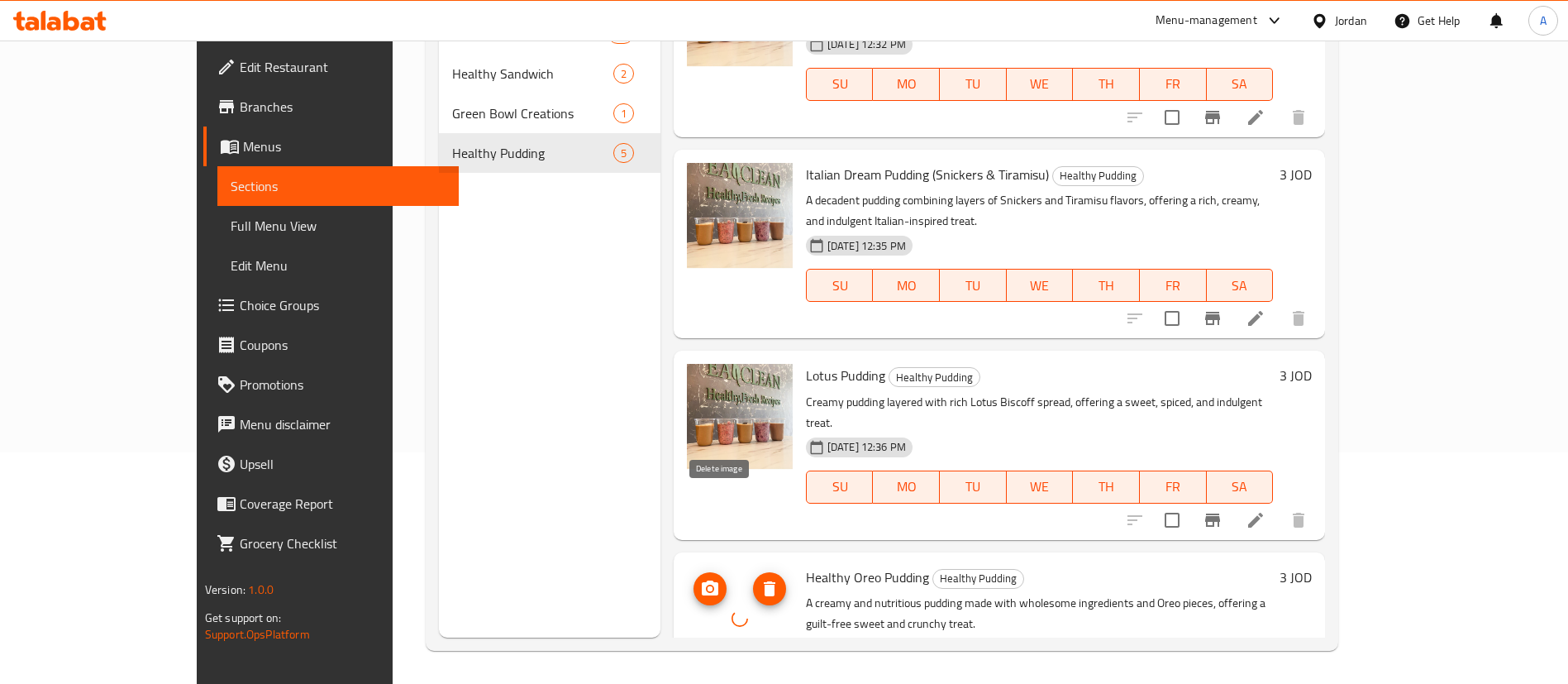
click at [764, 581] on icon "delete image" at bounding box center [770, 588] width 12 height 14
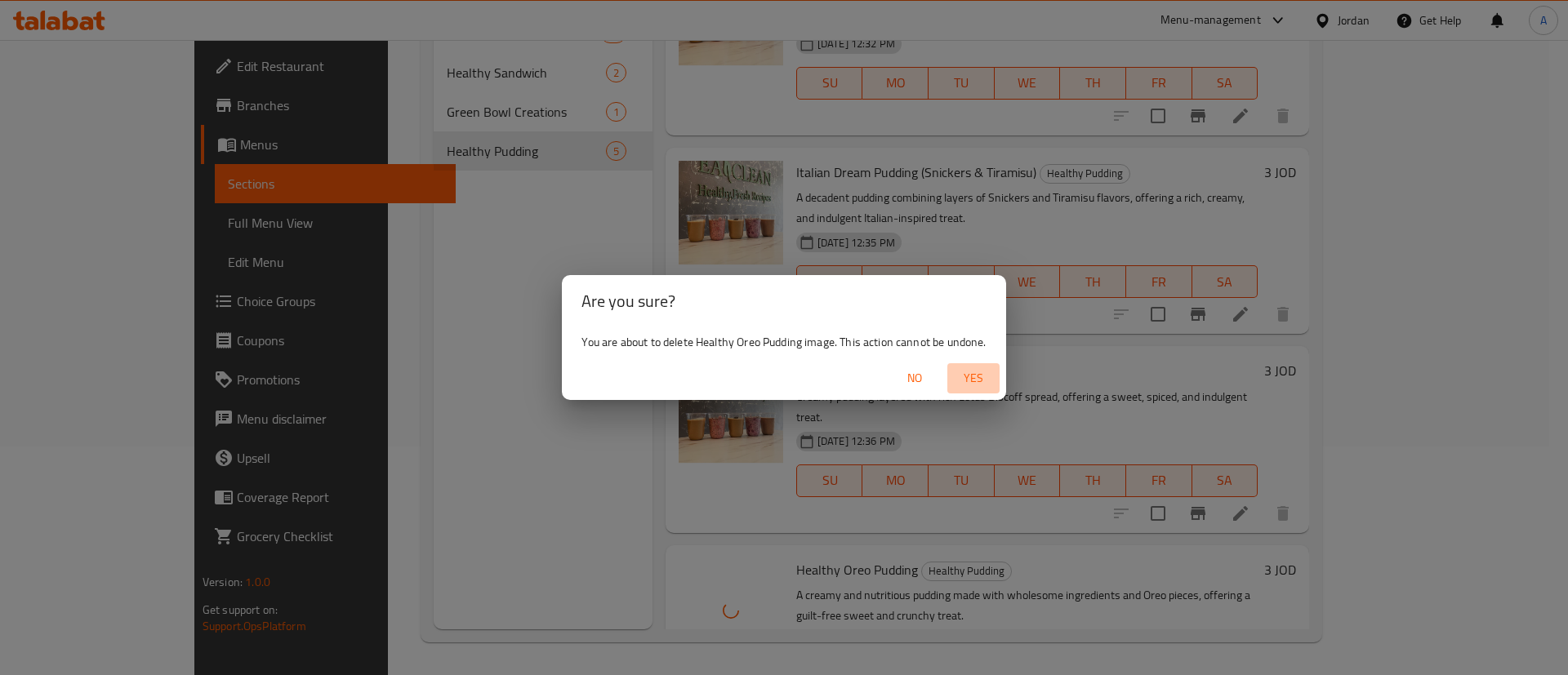
click at [995, 370] on button "Yes" at bounding box center [973, 378] width 53 height 30
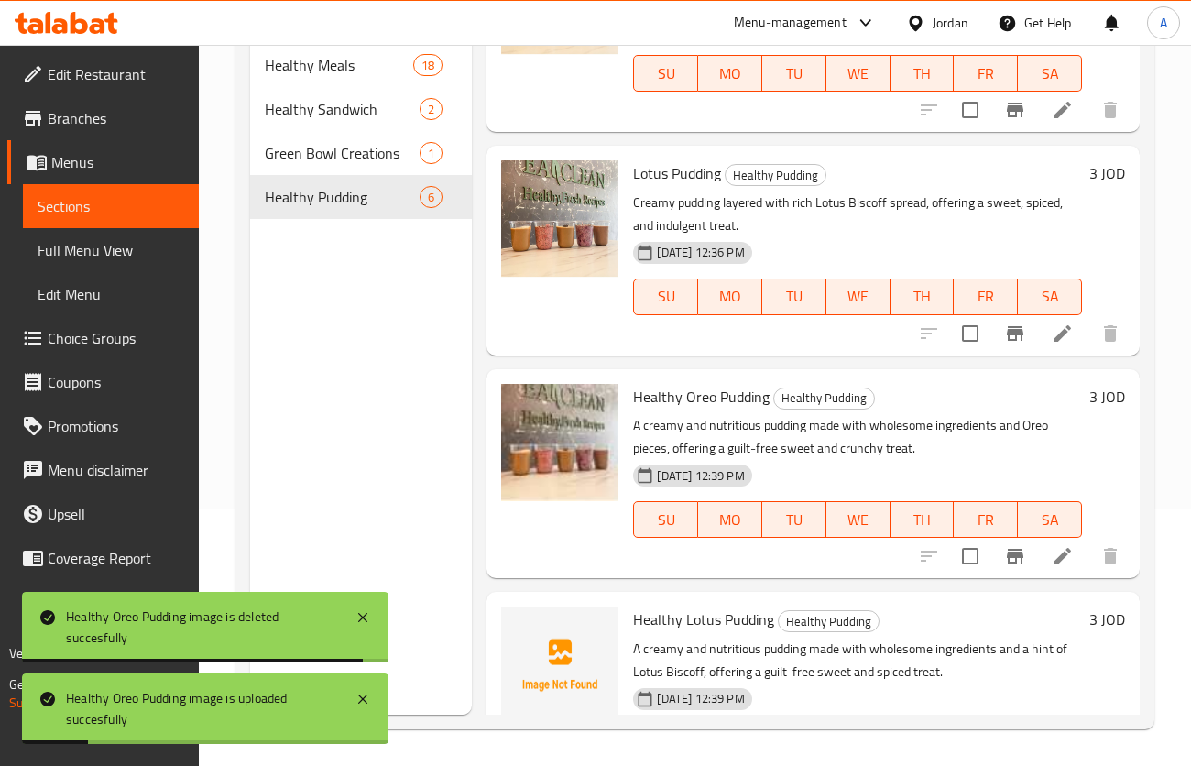
scroll to position [646, 0]
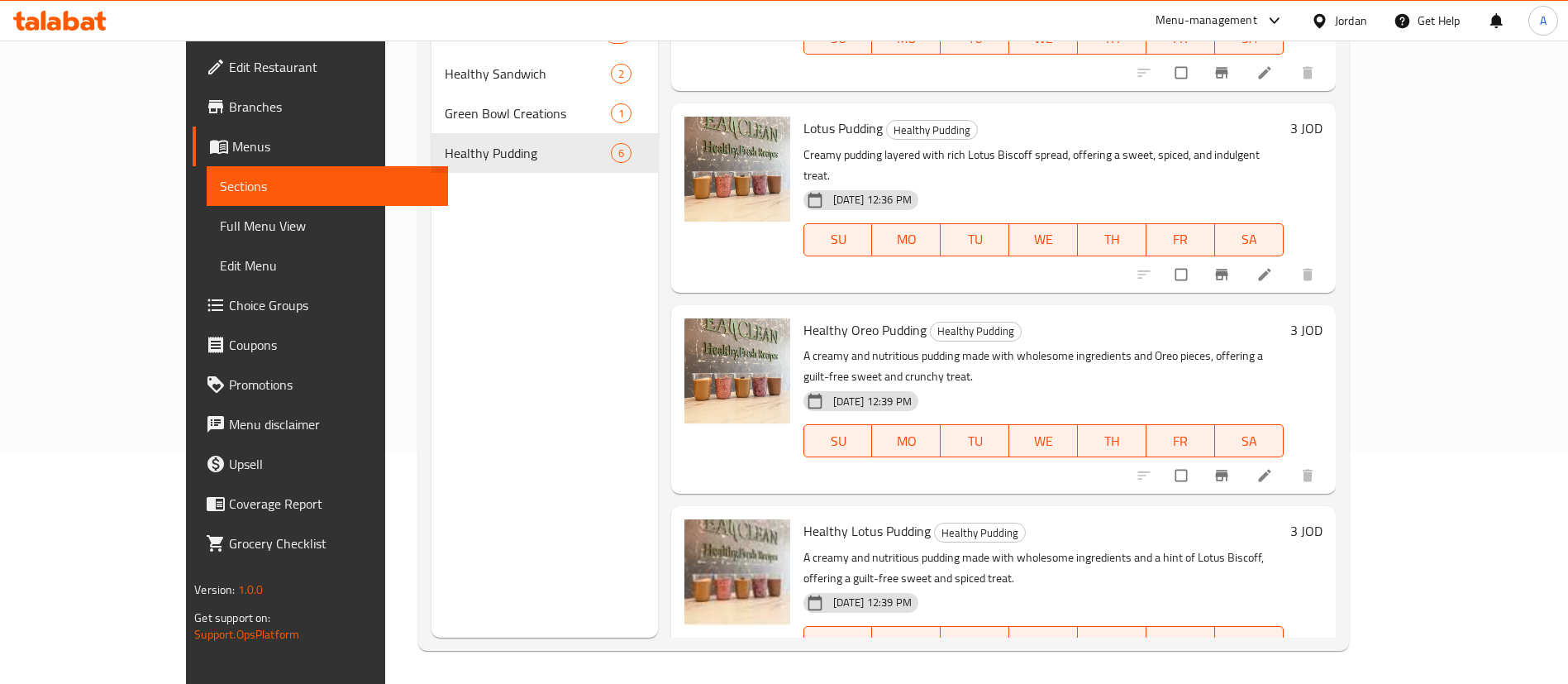
scroll to position [441, 0]
